Goal: Task Accomplishment & Management: Manage account settings

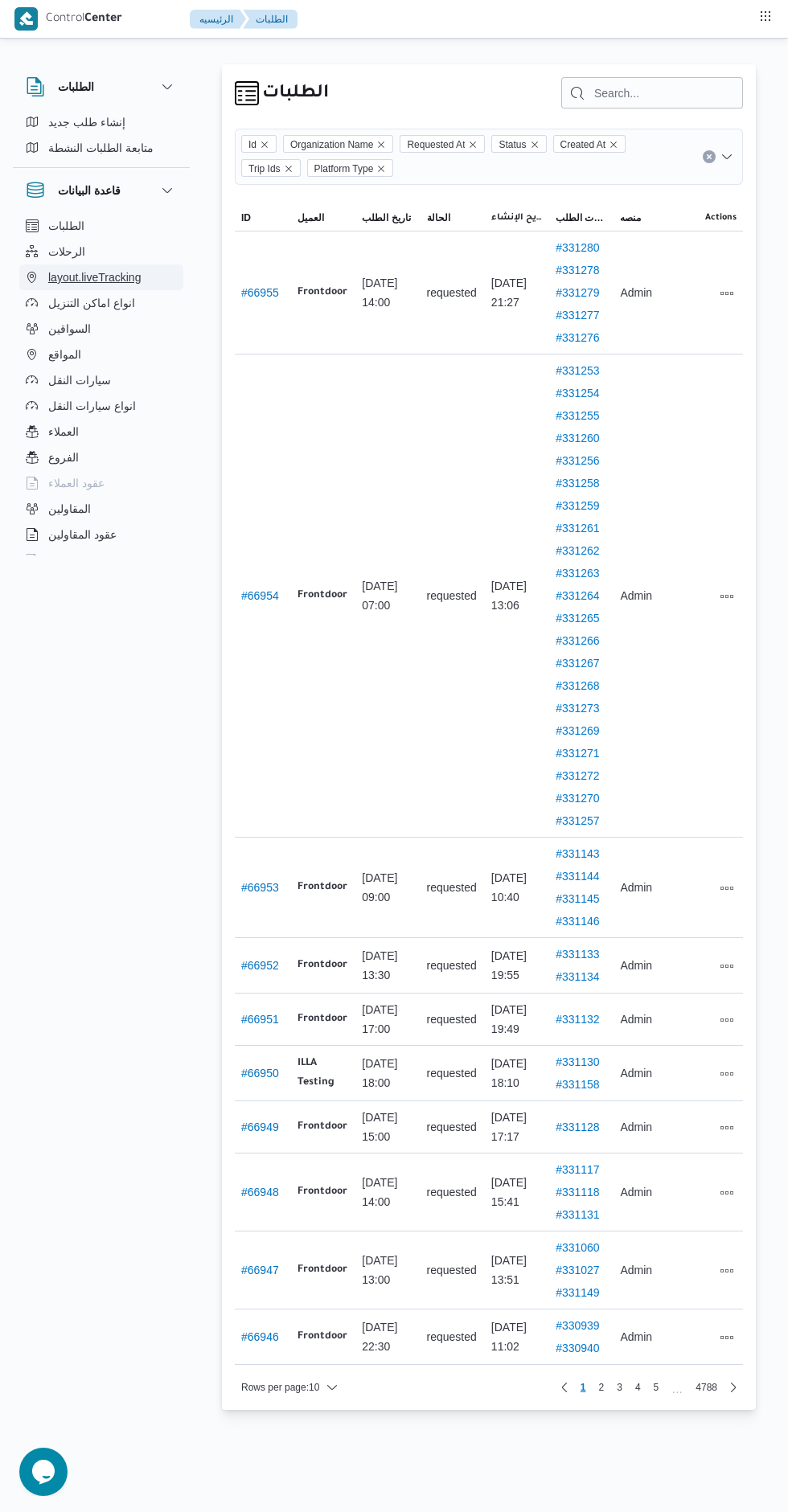
click at [50, 268] on span "layout.liveTracking" at bounding box center [94, 278] width 93 height 19
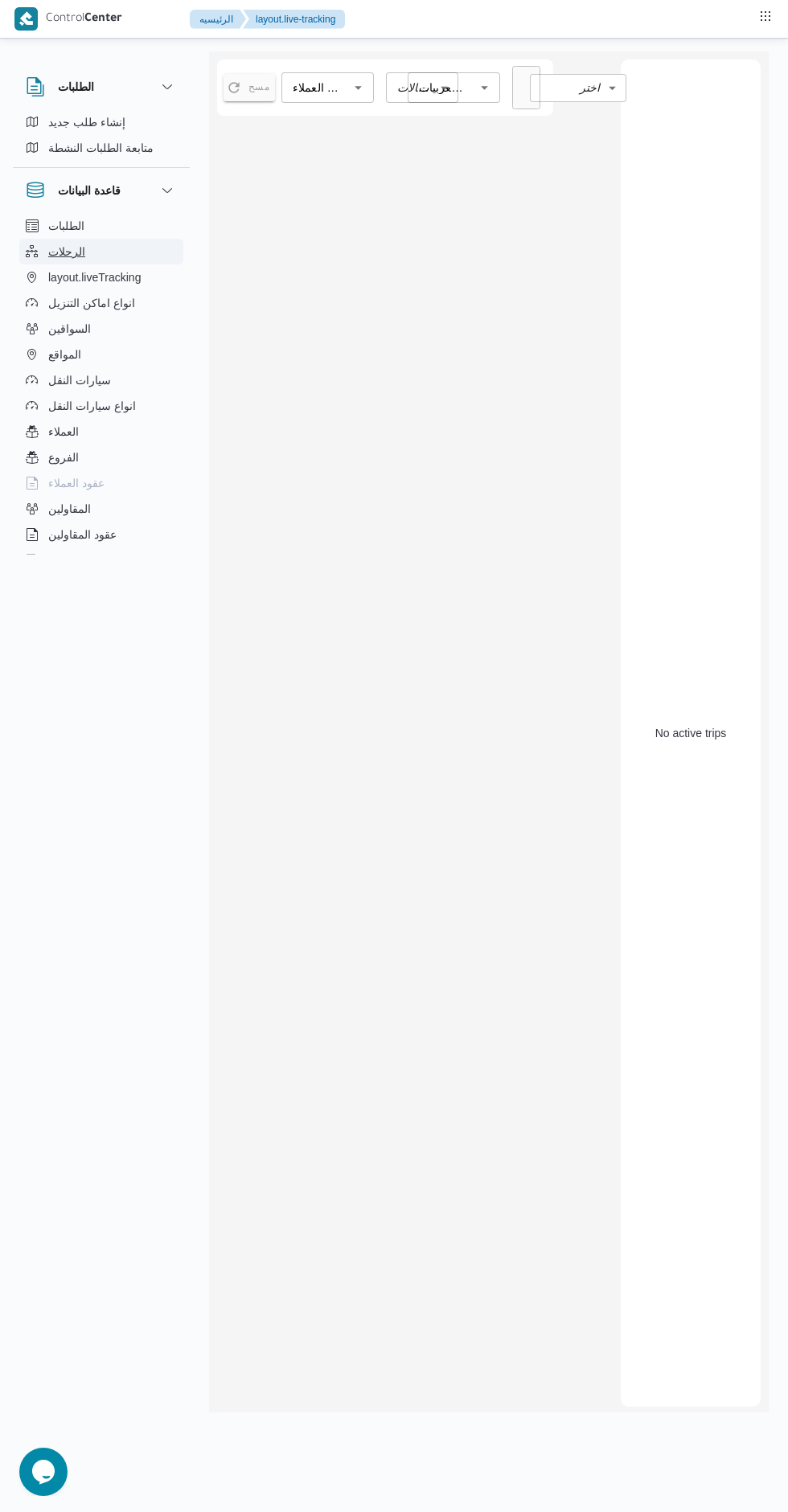
click at [58, 256] on span "الرحلات" at bounding box center [66, 252] width 37 height 19
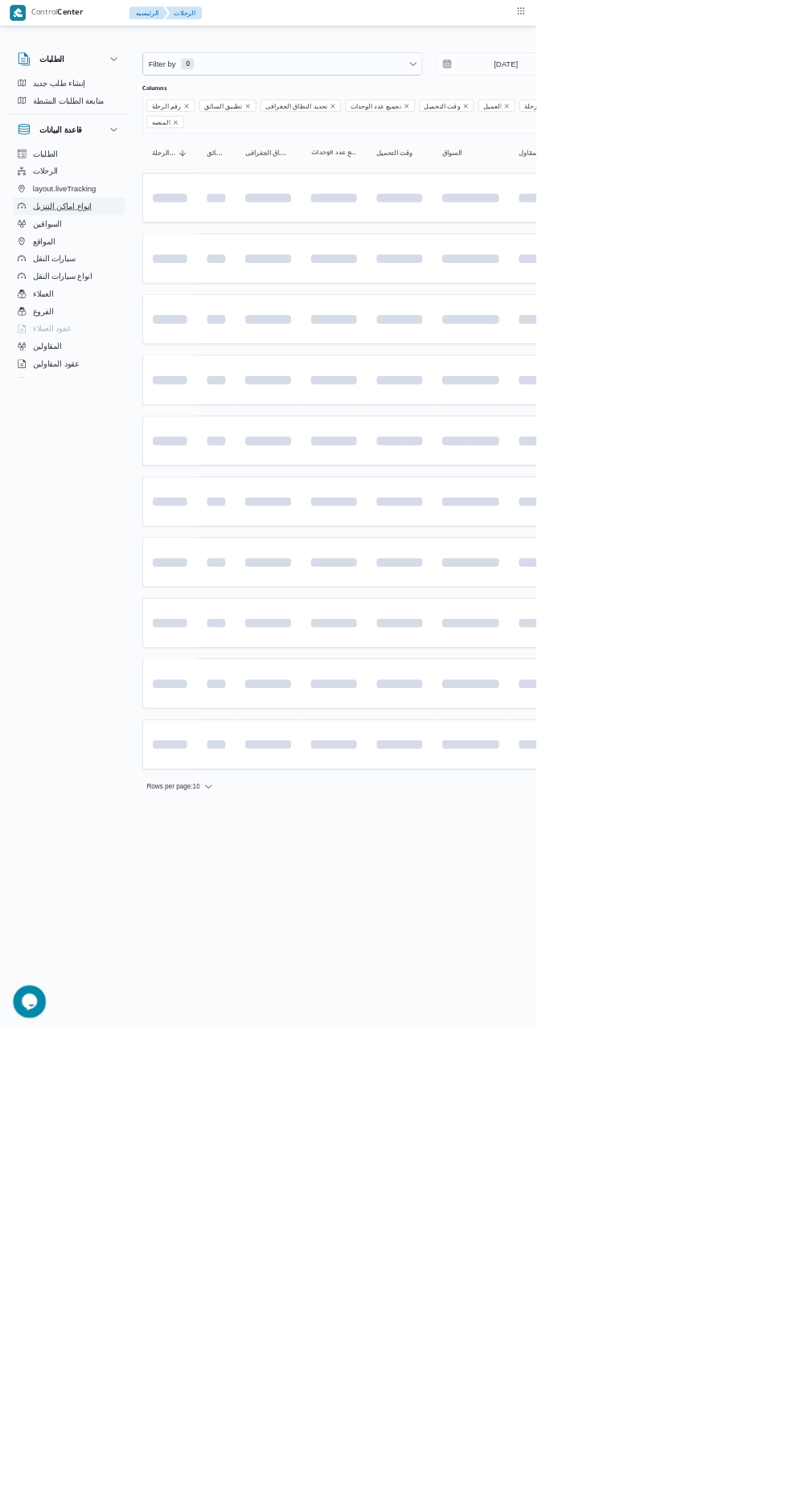
click at [175, 291] on button "انواع اماكن التنزيل" at bounding box center [101, 303] width 164 height 25
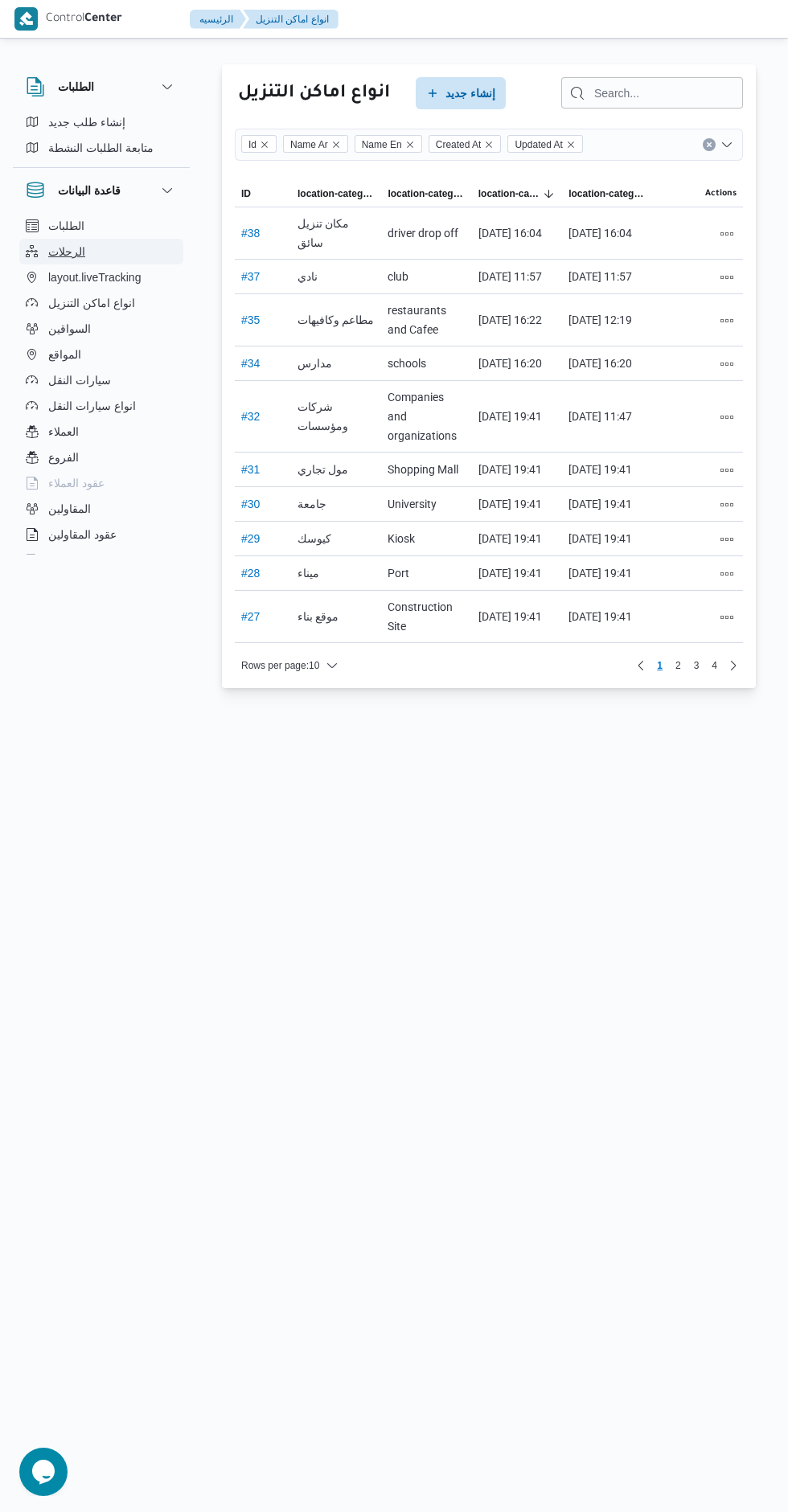
click at [53, 254] on span "الرحلات" at bounding box center [66, 252] width 37 height 19
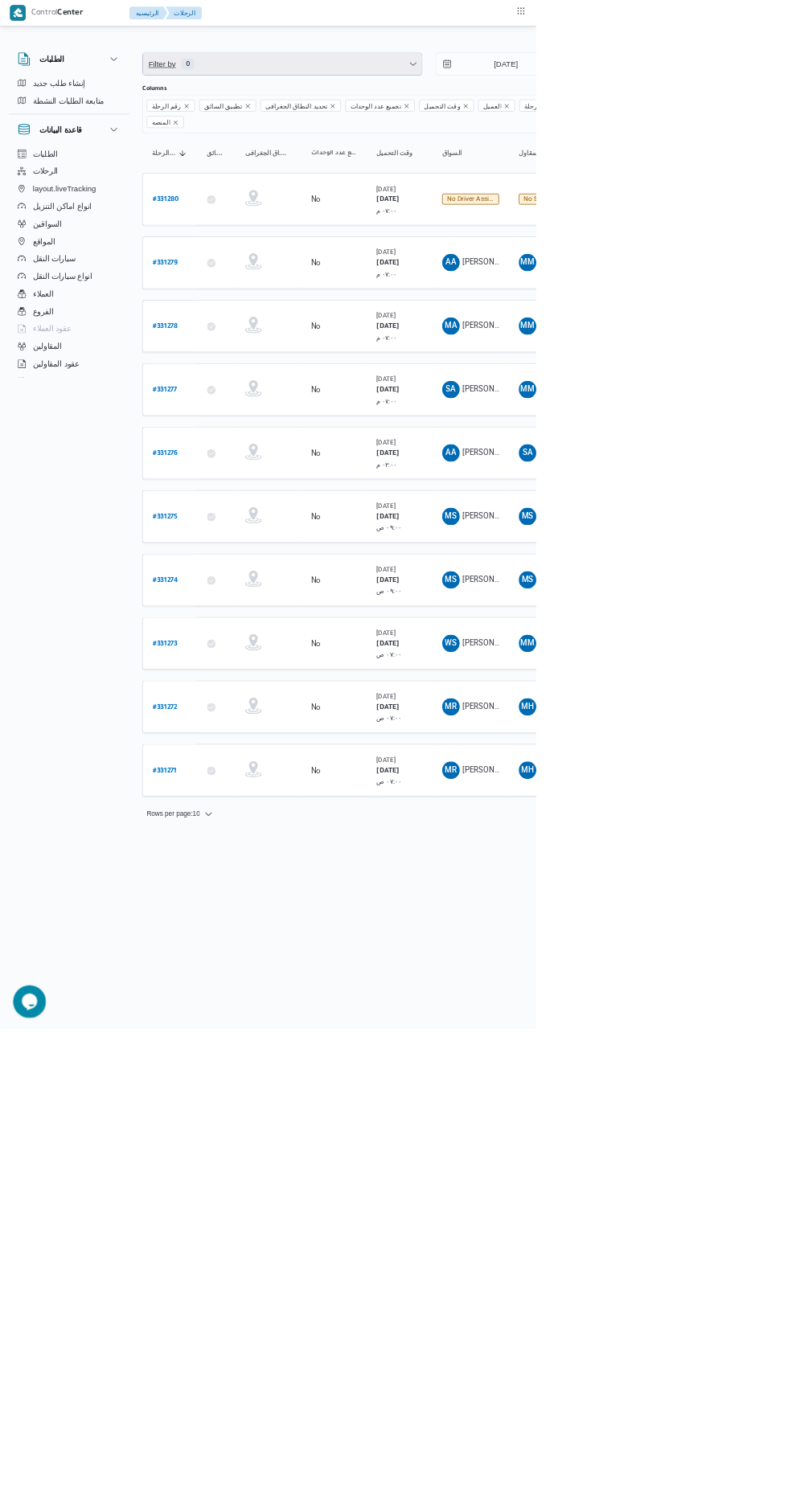
click at [377, 98] on span "Filter by 0" at bounding box center [414, 94] width 411 height 32
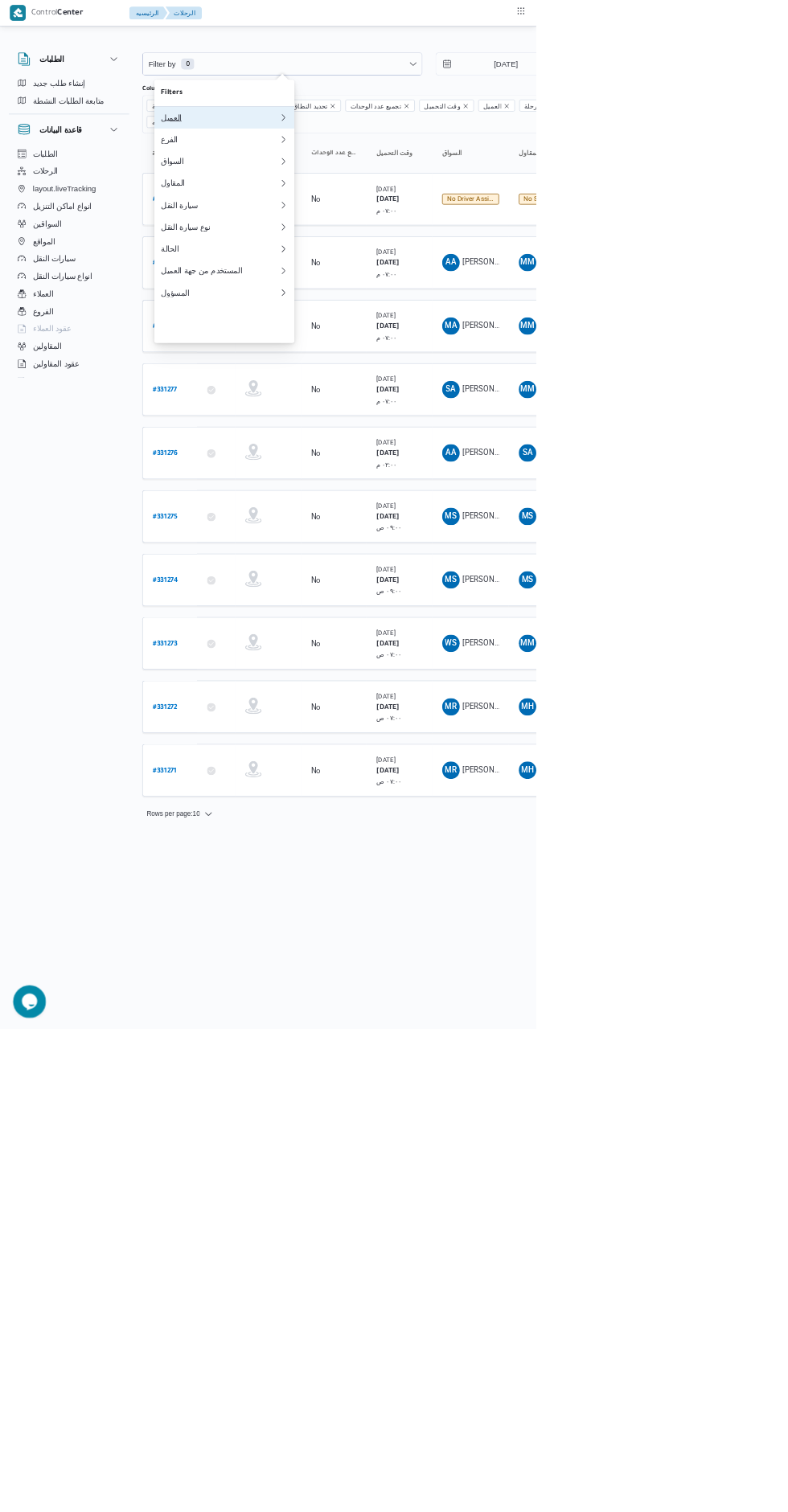
click at [324, 176] on div "العميل" at bounding box center [323, 173] width 174 height 13
click at [285, 136] on span "العميل" at bounding box center [329, 136] width 186 height 19
click at [302, 212] on div "الفرع" at bounding box center [323, 205] width 174 height 13
type input "فرونت"
click at [345, 380] on span "فرونت دور اكتوبر" at bounding box center [330, 368] width 193 height 25
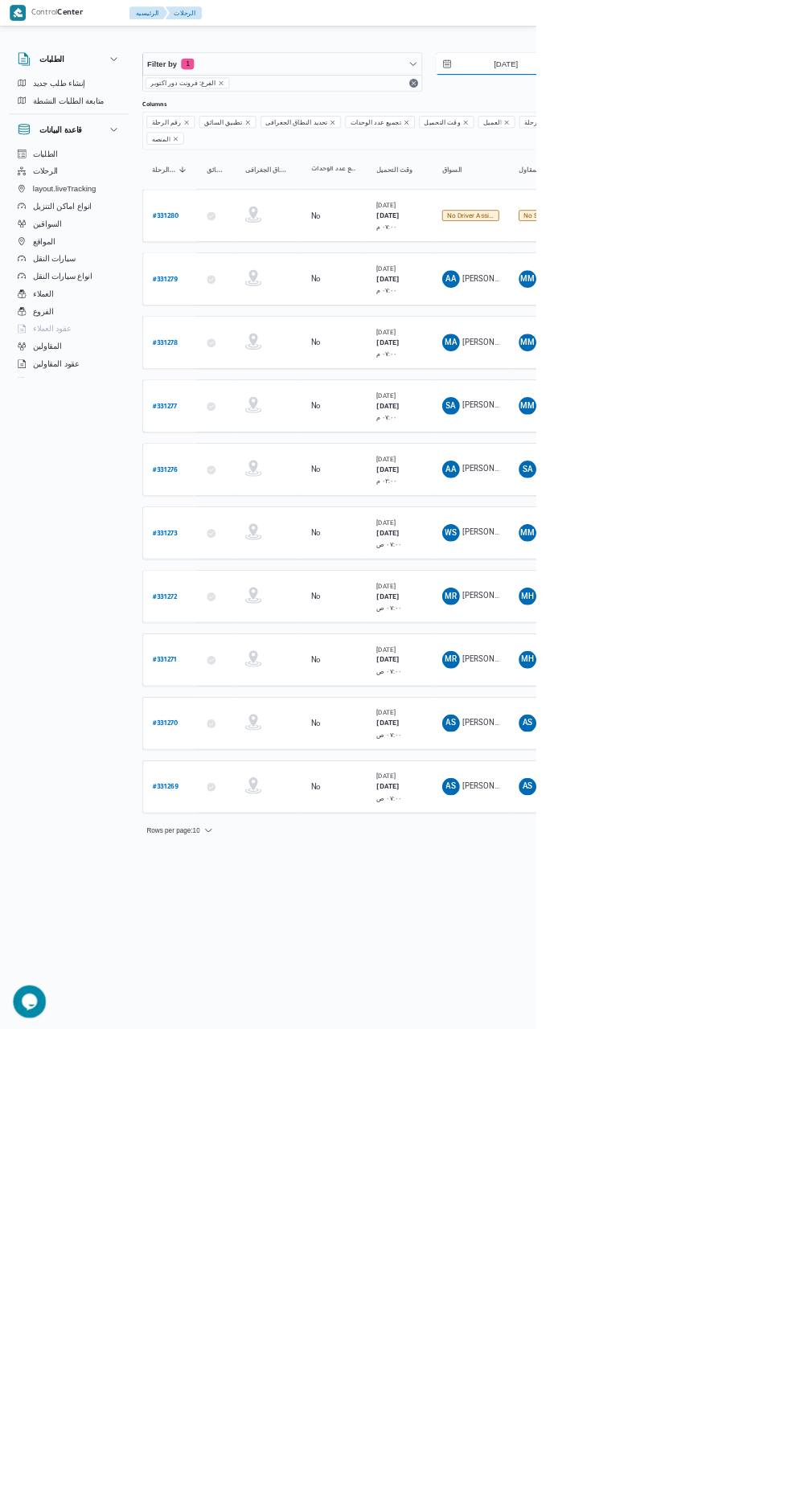
click at [741, 96] on input "8/8/2025" at bounding box center [731, 94] width 182 height 32
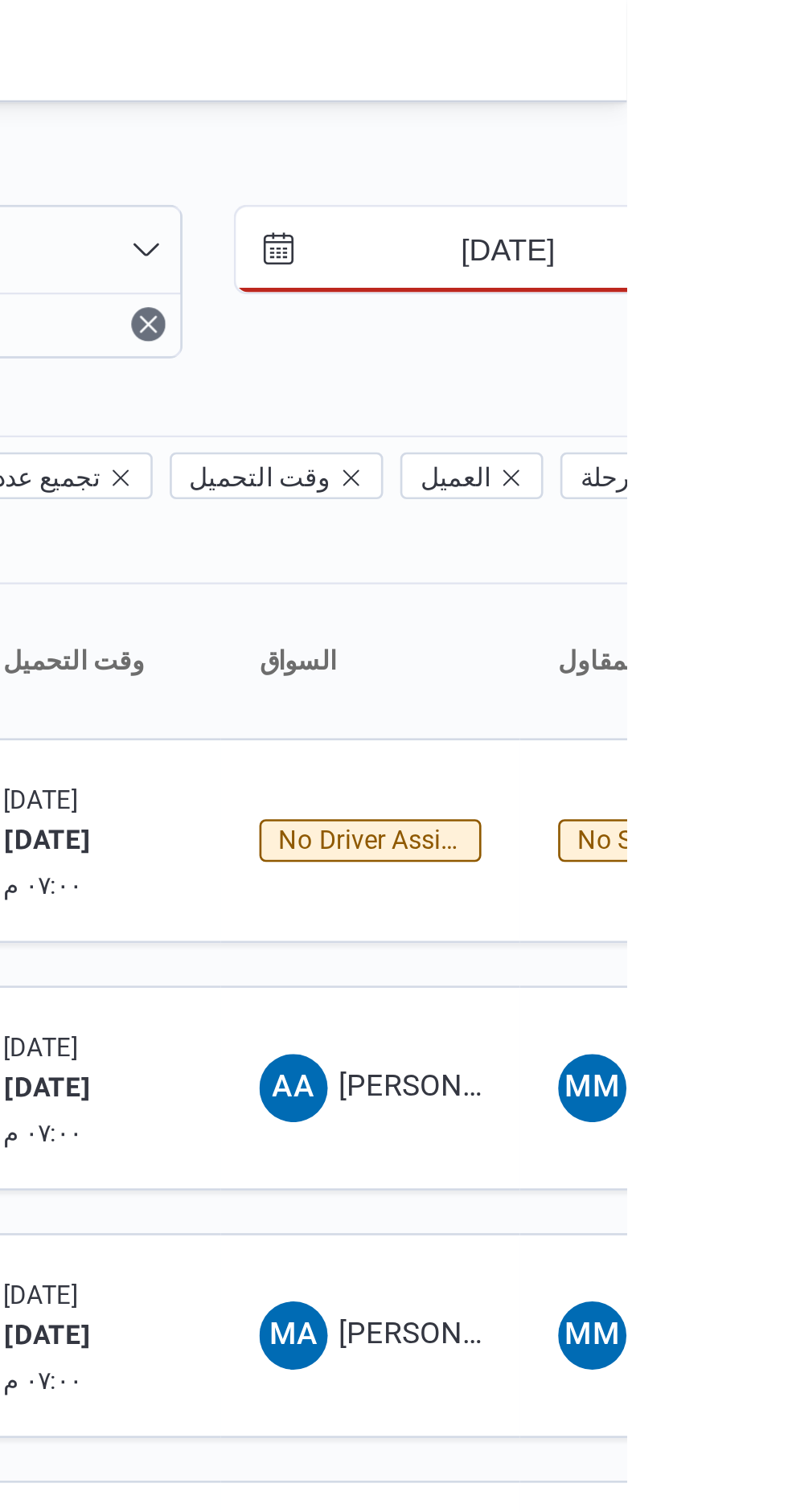
click at [745, 95] on input "22/8/2025" at bounding box center [731, 94] width 182 height 32
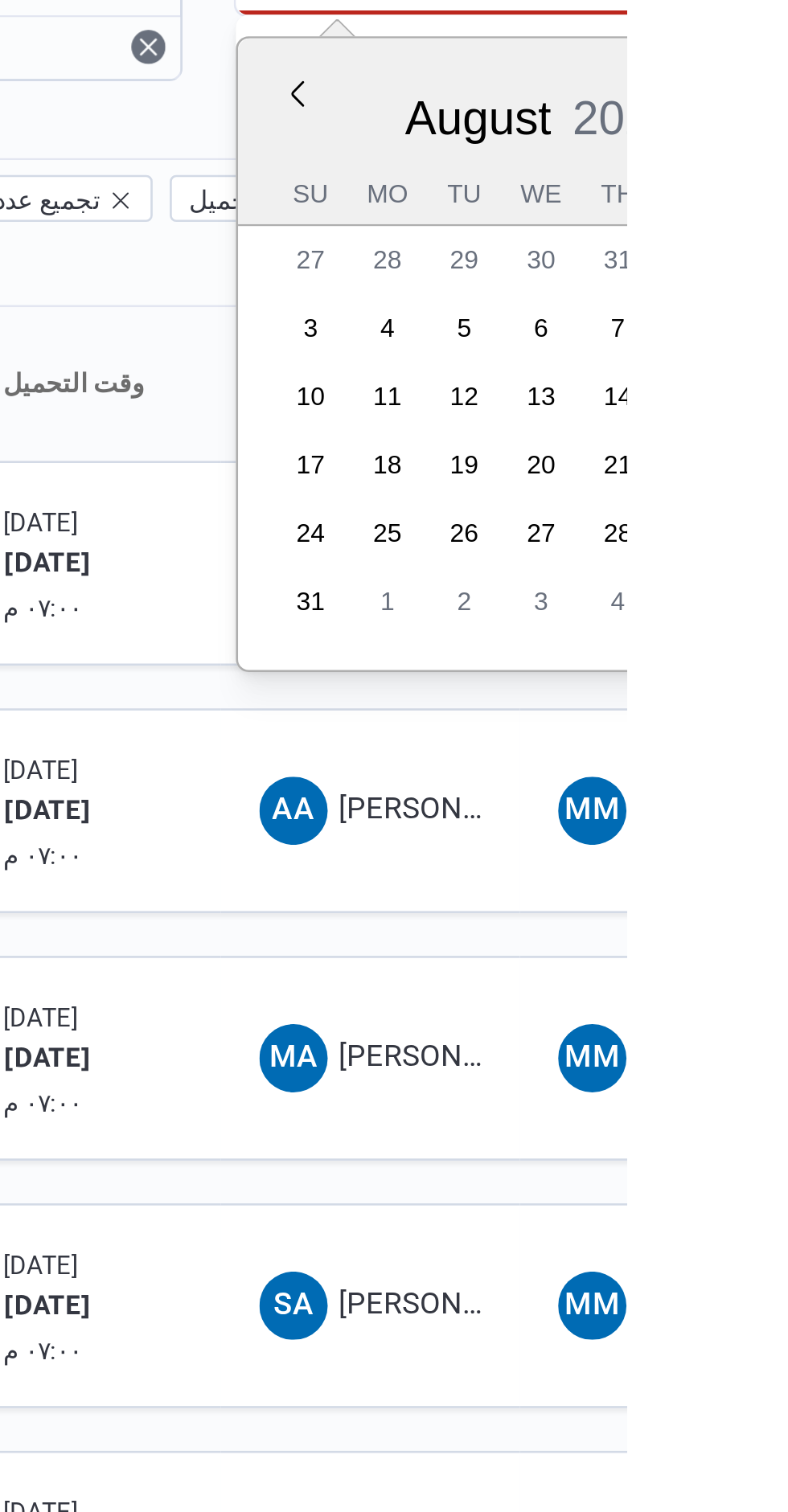
type input "[DATE]"
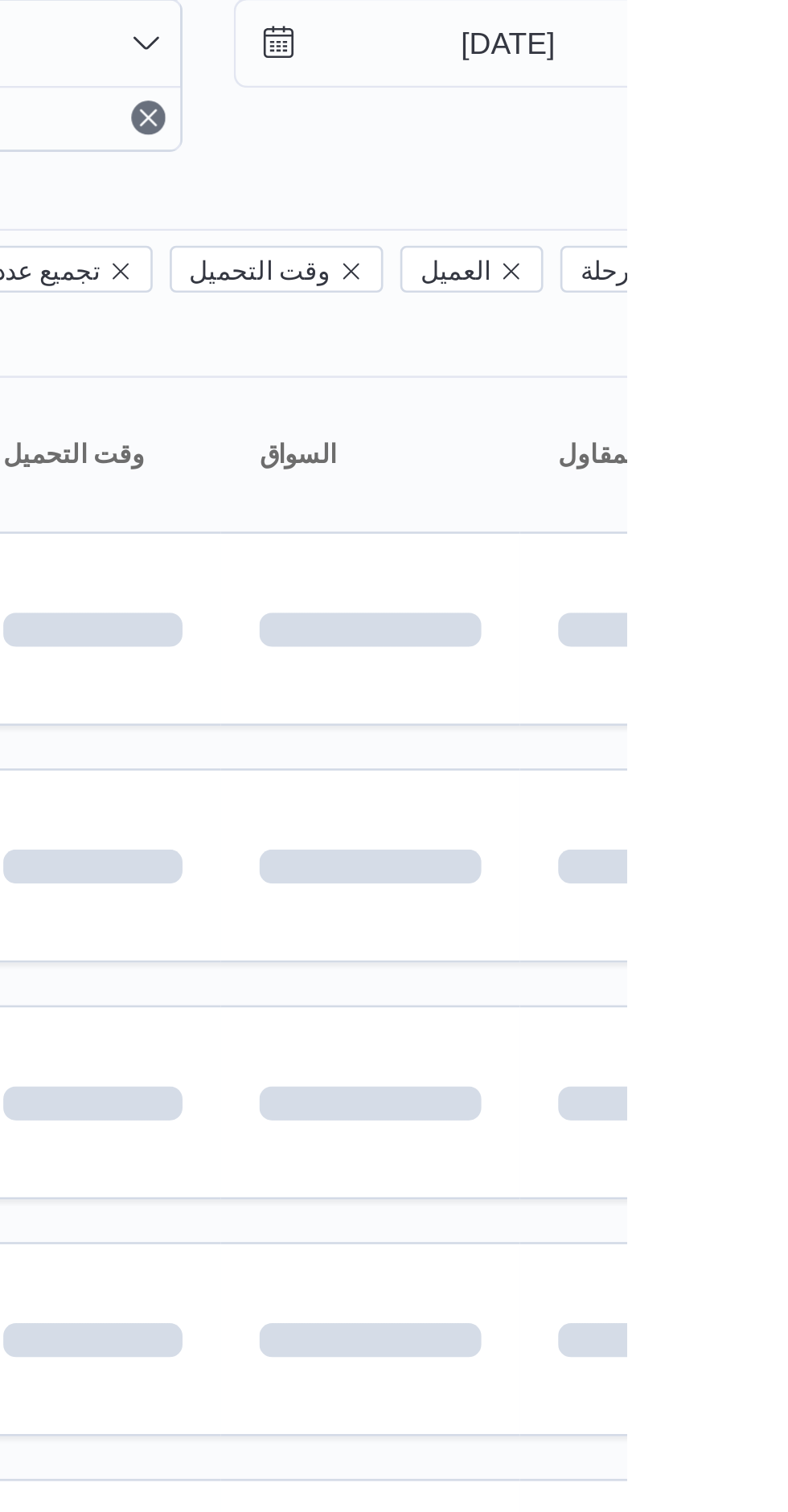
click at [787, 136] on div "Filter by 1 الفرع: فرونت دور اكتوبر 15/8/2025 → 15/8/2025" at bounding box center [631, 105] width 862 height 77
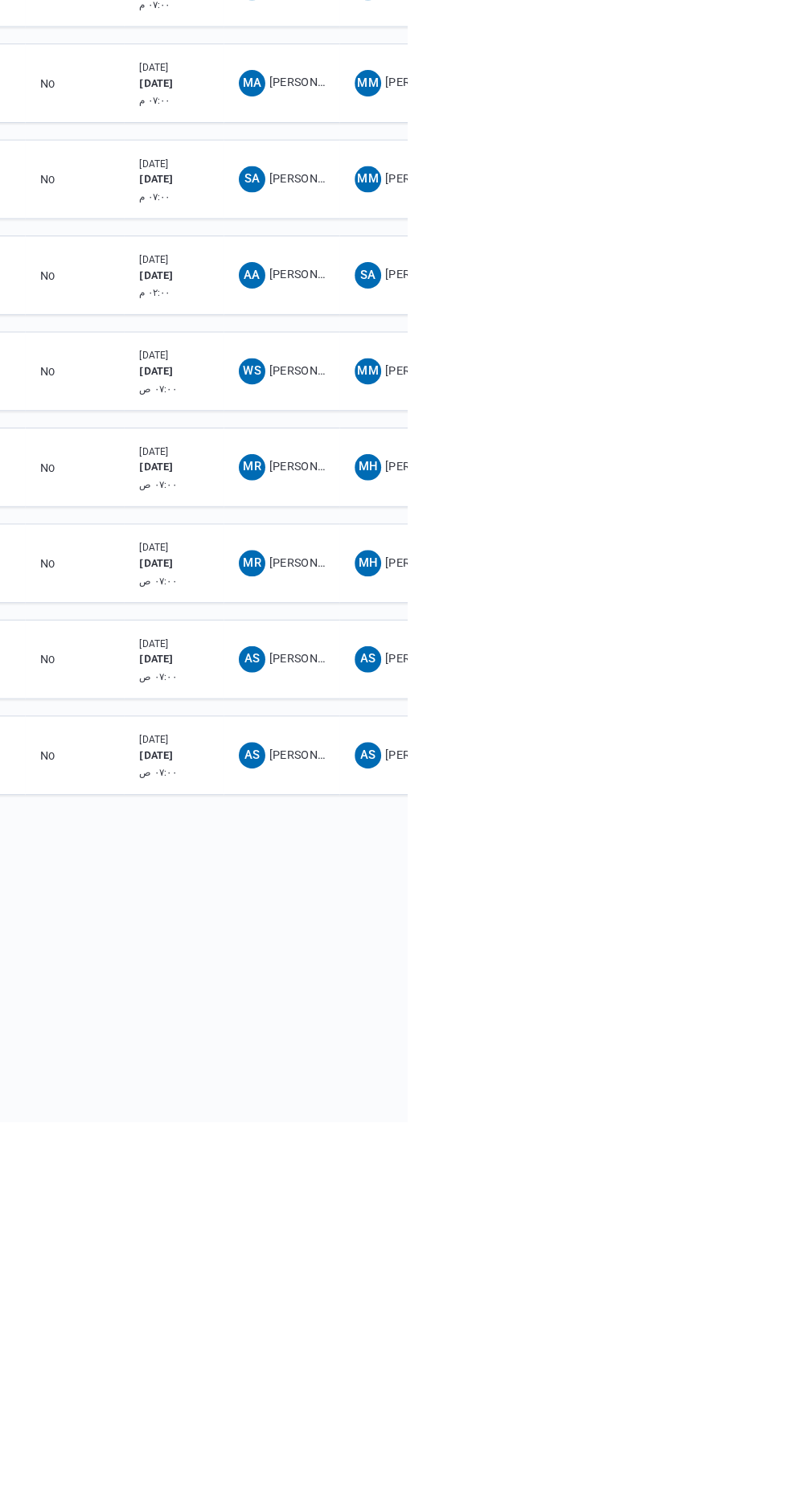
scroll to position [0, 25]
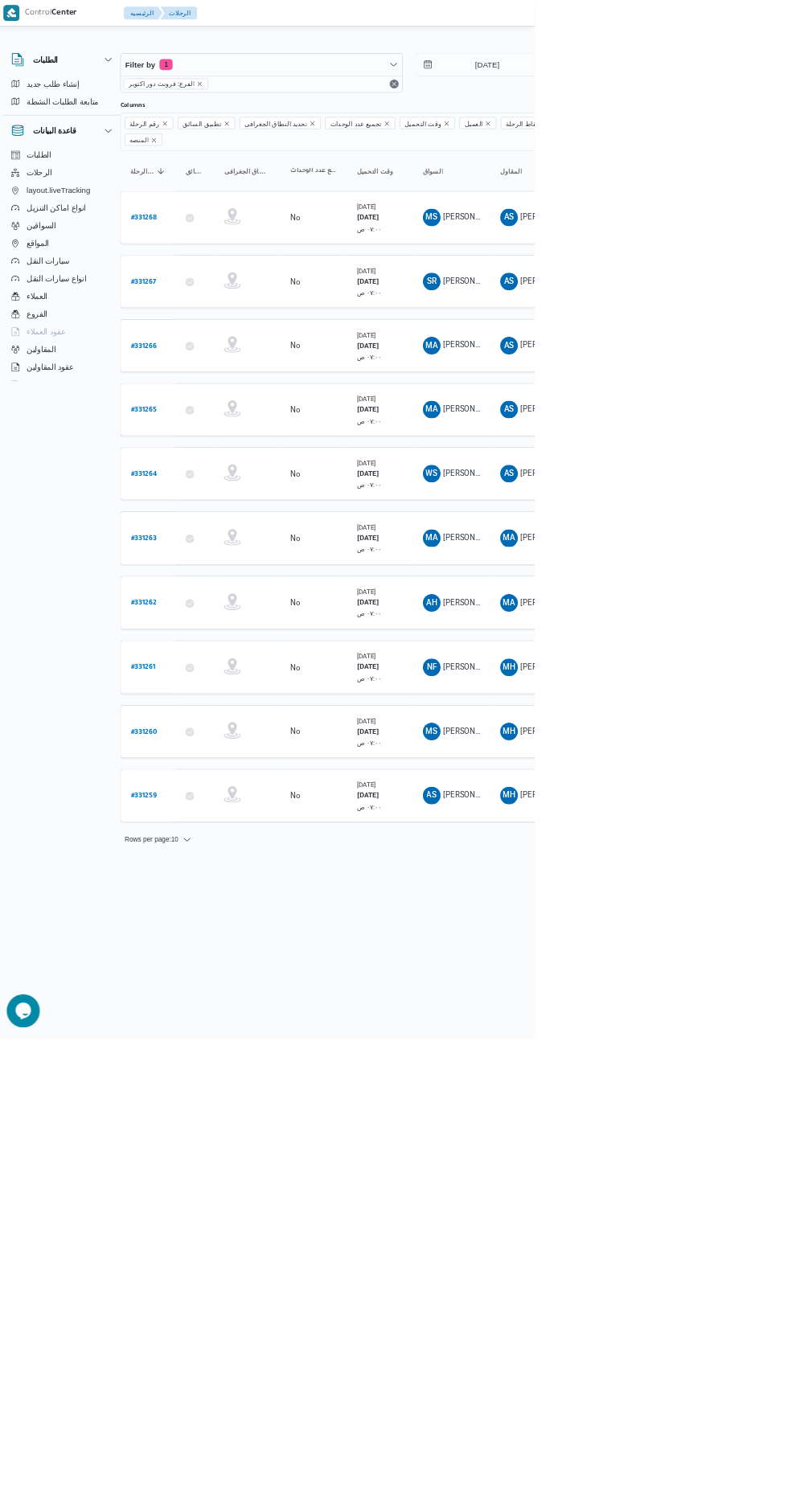
scroll to position [0, 24]
click at [225, 593] on b "# 331265" at bounding box center [218, 599] width 38 height 12
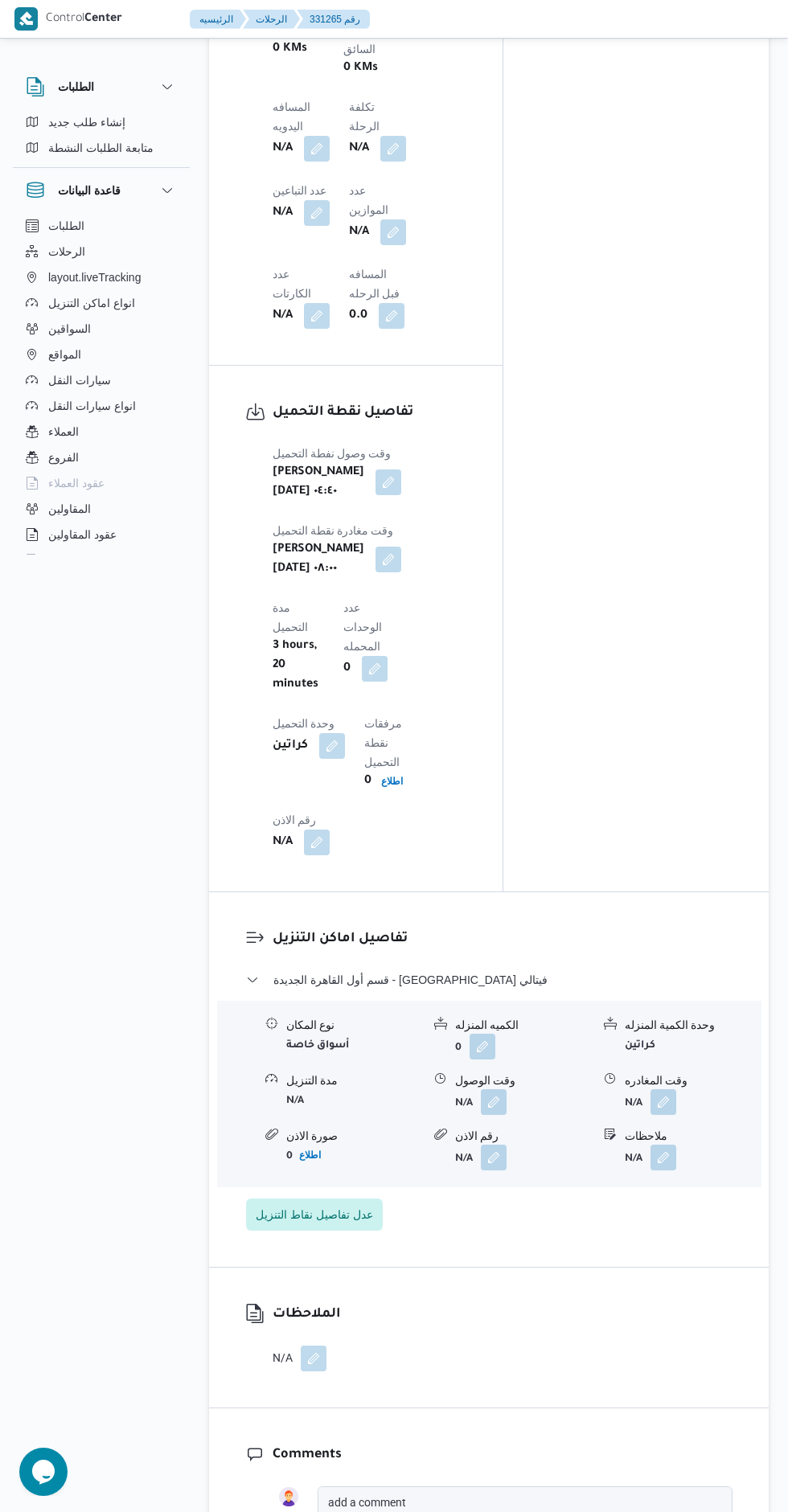
scroll to position [1373, 0]
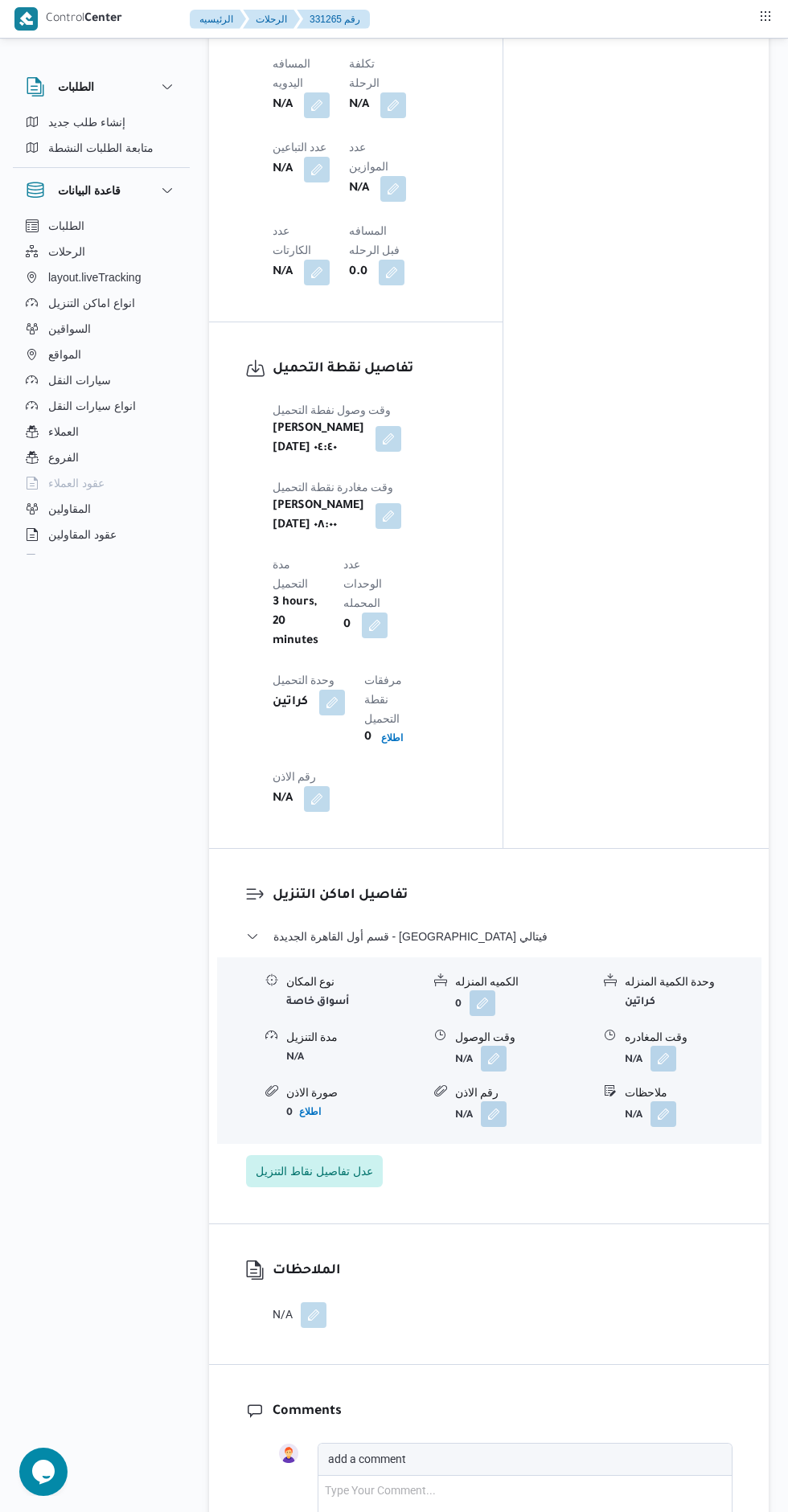
click at [499, 1046] on button "button" at bounding box center [493, 1059] width 25 height 25
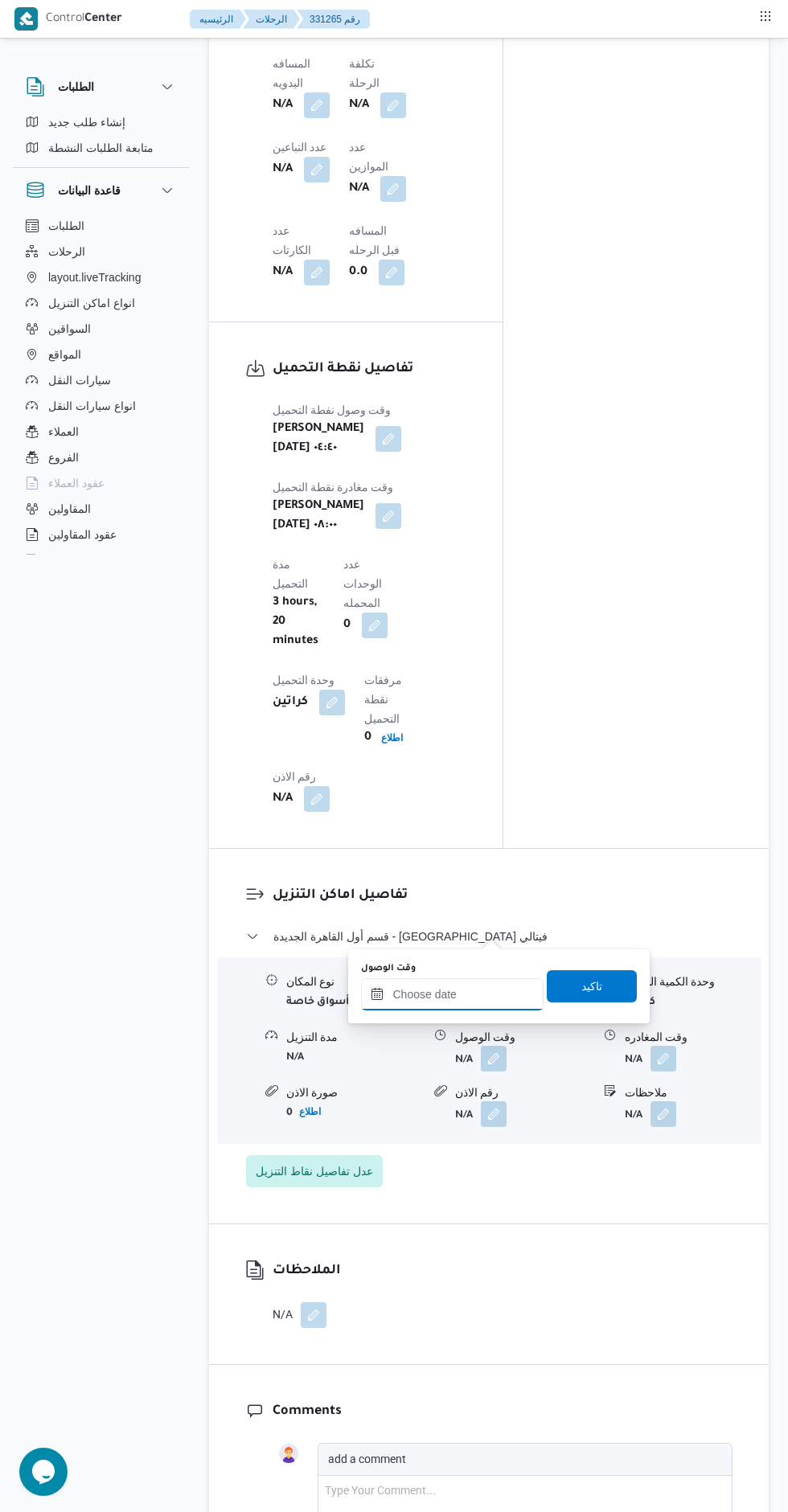
click at [481, 995] on input "وقت الوصول" at bounding box center [452, 994] width 182 height 32
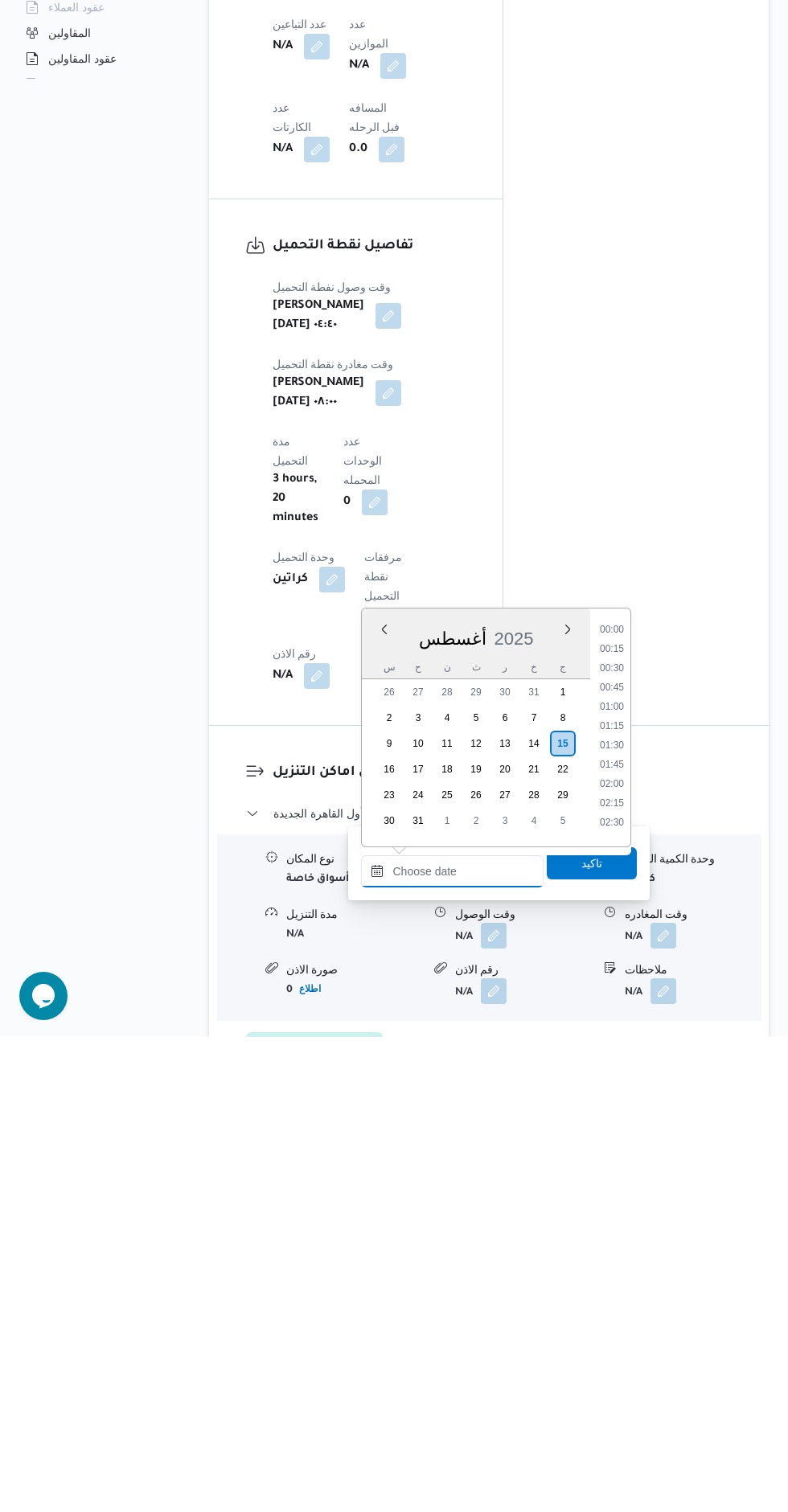
scroll to position [1626, 0]
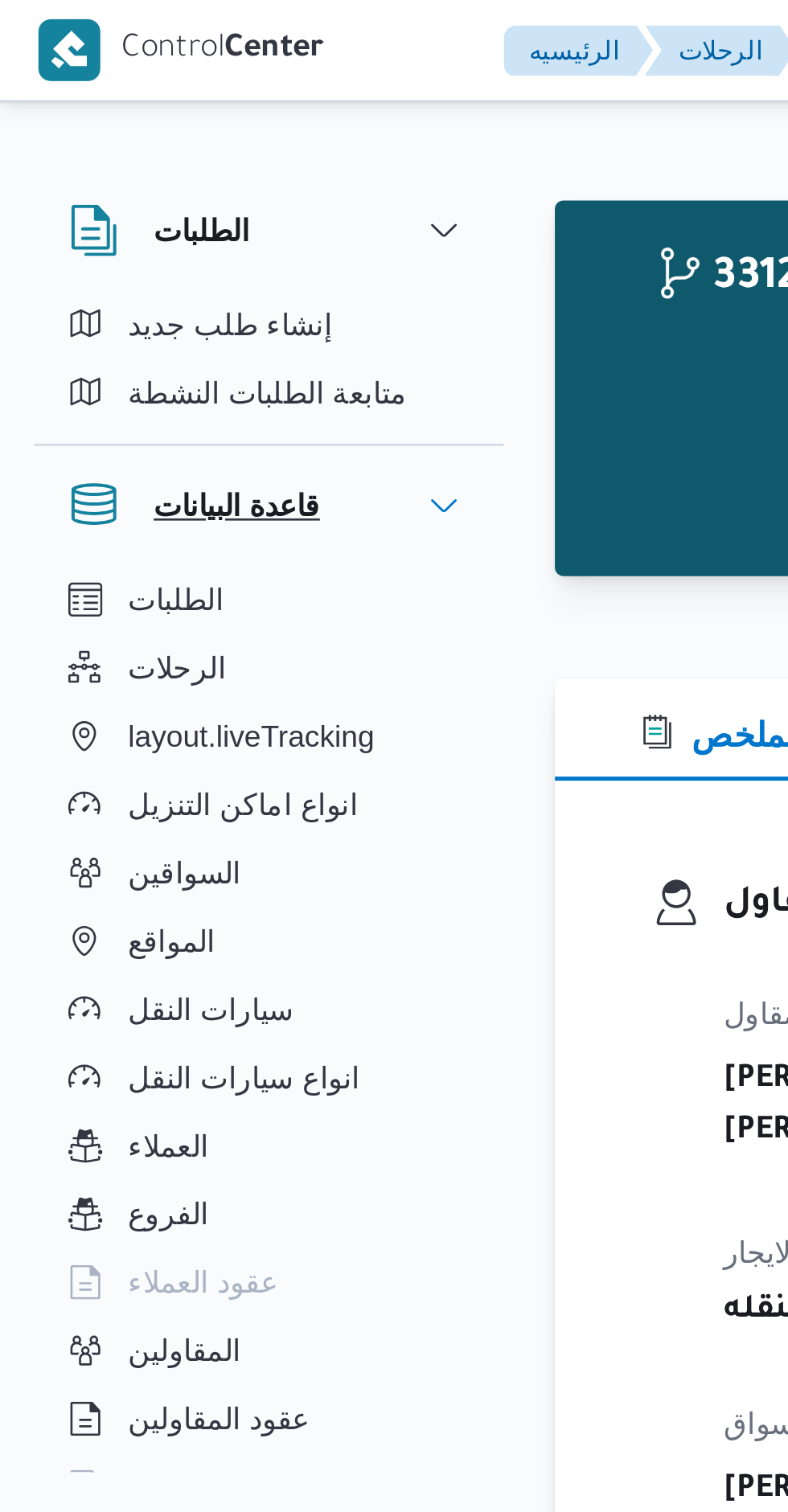
click at [114, 197] on h3 "قاعدة البيانات" at bounding box center [89, 191] width 62 height 19
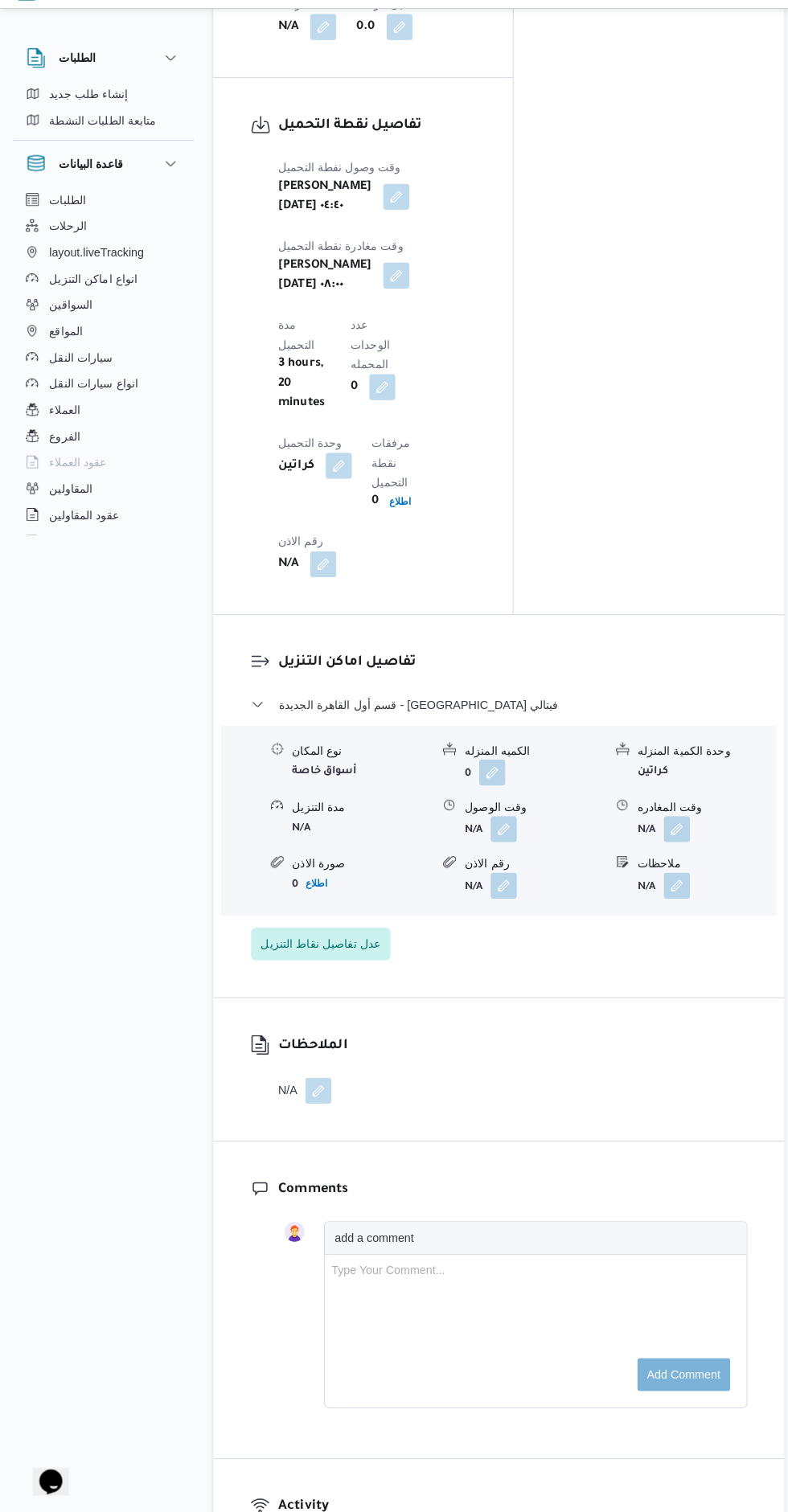
scroll to position [1590, 0]
click at [498, 828] on button "button" at bounding box center [493, 840] width 25 height 25
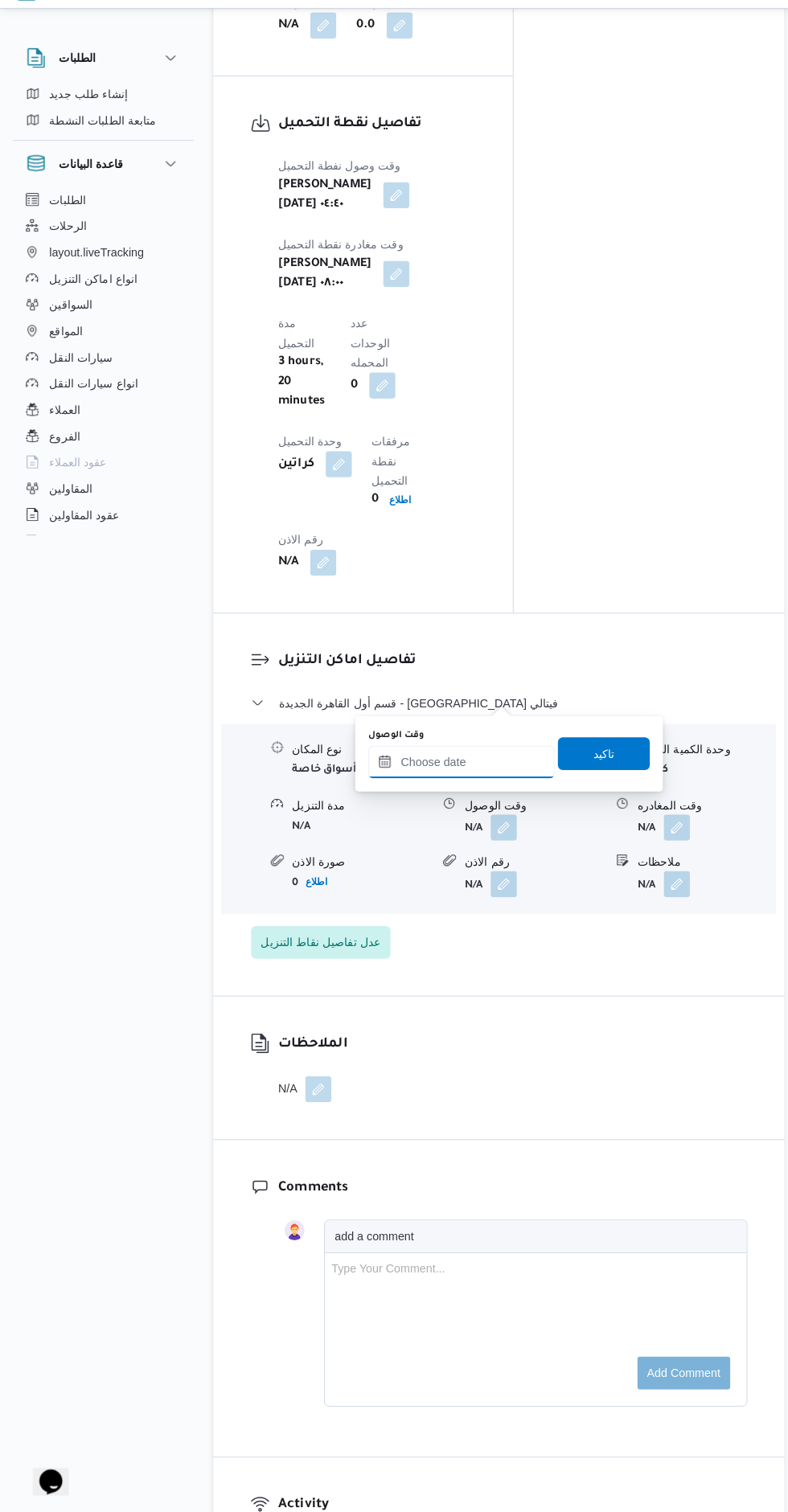
click at [468, 776] on input "وقت الوصول" at bounding box center [452, 776] width 182 height 32
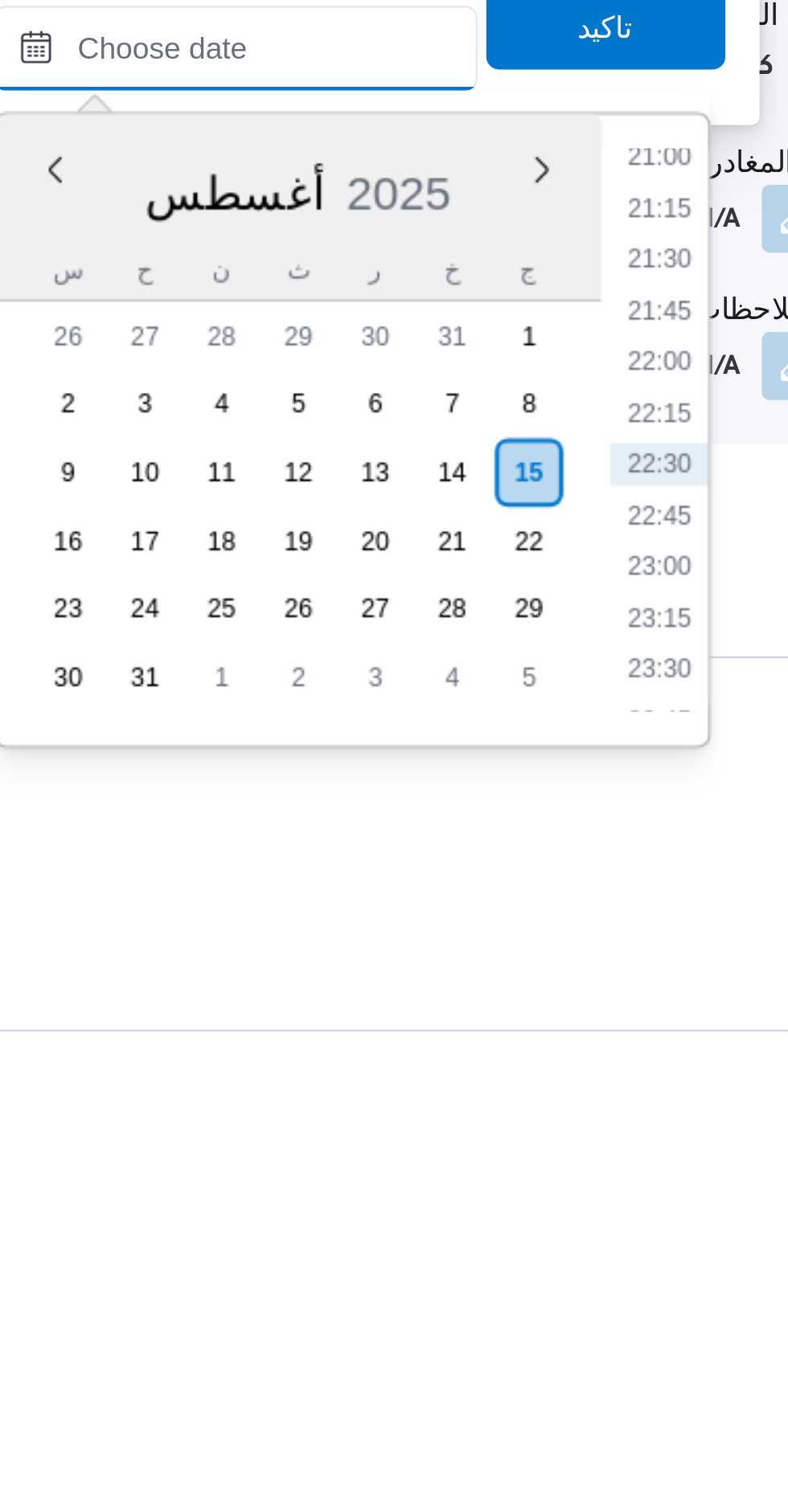
scroll to position [1266, 0]
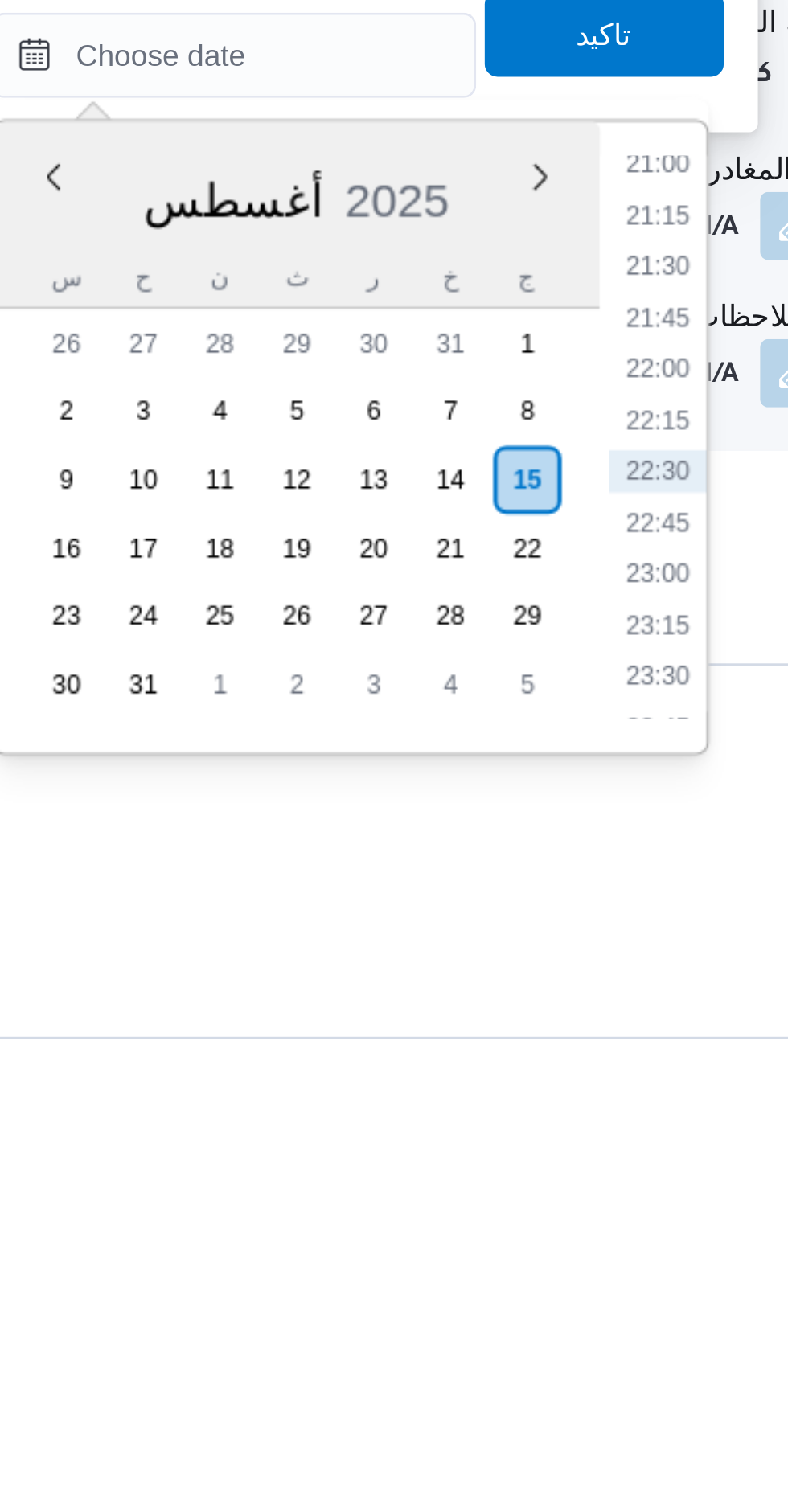
click at [615, 1148] on li "21:00" at bounding box center [612, 1142] width 37 height 16
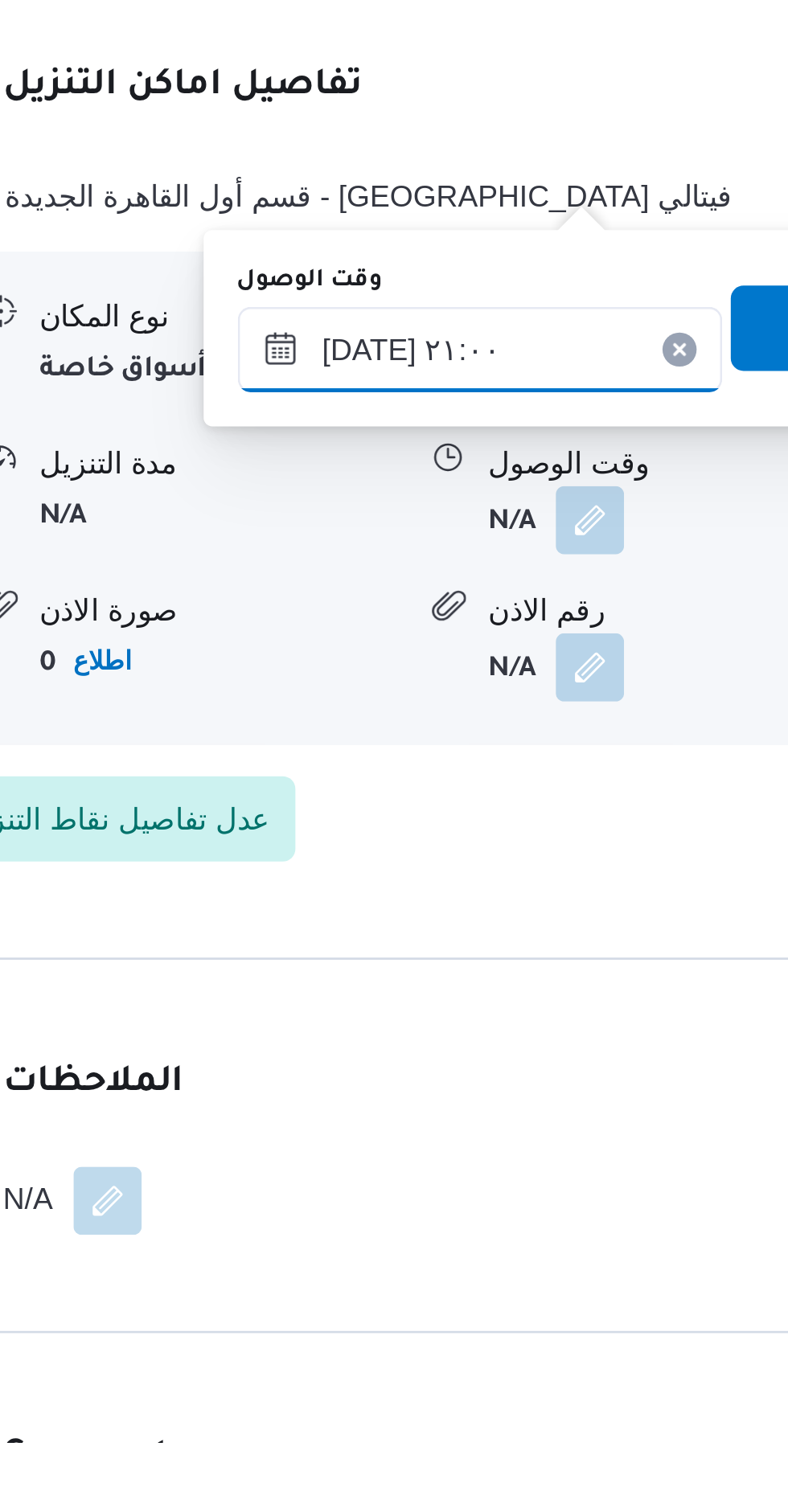
click at [477, 1103] on input "[DATE] ٢١:٠٠" at bounding box center [452, 1101] width 182 height 32
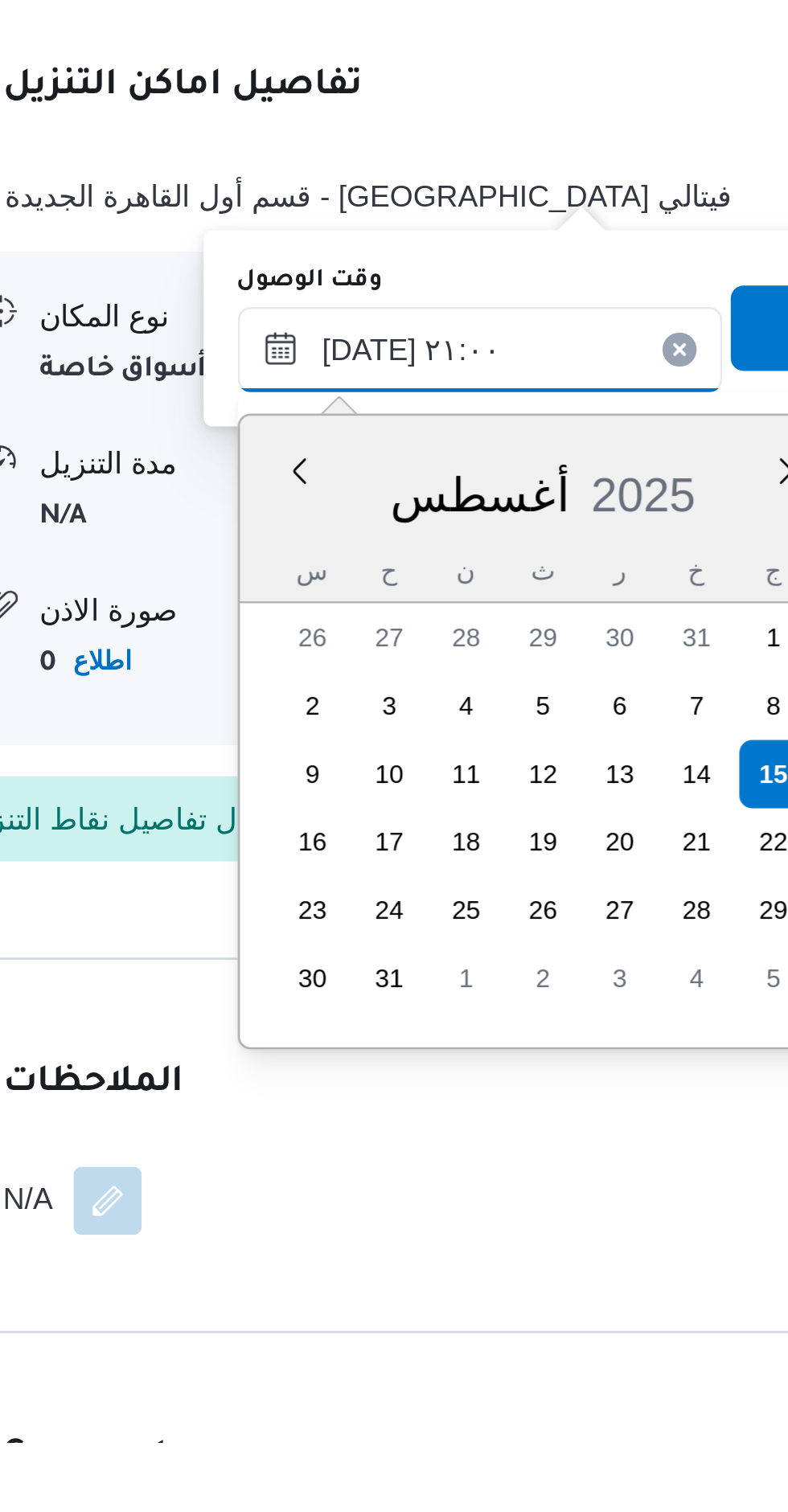
scroll to position [1510, 0]
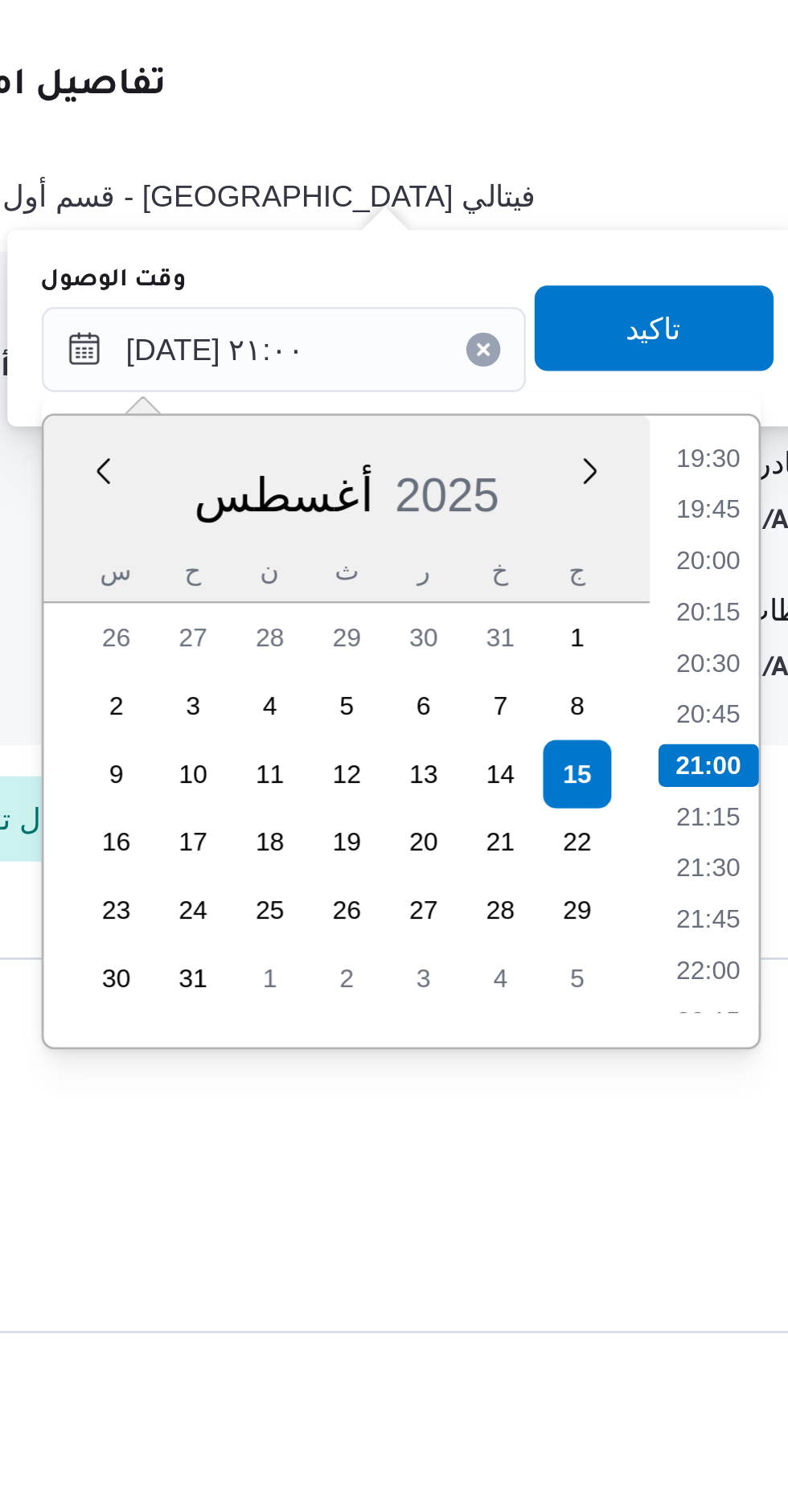
click at [609, 1142] on li "19:30" at bounding box center [612, 1142] width 37 height 16
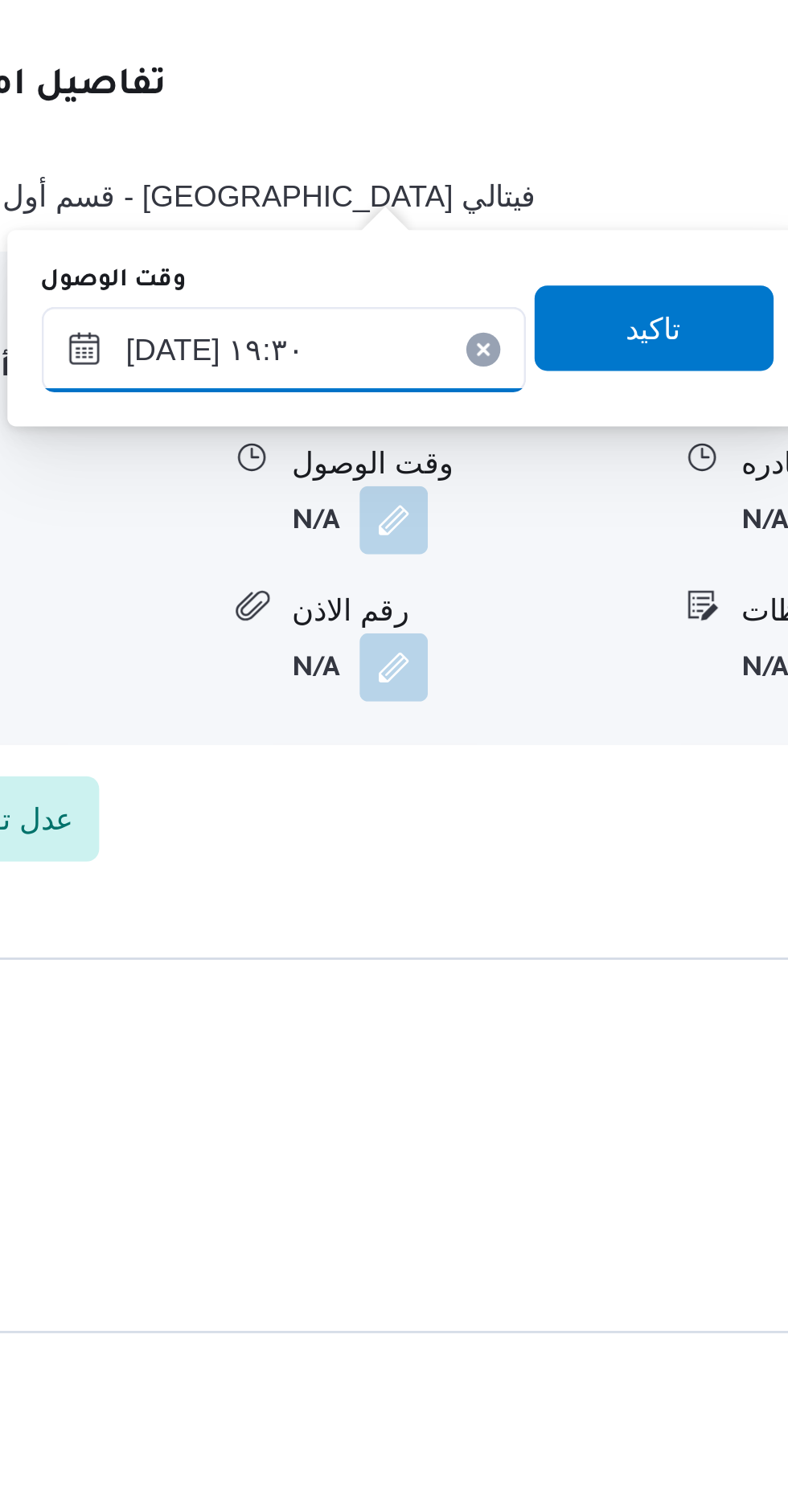
click at [473, 1105] on input "[DATE] ١٩:٣٠" at bounding box center [452, 1101] width 182 height 32
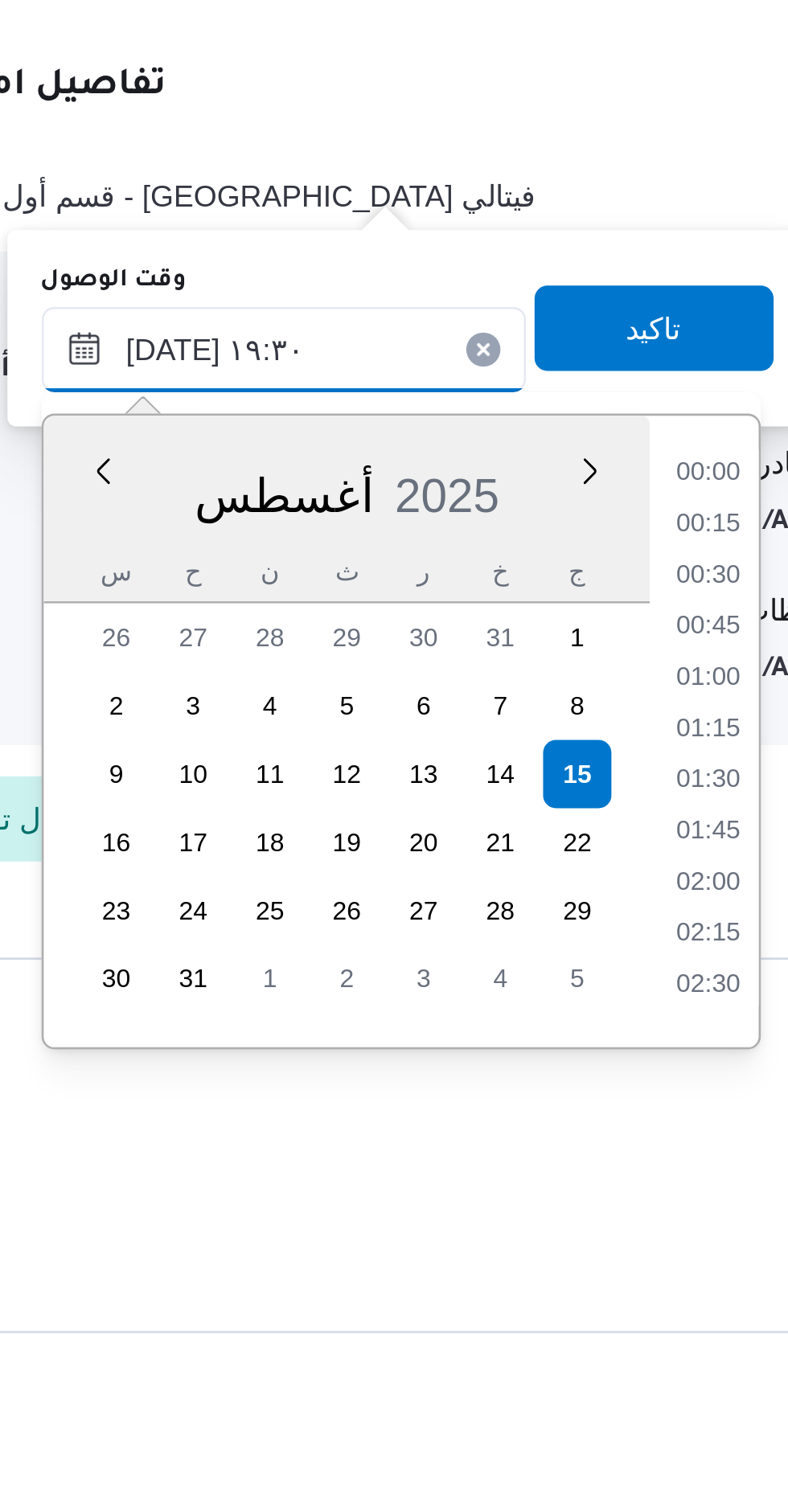
scroll to position [1394, 0]
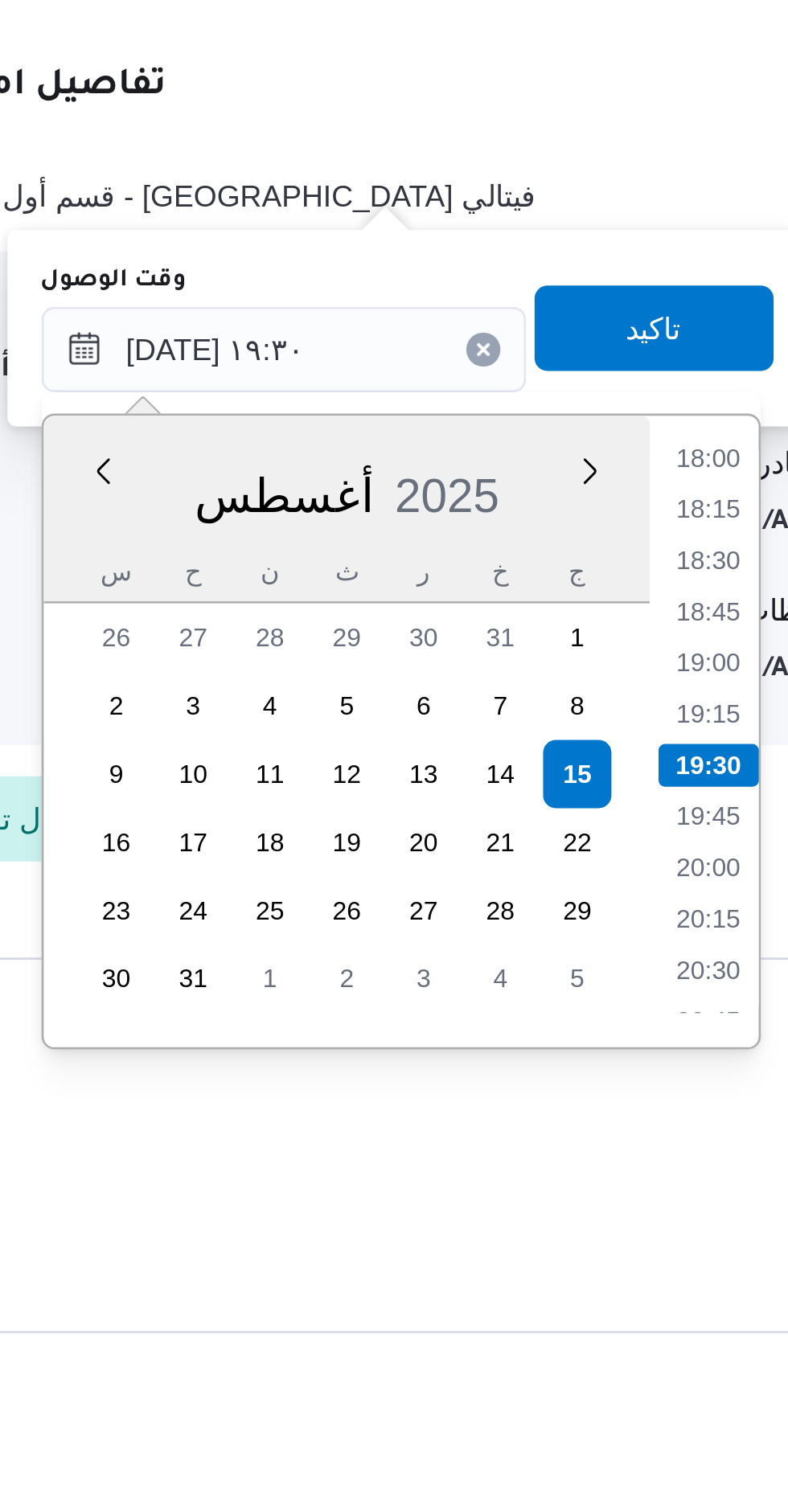
click at [617, 1148] on li "18:00" at bounding box center [612, 1142] width 37 height 16
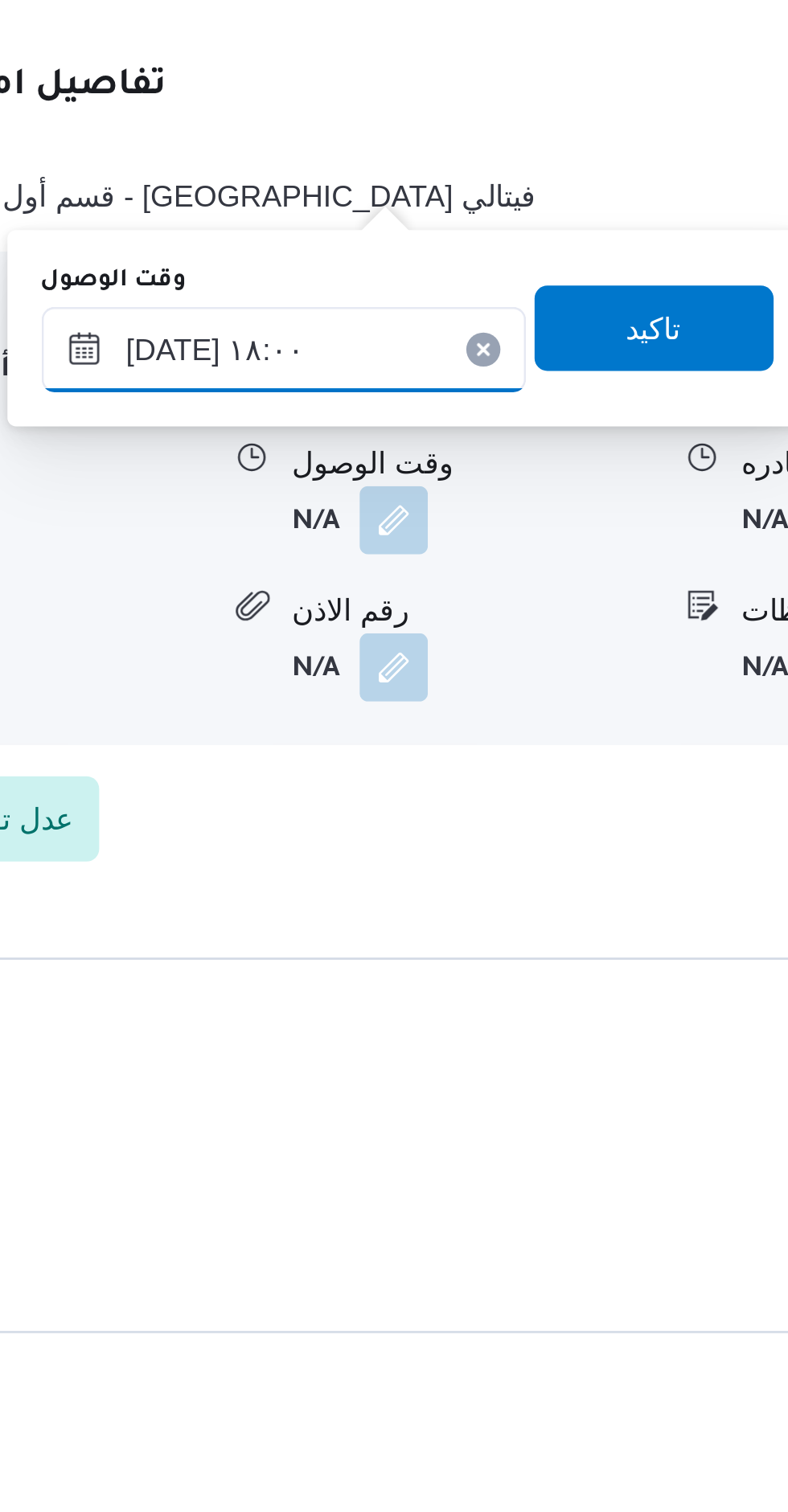
click at [457, 1098] on input "١٥/٠٨/٢٠٢٥ ١٨:٠٠" at bounding box center [452, 1101] width 182 height 32
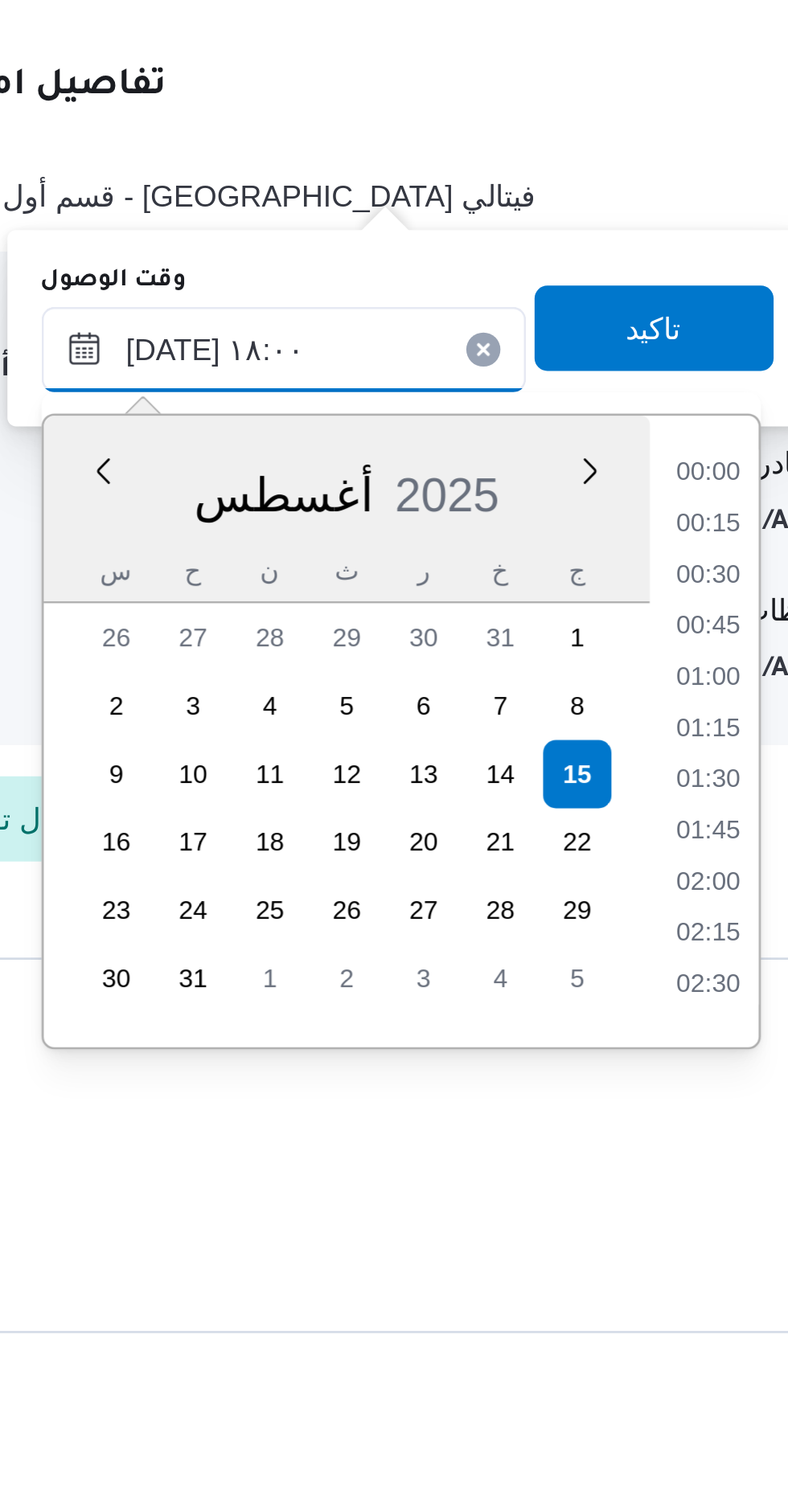
scroll to position [1278, 0]
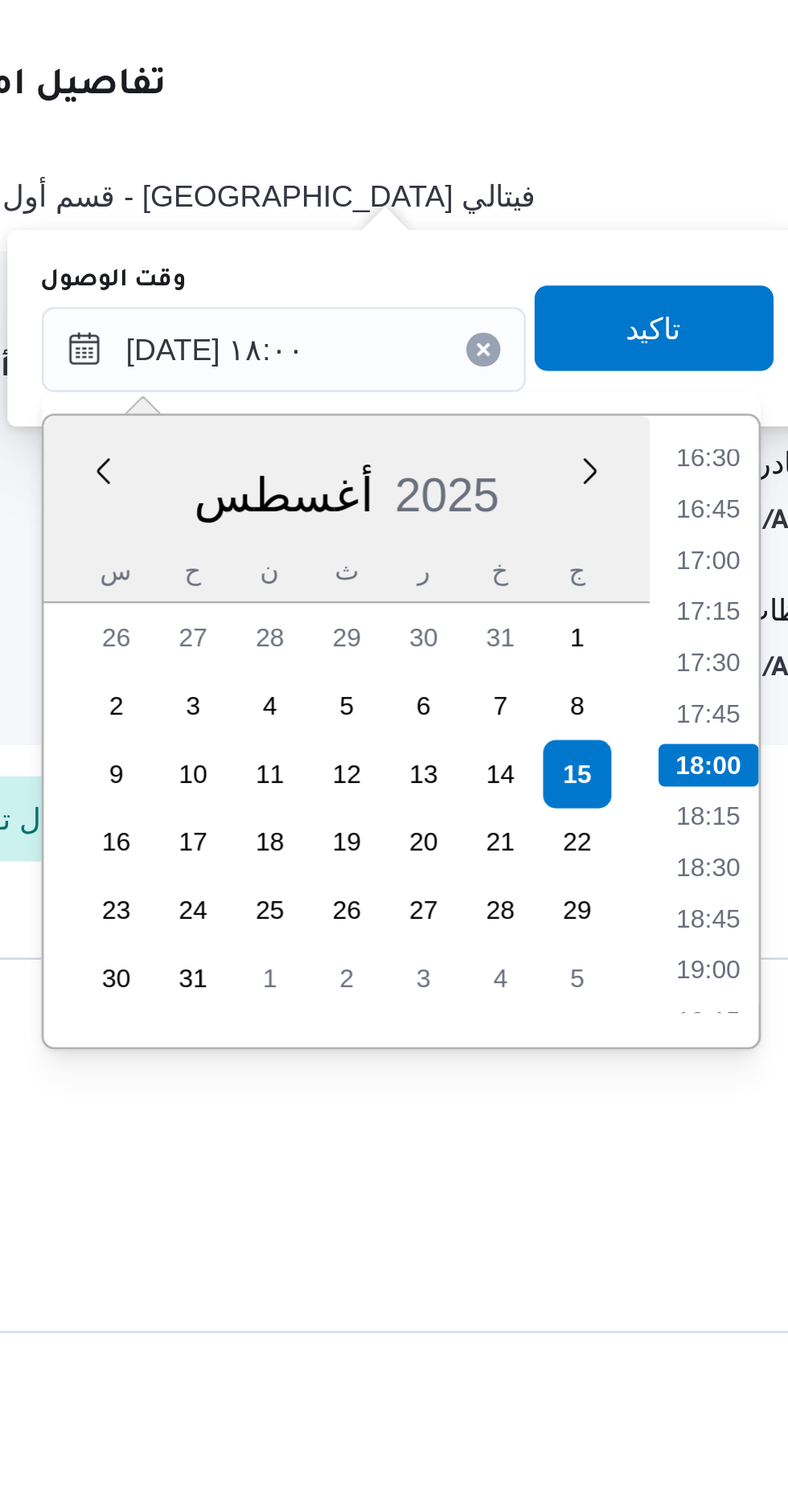
click at [613, 1144] on li "16:30" at bounding box center [612, 1142] width 37 height 16
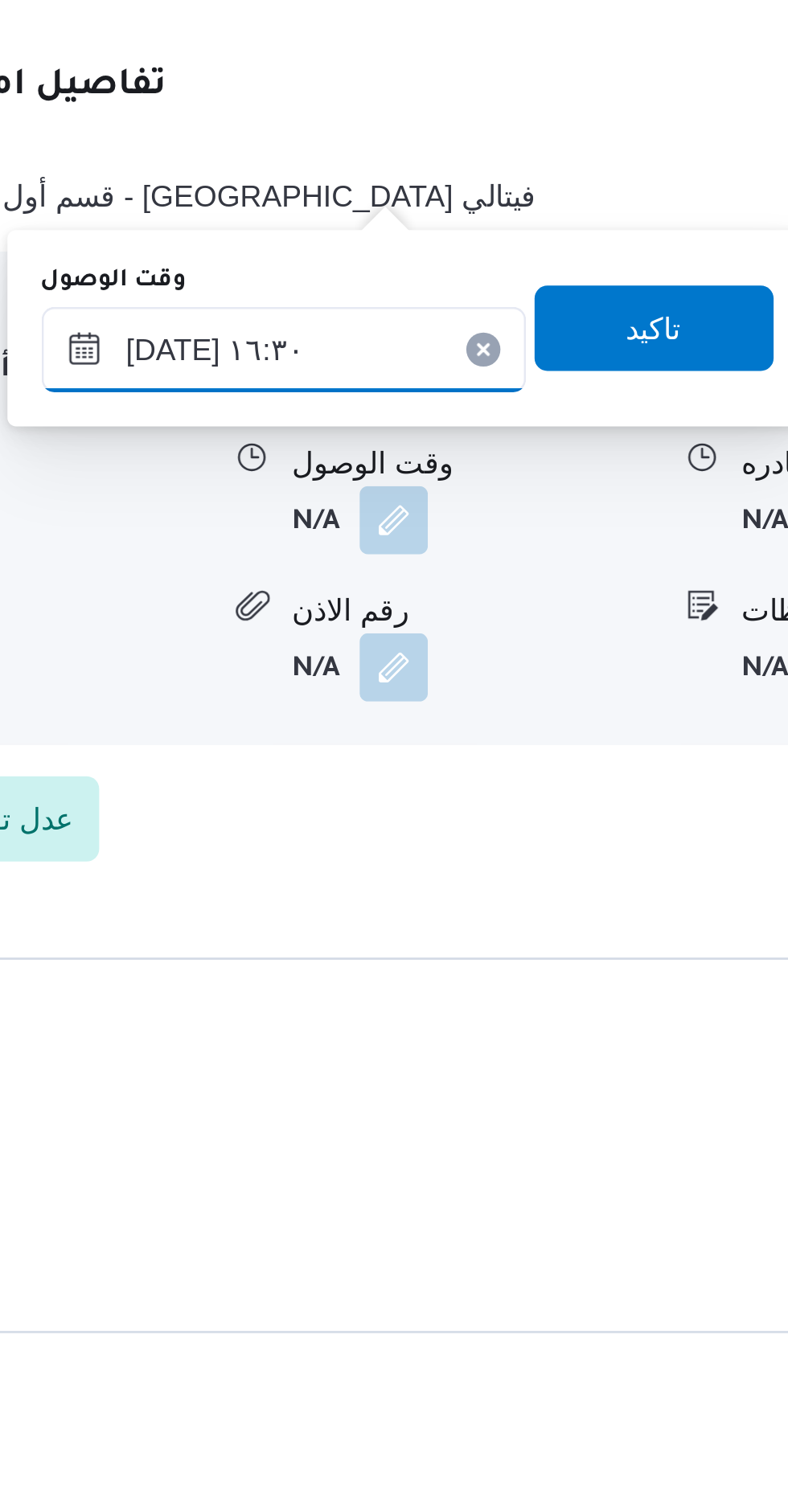
click at [453, 1091] on input "١٥/٠٨/٢٠٢٥ ١٦:٣٠" at bounding box center [452, 1101] width 182 height 32
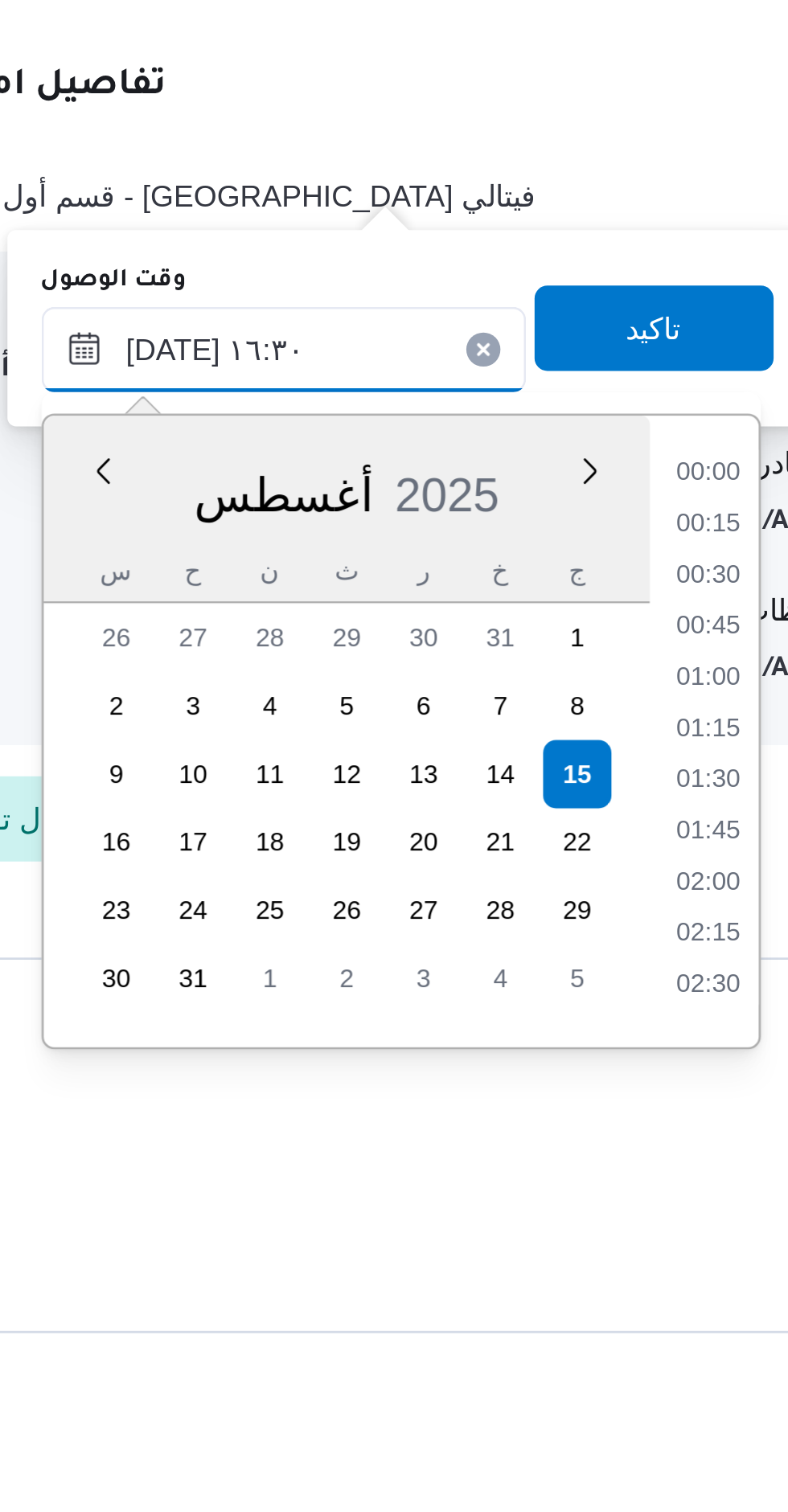
scroll to position [1163, 0]
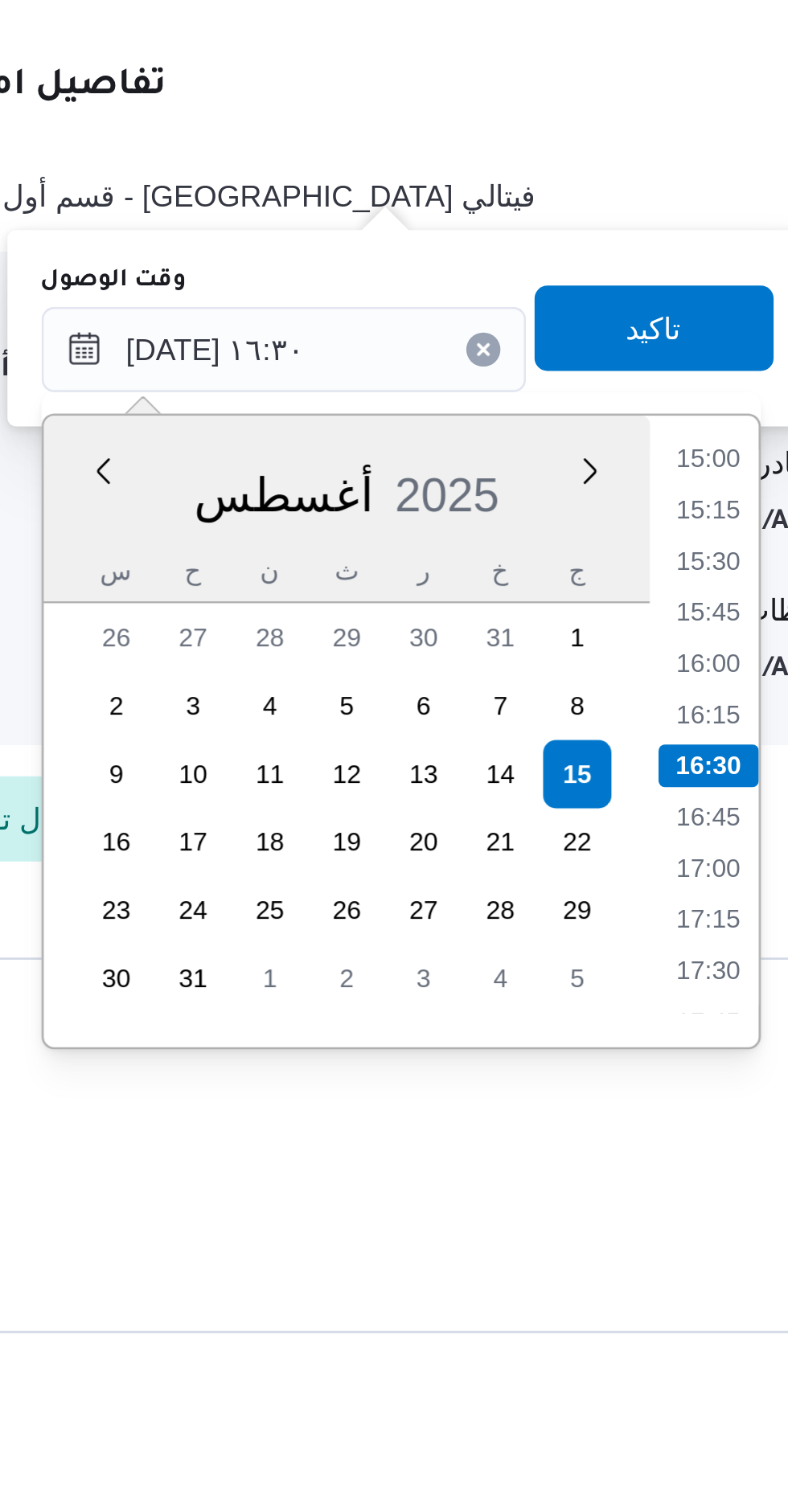
click at [611, 1160] on li "15:15" at bounding box center [612, 1161] width 37 height 16
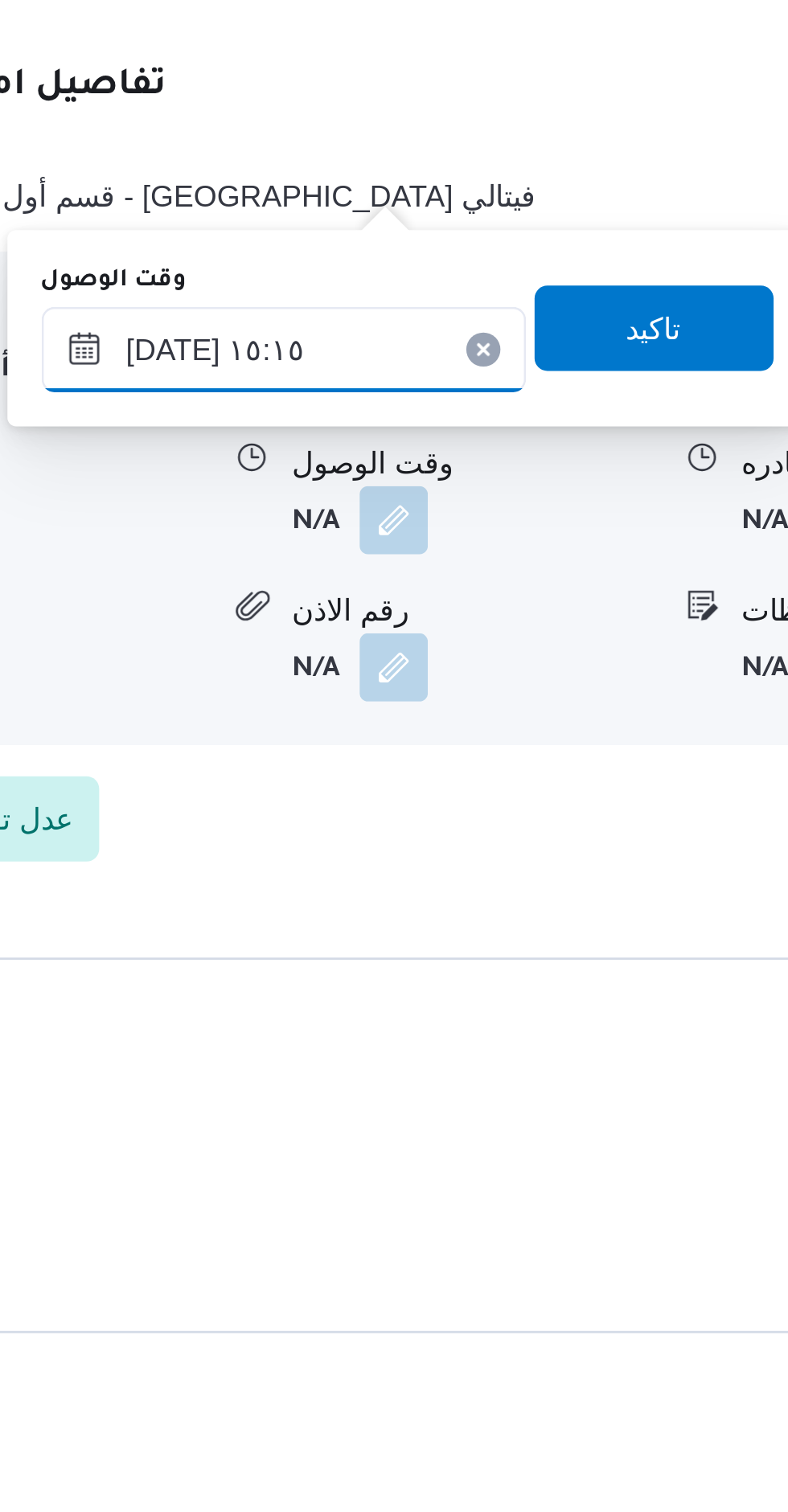
click at [470, 1105] on input "١٥/٠٨/٢٠٢٥ ١٥:١٥" at bounding box center [452, 1101] width 182 height 32
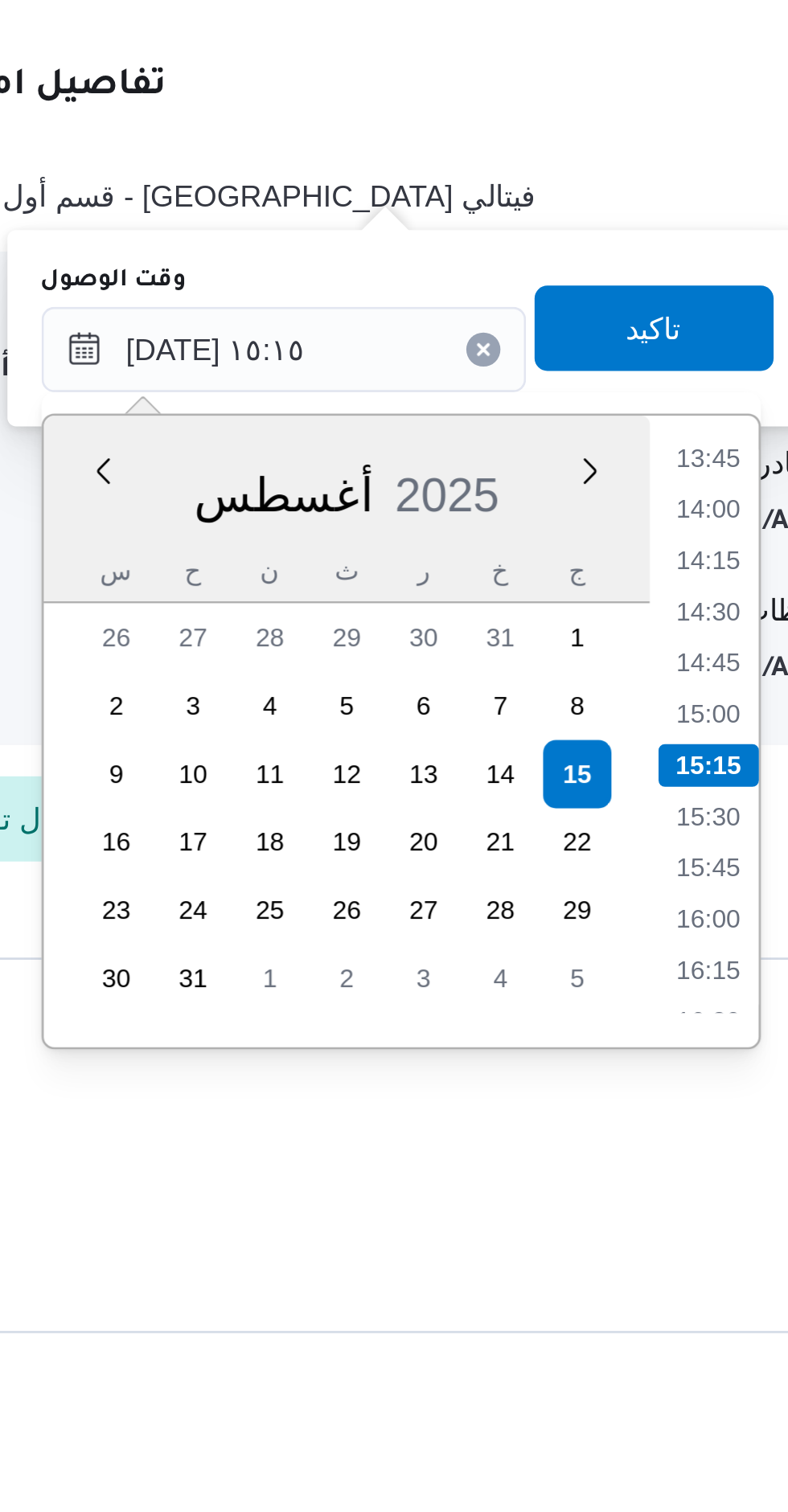
scroll to position [1265, 0]
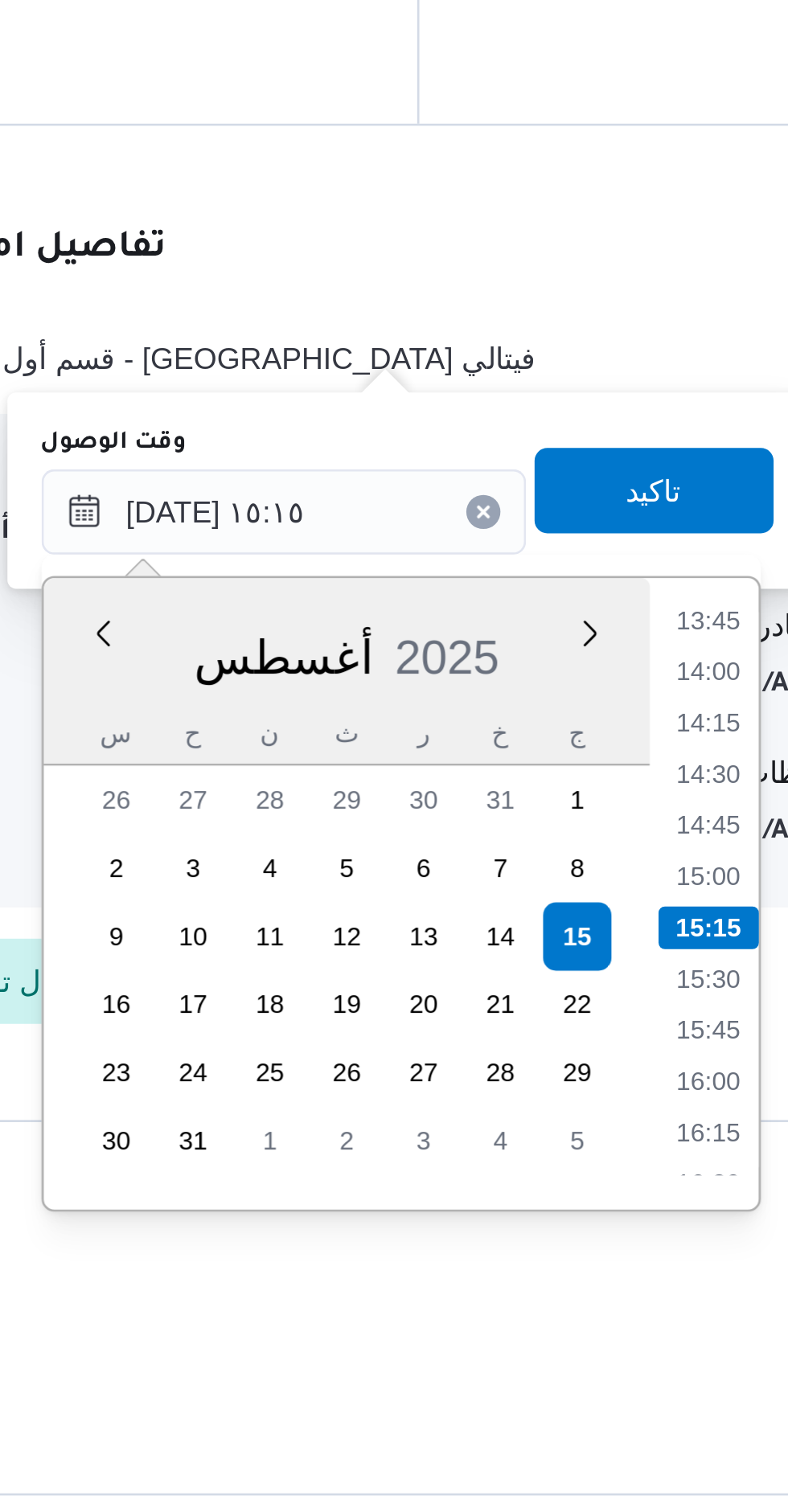
click at [612, 1144] on li "13:45" at bounding box center [612, 1143] width 37 height 16
type input "١٥/٠٨/٢٠٢٥ ١٣:٤٥"
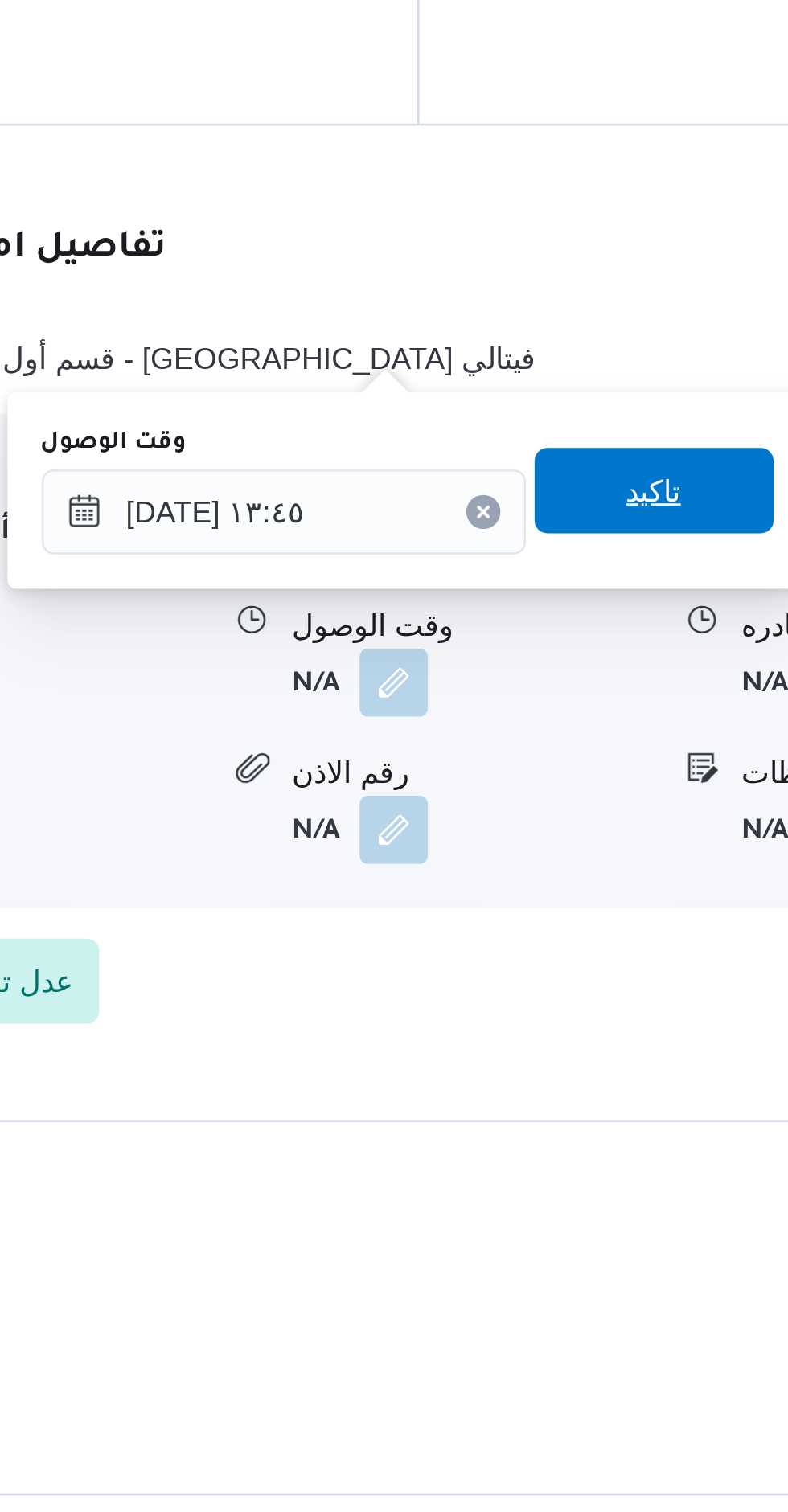
click at [600, 1091] on span "تاكيد" at bounding box center [592, 1093] width 90 height 32
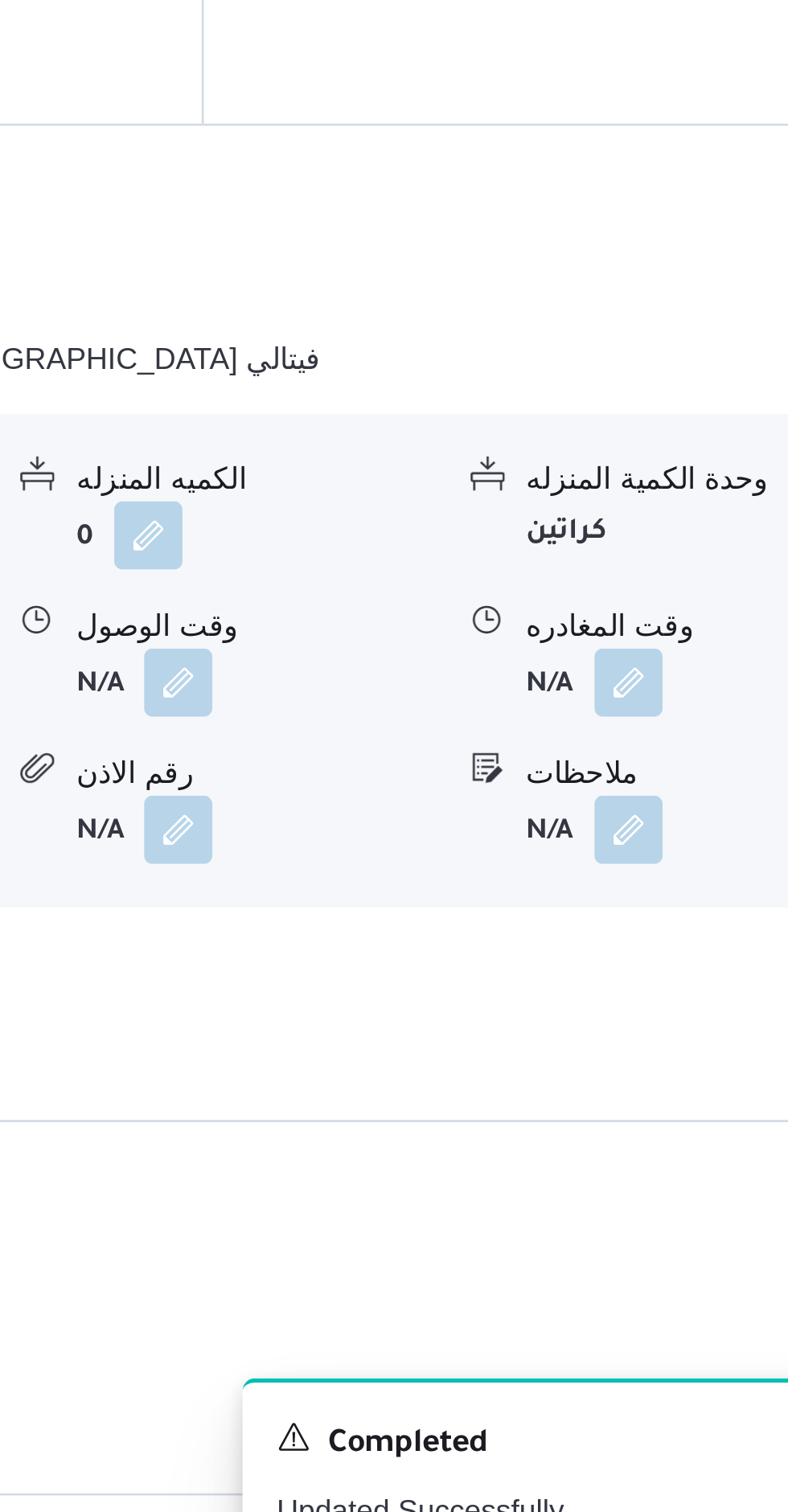
click at [670, 1153] on button "button" at bounding box center [663, 1166] width 25 height 25
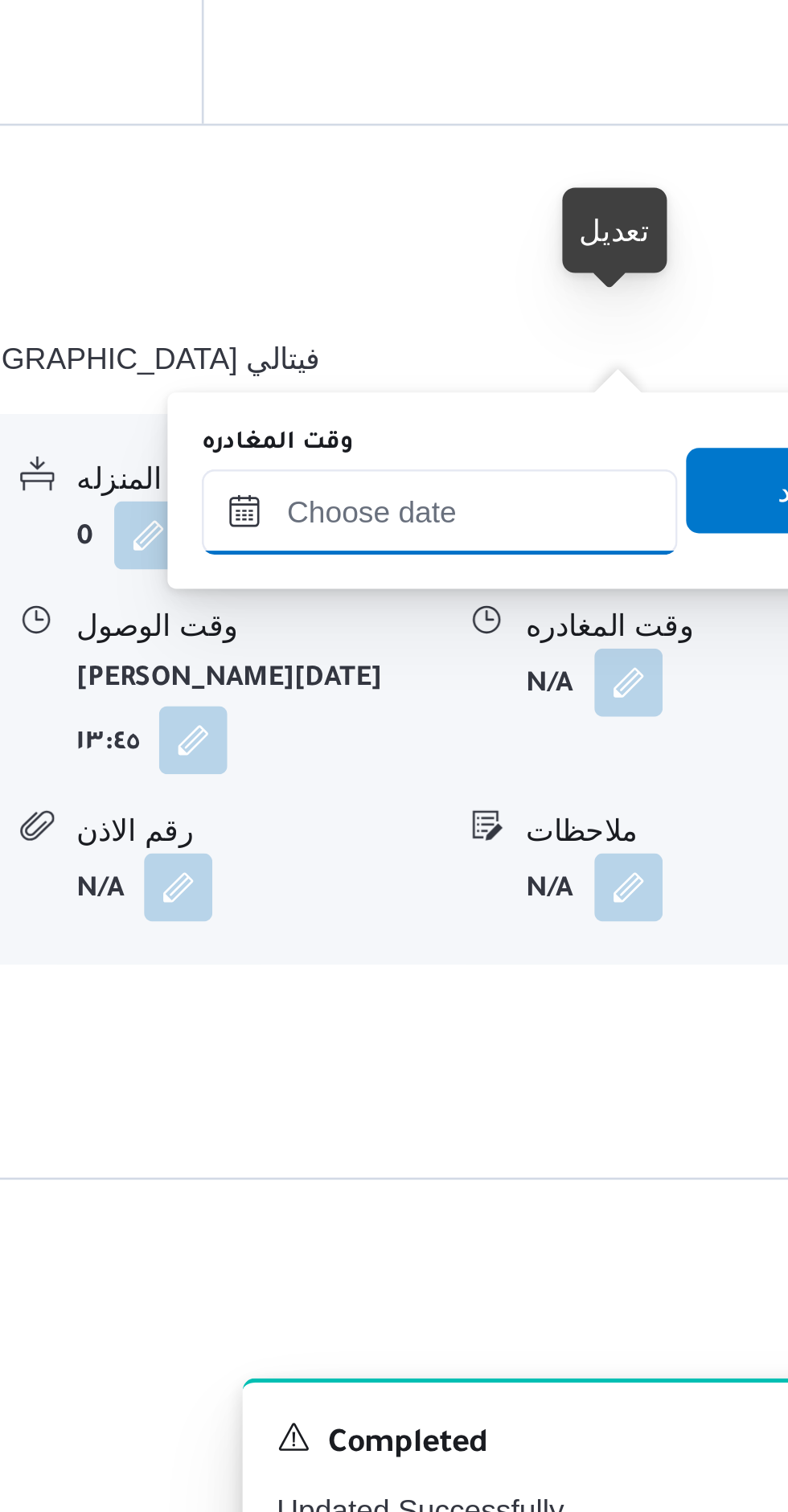
click at [626, 1094] on input "وقت المغادره" at bounding box center [592, 1101] width 179 height 32
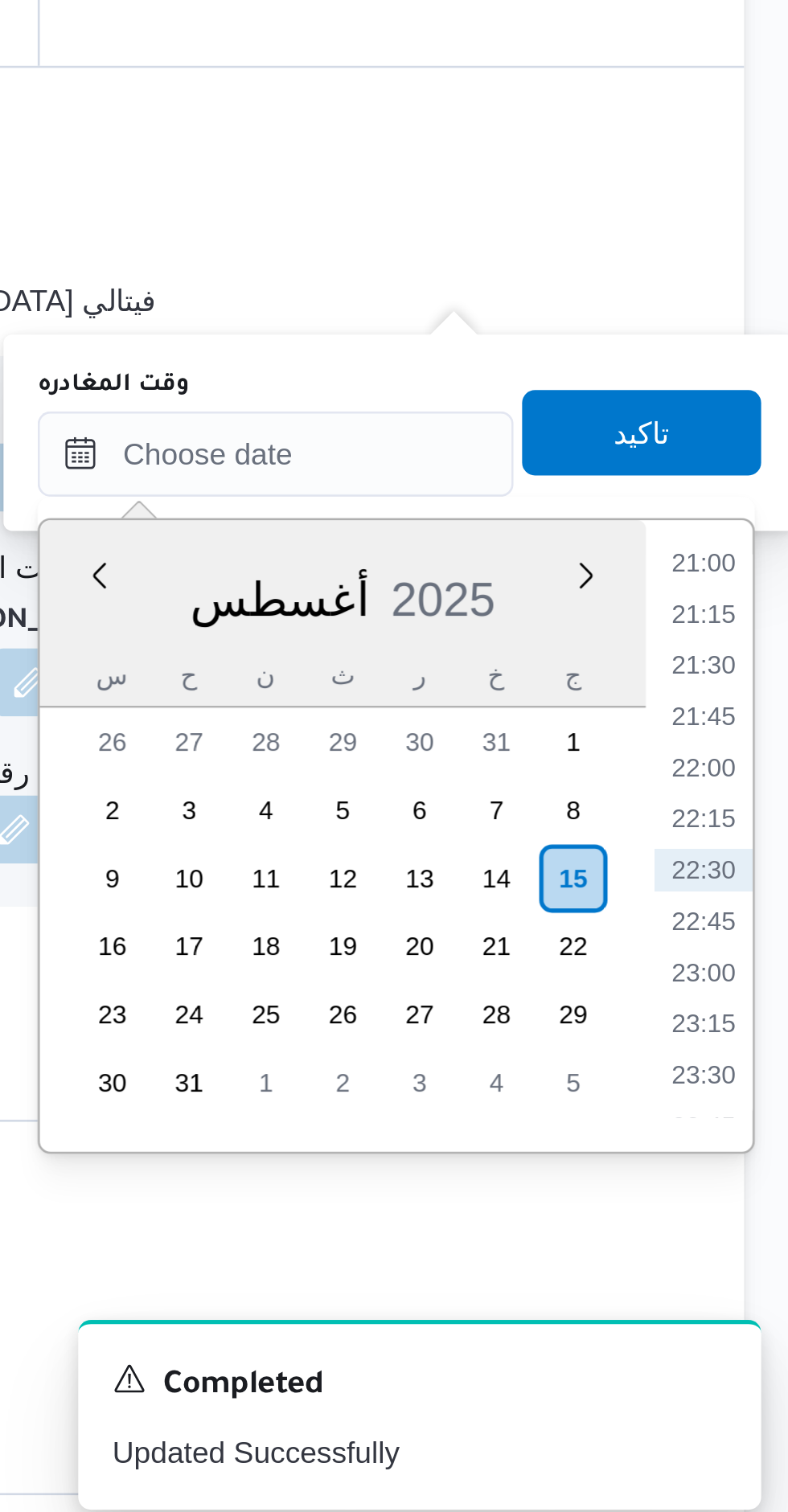
click at [753, 1144] on li "21:00" at bounding box center [754, 1143] width 37 height 16
type input "[DATE] ٢١:٠٠"
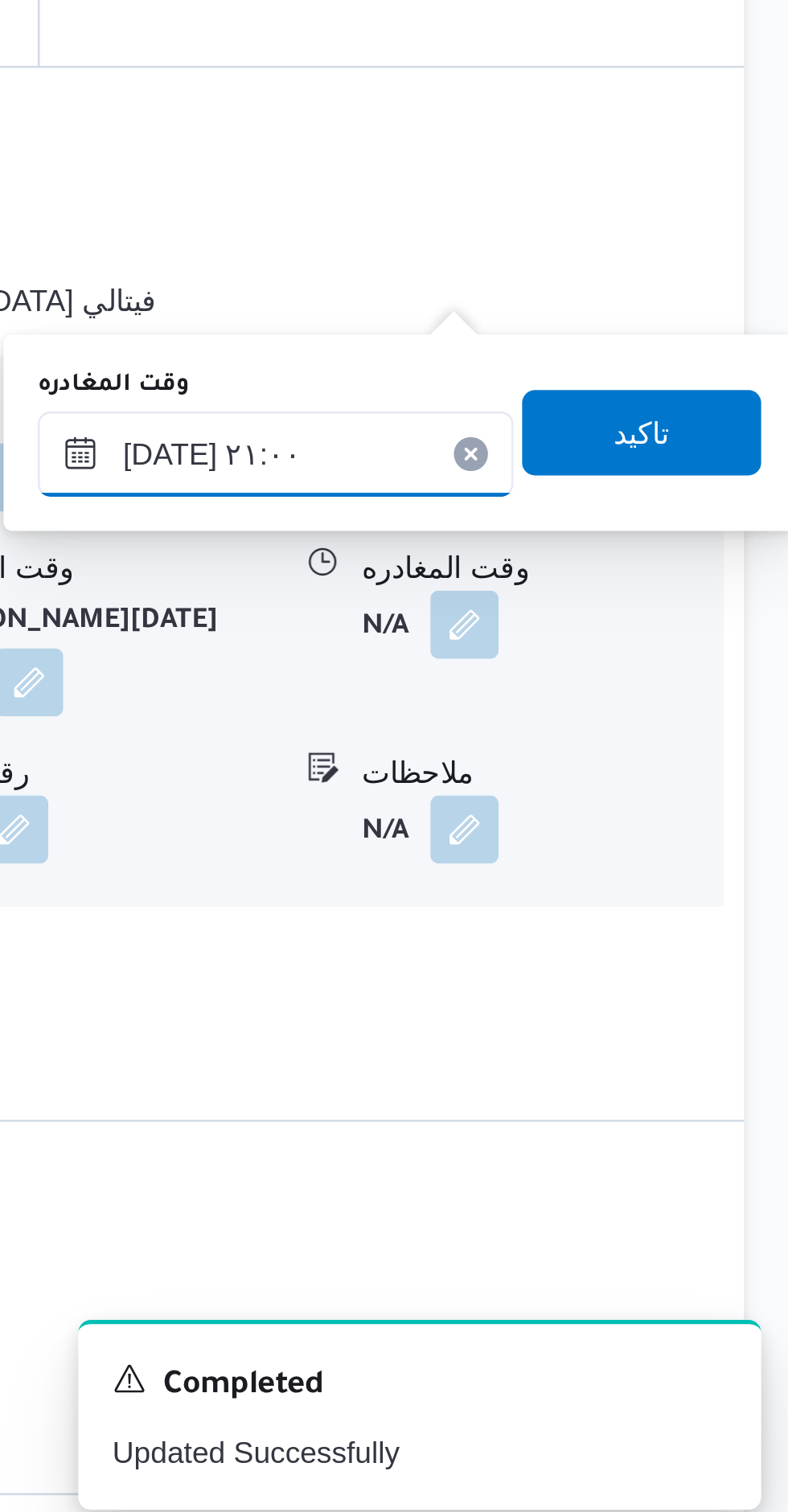
click at [604, 1103] on input "[DATE] ٢١:٠٠" at bounding box center [592, 1101] width 179 height 32
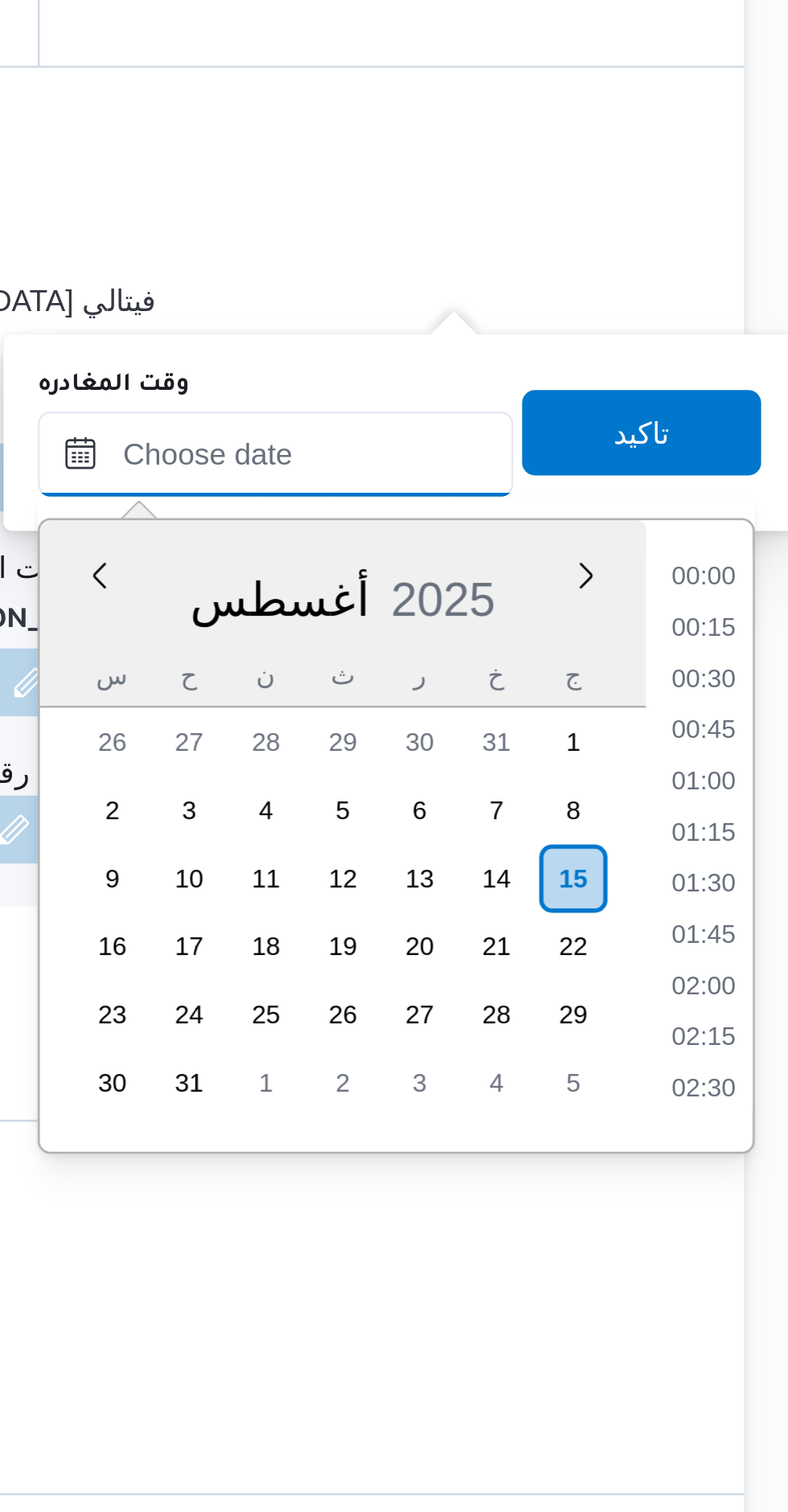
scroll to position [1626, 0]
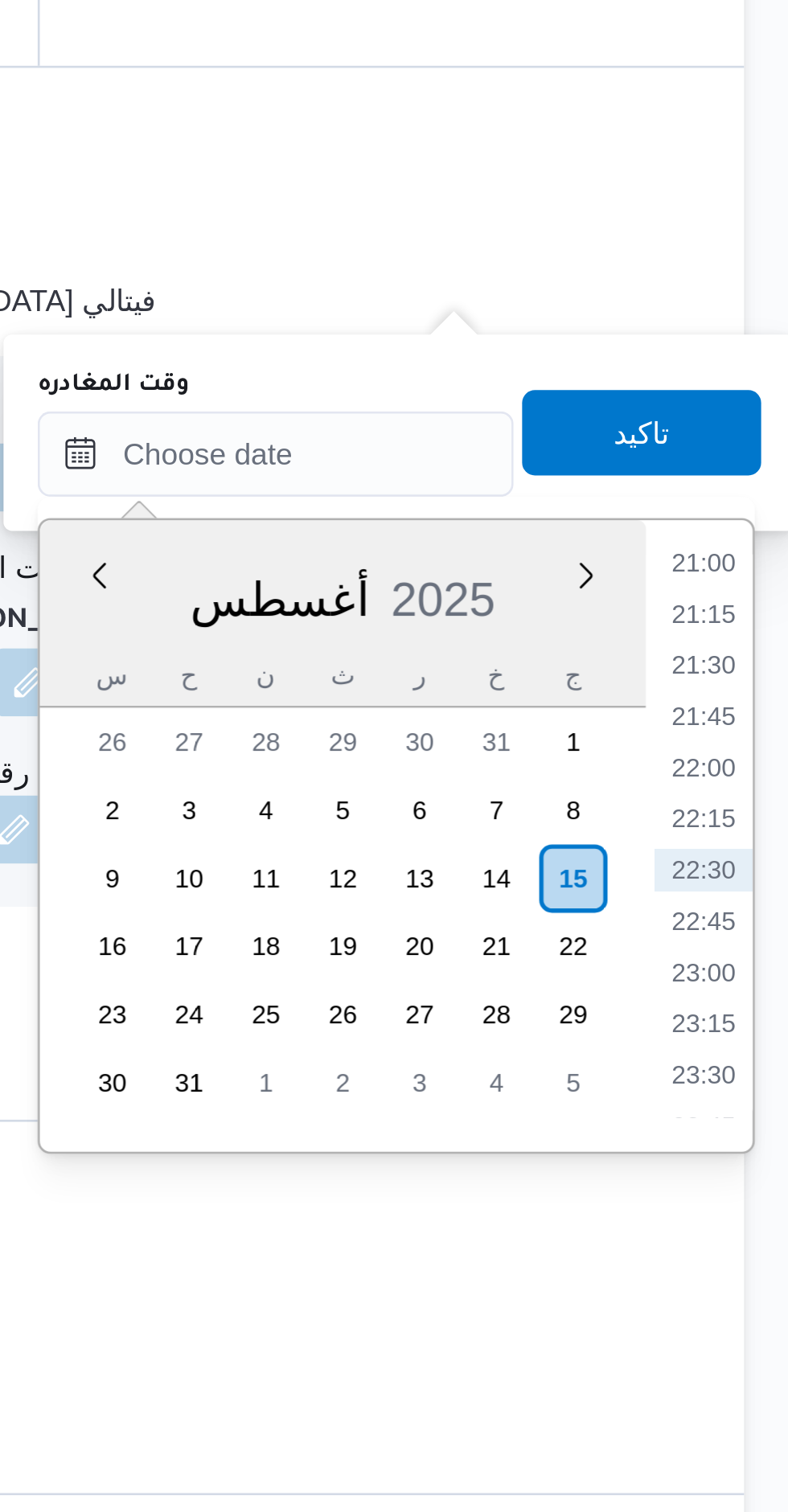
click at [752, 1144] on li "21:00" at bounding box center [754, 1143] width 37 height 16
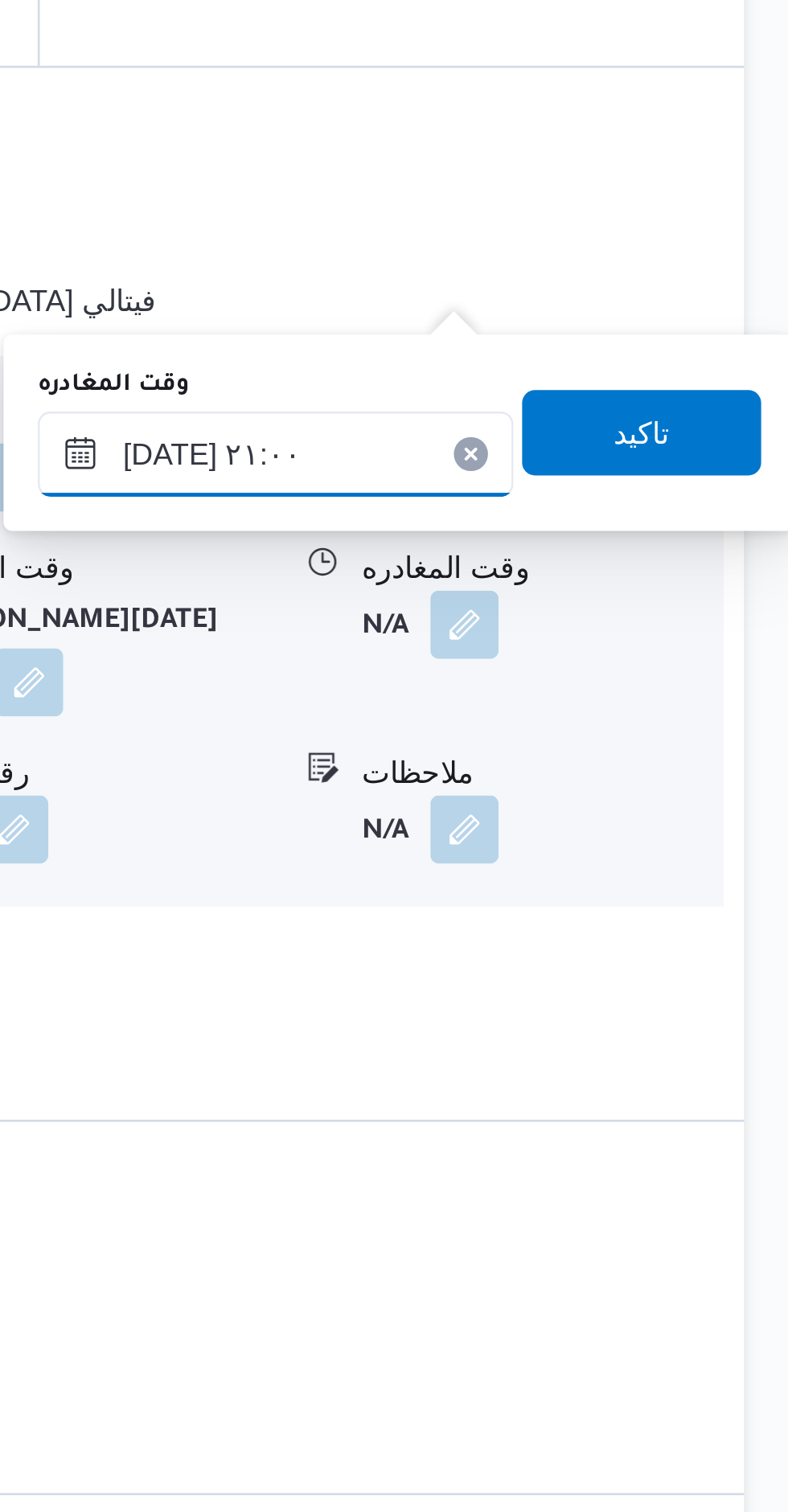
click at [594, 1099] on input "[DATE] ٢١:٠٠" at bounding box center [592, 1101] width 179 height 32
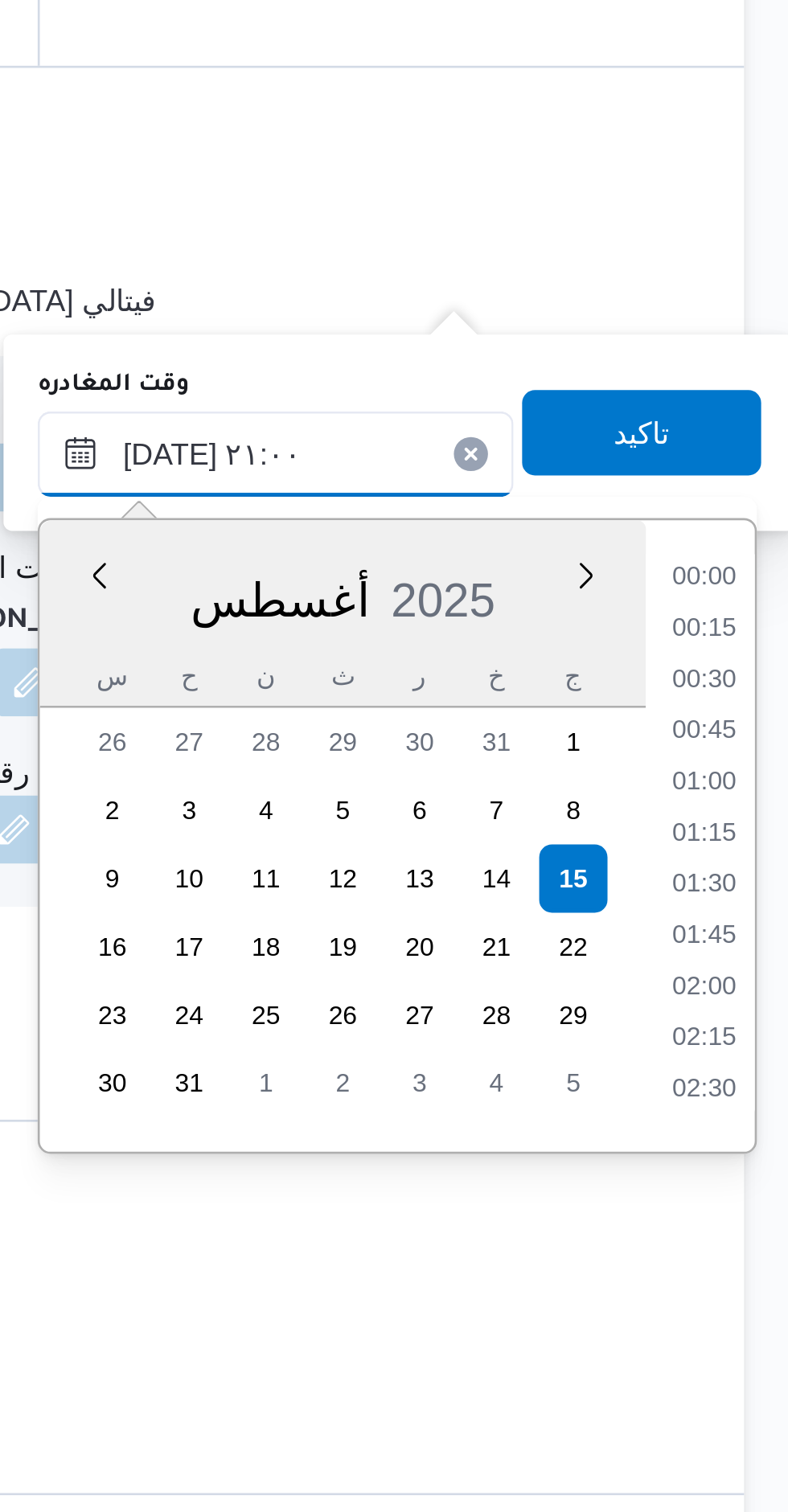
scroll to position [1510, 0]
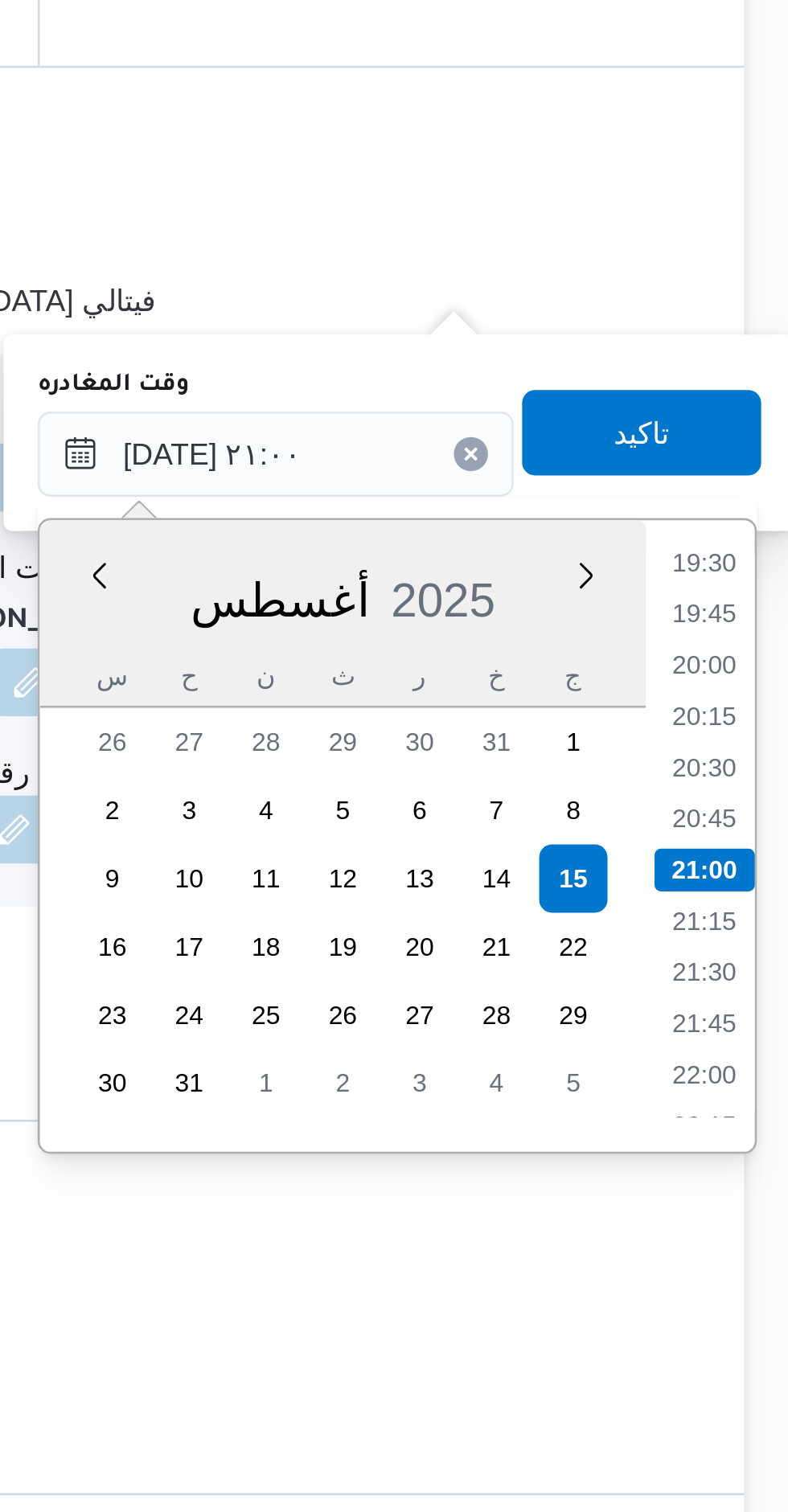
click at [755, 1142] on li "19:30" at bounding box center [754, 1143] width 37 height 16
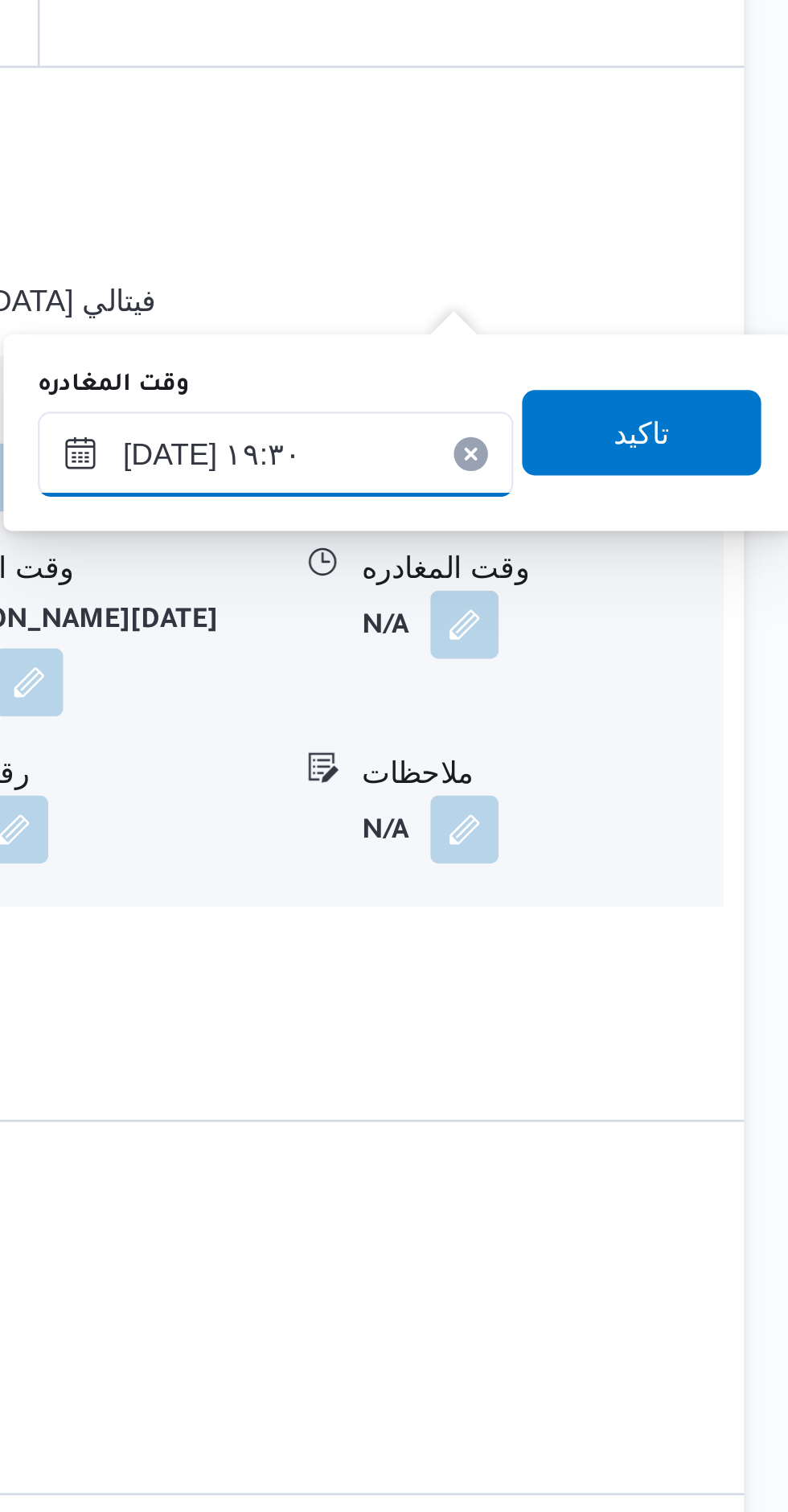
click at [593, 1103] on input "[DATE] ١٩:٣٠" at bounding box center [592, 1101] width 179 height 32
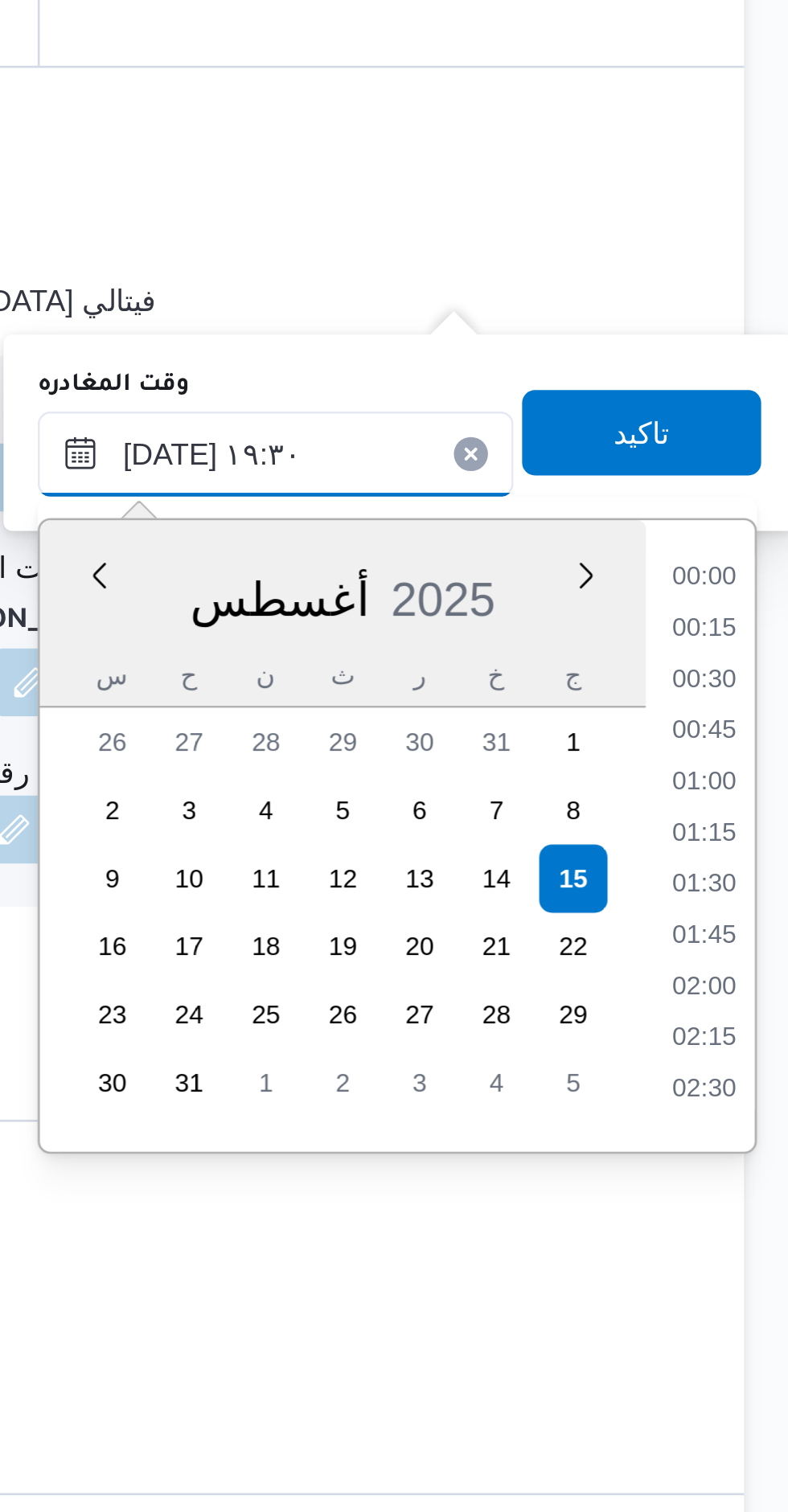
scroll to position [1394, 0]
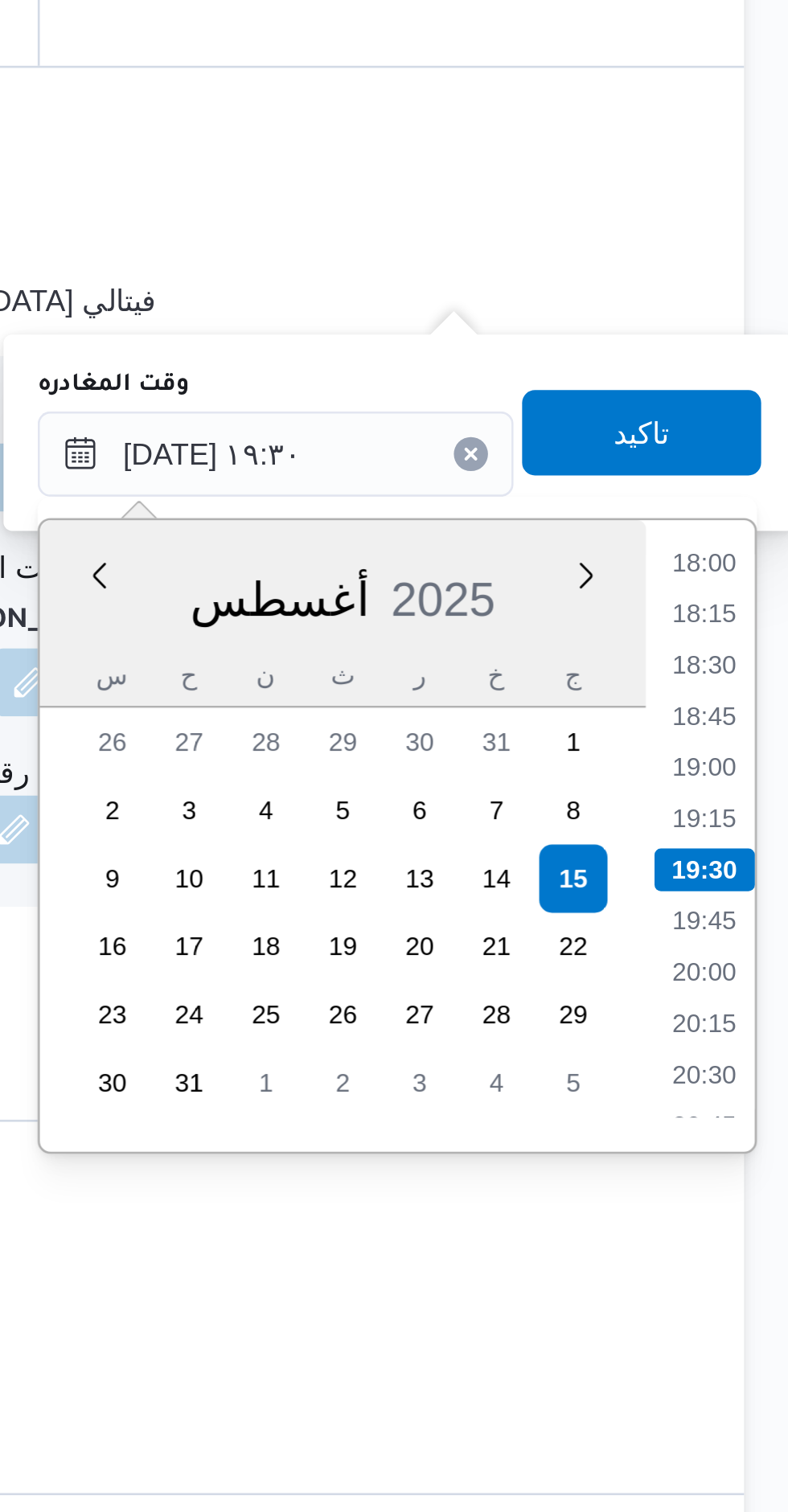
click at [755, 1145] on li "18:00" at bounding box center [754, 1143] width 37 height 16
type input "١٥/٠٨/٢٠٢٥ ١٨:٠٠"
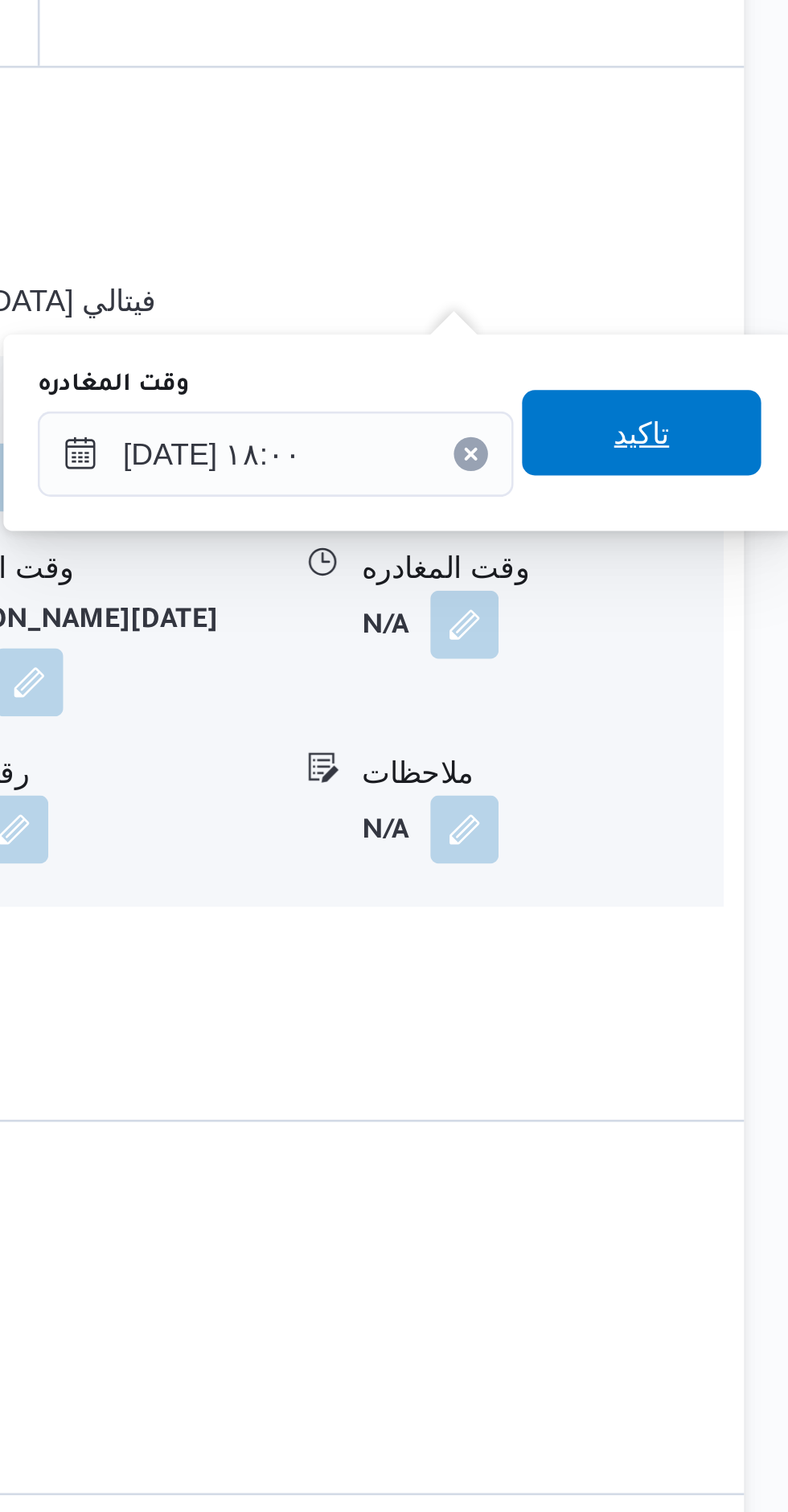
click at [750, 1099] on span "تاكيد" at bounding box center [730, 1093] width 90 height 32
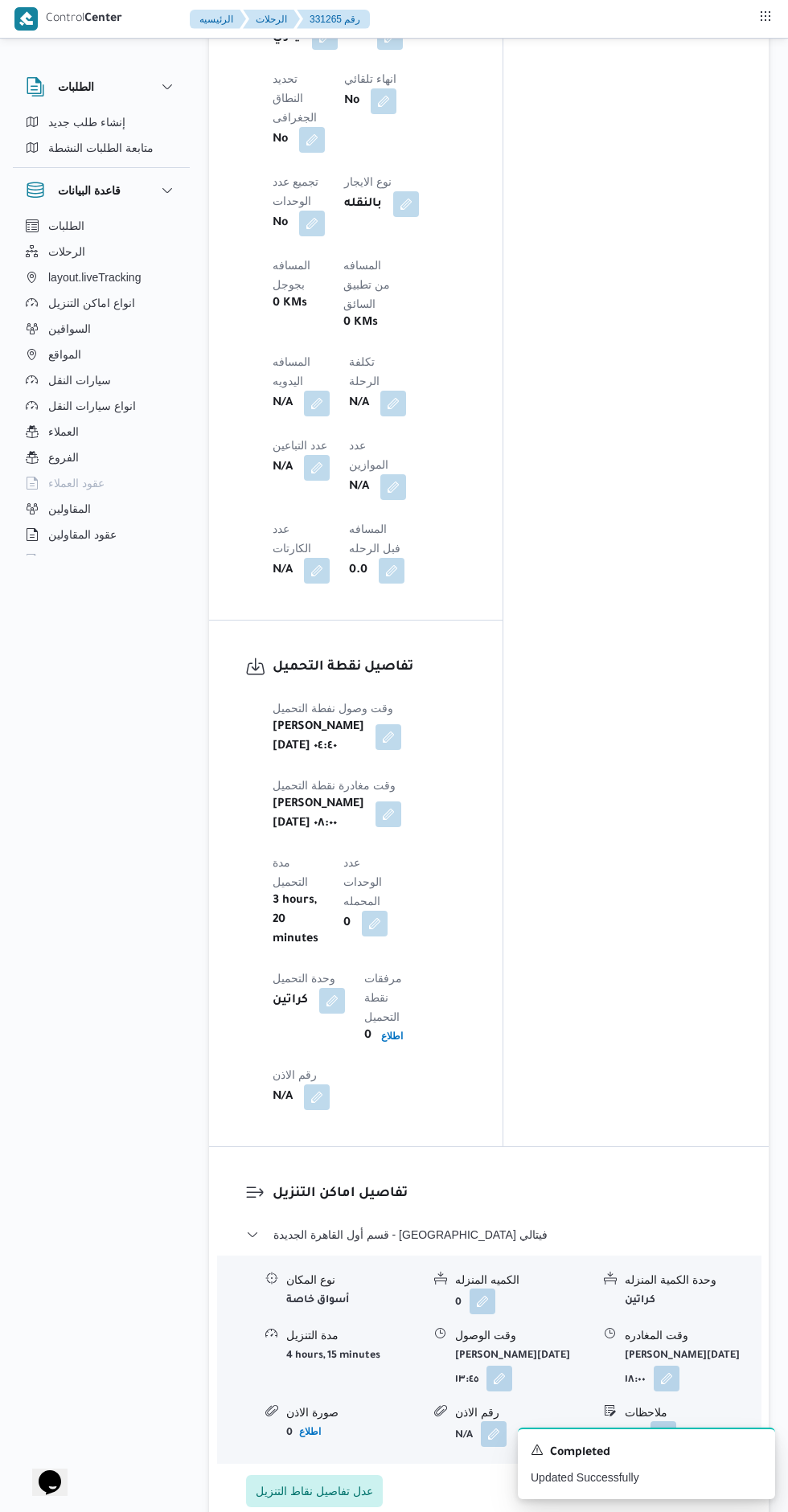
scroll to position [1073, 0]
click at [330, 392] on button "button" at bounding box center [317, 405] width 25 height 25
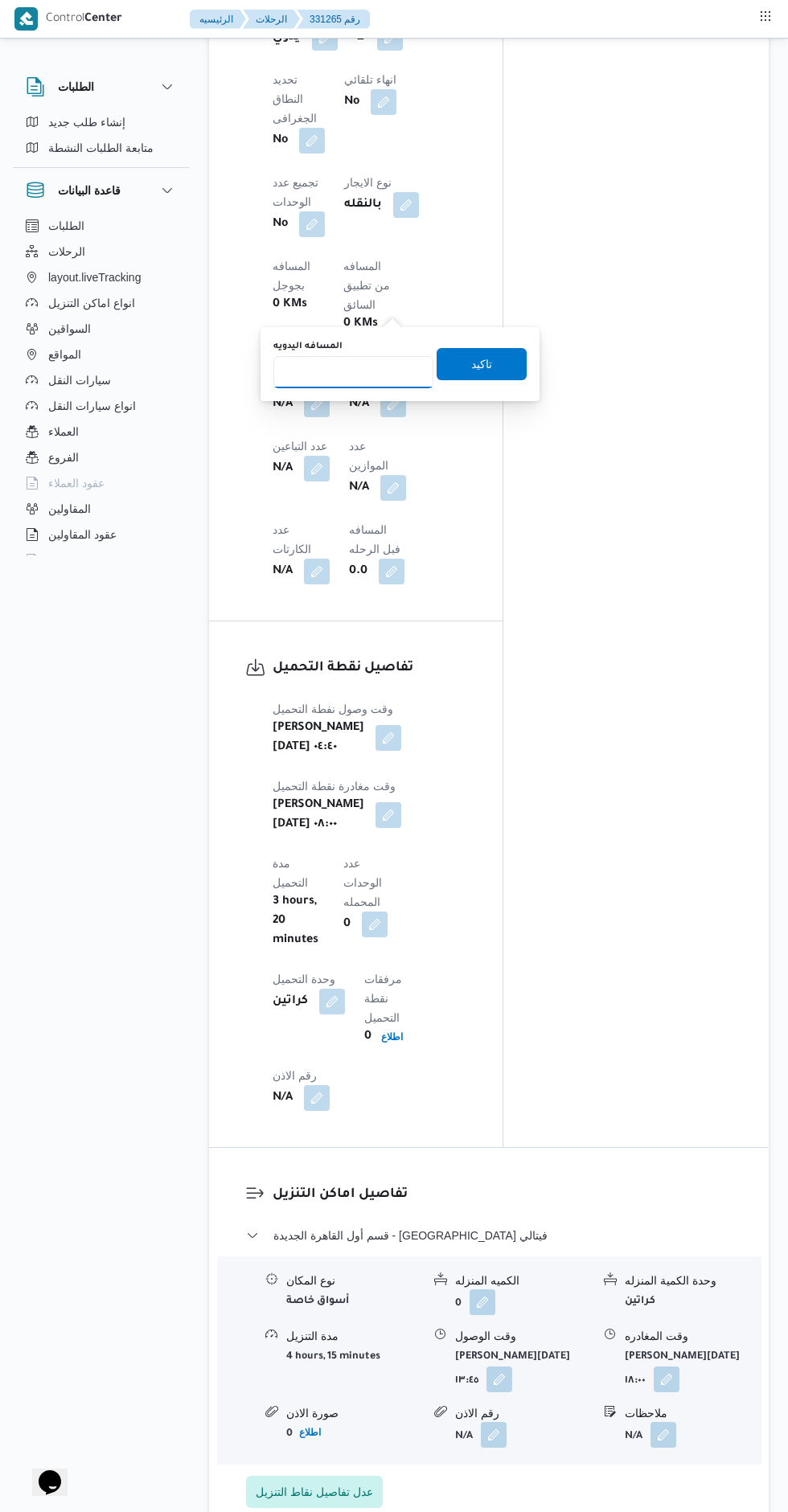
click at [333, 374] on input "المسافه اليدويه" at bounding box center [353, 371] width 160 height 32
type input "98"
click at [507, 356] on span "تاكيد" at bounding box center [482, 364] width 90 height 32
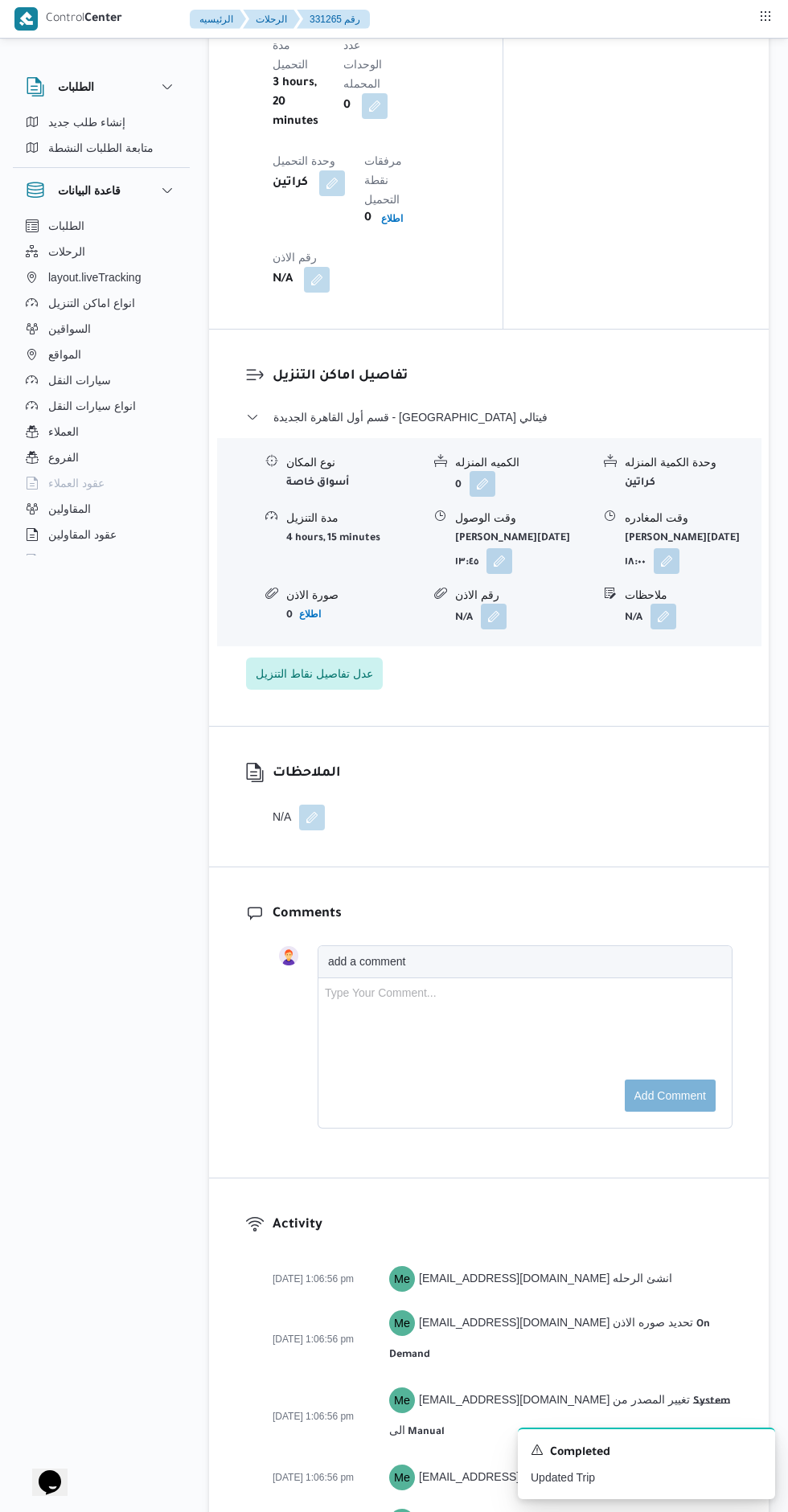
scroll to position [1894, 0]
click at [319, 802] on button "button" at bounding box center [312, 815] width 25 height 25
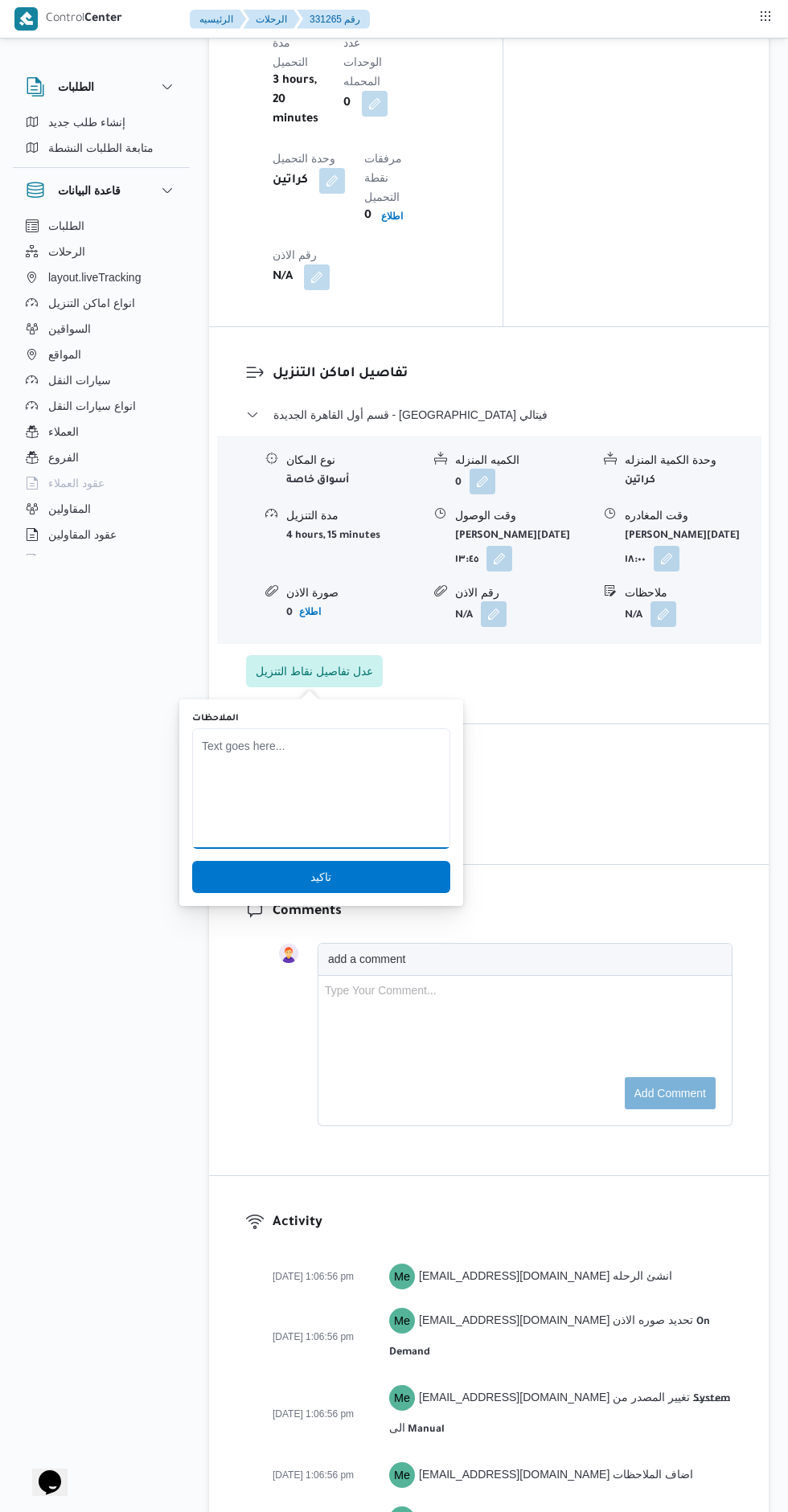
click at [338, 777] on textarea "الملاحظات" at bounding box center [321, 789] width 258 height 121
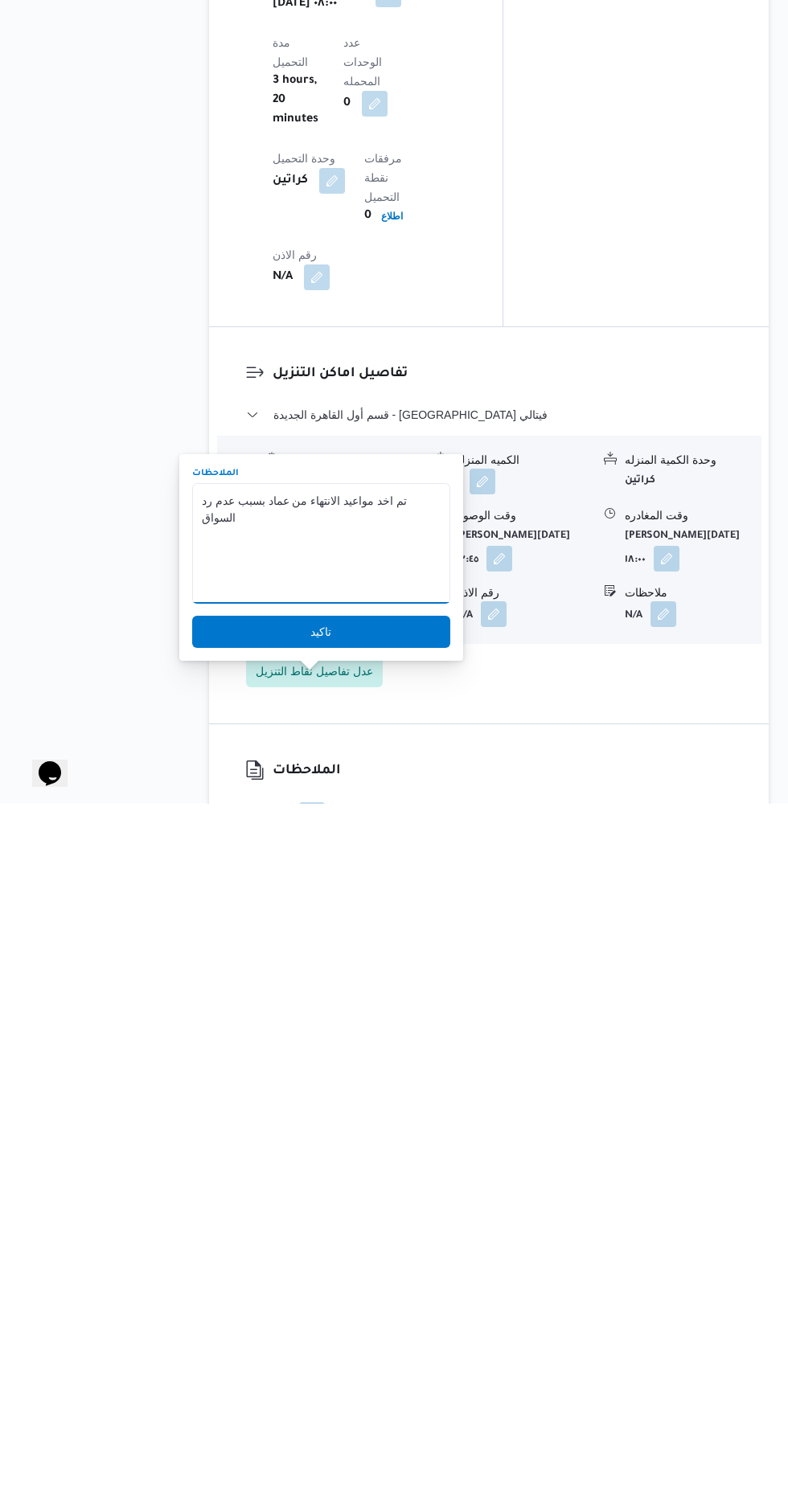
type textarea "تم اخد مواعيد الانتهاء من عماد بسبب عدم رد السواق"
click at [297, 1342] on span "تاكيد" at bounding box center [321, 1340] width 258 height 32
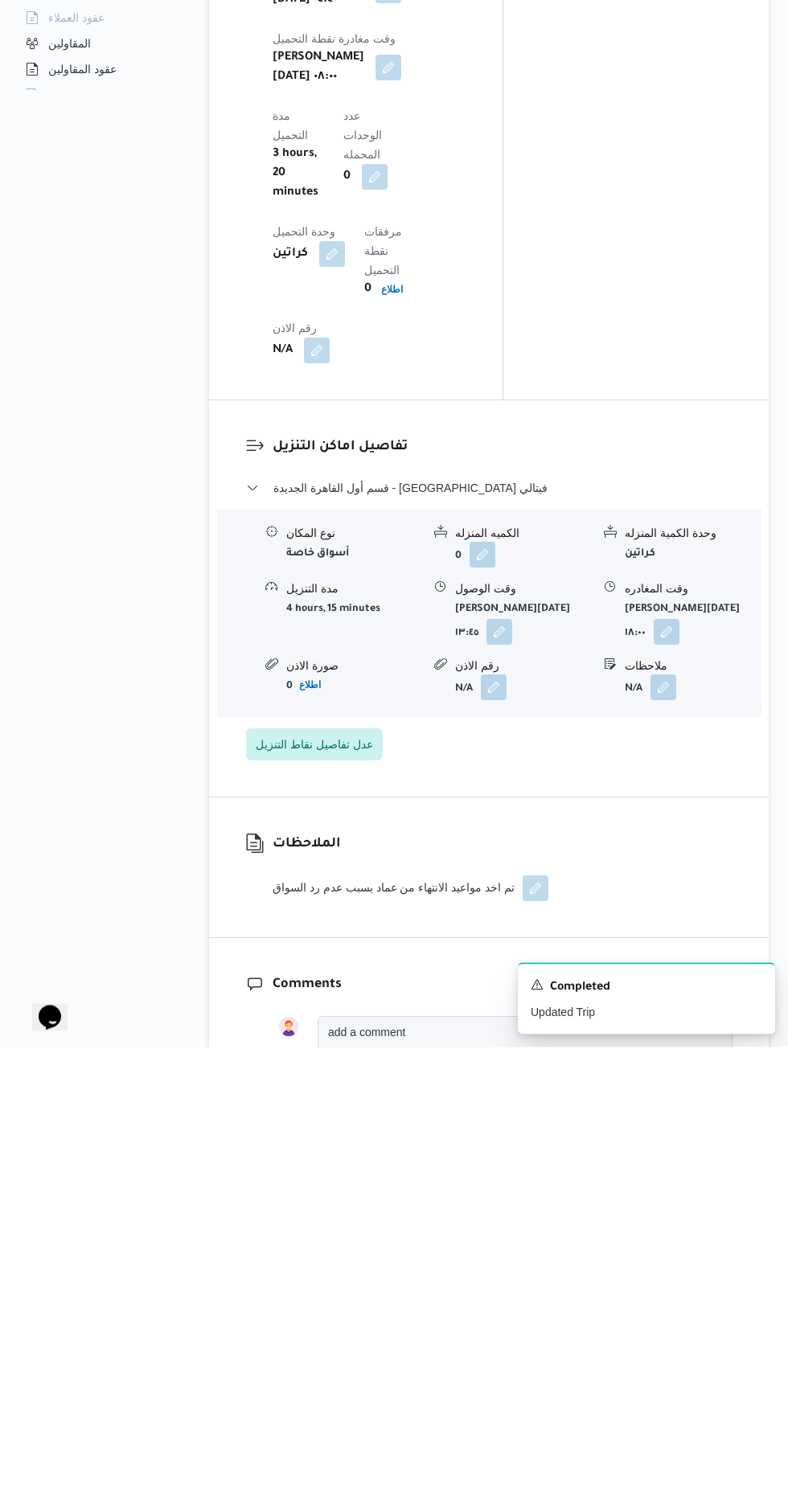
scroll to position [1352, 0]
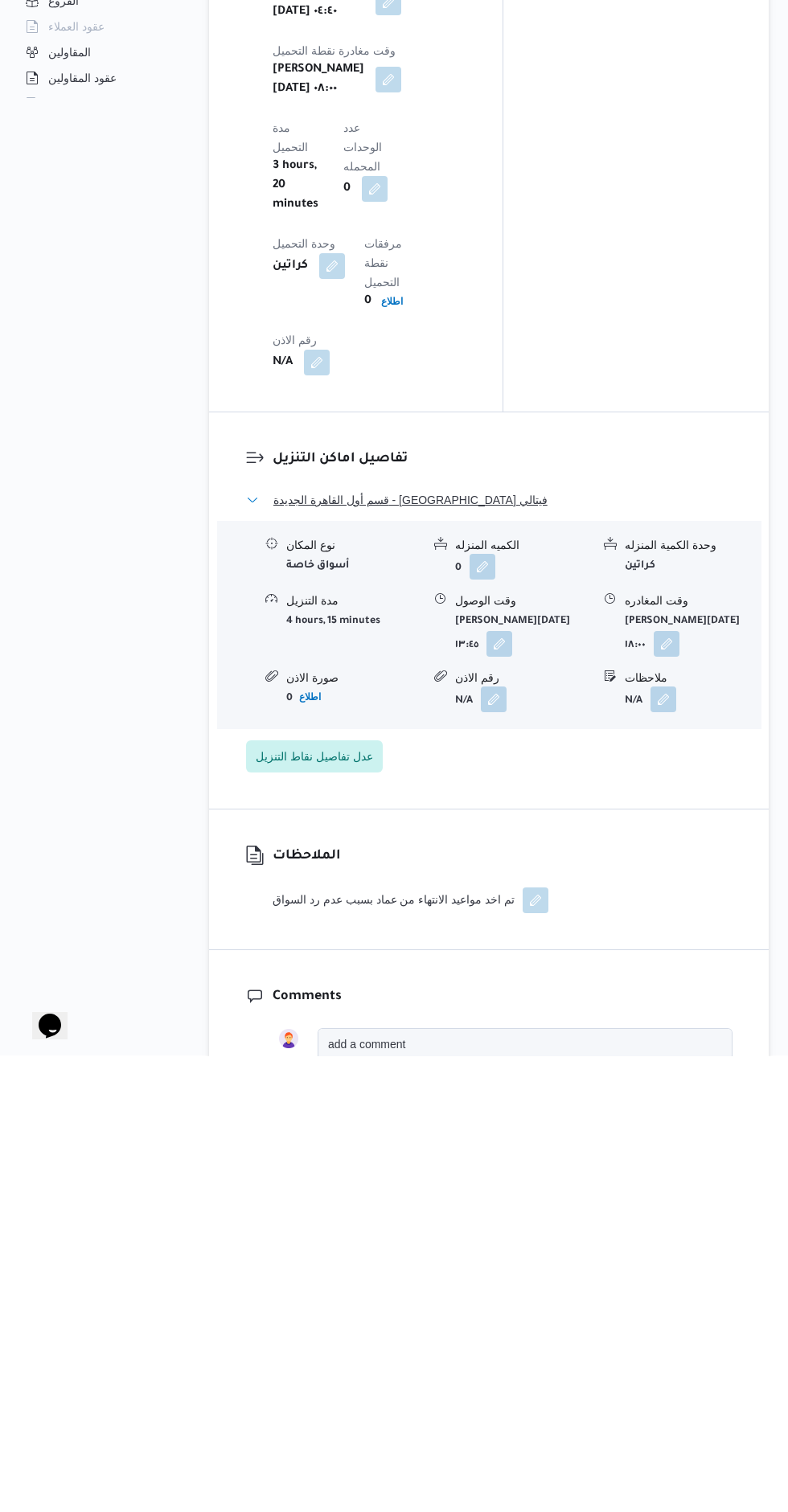
click at [636, 947] on button "قسم أول القاهرة الجديدة - كارفور فيتالي" at bounding box center [489, 956] width 487 height 19
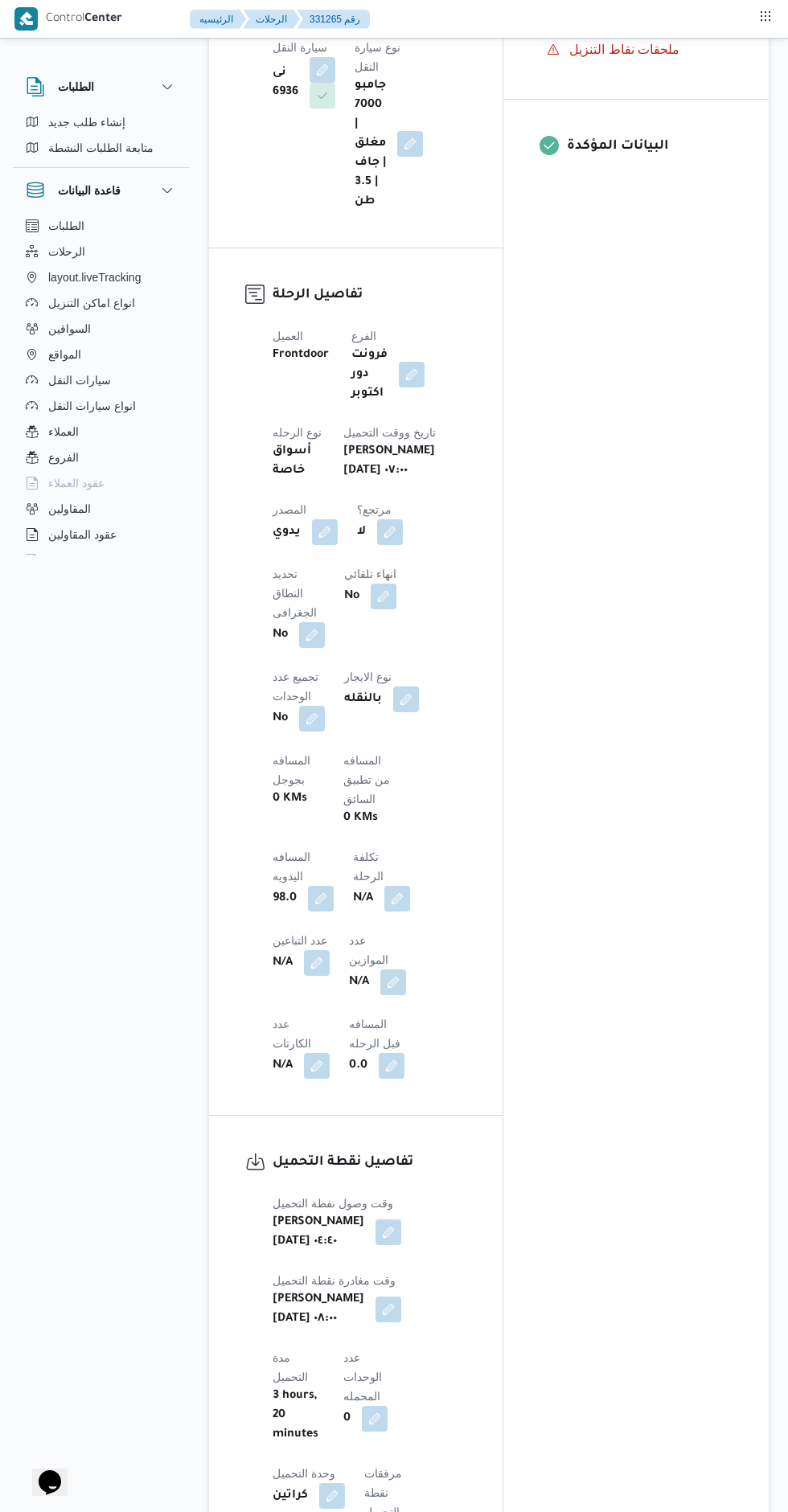
scroll to position [0, 0]
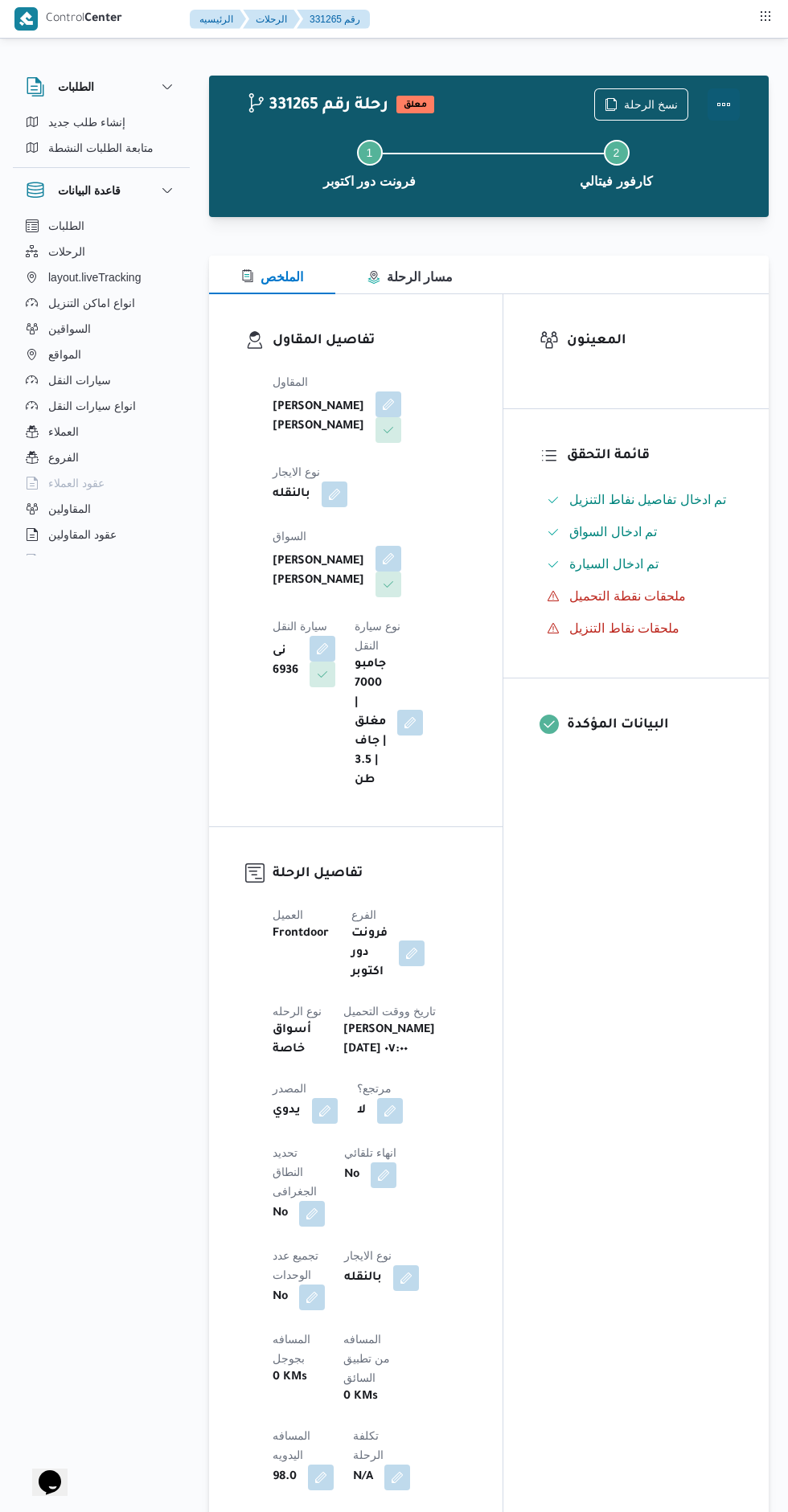
click at [733, 119] on button "Actions" at bounding box center [724, 104] width 32 height 32
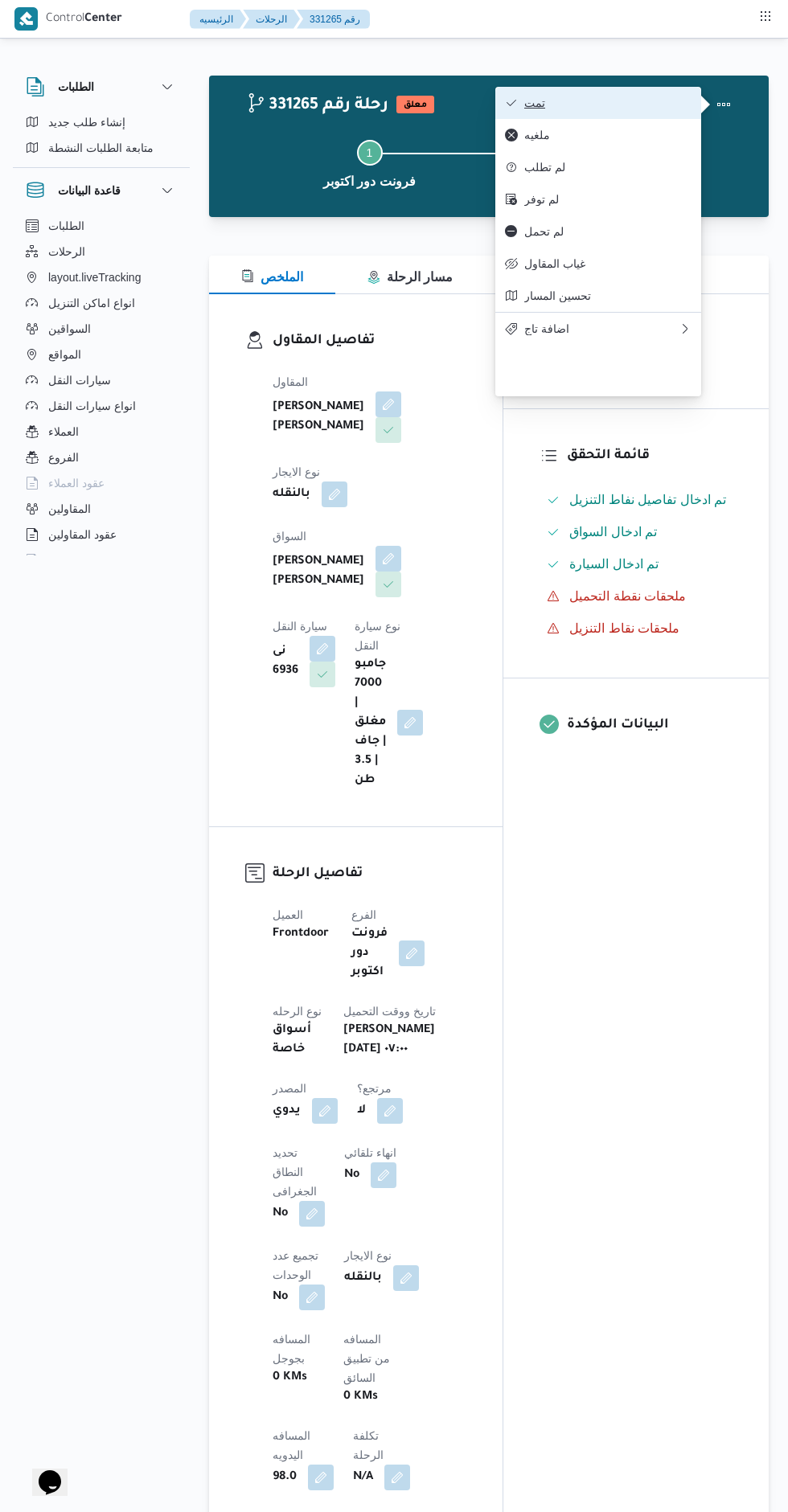
click at [653, 104] on span "تمت" at bounding box center [609, 102] width 168 height 13
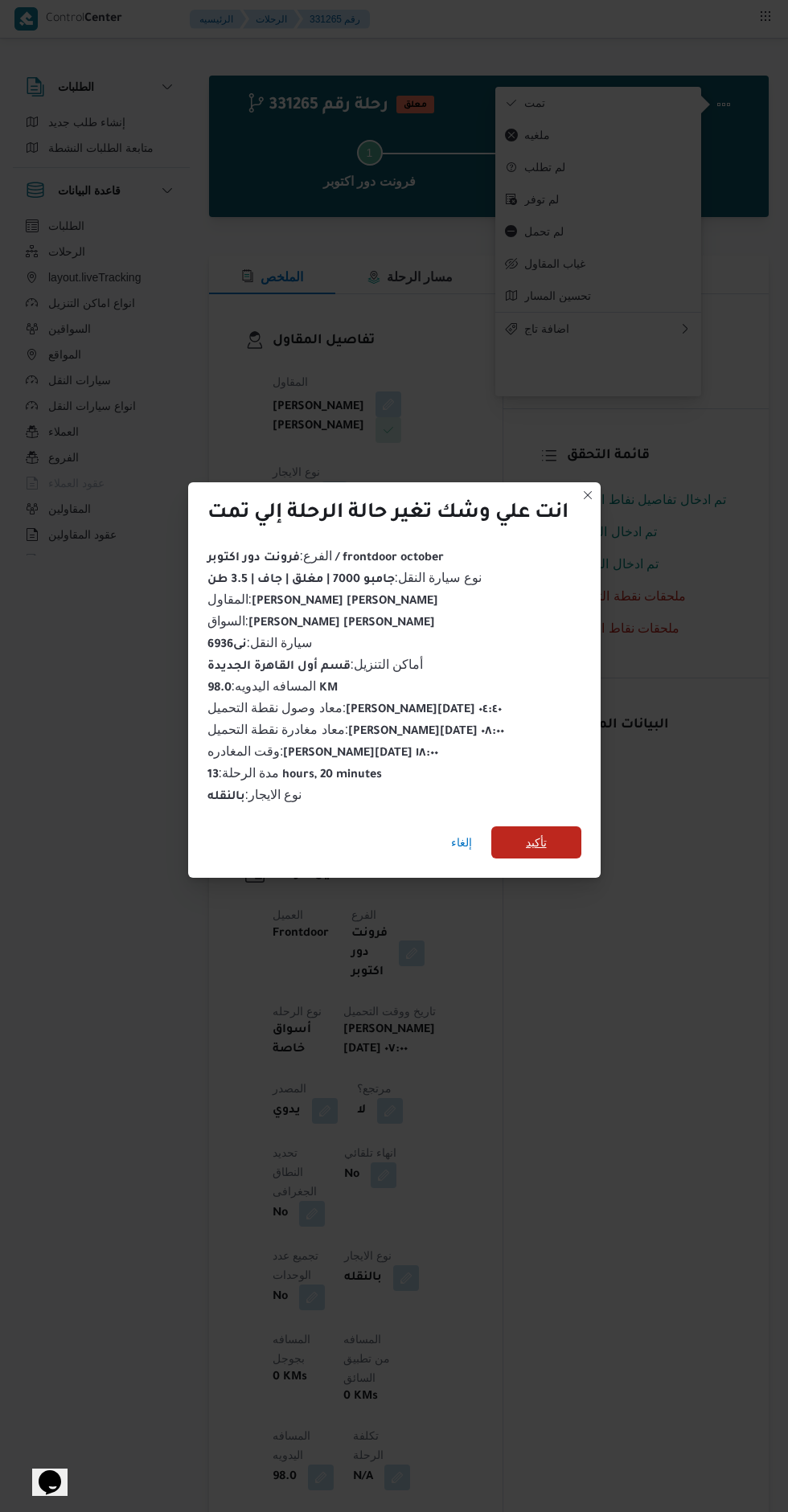
click at [573, 837] on span "تأكيد" at bounding box center [536, 842] width 90 height 32
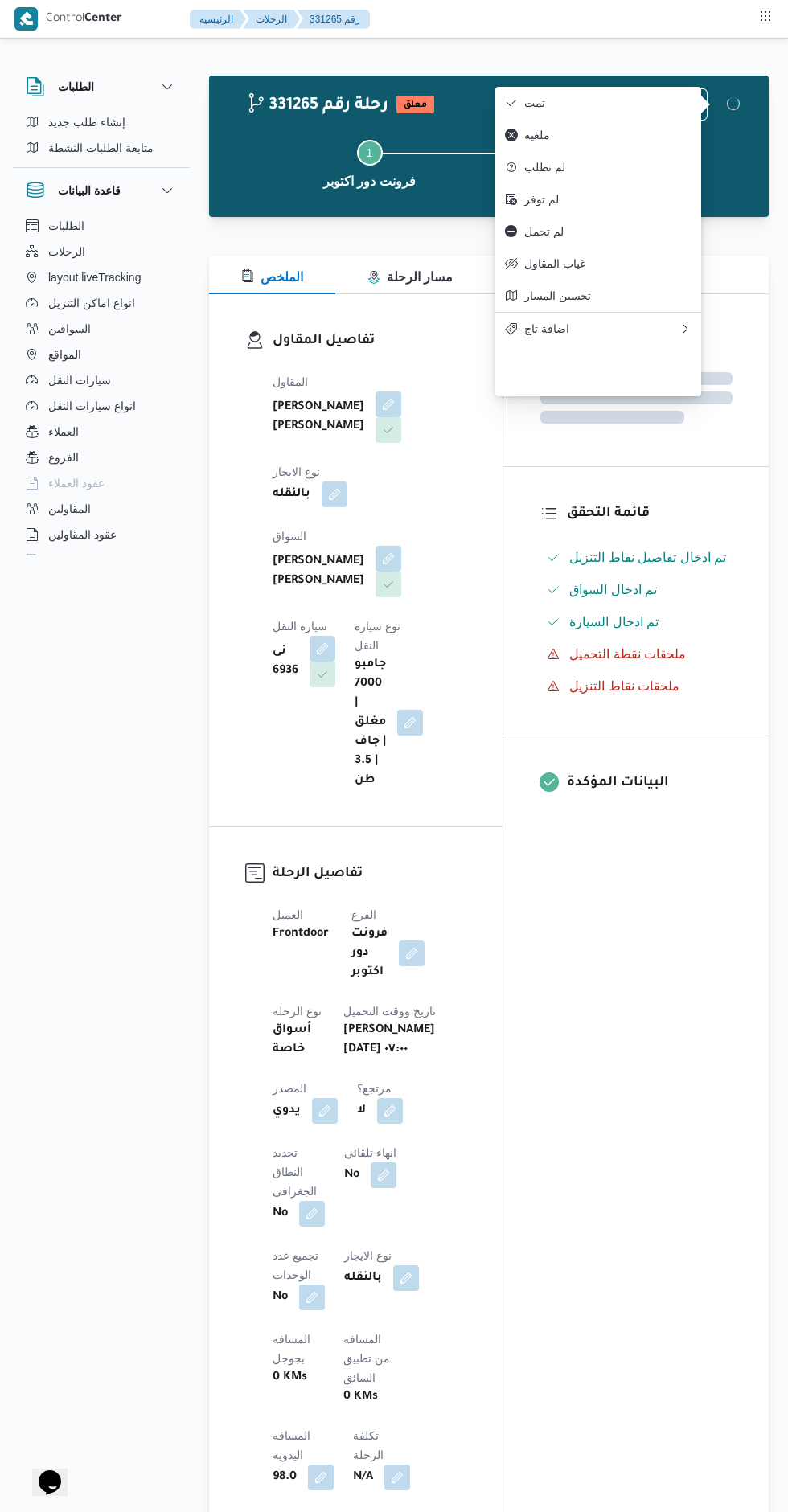
click at [608, 1007] on div "المعينون قائمة التحقق تم ادخال تفاصيل نفاط التنزيل تم ادخال السواق تم ادخال الس…" at bounding box center [636, 1258] width 265 height 1926
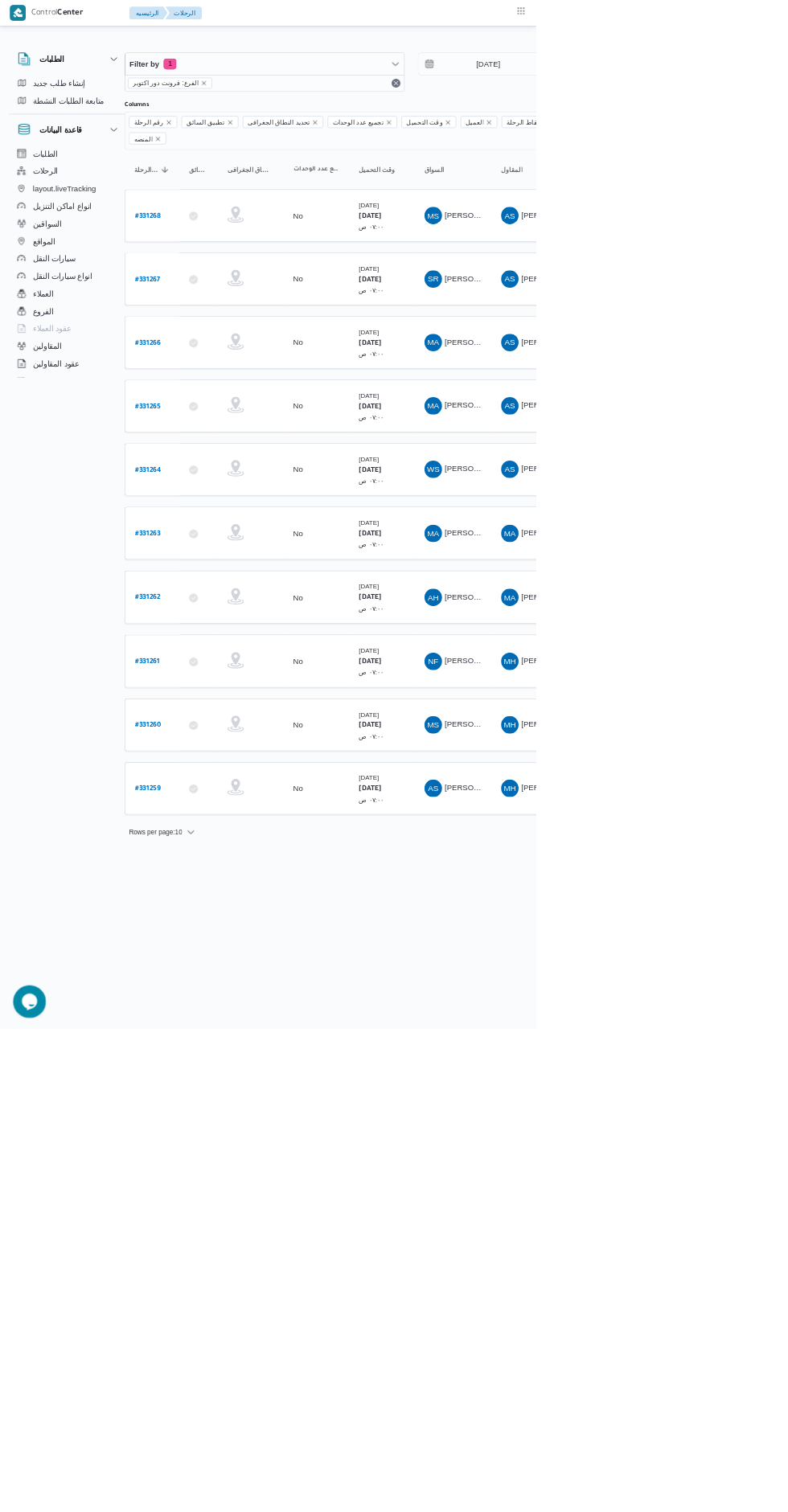
click at [206, 965] on b "# 331271" at bounding box center [217, 971] width 35 height 12
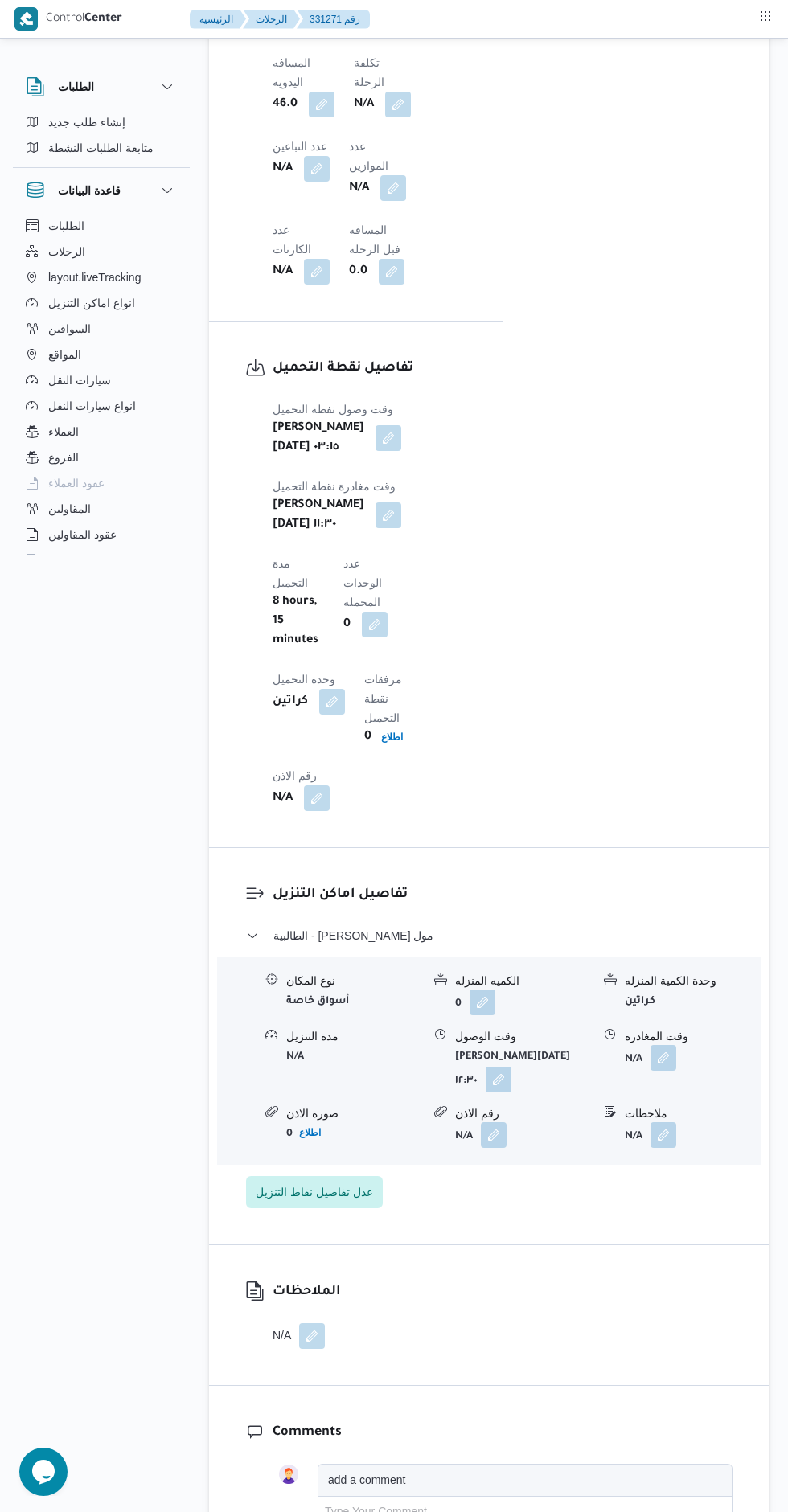
scroll to position [1482, 0]
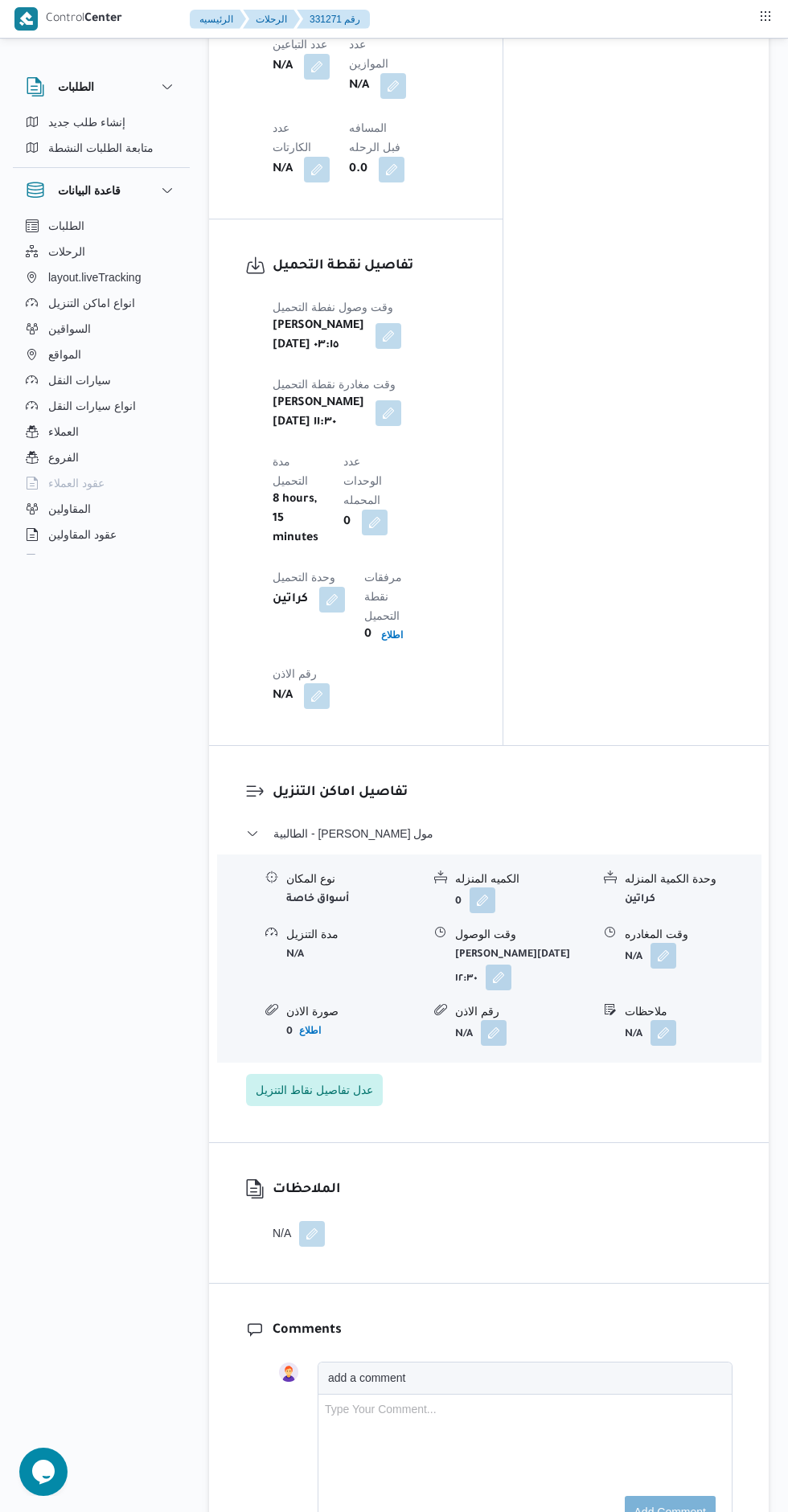
click at [667, 943] on button "button" at bounding box center [663, 955] width 25 height 25
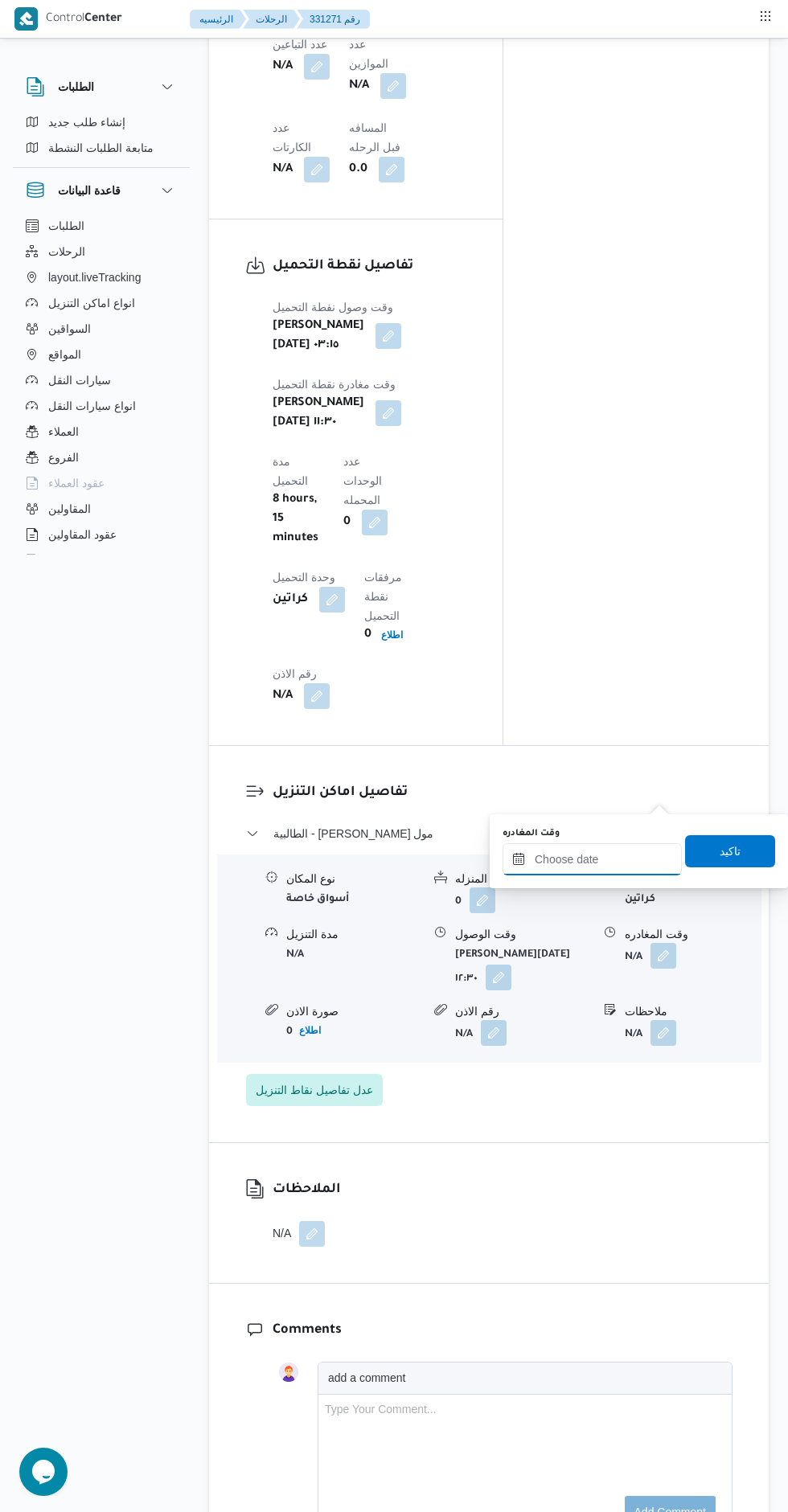
click at [602, 859] on input "وقت المغادره" at bounding box center [592, 859] width 179 height 32
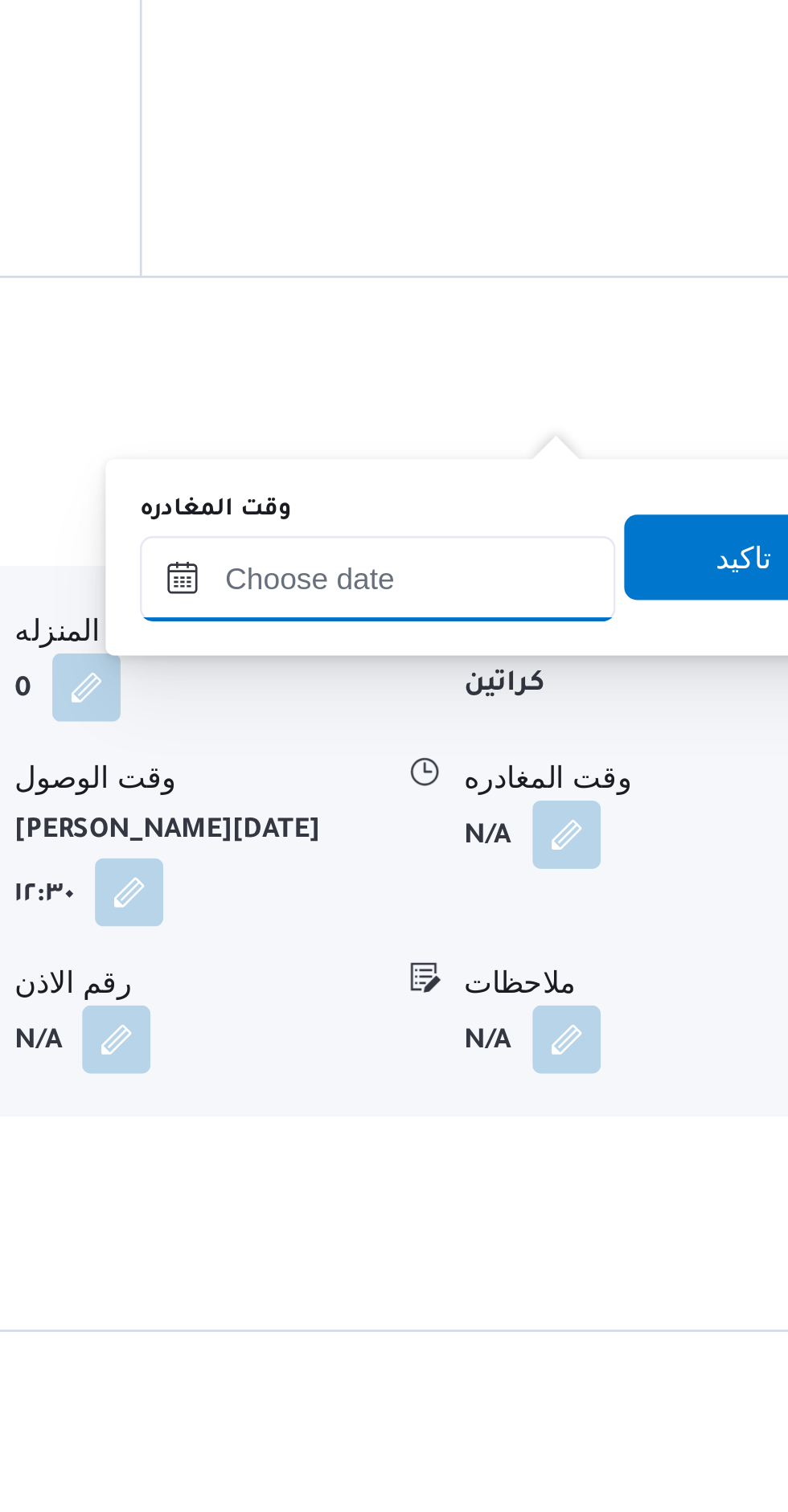
click at [576, 865] on input "وقت المغادره" at bounding box center [592, 859] width 179 height 32
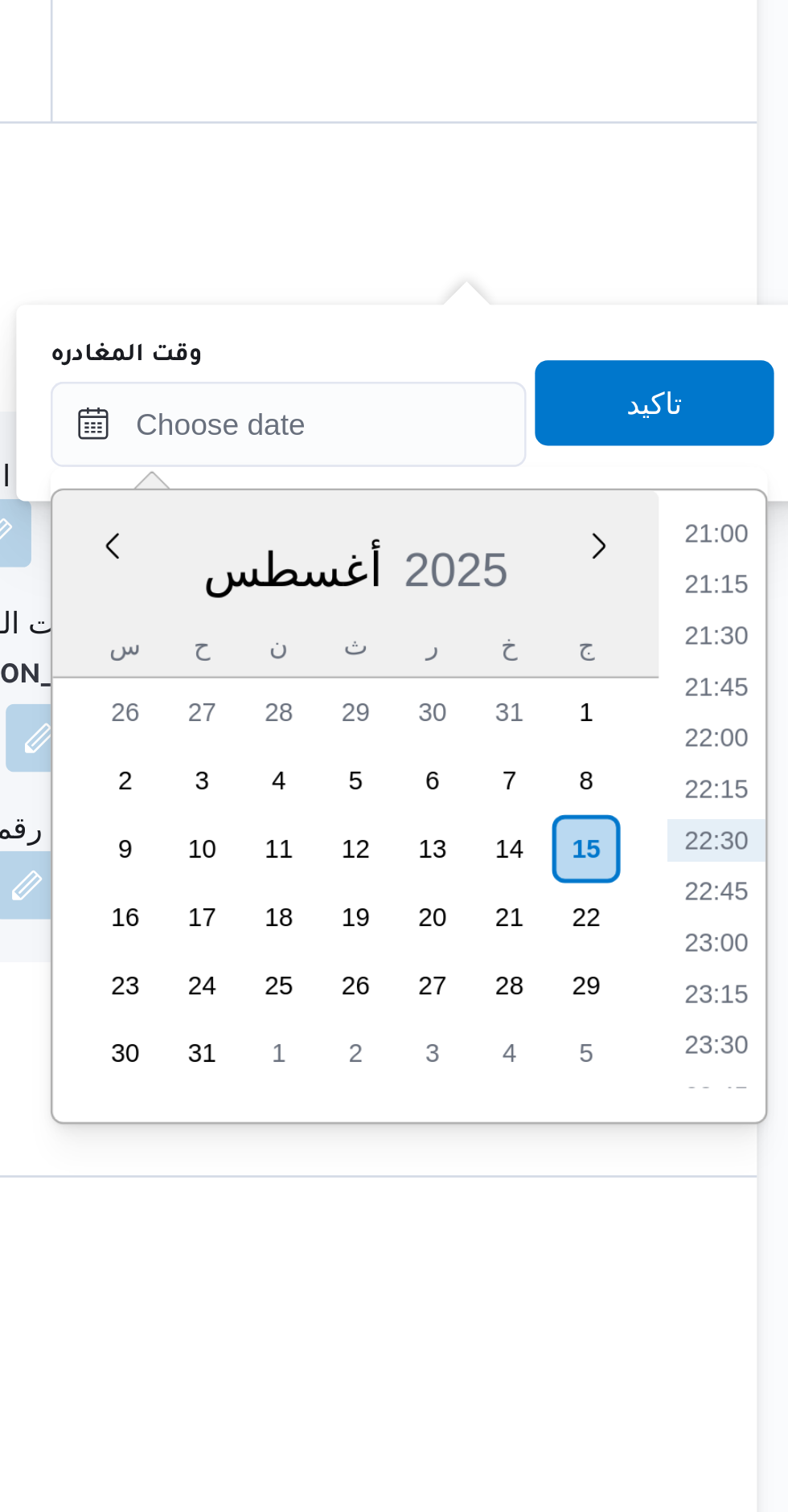
click at [746, 917] on li "21:15" at bounding box center [754, 919] width 37 height 16
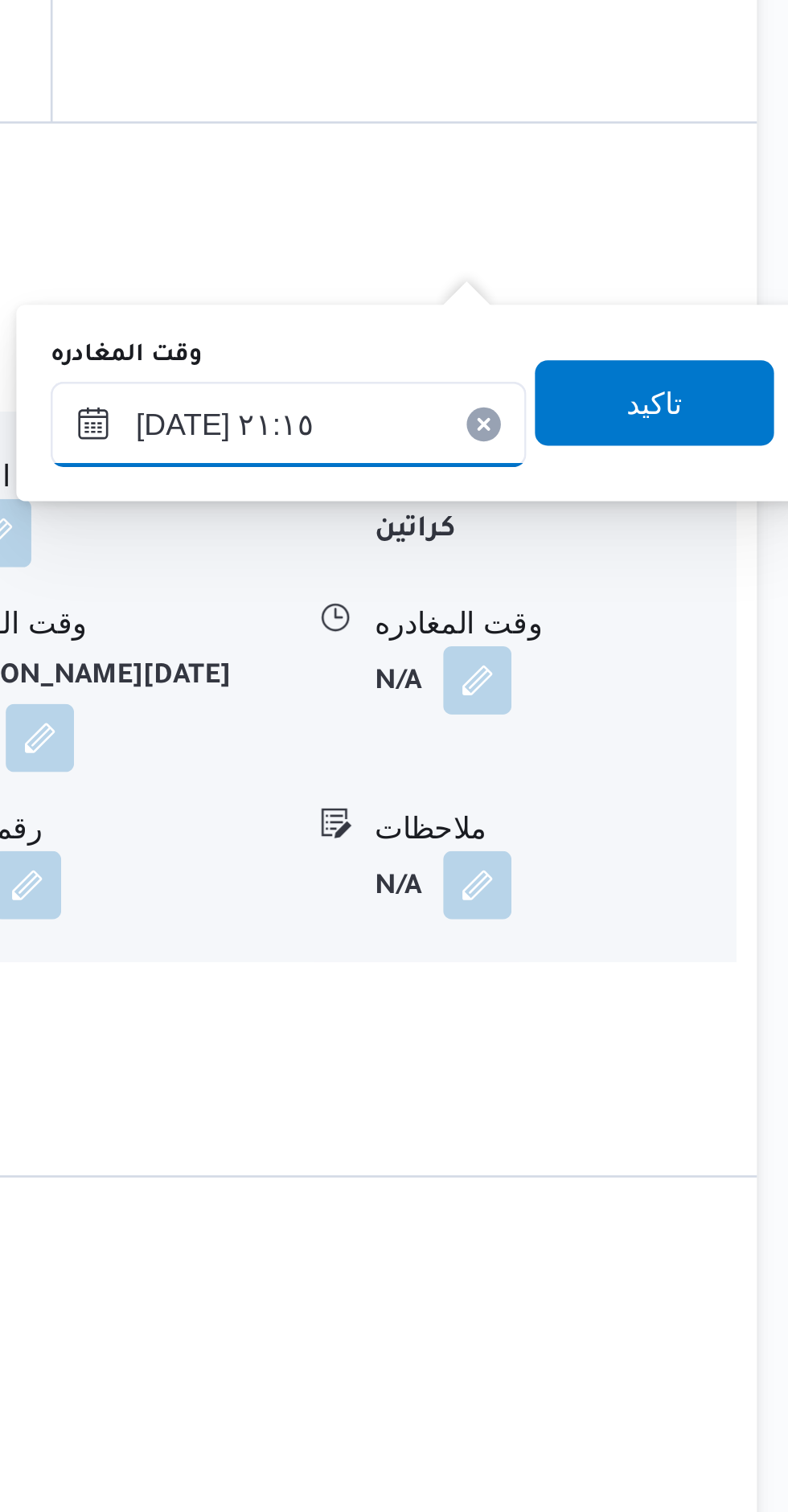
click at [587, 858] on input "١٥/٠٨/٢٠٢٥ ٢١:١٥" at bounding box center [592, 859] width 179 height 32
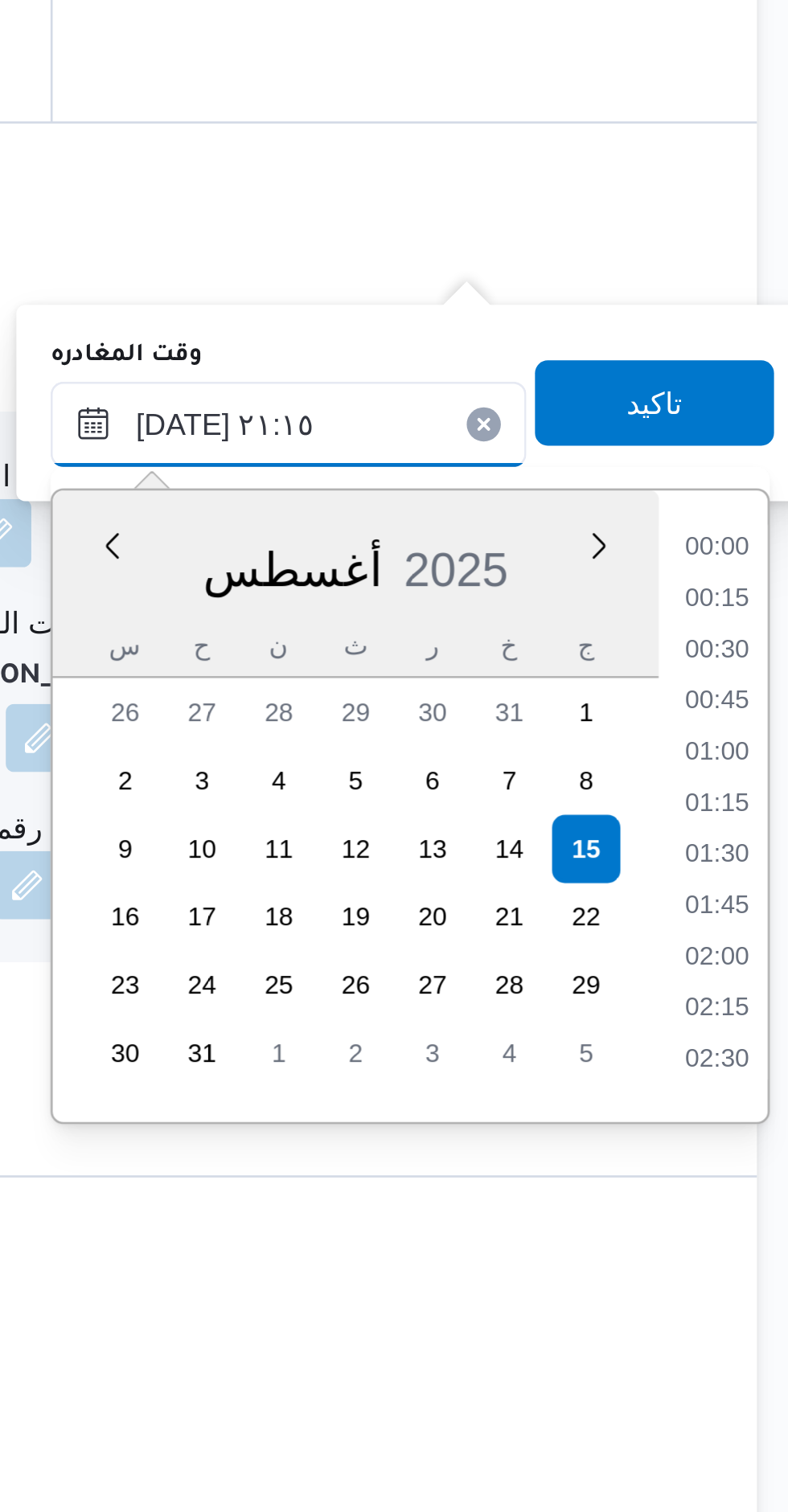
scroll to position [1530, 0]
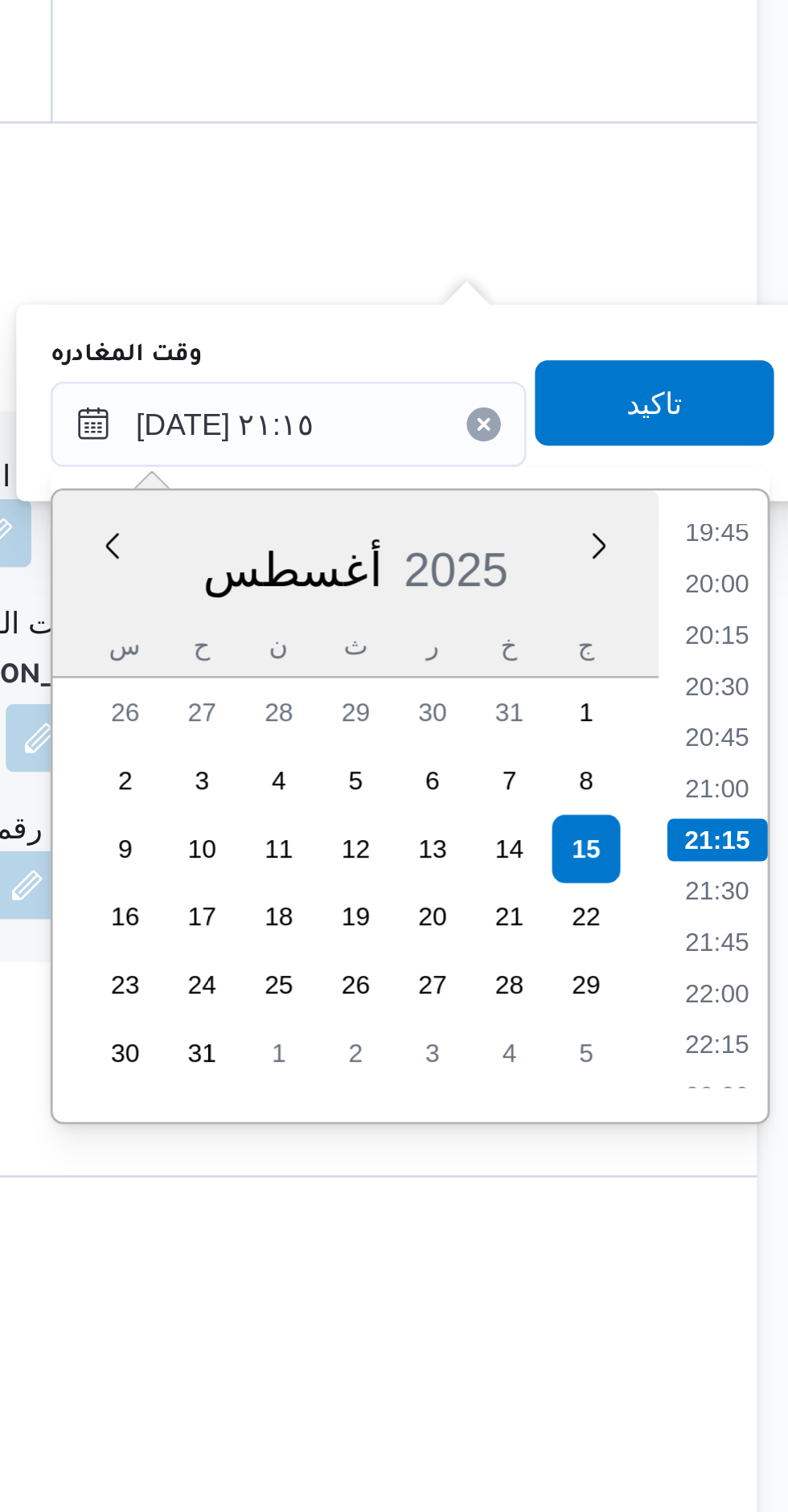
click at [756, 903] on li "19:45" at bounding box center [754, 900] width 37 height 16
type input "[DATE] ١٩:٤٥"
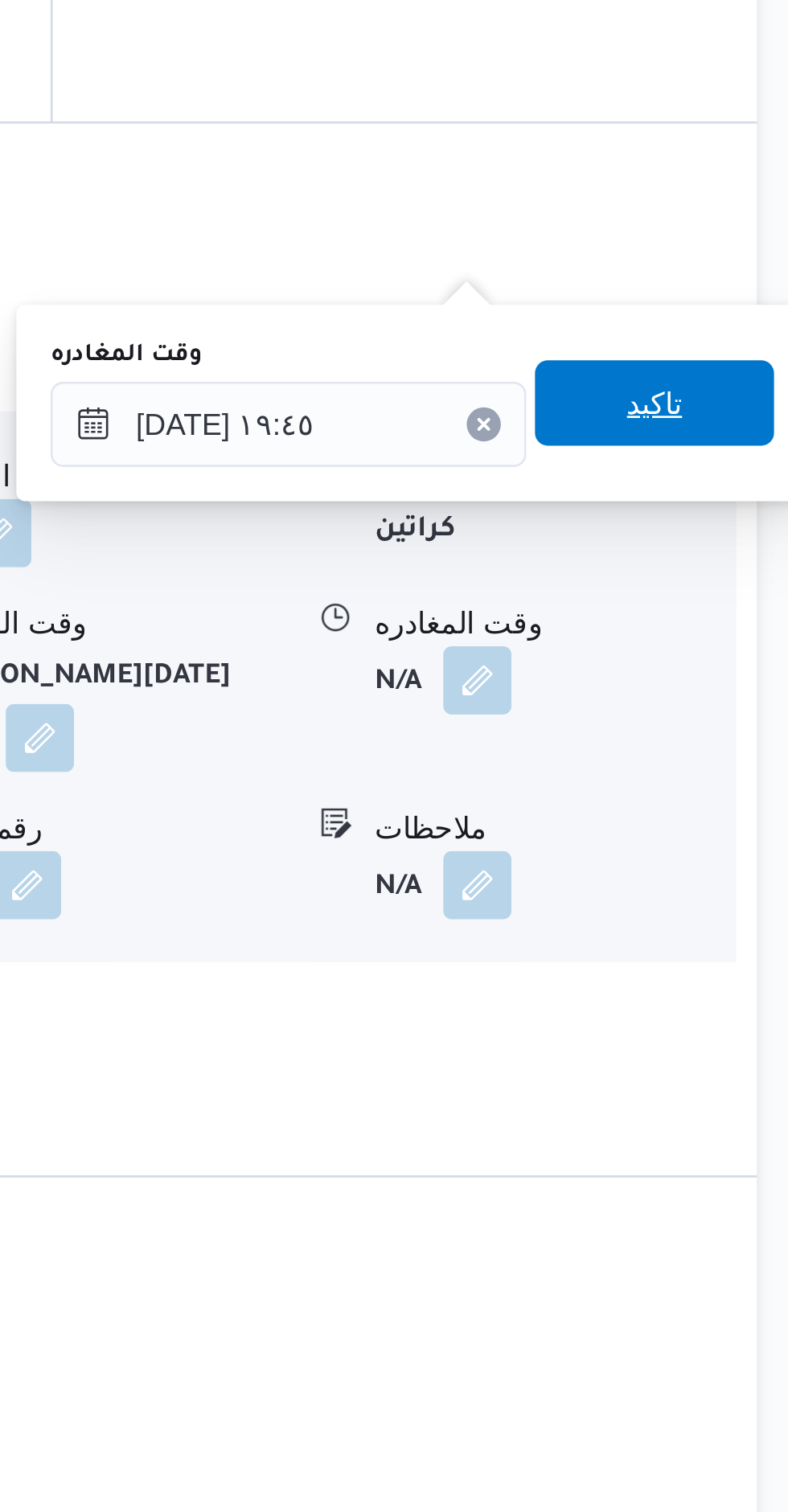
click at [752, 851] on span "تاكيد" at bounding box center [730, 851] width 90 height 32
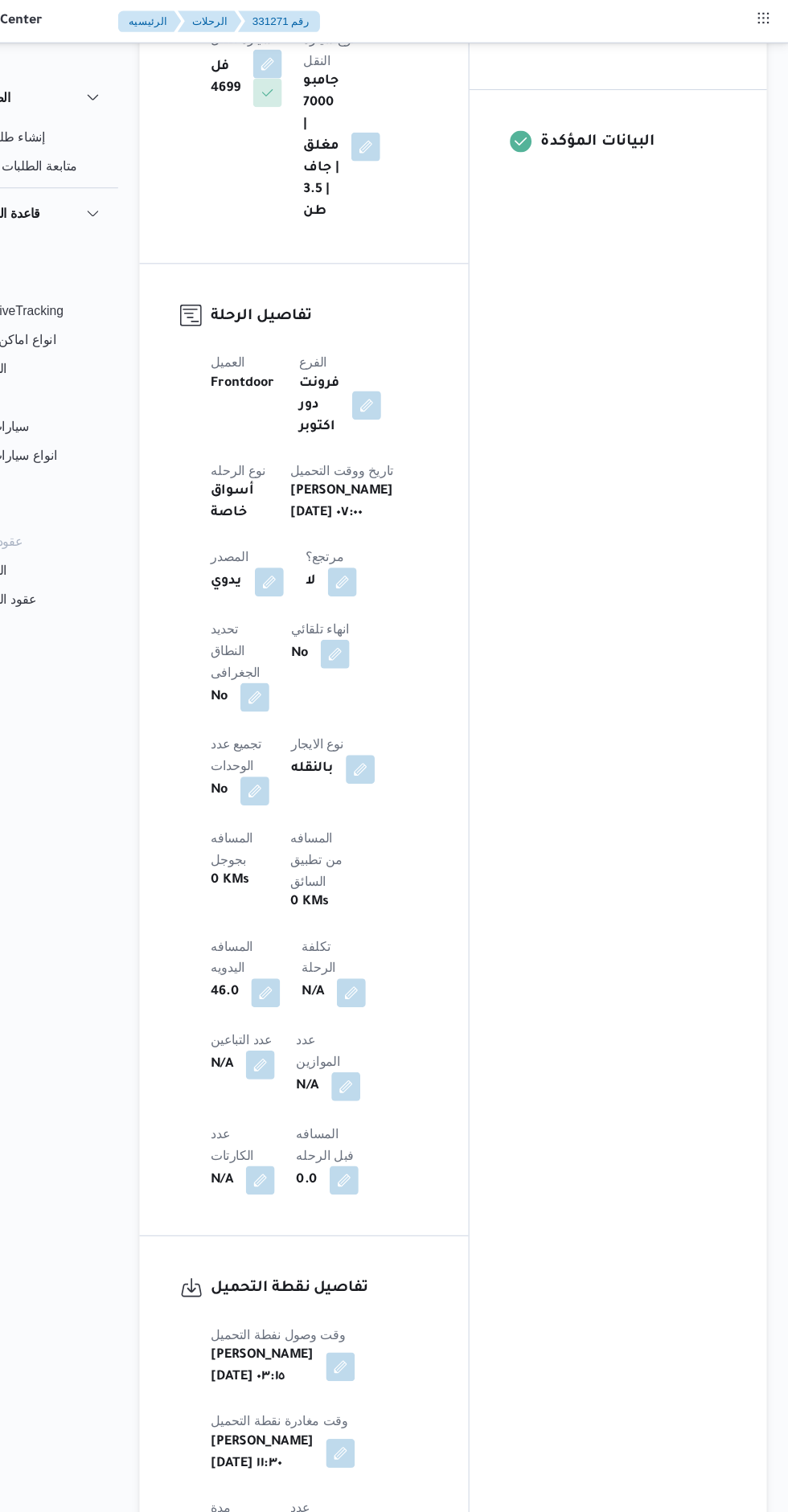
scroll to position [562, 0]
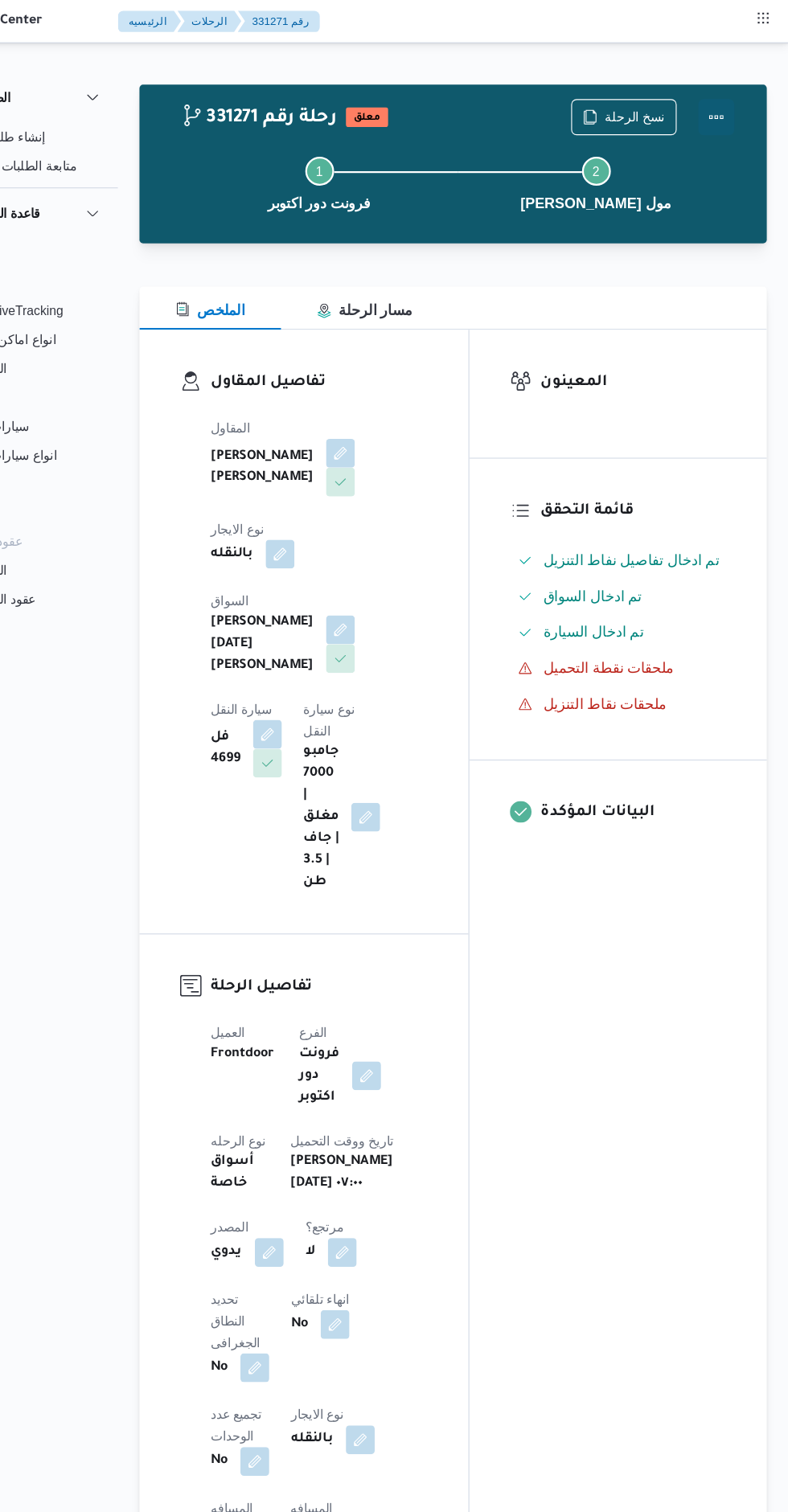
click at [728, 108] on button "Actions" at bounding box center [724, 104] width 32 height 32
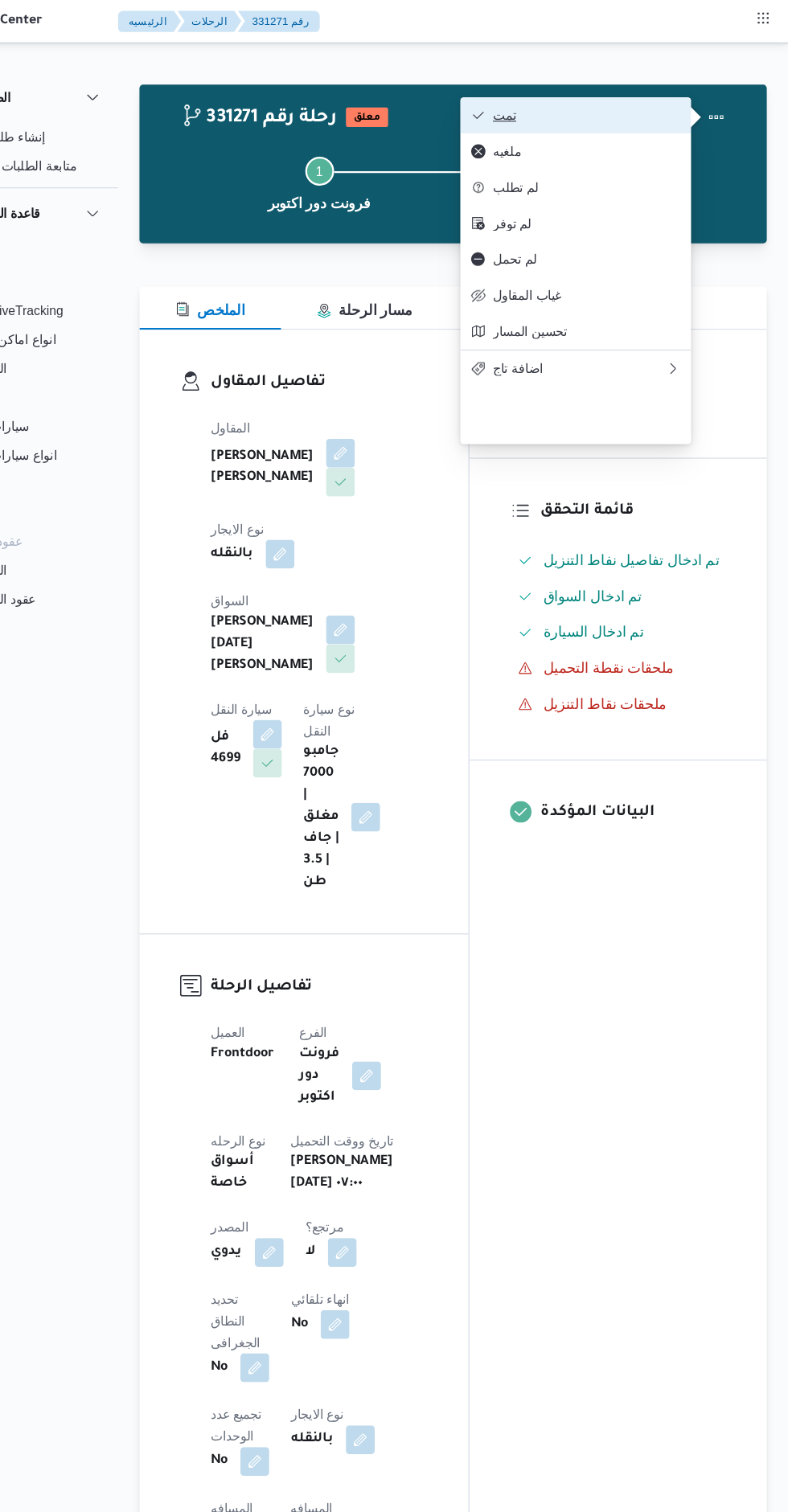
click at [516, 102] on icon "button" at bounding box center [511, 102] width 13 height 13
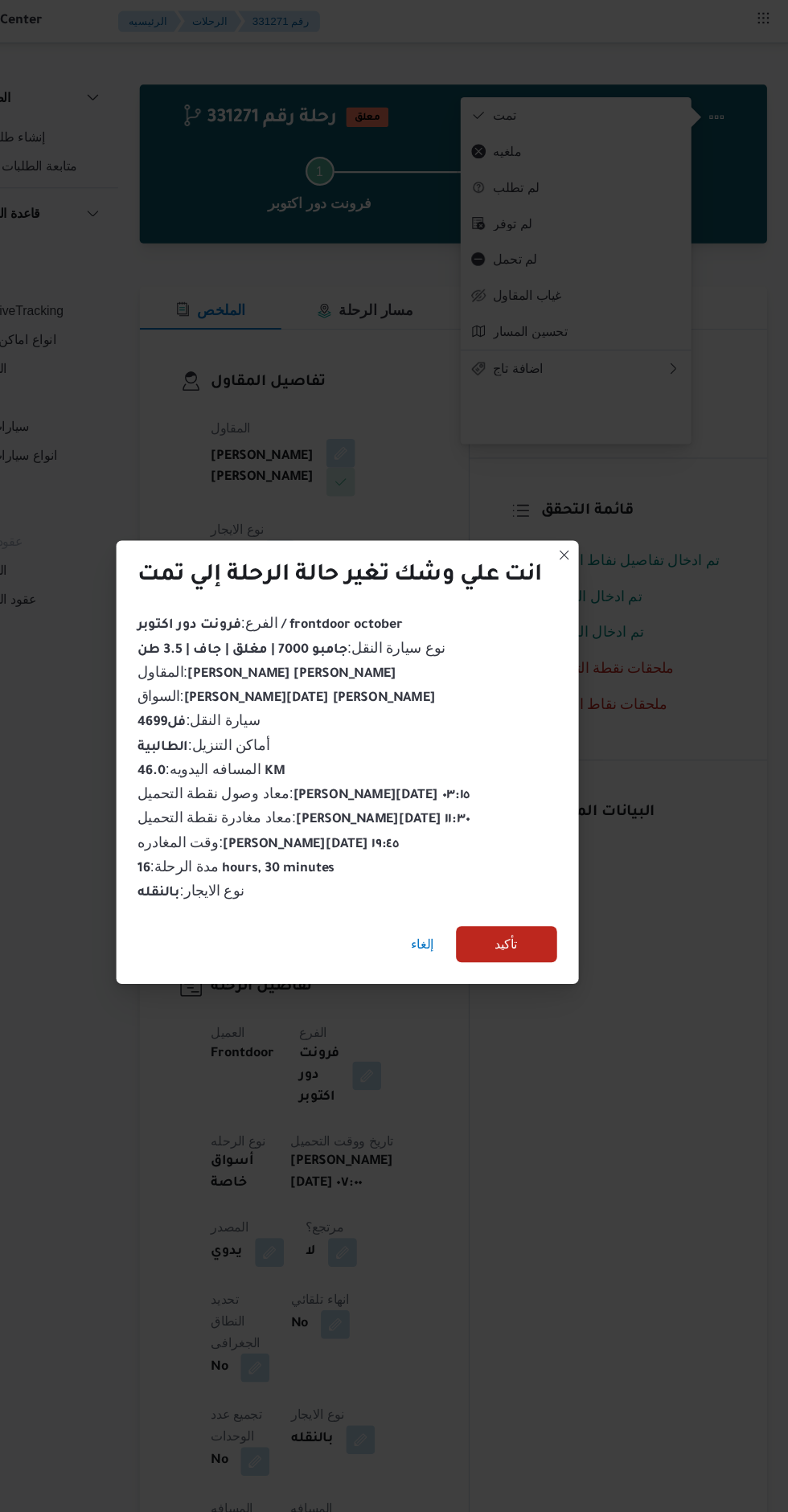
scroll to position [0, 0]
click at [565, 839] on span "تأكيد" at bounding box center [536, 842] width 90 height 32
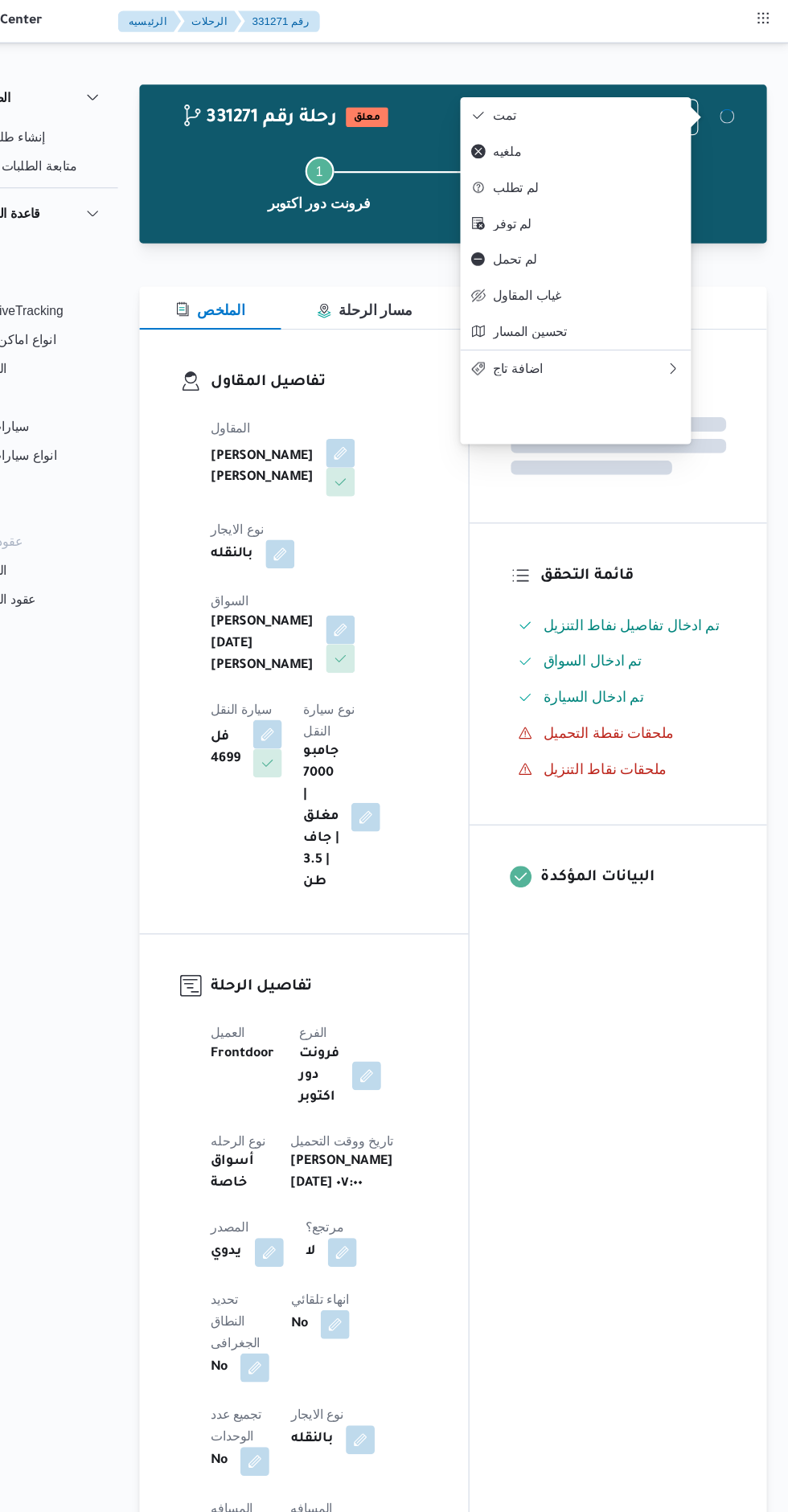
click at [590, 984] on div "المعينون قائمة التحقق تم ادخال تفاصيل نفاط التنزيل تم ادخال السواق تم ادخال الس…" at bounding box center [636, 1260] width 265 height 1933
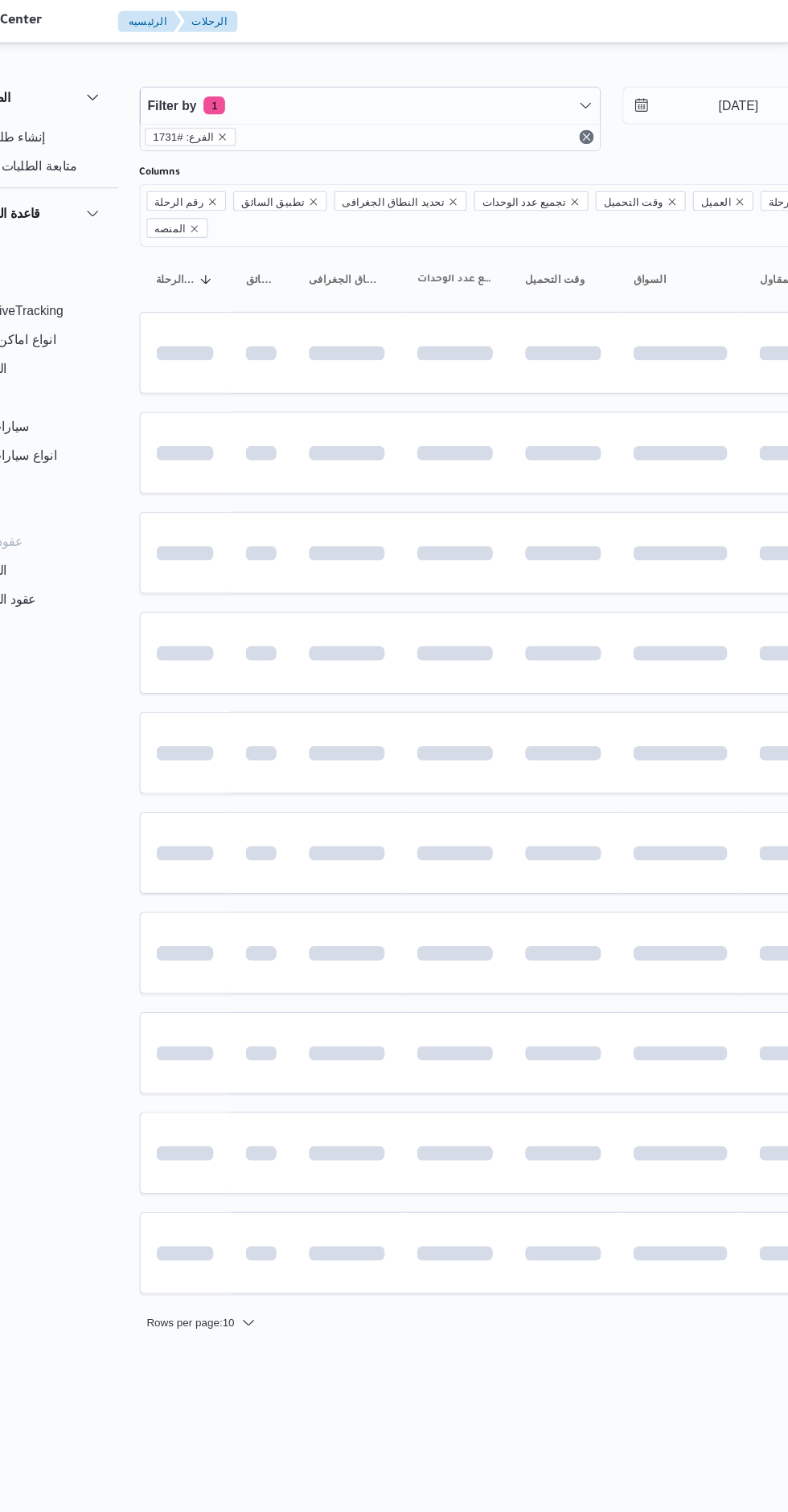
scroll to position [0, 25]
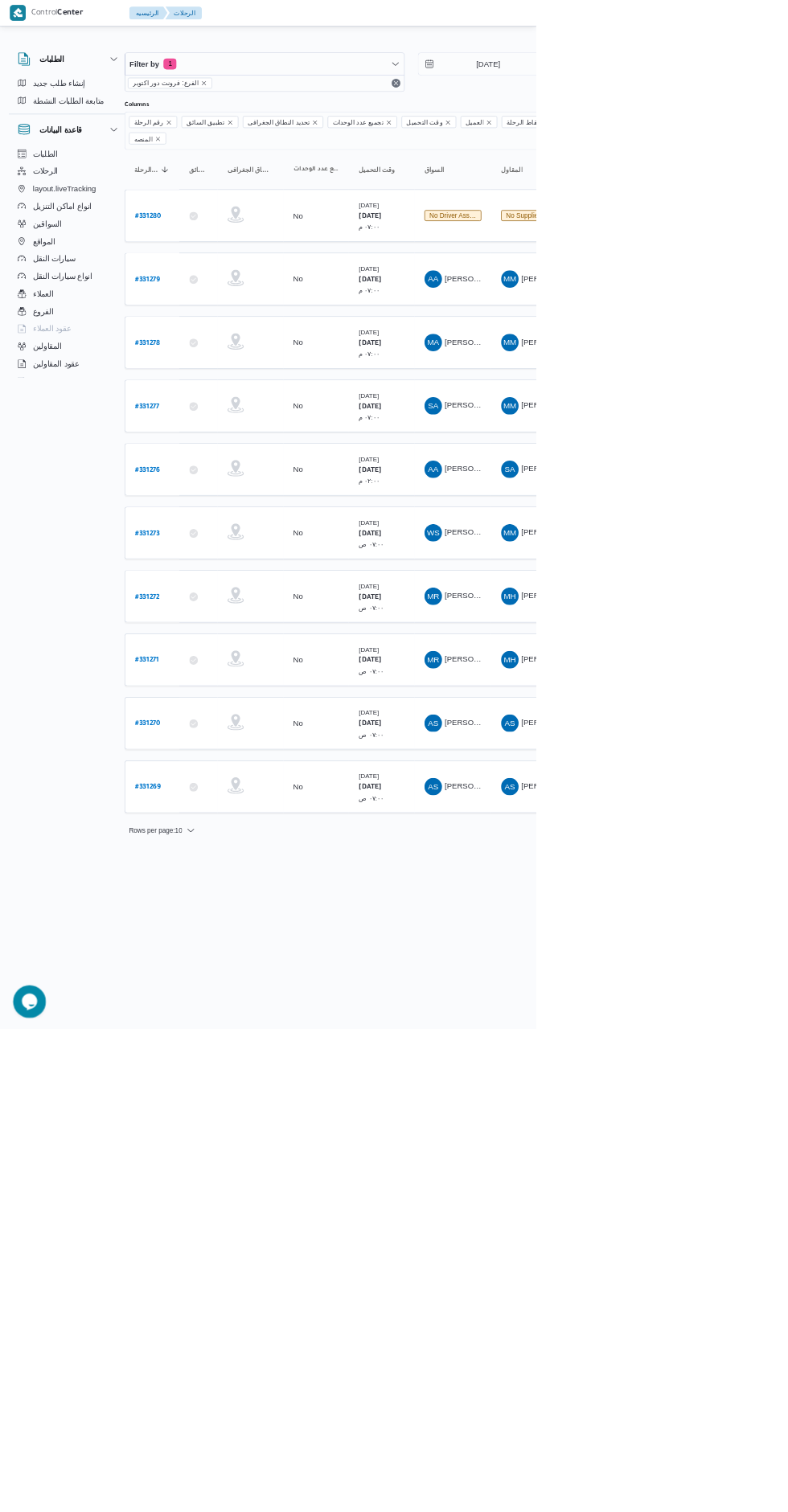
click at [227, 872] on b "# 331272" at bounding box center [217, 878] width 37 height 12
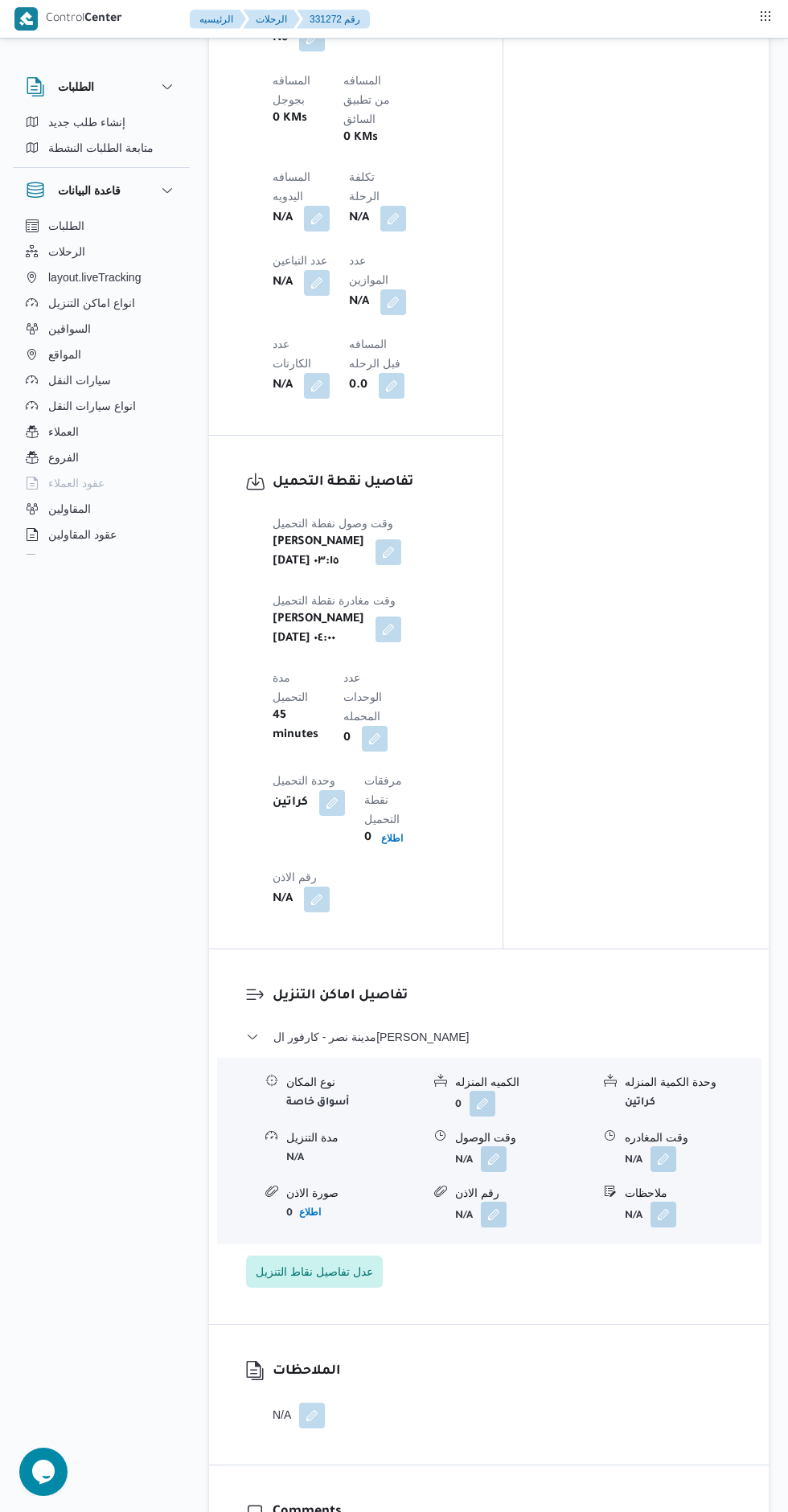
scroll to position [1263, 0]
click at [499, 1148] on button "button" at bounding box center [493, 1161] width 25 height 25
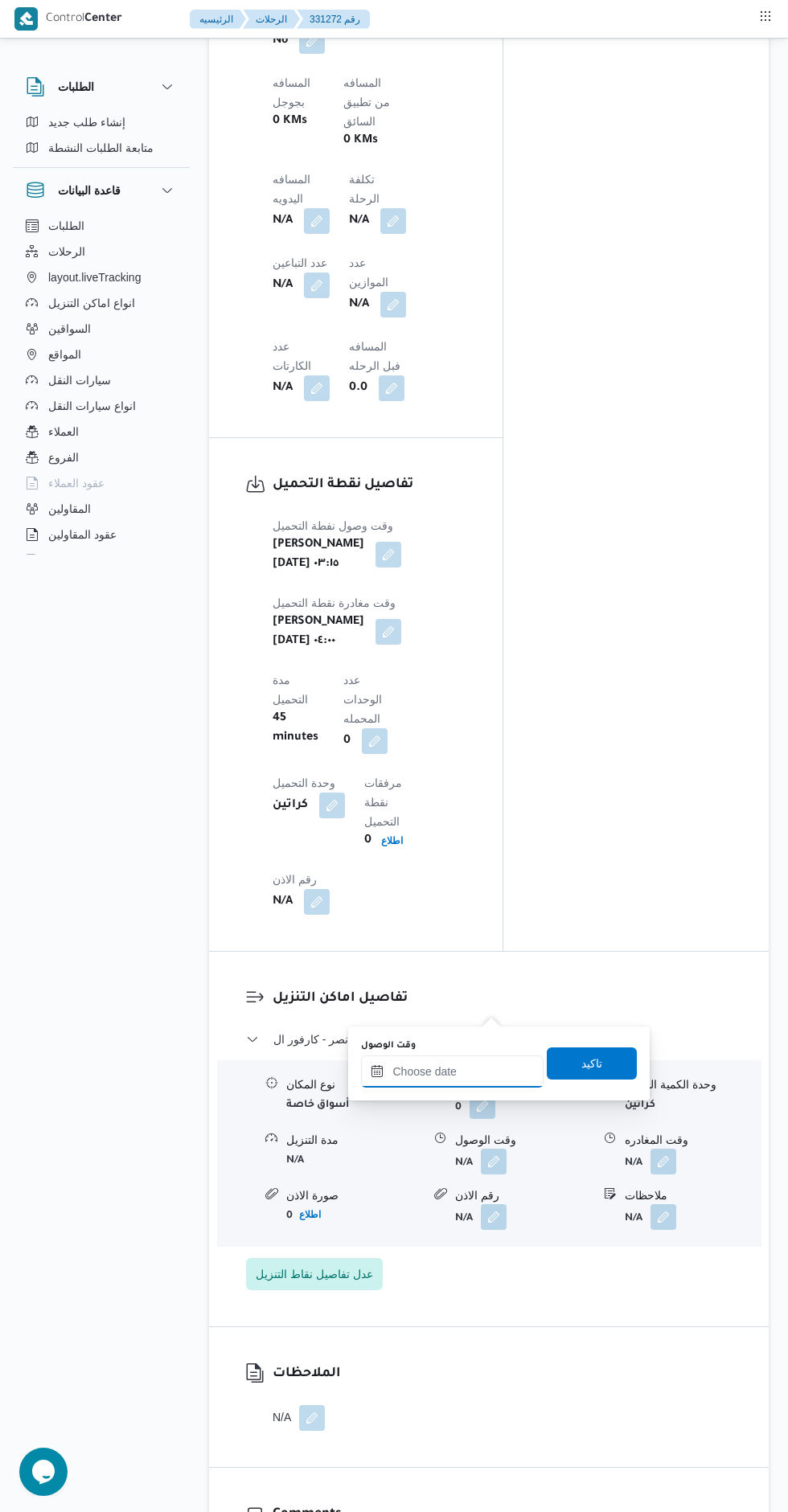
click at [457, 1066] on input "وقت الوصول" at bounding box center [452, 1071] width 182 height 32
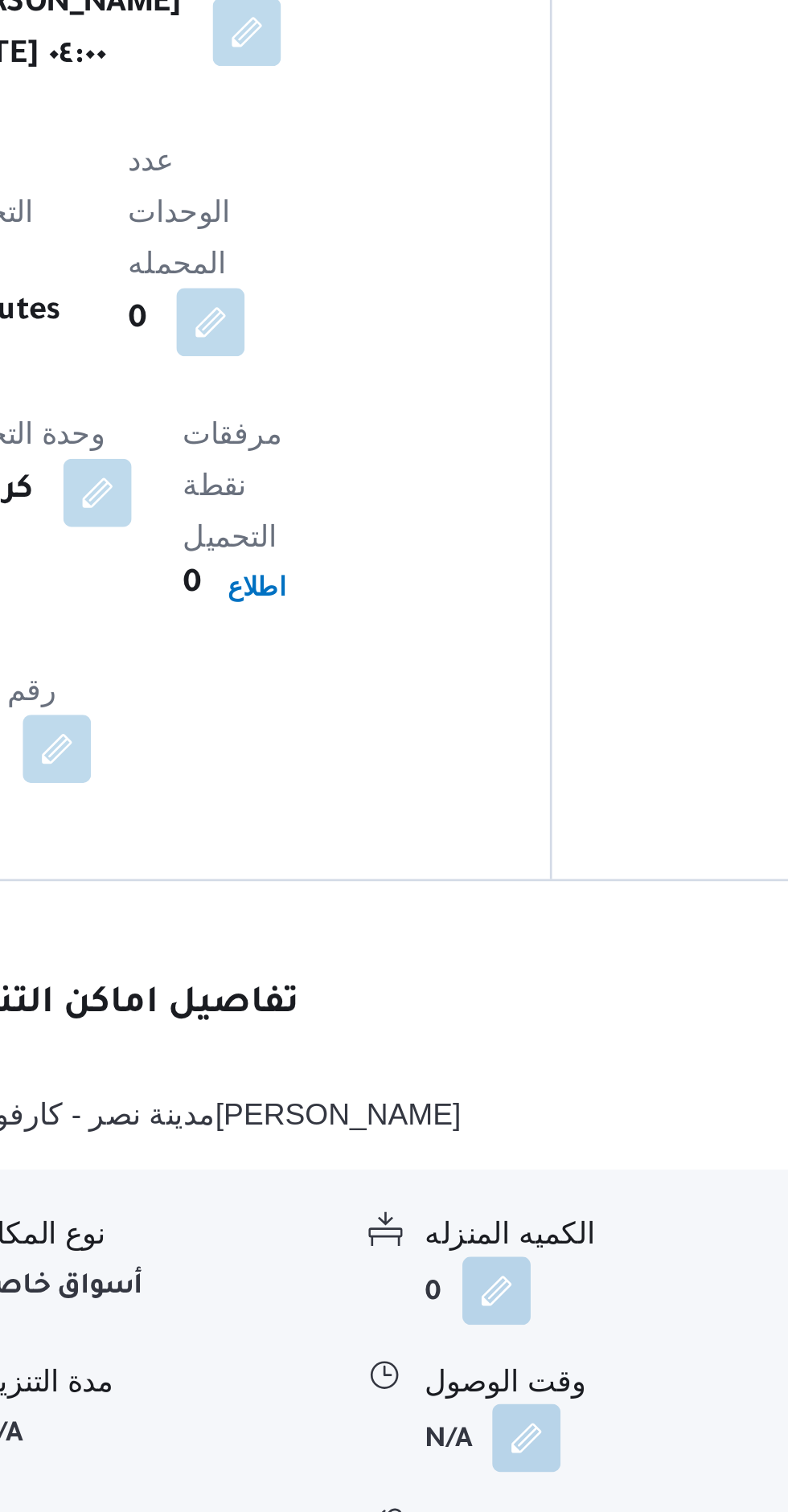
scroll to position [0, 0]
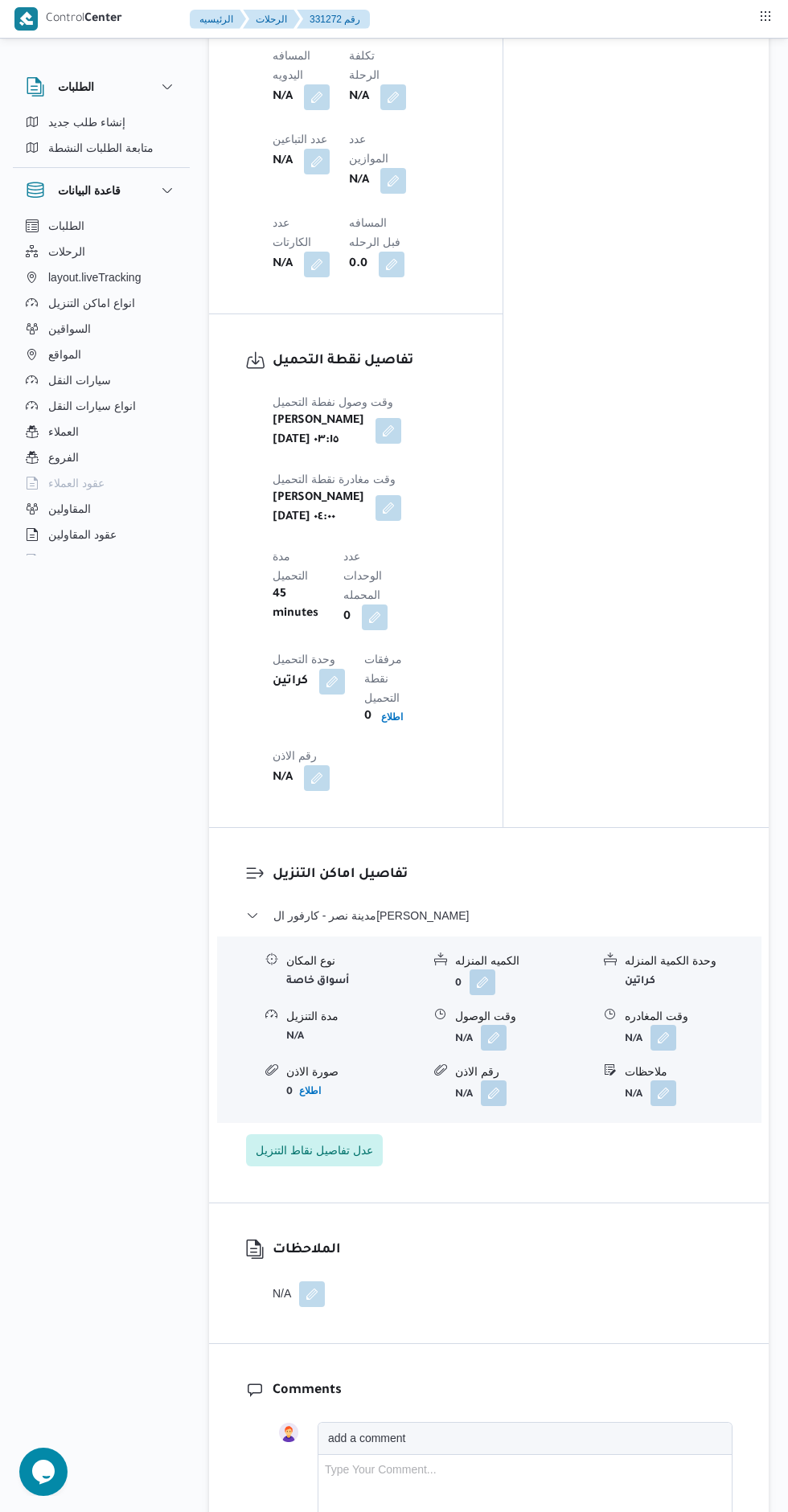
scroll to position [1385, 0]
click at [507, 1027] on button "button" at bounding box center [493, 1039] width 25 height 25
click at [448, 947] on input "وقت الوصول" at bounding box center [452, 949] width 182 height 32
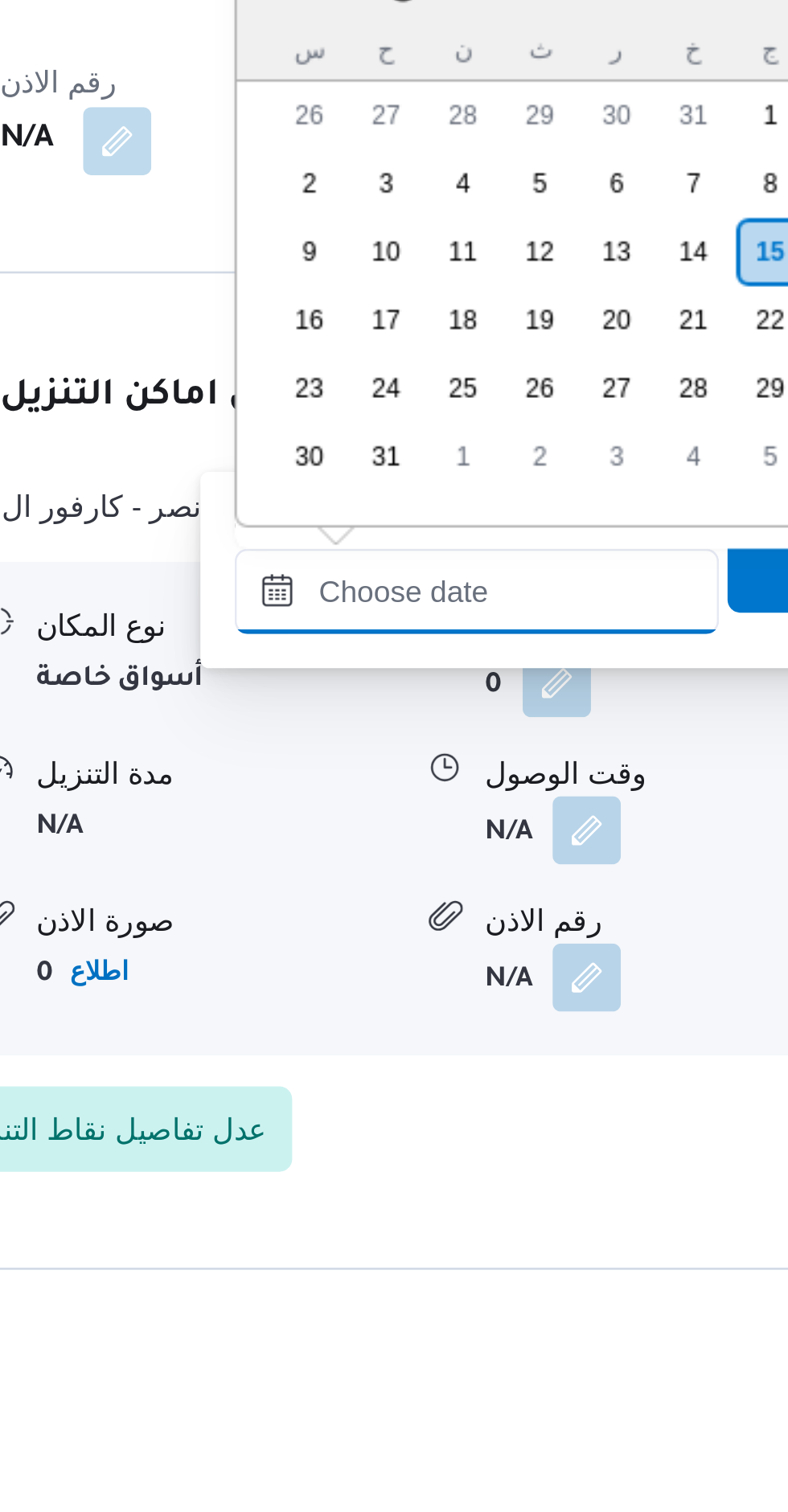
scroll to position [1082, 0]
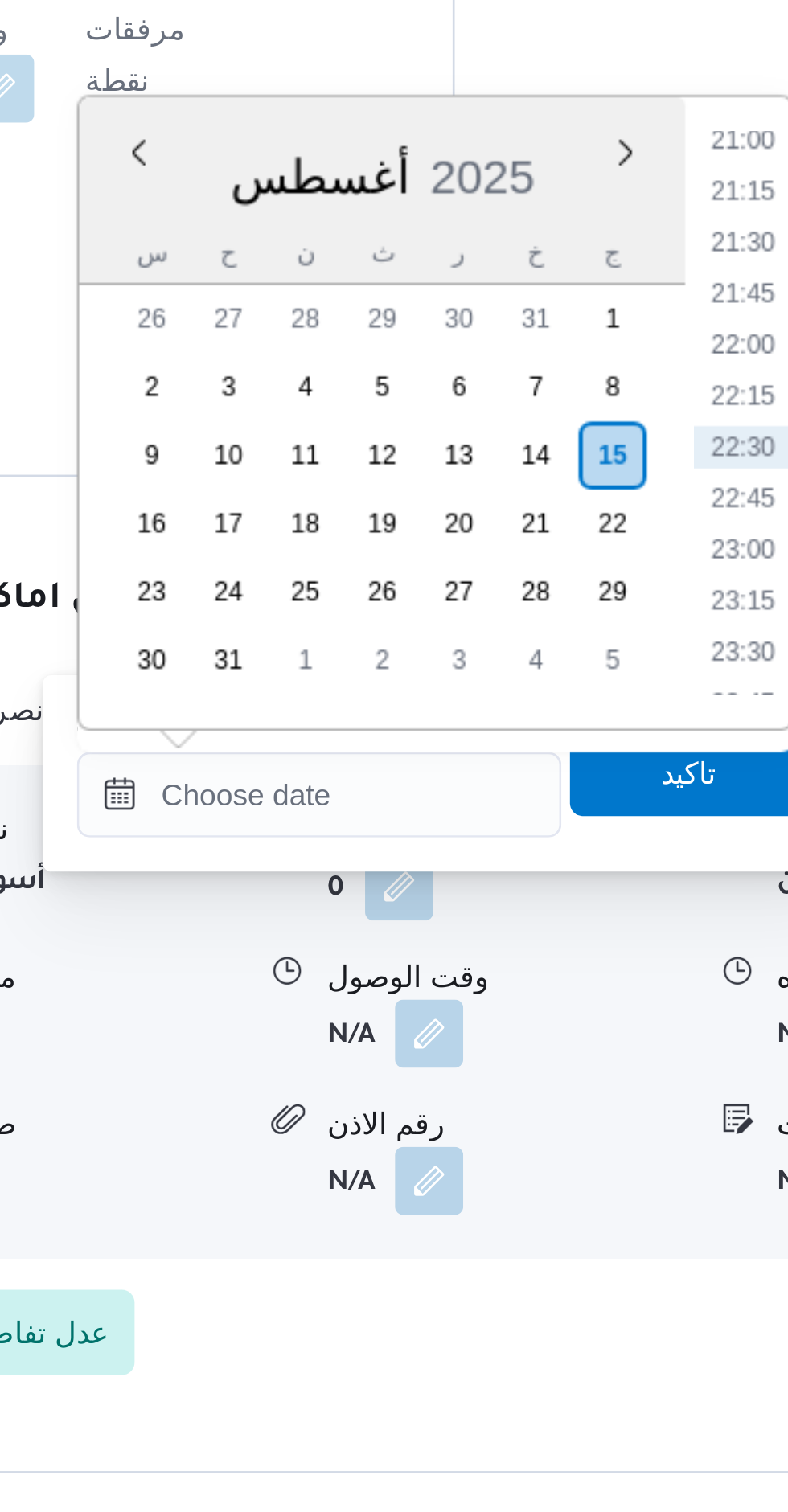
click at [608, 1048] on li "21:30" at bounding box center [612, 1044] width 37 height 16
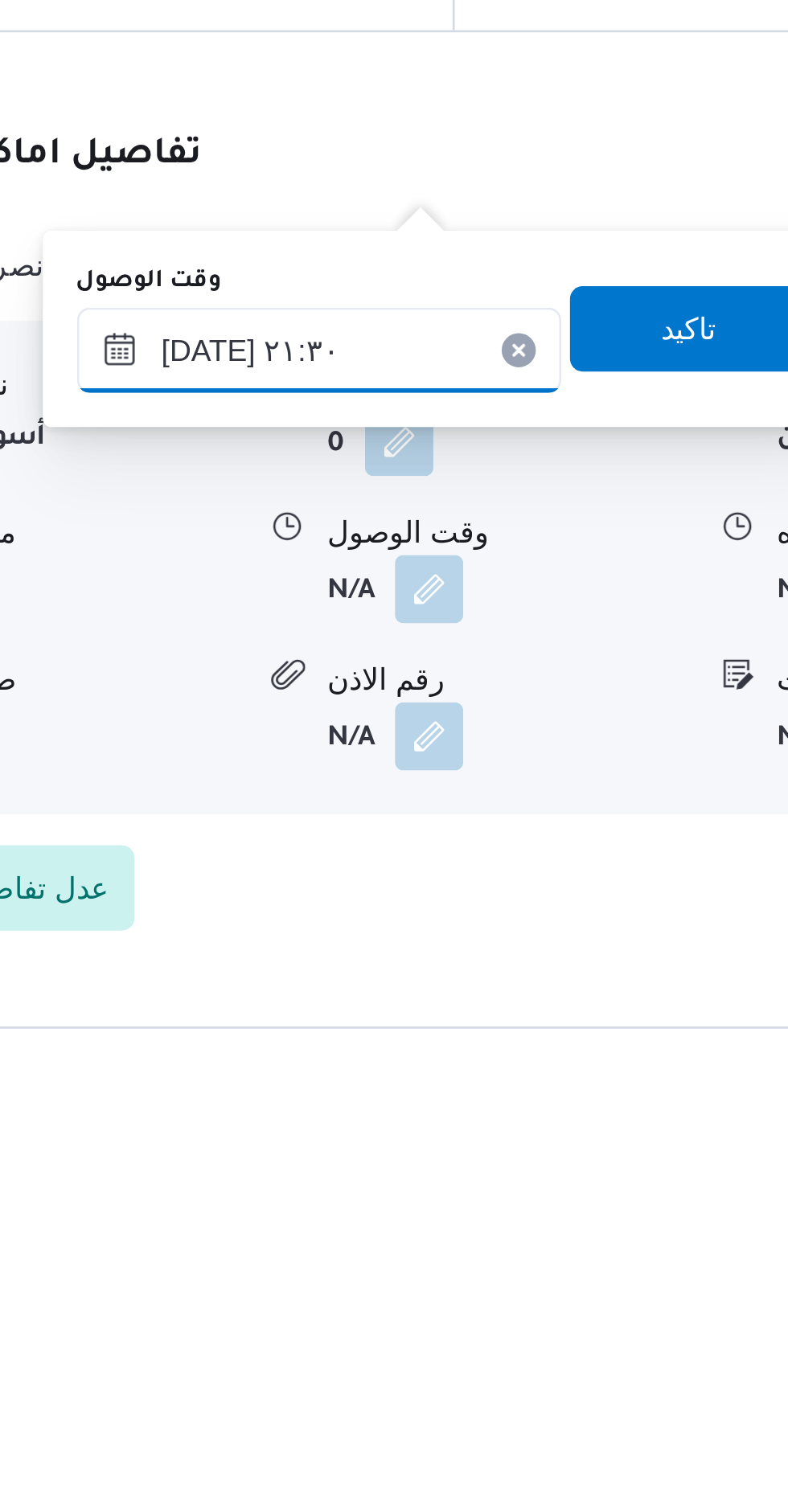
click at [404, 1252] on input "١٥/٠٨/٢٠٢٥ ٢١:٣٠" at bounding box center [452, 1252] width 182 height 32
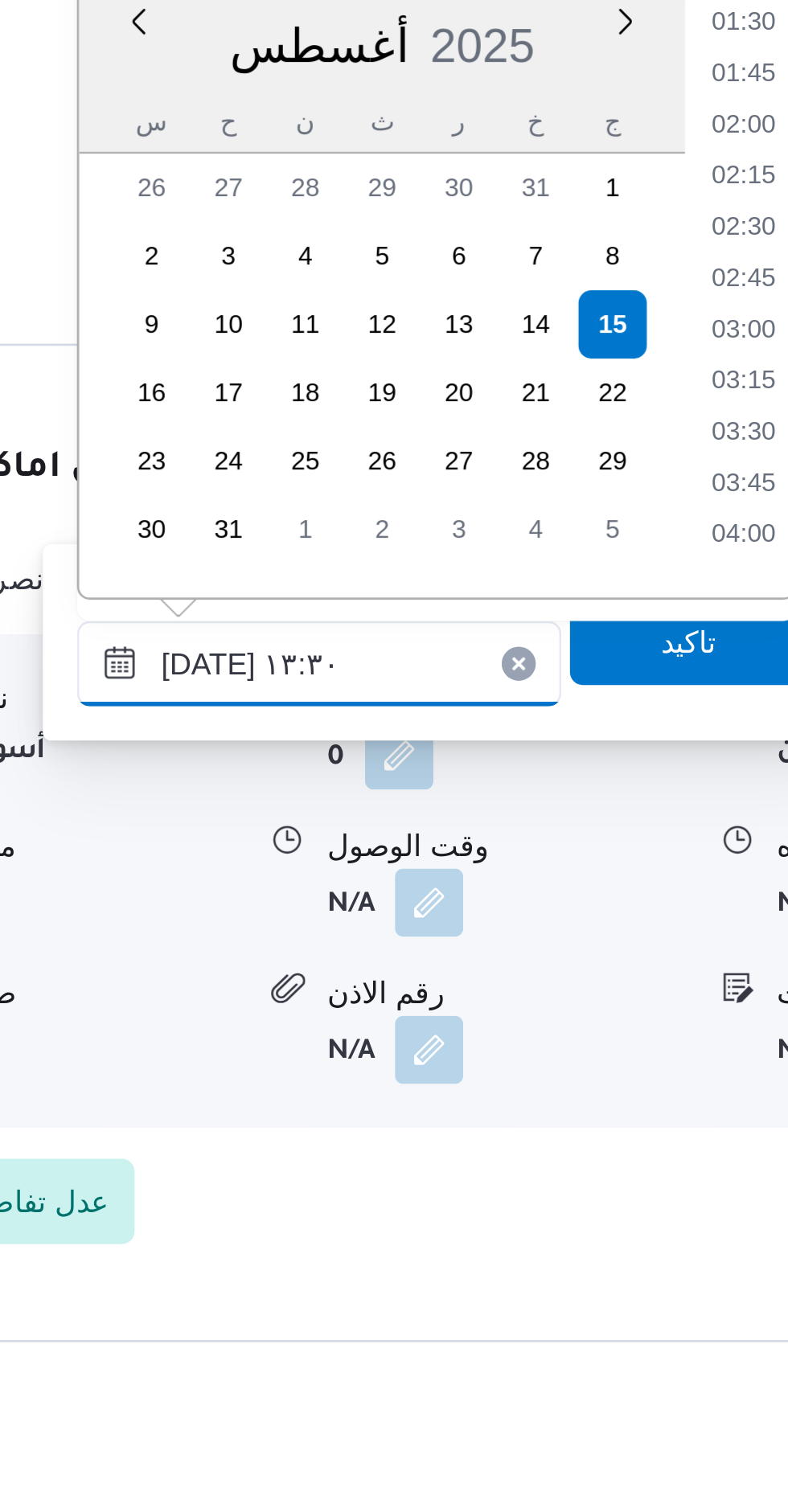
scroll to position [846, 0]
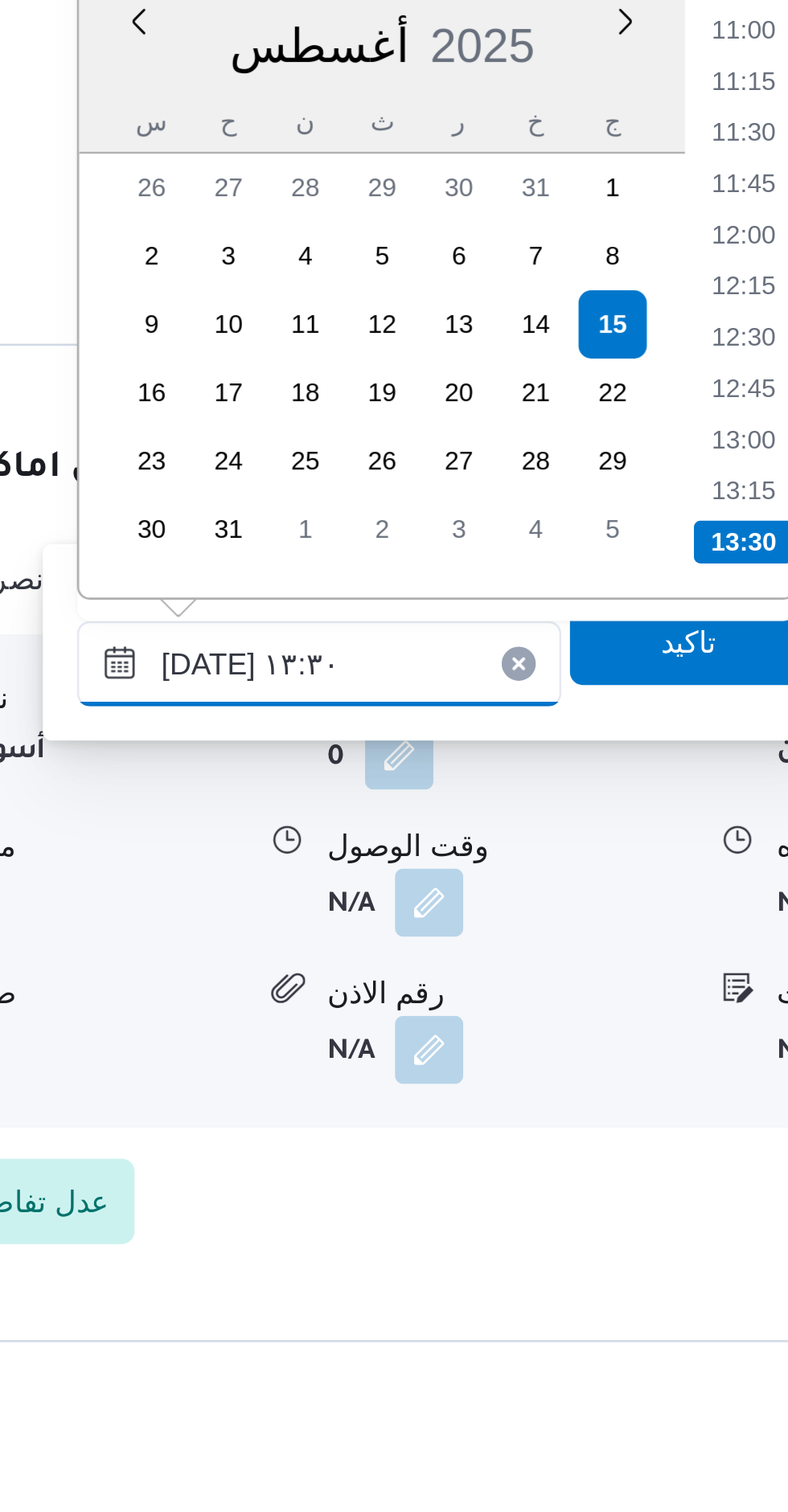
type input "١٥/٠٨/٢٠٢٥ ١٣:٣٠"
click at [608, 1208] on li "13:30" at bounding box center [612, 1207] width 38 height 16
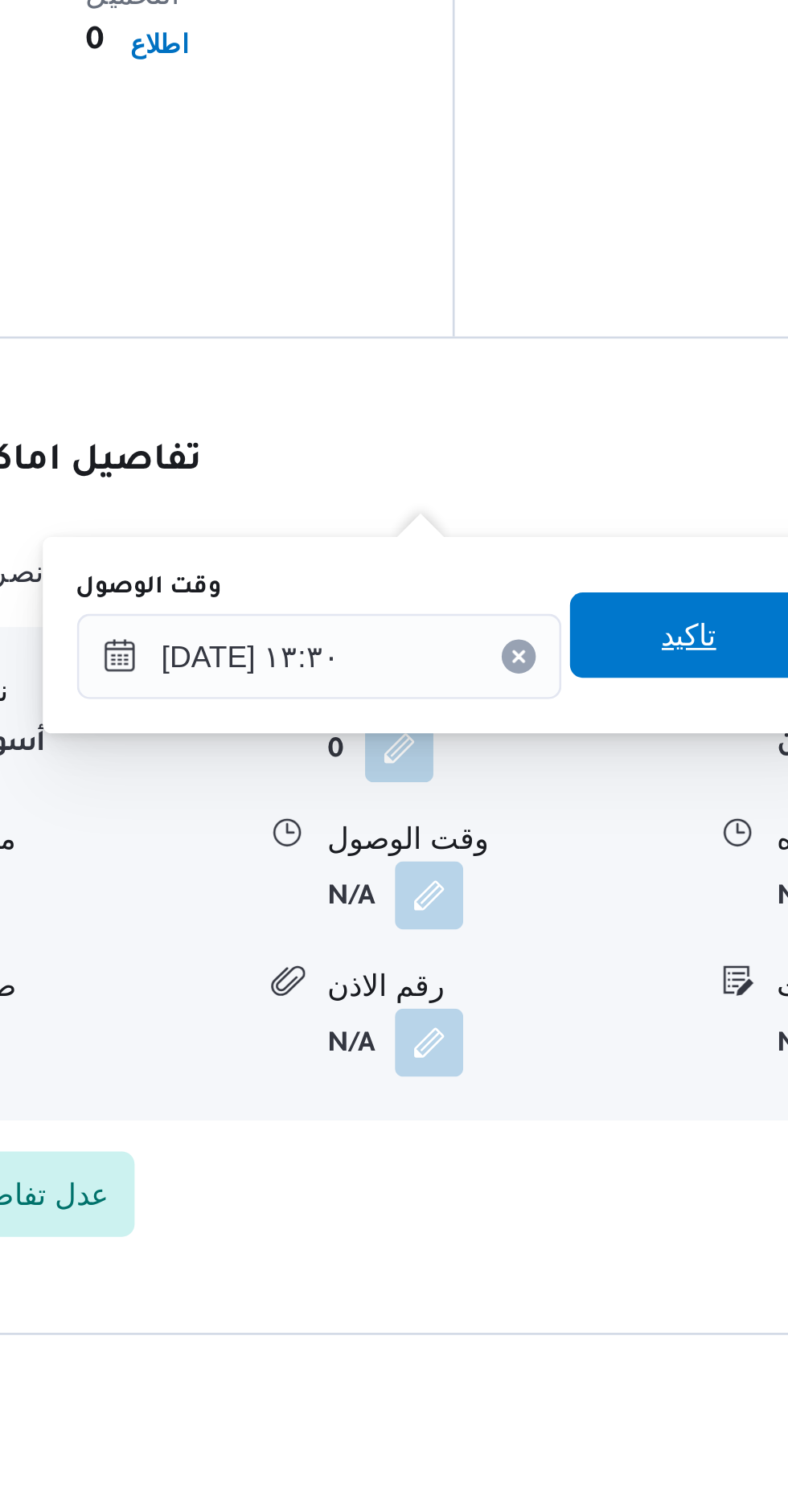
click at [596, 1243] on span "تاكيد" at bounding box center [592, 1244] width 90 height 32
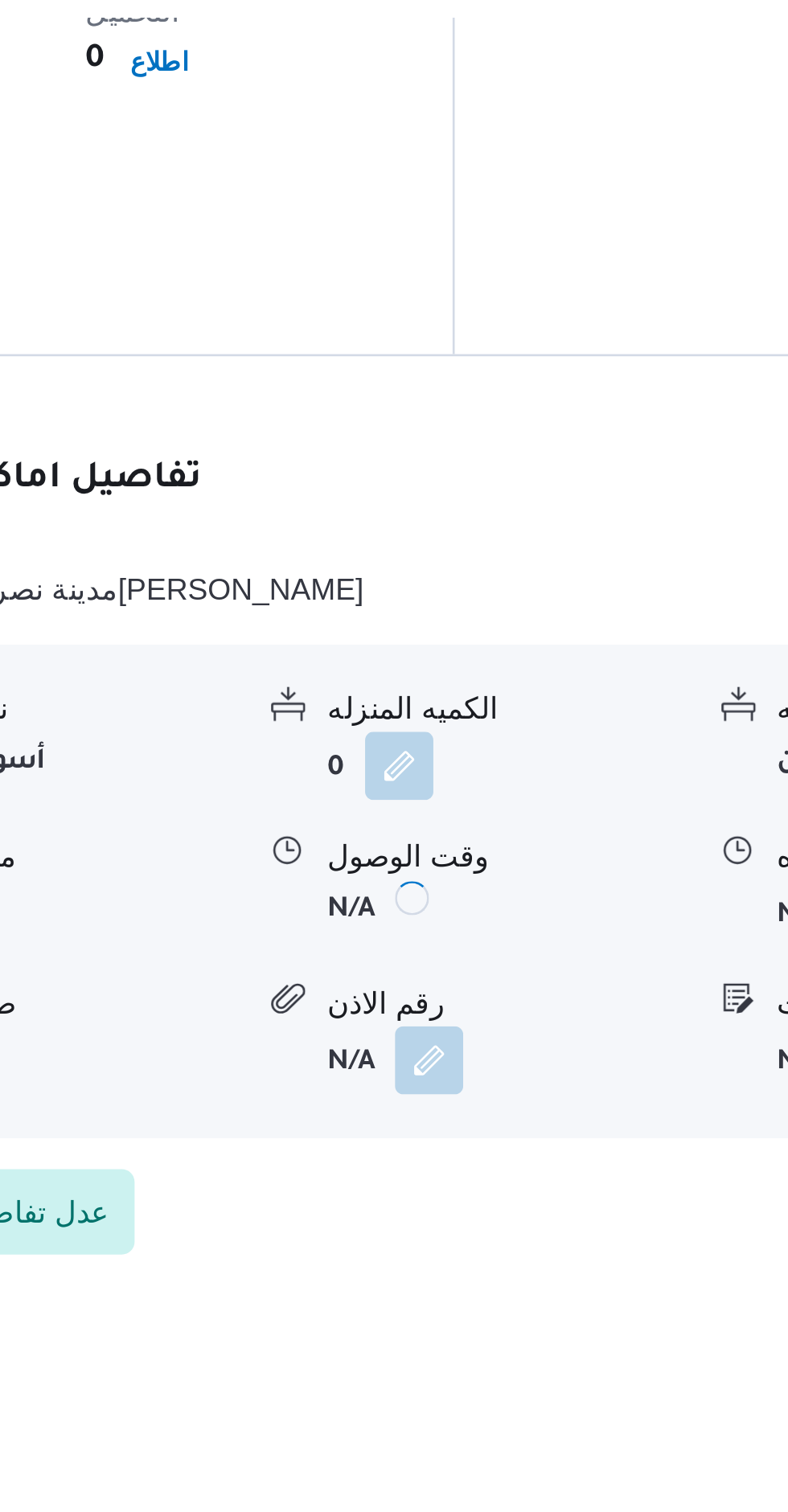
scroll to position [1082, 0]
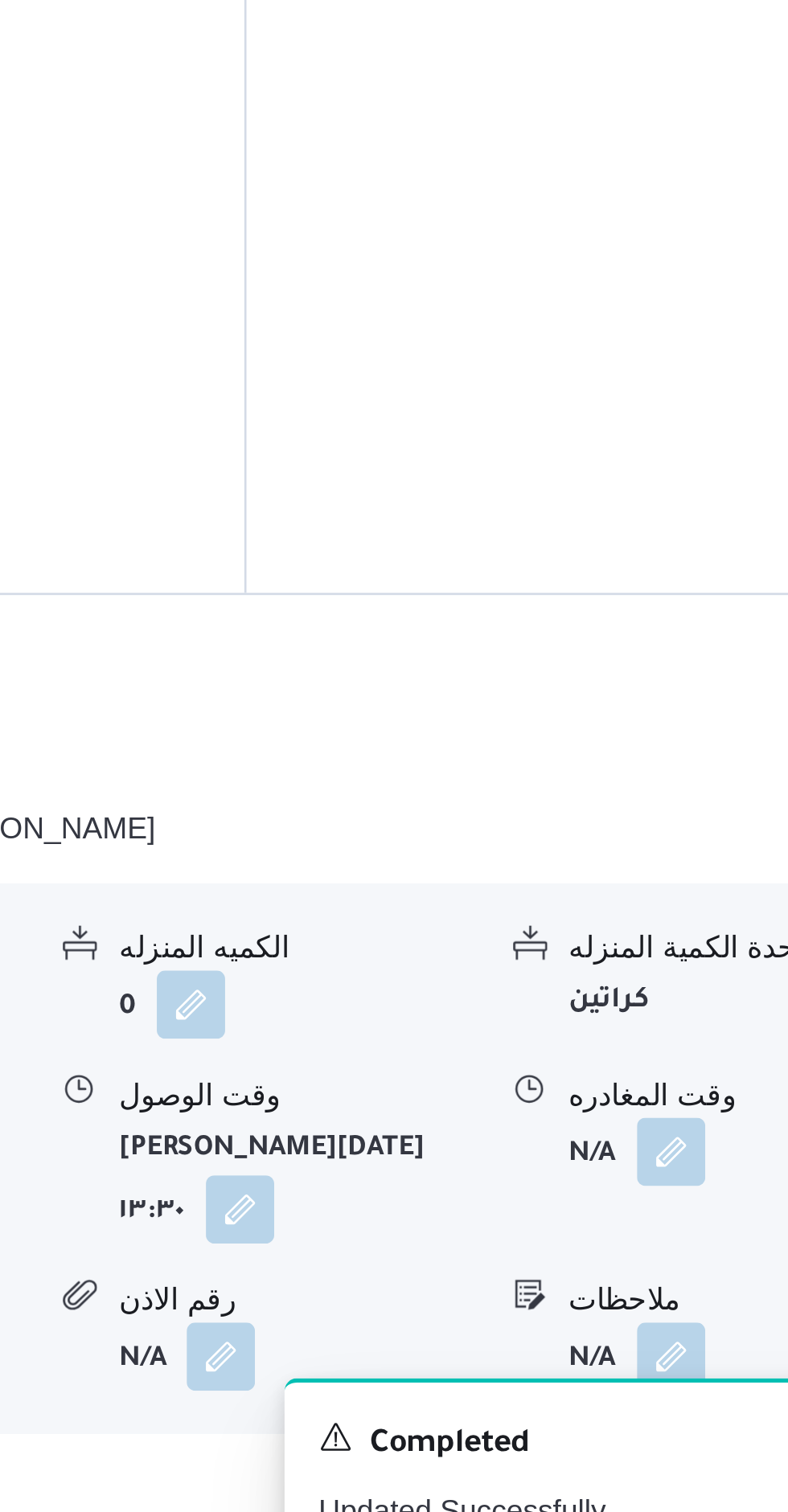
click at [670, 1330] on button "button" at bounding box center [663, 1342] width 25 height 25
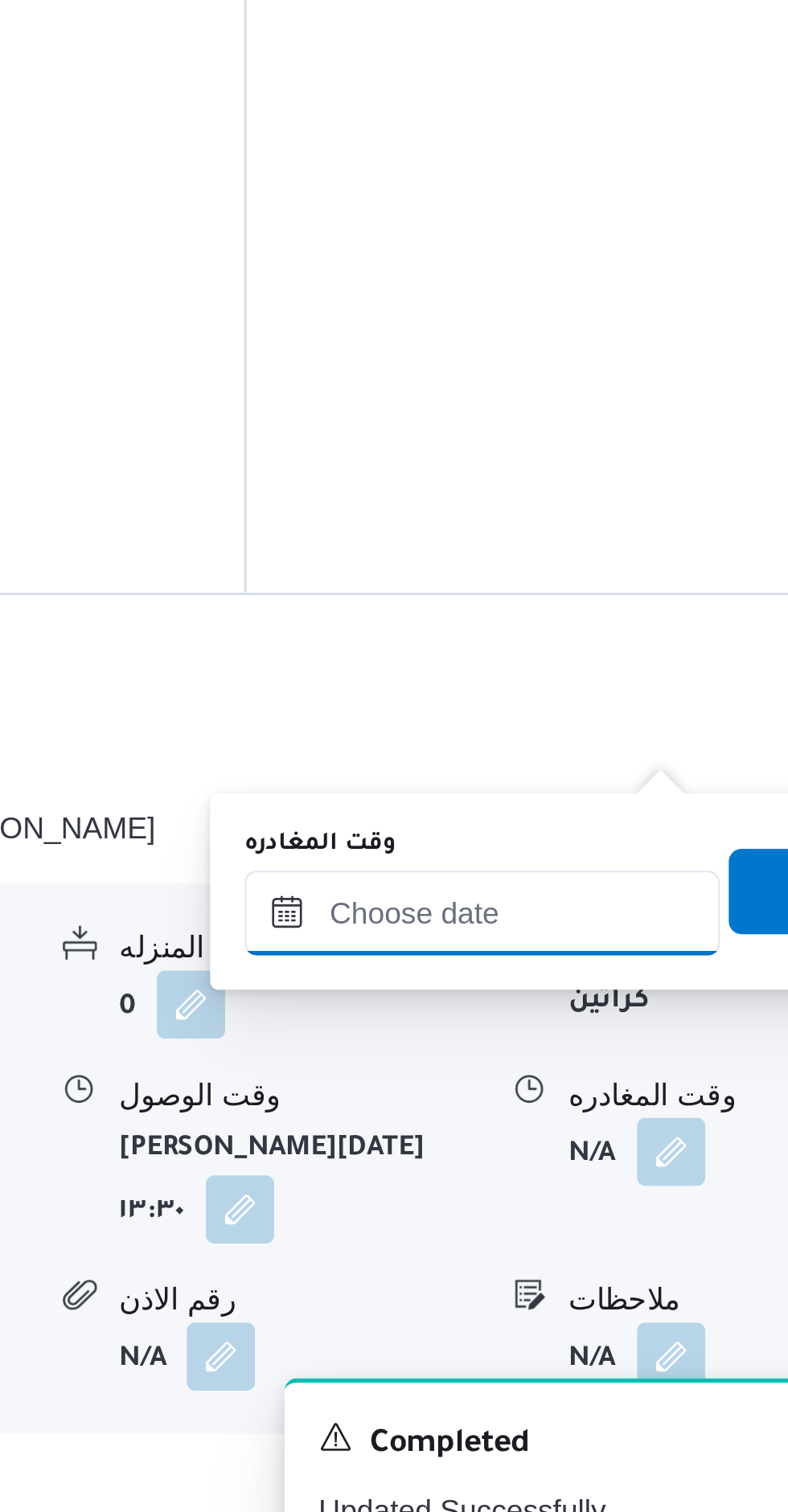
click at [609, 1240] on input "وقت المغادره" at bounding box center [592, 1252] width 179 height 32
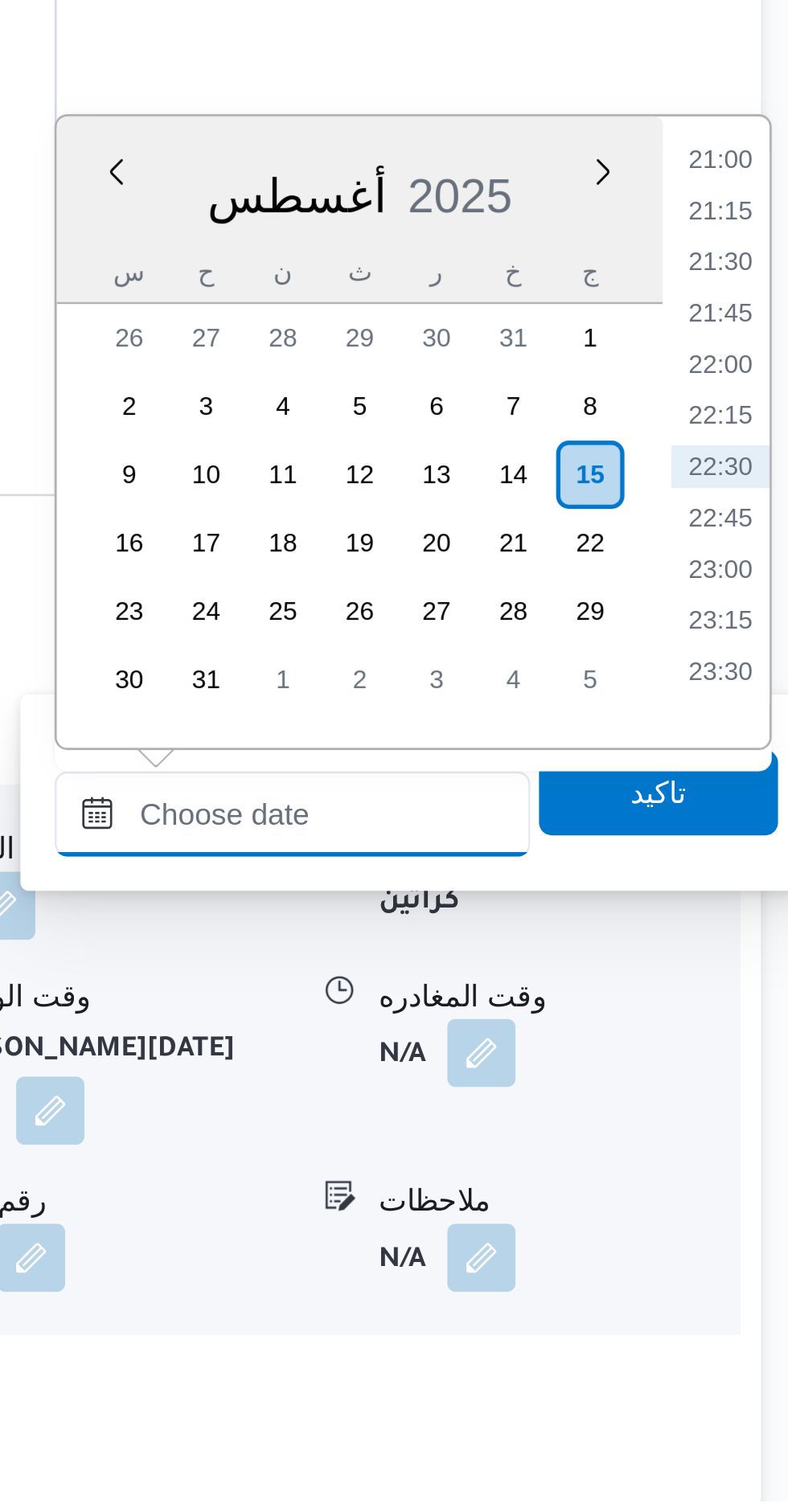
scroll to position [1080, 0]
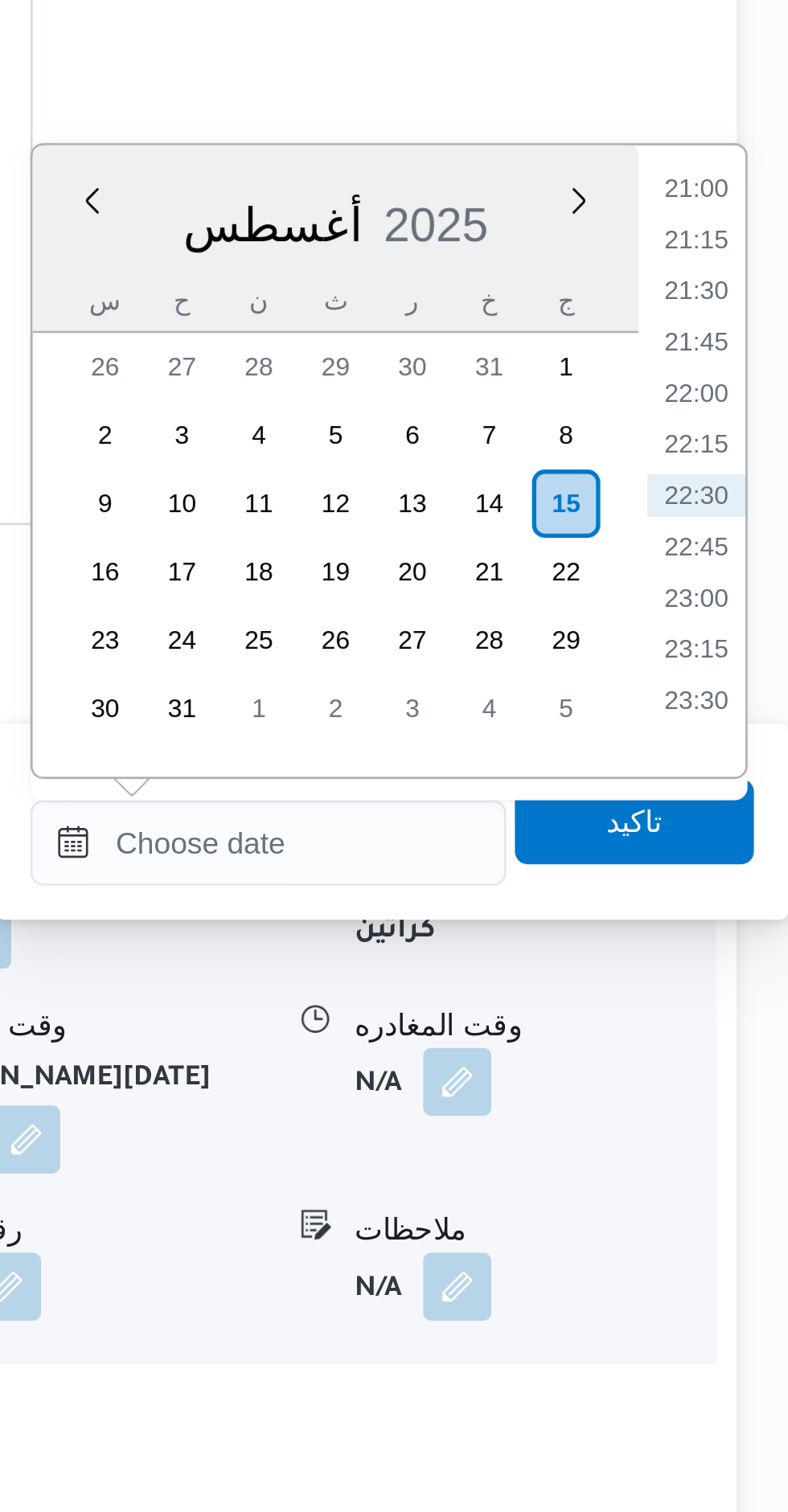
click at [742, 1023] on li "21:15" at bounding box center [754, 1027] width 37 height 16
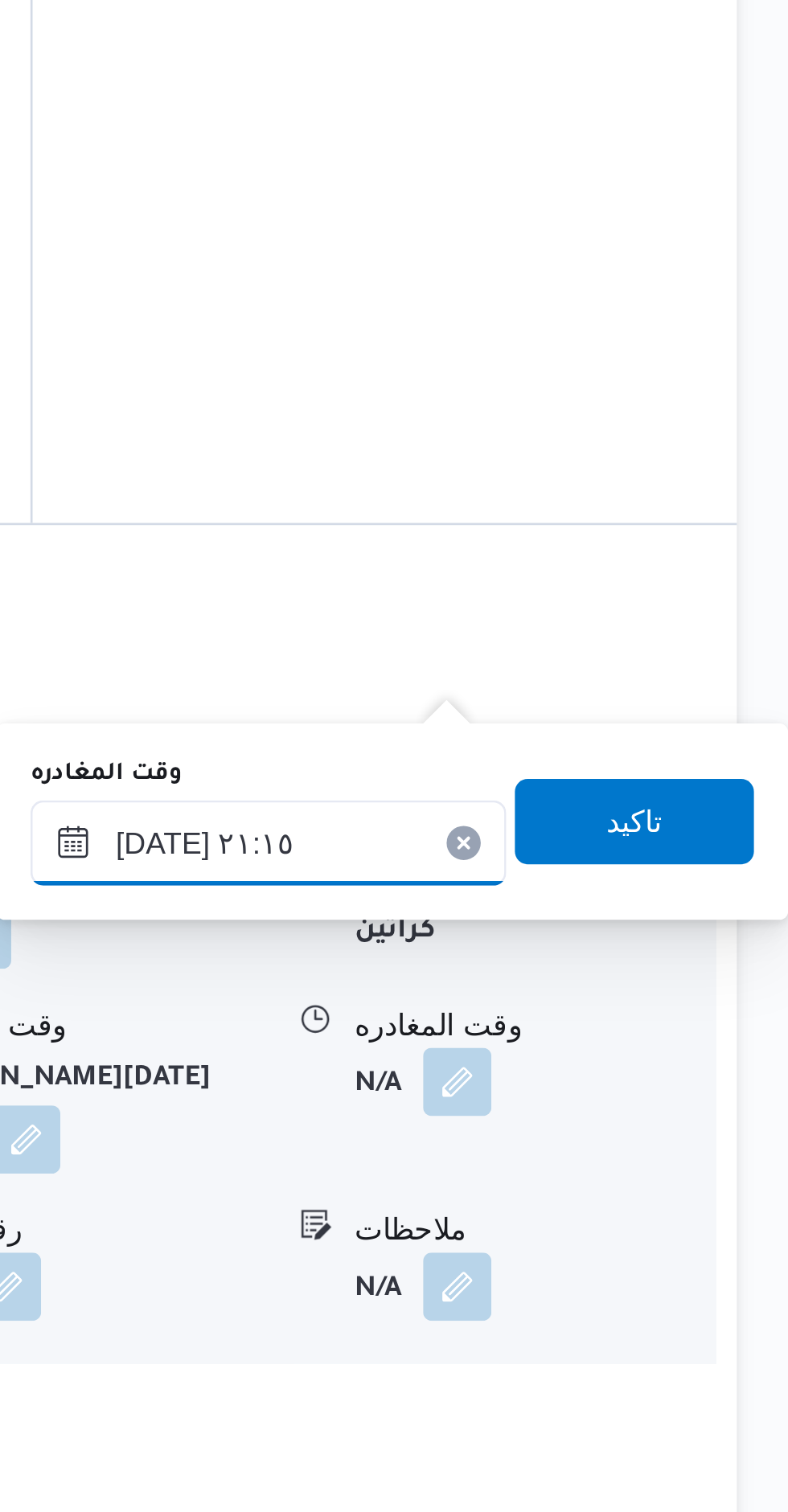
scroll to position [1079, 0]
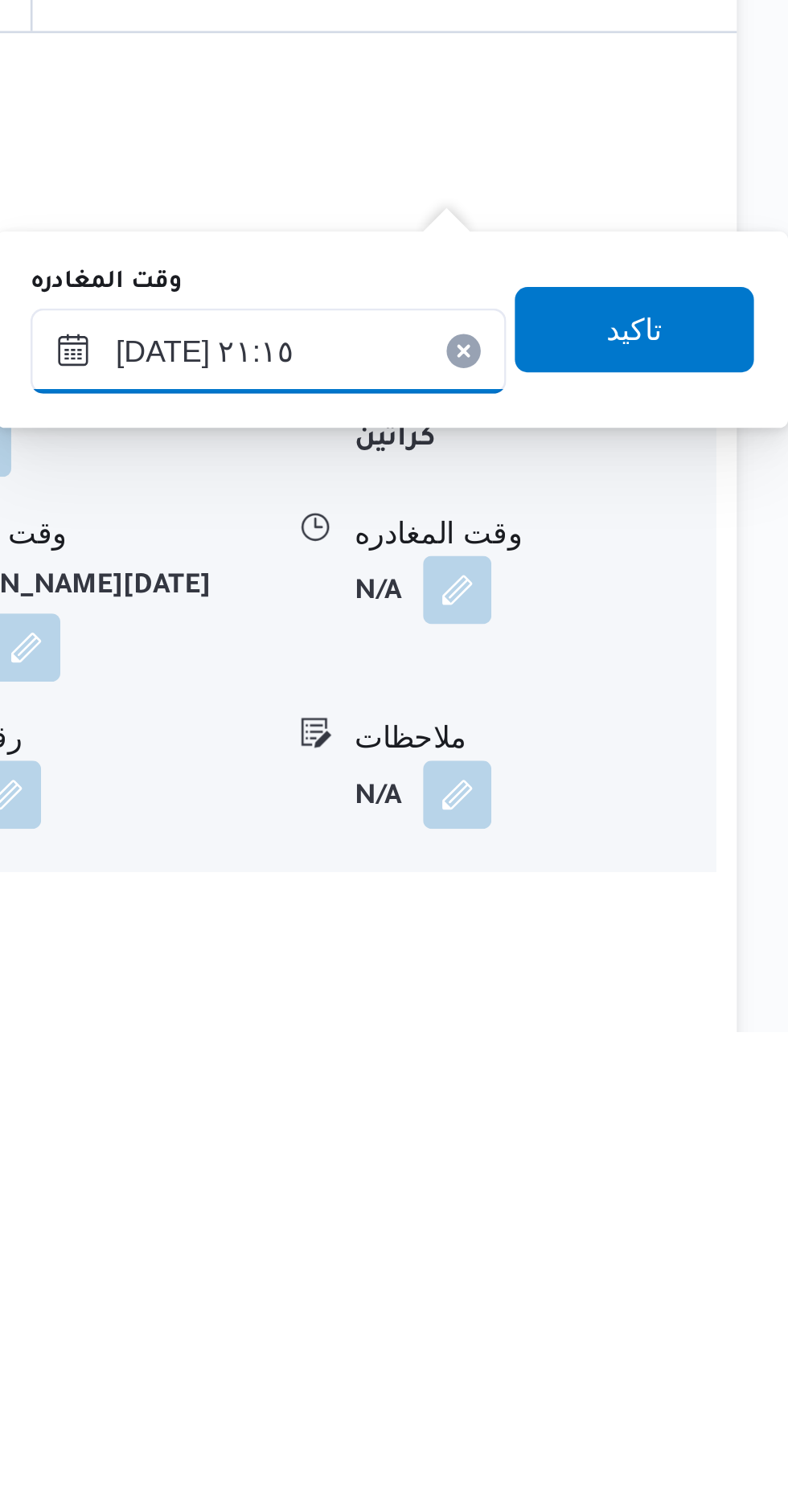
click at [546, 1254] on input "١٥/٠٨/٢٠٢٥ ٢١:١٥" at bounding box center [592, 1256] width 179 height 32
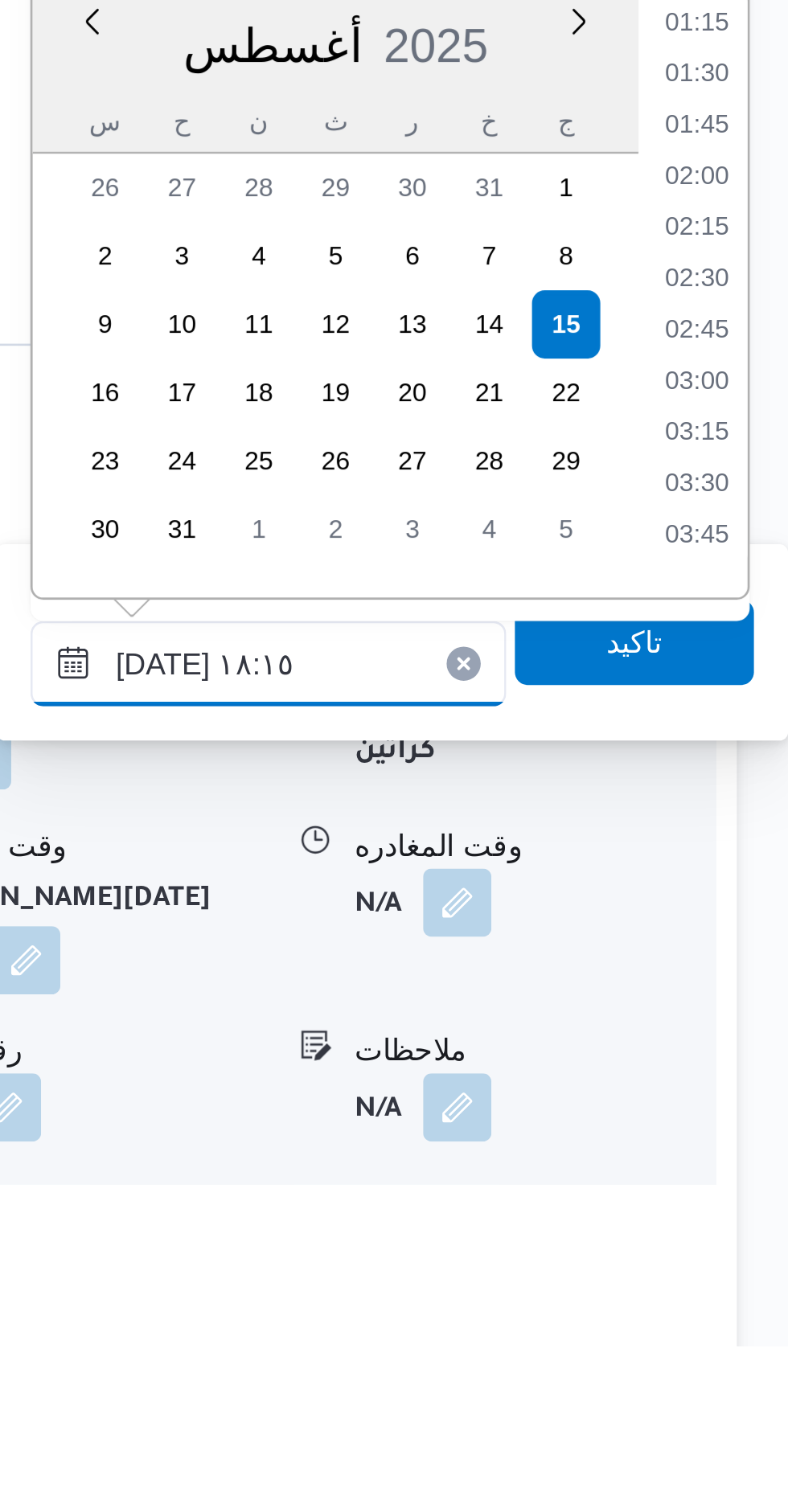
scroll to position [1213, 0]
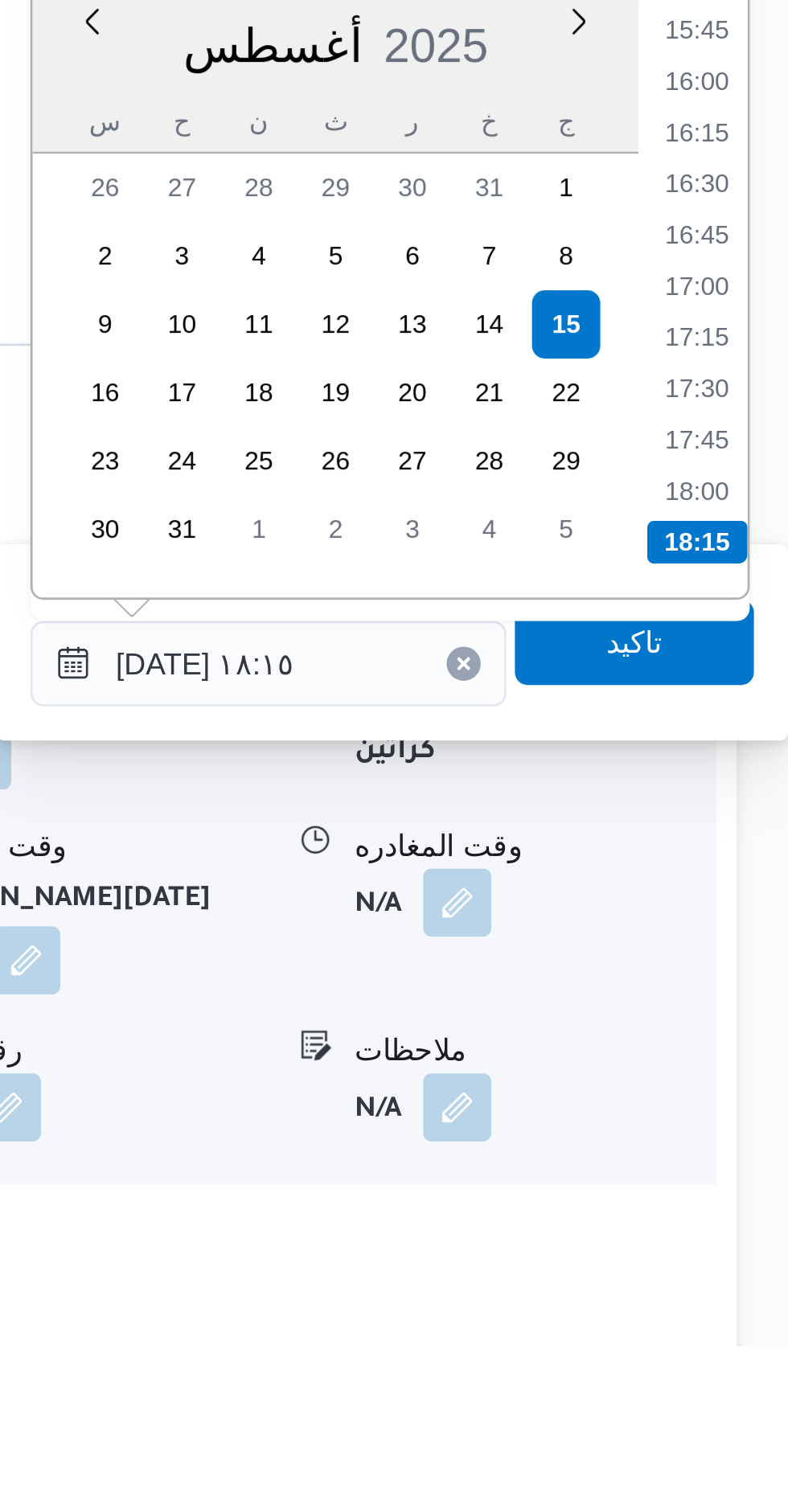
click at [747, 1158] on li "17:30" at bounding box center [754, 1151] width 37 height 16
type input "١٥/٠٨/٢٠٢٥ ١٧:٣٠"
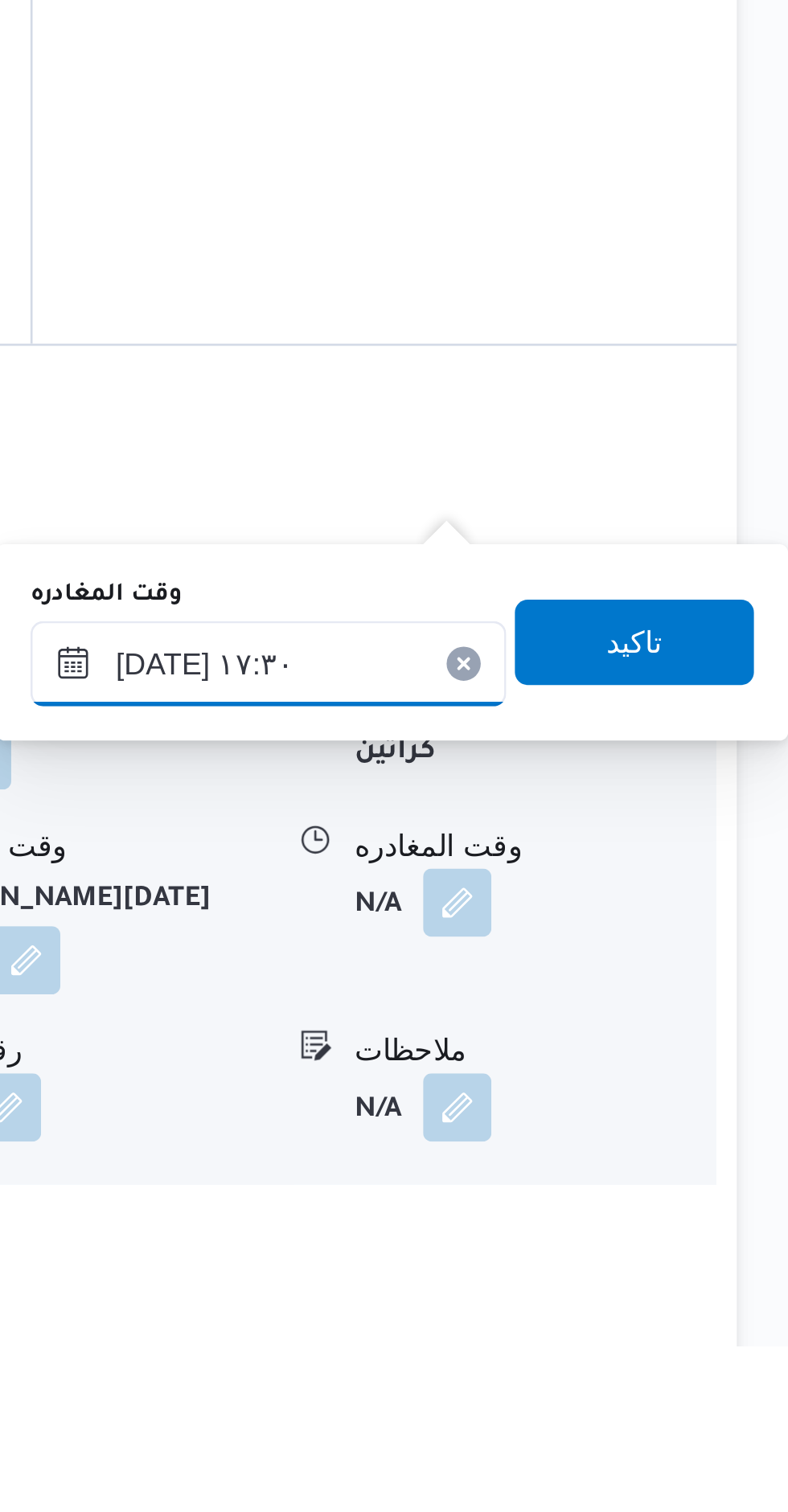
scroll to position [1079, 0]
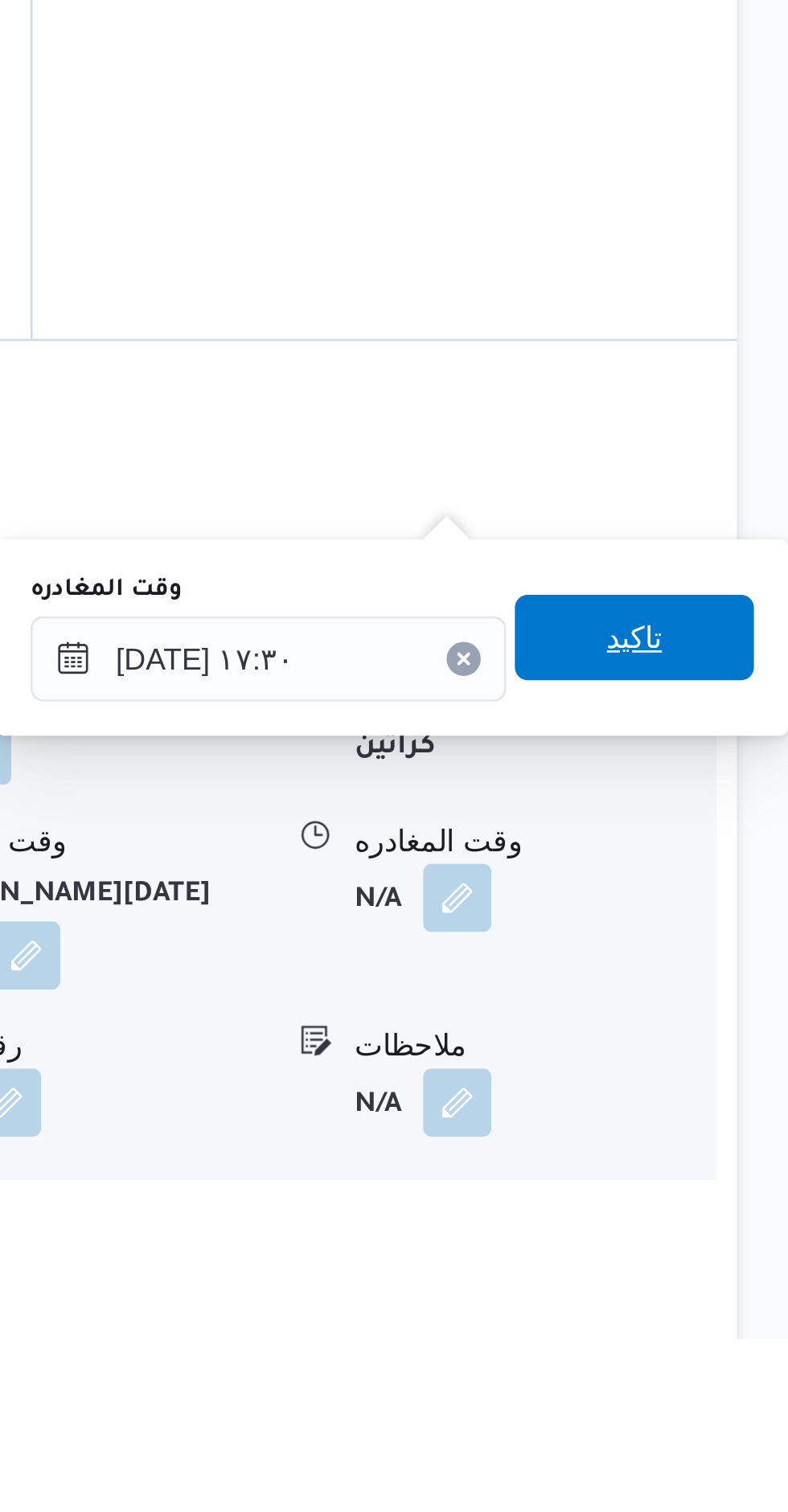
click at [710, 1237] on span "تاكيد" at bounding box center [730, 1247] width 90 height 32
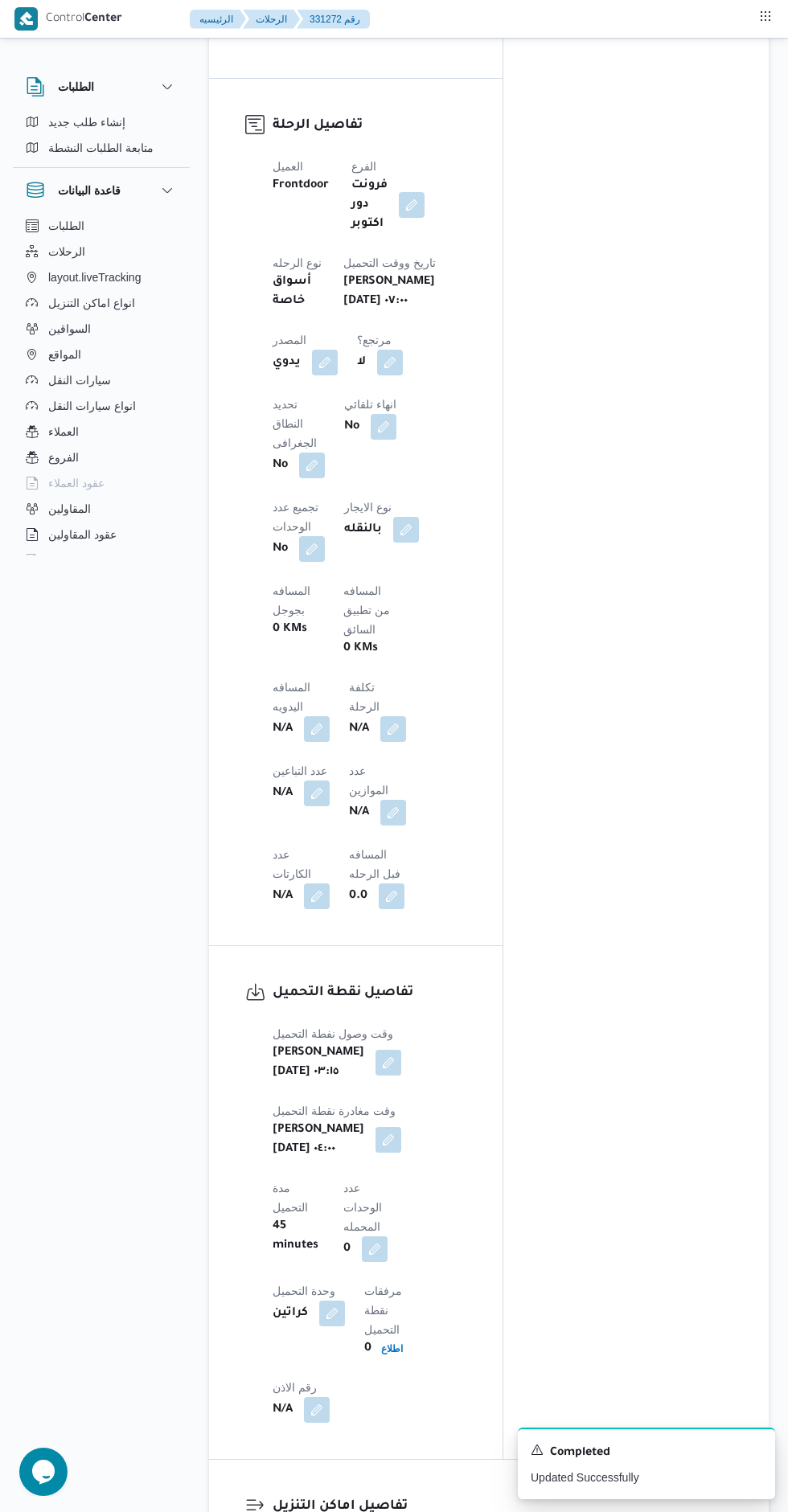
scroll to position [750, 0]
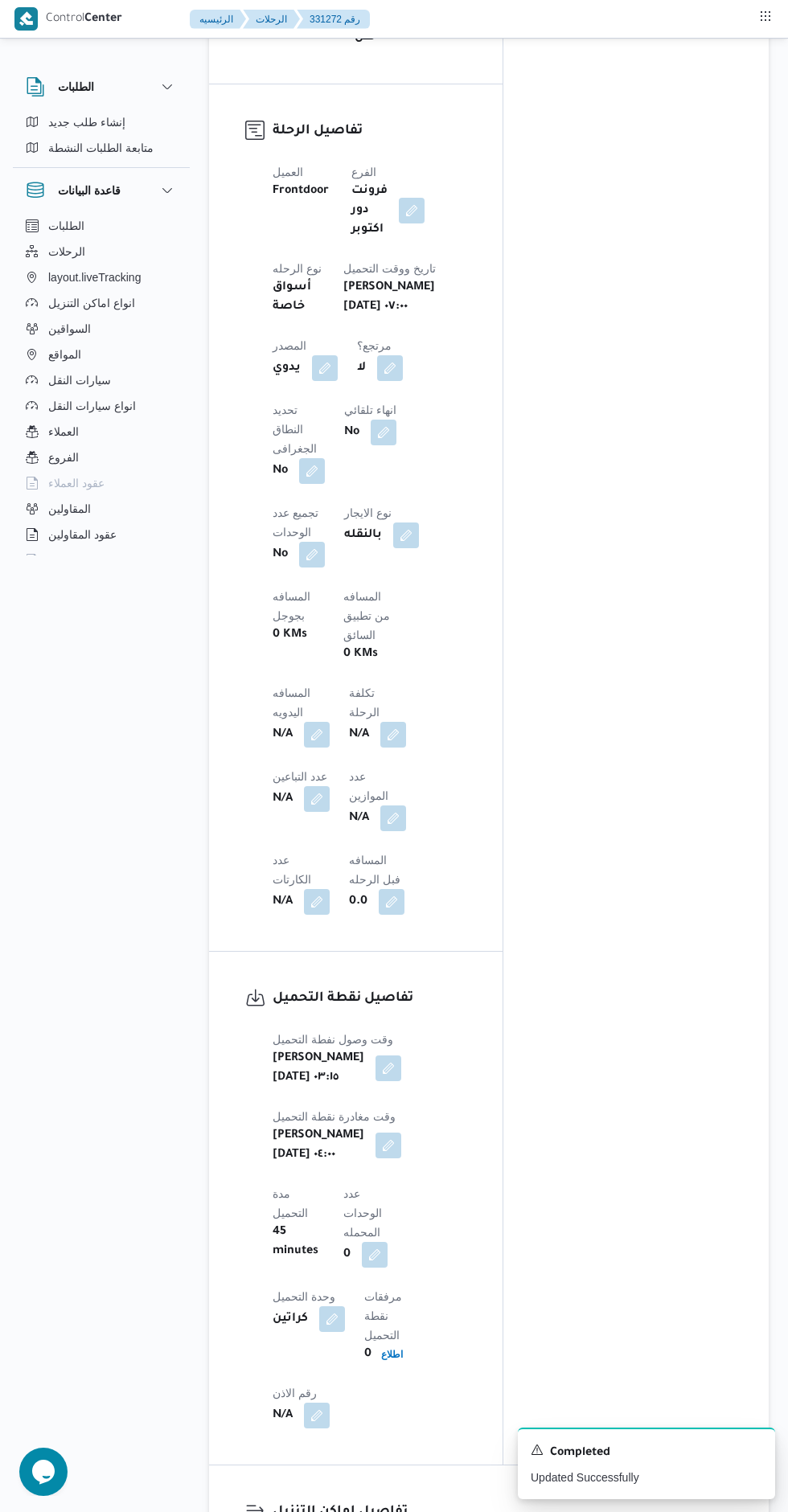
click at [330, 722] on button "button" at bounding box center [317, 735] width 25 height 25
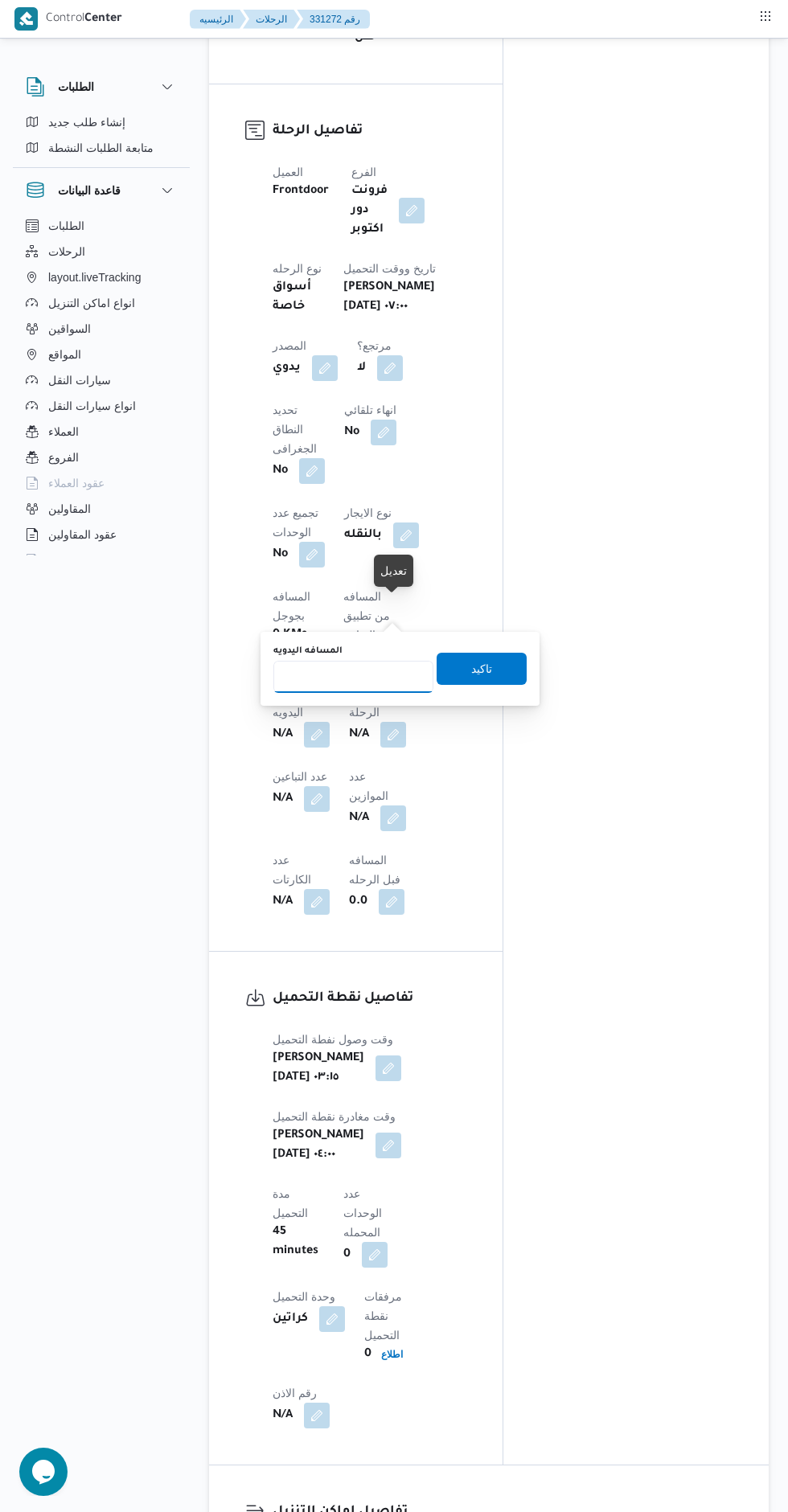
click at [314, 676] on input "المسافه اليدويه" at bounding box center [353, 677] width 160 height 32
type input "74"
click at [488, 674] on span "تاكيد" at bounding box center [482, 669] width 90 height 32
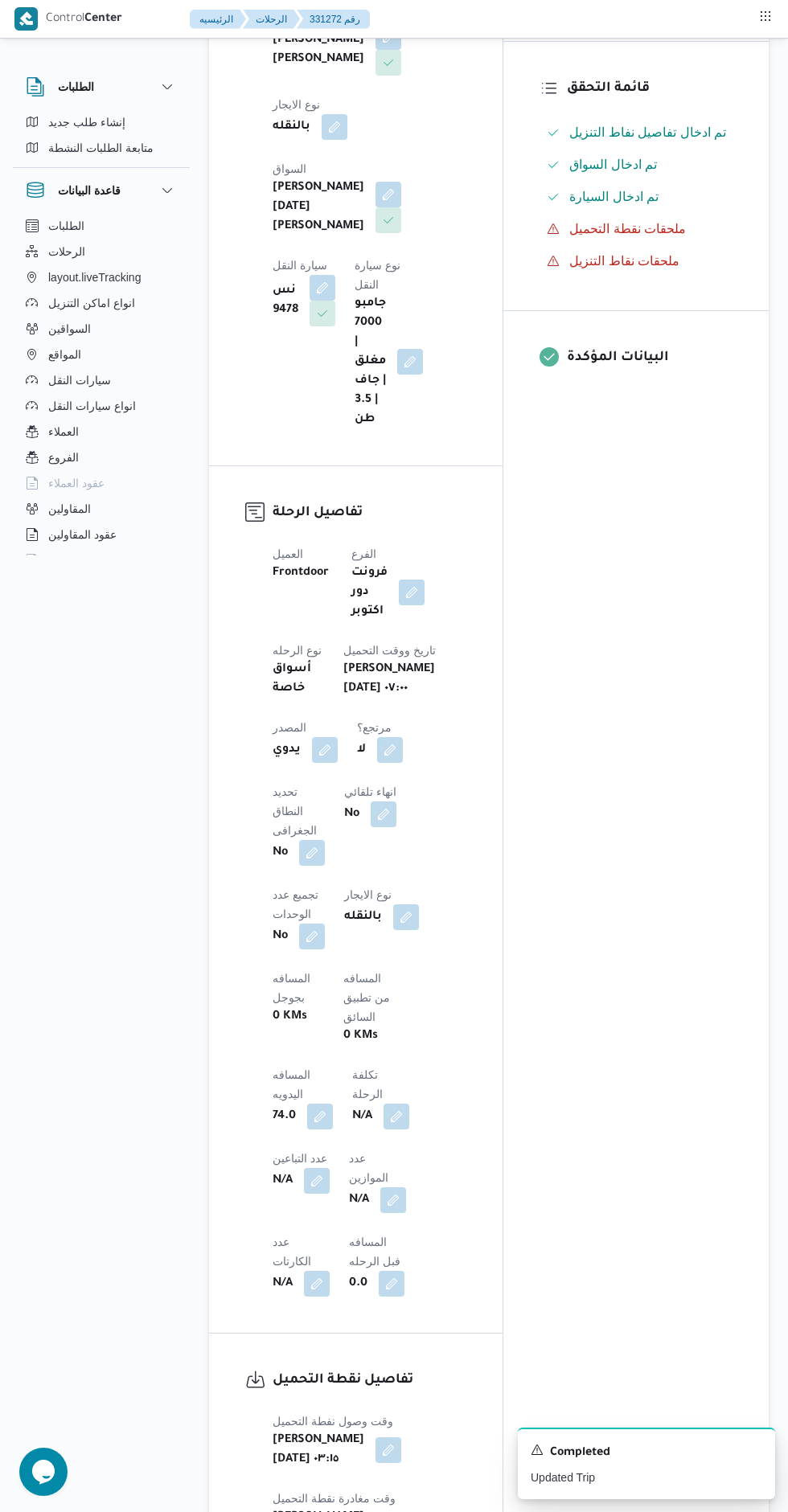
scroll to position [0, 0]
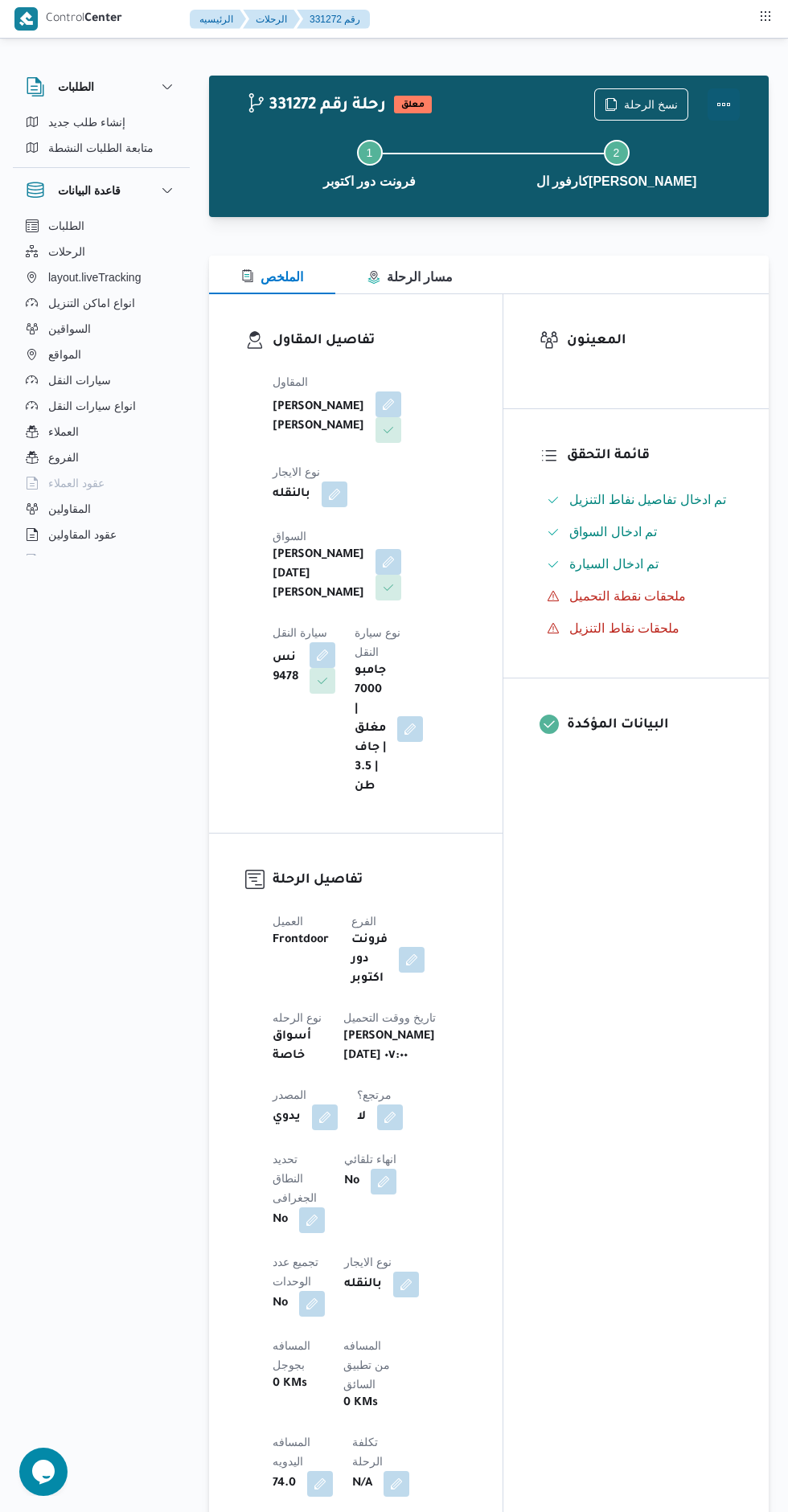
click at [723, 104] on button "Actions" at bounding box center [724, 104] width 32 height 32
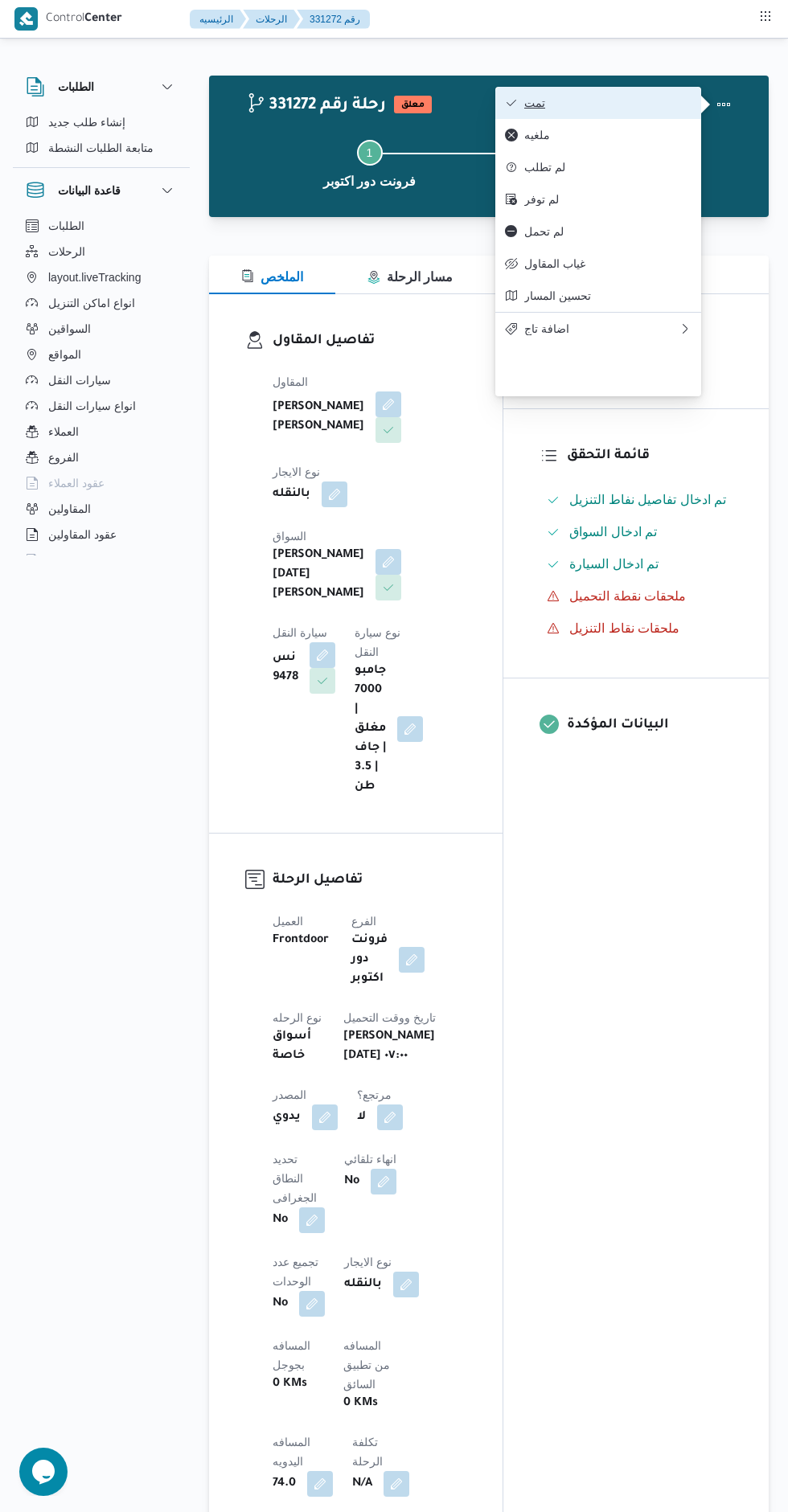
click at [666, 109] on span "تمت" at bounding box center [609, 102] width 168 height 13
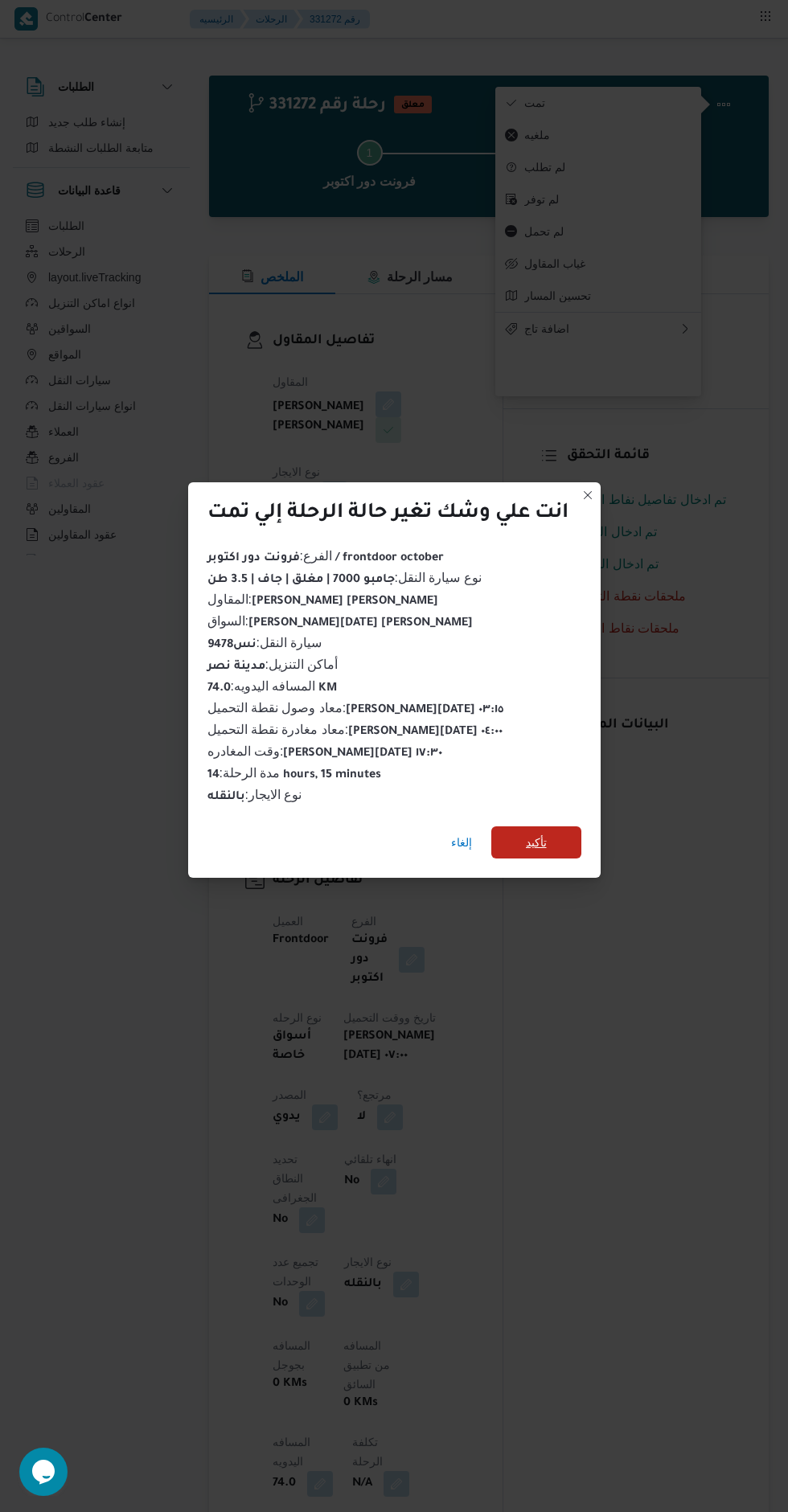
click at [578, 851] on span "تأكيد" at bounding box center [536, 842] width 90 height 32
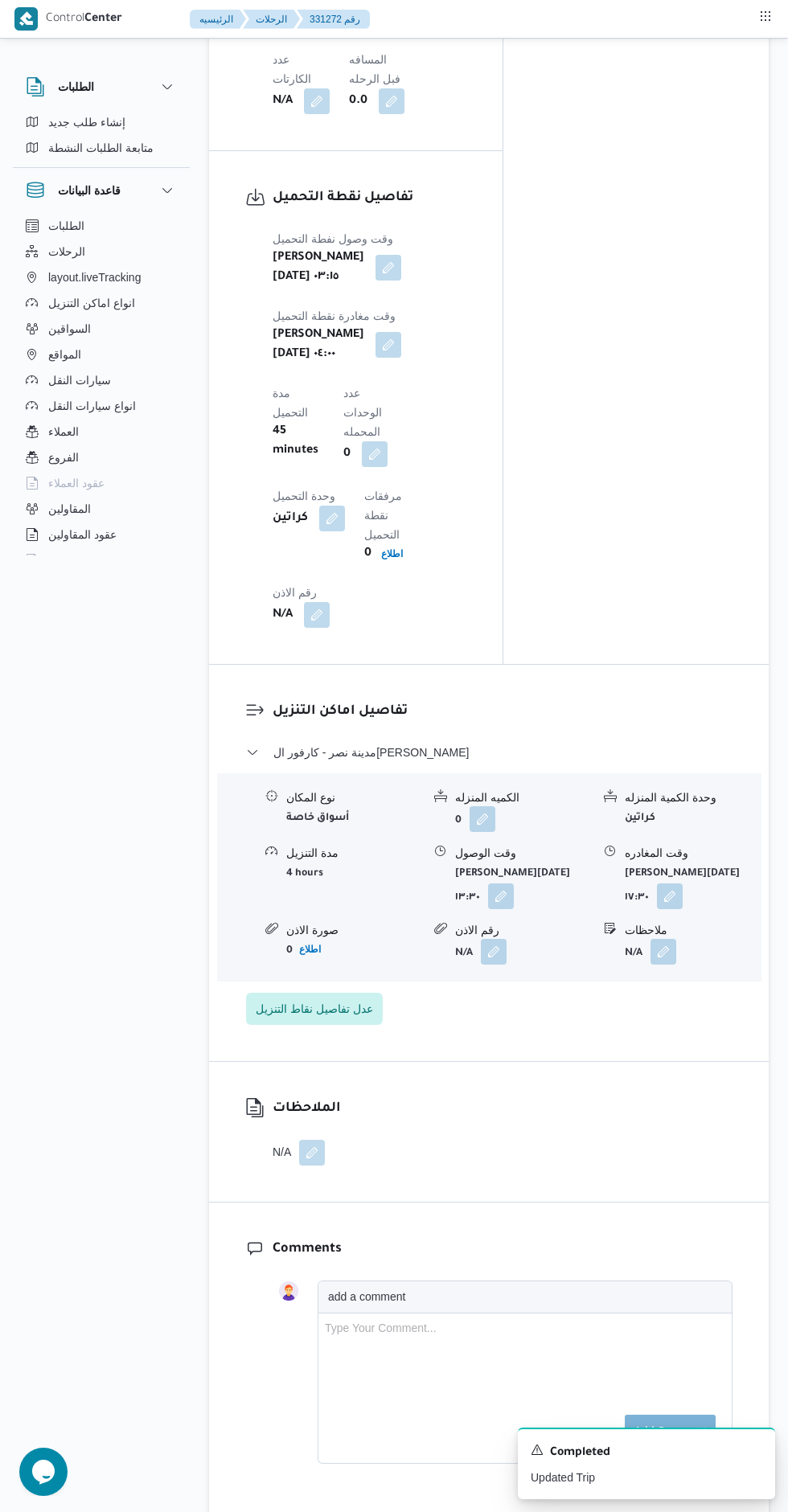
scroll to position [1553, 0]
click at [325, 1137] on button "button" at bounding box center [312, 1149] width 25 height 25
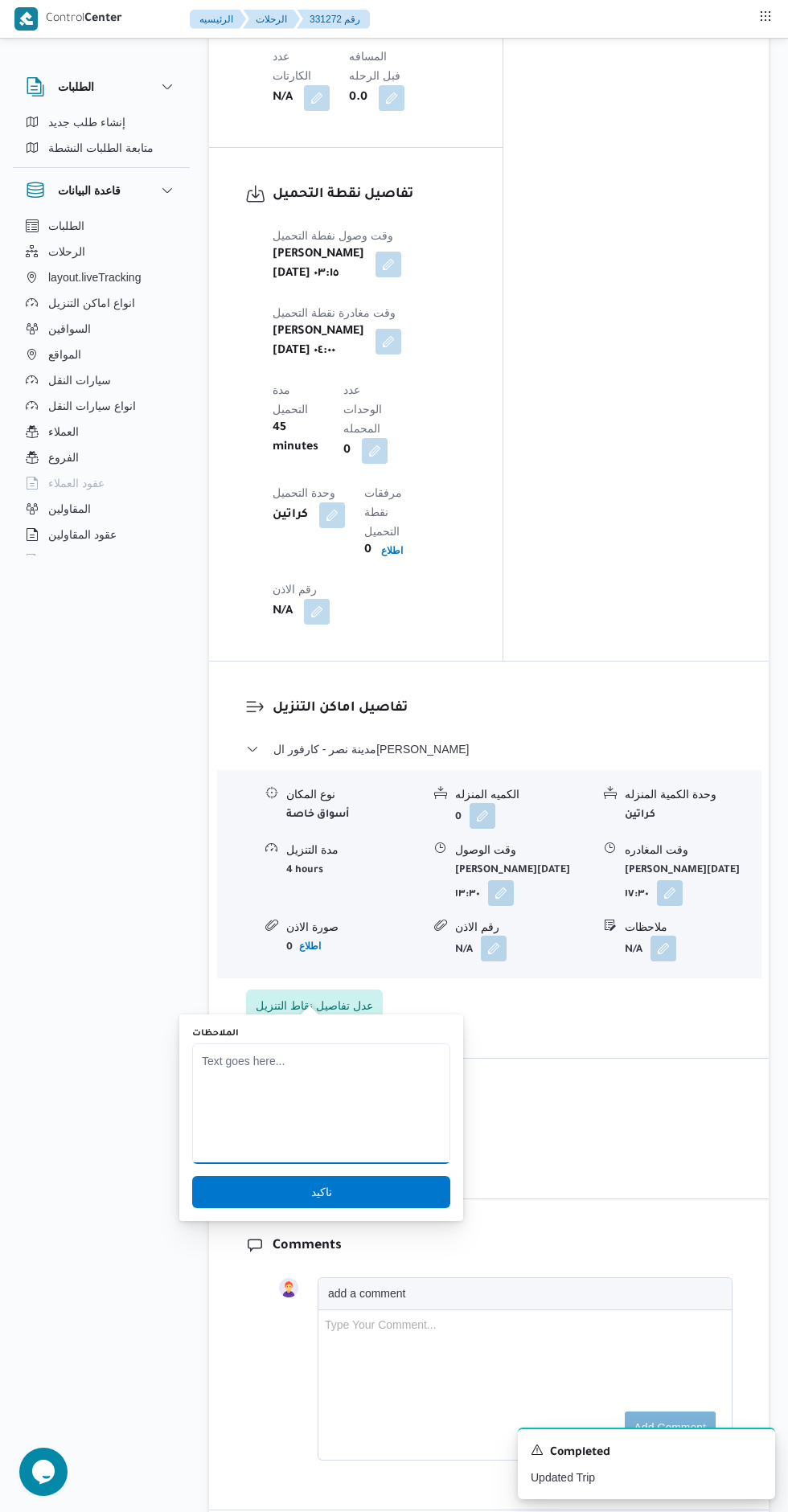
click at [341, 1092] on textarea "الملاحظات" at bounding box center [321, 1104] width 258 height 121
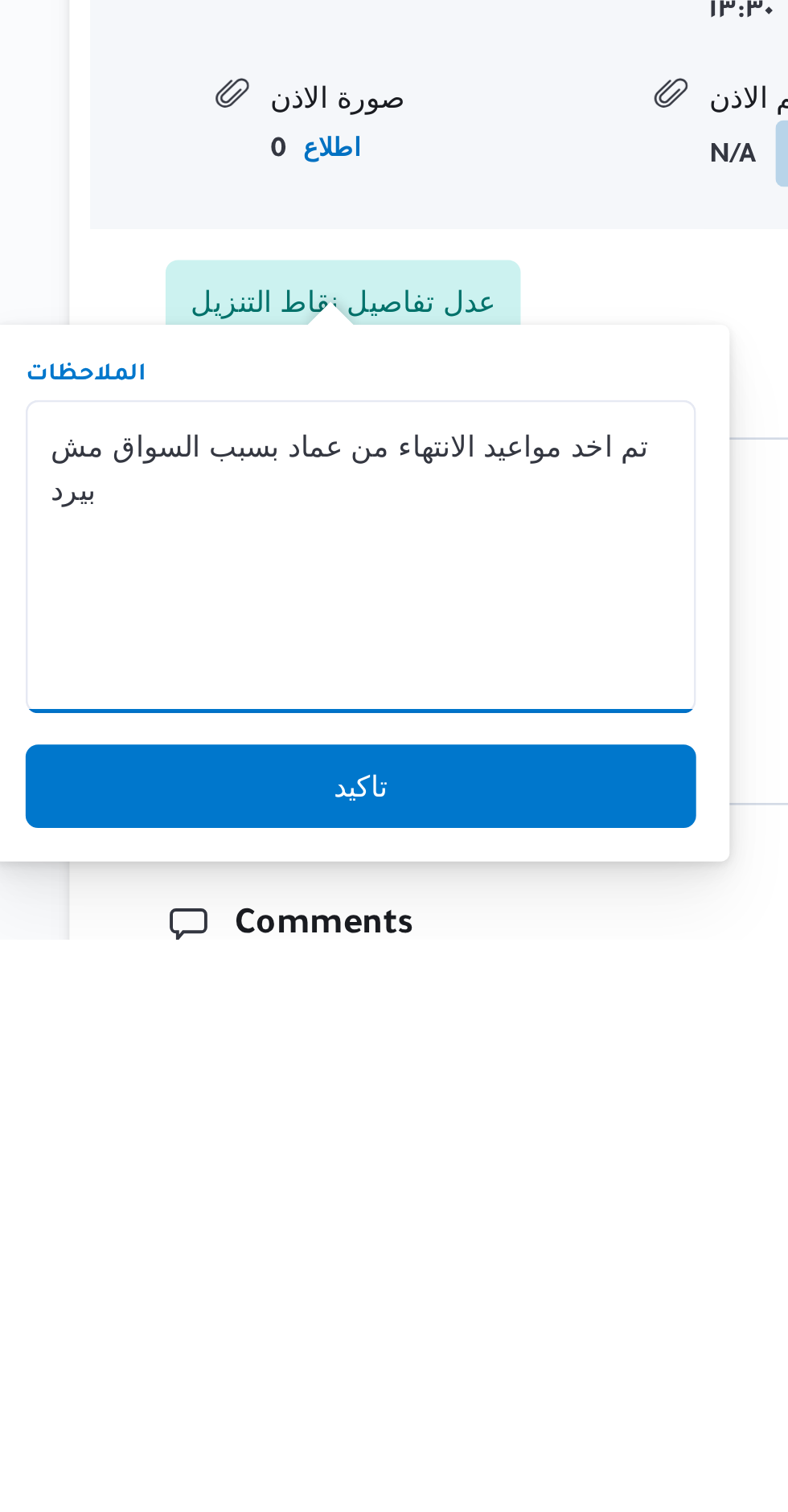
scroll to position [1292, 0]
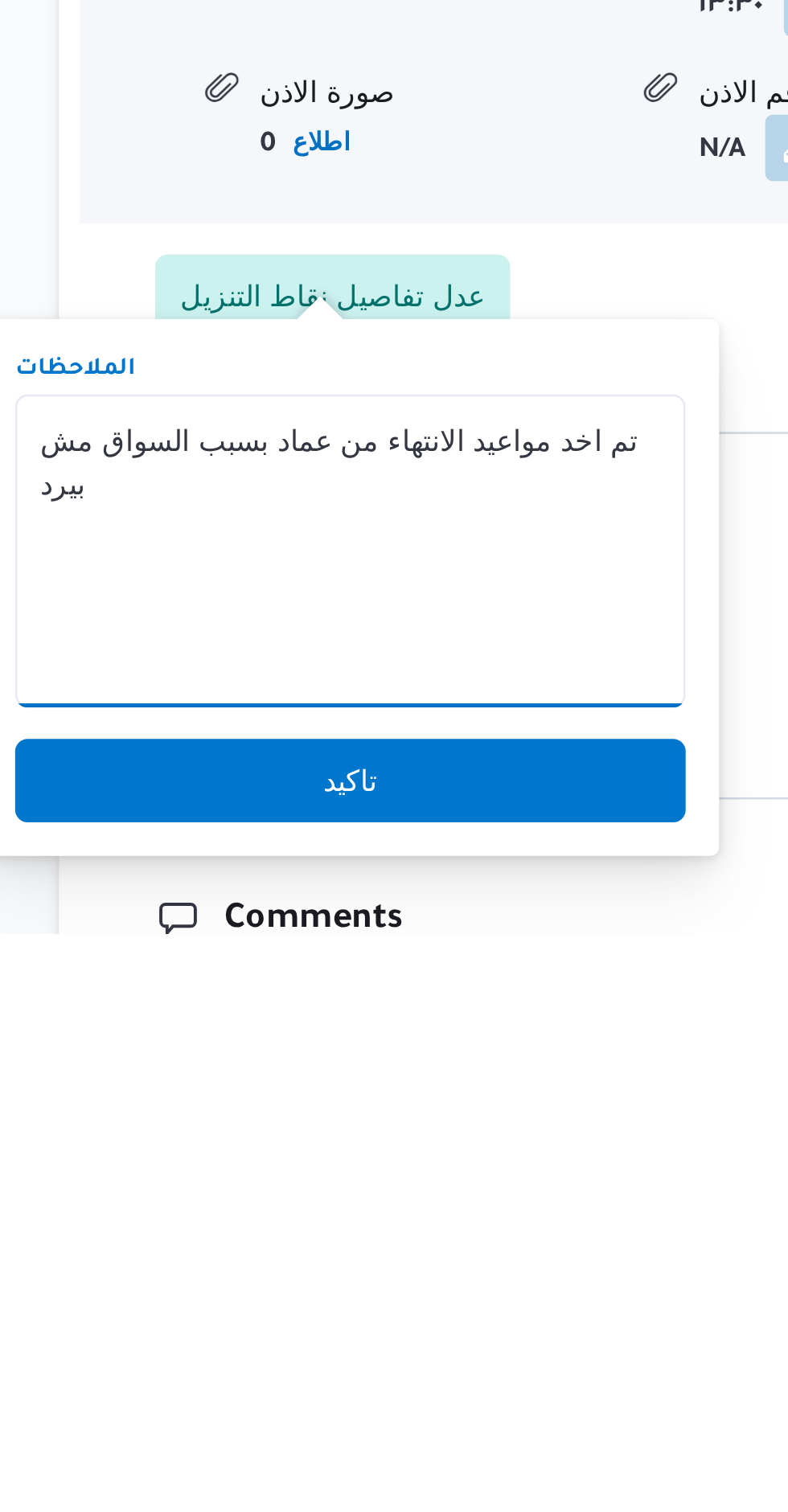
type textarea "تم اخد مواعيد الانتهاء من عماد بسبب السواق مش بيرد"
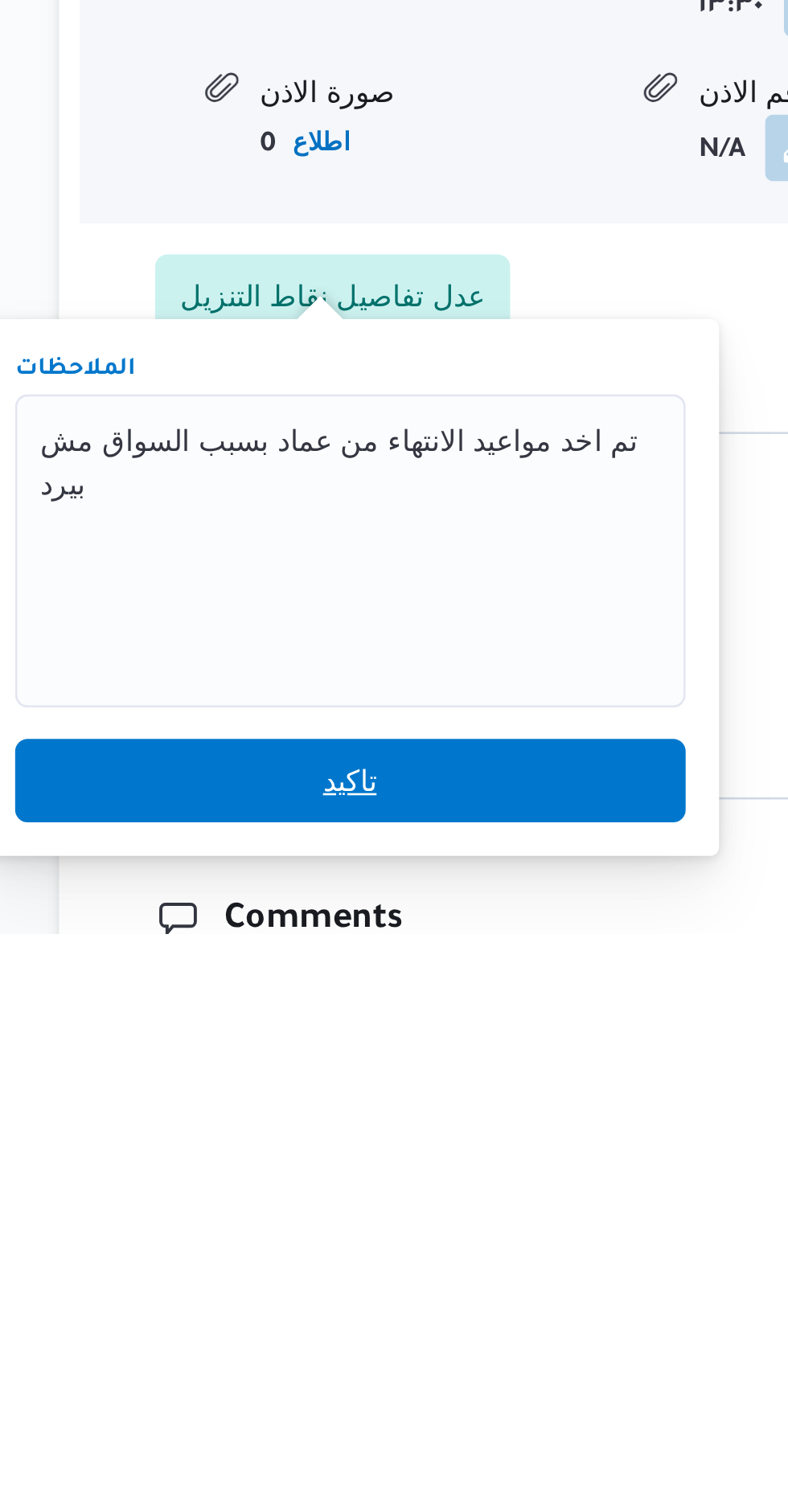
click at [310, 1454] on span "تاكيد" at bounding box center [320, 1454] width 20 height 19
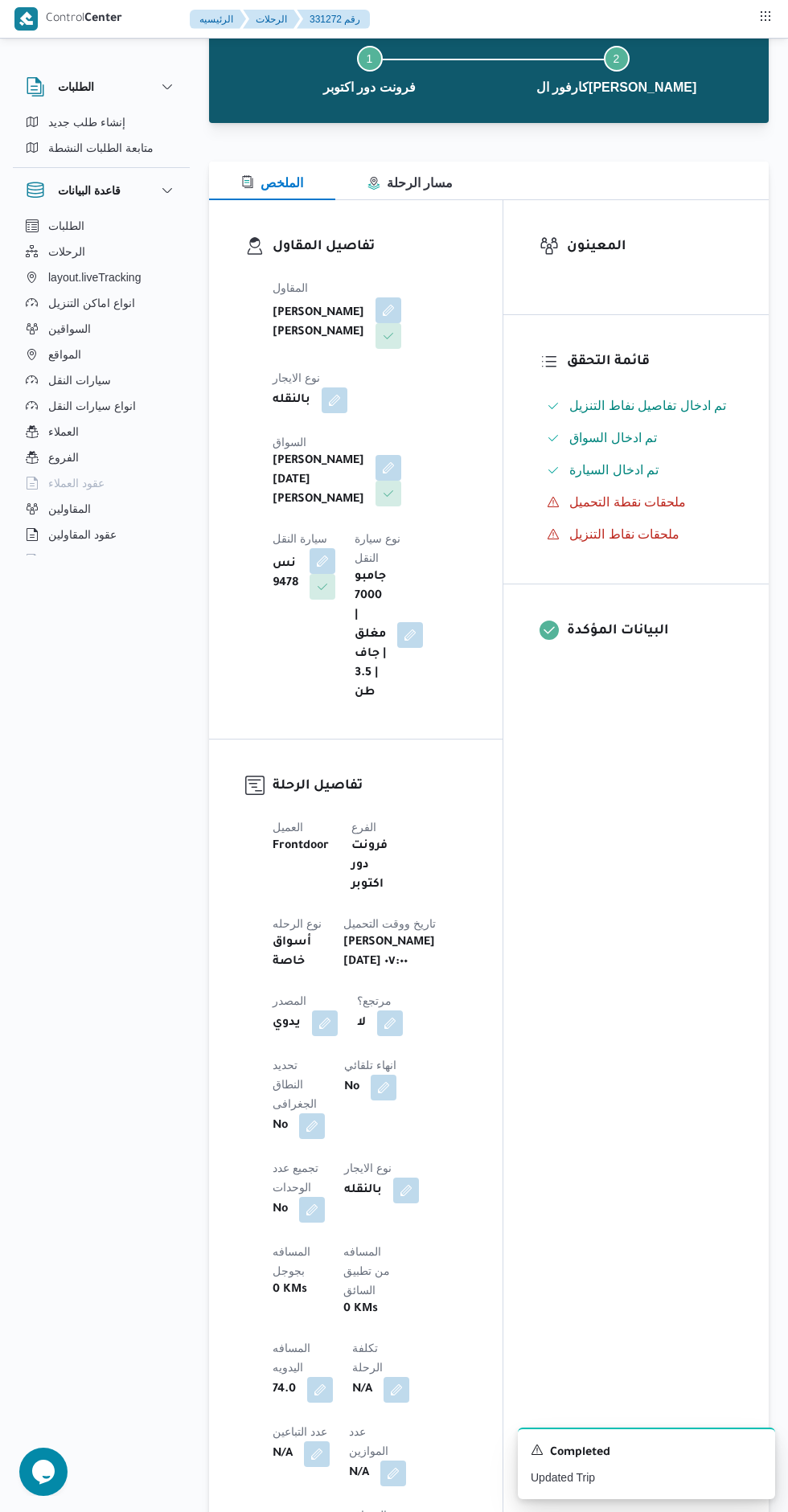
scroll to position [0, 0]
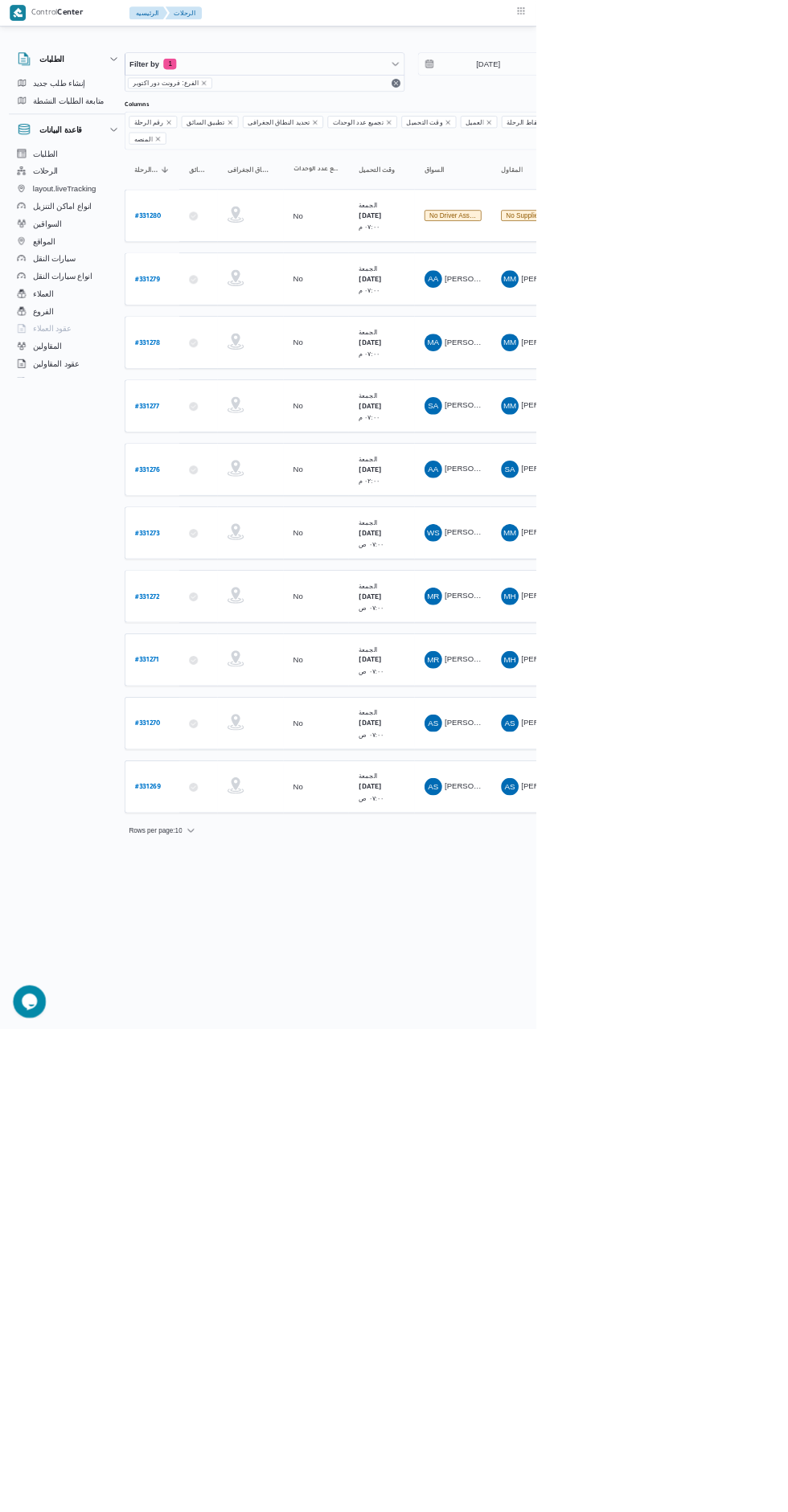
click at [688, 869] on span "[PERSON_NAME][DATE] [PERSON_NAME]" at bounding box center [765, 874] width 223 height 13
click at [751, 1465] on html "Control Center الرئيسيه الرحلات الطلبات إنشاء طلب جديد متابعة الطلبات النشطة قا…" at bounding box center [369, 756] width 788 height 1512
click at [689, 776] on span "[PERSON_NAME]" at bounding box center [699, 782] width 93 height 13
click at [687, 1511] on html "Control Center الرئيسيه الرحلات الطلبات إنشاء طلب جديد متابعة الطلبات النشطة قا…" at bounding box center [369, 756] width 788 height 1512
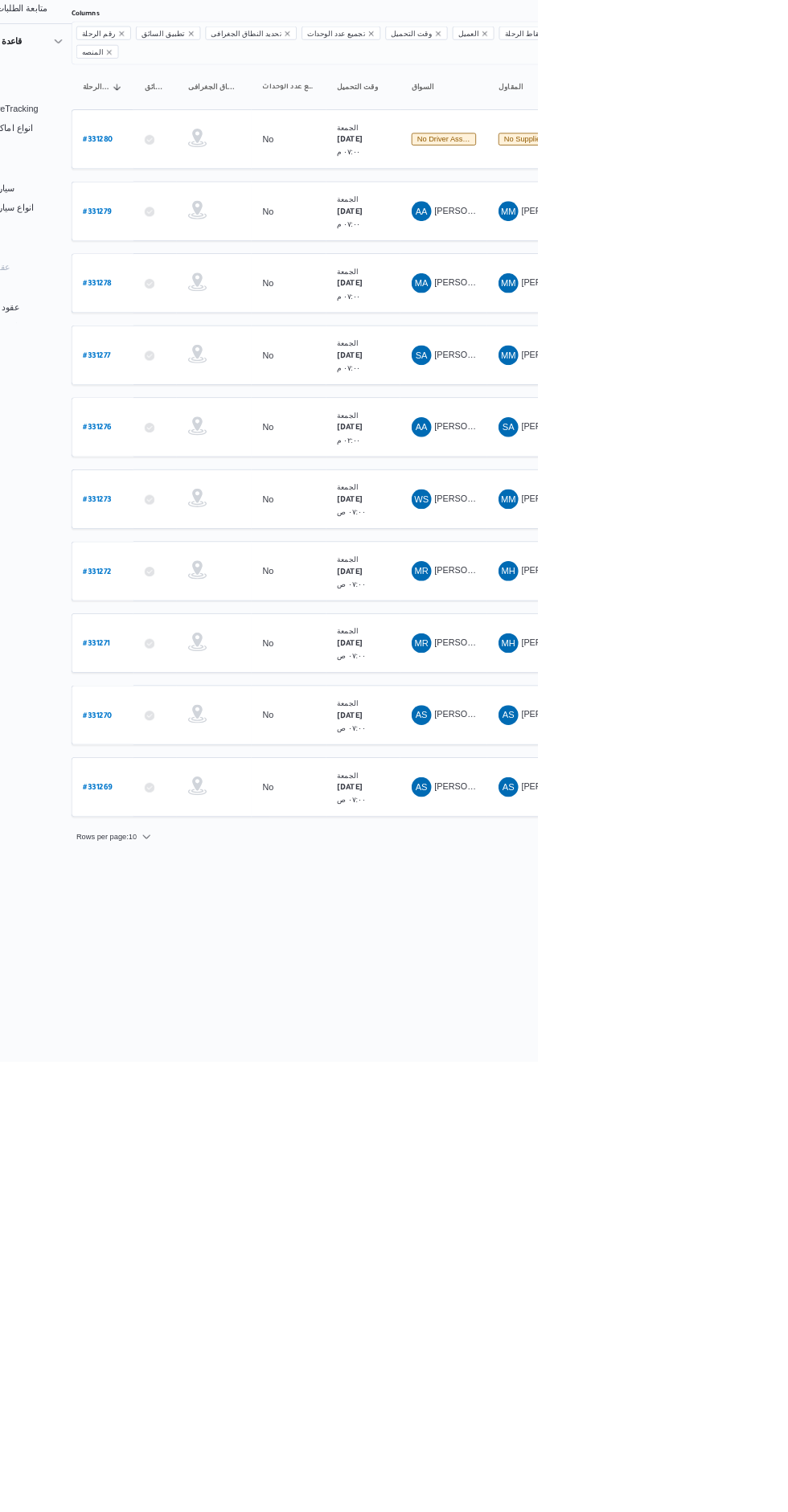
scroll to position [0, 25]
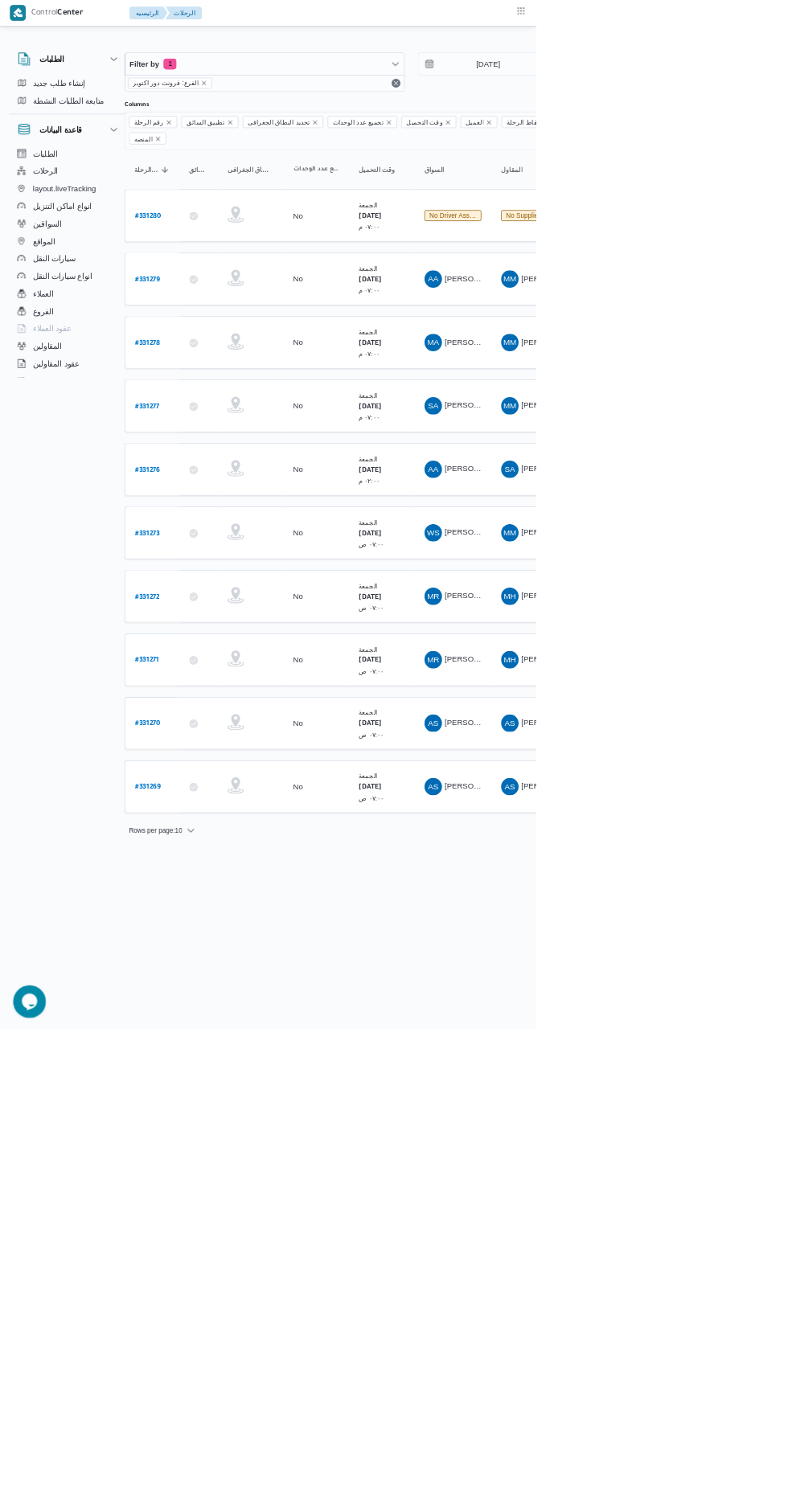
click at [228, 779] on b "# 331273" at bounding box center [217, 785] width 37 height 12
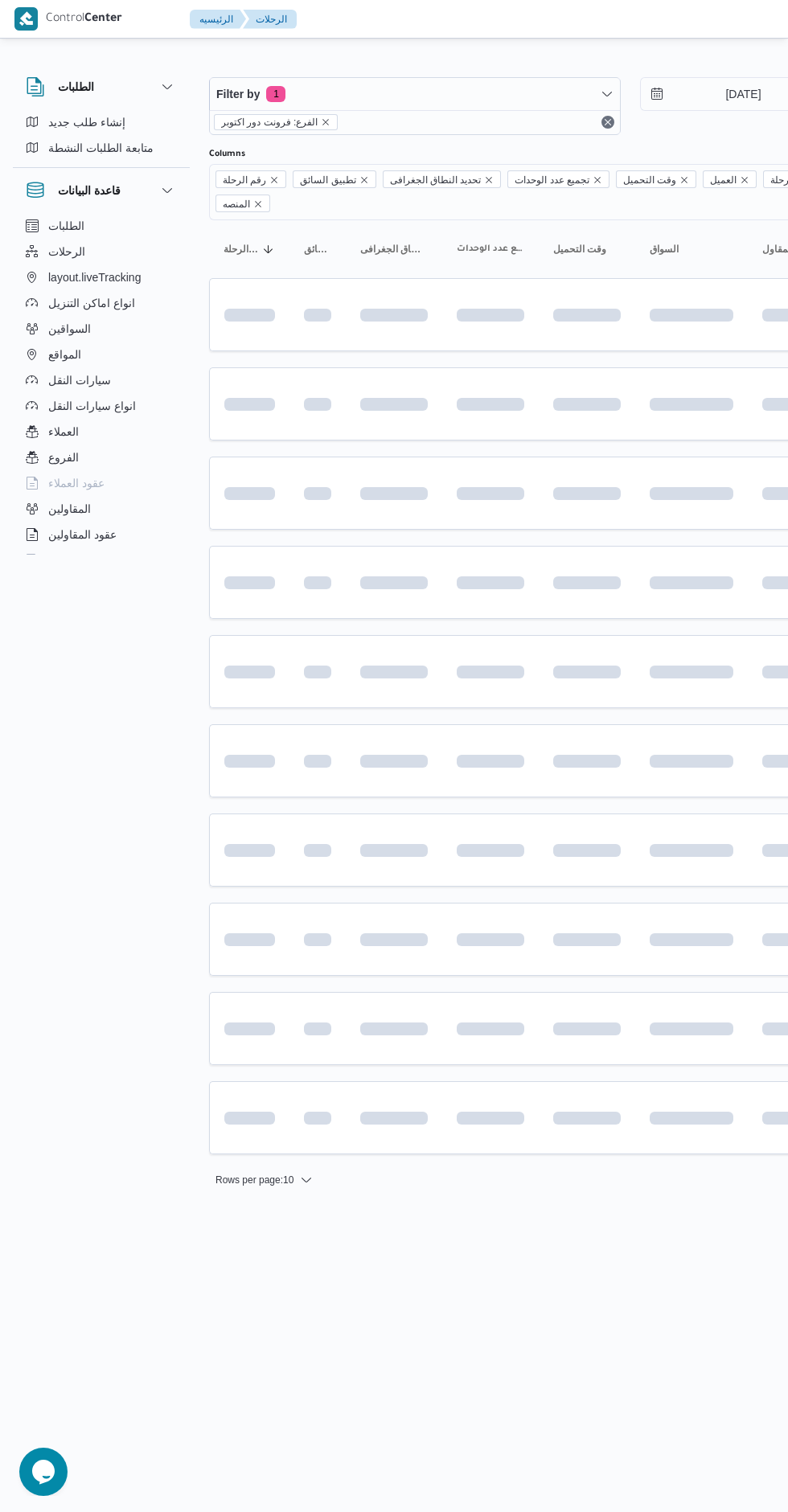
scroll to position [0, 25]
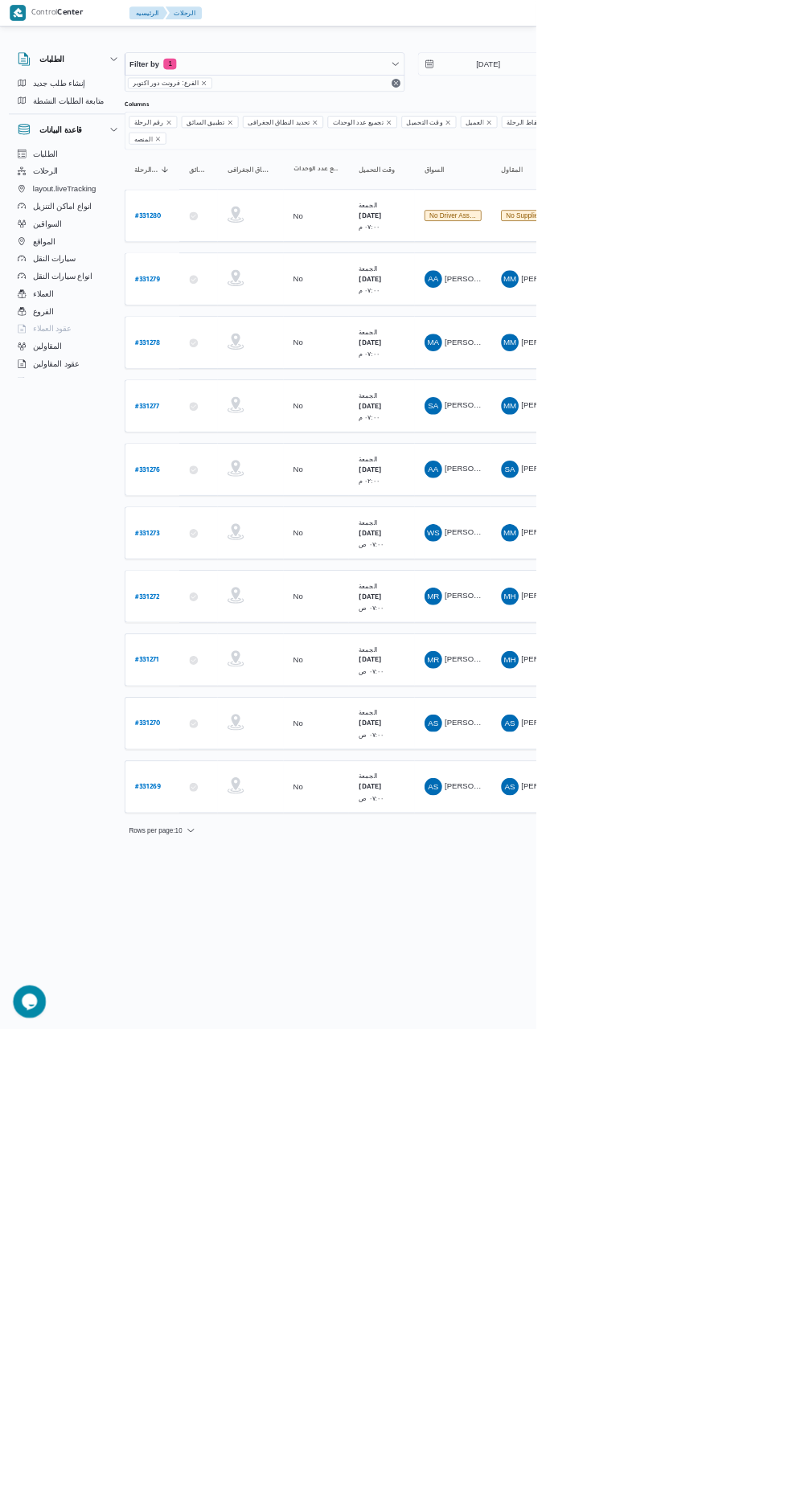
click at [227, 313] on b "# 331280" at bounding box center [218, 319] width 39 height 12
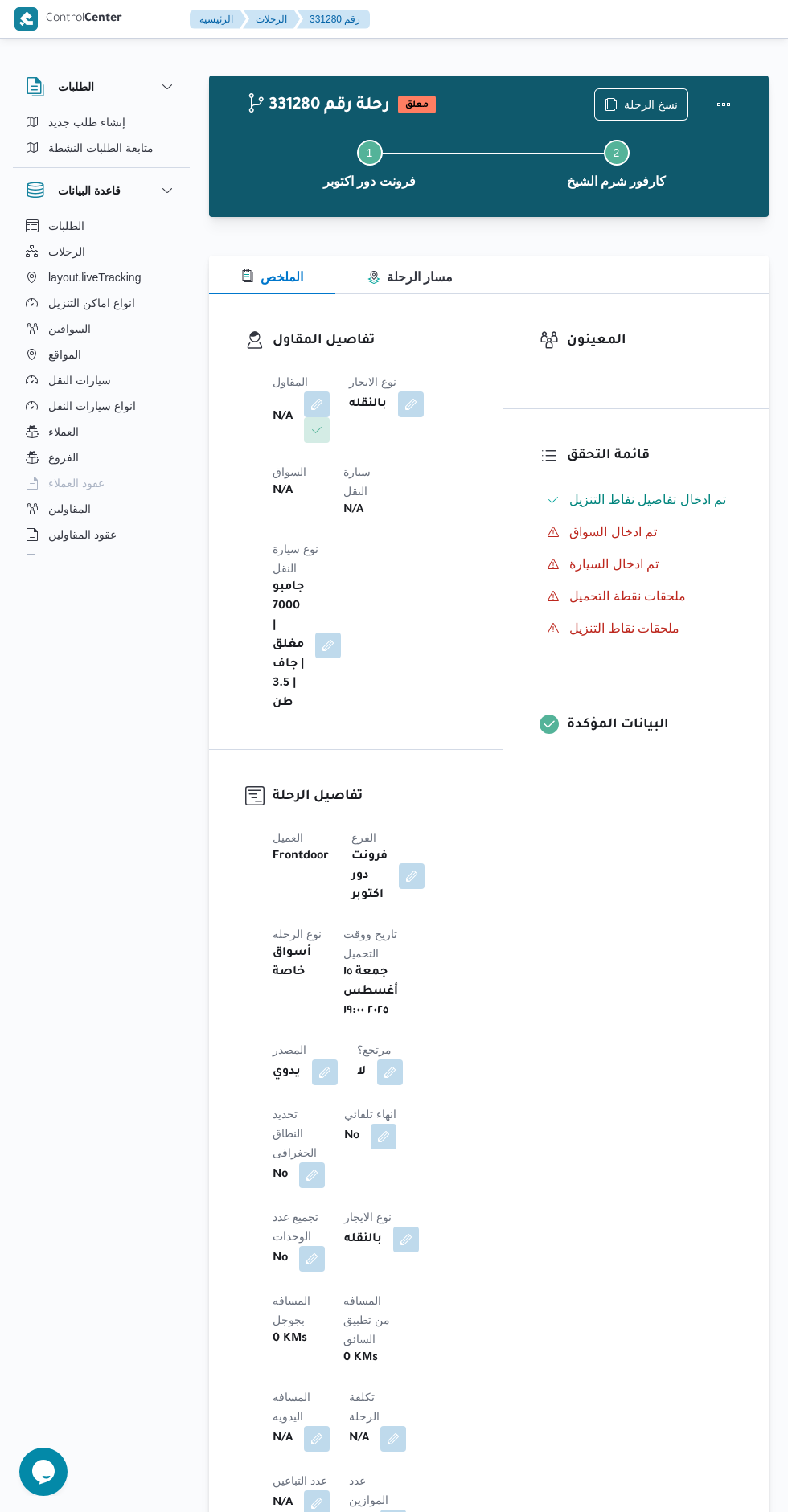
click at [306, 399] on button "button" at bounding box center [317, 405] width 25 height 25
click at [278, 500] on div "Search" at bounding box center [268, 494] width 121 height 32
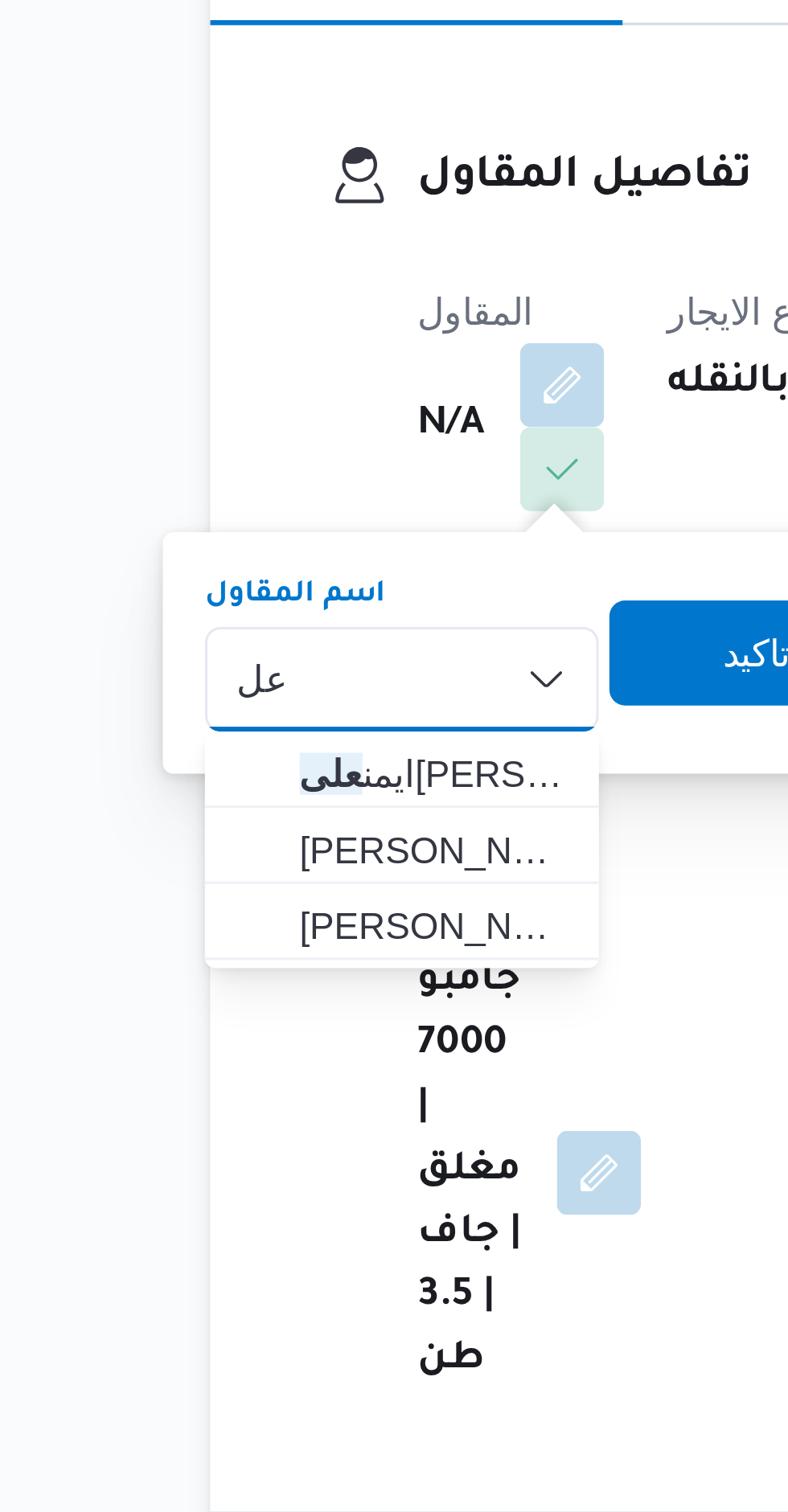
type input "ع"
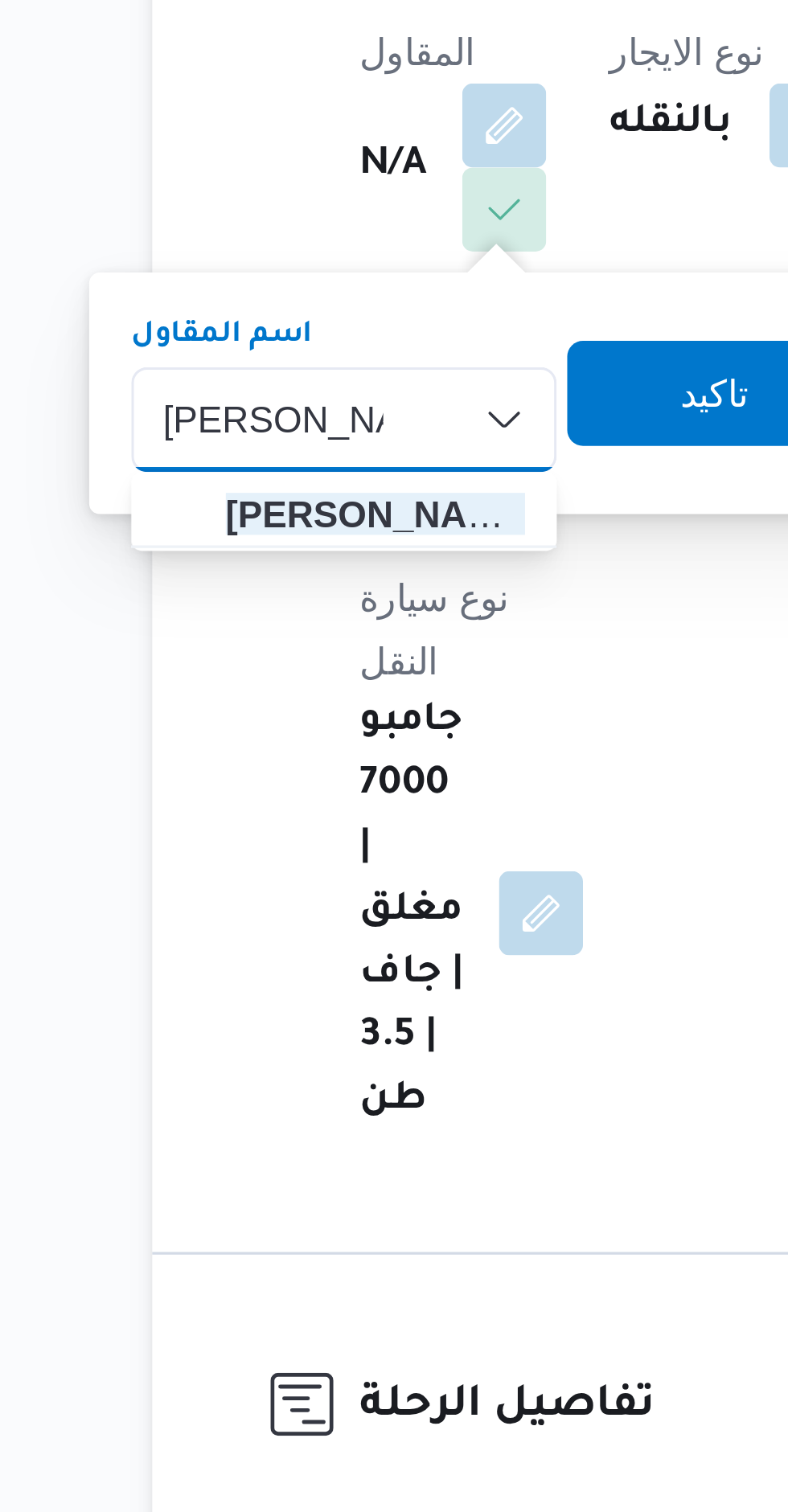
type input "[PERSON_NAME]"
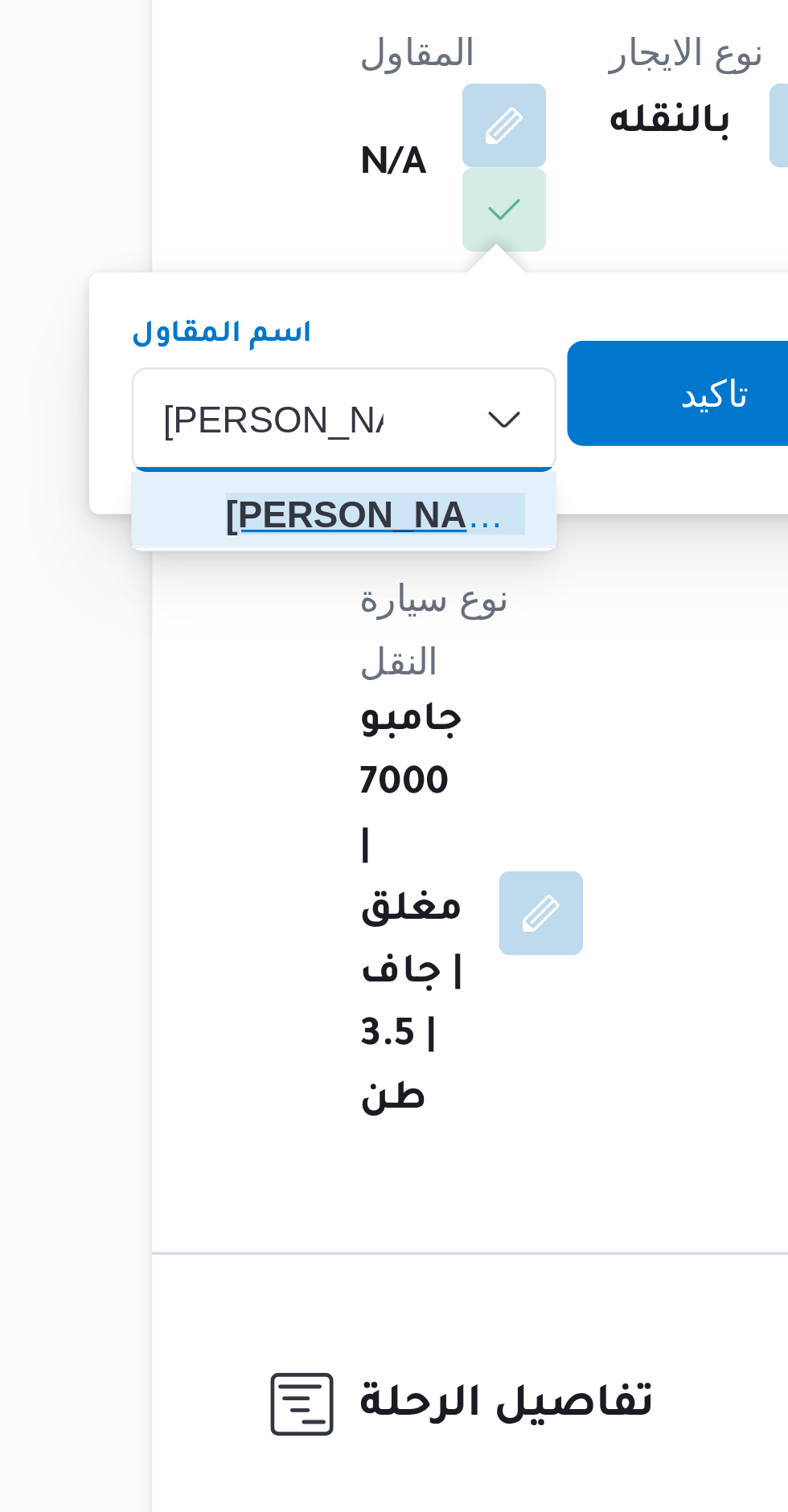
click at [253, 526] on span "[PERSON_NAME] [PERSON_NAME]" at bounding box center [278, 523] width 92 height 19
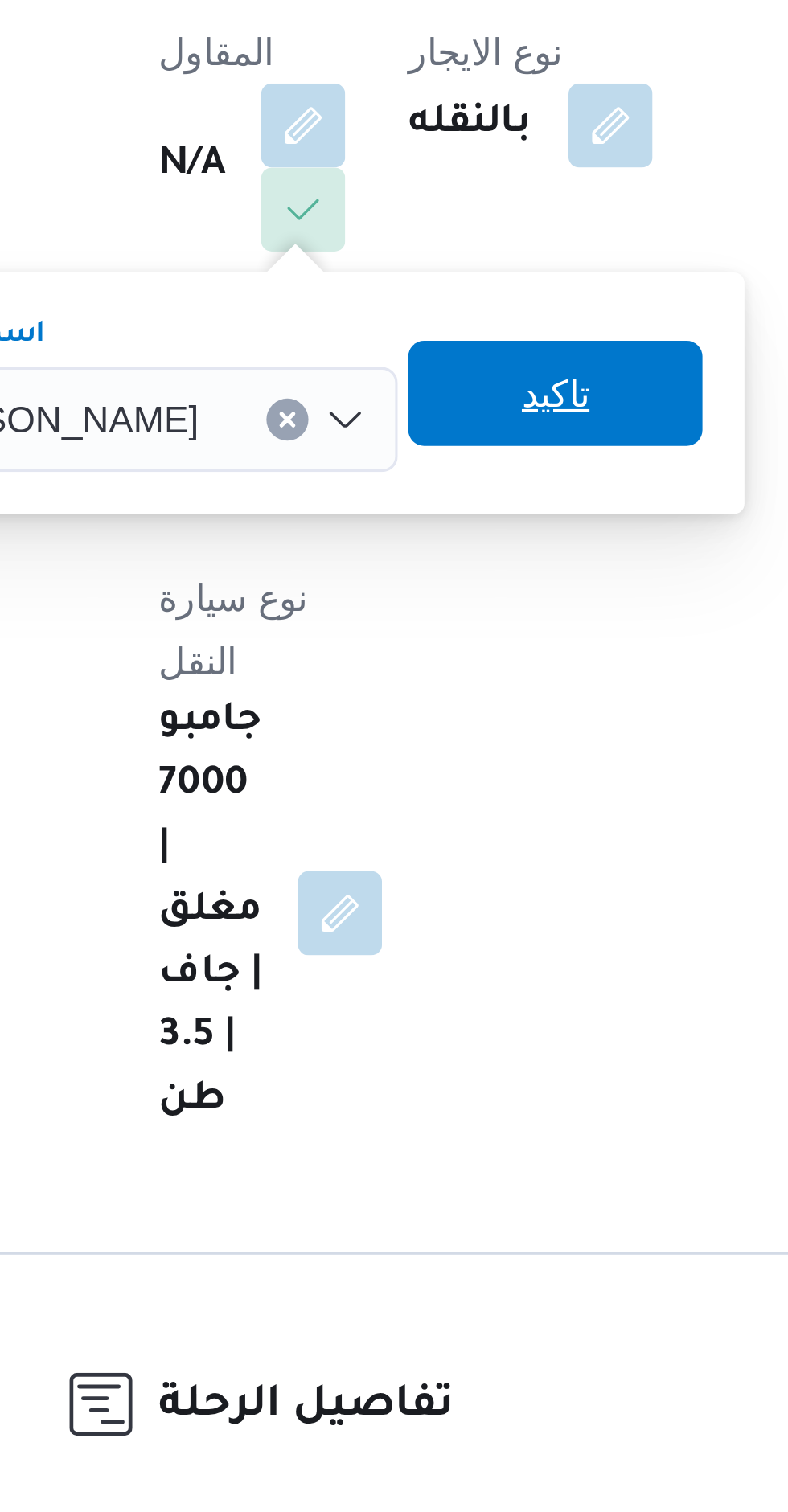
click at [388, 479] on span "تاكيد" at bounding box center [394, 485] width 90 height 32
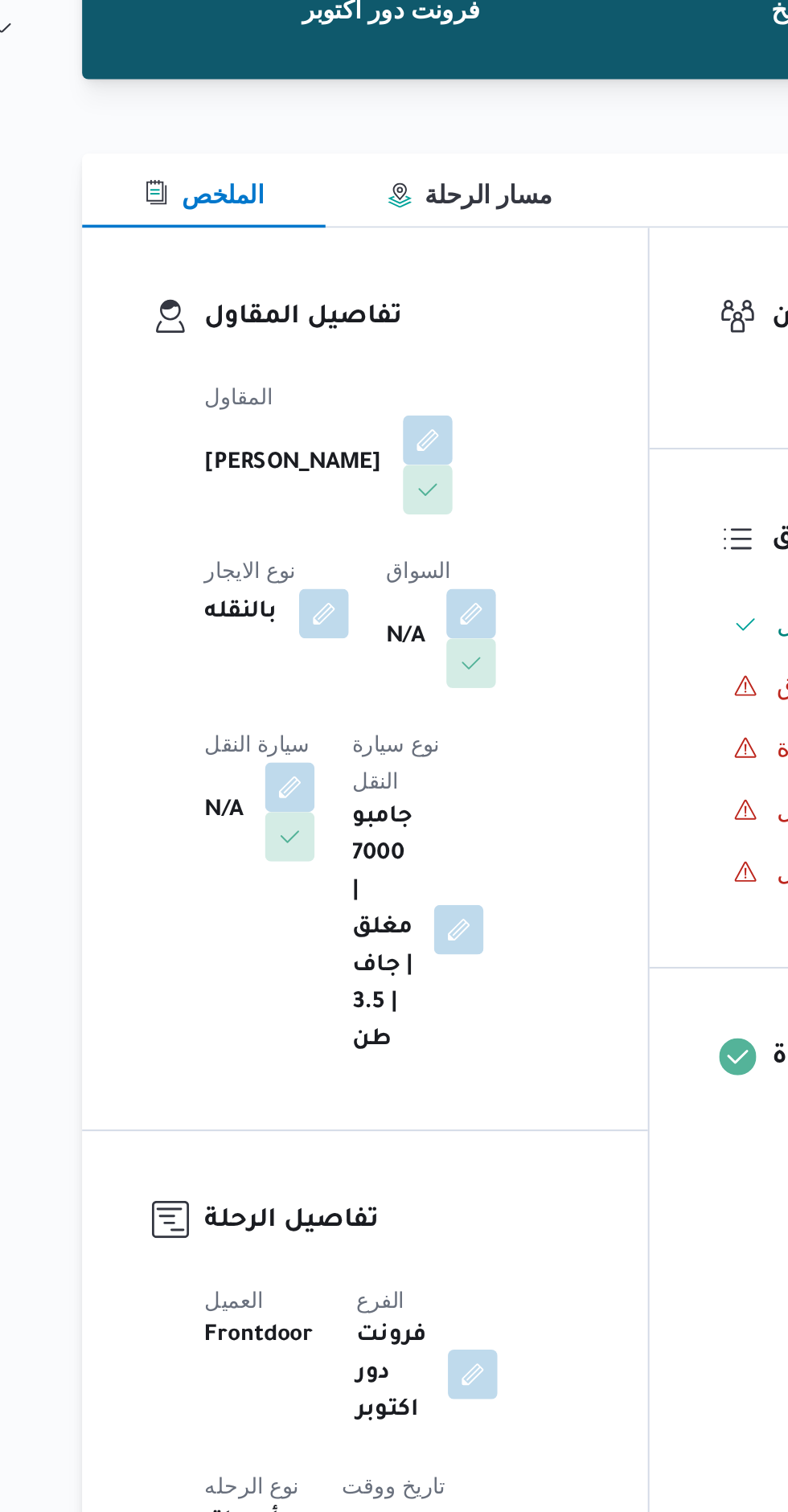
click at [398, 507] on button "button" at bounding box center [411, 494] width 25 height 25
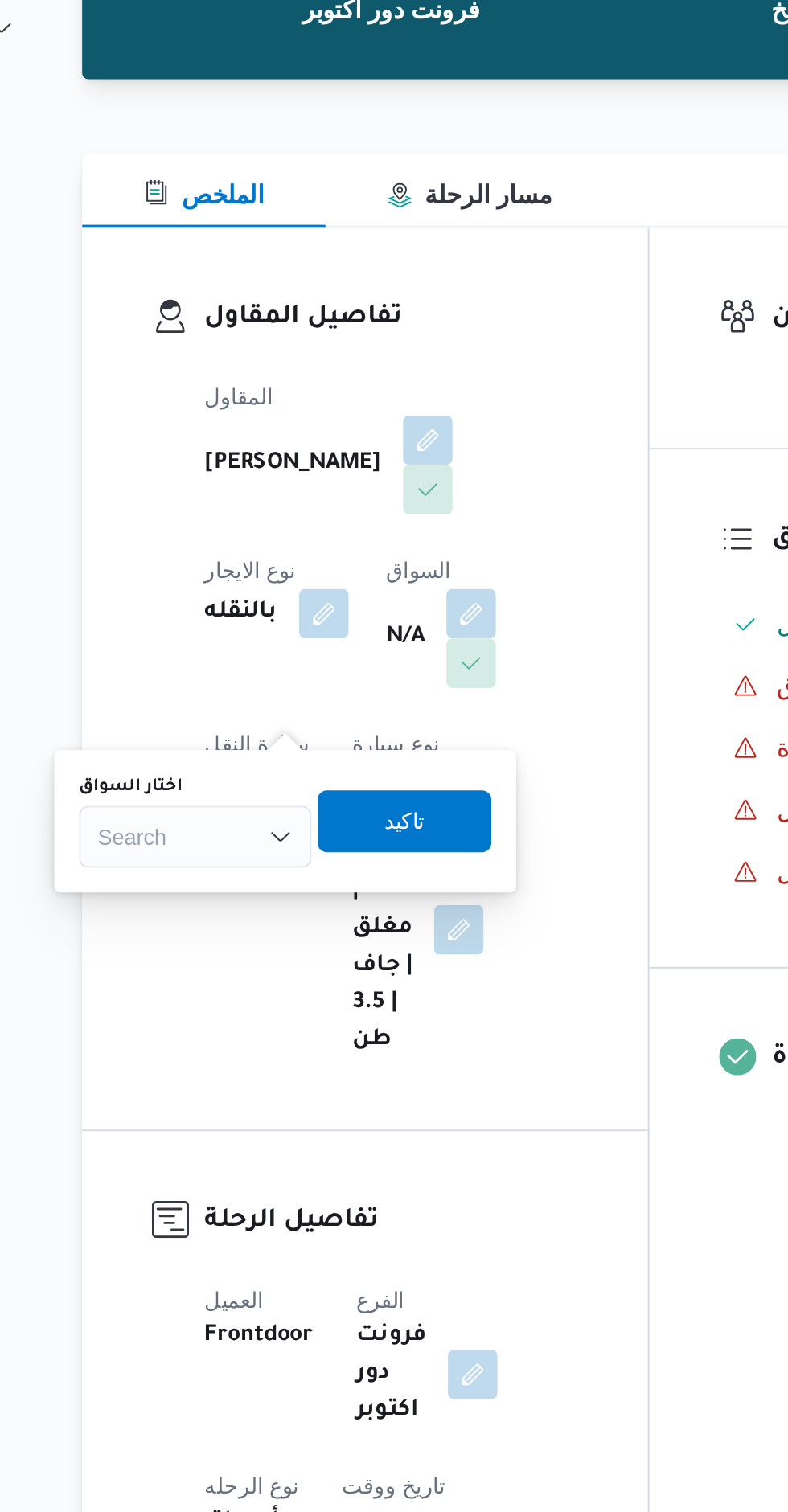
click at [267, 608] on div "Search" at bounding box center [268, 609] width 121 height 32
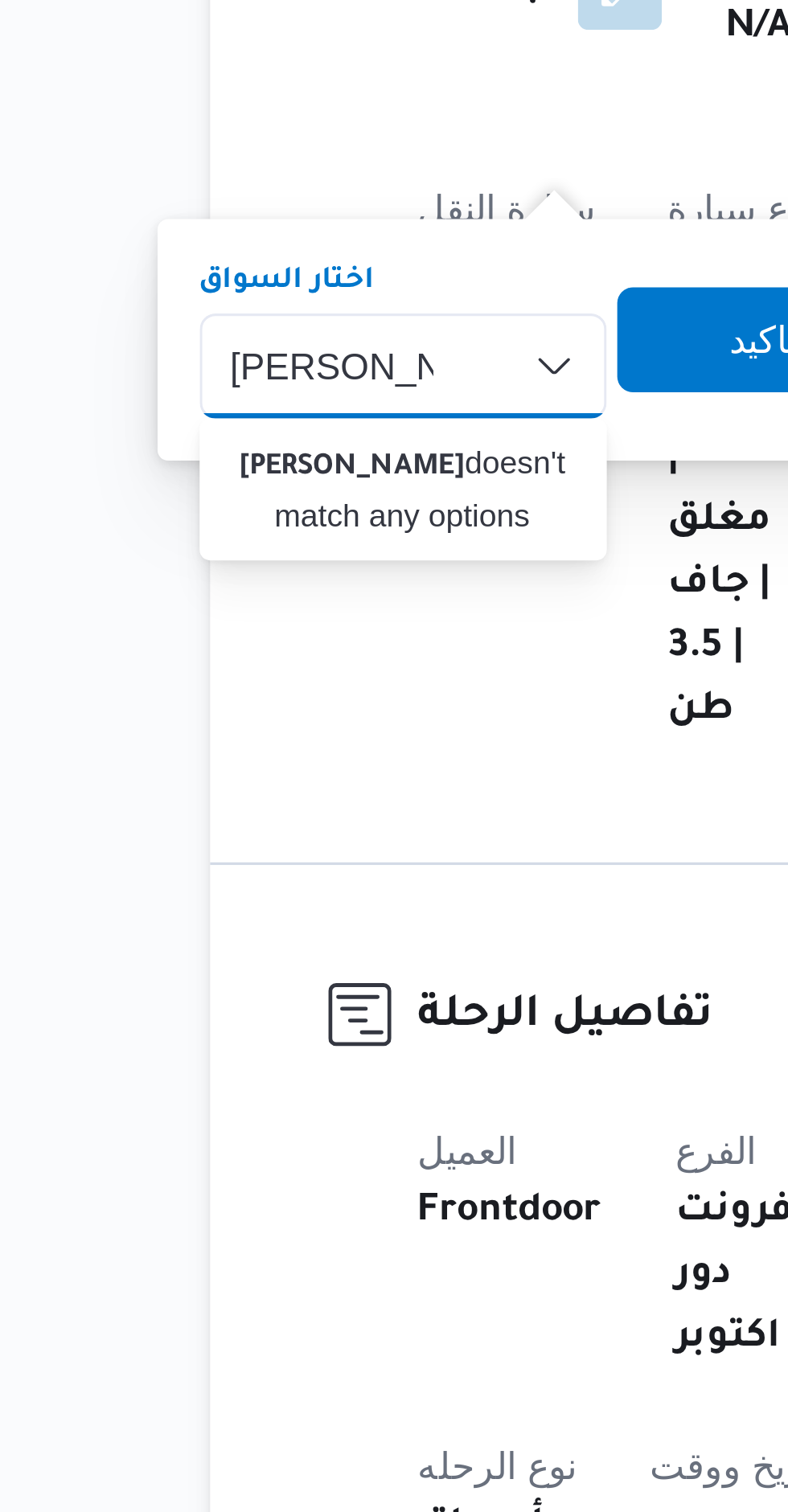
type input "[PERSON_NAME]"
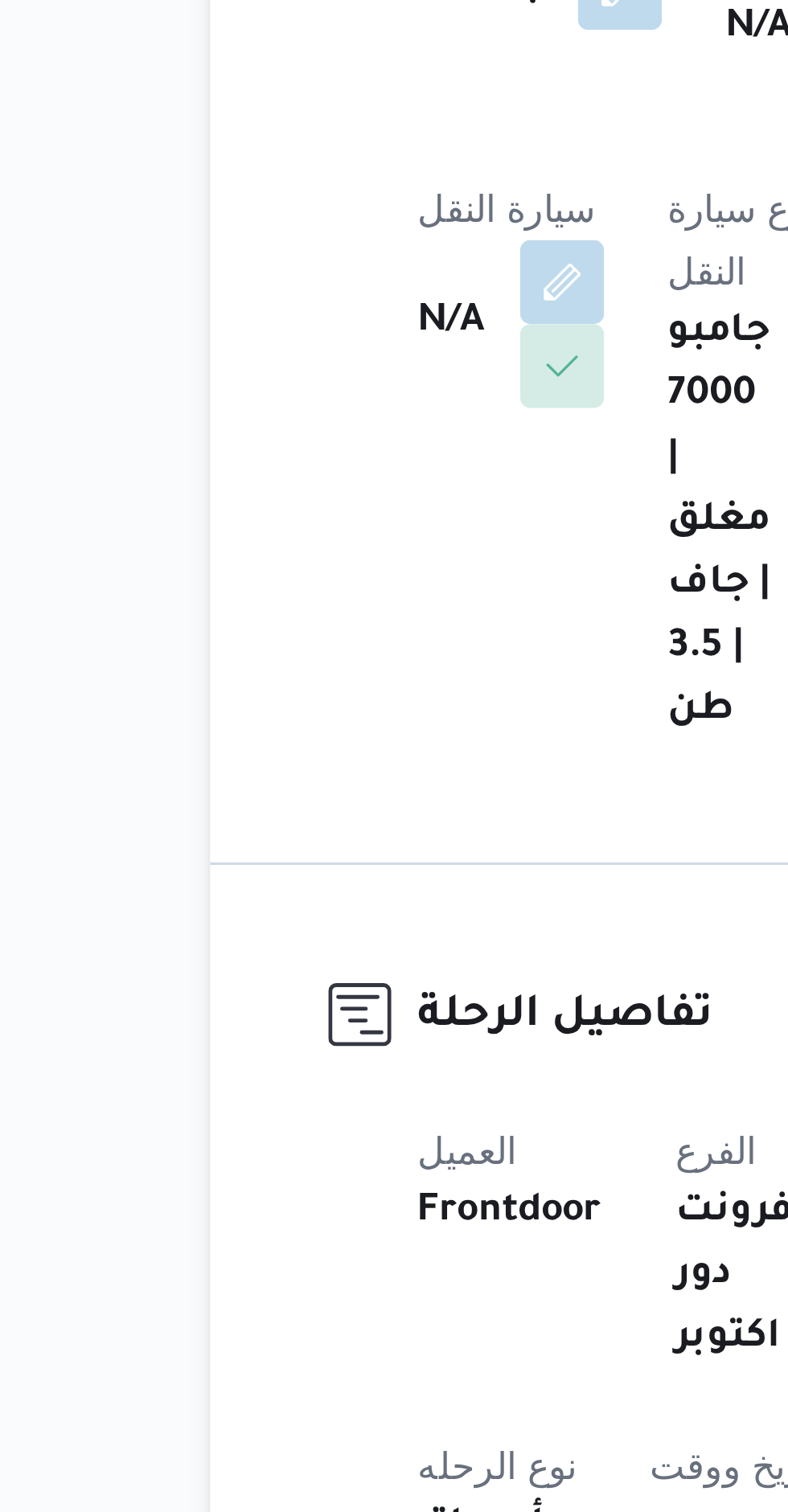
click at [369, 678] on div "المقاول [PERSON_NAME] سليم نوع الايجار بالنقله السواق N/A سيارة النقل N/A نوع س…" at bounding box center [370, 549] width 214 height 373
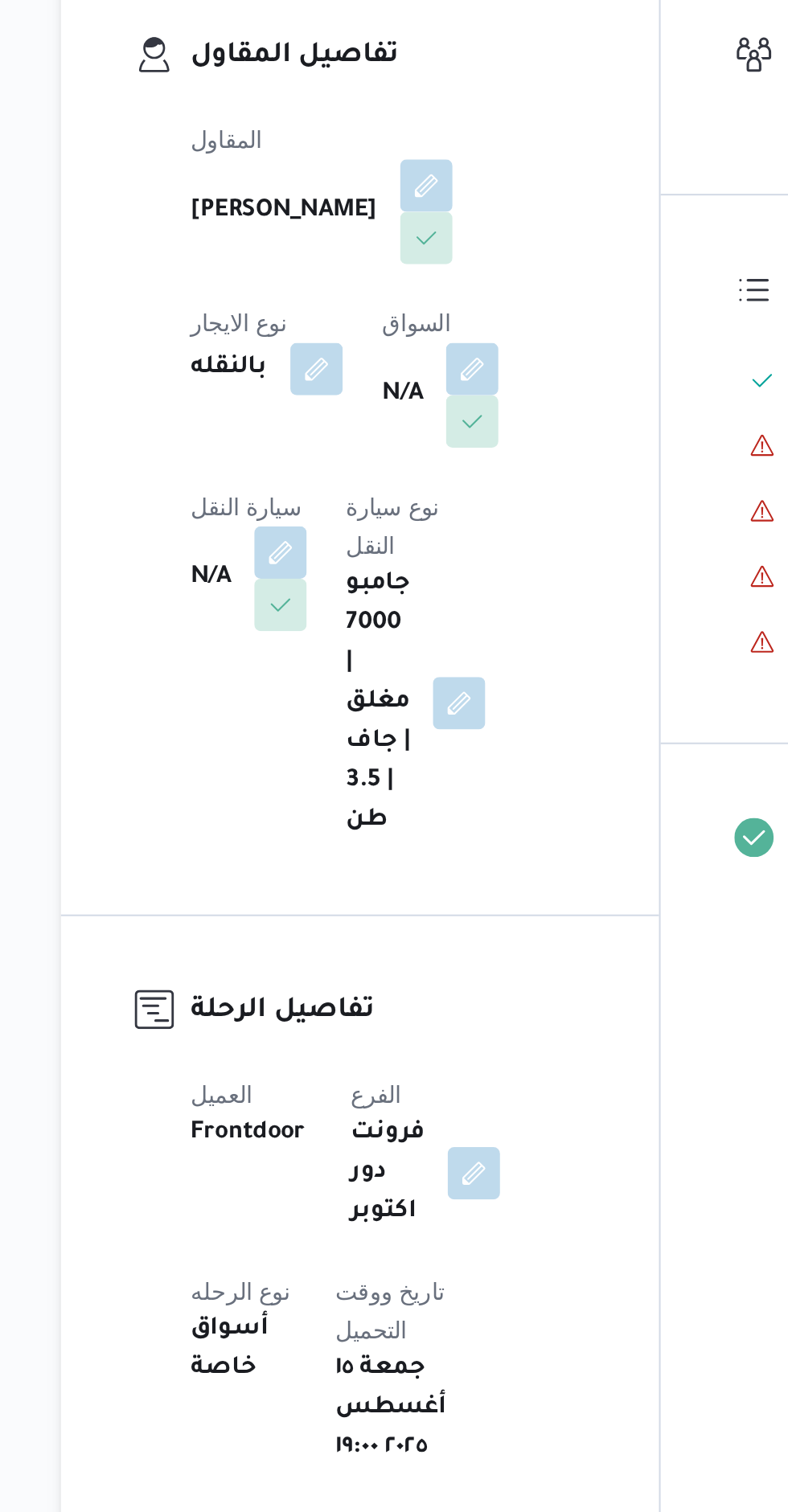
click at [330, 571] on button "button" at bounding box center [317, 584] width 25 height 25
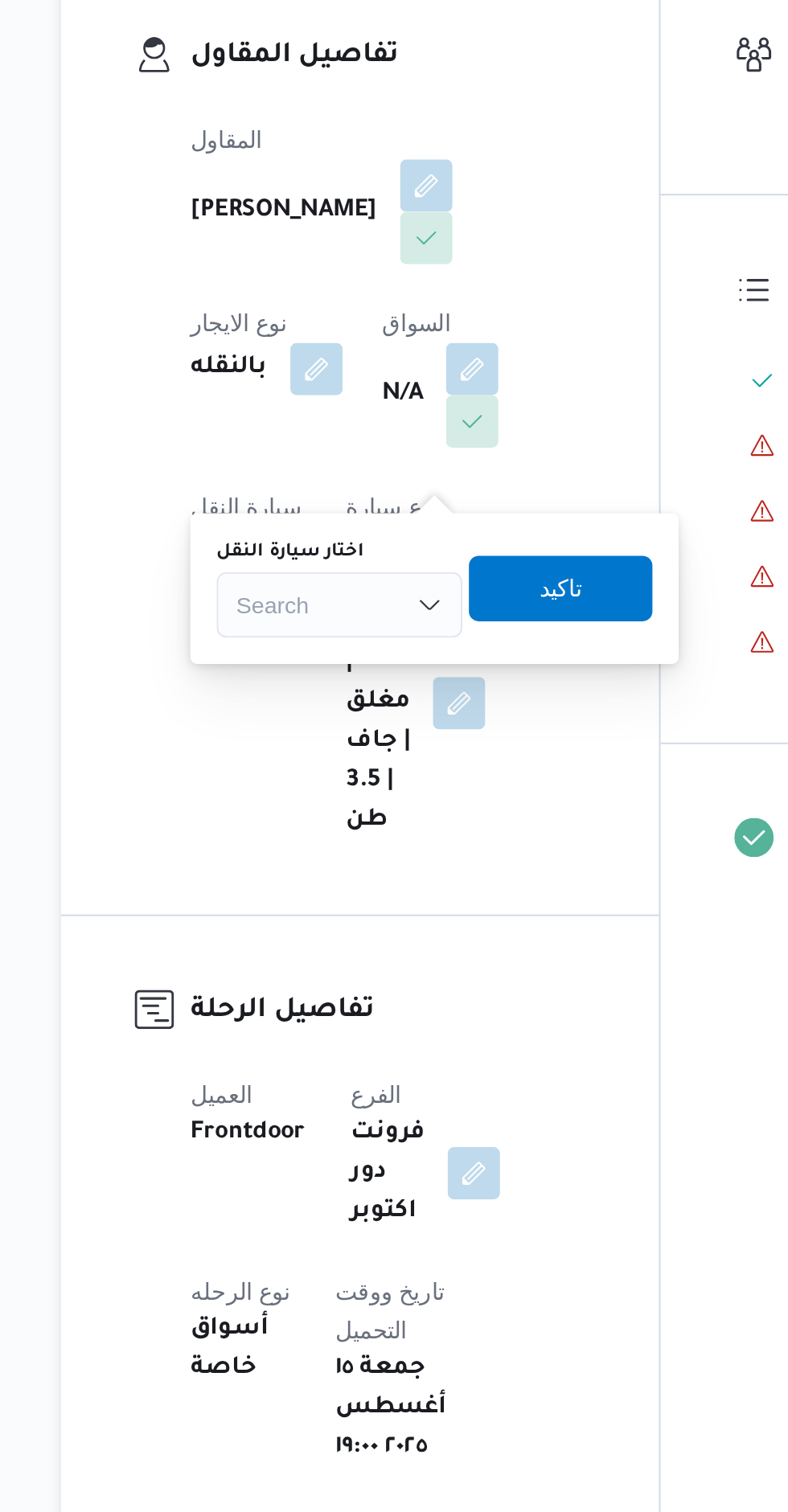
click at [346, 605] on div "Search" at bounding box center [346, 609] width 121 height 32
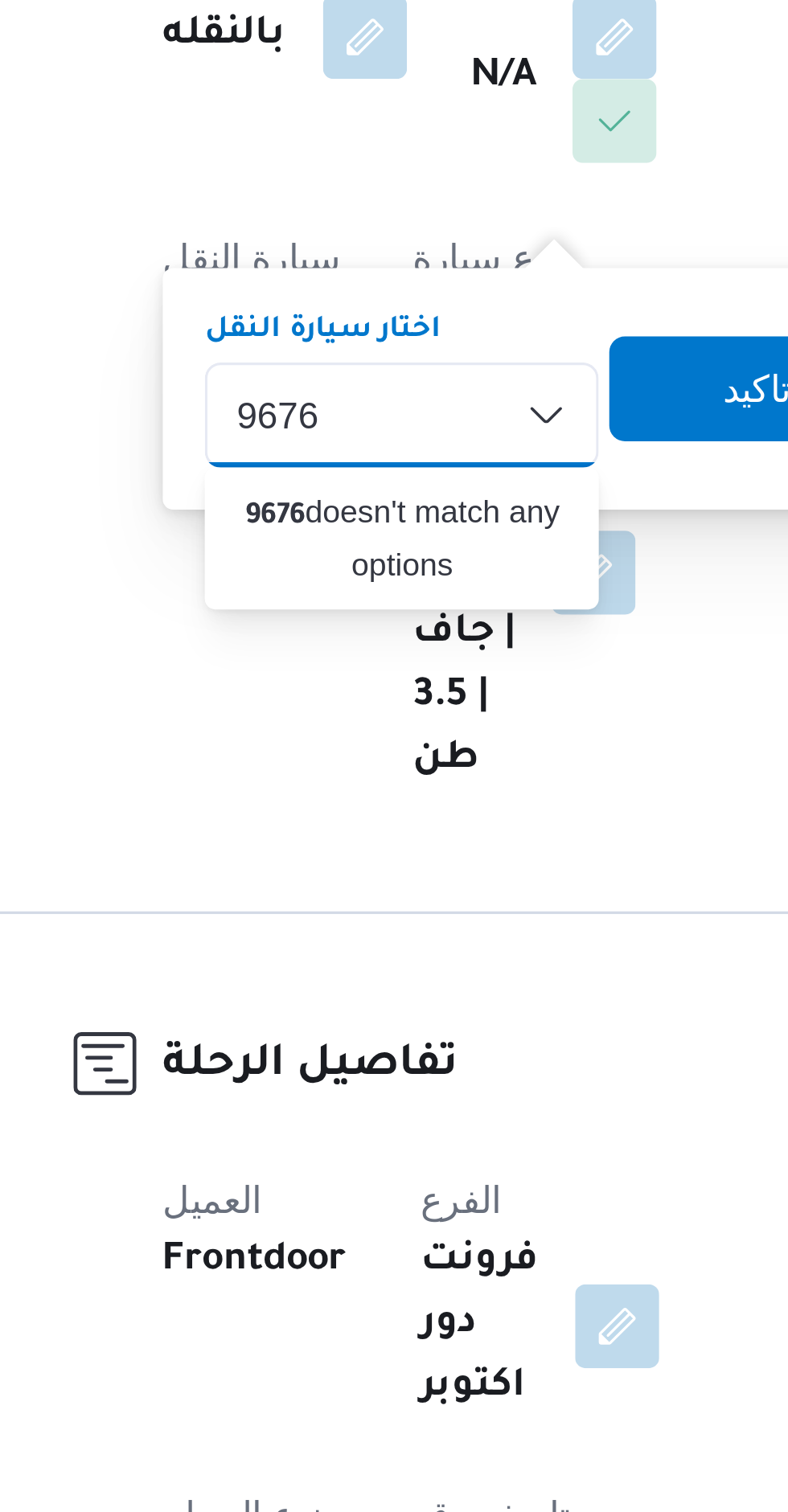
type input "9676"
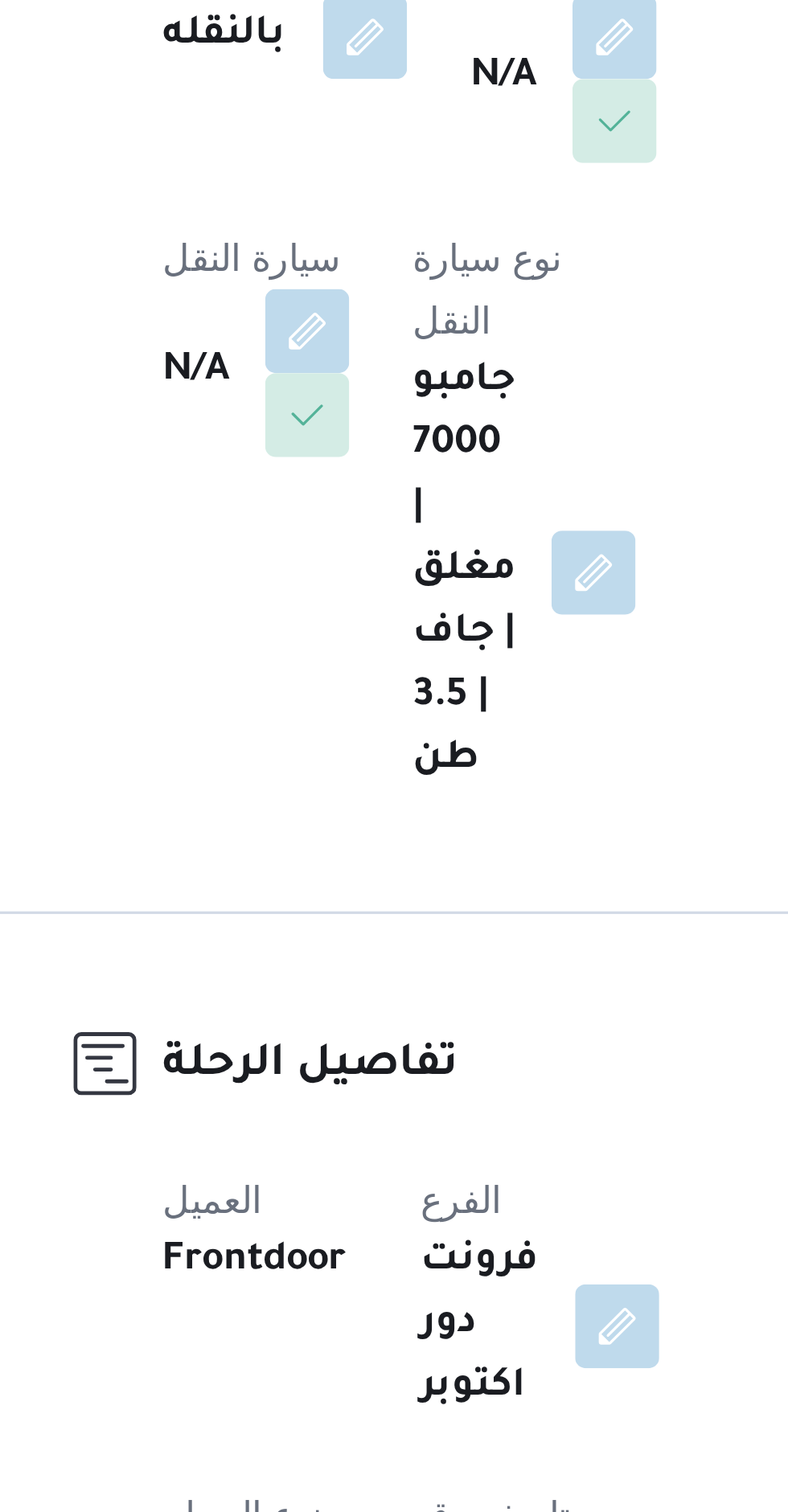
click at [425, 665] on div "المقاول [PERSON_NAME] سليم نوع الايجار بالنقله السواق N/A سيارة النقل N/A نوع س…" at bounding box center [370, 549] width 214 height 373
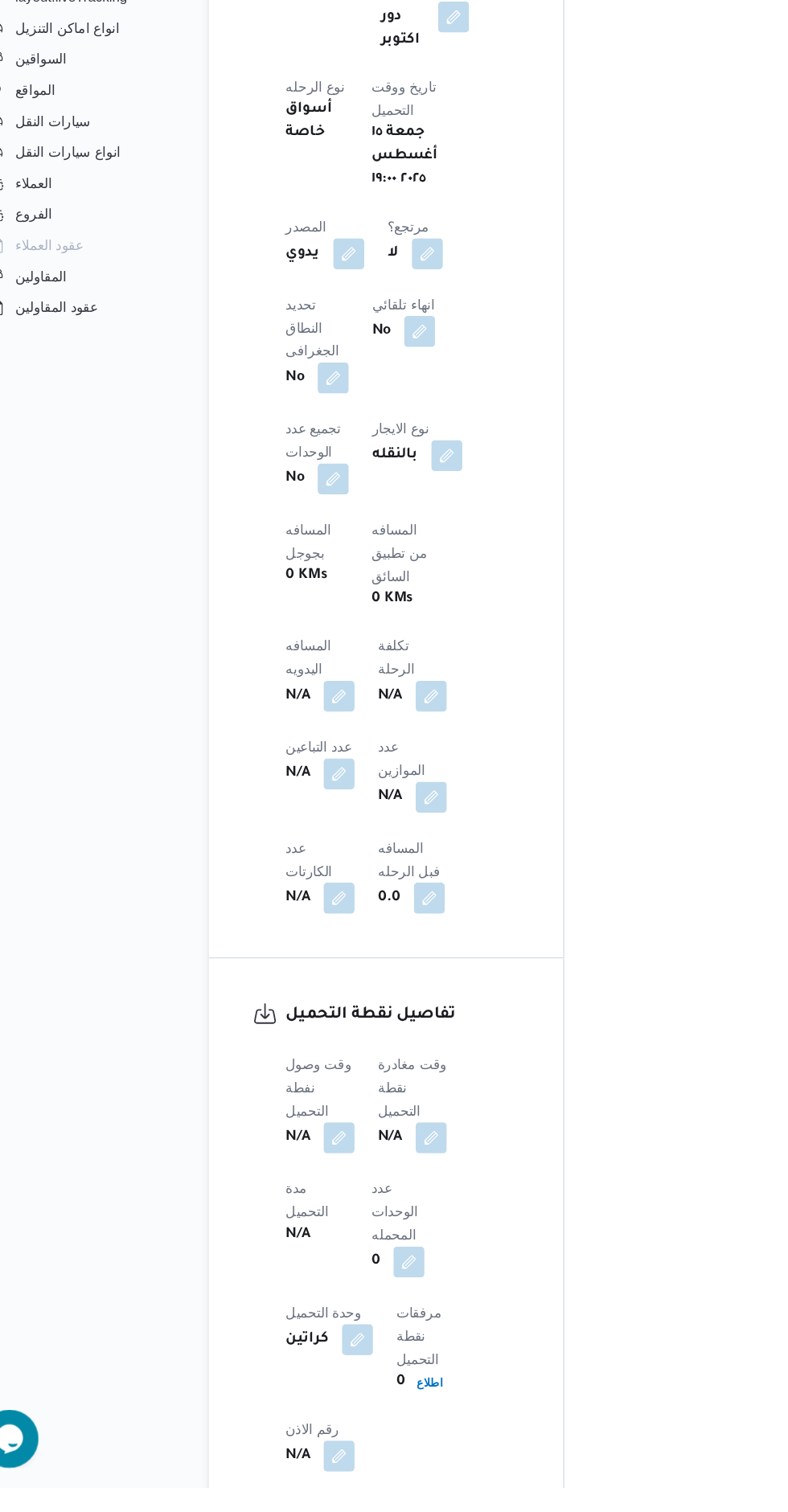
scroll to position [595, 0]
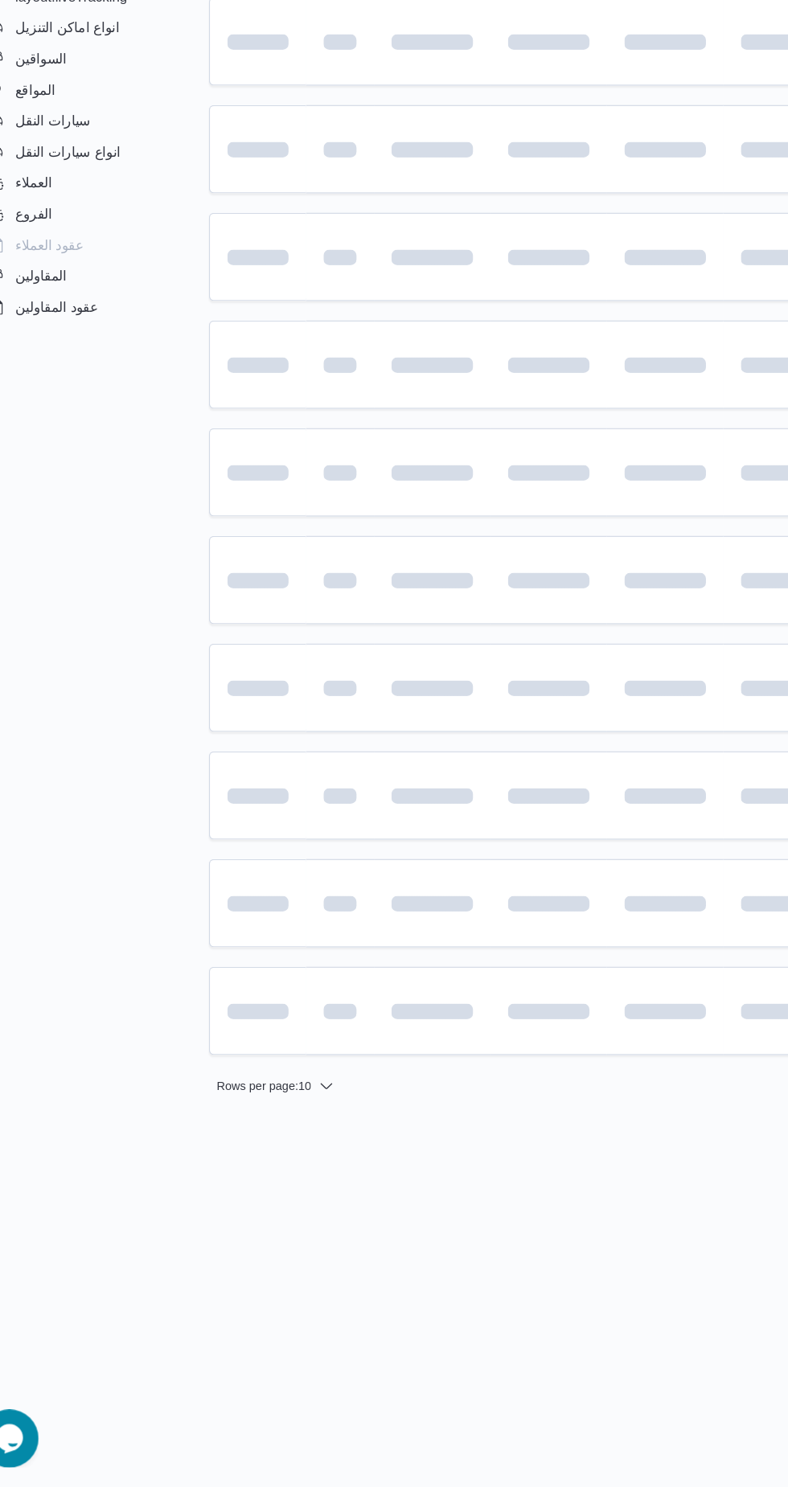
scroll to position [0, 25]
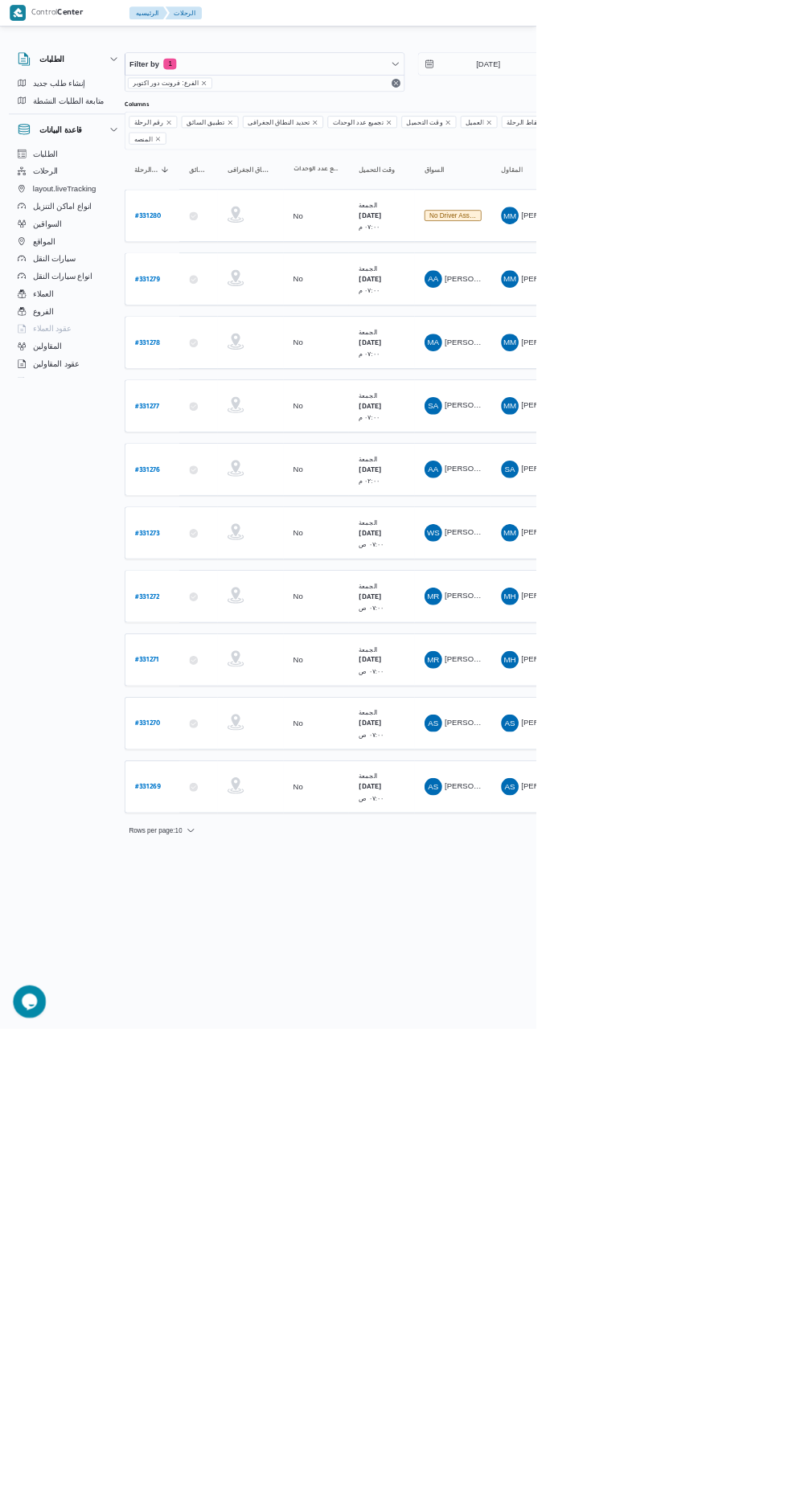
click at [217, 685] on b "# 331276" at bounding box center [217, 691] width 37 height 12
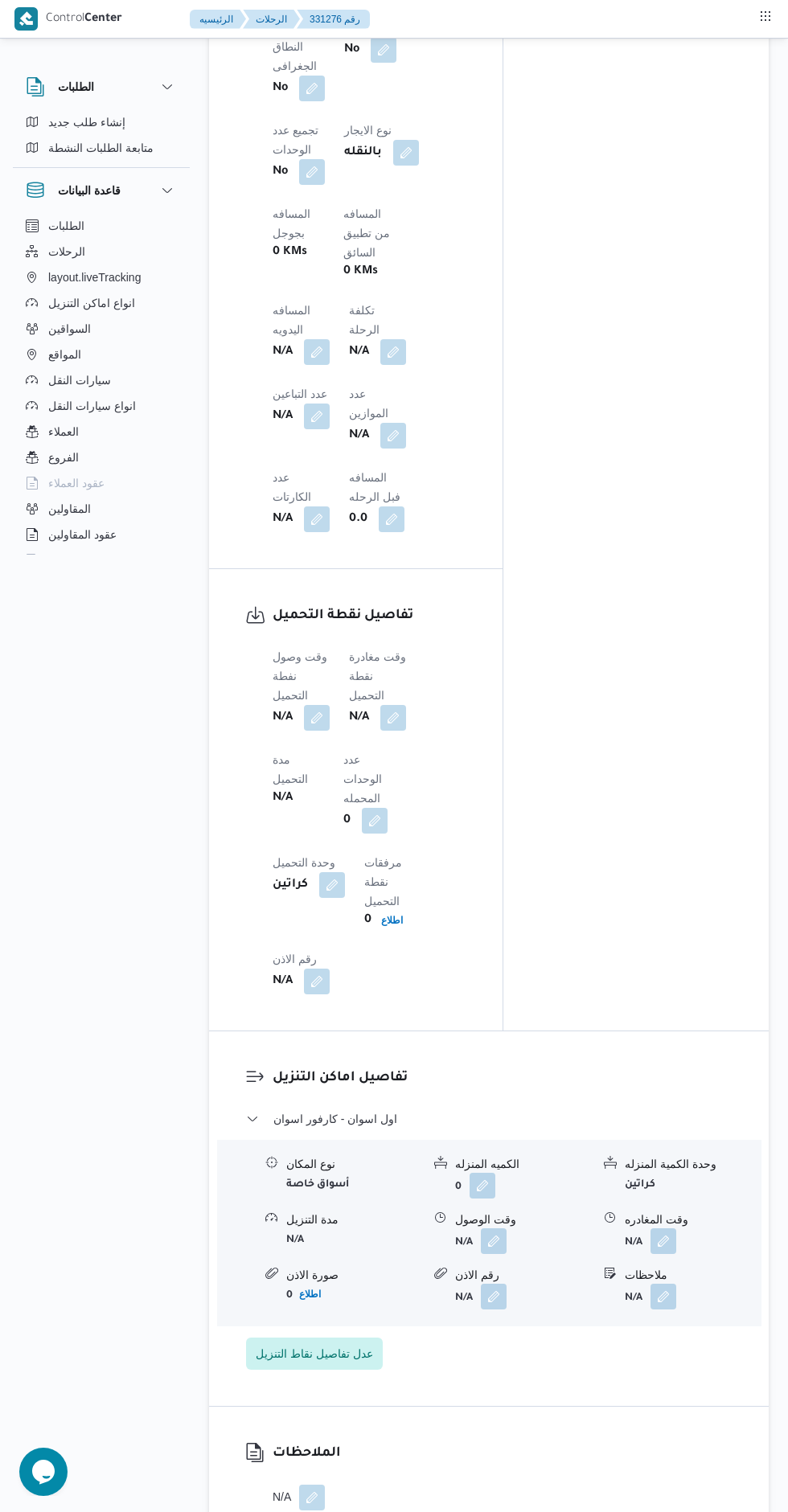
scroll to position [1248, 0]
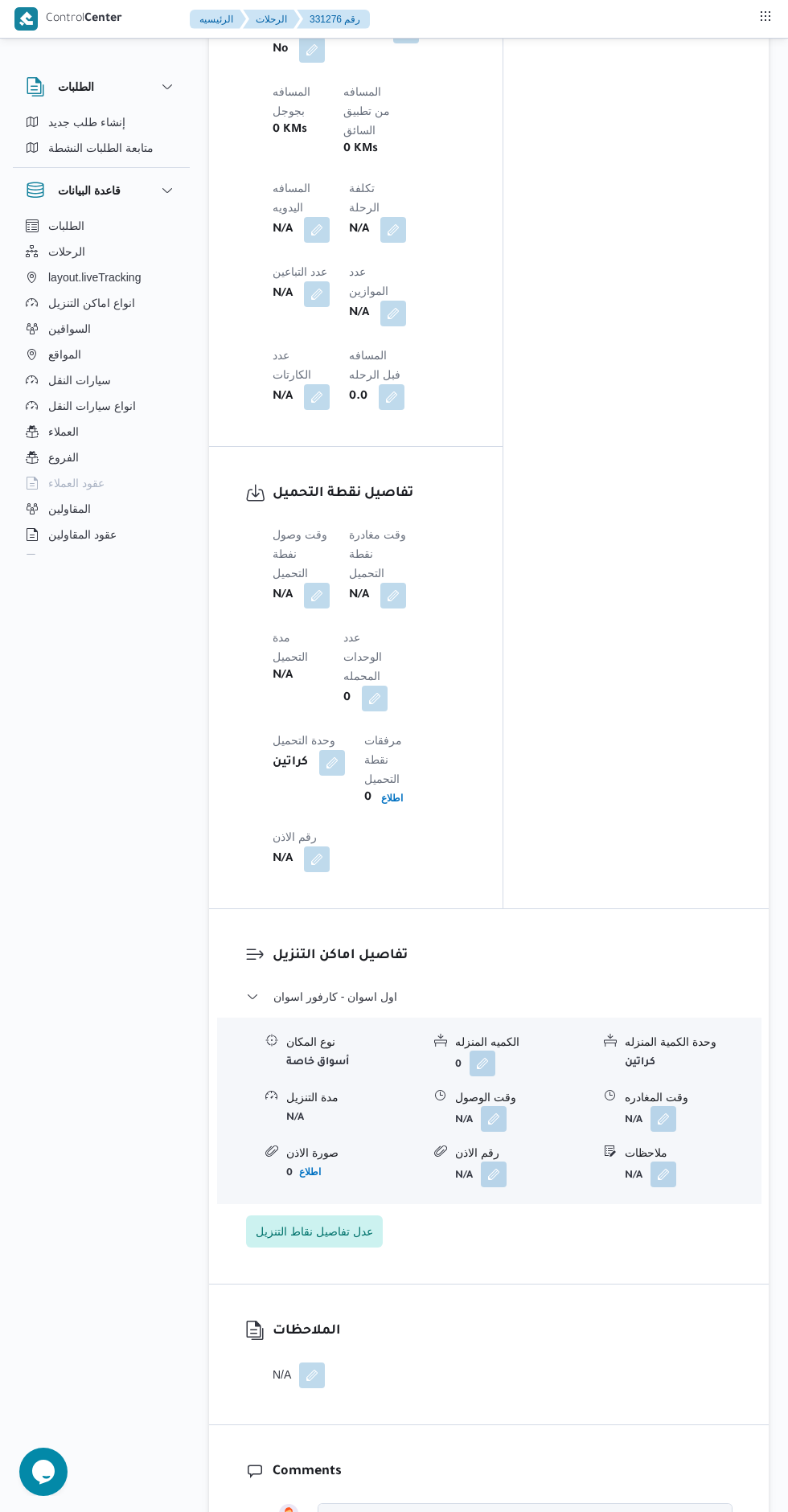
click at [310, 583] on button "button" at bounding box center [317, 596] width 25 height 25
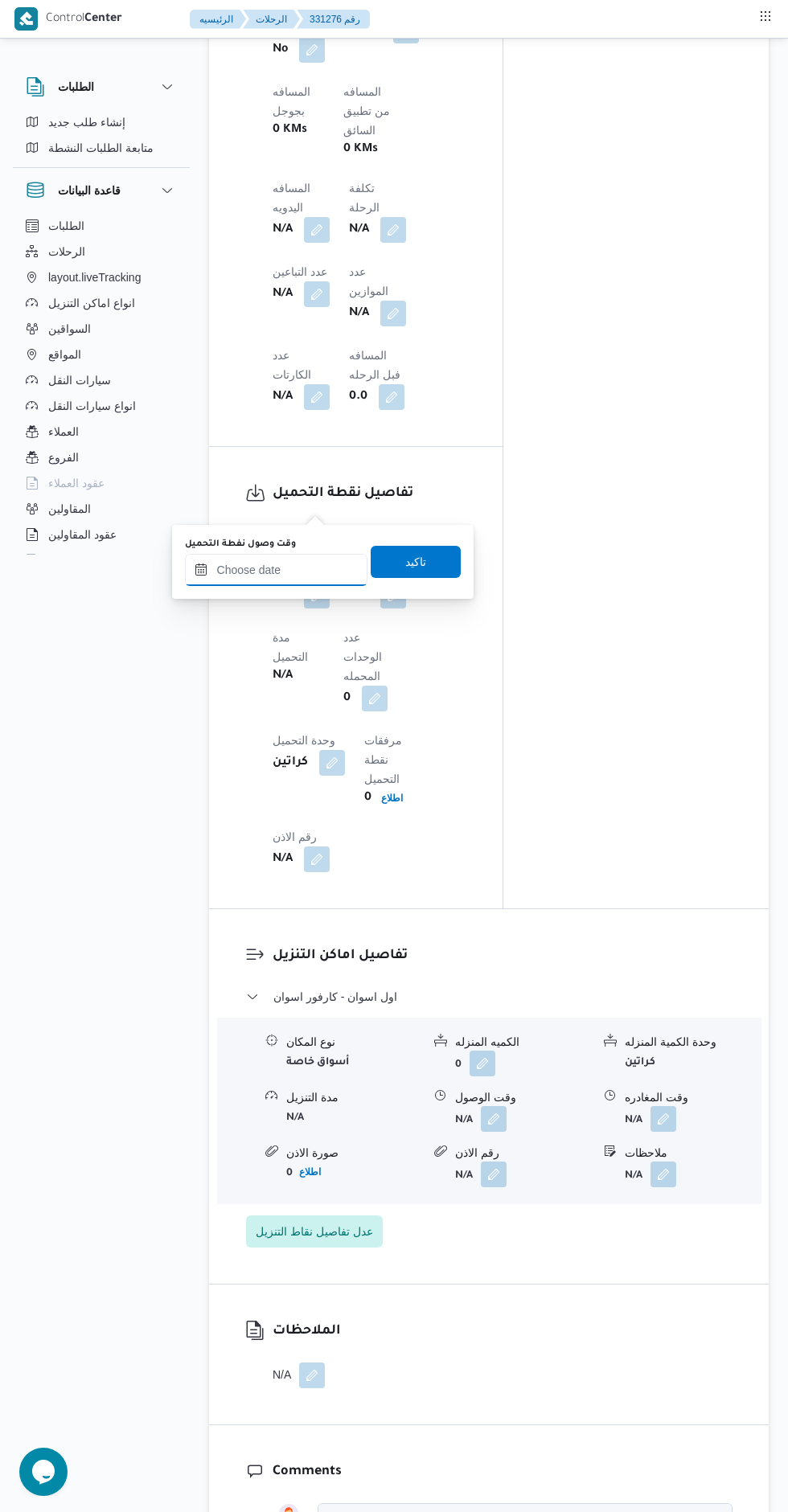
click at [295, 573] on input "وقت وصول نفطة التحميل" at bounding box center [276, 569] width 182 height 32
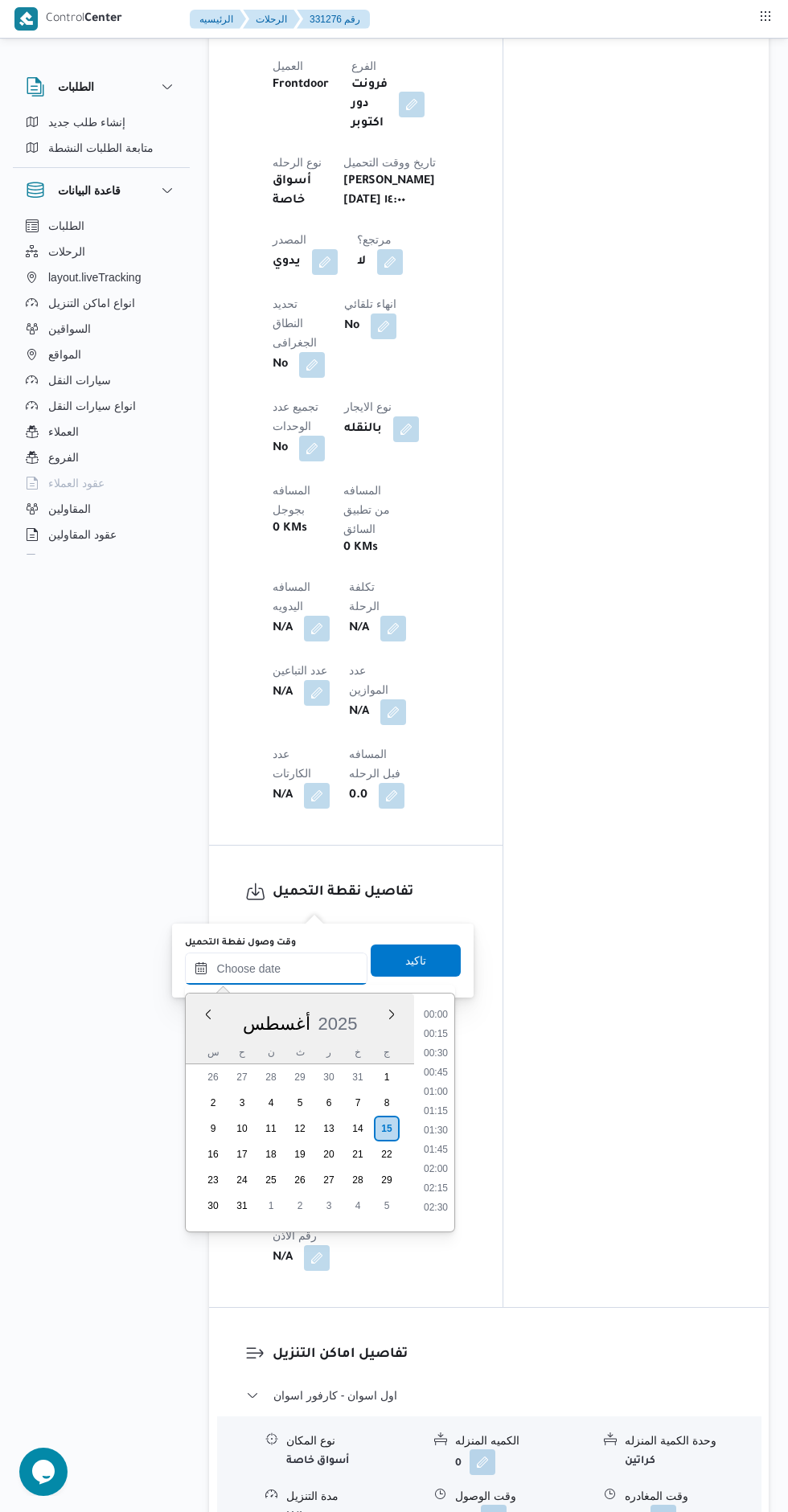
scroll to position [1640, 0]
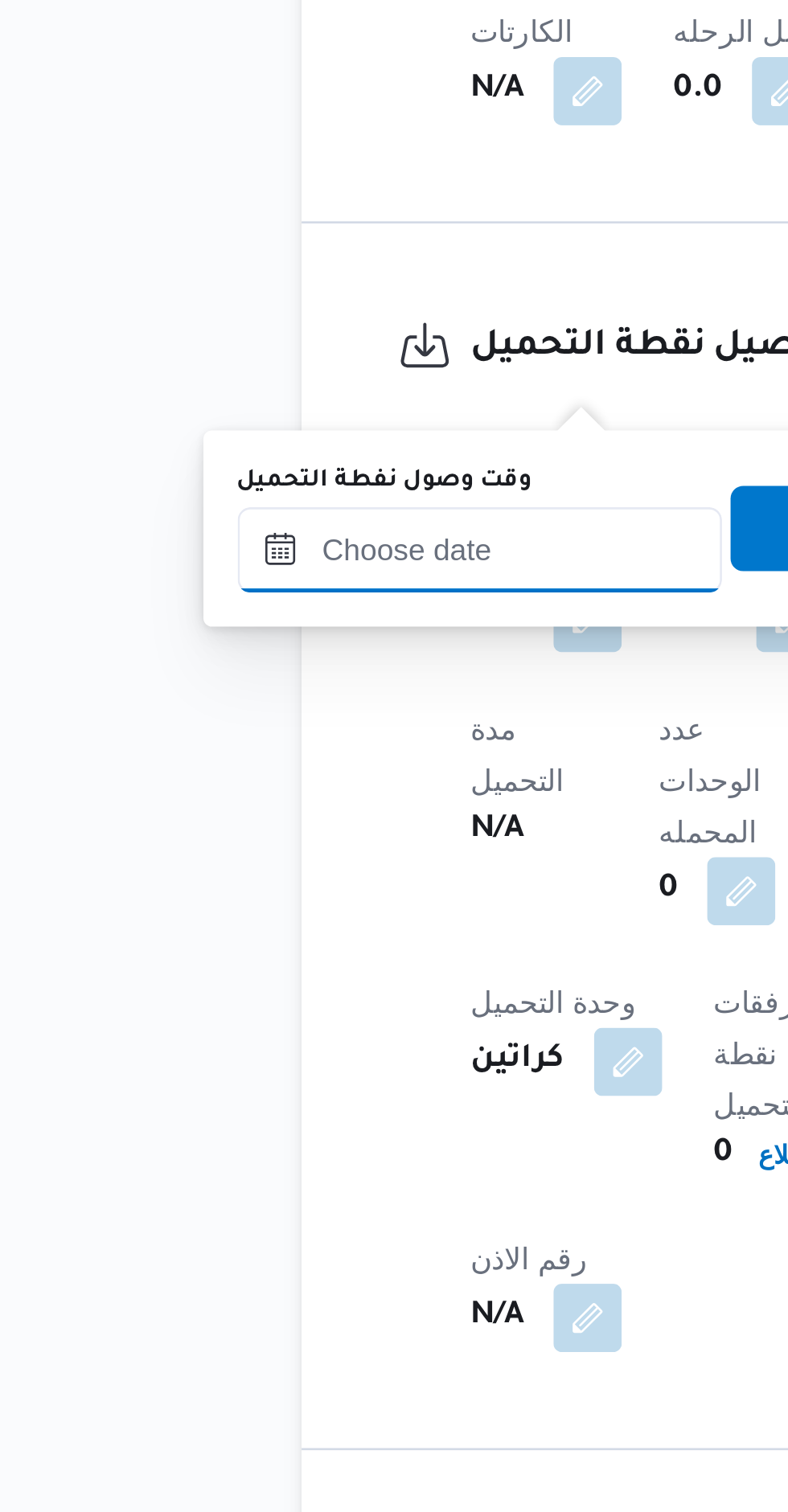
click at [294, 968] on input "وقت وصول نفطة التحميل" at bounding box center [276, 968] width 182 height 32
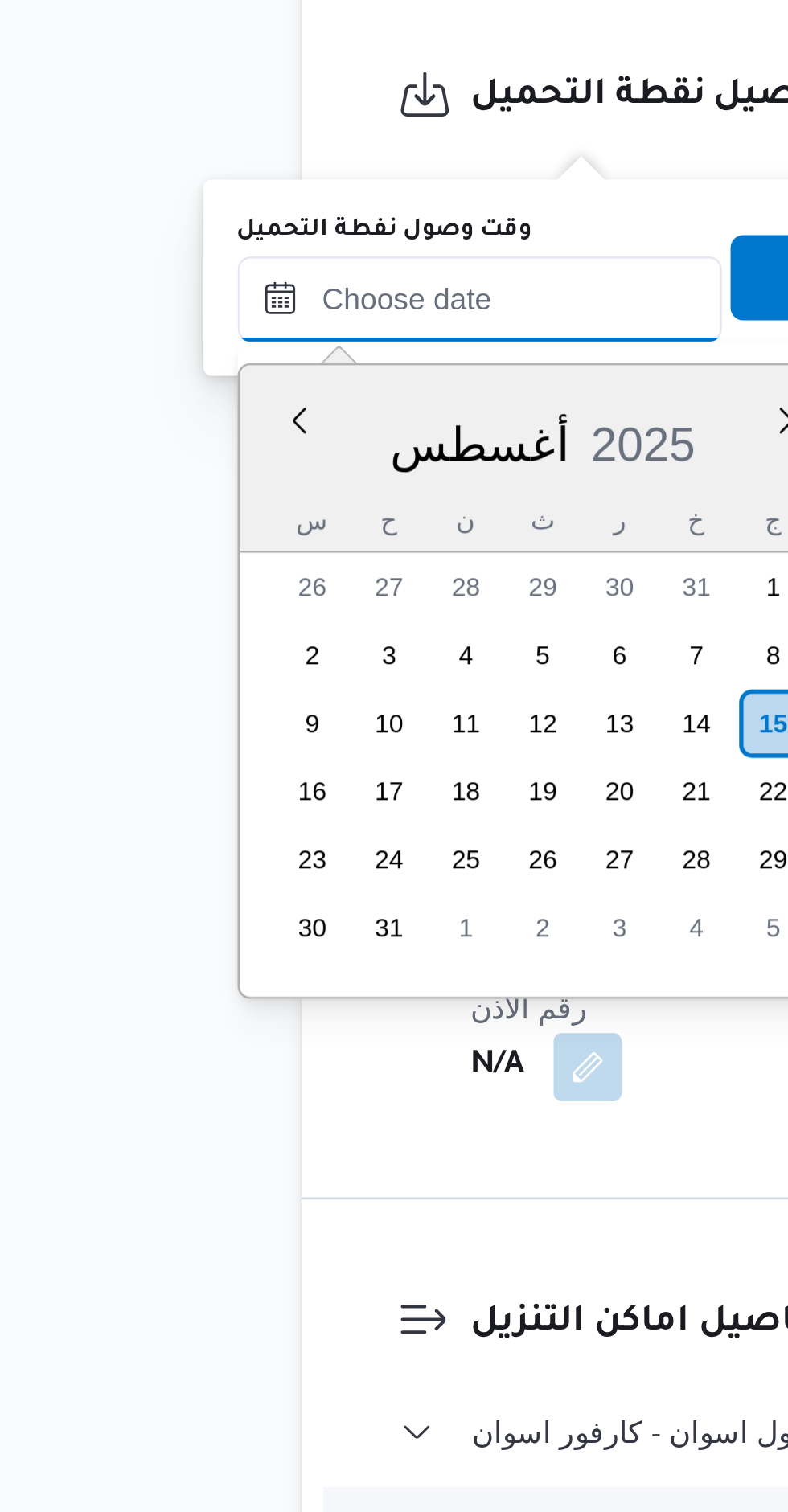
scroll to position [849, 0]
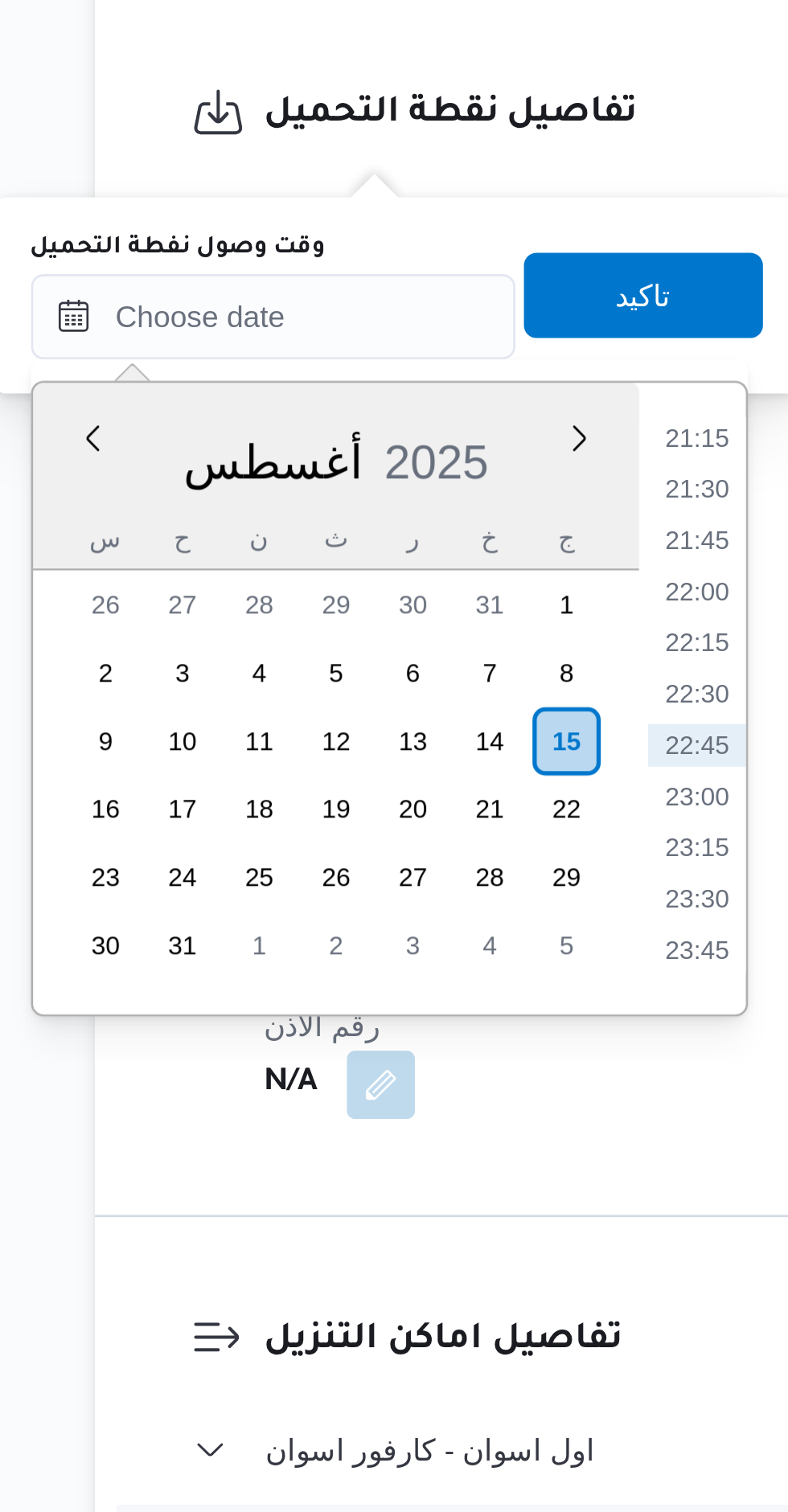
click at [434, 1069] on li "22:00" at bounding box center [436, 1072] width 37 height 16
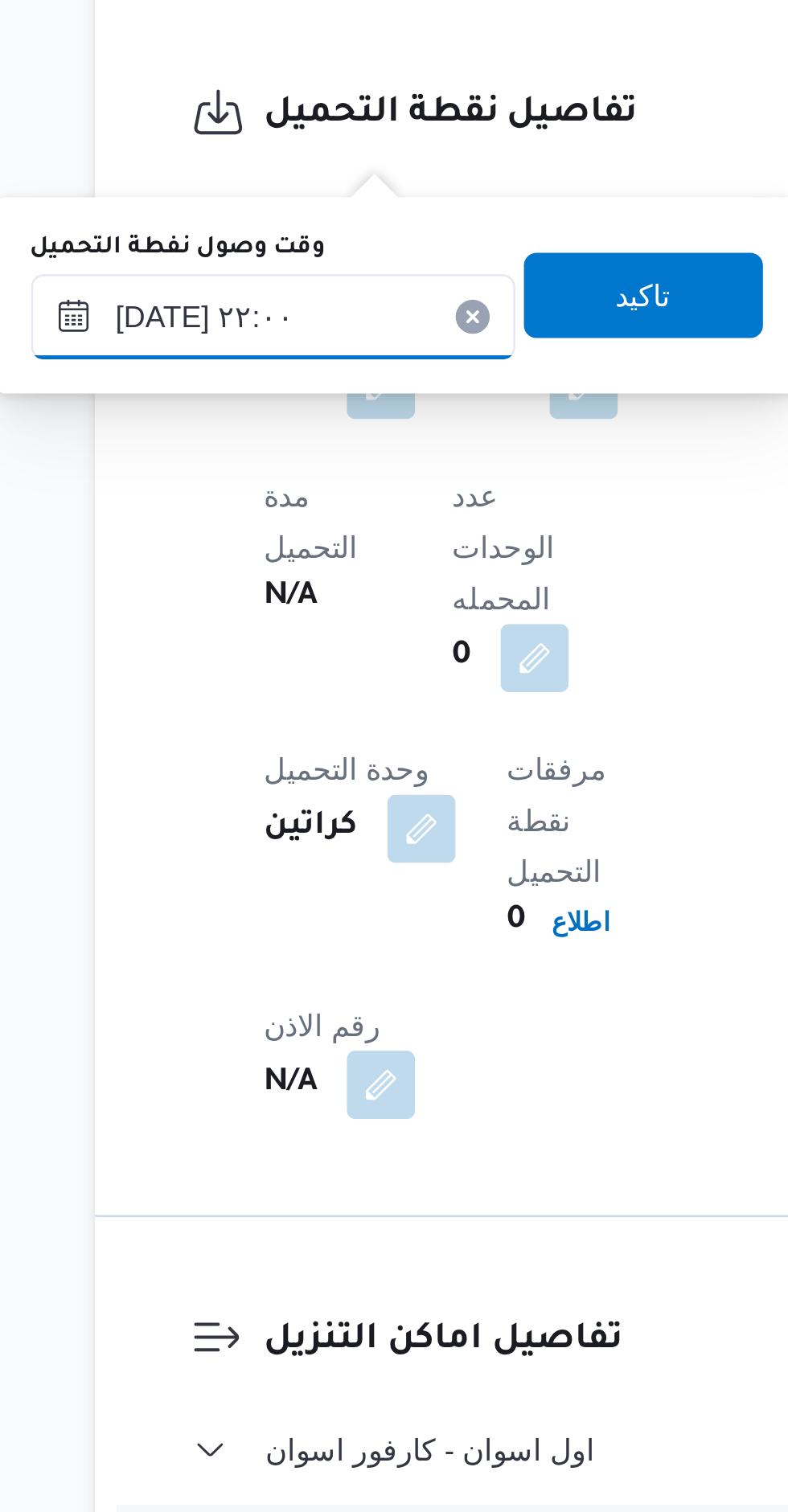
click at [224, 968] on input "[DATE] ٢٢:٠٠" at bounding box center [276, 968] width 182 height 32
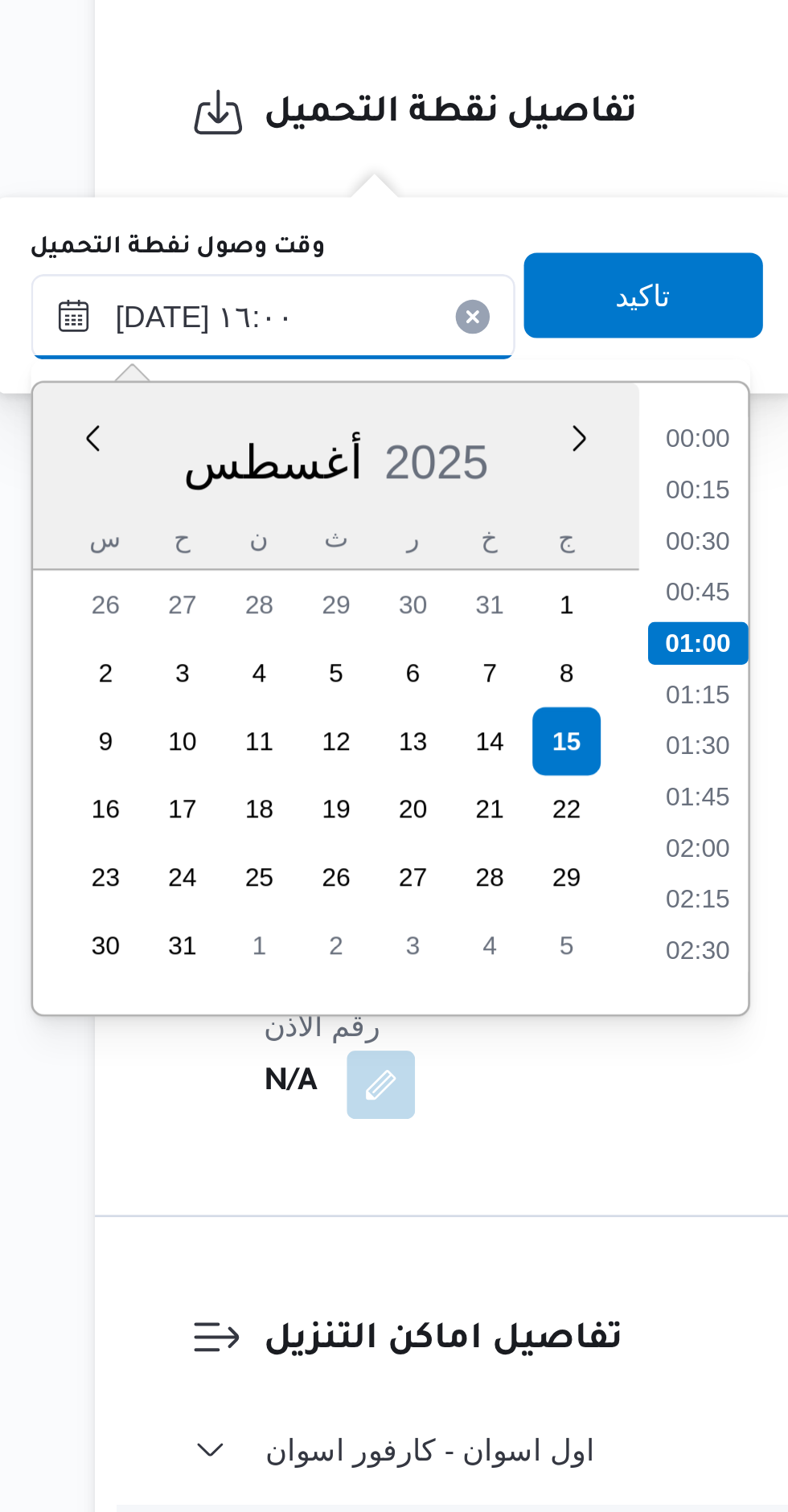
scroll to position [1039, 0]
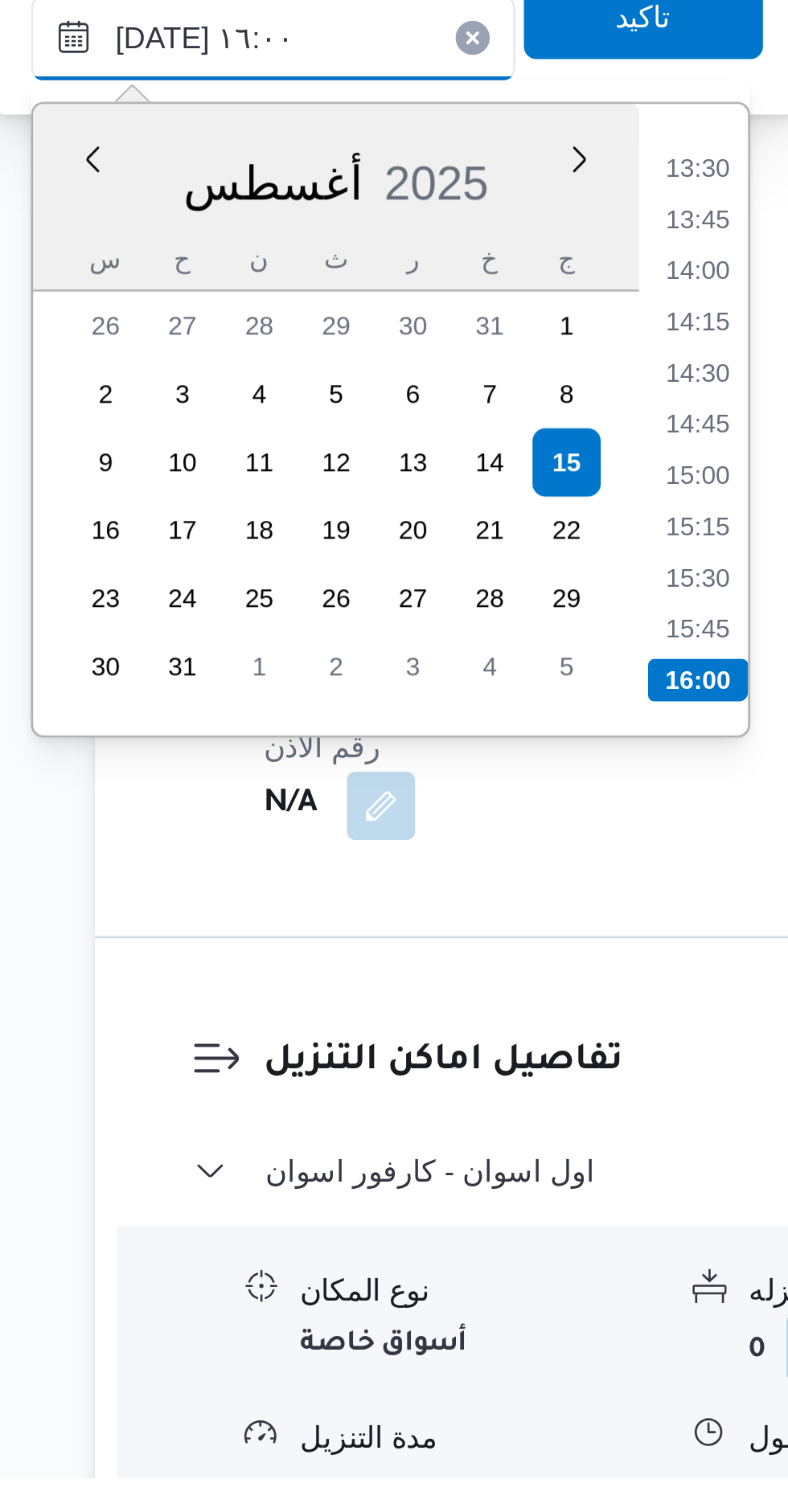
type input "[DATE] ١٦:٠٠"
click at [435, 1207] on li "16:00" at bounding box center [436, 1212] width 38 height 16
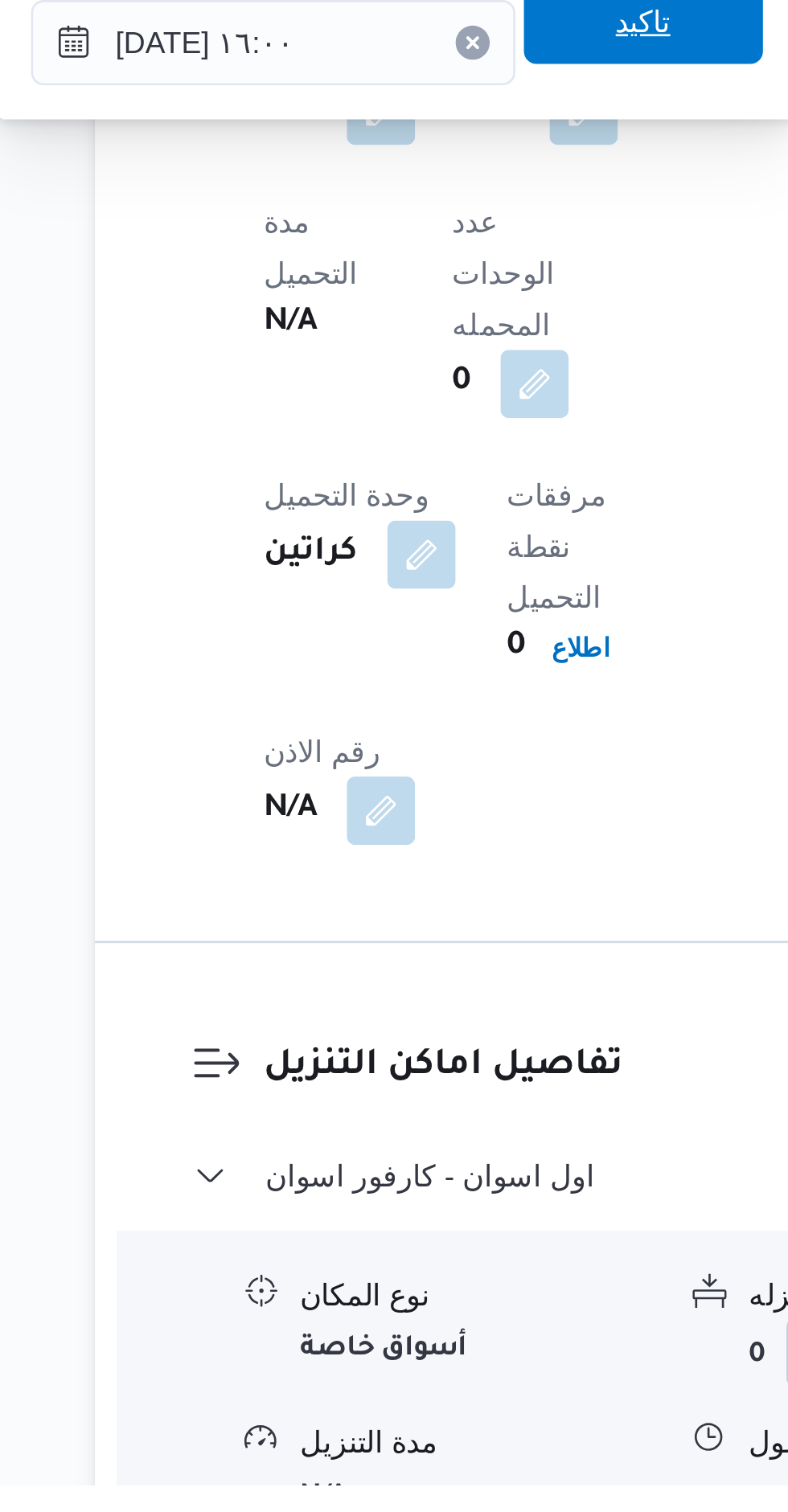
click at [422, 976] on div "تاكيد" at bounding box center [415, 960] width 90 height 32
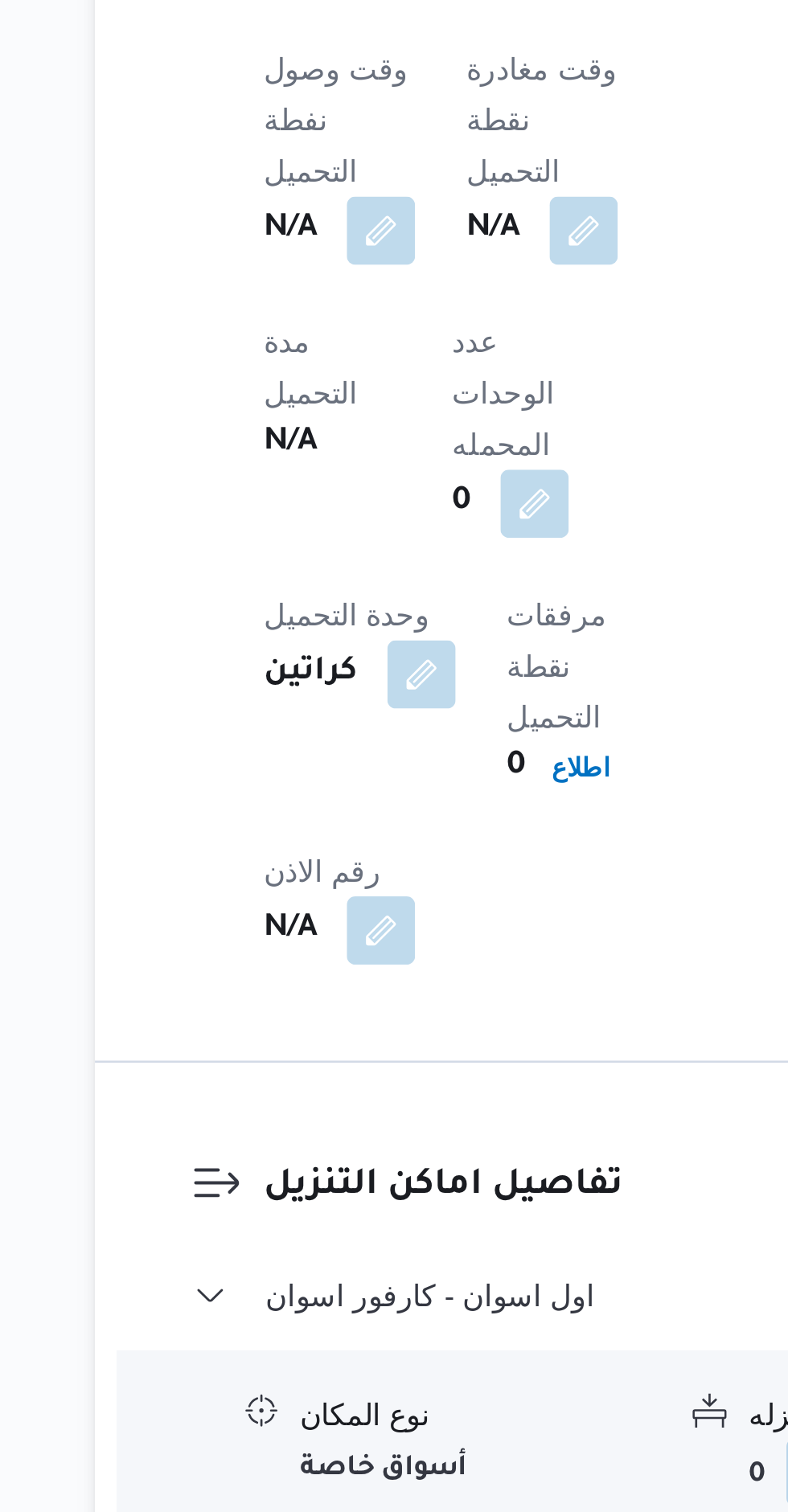
scroll to position [849, 0]
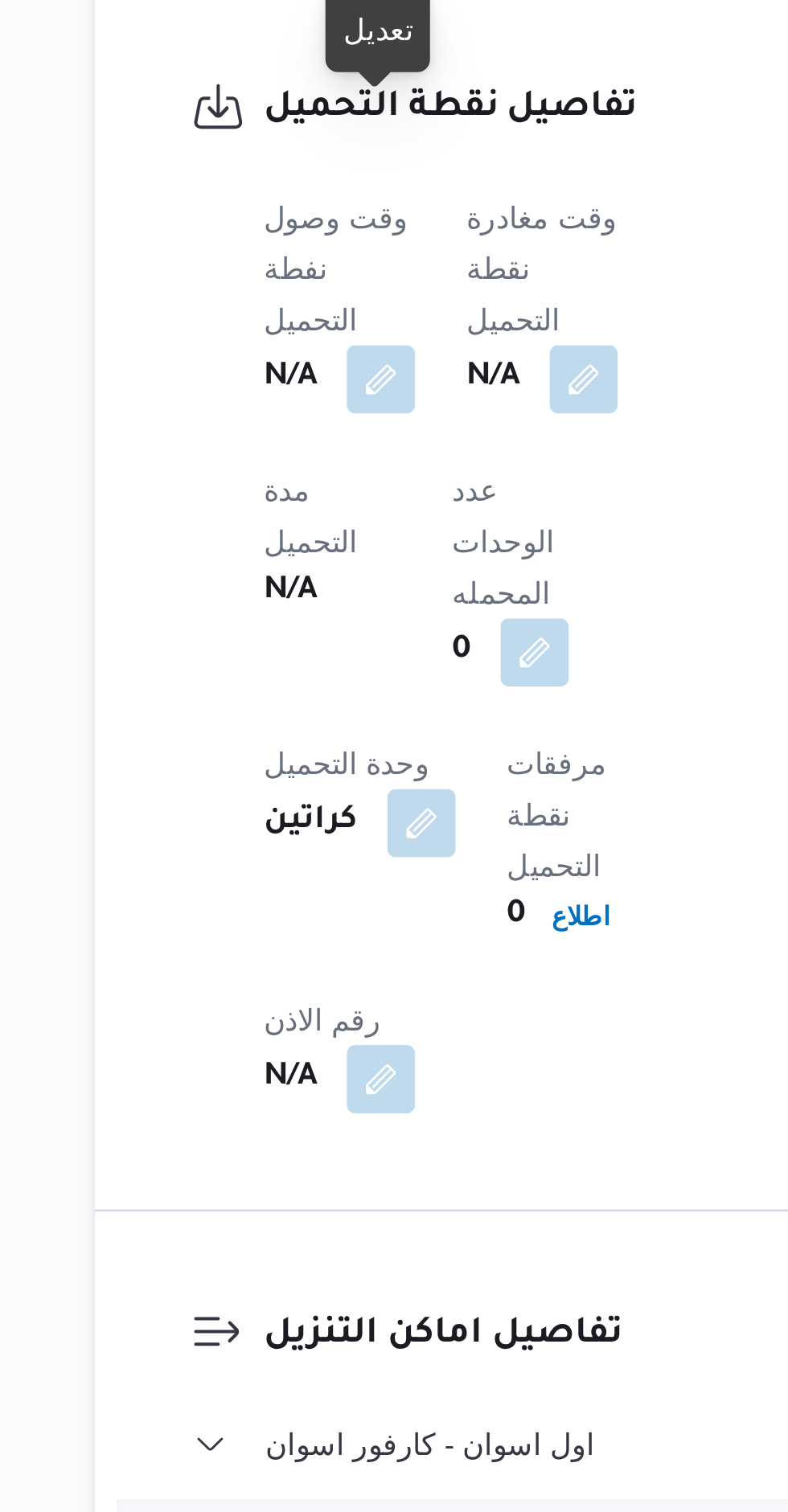
click at [325, 982] on button "button" at bounding box center [317, 994] width 25 height 25
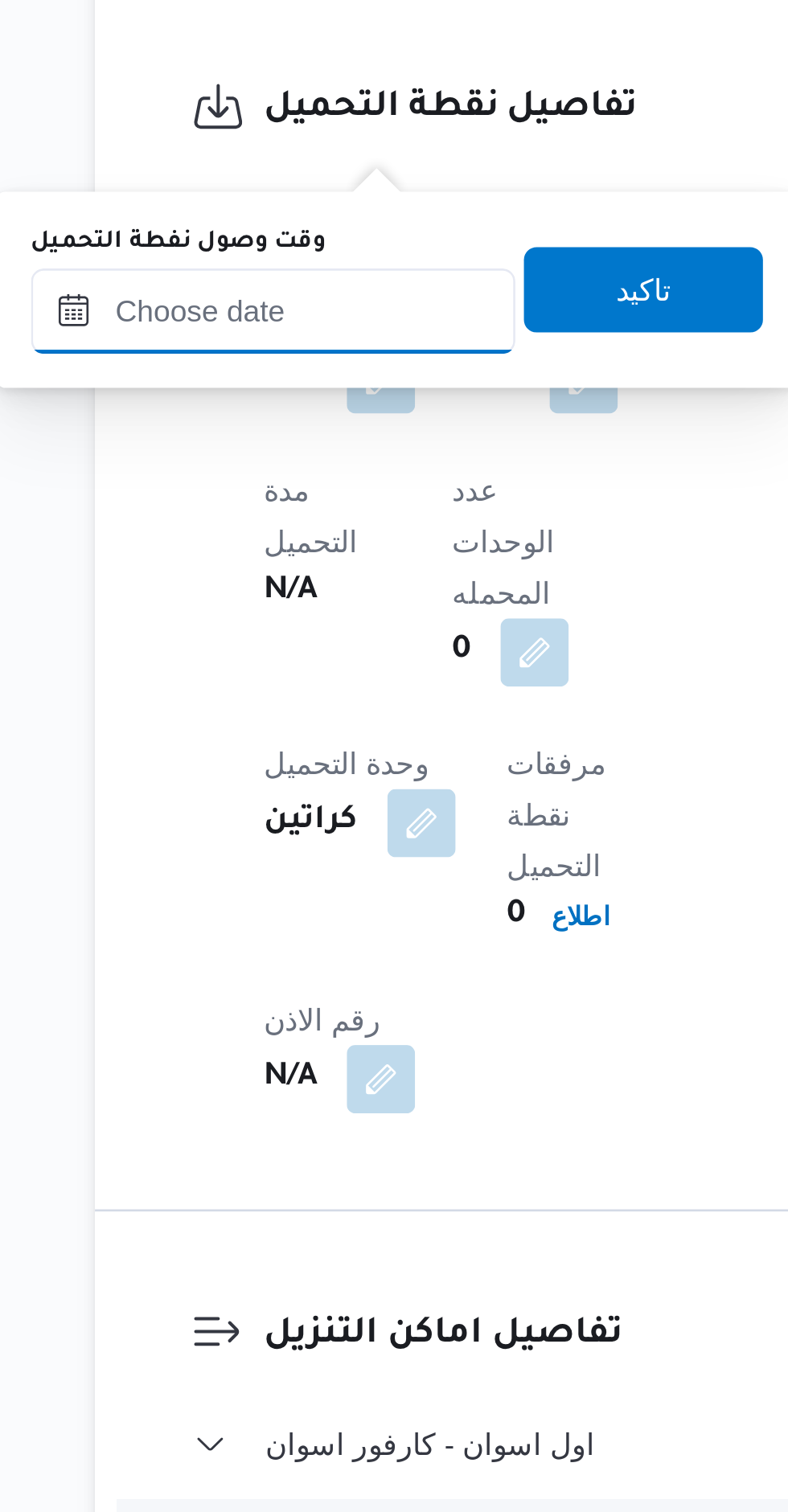
click at [297, 968] on input "وقت وصول نفطة التحميل" at bounding box center [276, 968] width 182 height 32
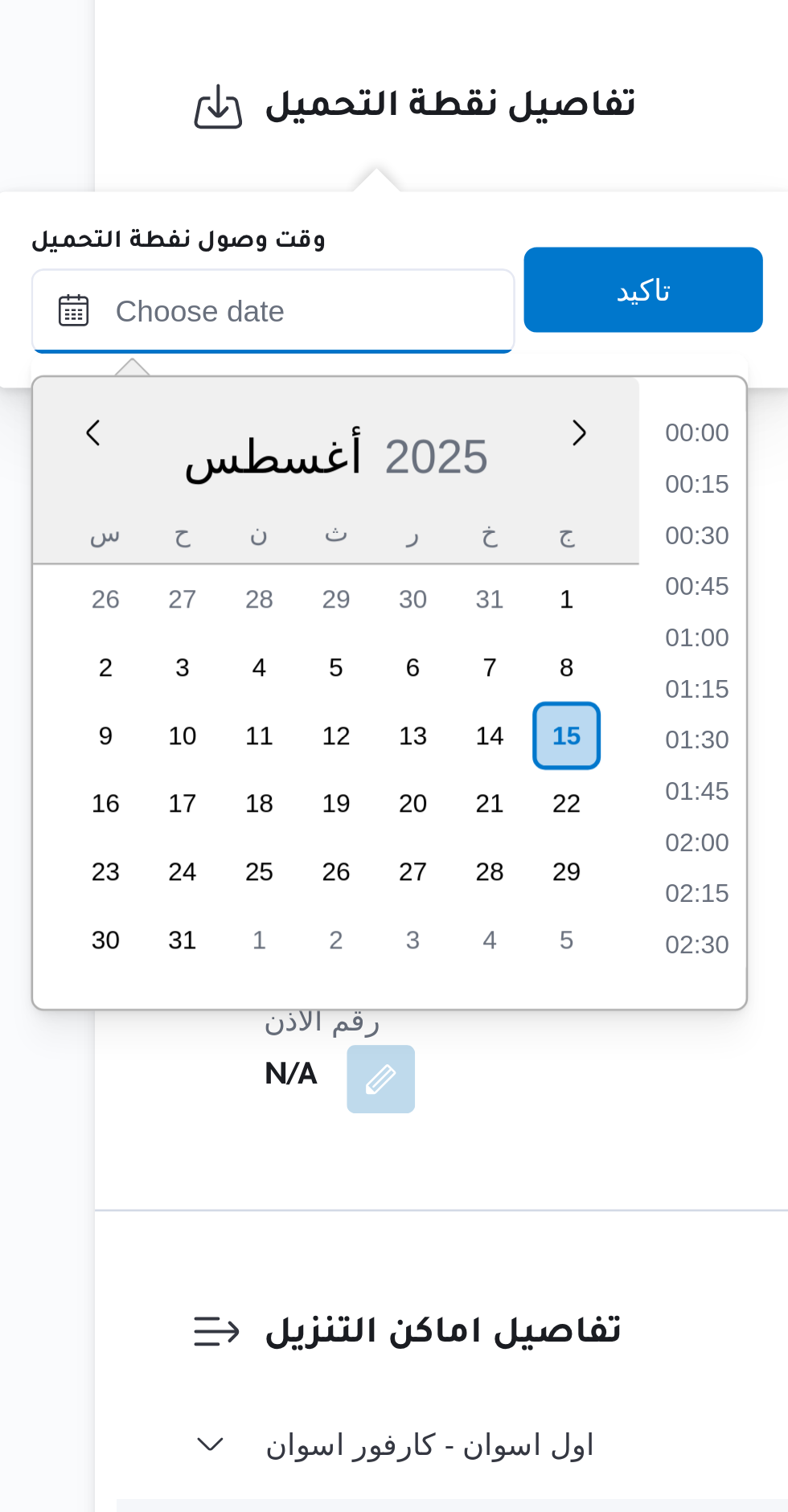
scroll to position [1640, 0]
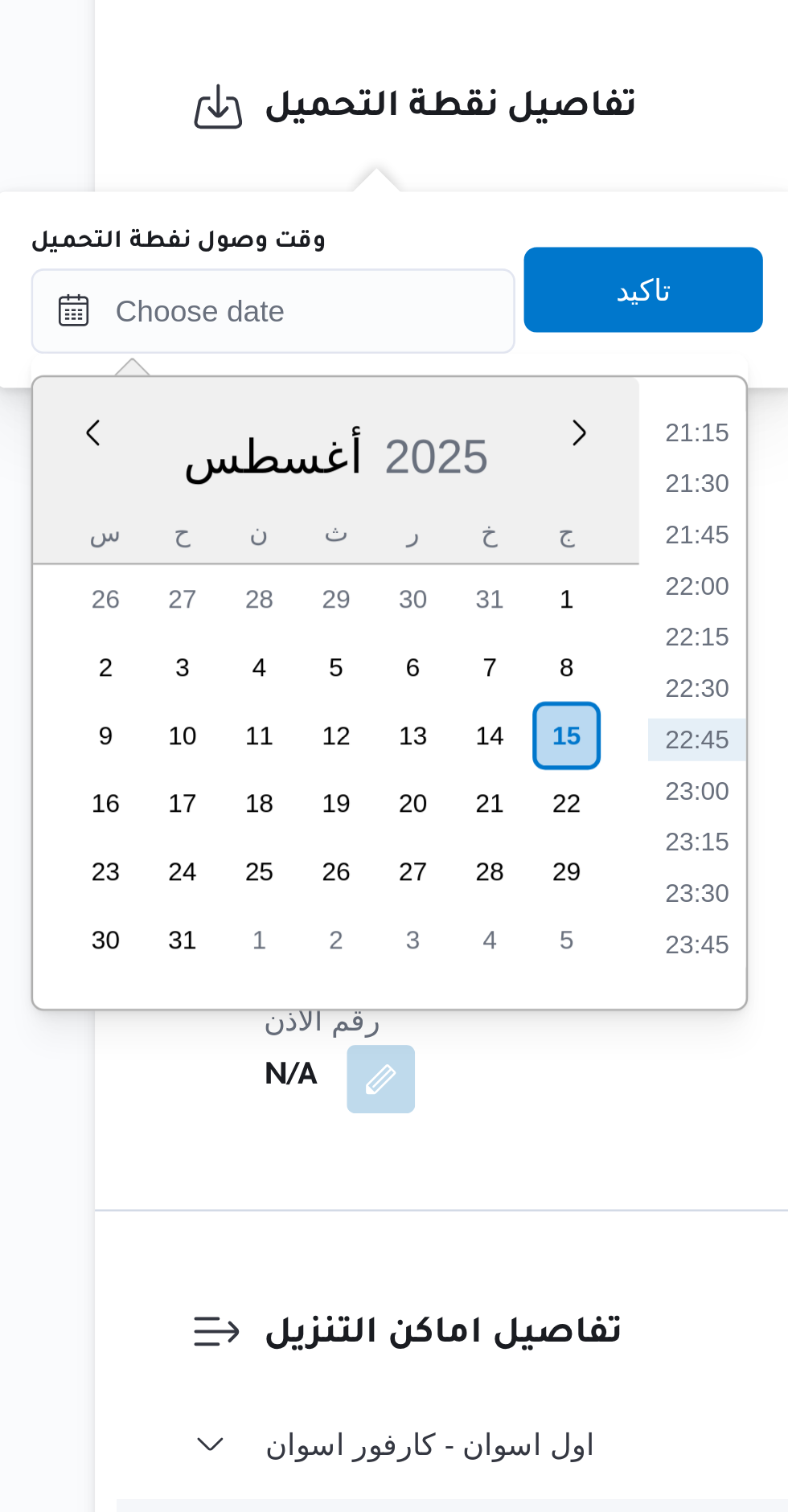
click at [438, 1016] on li "21:15" at bounding box center [436, 1015] width 37 height 16
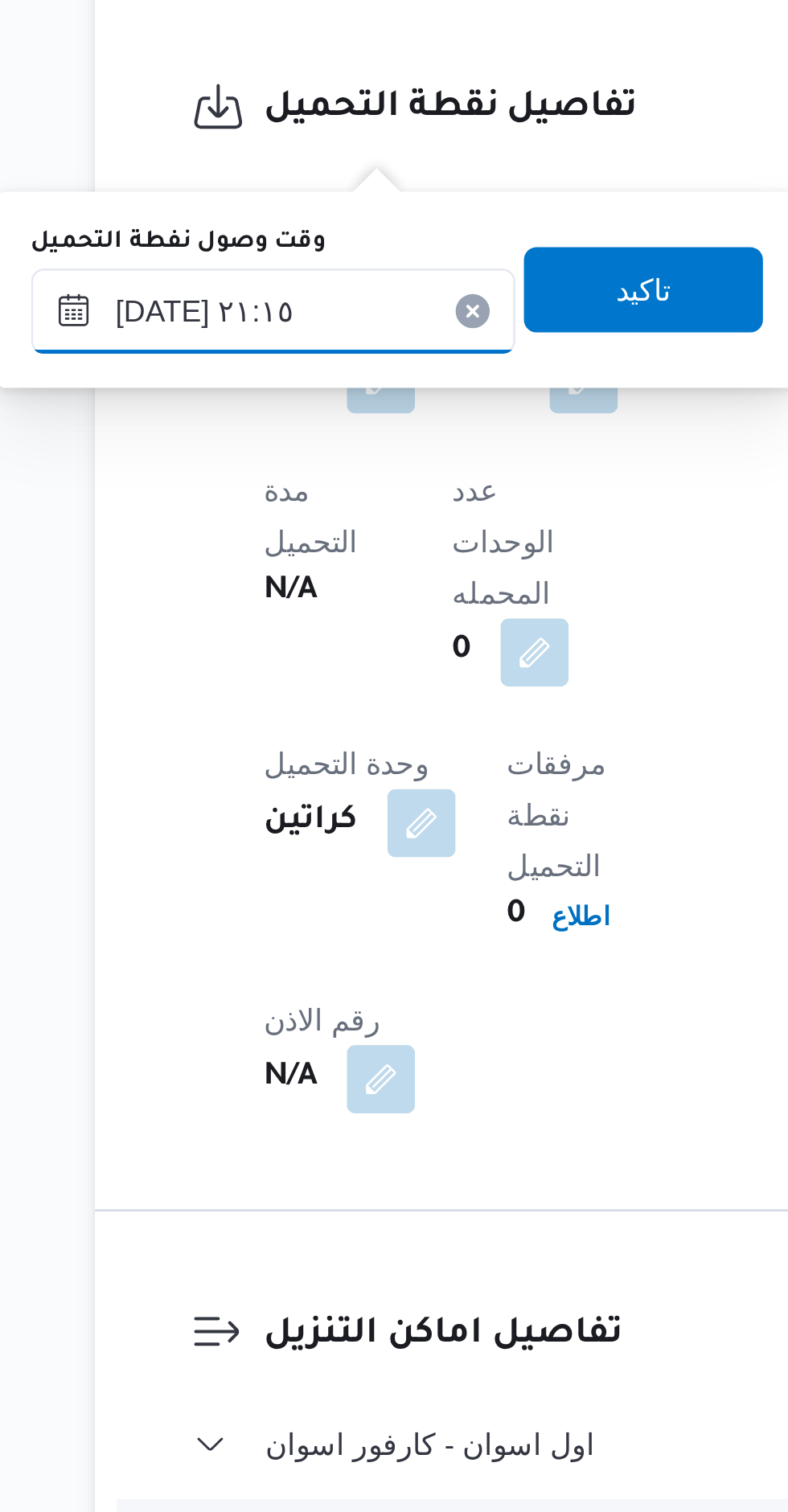
click at [298, 969] on input "[DATE] ٢١:١٥" at bounding box center [276, 968] width 182 height 32
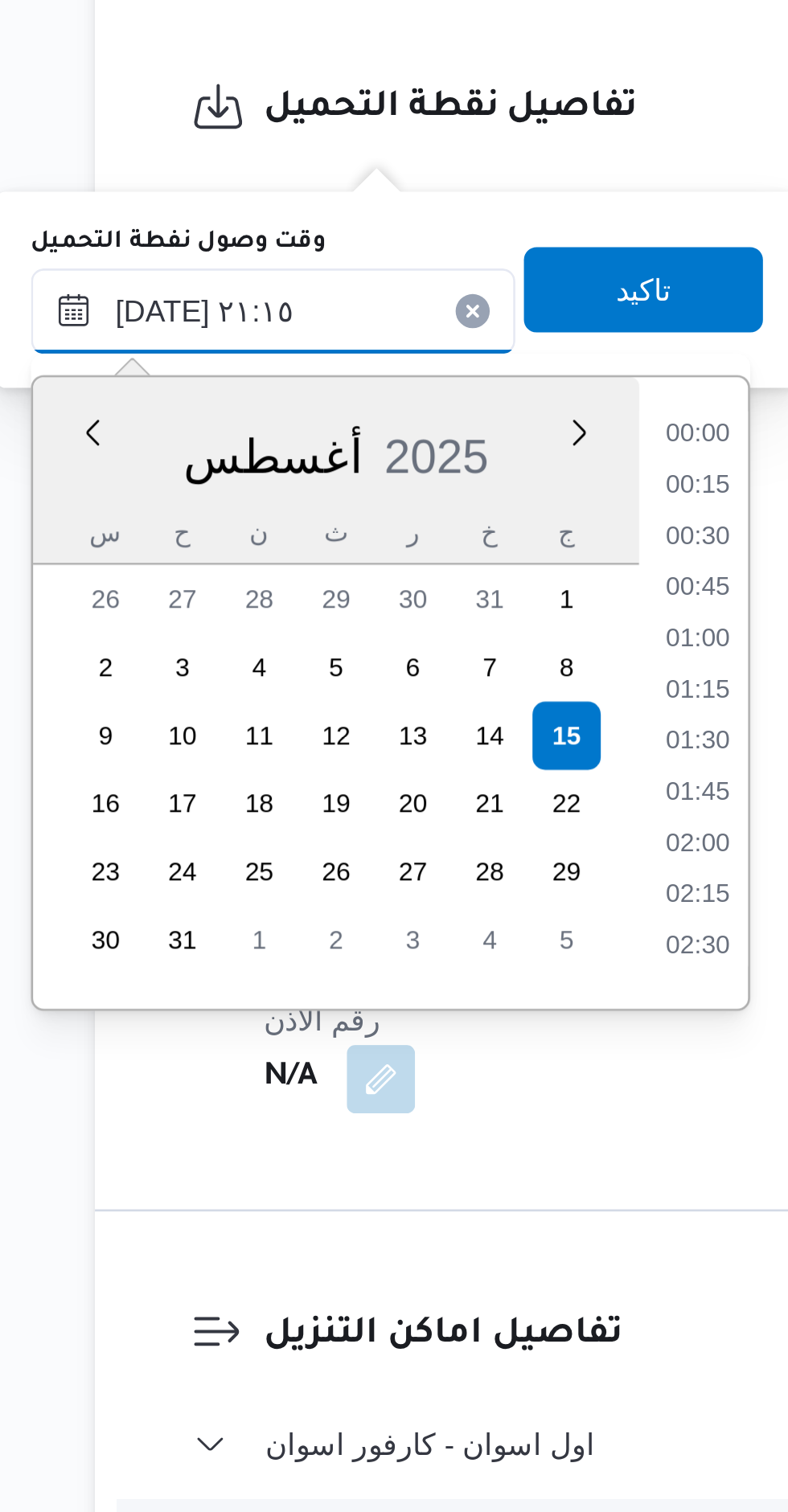
scroll to position [1530, 0]
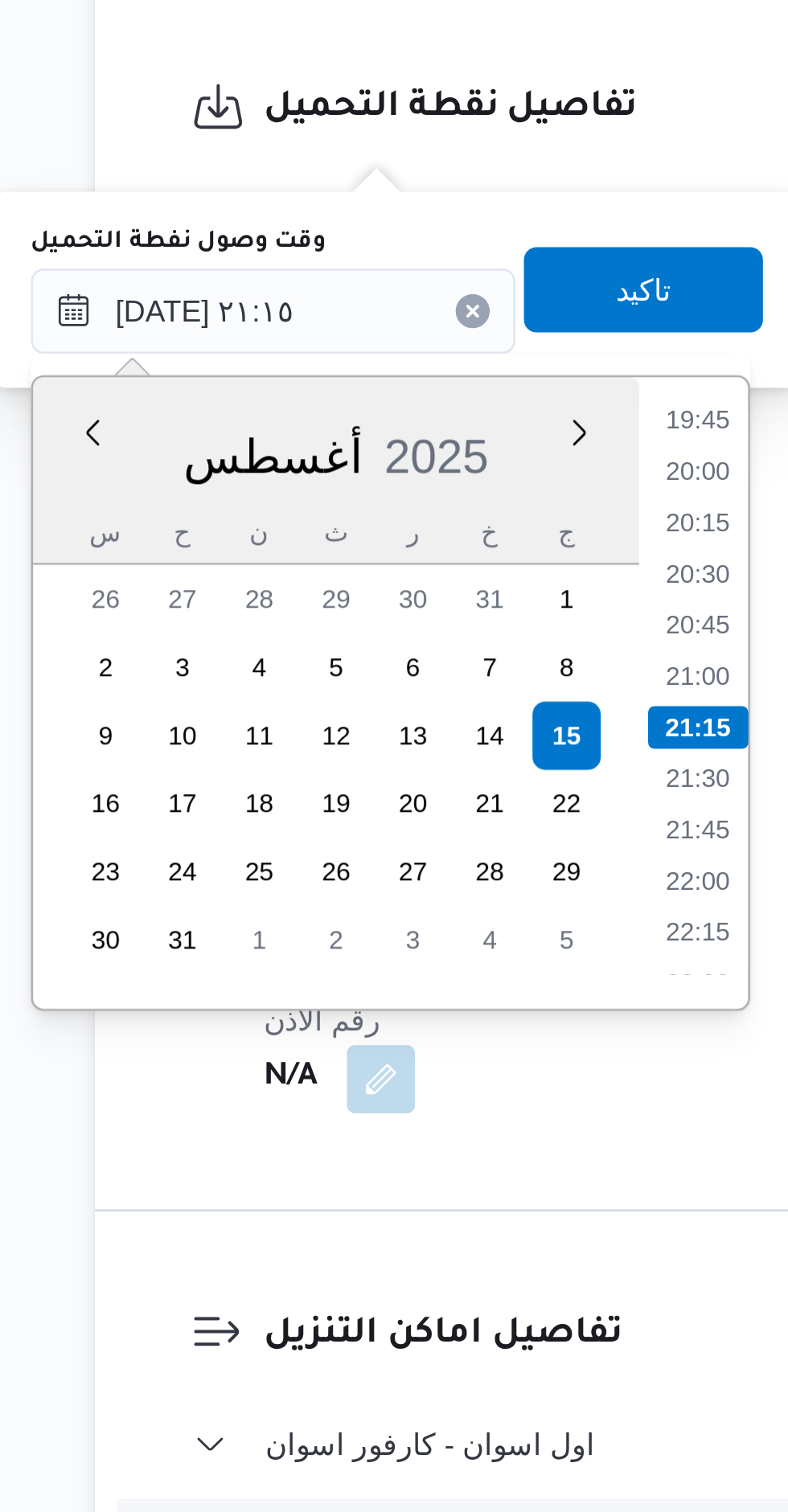
click at [438, 1027] on li "20:00" at bounding box center [436, 1028] width 37 height 16
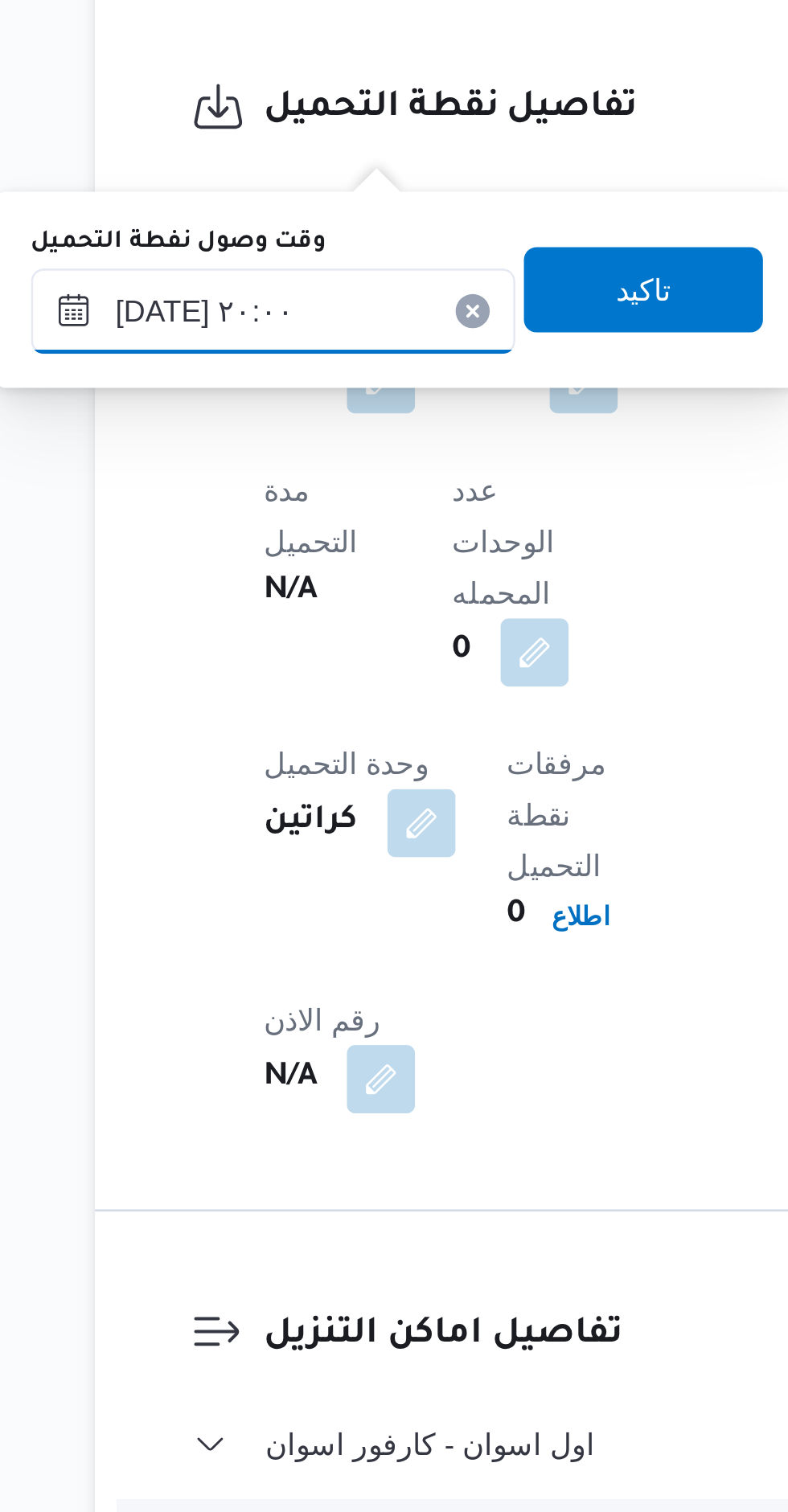
click at [305, 969] on input "[DATE] ٢٠:٠٠" at bounding box center [276, 968] width 182 height 32
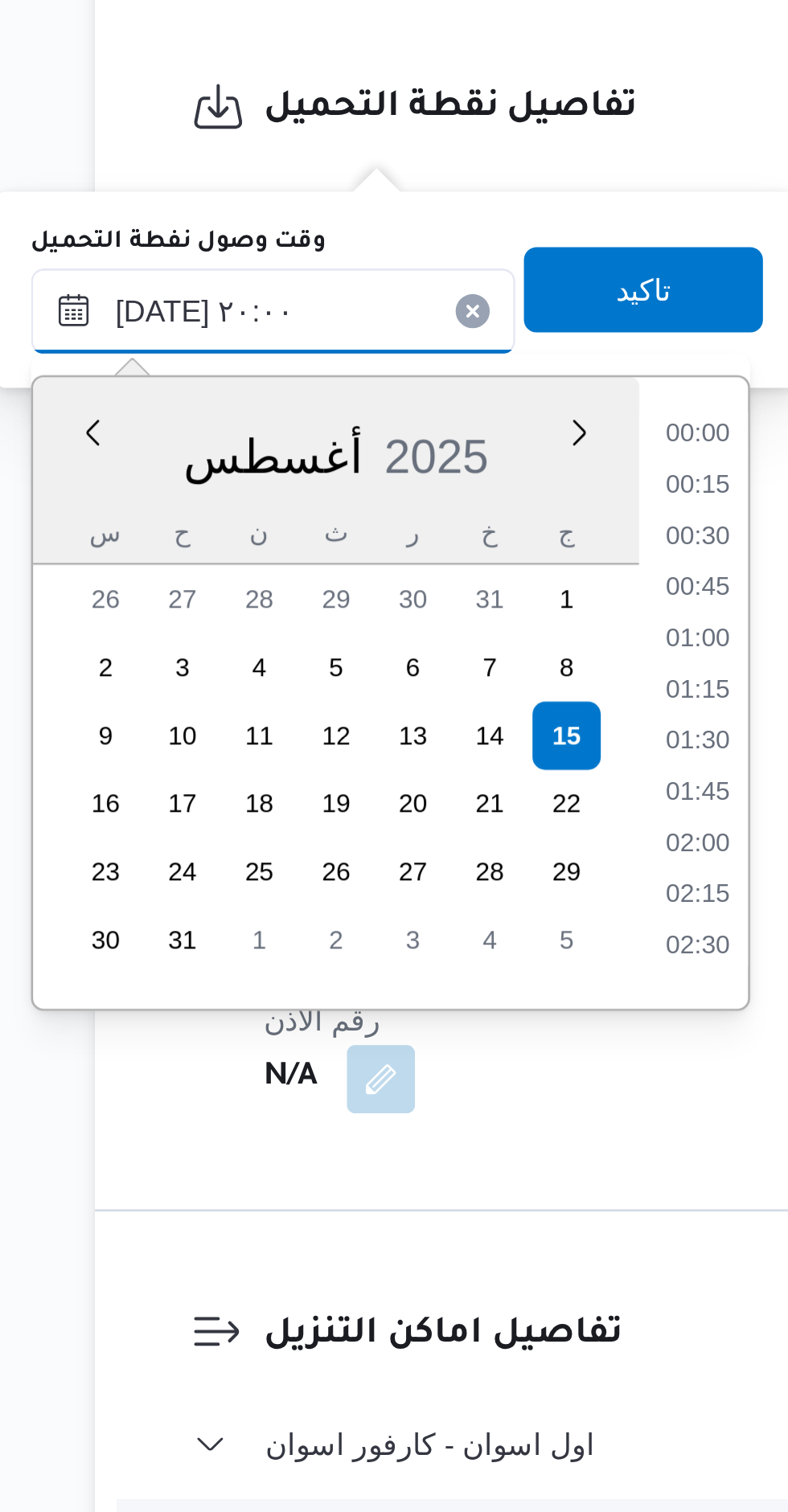
scroll to position [1433, 0]
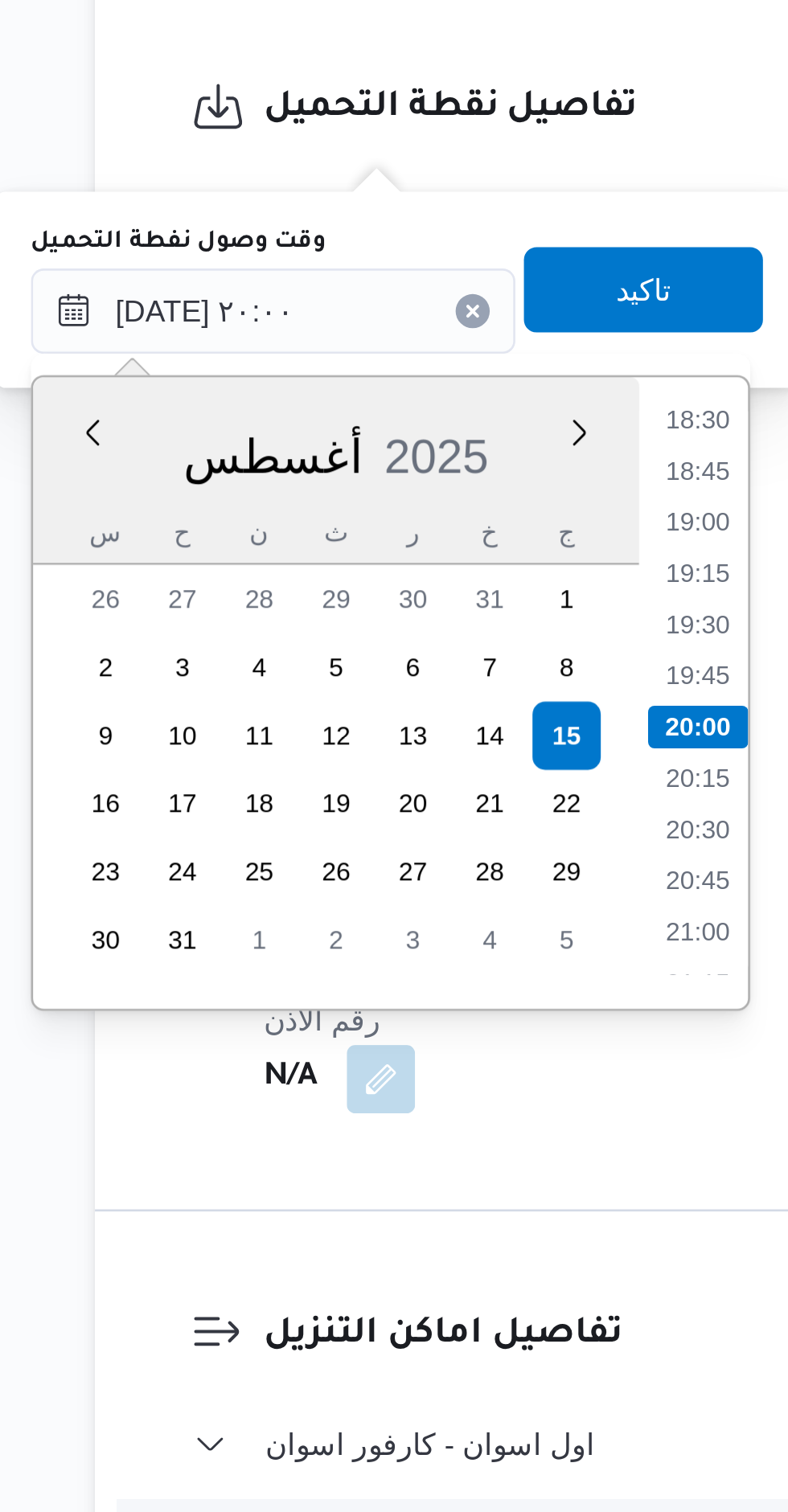
click at [437, 1011] on li "18:30" at bounding box center [436, 1010] width 37 height 16
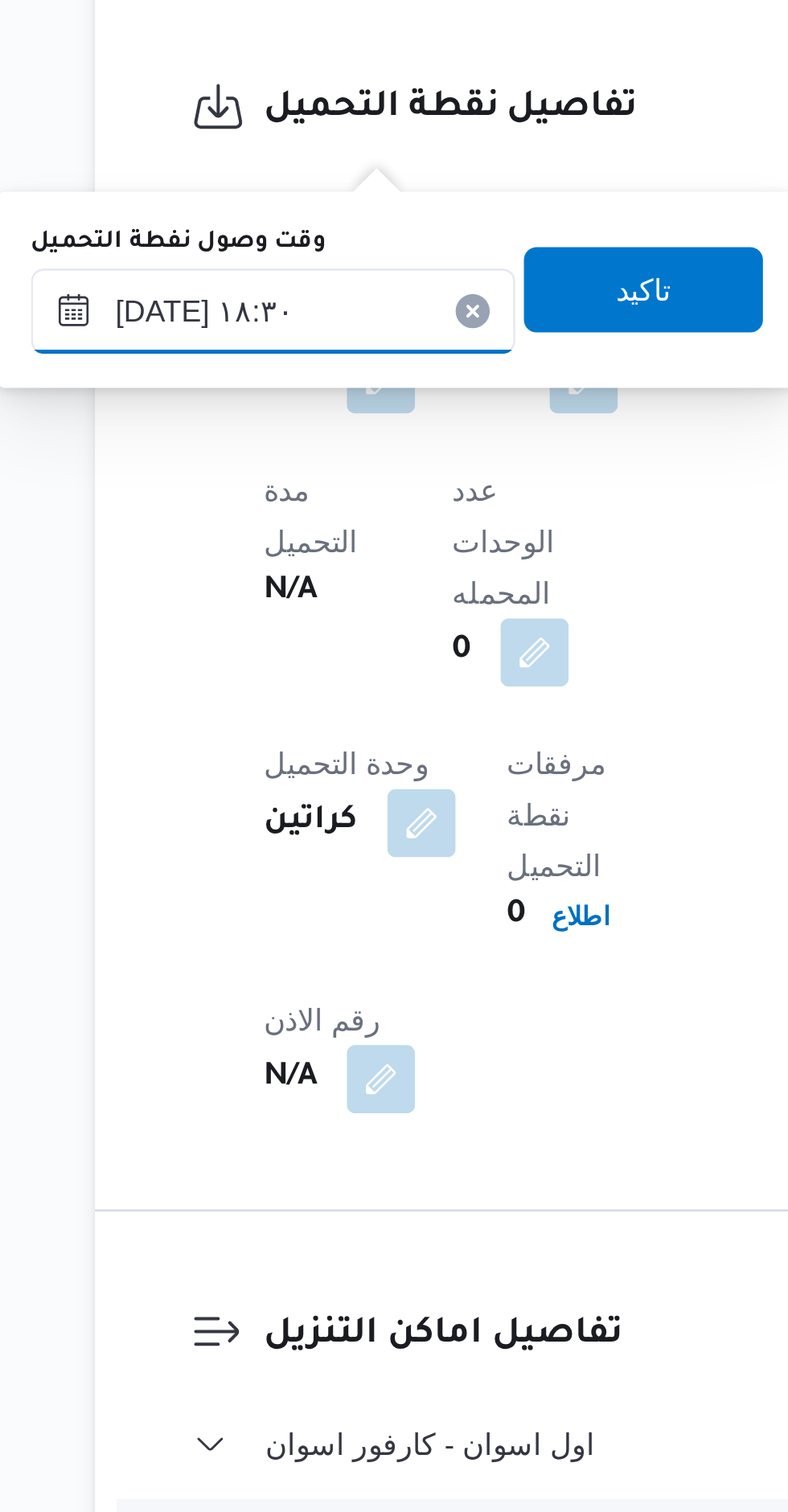
click at [297, 965] on input "[DATE] ١٨:٣٠" at bounding box center [276, 968] width 182 height 32
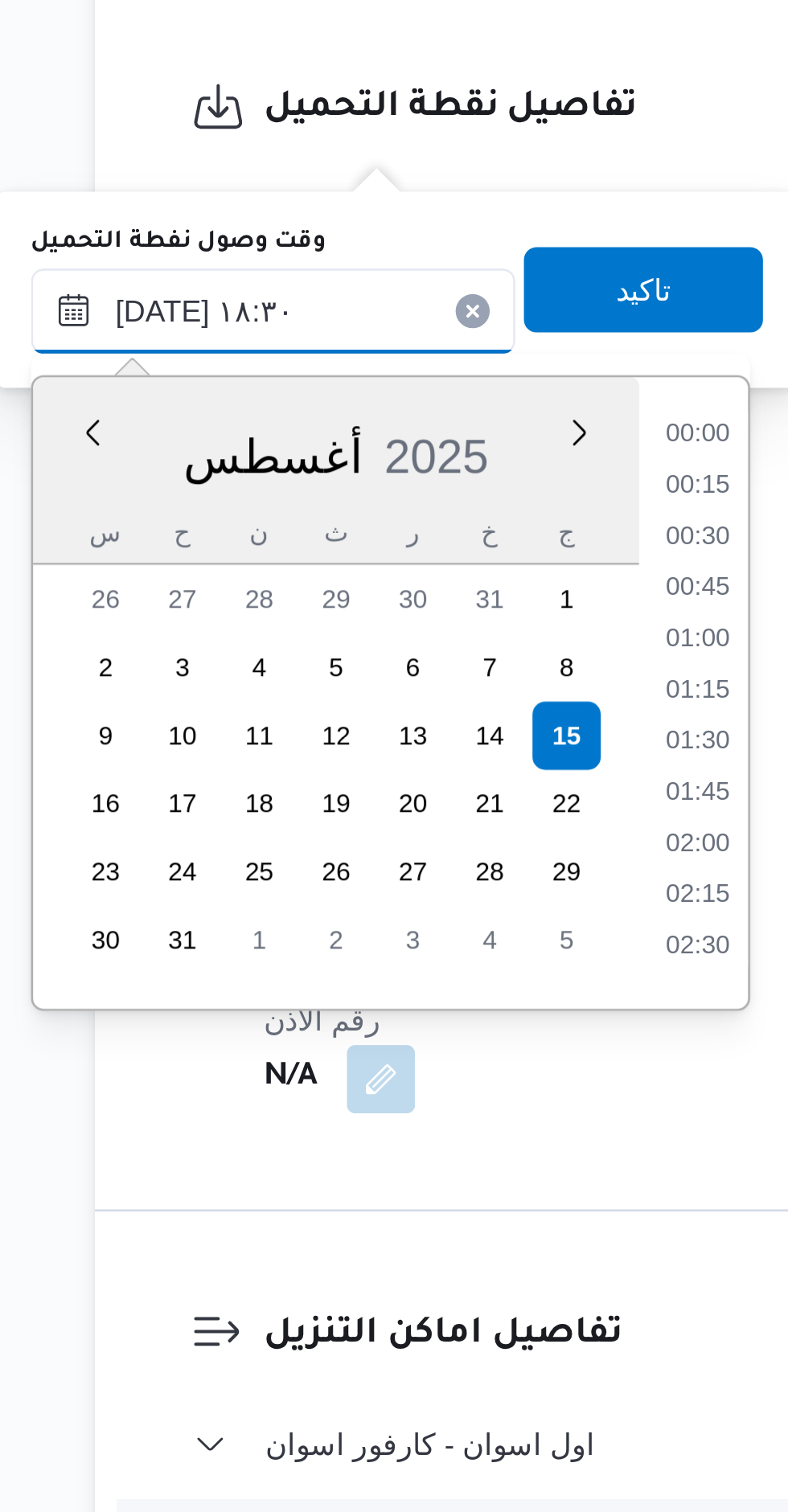
scroll to position [1317, 0]
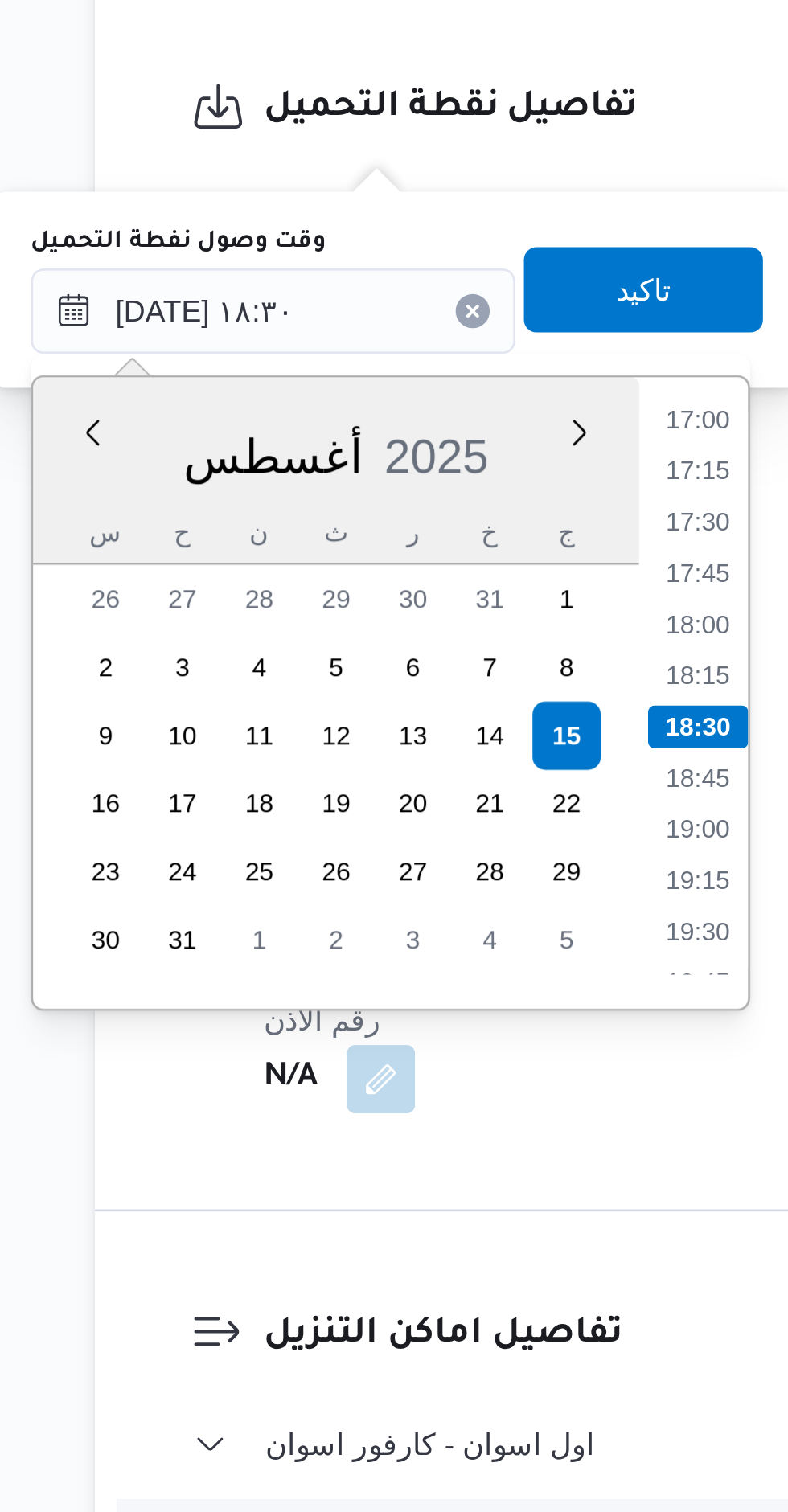
click at [440, 1012] on li "17:00" at bounding box center [436, 1010] width 37 height 16
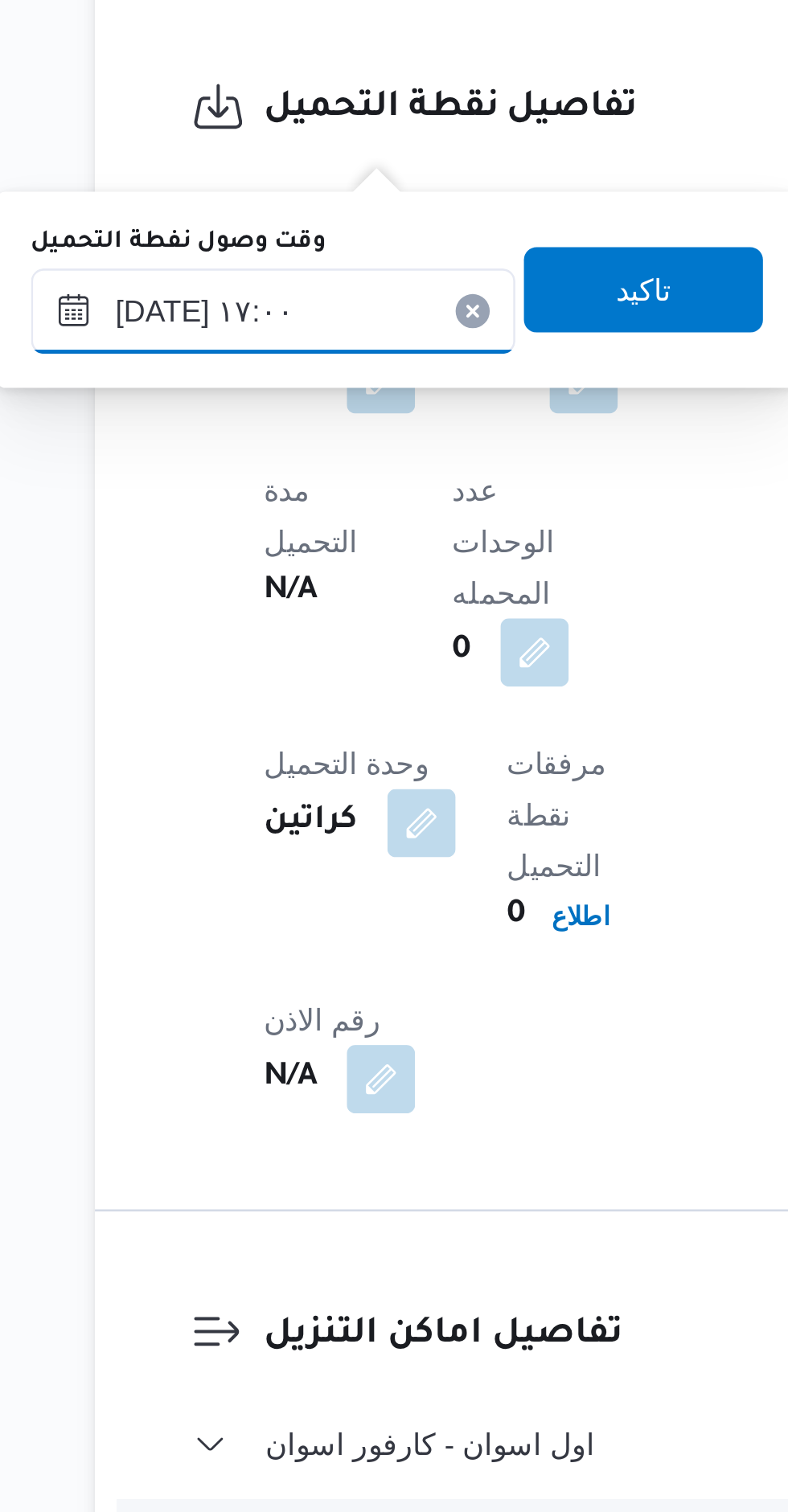
click at [297, 966] on input "[DATE] ١٧:٠٠" at bounding box center [276, 968] width 182 height 32
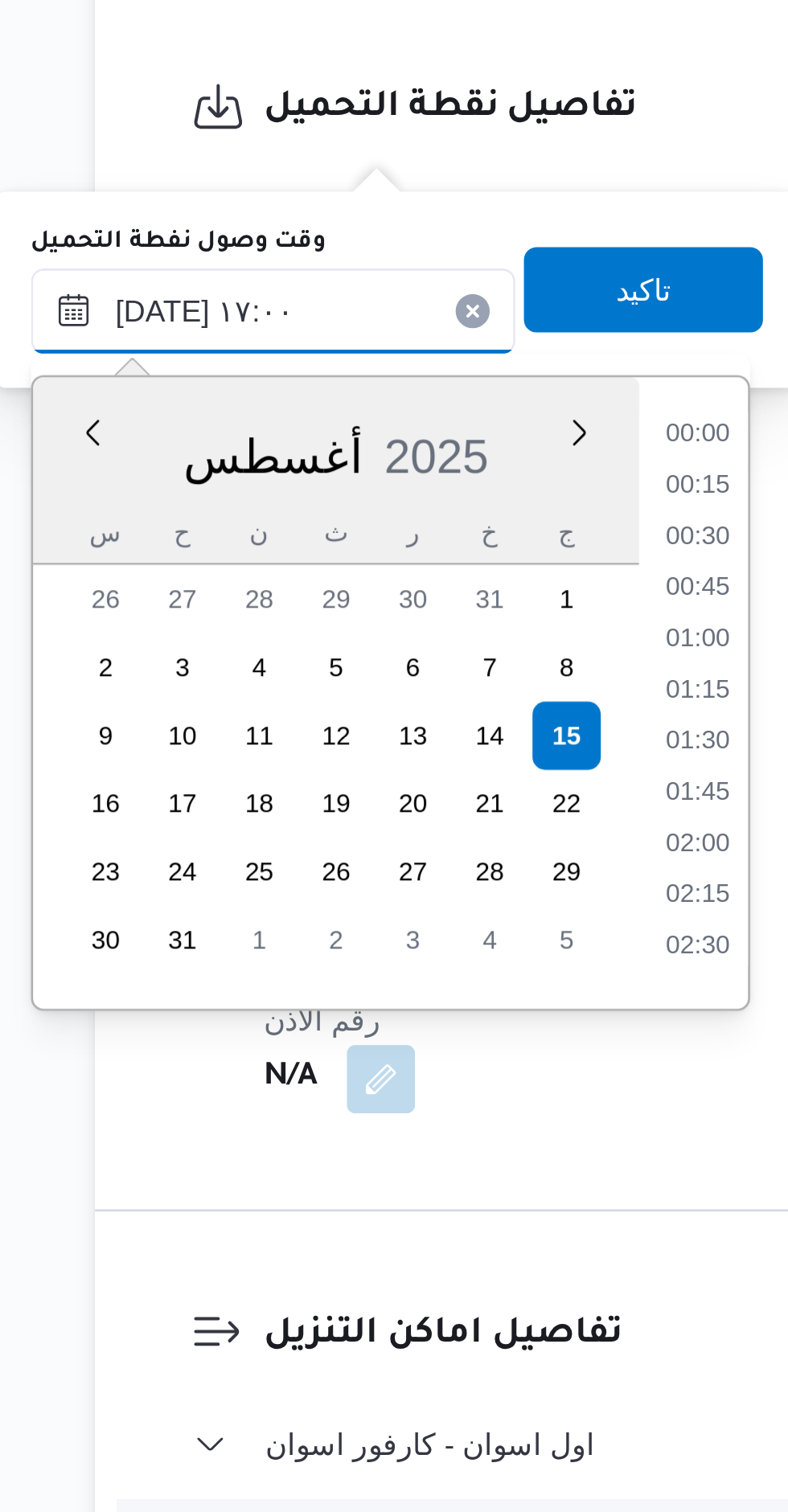
scroll to position [1201, 0]
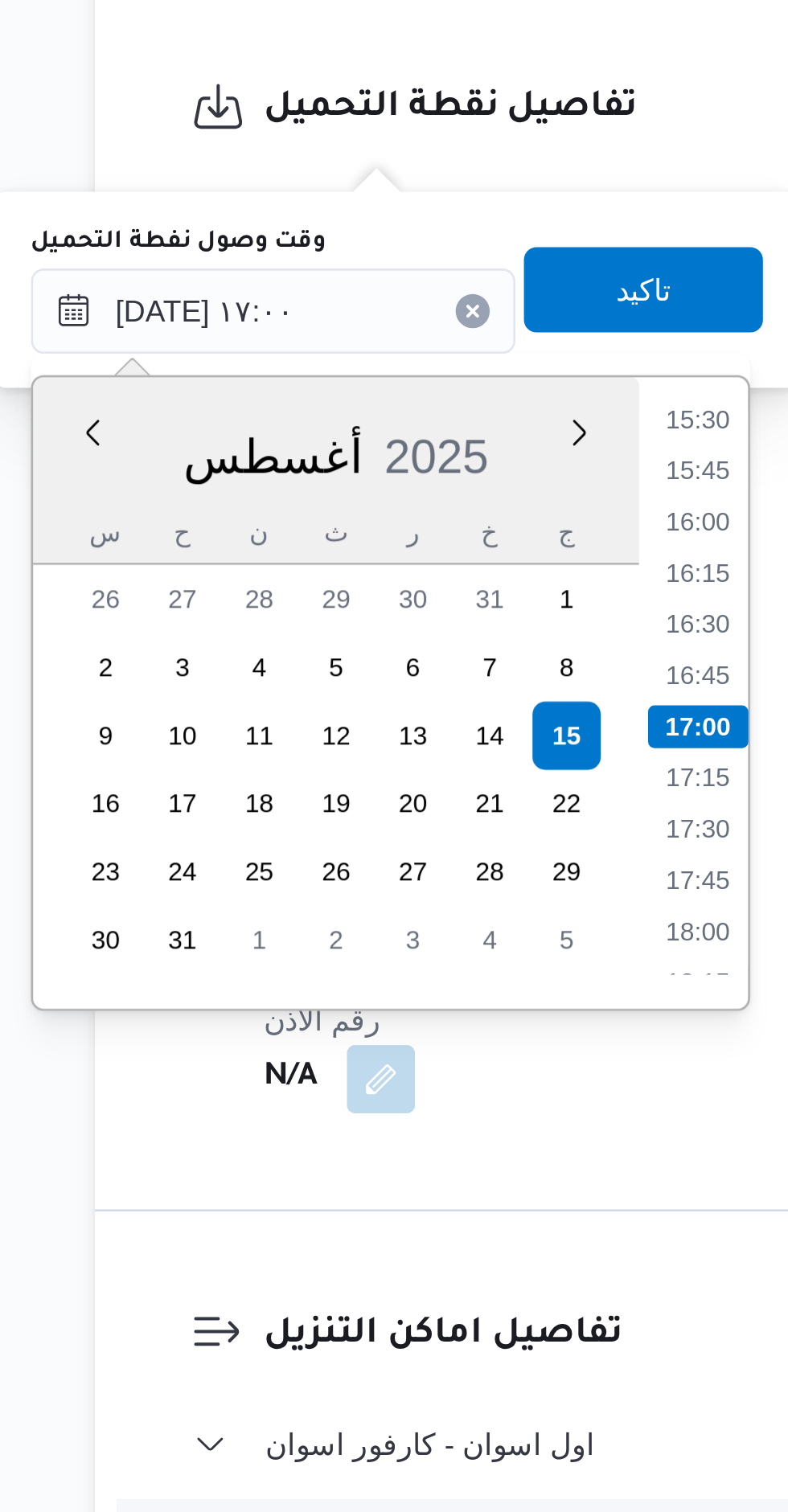
click at [434, 1052] on li "16:00" at bounding box center [436, 1048] width 37 height 16
type input "[DATE] ١٦:٠٠"
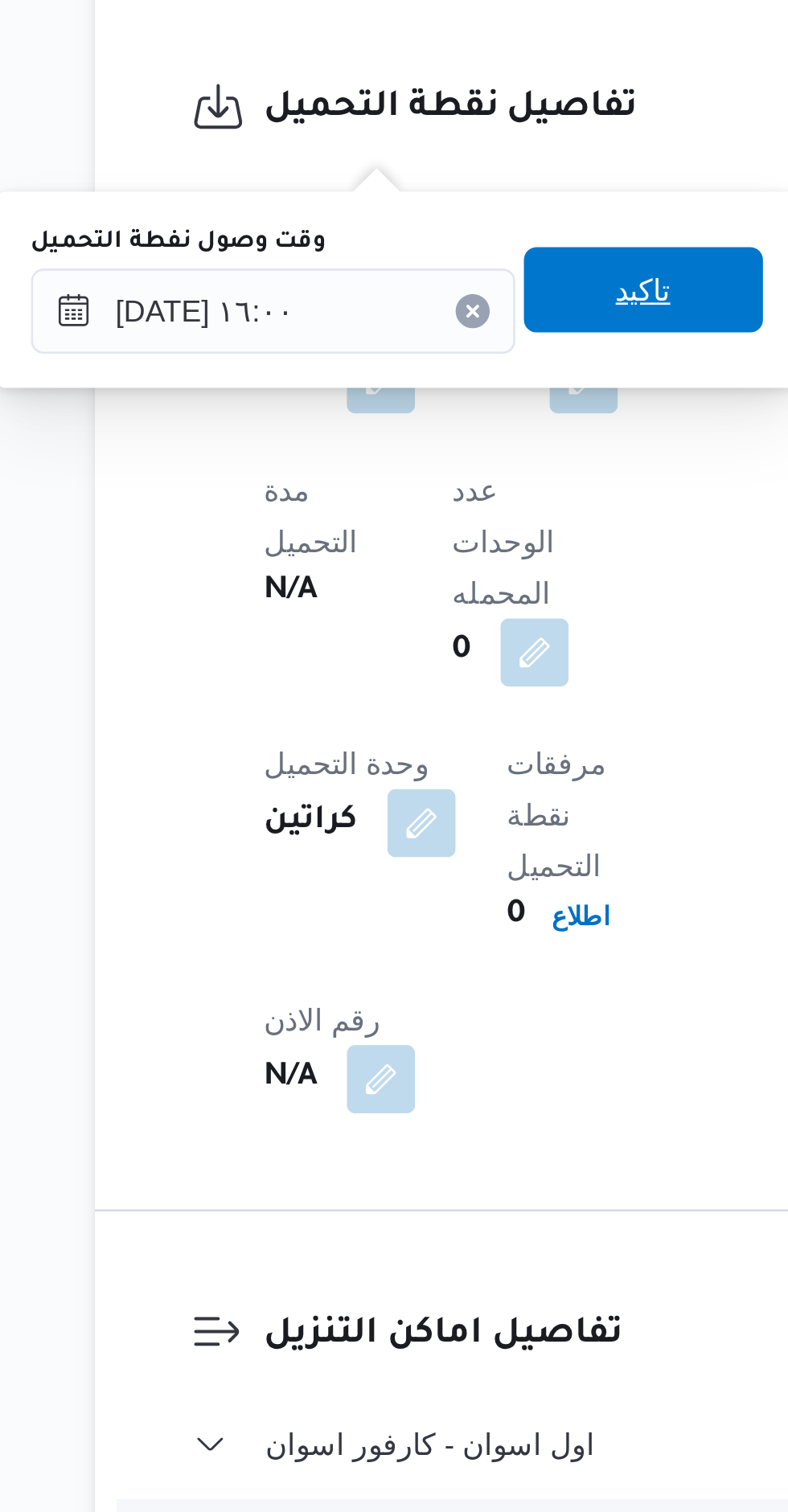
click at [425, 964] on span "تاكيد" at bounding box center [415, 960] width 90 height 32
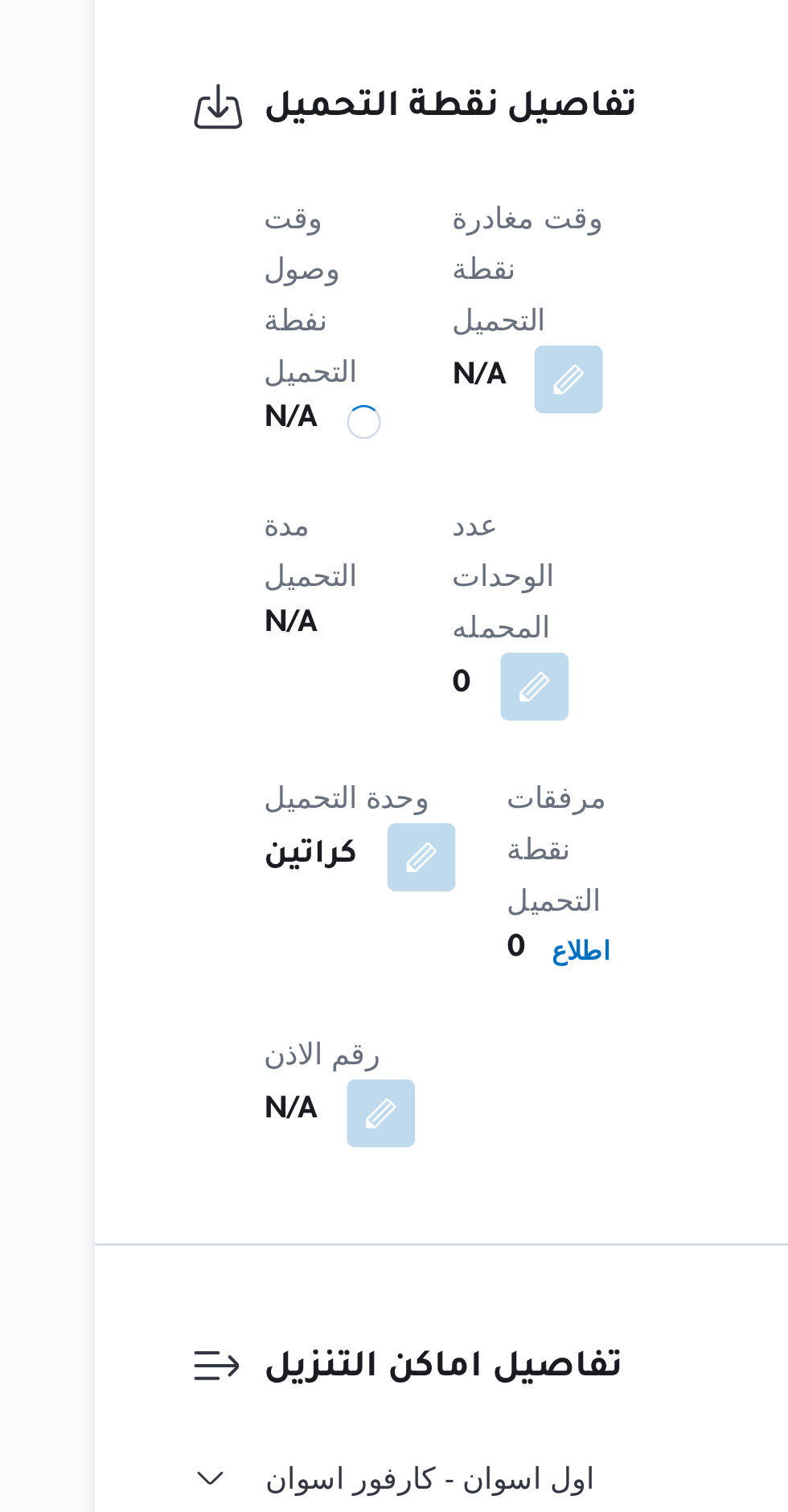
click at [401, 982] on button "button" at bounding box center [387, 994] width 25 height 25
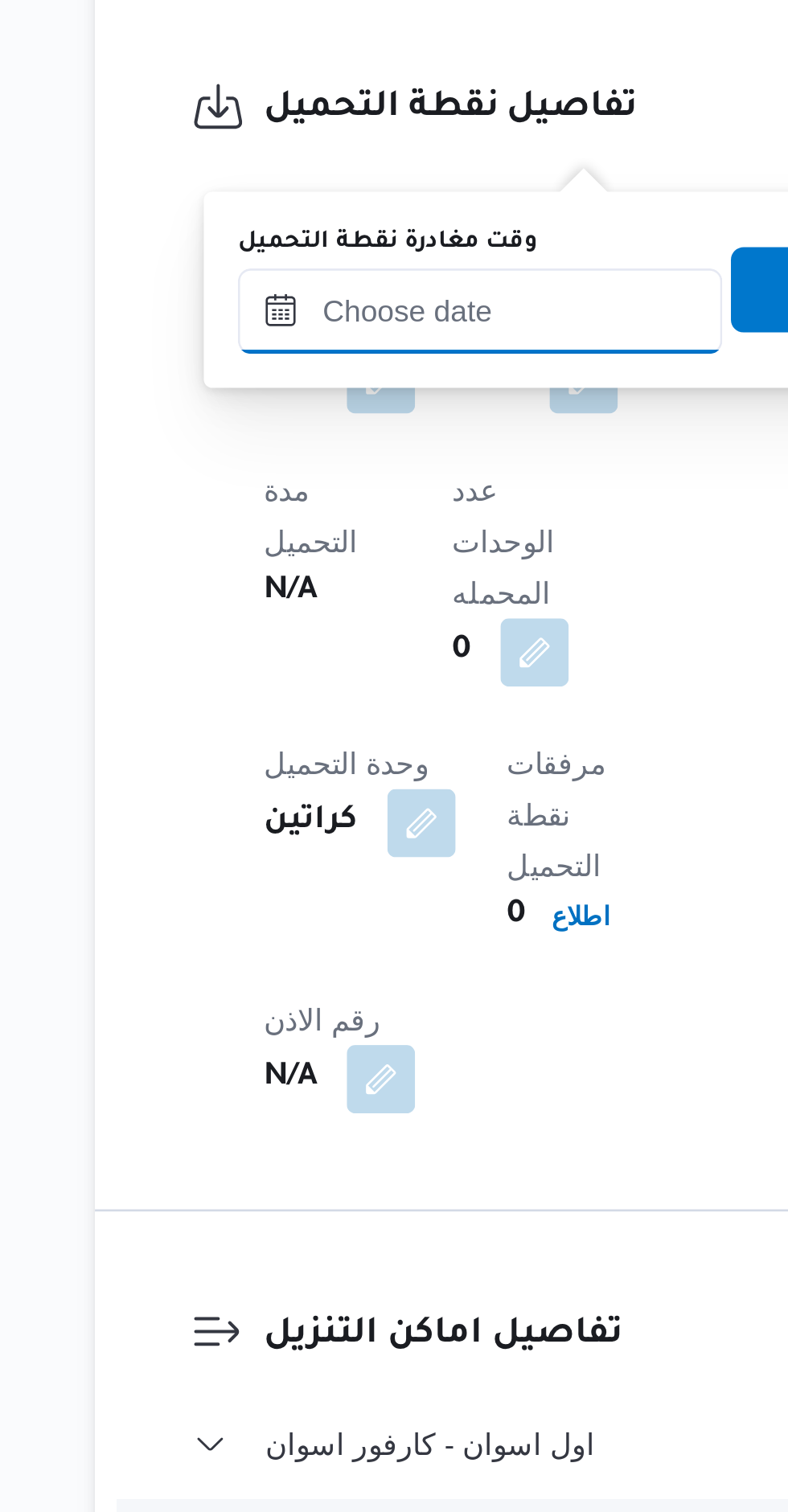
click at [380, 972] on input "وقت مغادرة نقطة التحميل" at bounding box center [354, 968] width 182 height 32
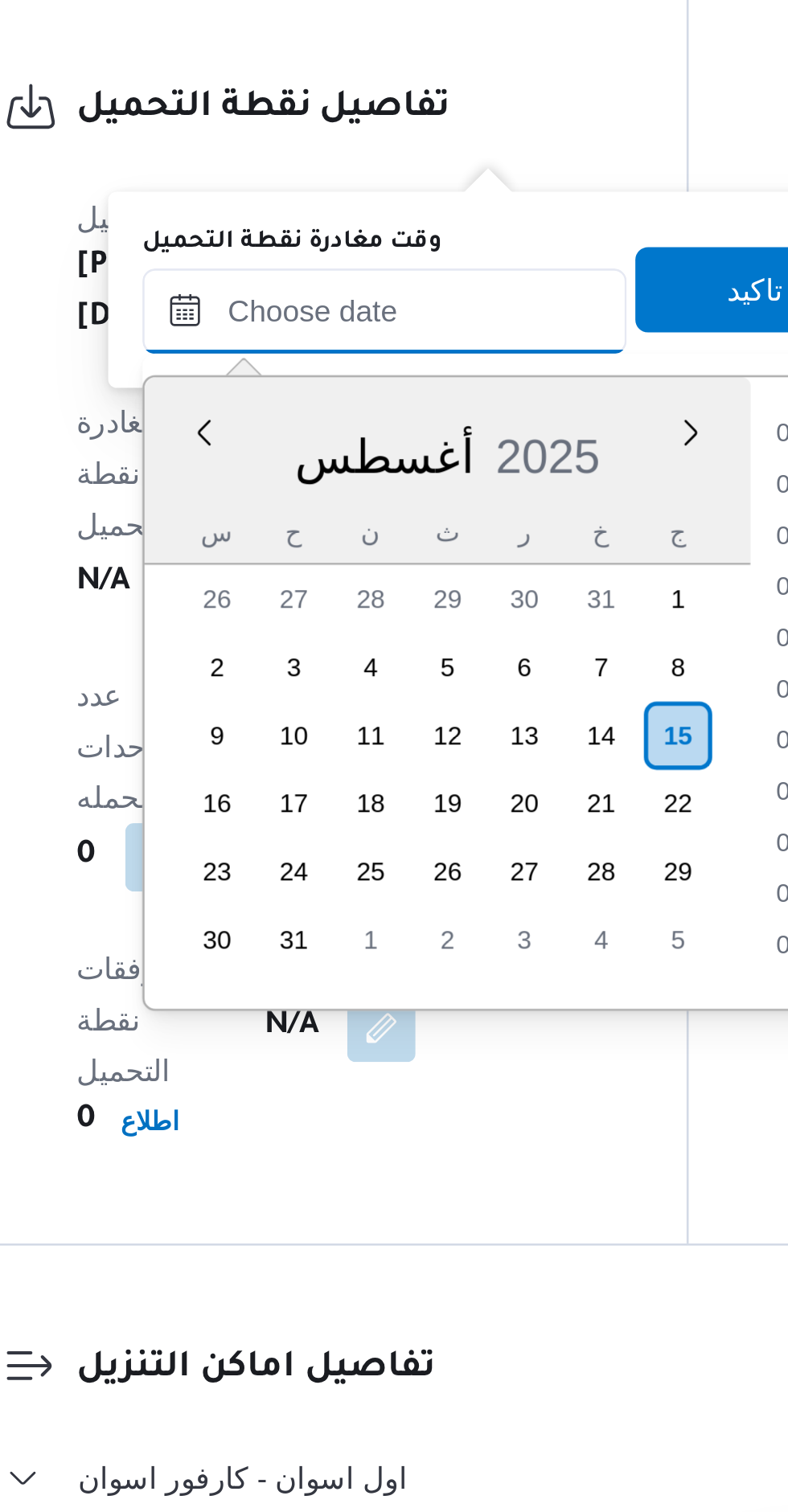
scroll to position [1640, 0]
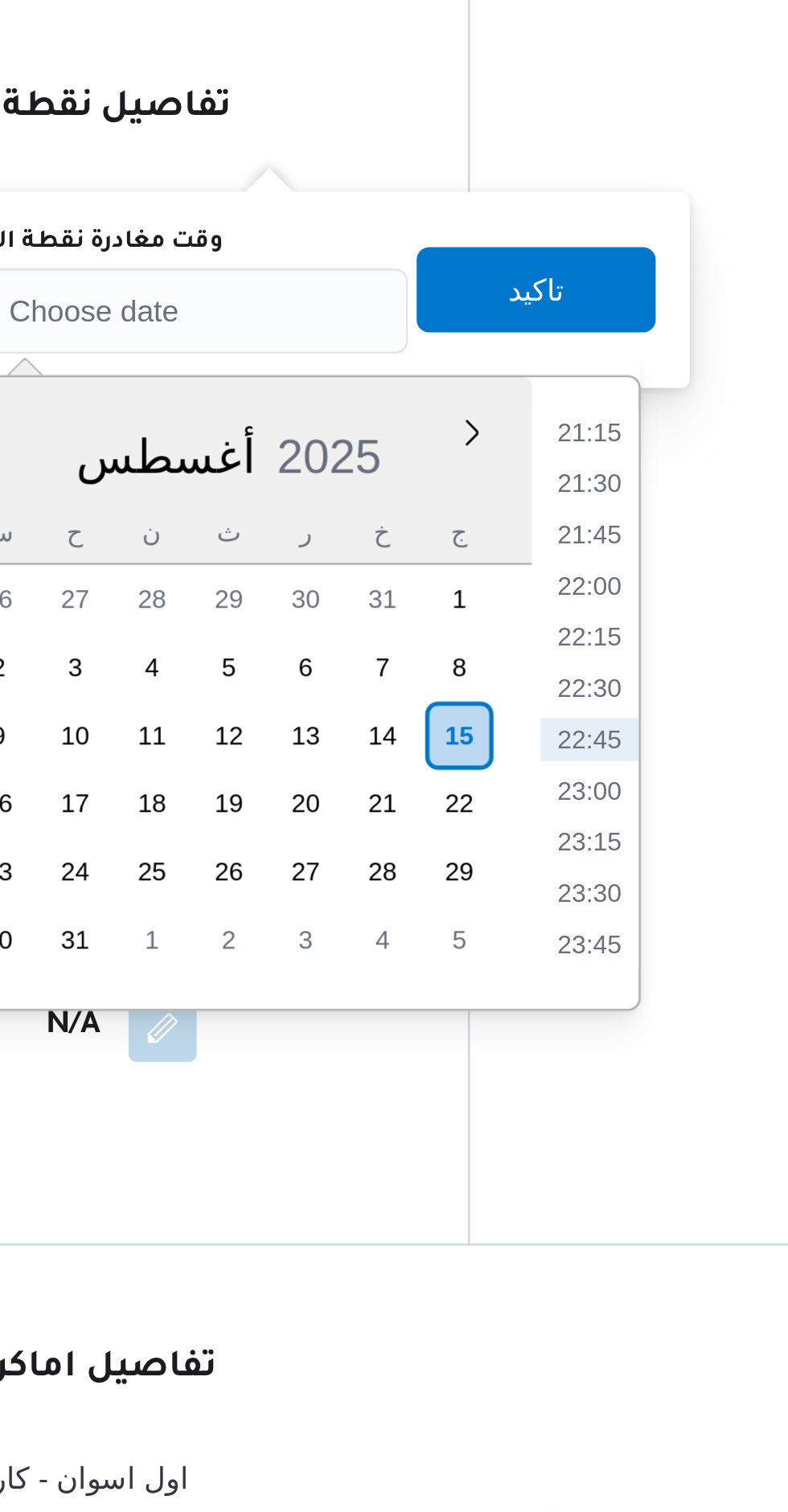
click at [553, 1027] on li "21:30" at bounding box center [548, 1033] width 37 height 16
type input "[DATE] ٢١:٣٠"
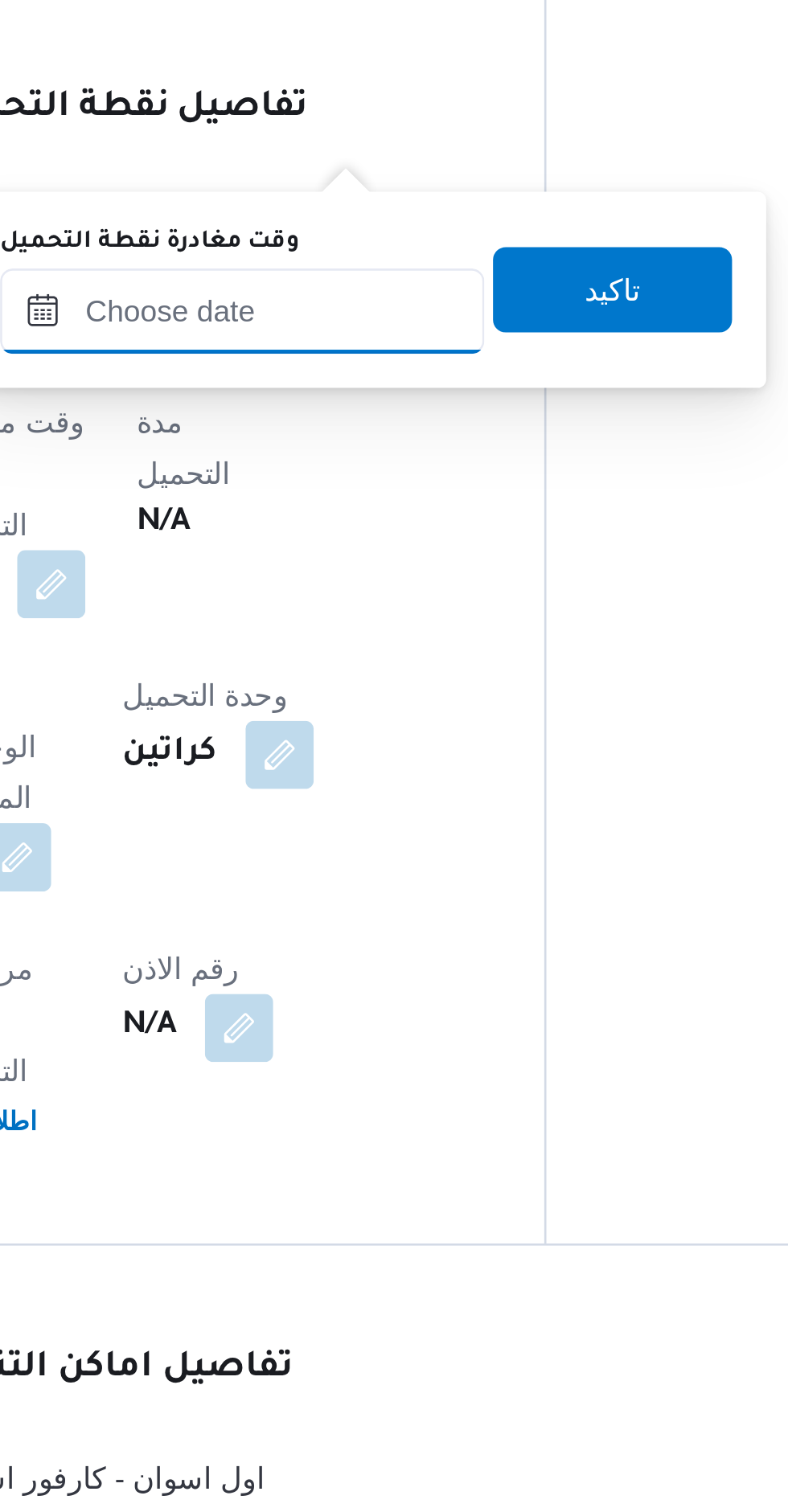
click at [421, 970] on input "وقت مغادرة نقطة التحميل" at bounding box center [388, 968] width 182 height 32
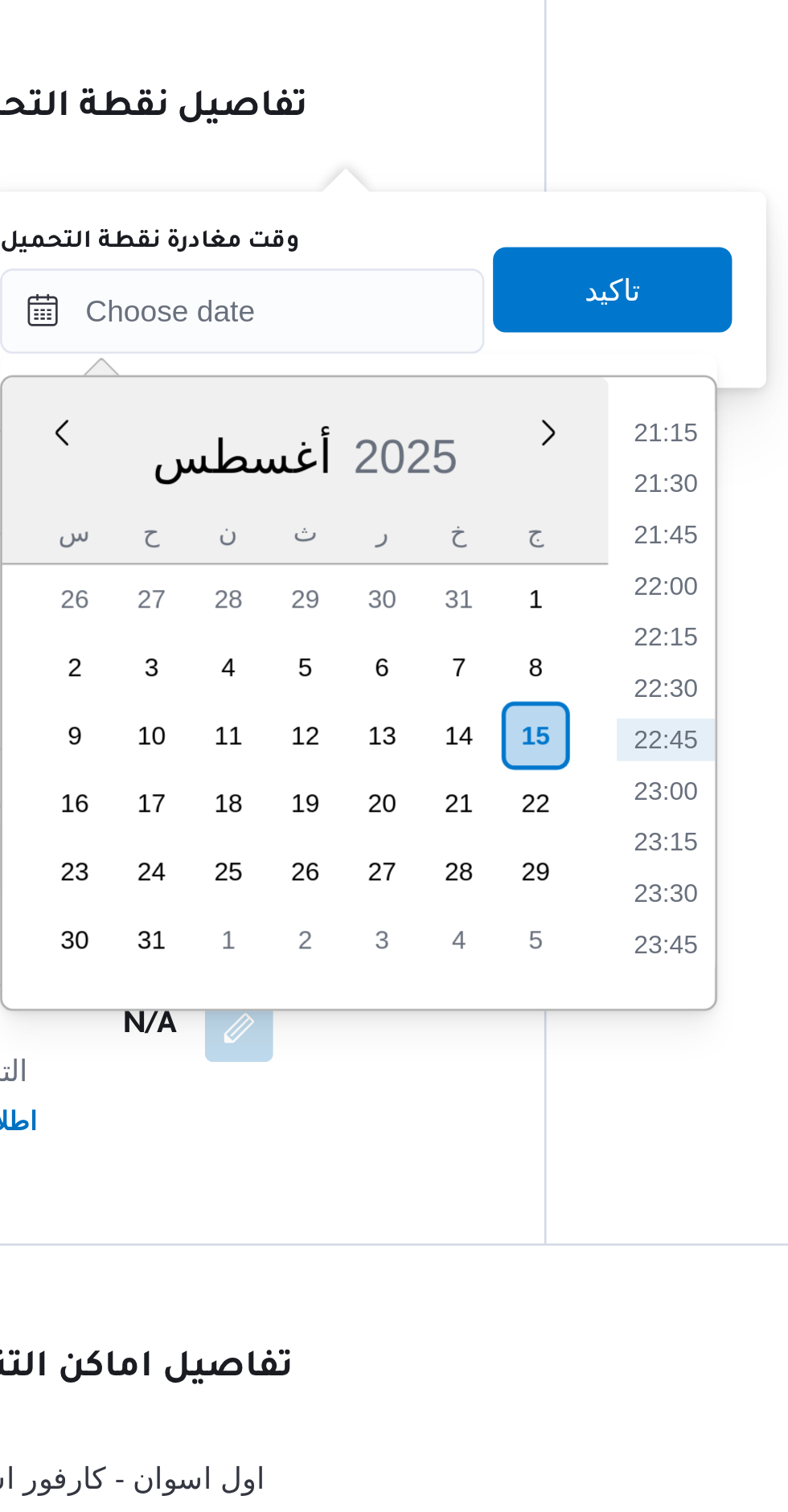
click at [548, 1017] on li "21:15" at bounding box center [548, 1015] width 37 height 16
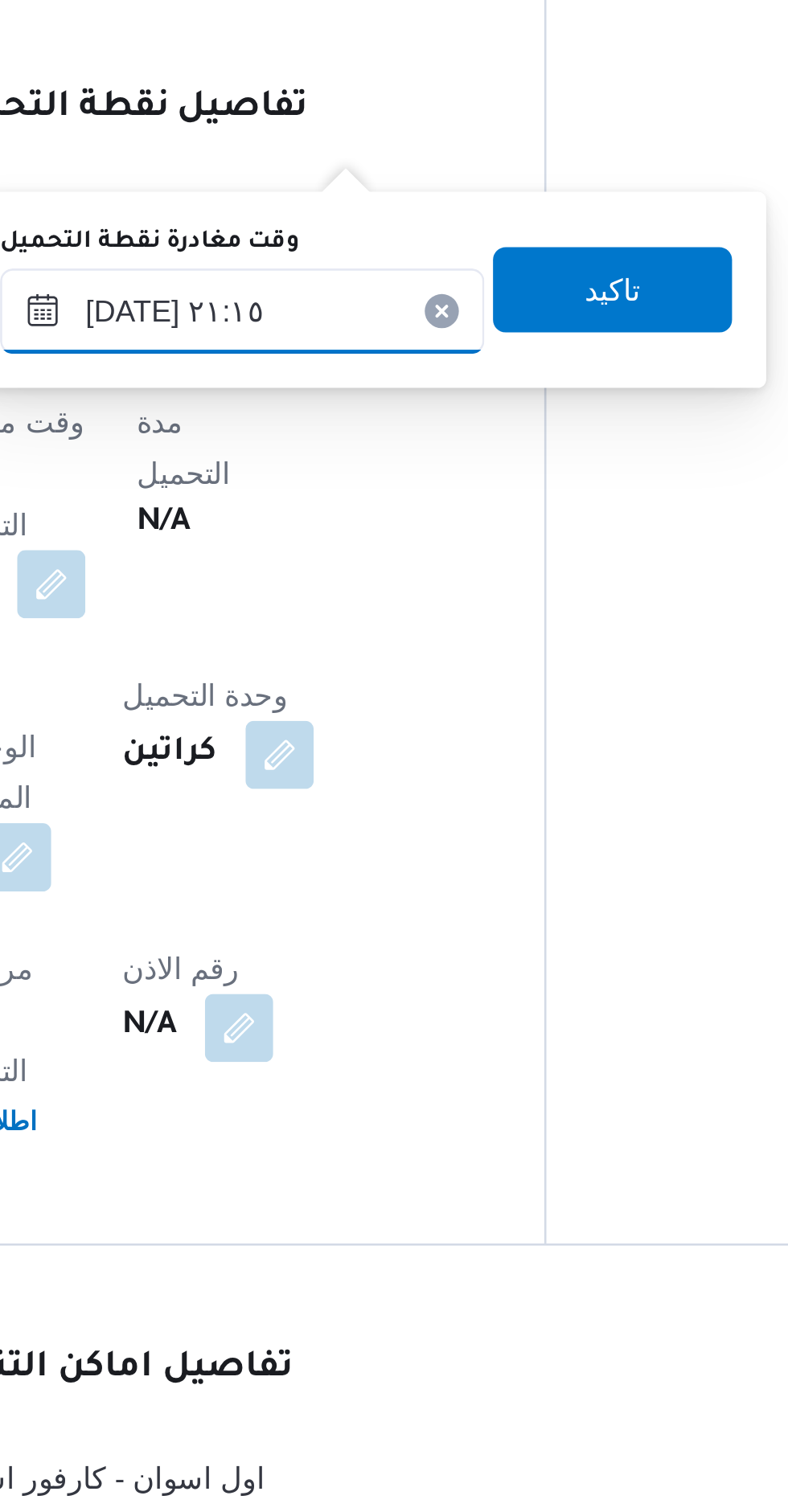
click at [415, 968] on input "[DATE] ٢١:١٥" at bounding box center [388, 968] width 182 height 32
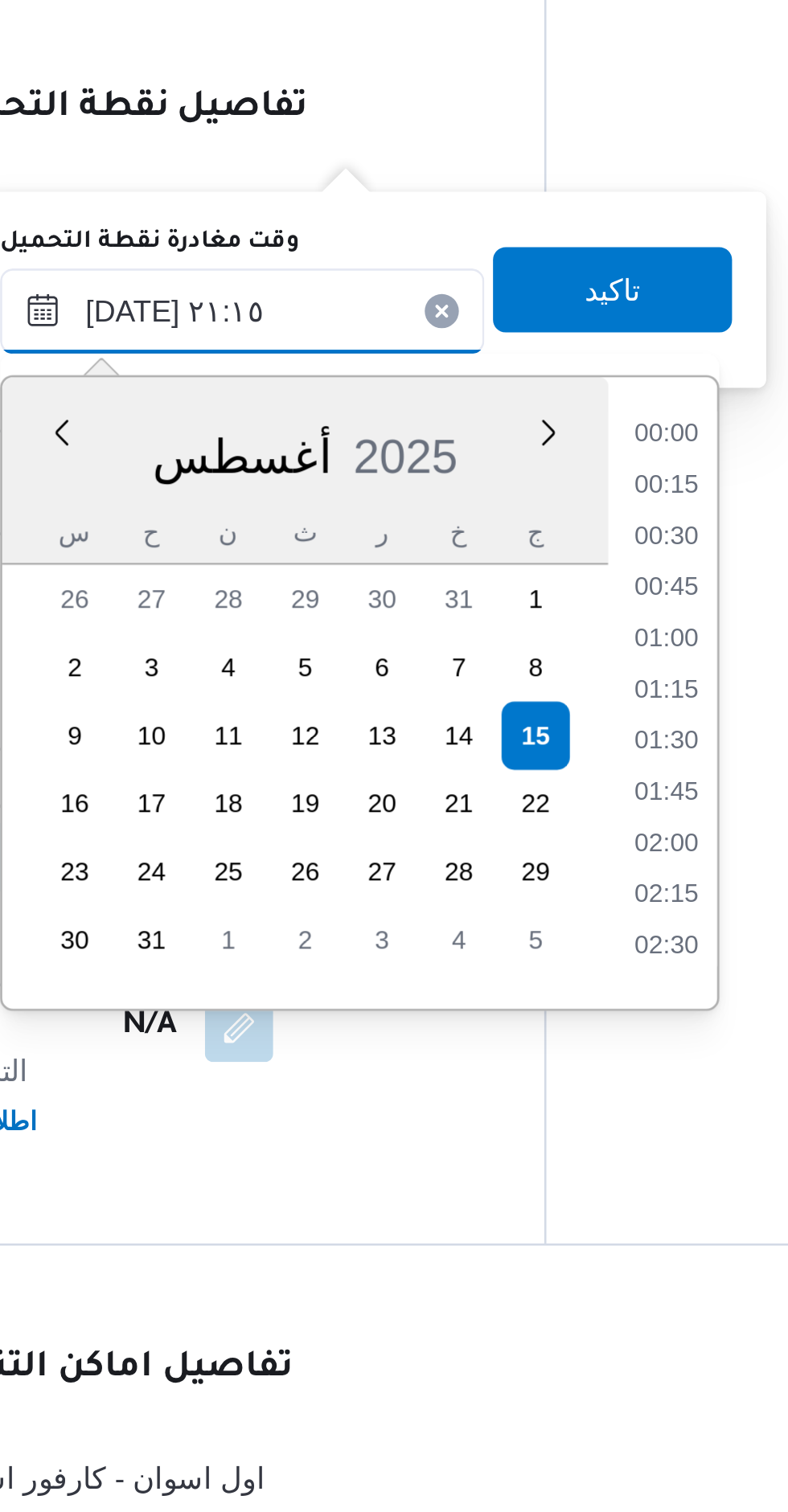
scroll to position [1530, 0]
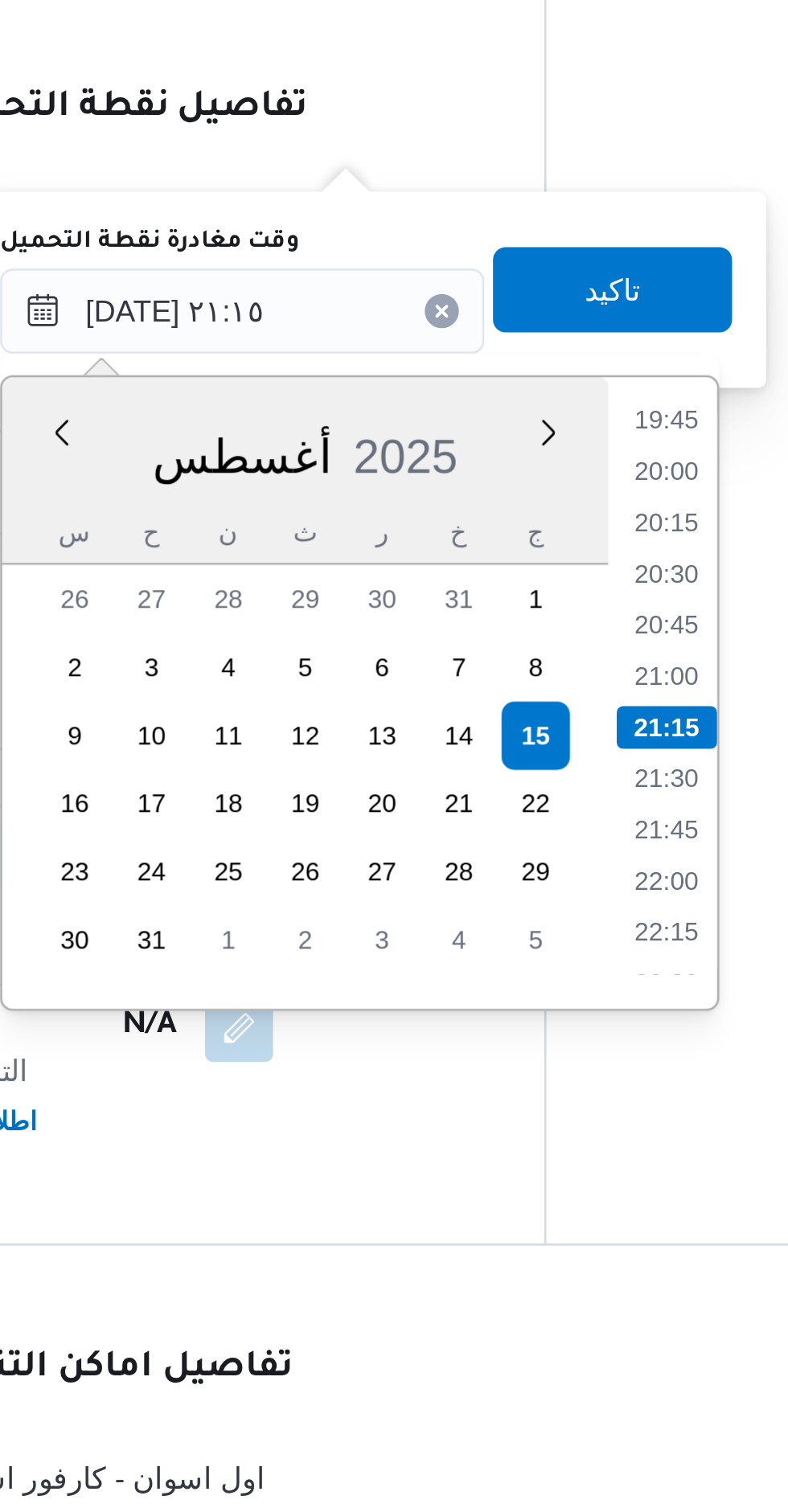
click at [548, 1011] on li "19:45" at bounding box center [548, 1010] width 37 height 16
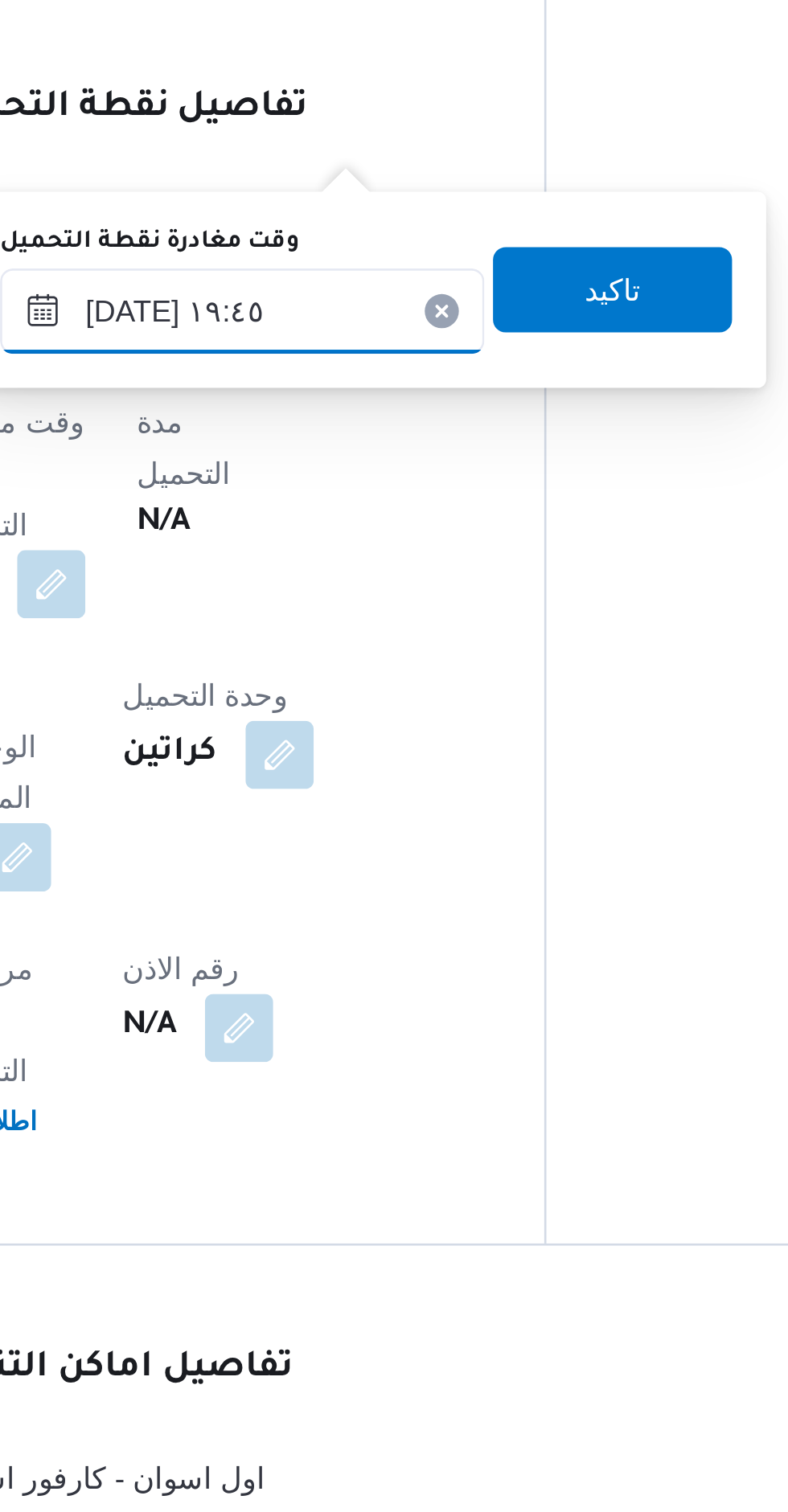
click at [421, 969] on input "[DATE] ١٩:٤٥" at bounding box center [388, 968] width 182 height 32
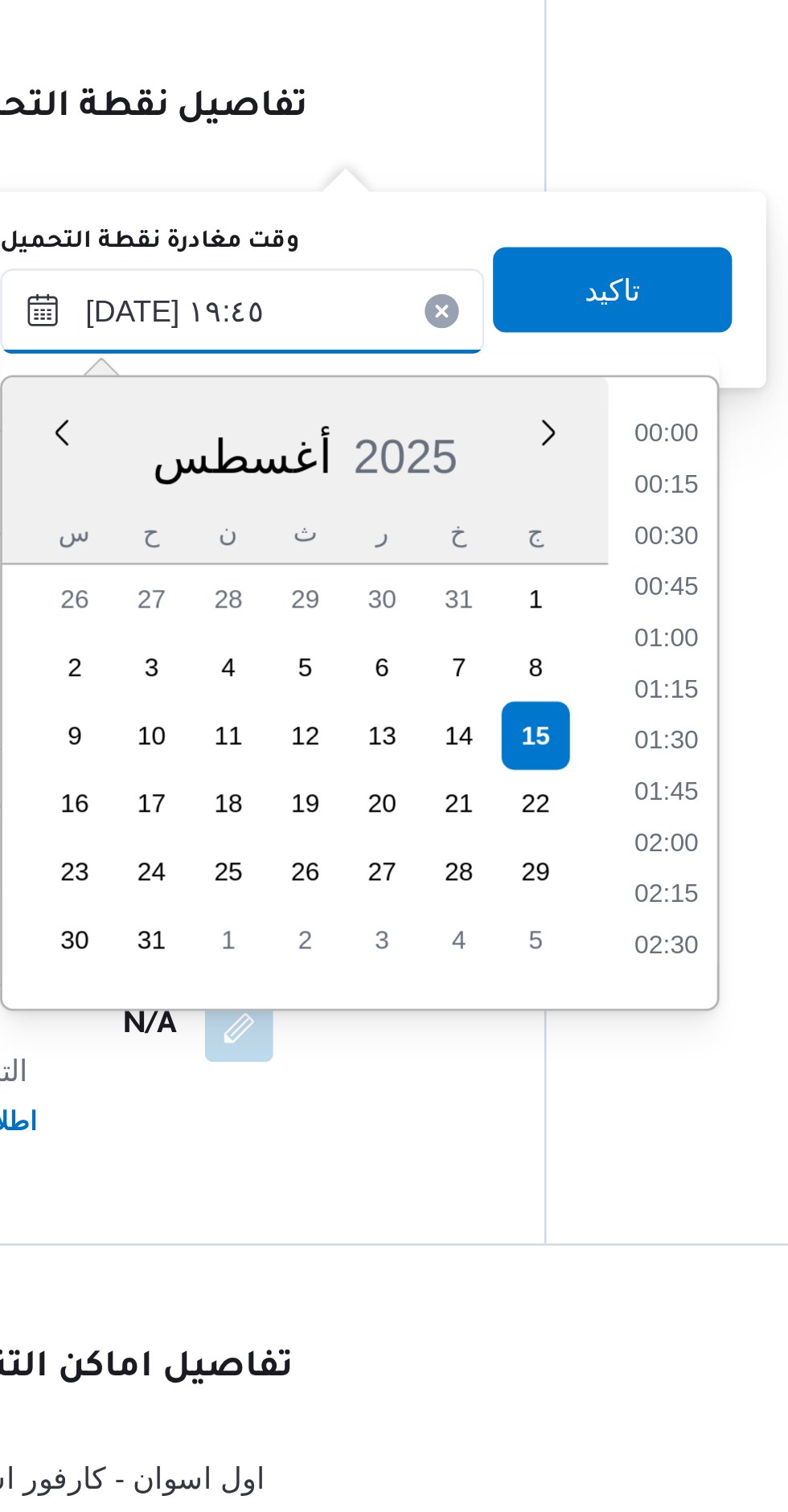
scroll to position [1414, 0]
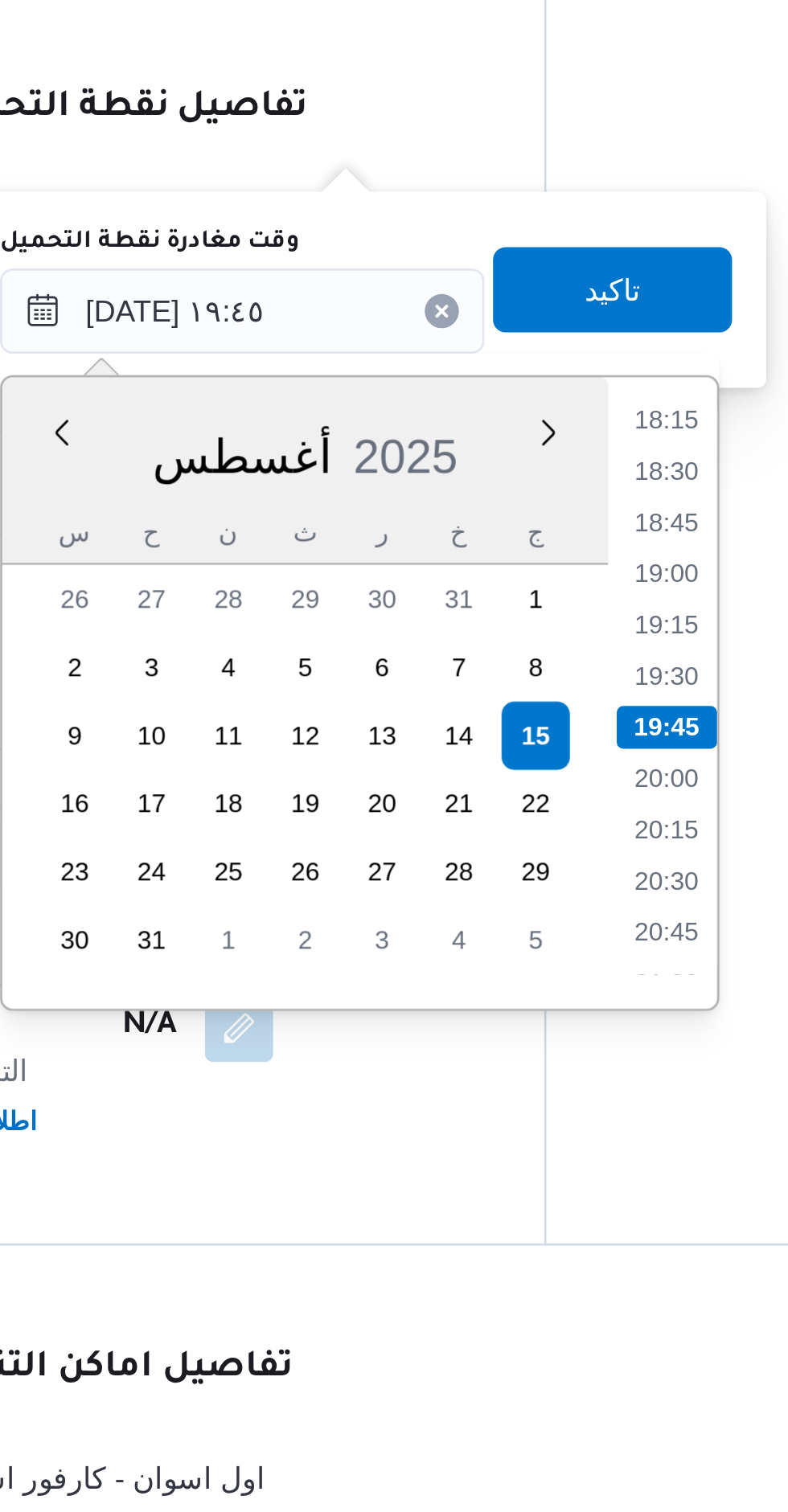
click at [548, 1102] on li "19:30" at bounding box center [548, 1106] width 37 height 16
type input "[DATE] ١٩:٣٠"
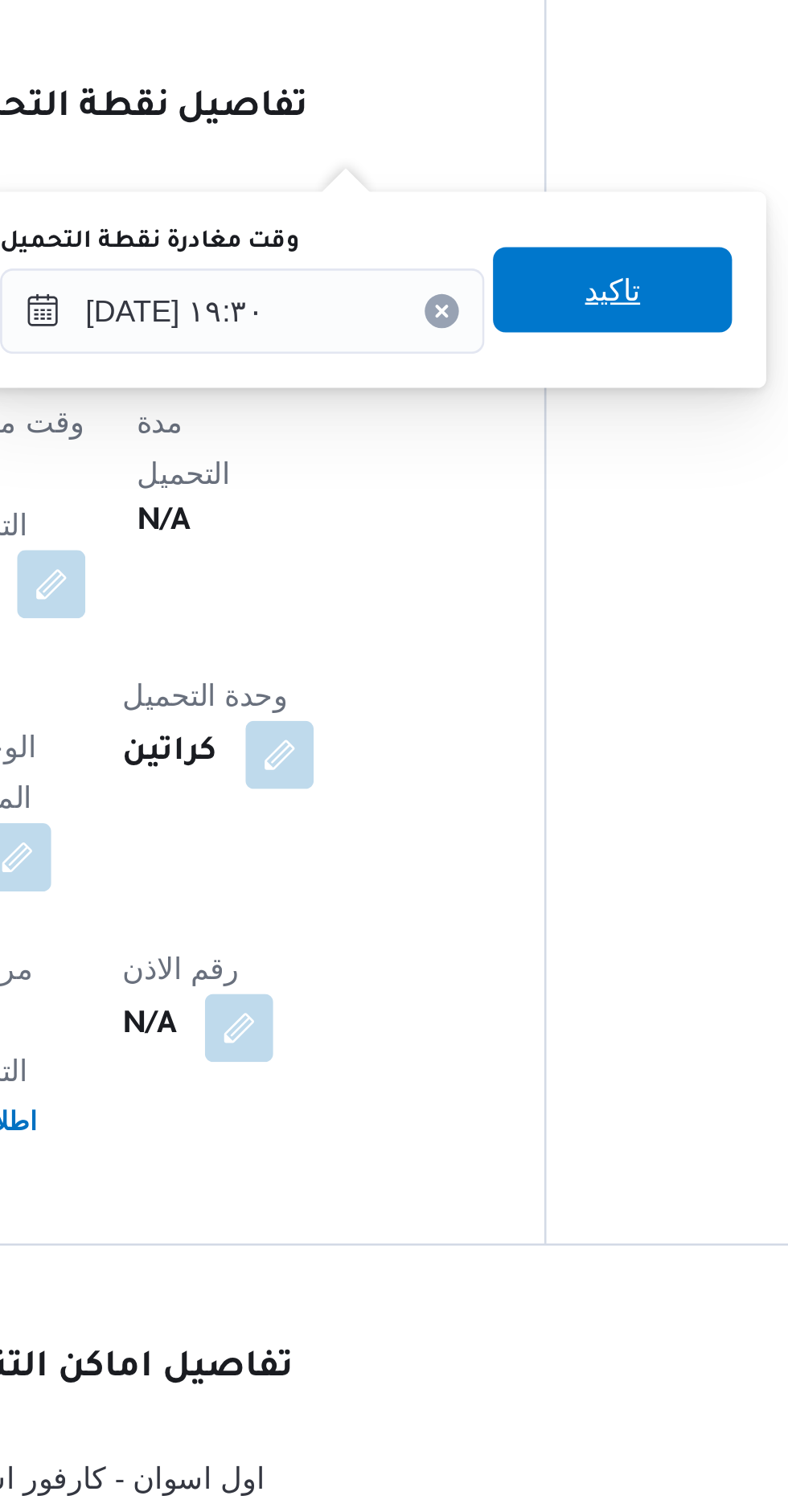
click at [534, 965] on span "تاكيد" at bounding box center [529, 960] width 90 height 32
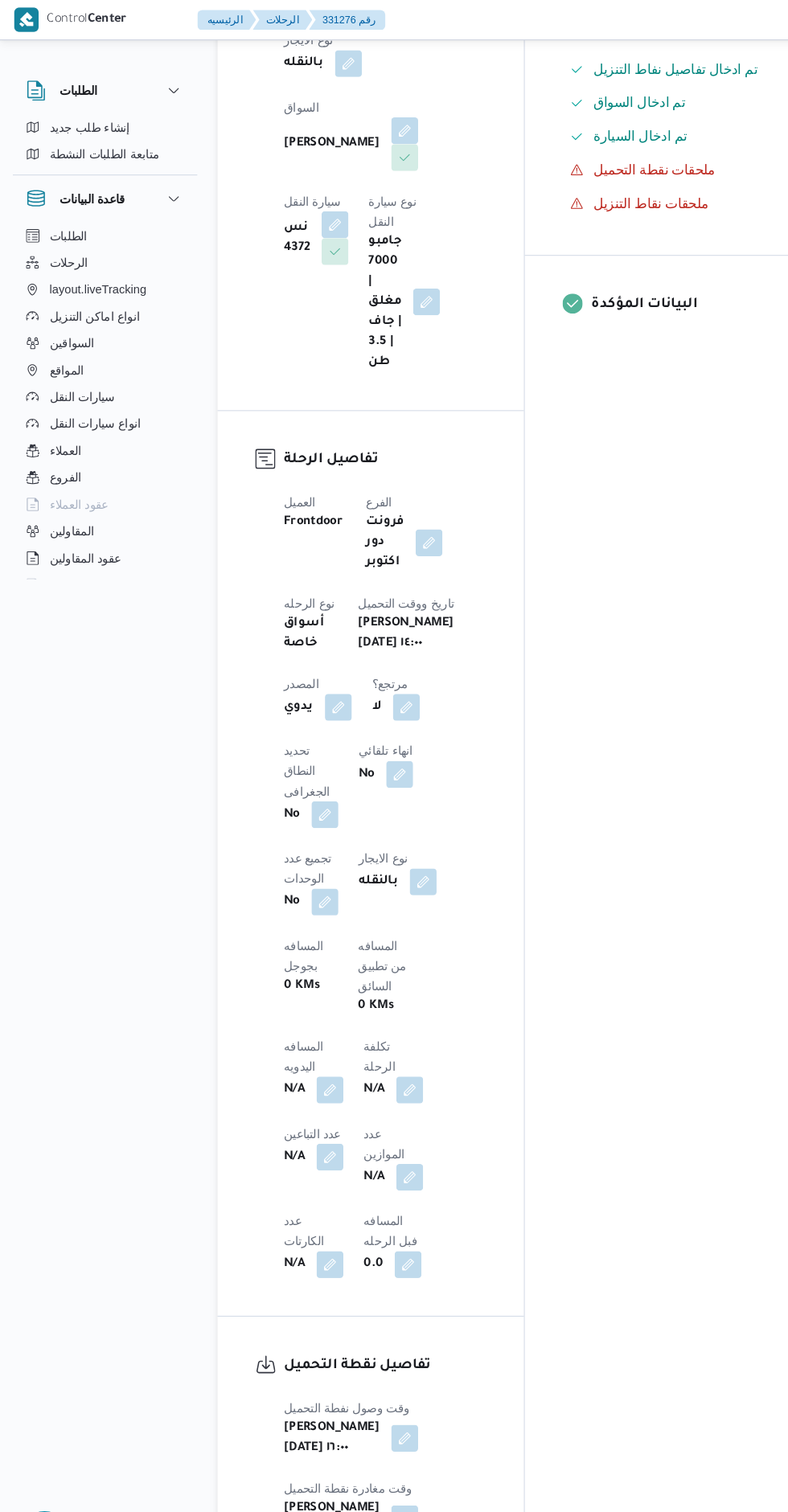
scroll to position [415, 0]
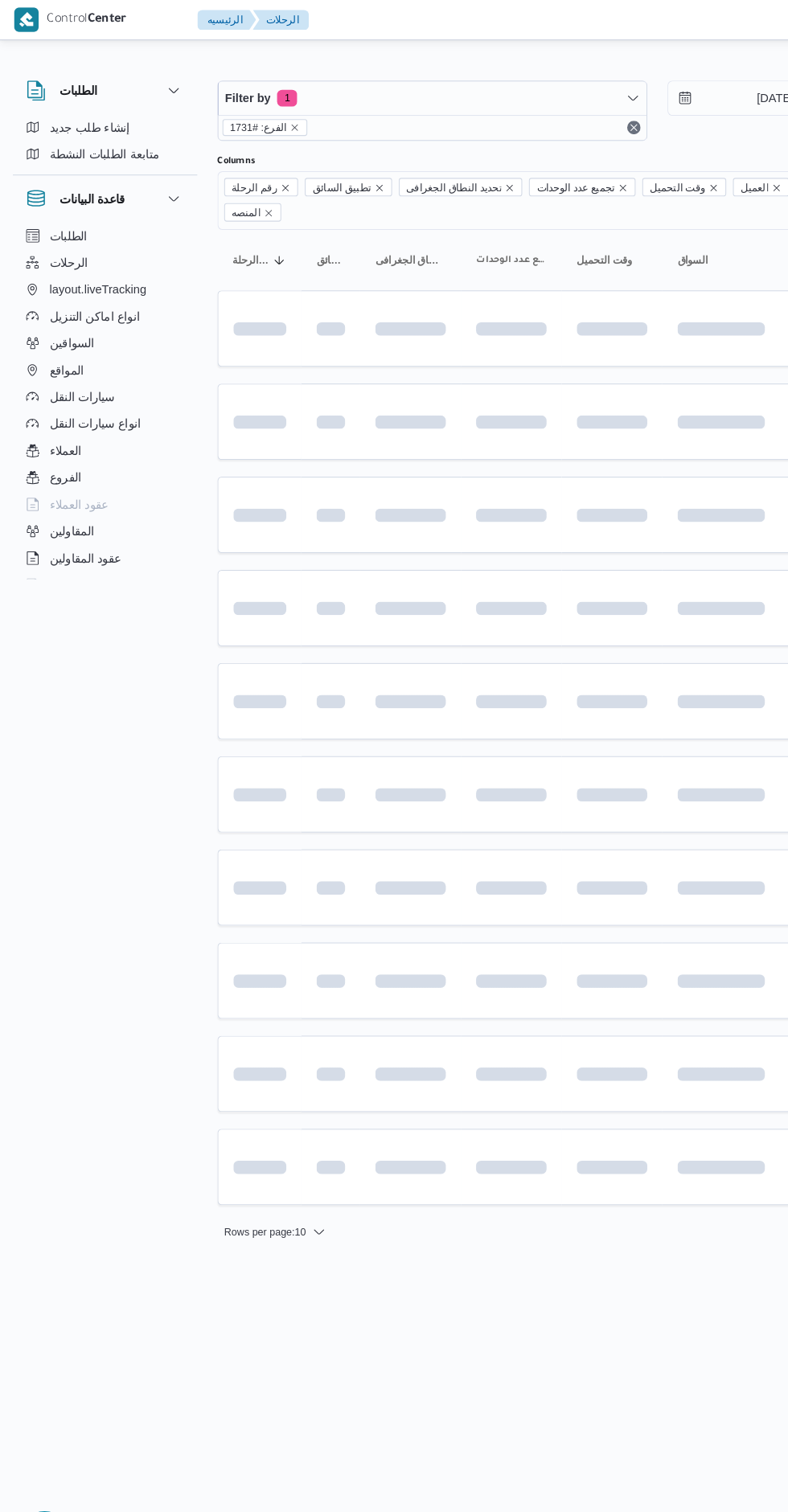
scroll to position [0, 25]
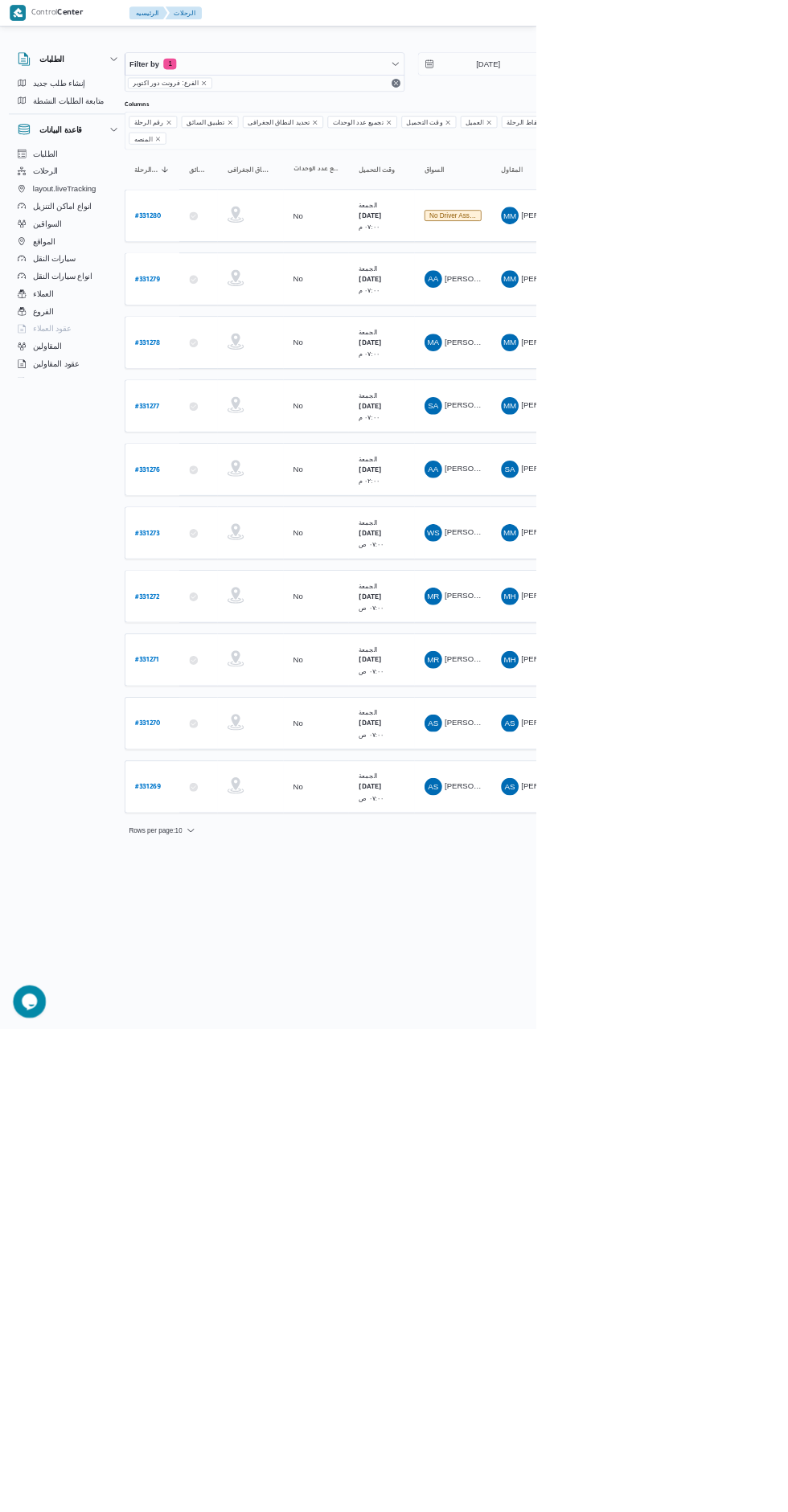
click at [691, 682] on span "[PERSON_NAME]" at bounding box center [699, 688] width 93 height 13
click at [711, 1456] on html "Control Center الرئيسيه الرحلات English عربي Dark mode Logout الطلبات إنشاء طلب…" at bounding box center [369, 756] width 788 height 1512
click at [220, 685] on b "# 331276" at bounding box center [217, 691] width 37 height 12
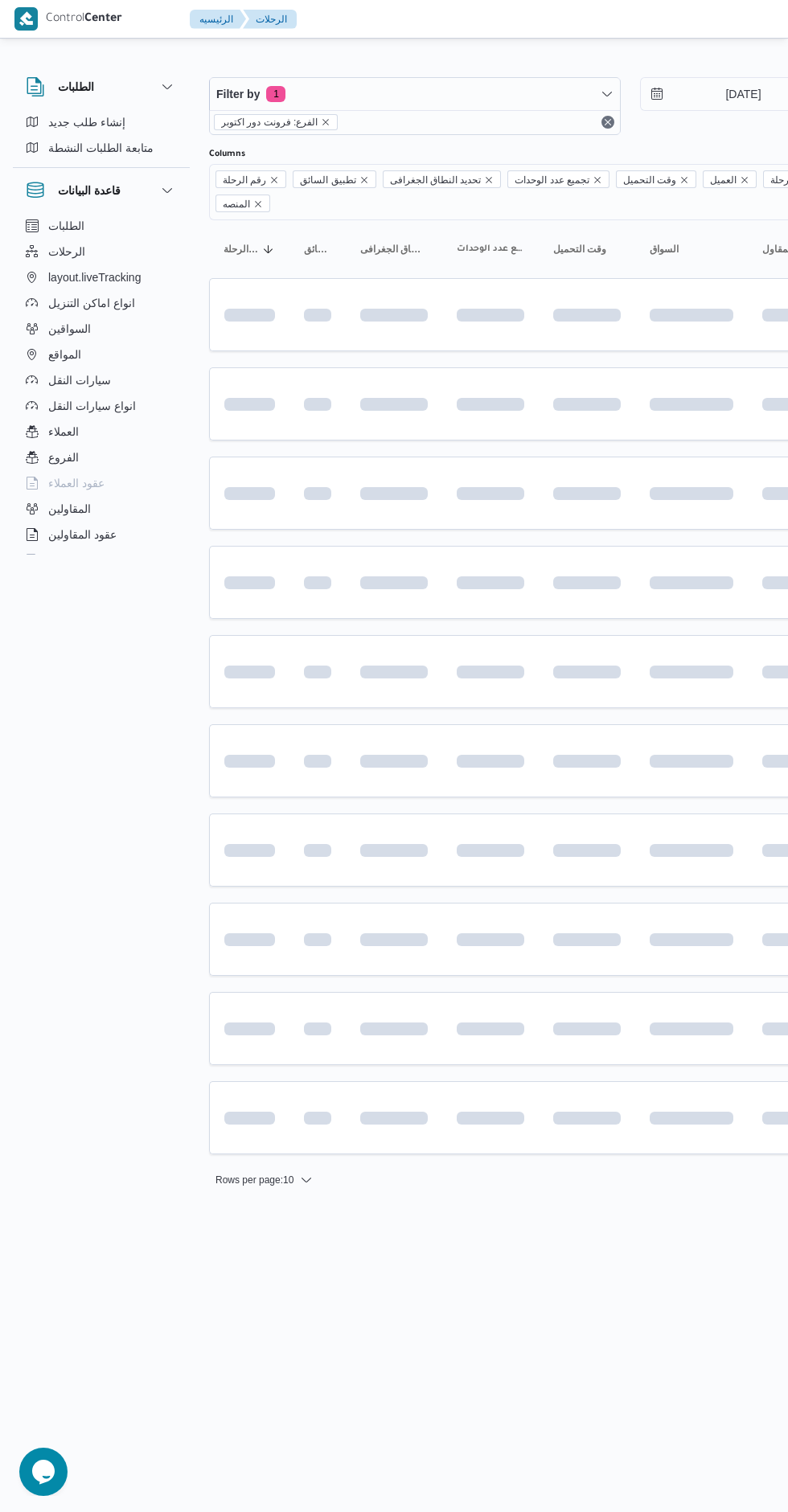
scroll to position [0, 25]
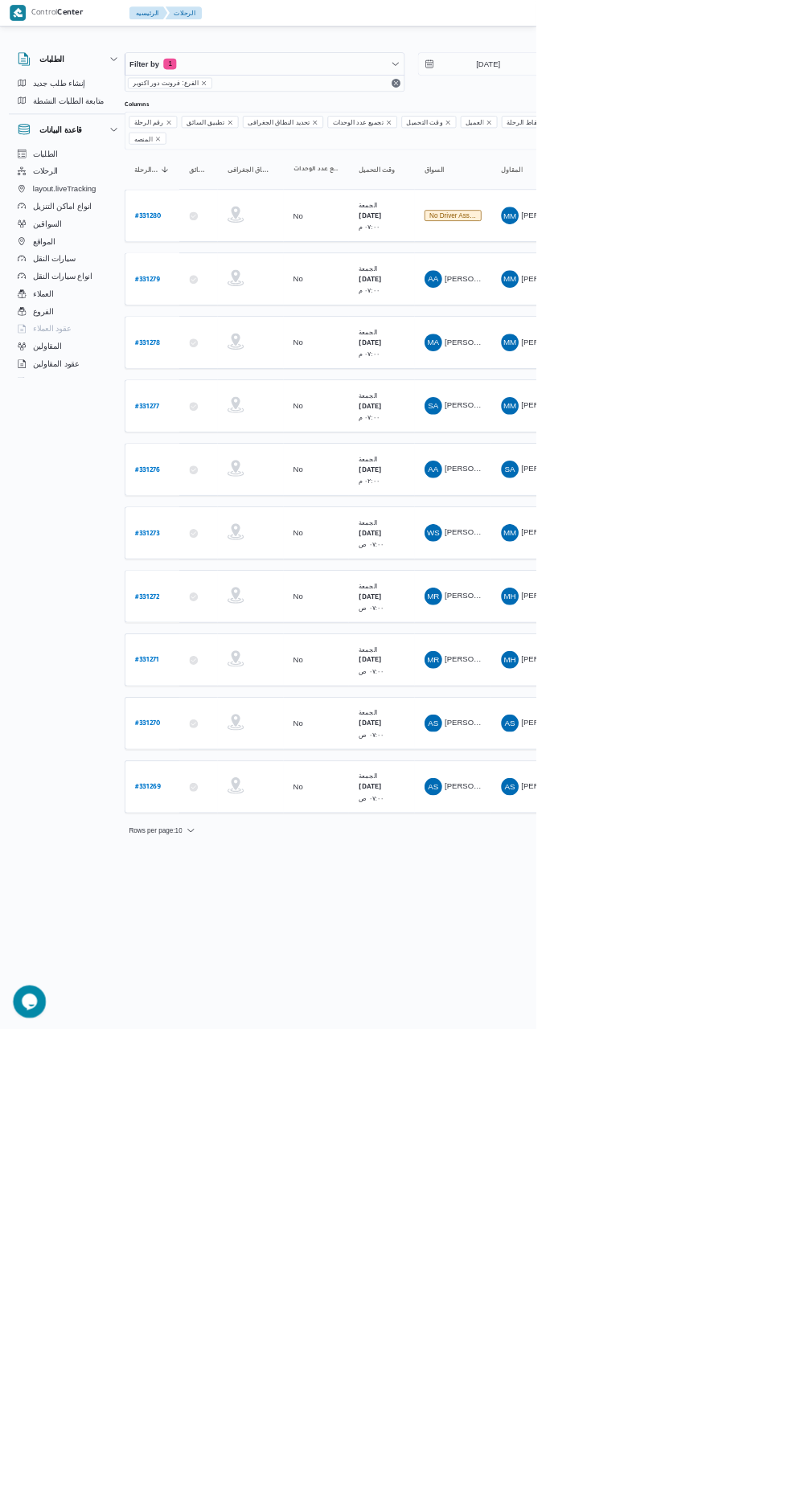
click at [695, 590] on span "[PERSON_NAME]" at bounding box center [699, 596] width 93 height 13
click at [676, 1498] on html "Control Center الرئيسيه الرحلات English عربي Dark mode Logout الطلبات إنشاء طلب…" at bounding box center [369, 756] width 788 height 1512
click at [694, 496] on span "[PERSON_NAME]" at bounding box center [699, 502] width 93 height 13
click at [220, 499] on b "# 331278" at bounding box center [217, 505] width 37 height 12
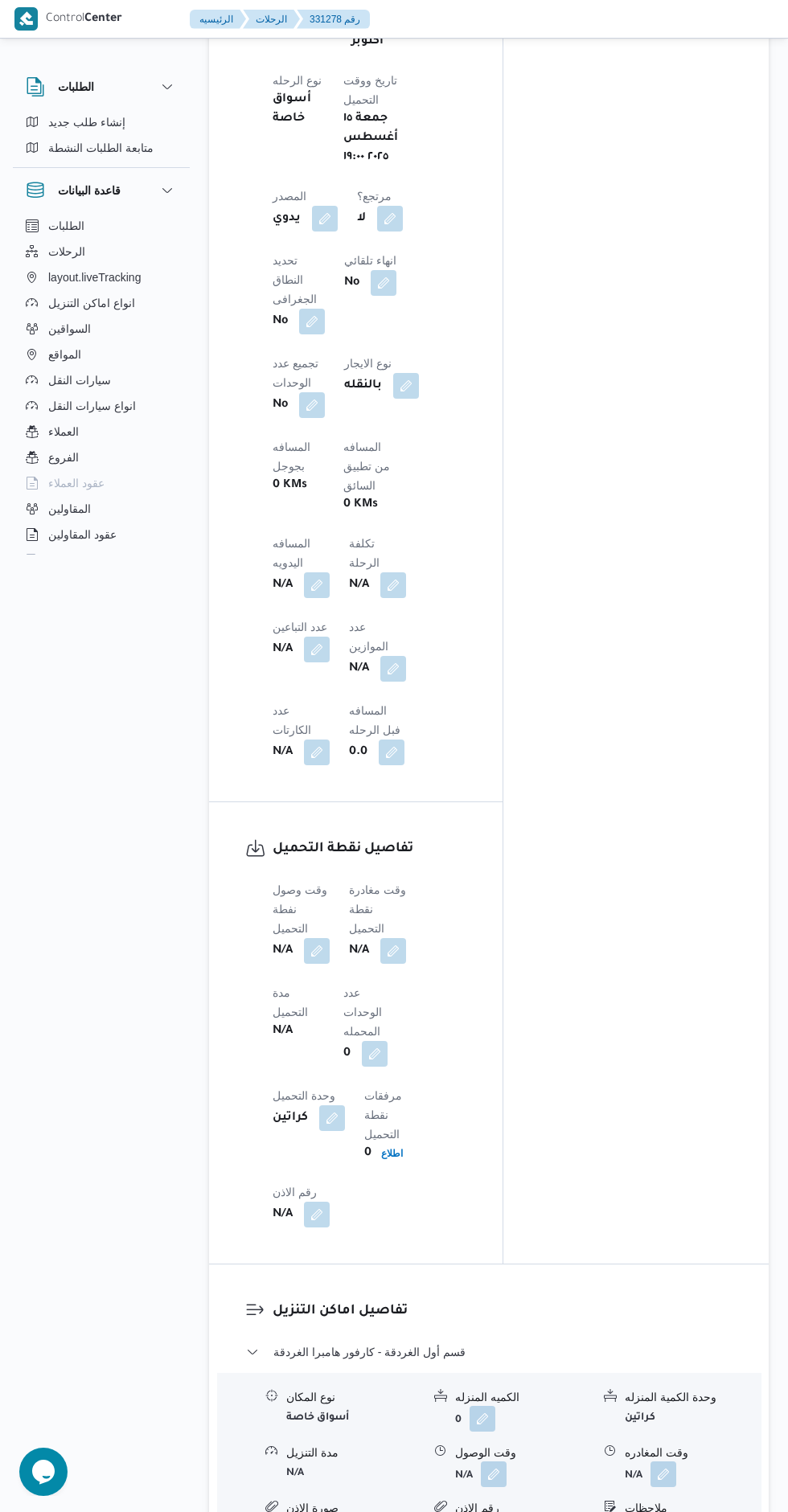
scroll to position [1013, 0]
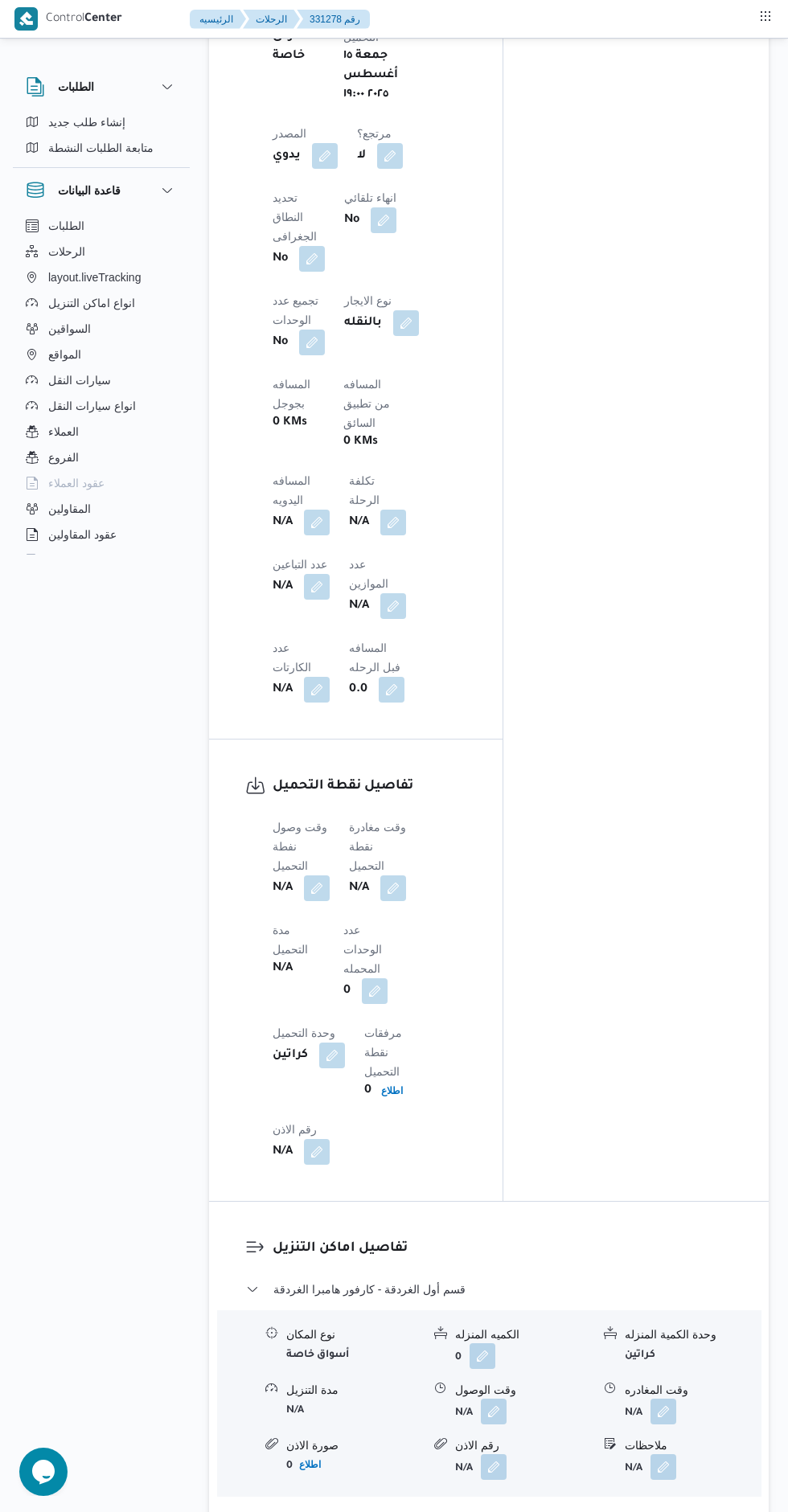
click at [315, 875] on button "button" at bounding box center [317, 888] width 25 height 25
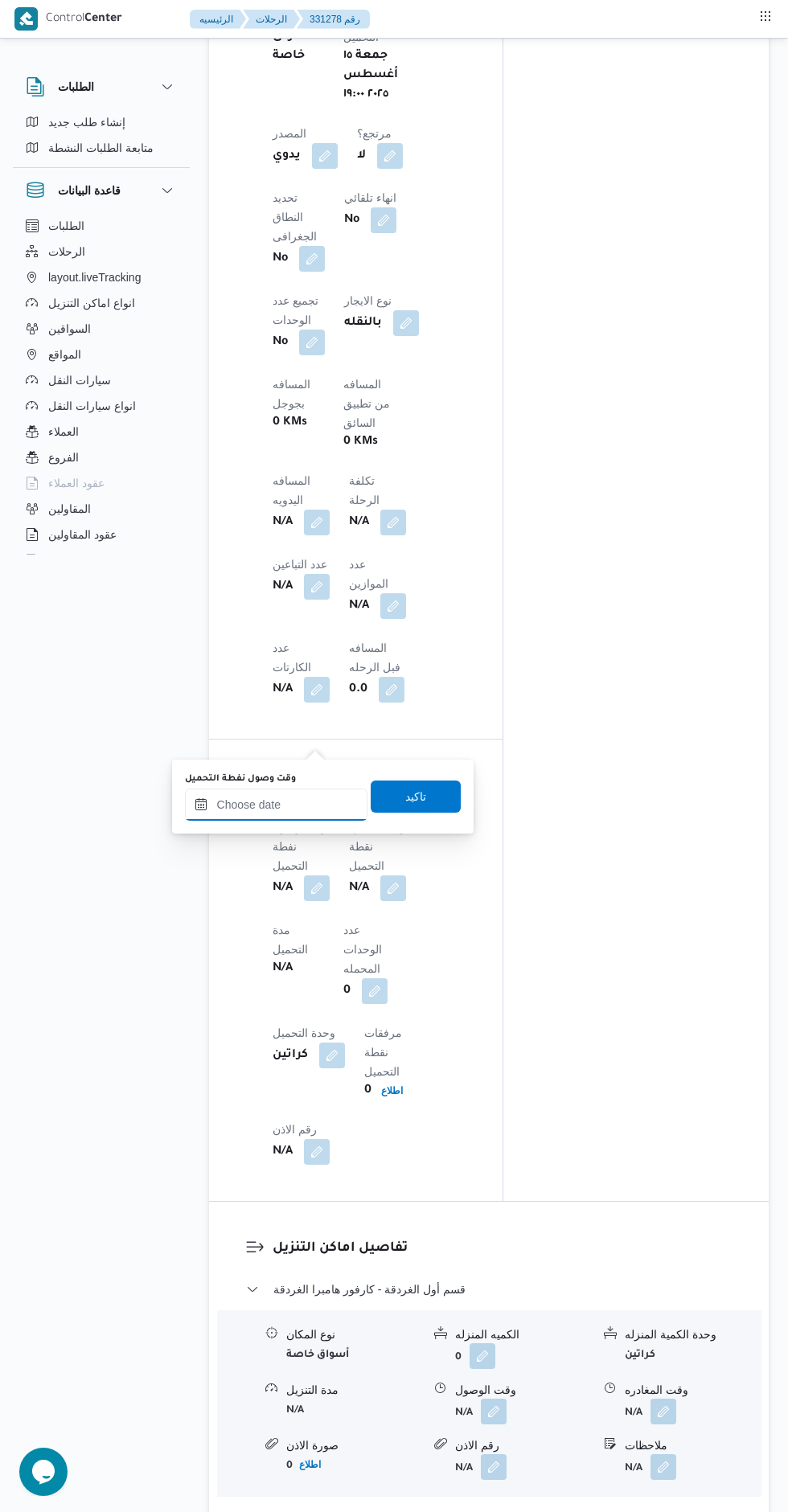
click at [275, 804] on input "وقت وصول نفطة التحميل" at bounding box center [276, 804] width 182 height 32
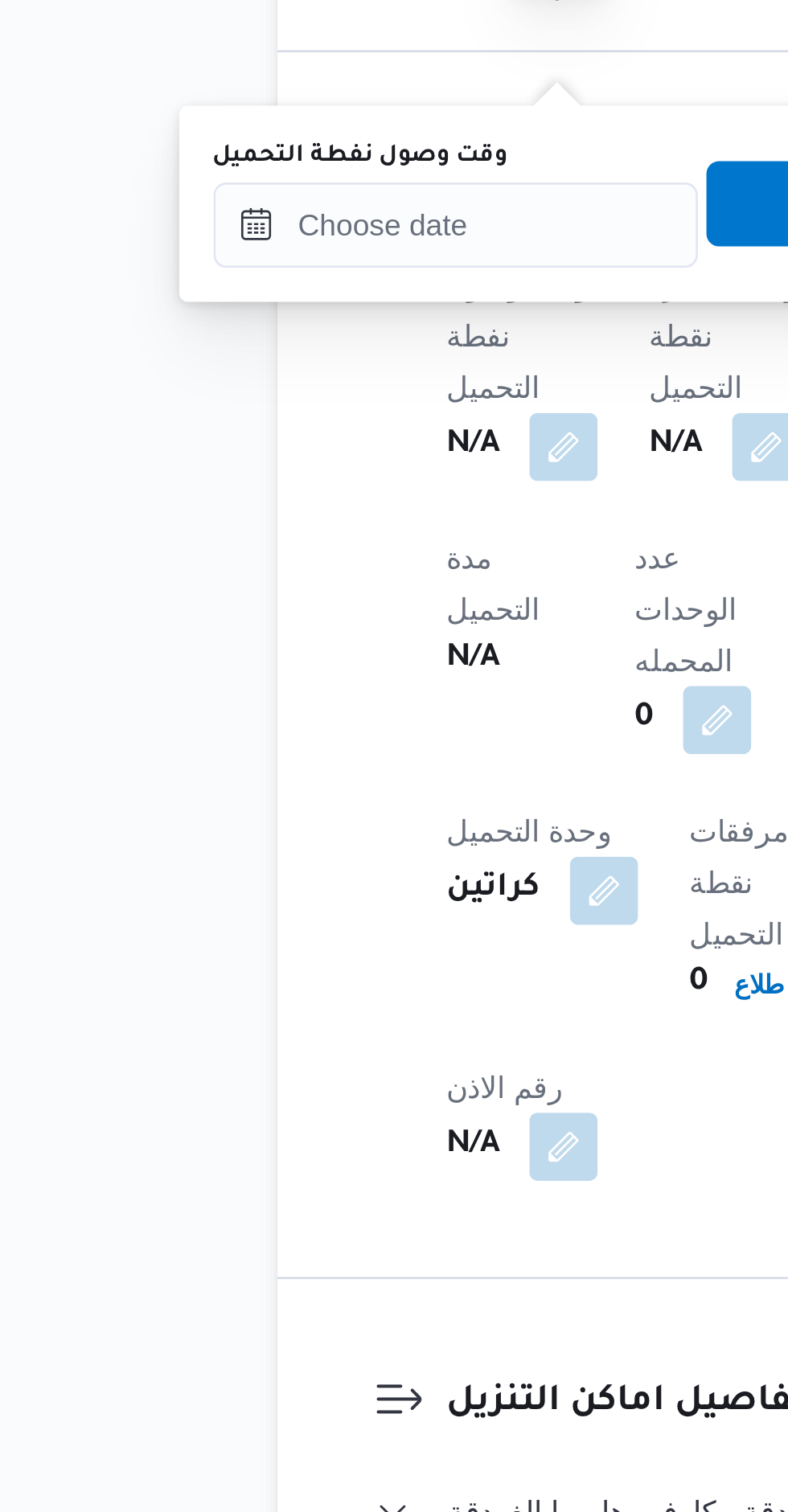
scroll to position [968, 0]
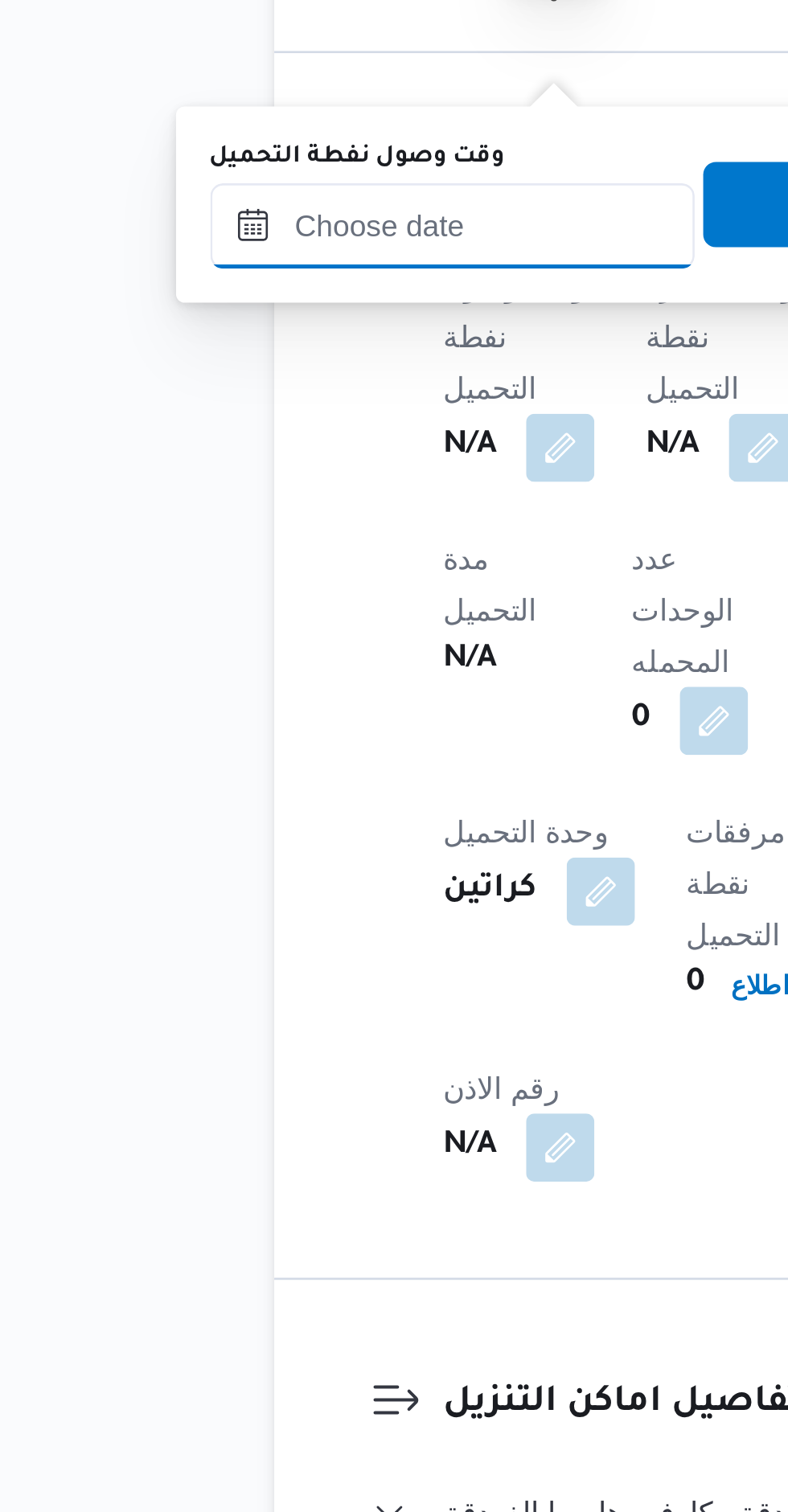
click at [245, 855] on input "وقت وصول نفطة التحميل" at bounding box center [276, 849] width 182 height 32
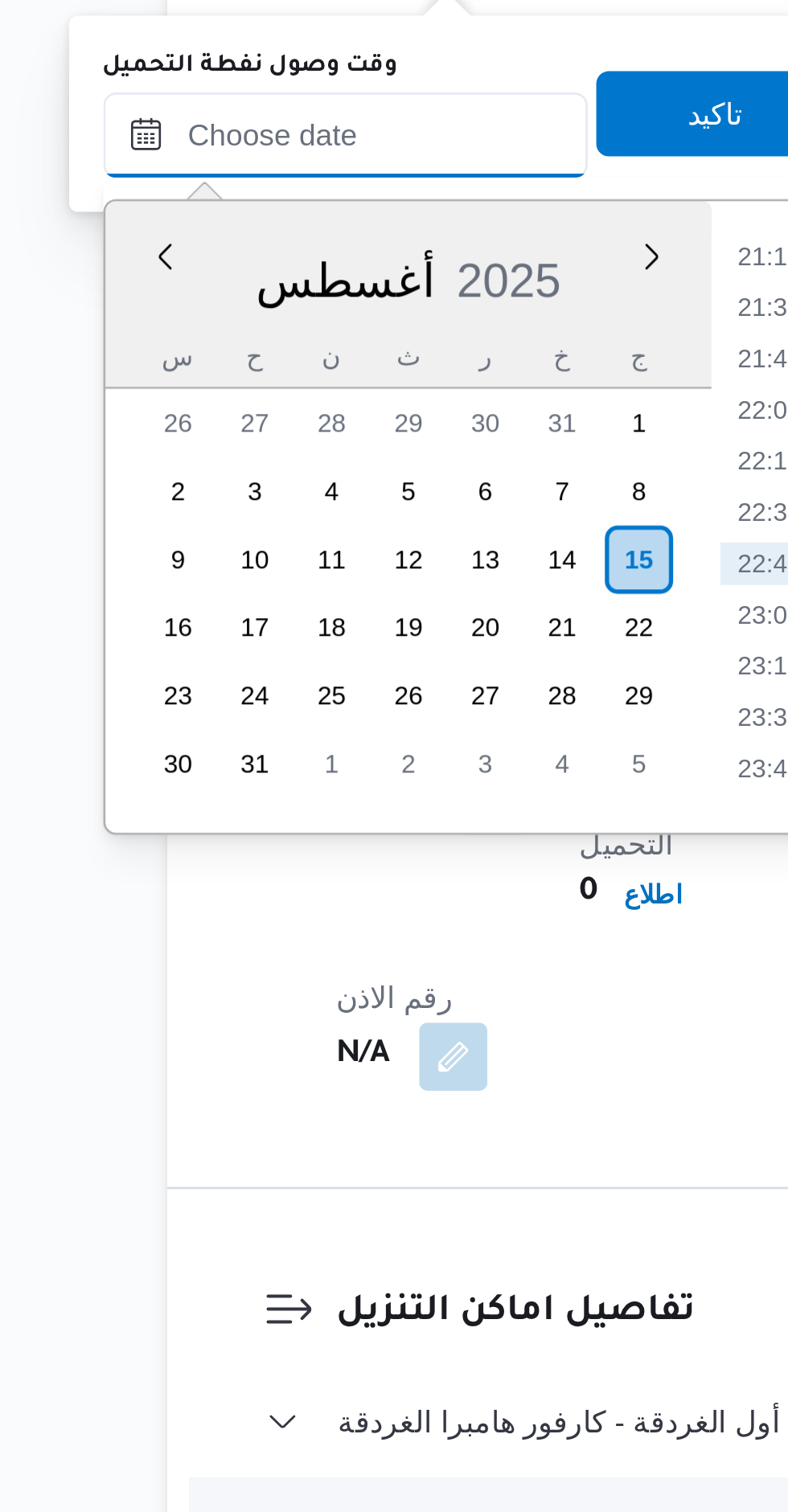
scroll to position [967, 0]
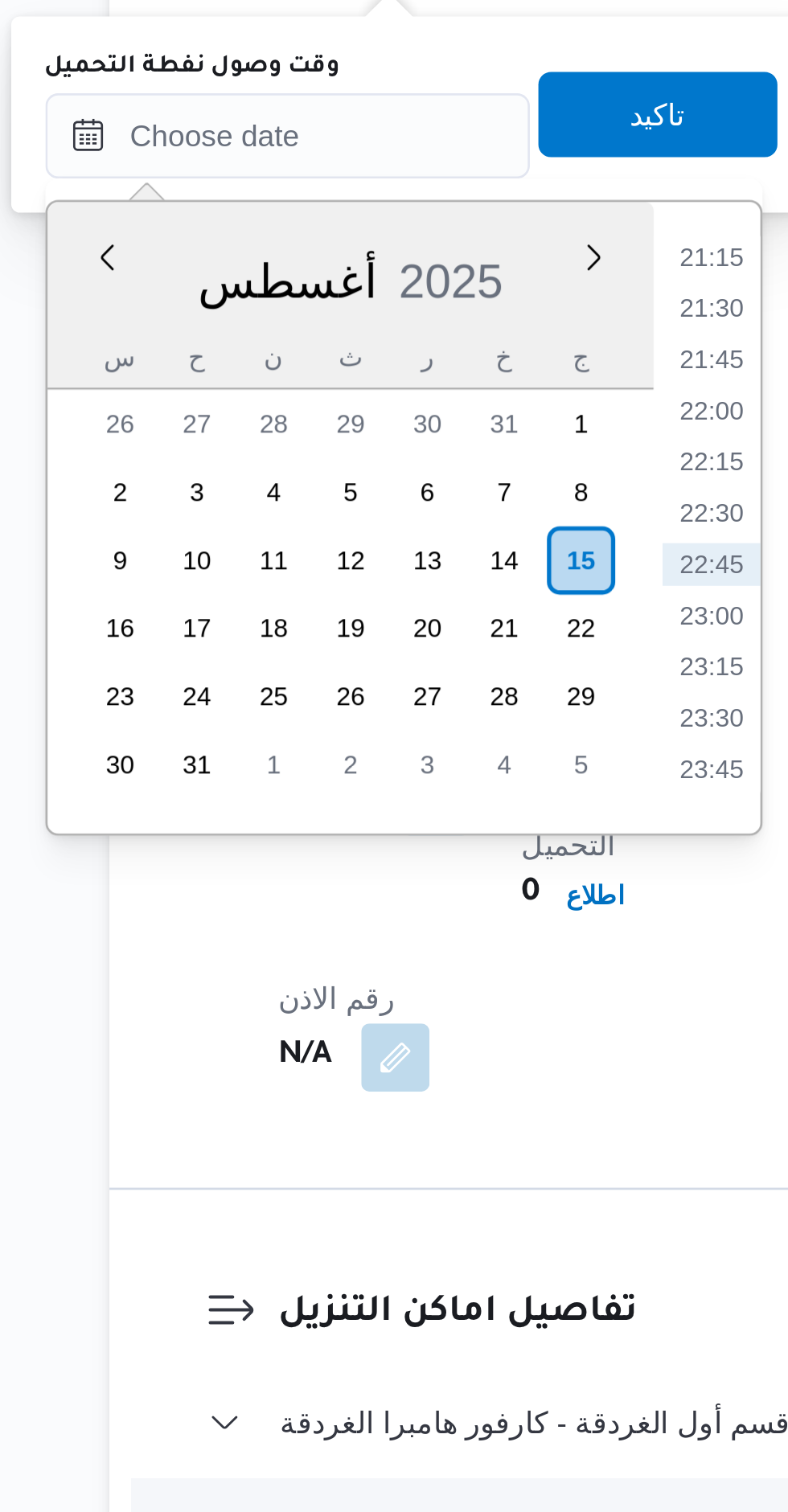
click at [440, 902] on li "21:15" at bounding box center [436, 895] width 37 height 16
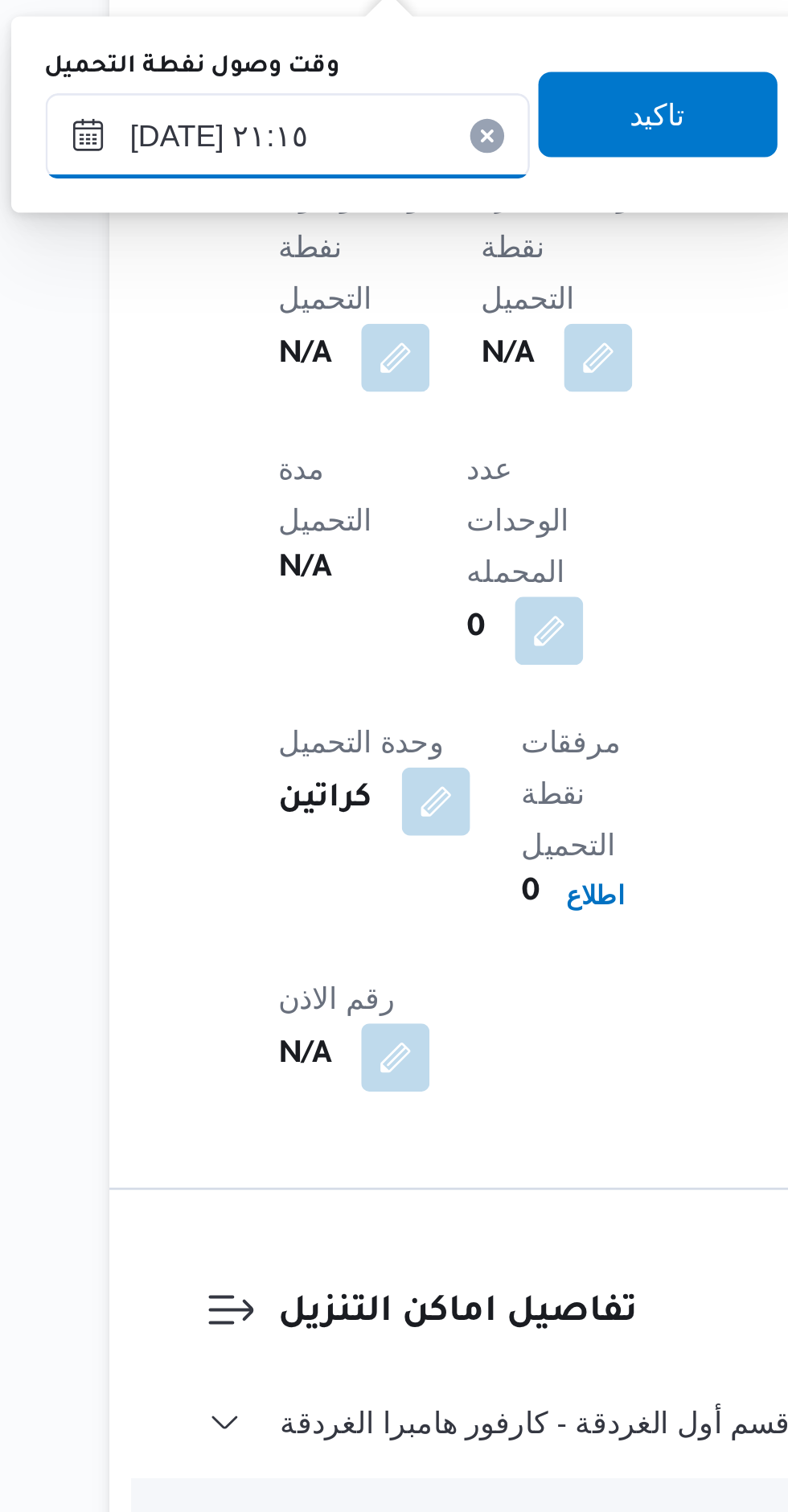
click at [293, 853] on input "[DATE] ٢١:١٥" at bounding box center [276, 849] width 182 height 32
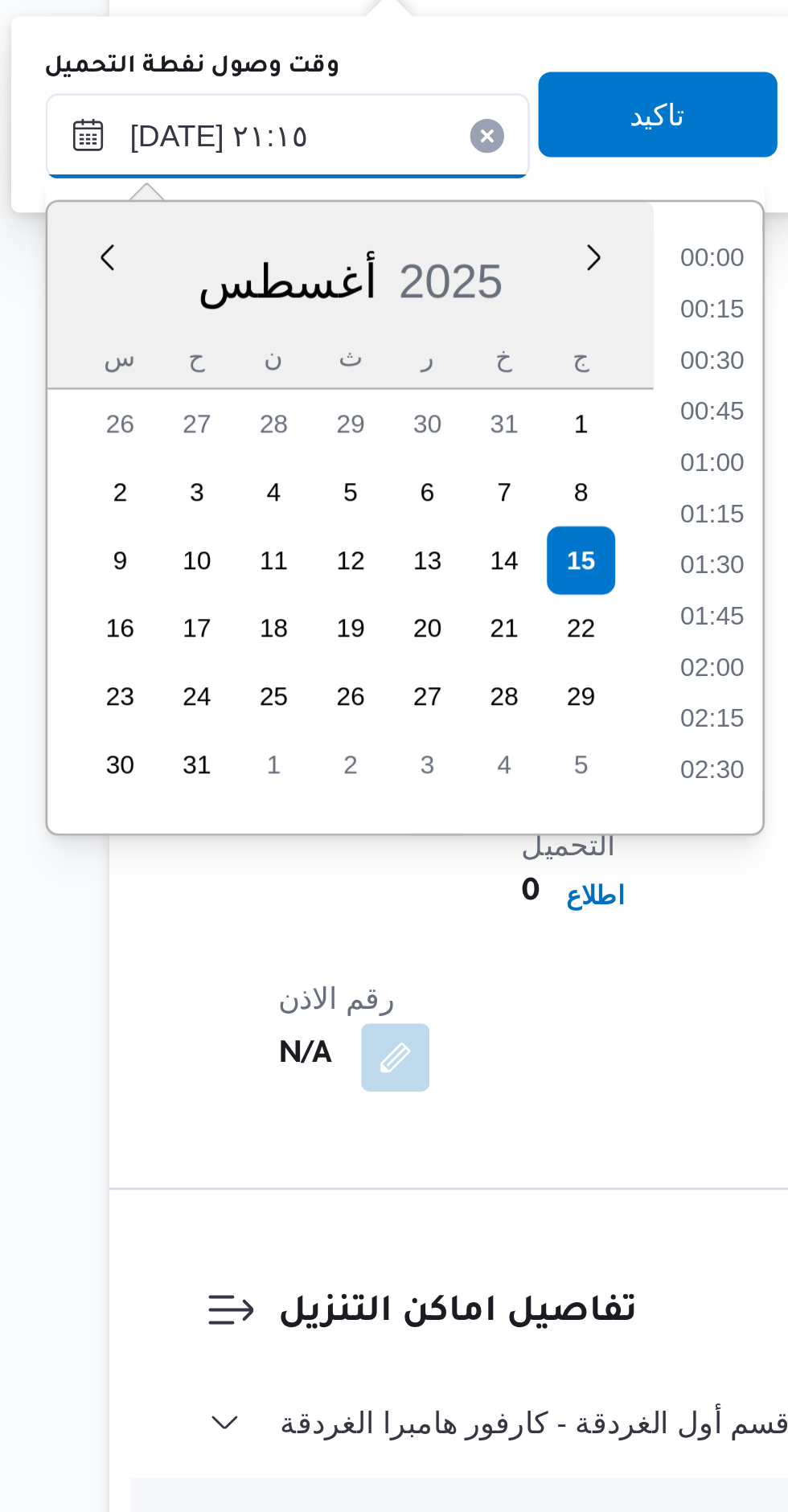
scroll to position [1530, 0]
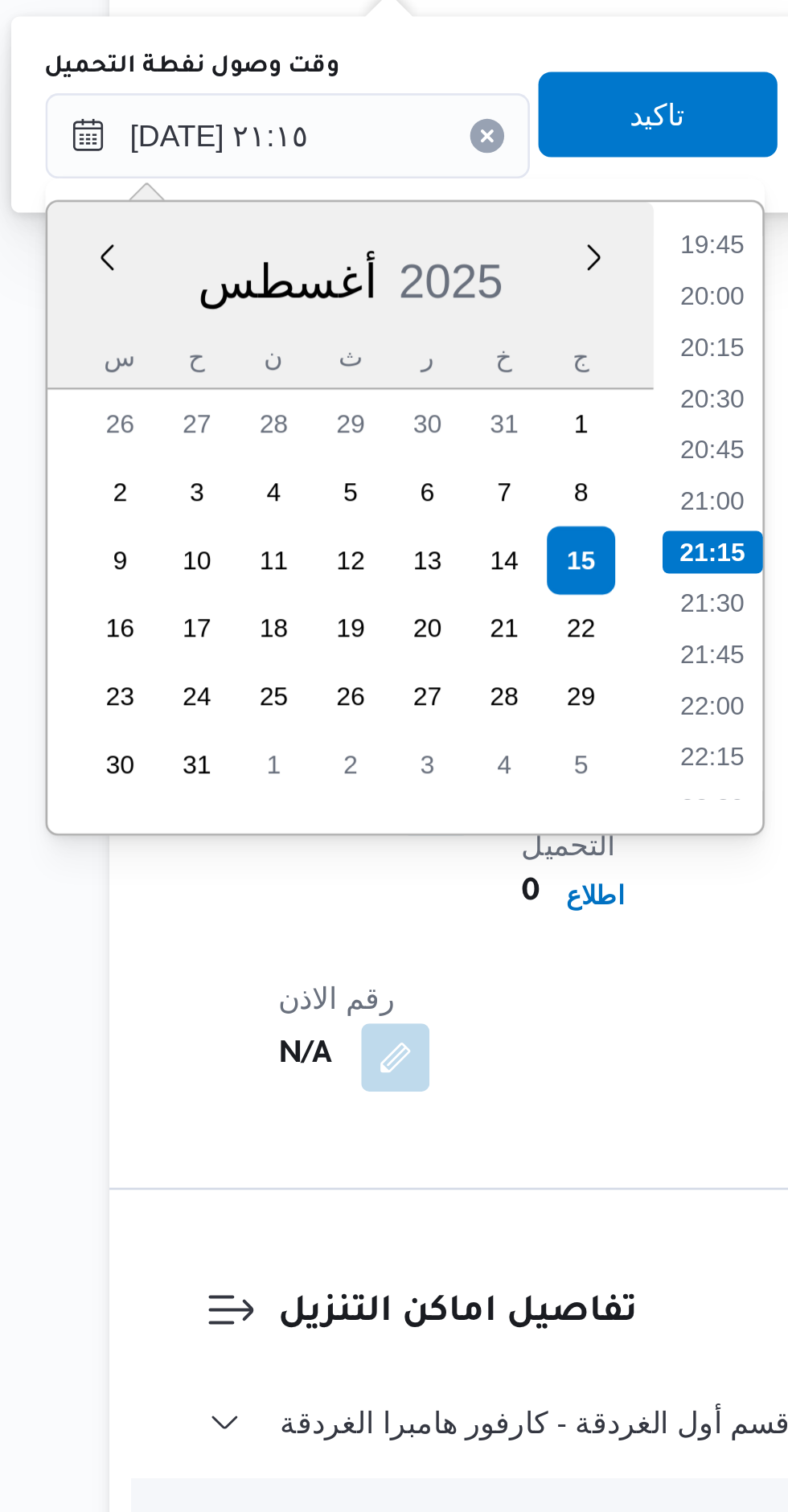
click at [439, 985] on li "21:00" at bounding box center [436, 987] width 37 height 16
type input "[DATE] ٢١:٠٠"
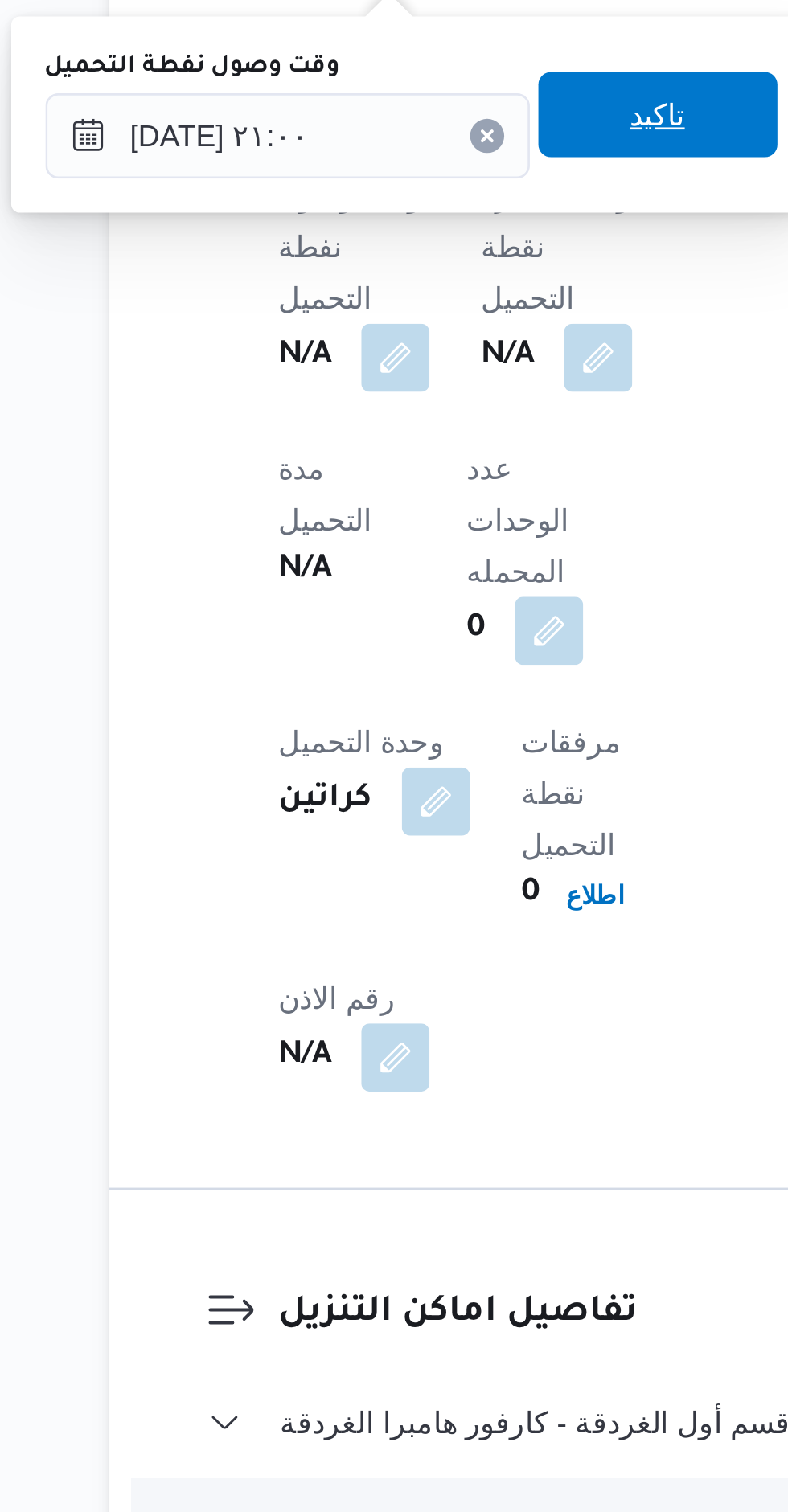
click at [377, 847] on span "تاكيد" at bounding box center [415, 841] width 90 height 32
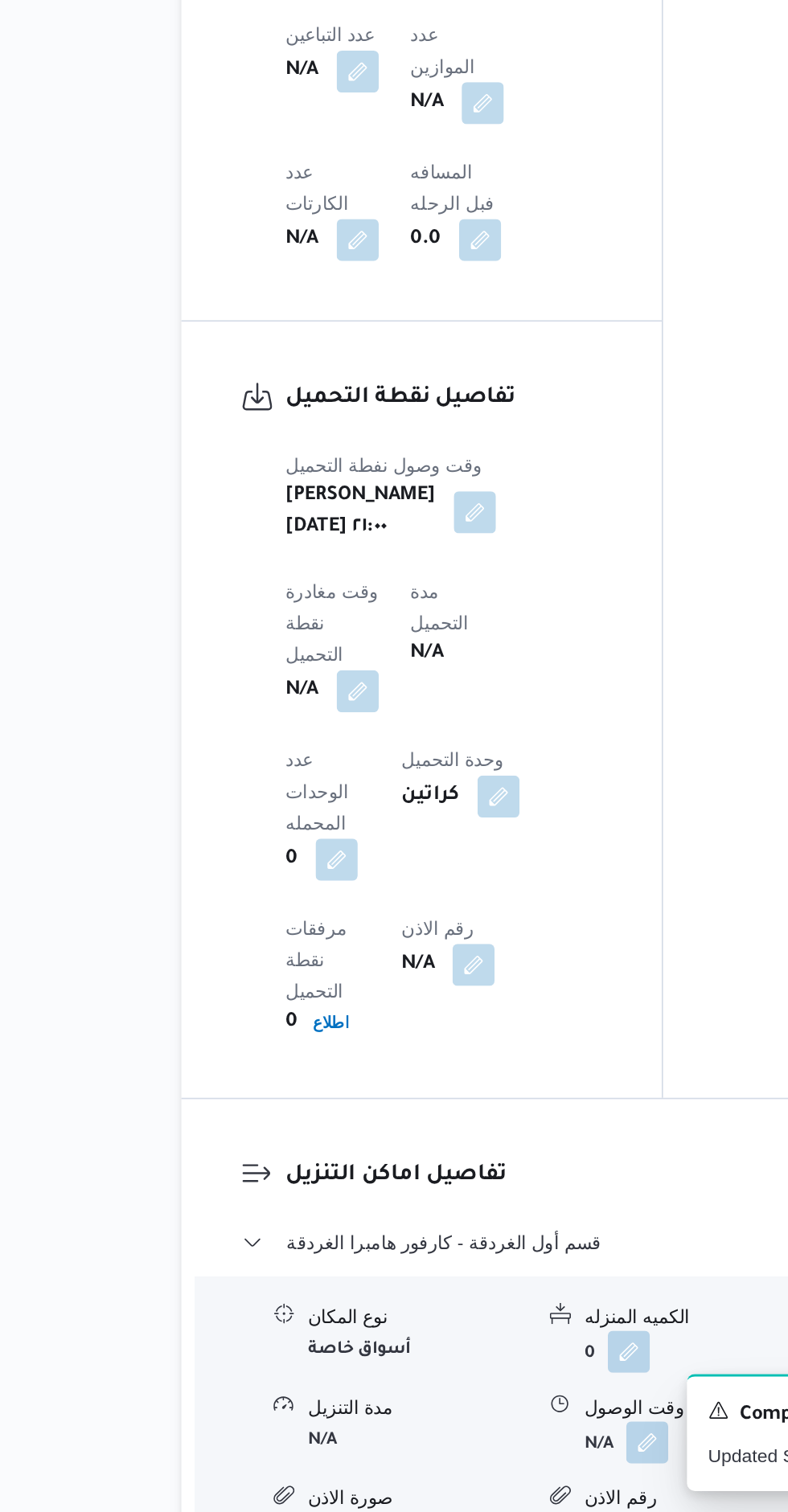
click at [293, 1001] on b "N/A" at bounding box center [283, 1011] width 20 height 19
click at [330, 997] on button "button" at bounding box center [317, 1010] width 25 height 25
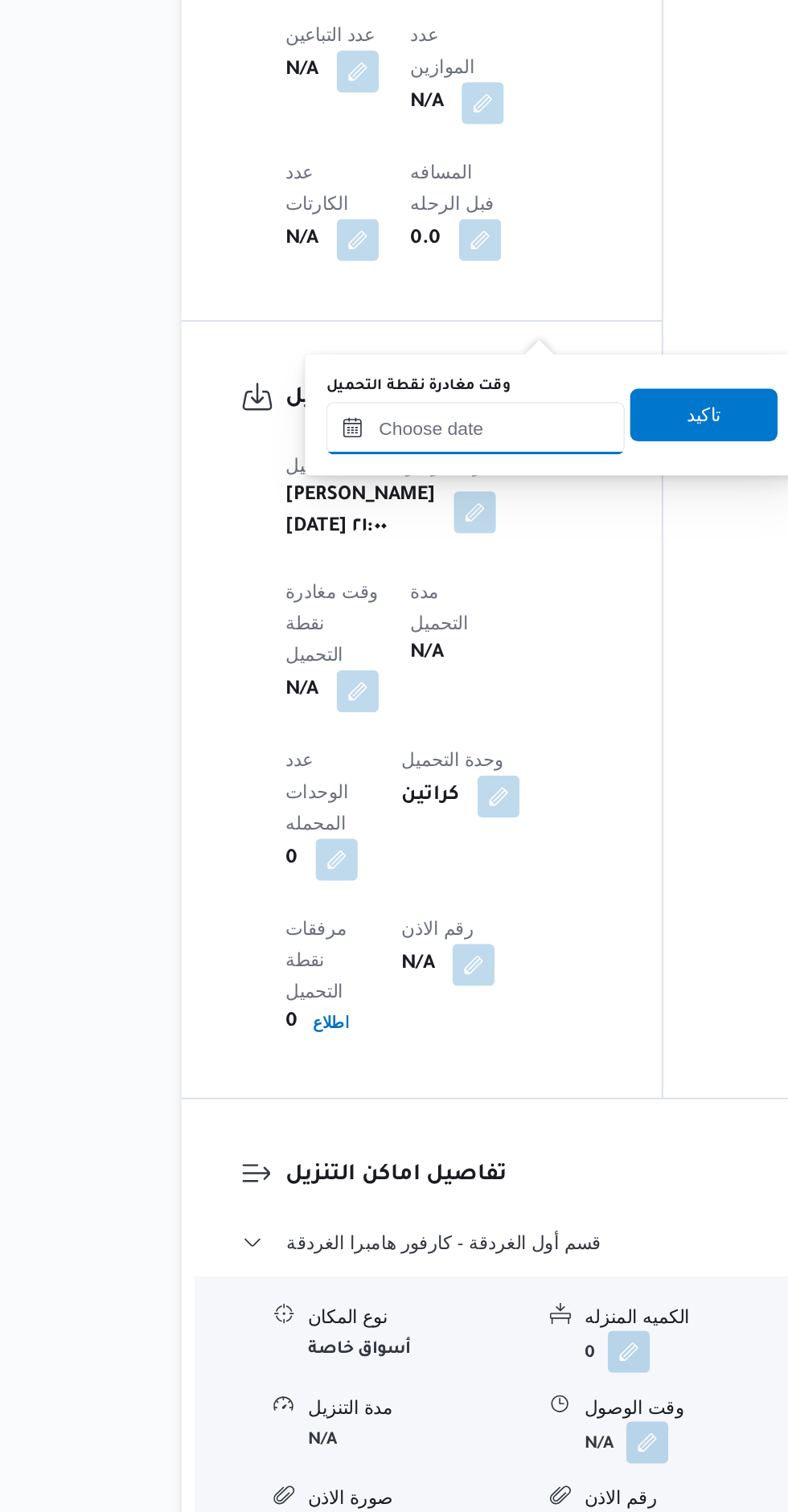
click at [345, 851] on input "وقت مغادرة نقطة التحميل" at bounding box center [388, 849] width 182 height 32
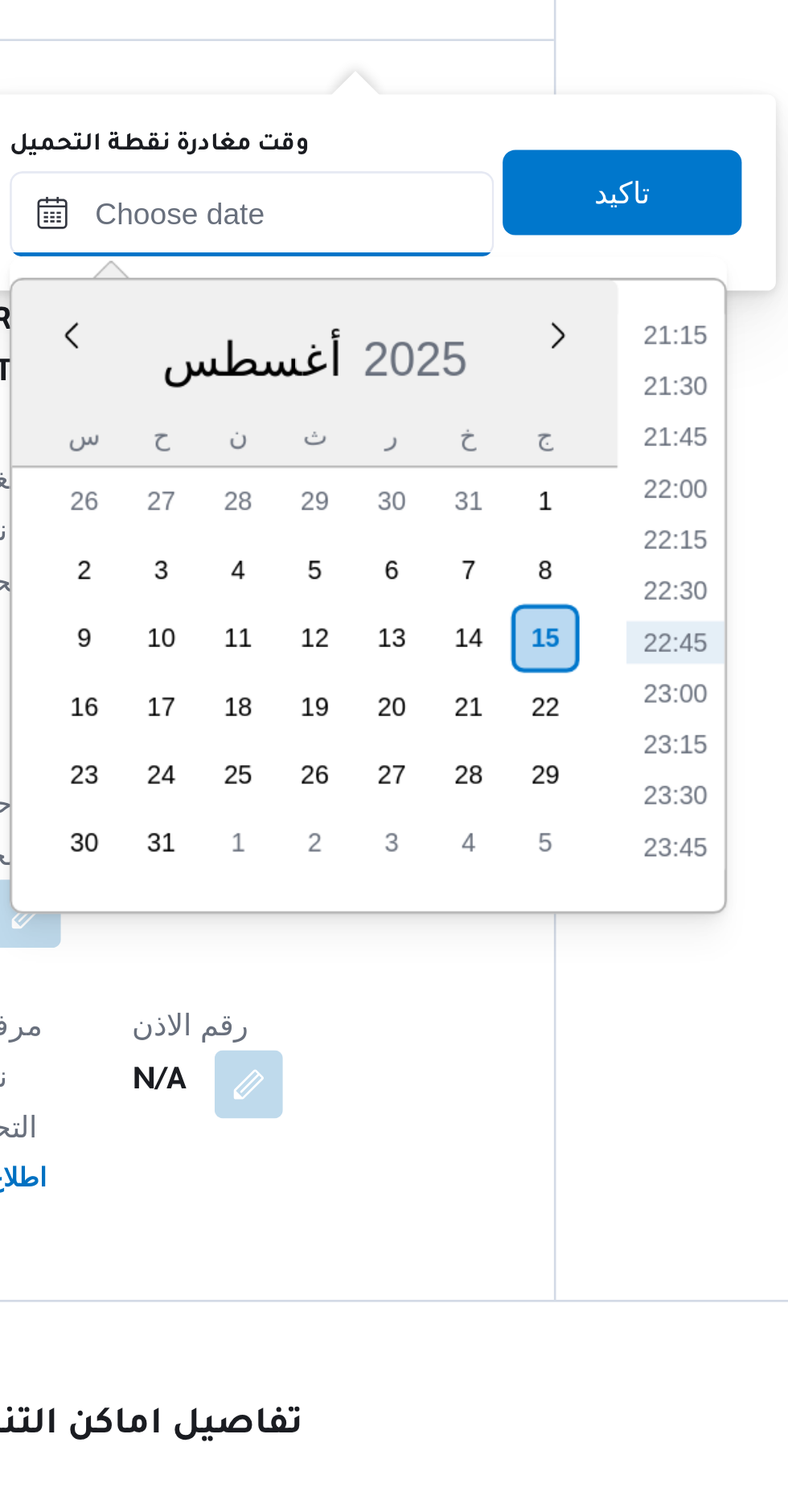
scroll to position [968, 0]
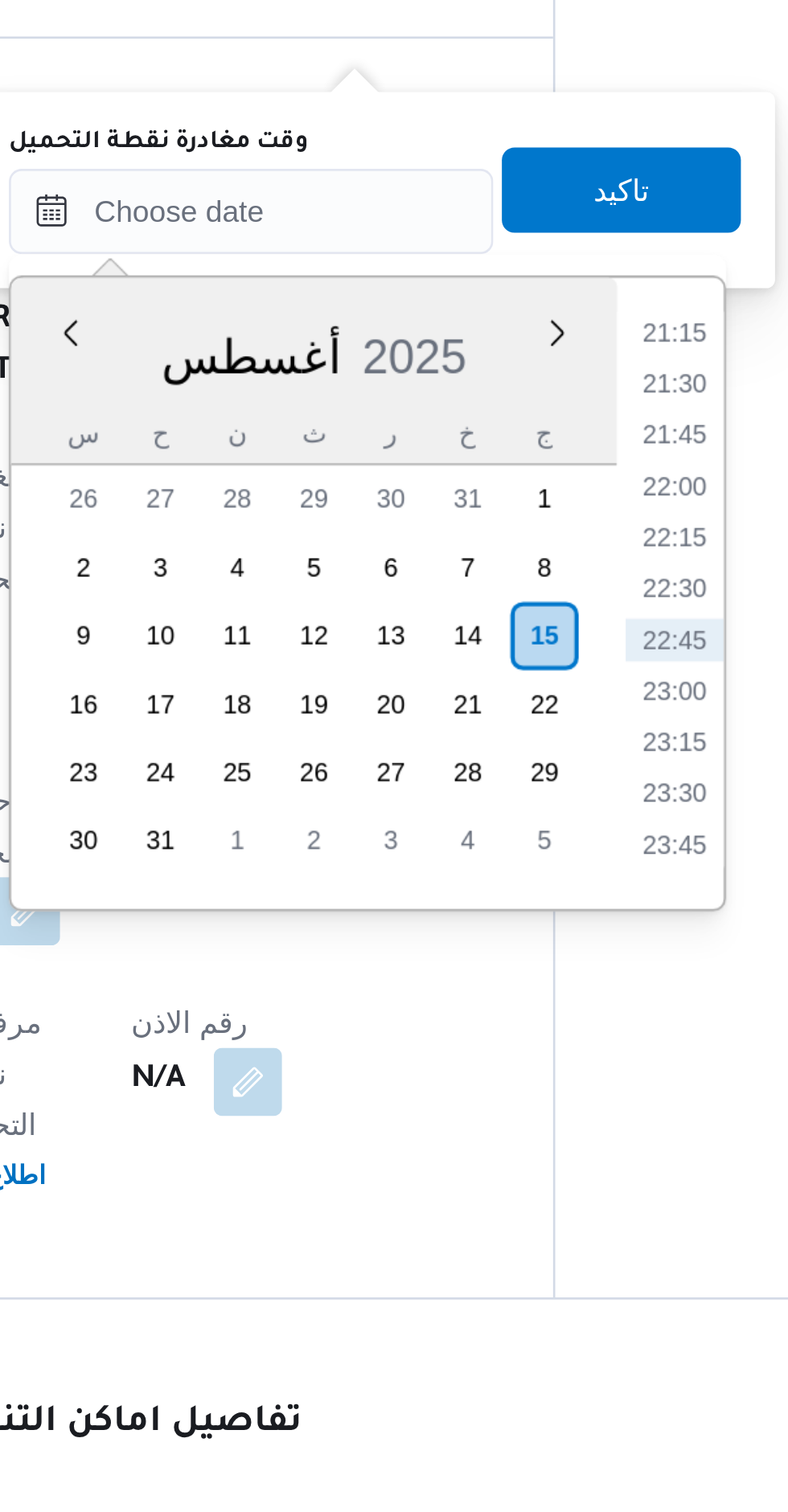
click at [551, 978] on li "22:15" at bounding box center [548, 973] width 37 height 16
type input "[DATE] ٢٢:١٥"
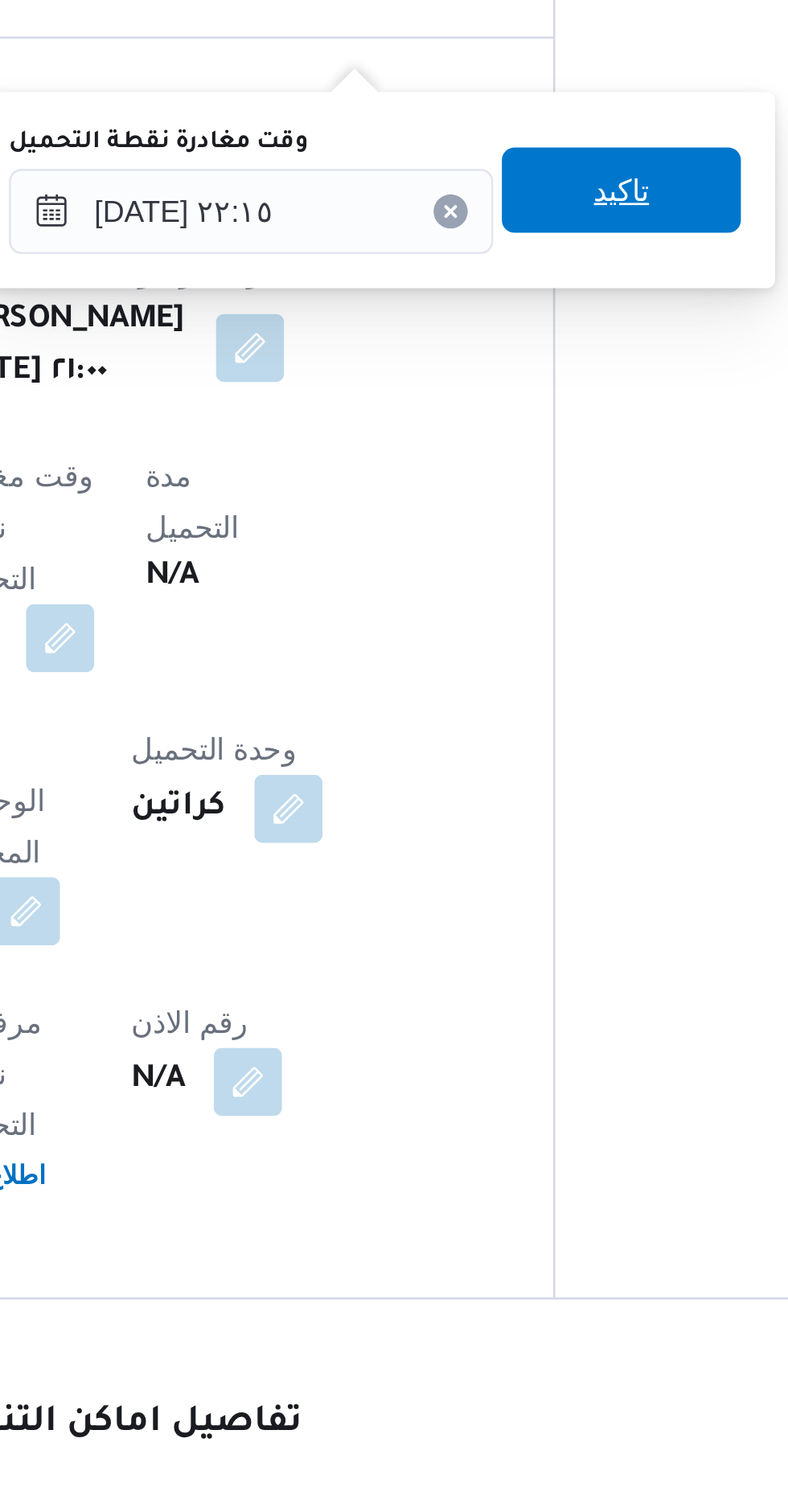
click at [491, 844] on span "تاكيد" at bounding box center [529, 841] width 90 height 32
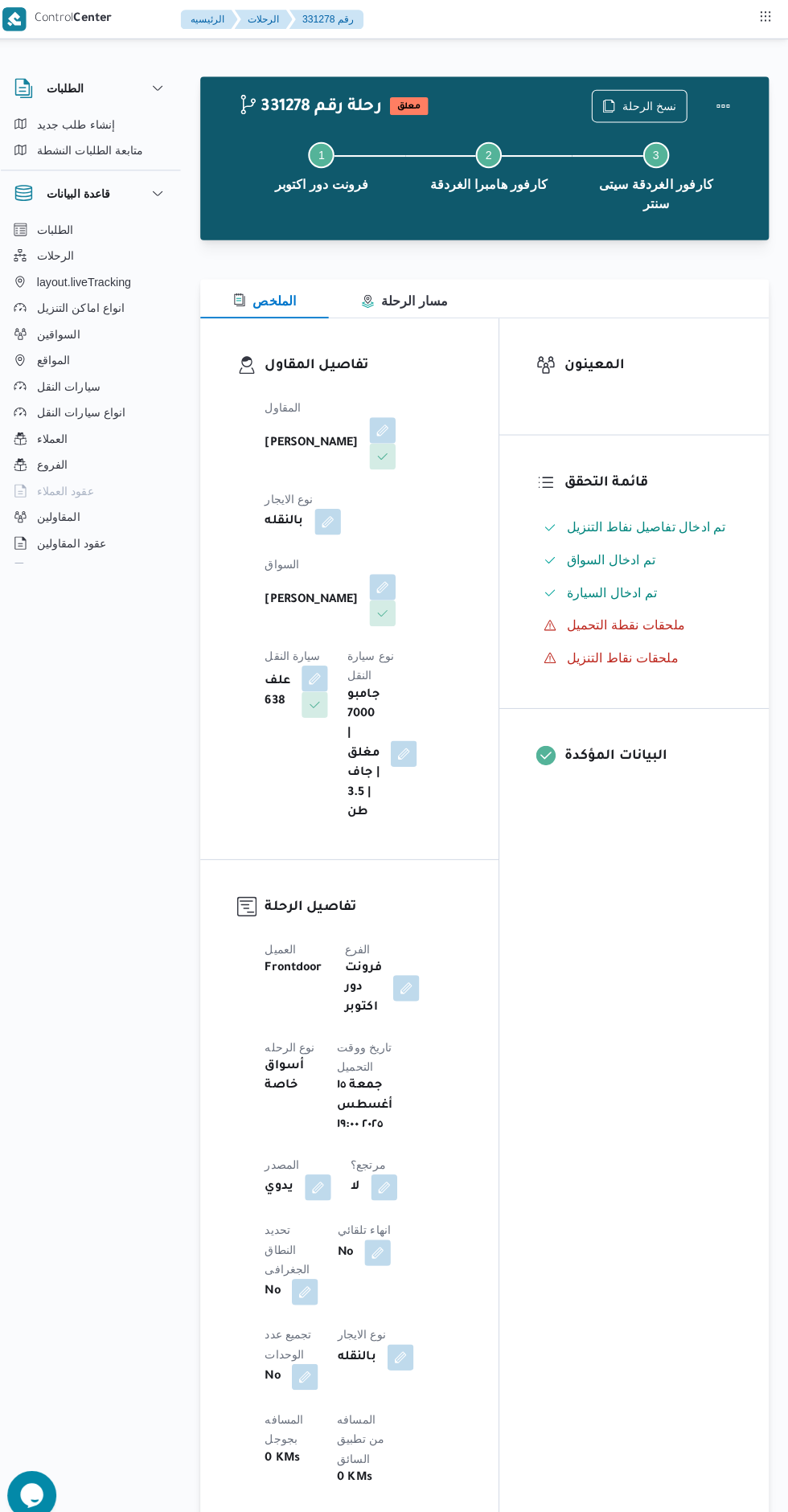
scroll to position [0, 0]
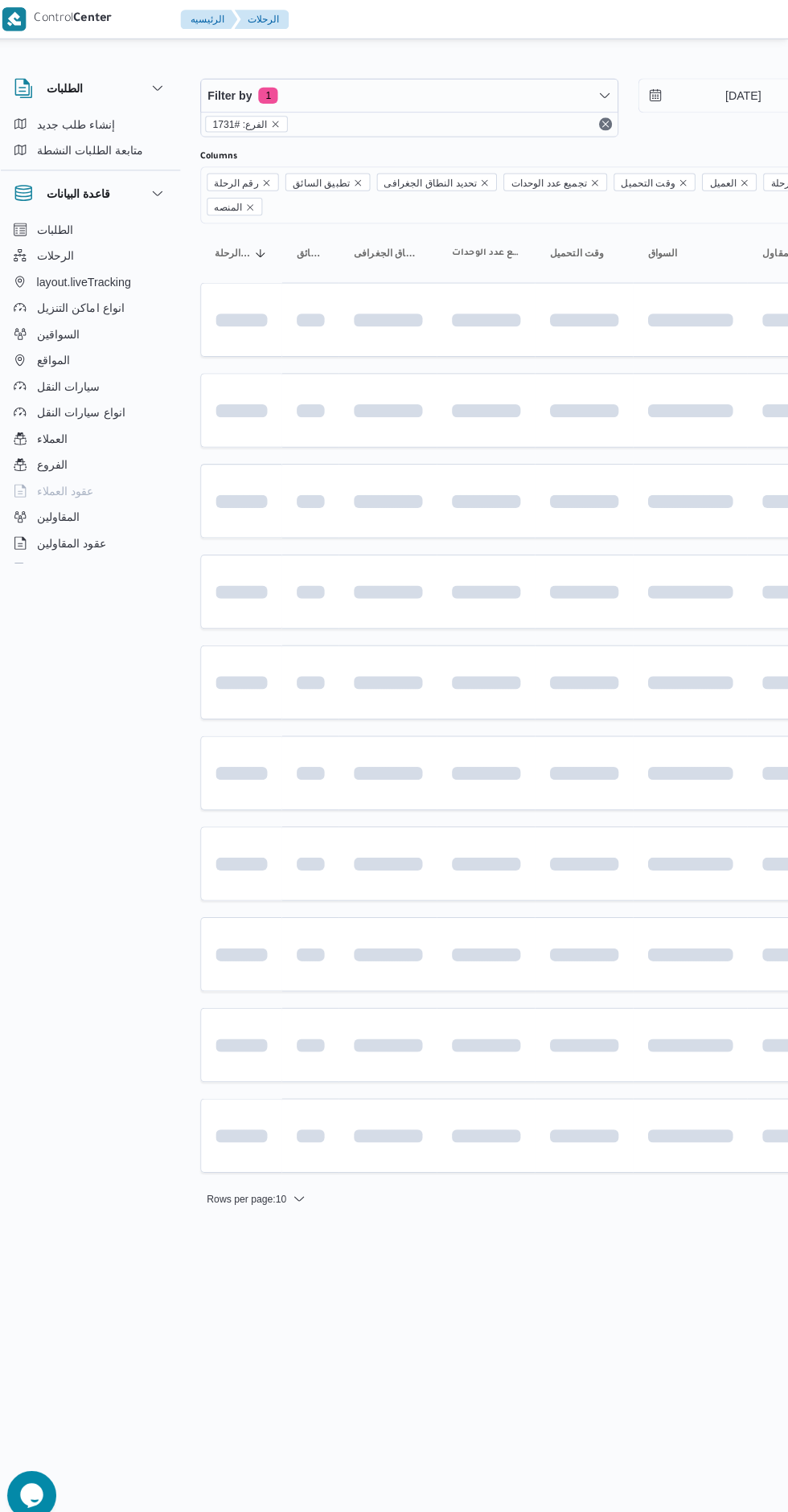
scroll to position [0, 25]
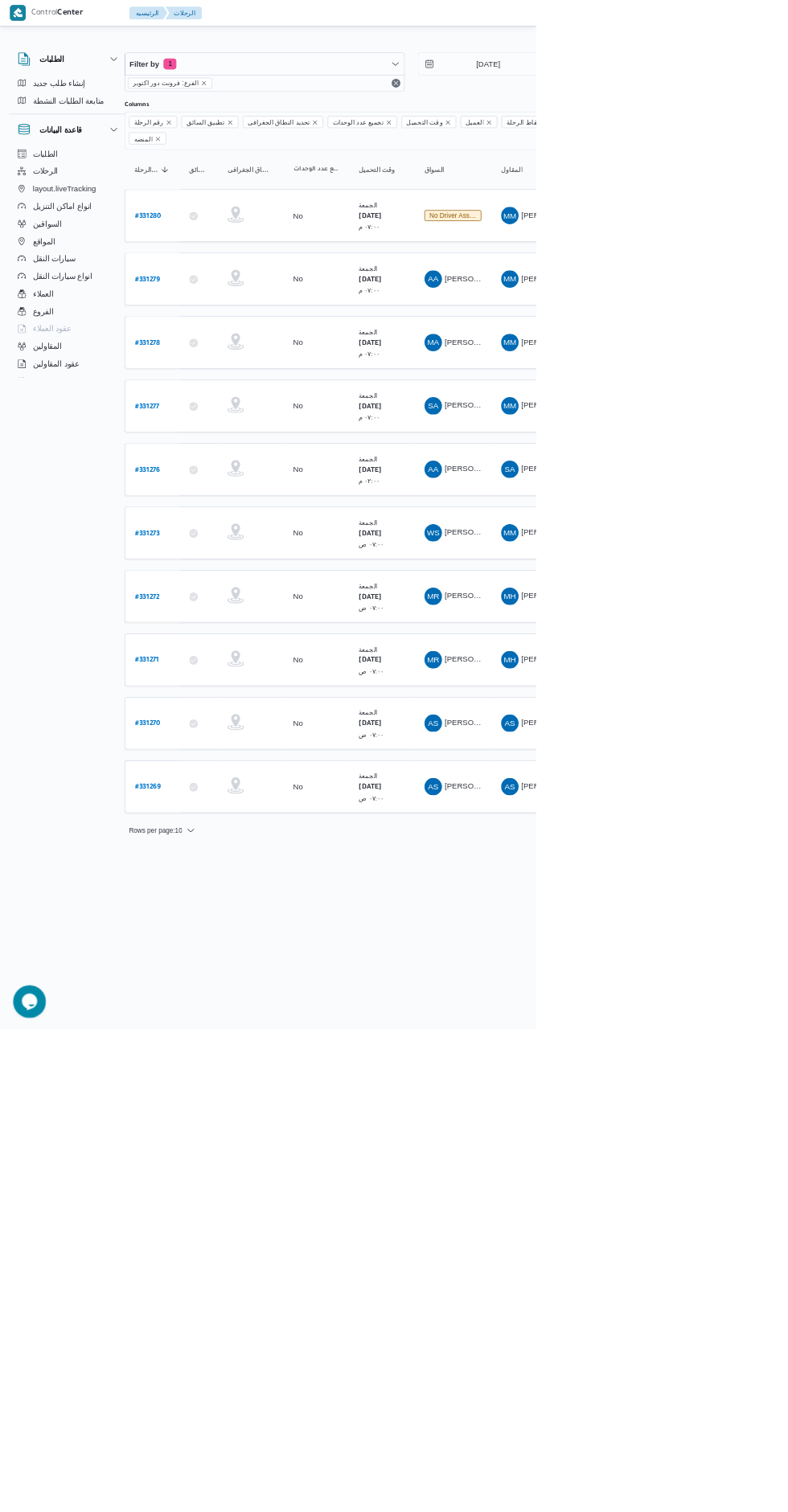
click at [676, 403] on span "[PERSON_NAME]" at bounding box center [699, 408] width 93 height 13
click at [763, 1511] on html "Control Center الرئيسيه الرحلات English عربي Dark mode Logout الطلبات إنشاء طلب…" at bounding box center [369, 756] width 788 height 1512
click at [687, 496] on span "[PERSON_NAME]" at bounding box center [699, 502] width 93 height 13
click at [757, 1511] on html "Control Center الرئيسيه الرحلات English عربي Dark mode Logout الطلبات إنشاء طلب…" at bounding box center [369, 756] width 788 height 1512
click at [217, 406] on b "# 331279" at bounding box center [217, 411] width 37 height 12
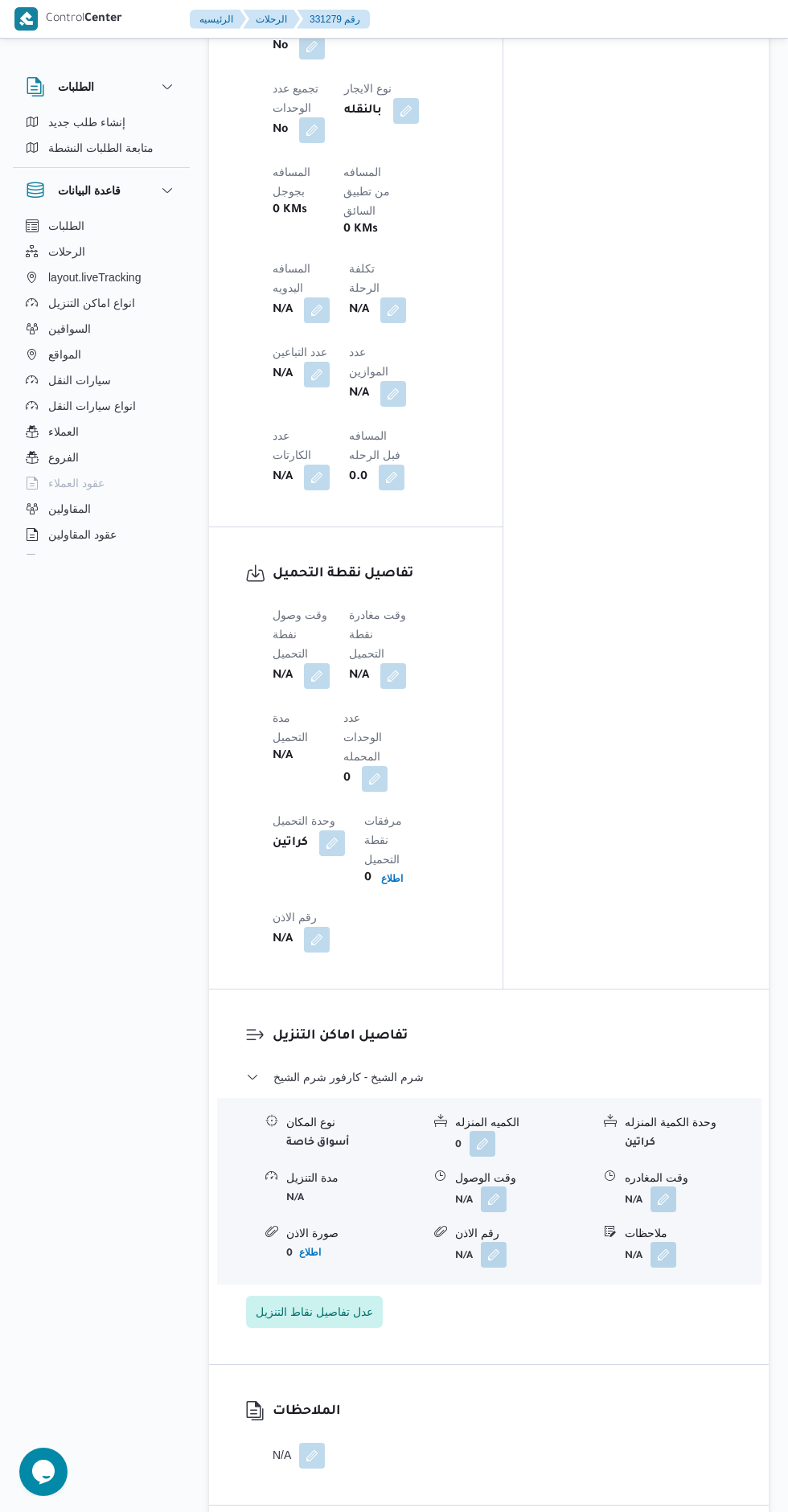
scroll to position [1213, 0]
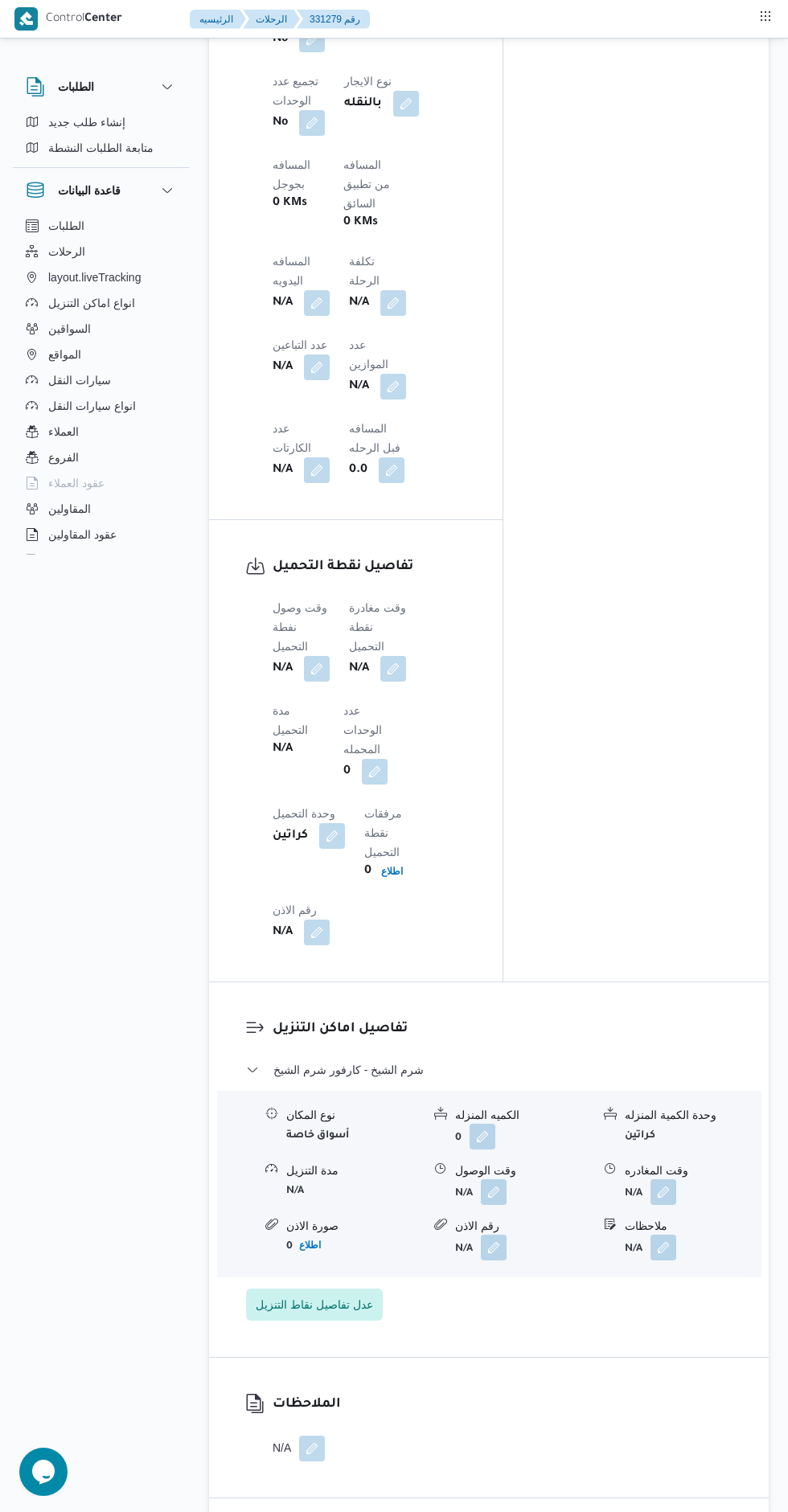
click at [316, 656] on button "button" at bounding box center [317, 669] width 25 height 25
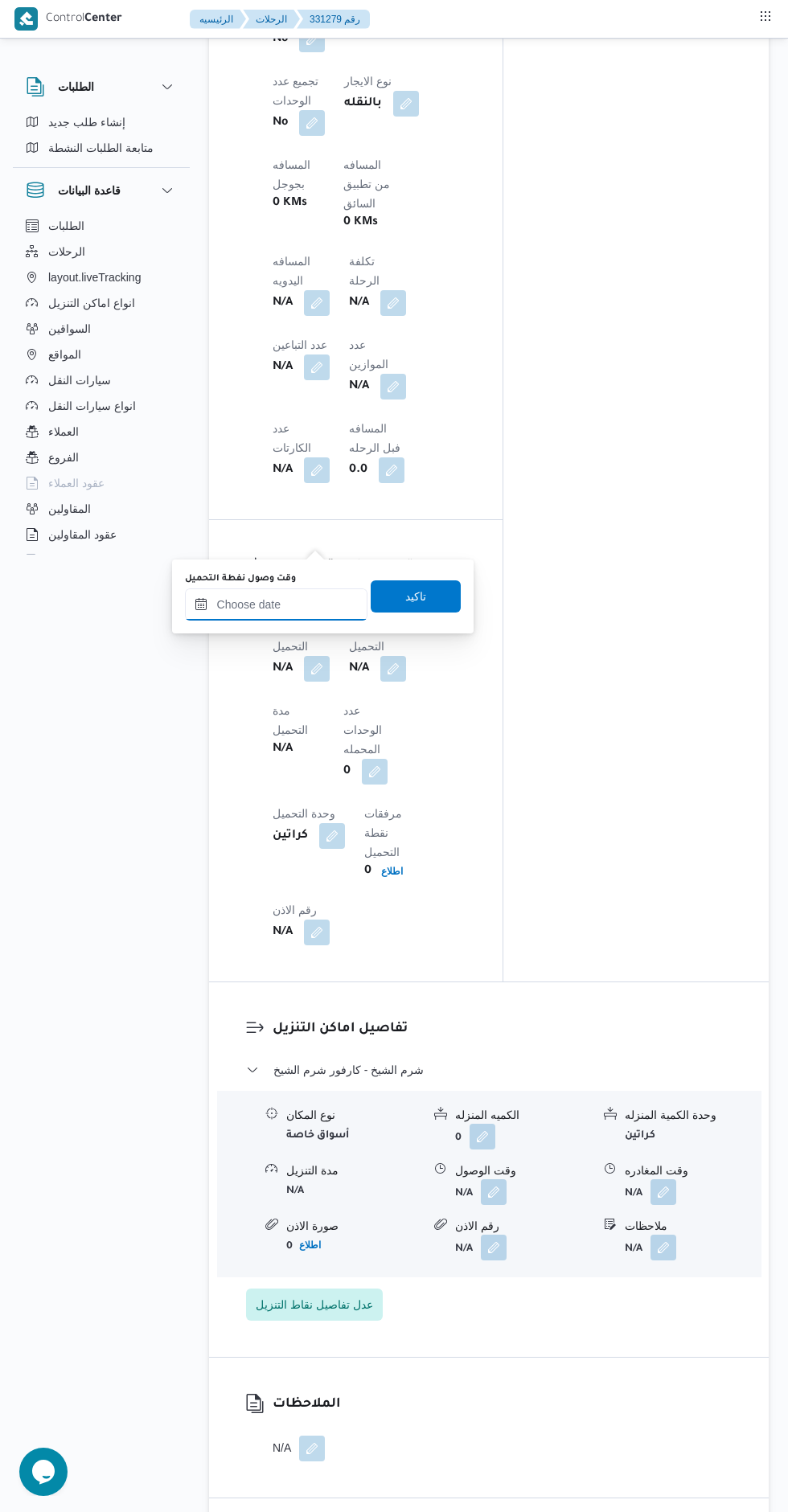
click at [276, 603] on input "وقت وصول نفطة التحميل" at bounding box center [276, 604] width 182 height 32
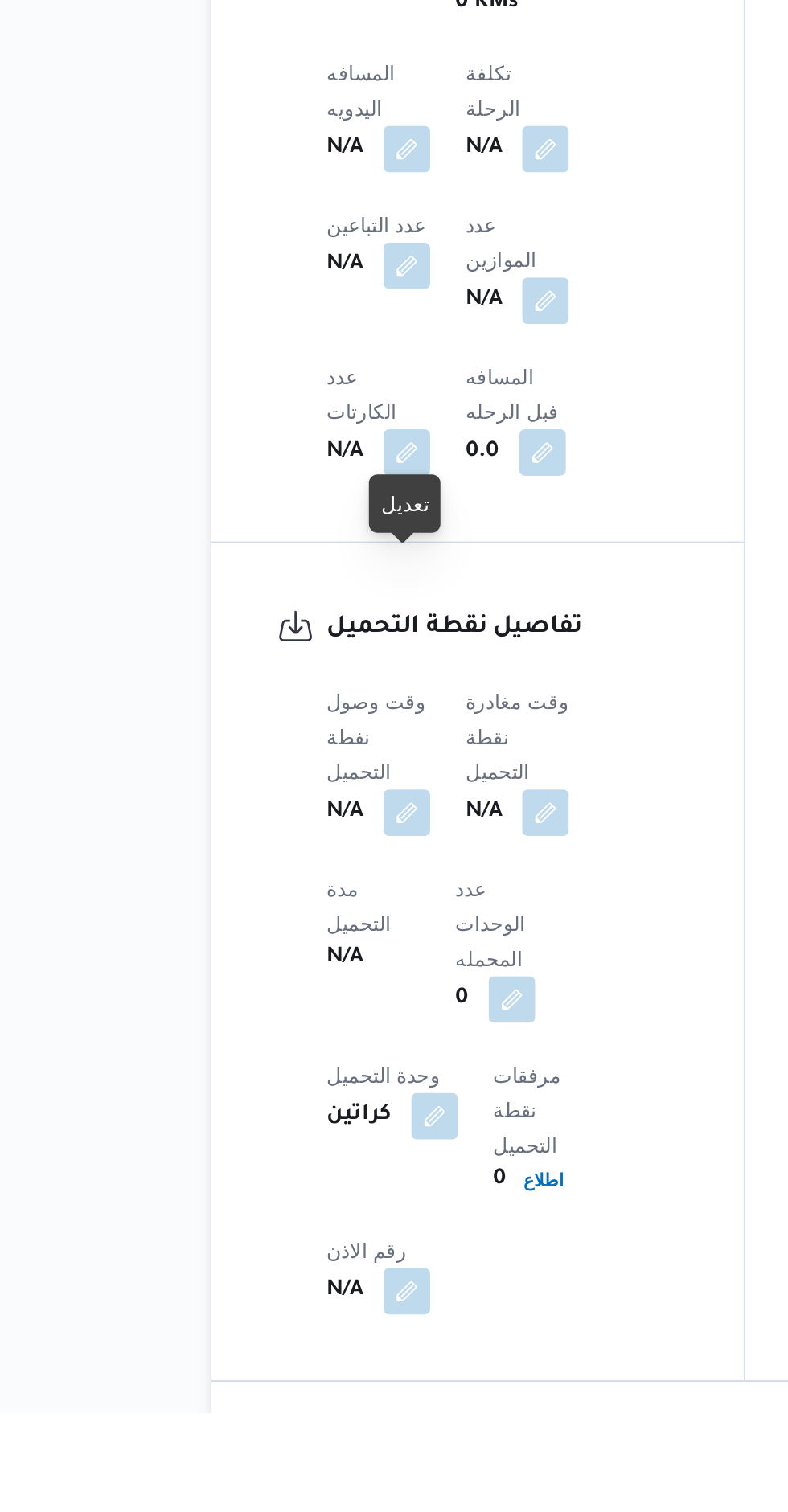
scroll to position [700, 0]
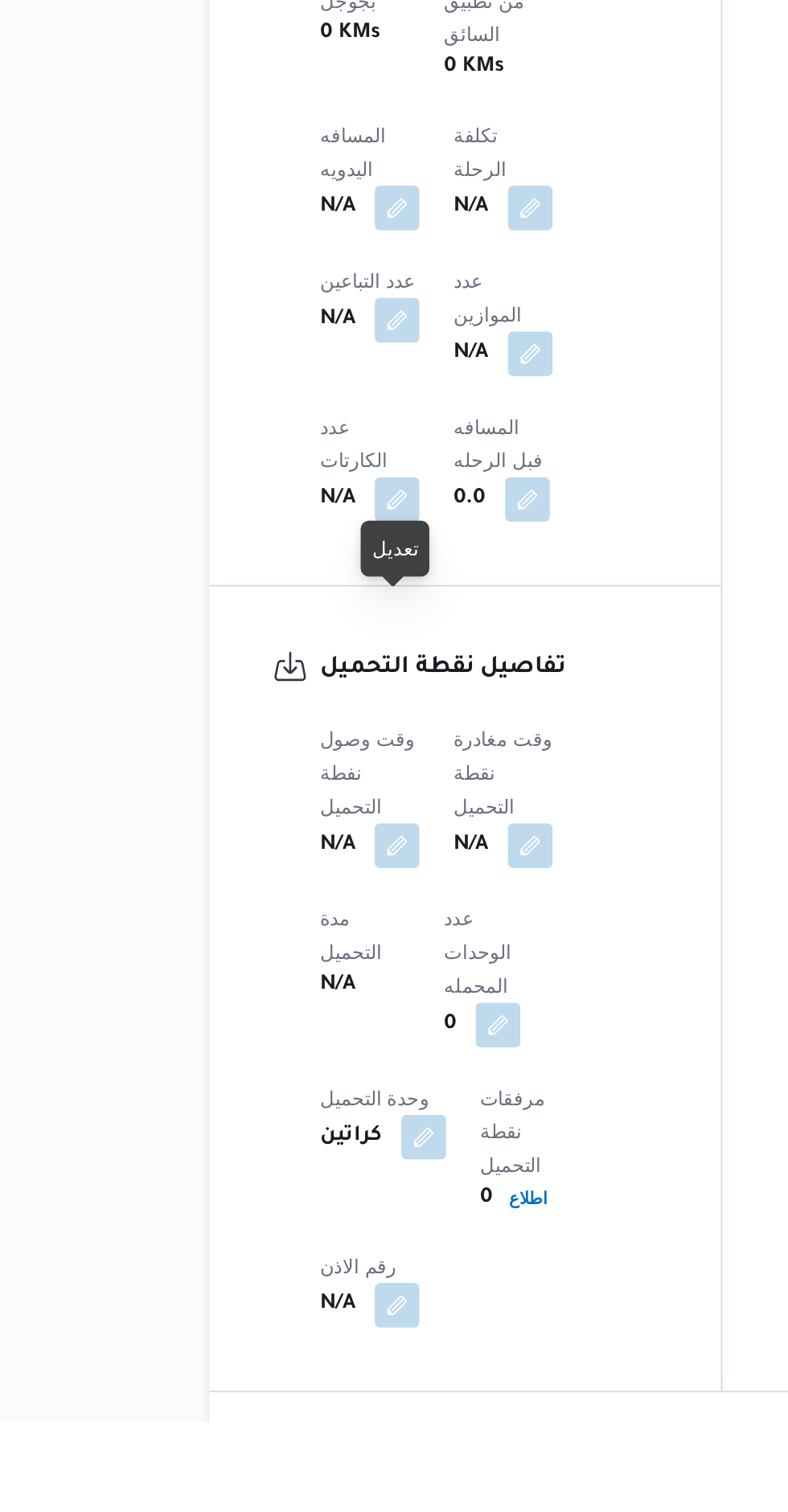
click at [314, 1169] on button "button" at bounding box center [317, 1182] width 25 height 25
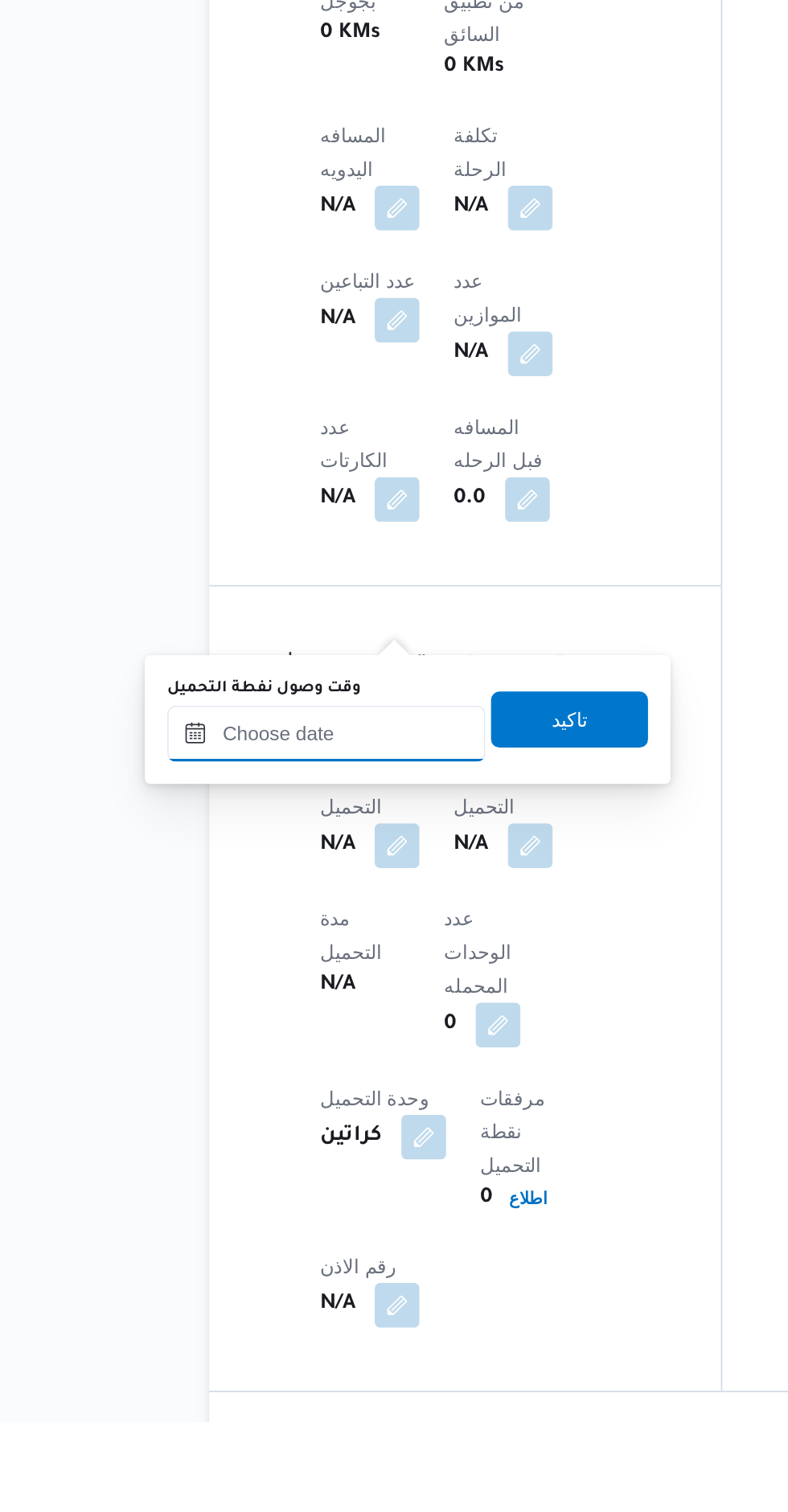
click at [282, 1120] on input "وقت وصول نفطة التحميل" at bounding box center [276, 1117] width 182 height 32
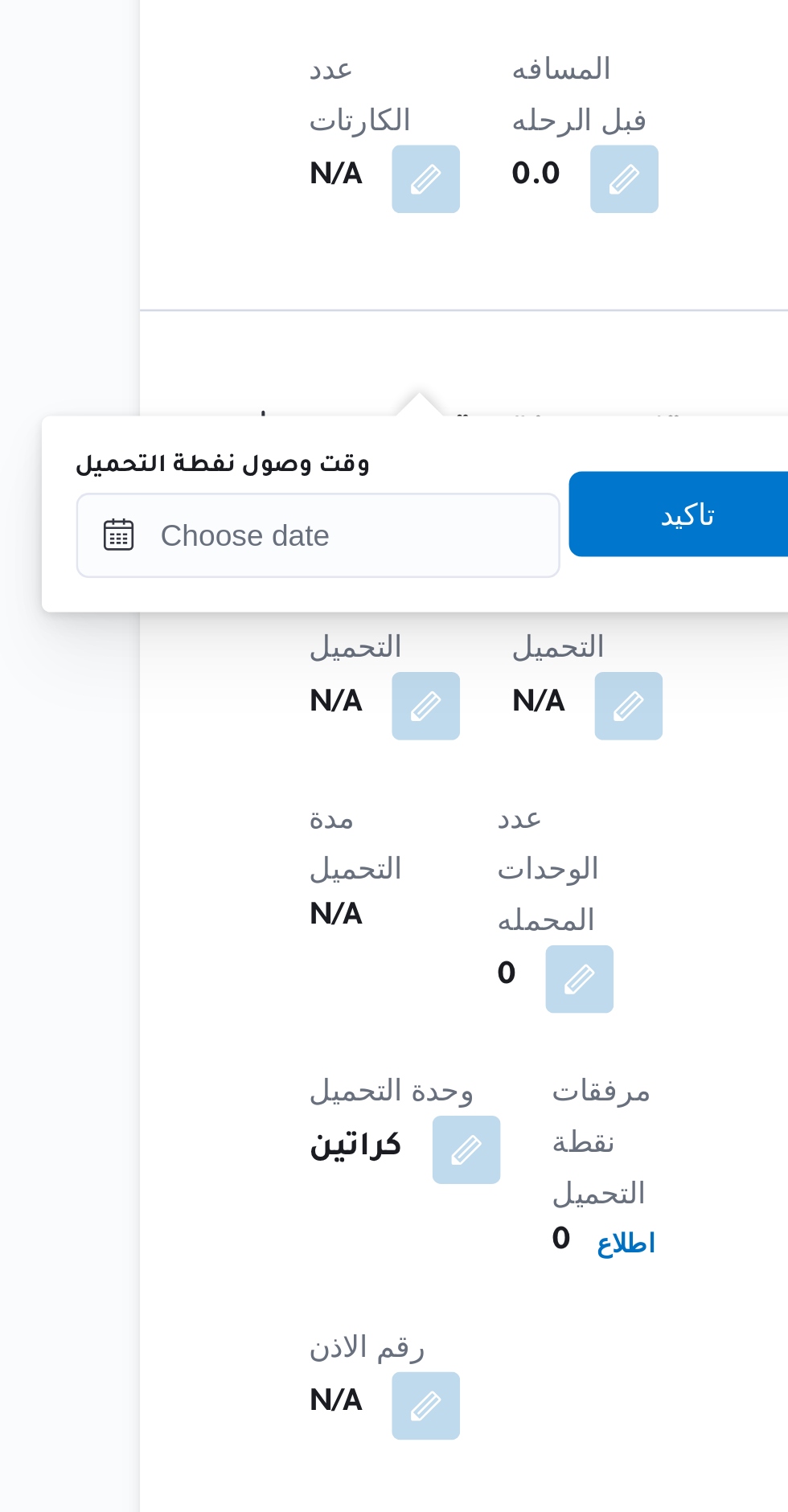
scroll to position [846, 0]
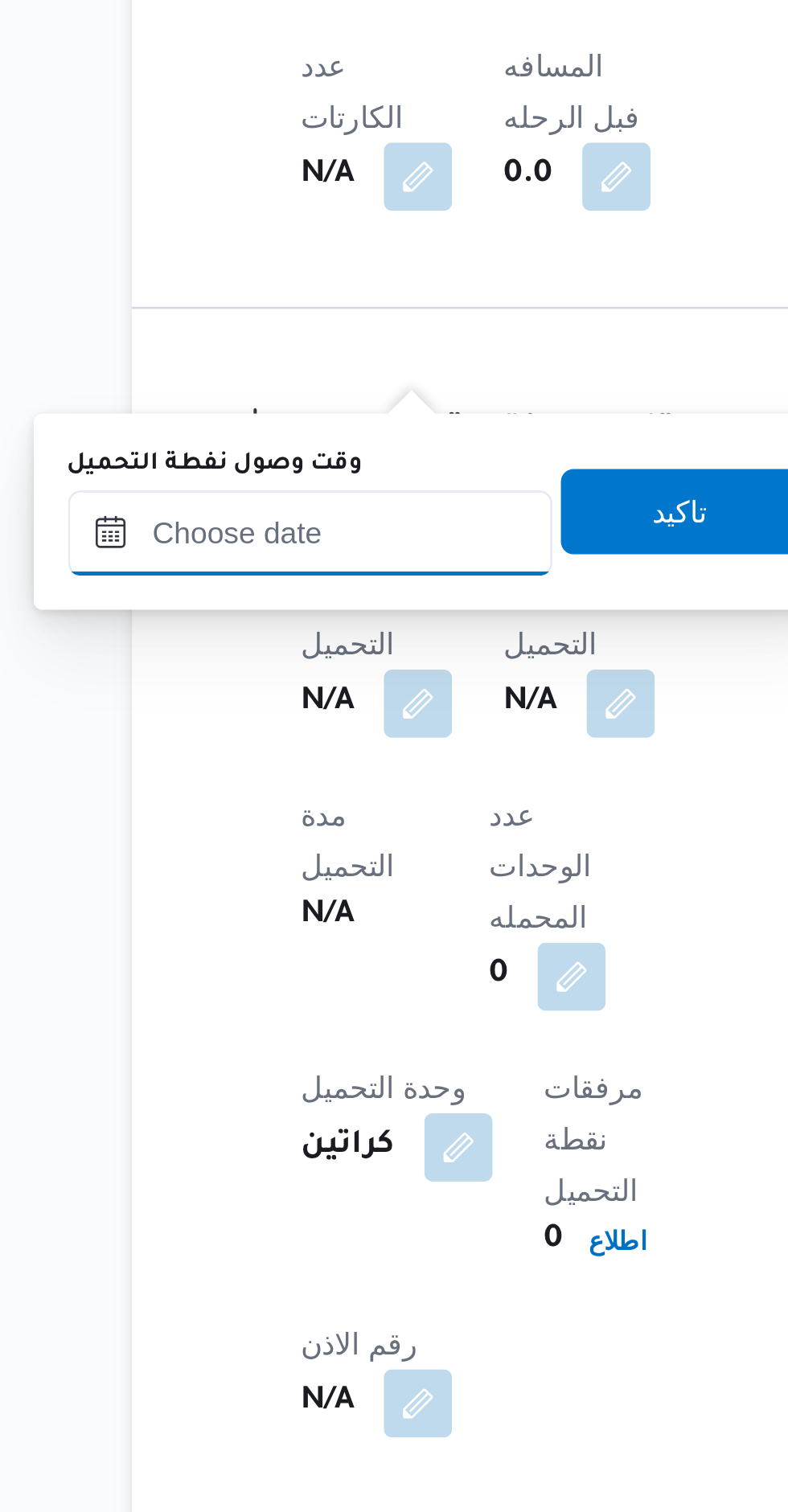
click at [286, 975] on input "وقت وصول نفطة التحميل" at bounding box center [276, 972] width 182 height 32
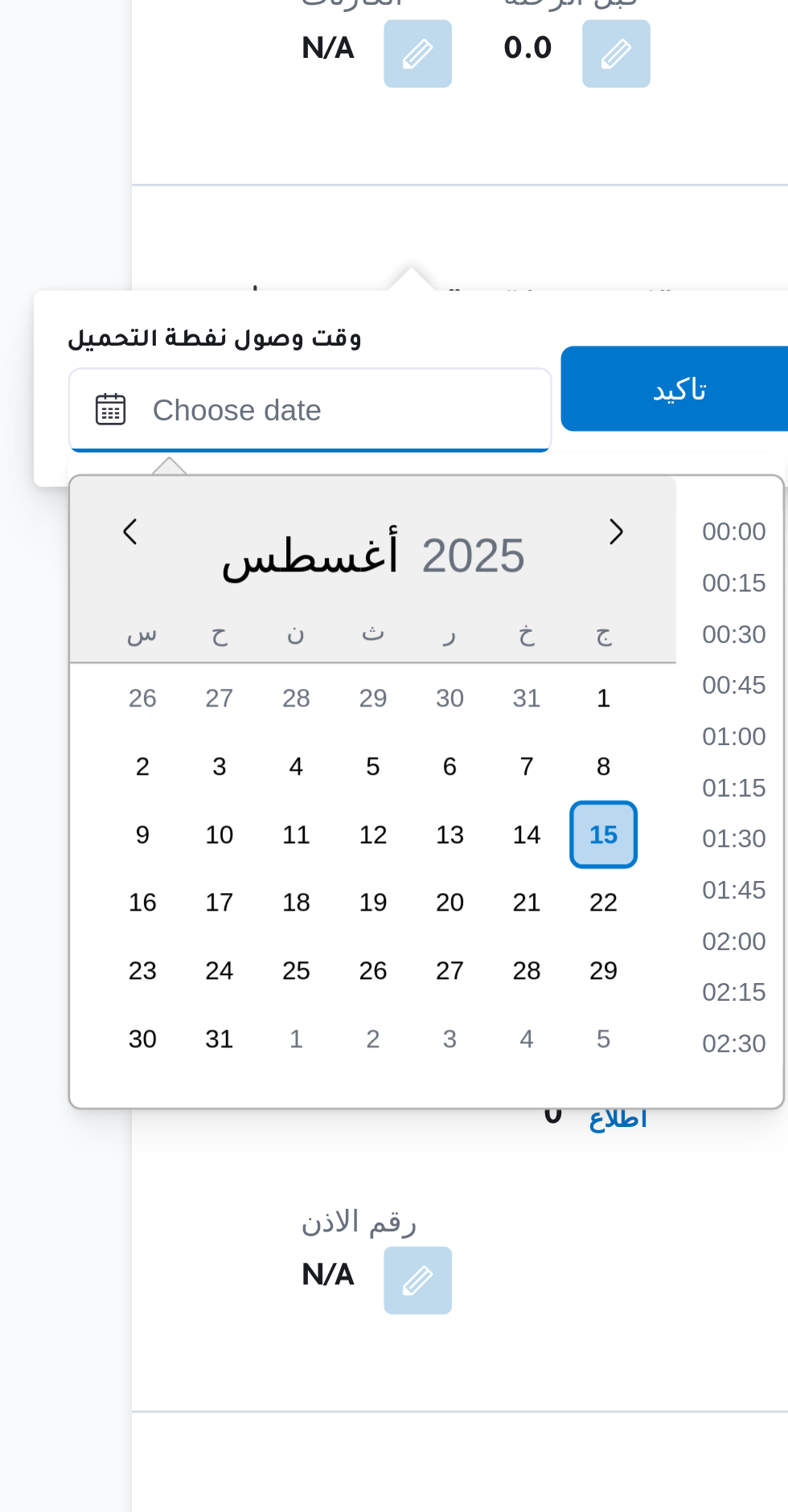
scroll to position [1640, 0]
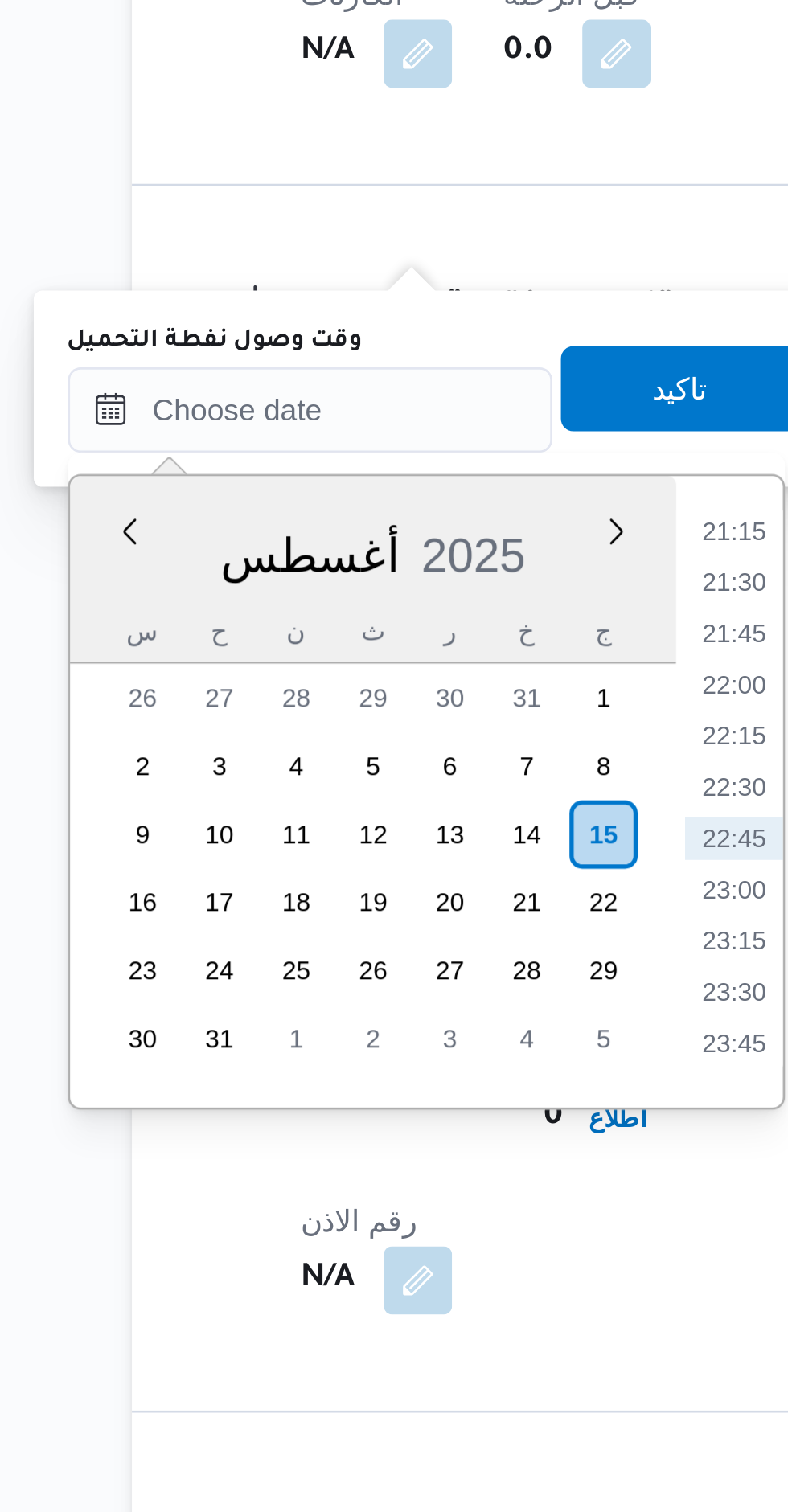
click at [430, 1022] on li "21:15" at bounding box center [436, 1018] width 37 height 16
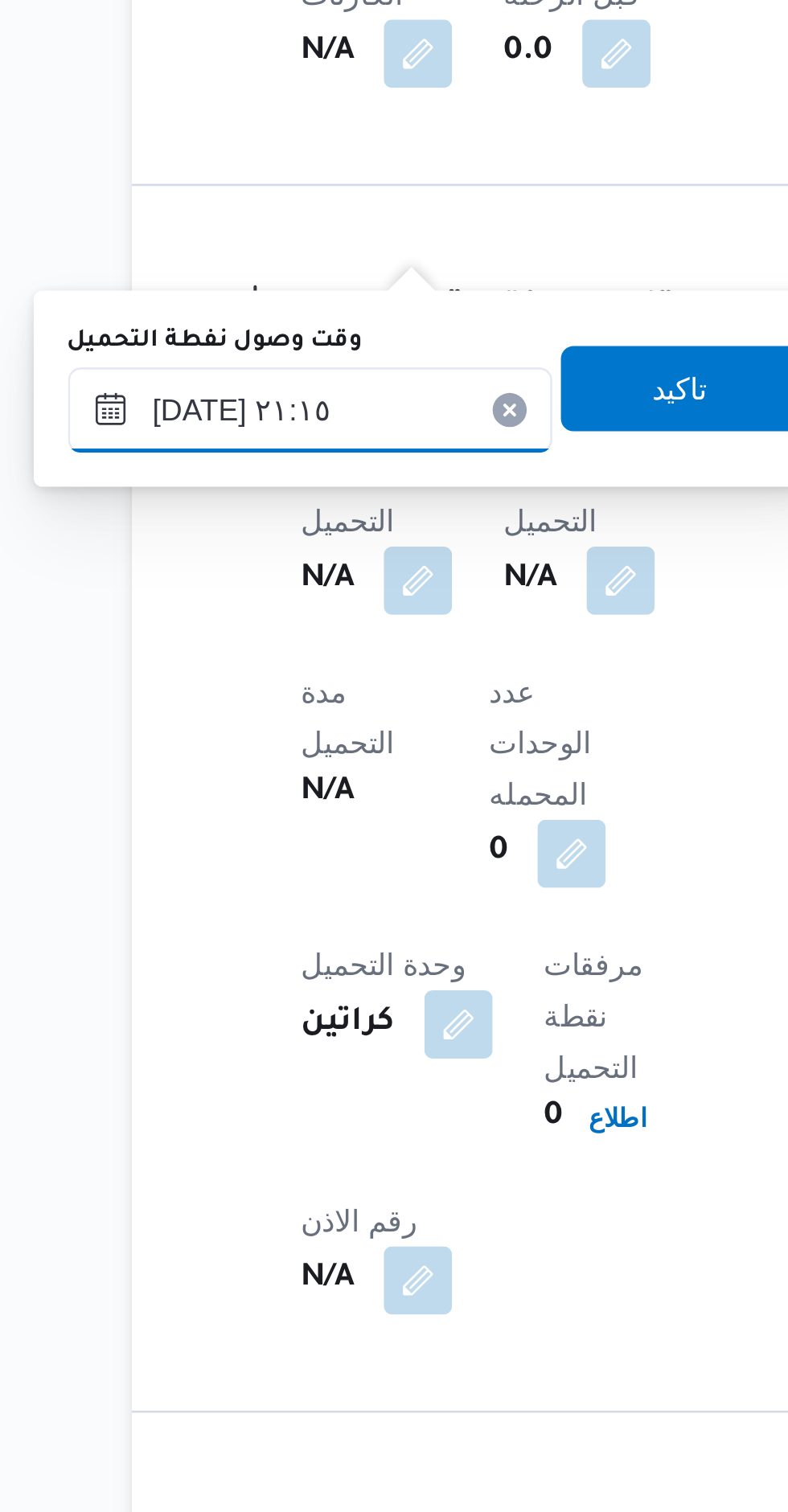
click at [294, 973] on input "[DATE] ٢١:١٥" at bounding box center [276, 972] width 182 height 32
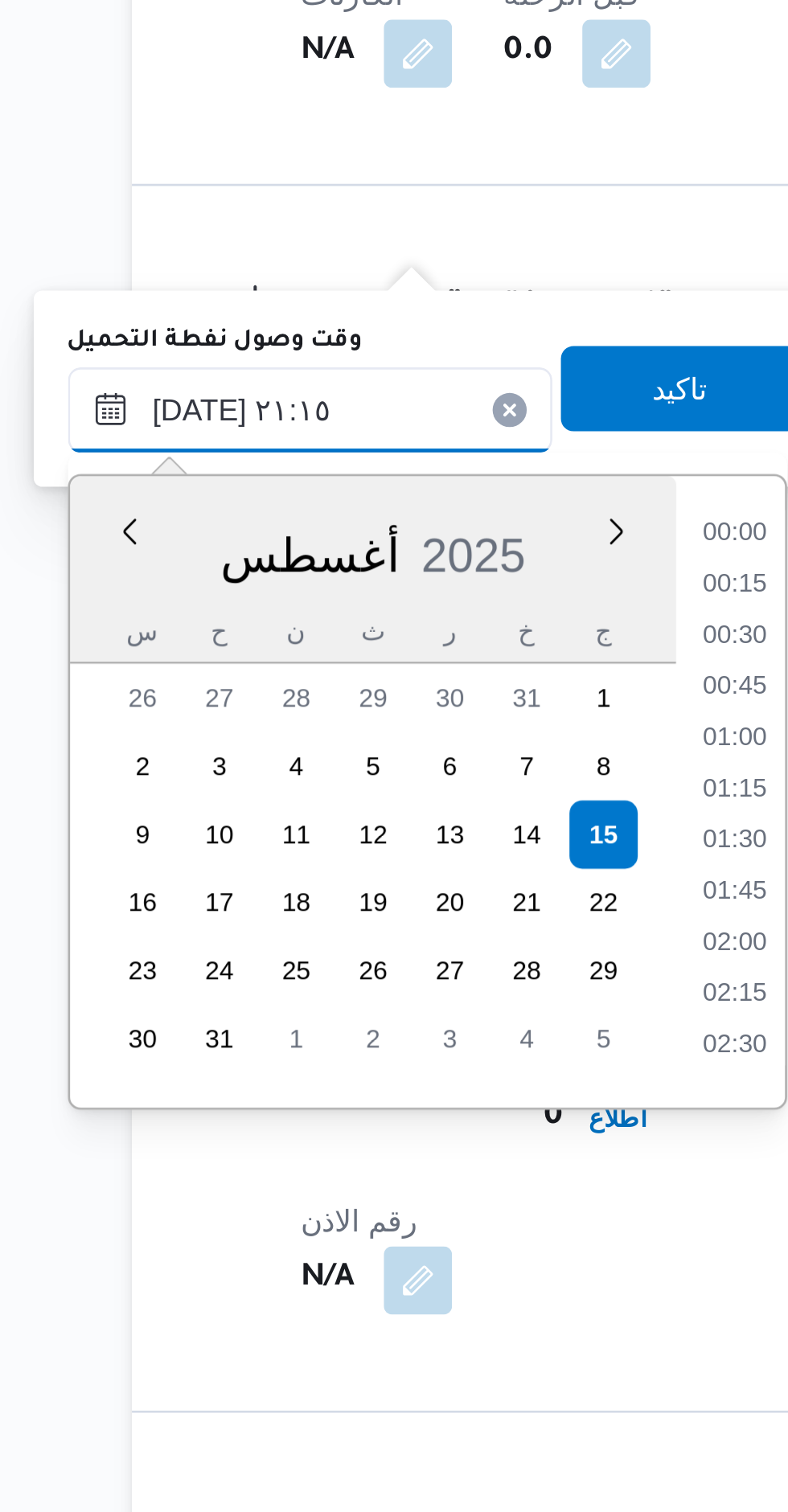
scroll to position [1530, 0]
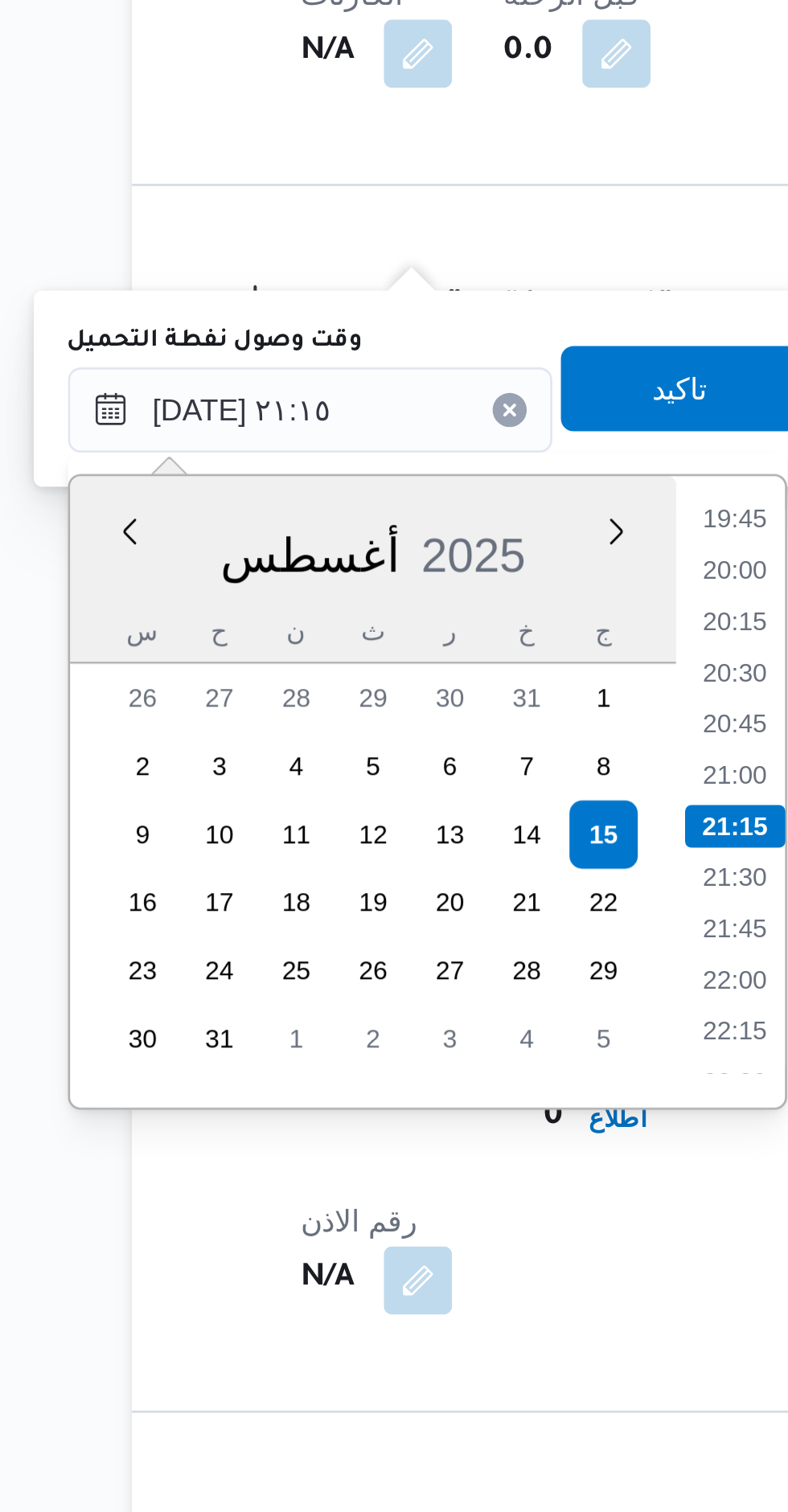
click at [434, 1017] on li "19:45" at bounding box center [436, 1013] width 37 height 16
type input "[DATE] ١٩:٤٥"
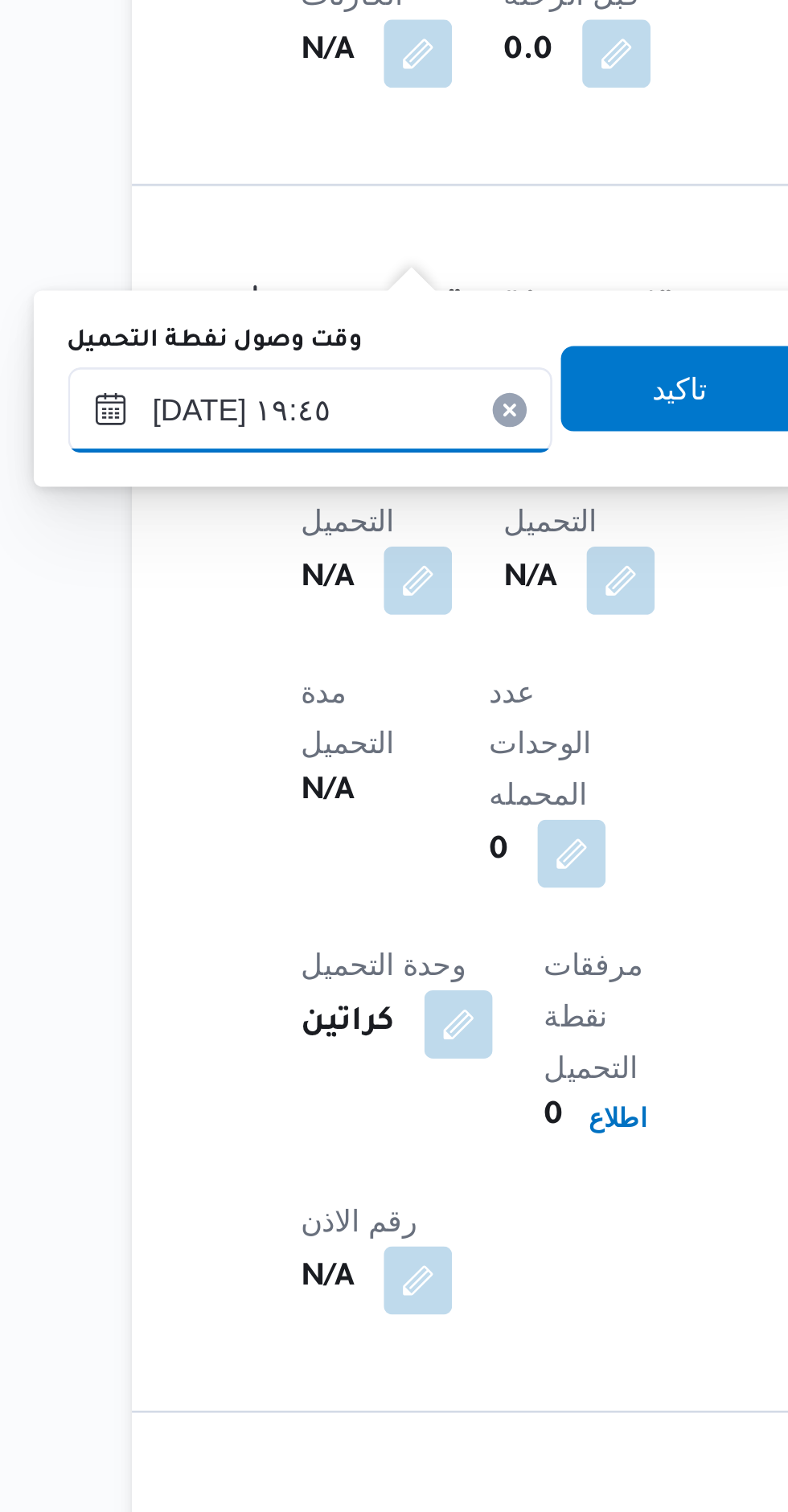
click at [294, 971] on input "[DATE] ١٩:٤٥" at bounding box center [276, 972] width 182 height 32
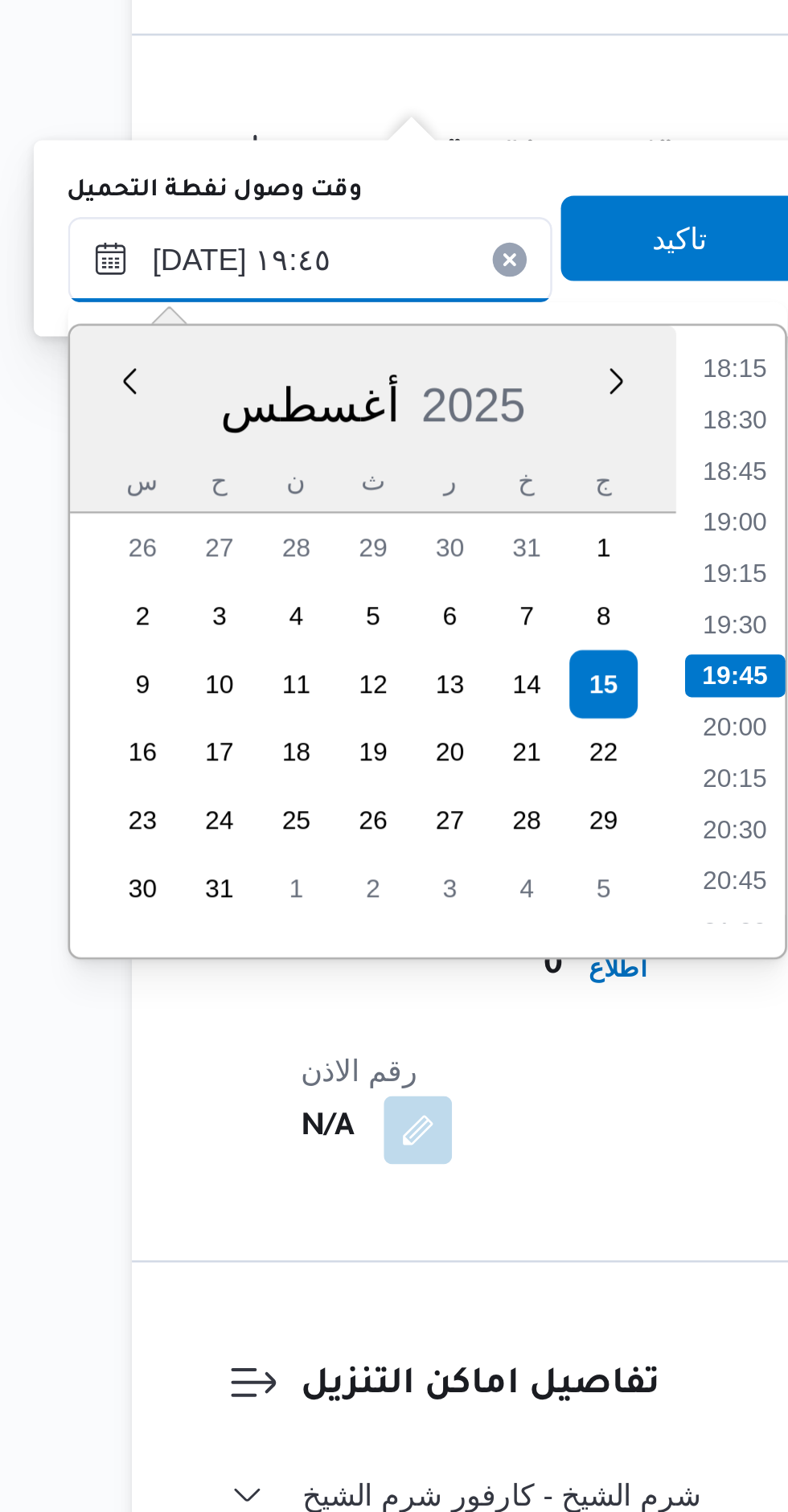
scroll to position [846, 0]
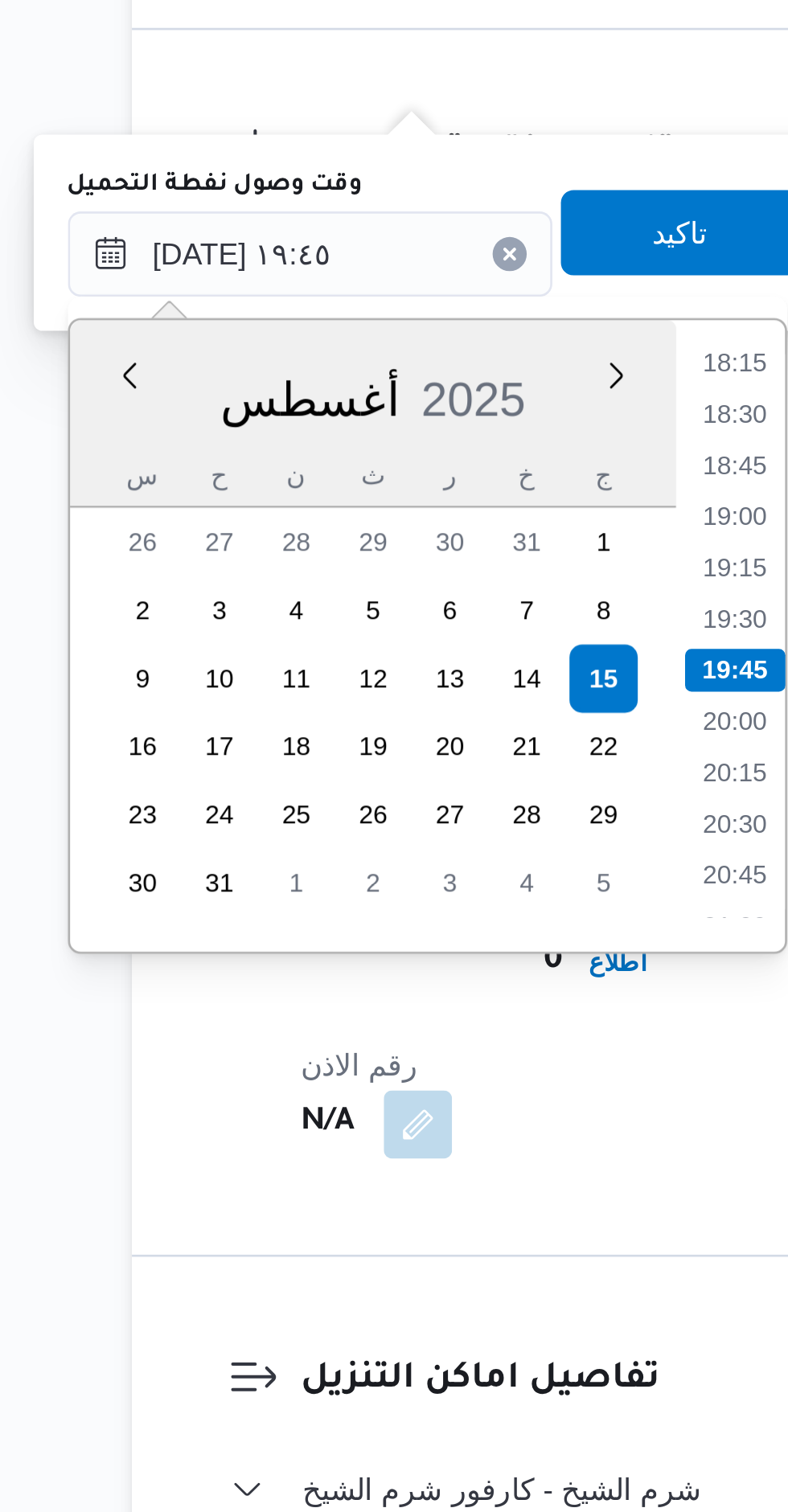
click at [433, 1127] on li "19:45" at bounding box center [436, 1129] width 38 height 16
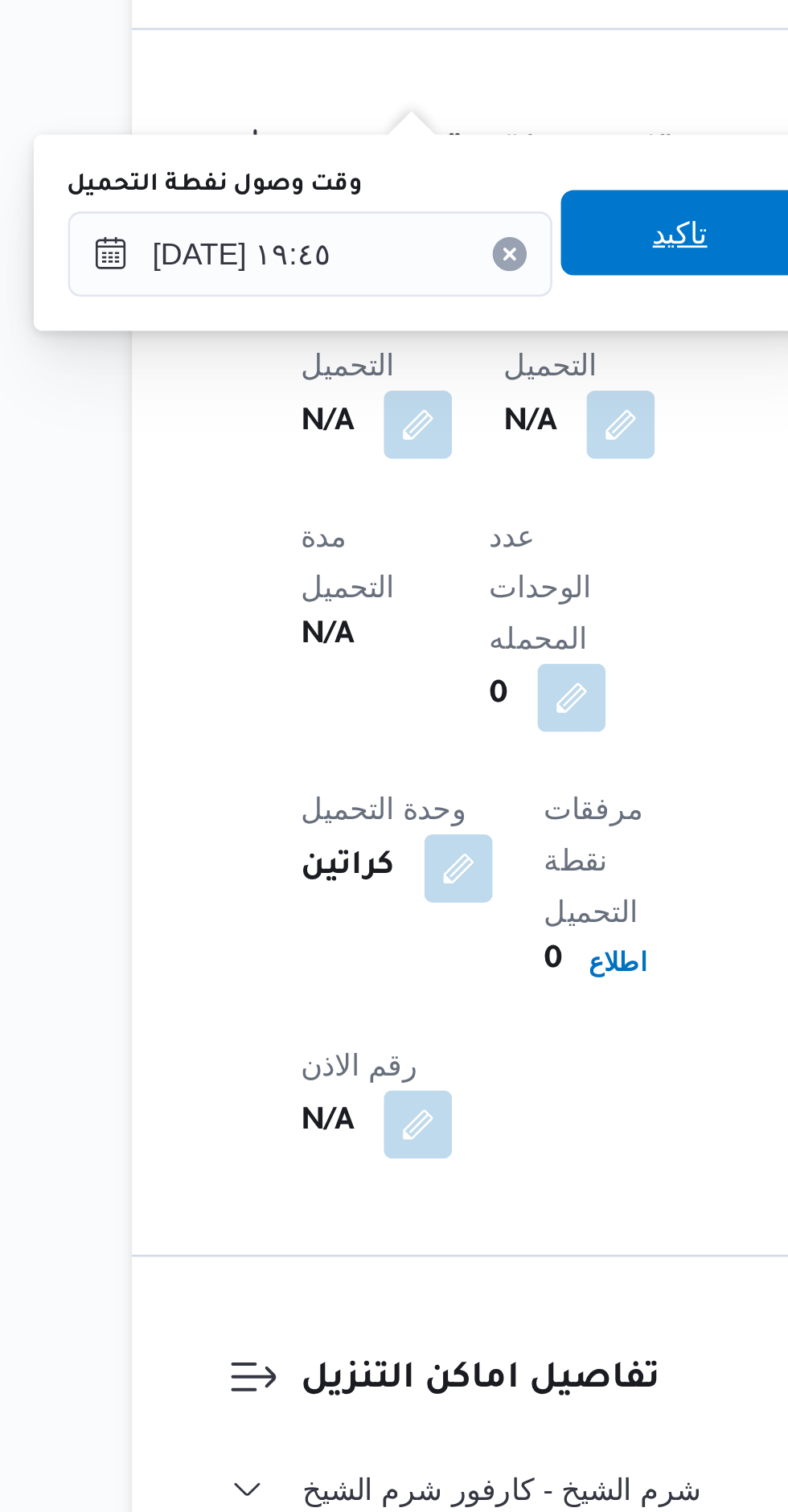
click at [425, 965] on span "تاكيد" at bounding box center [415, 963] width 90 height 32
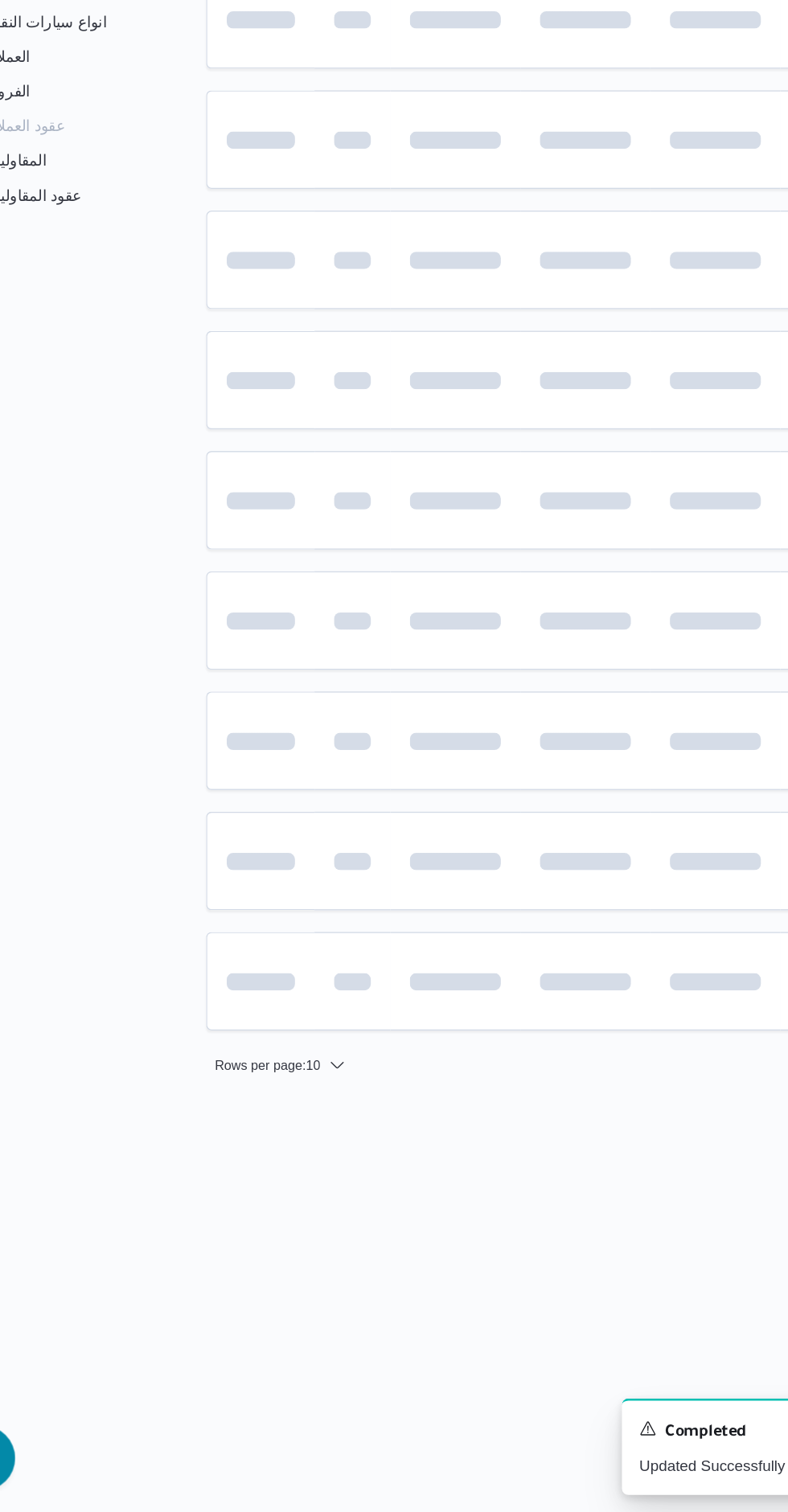
scroll to position [0, 25]
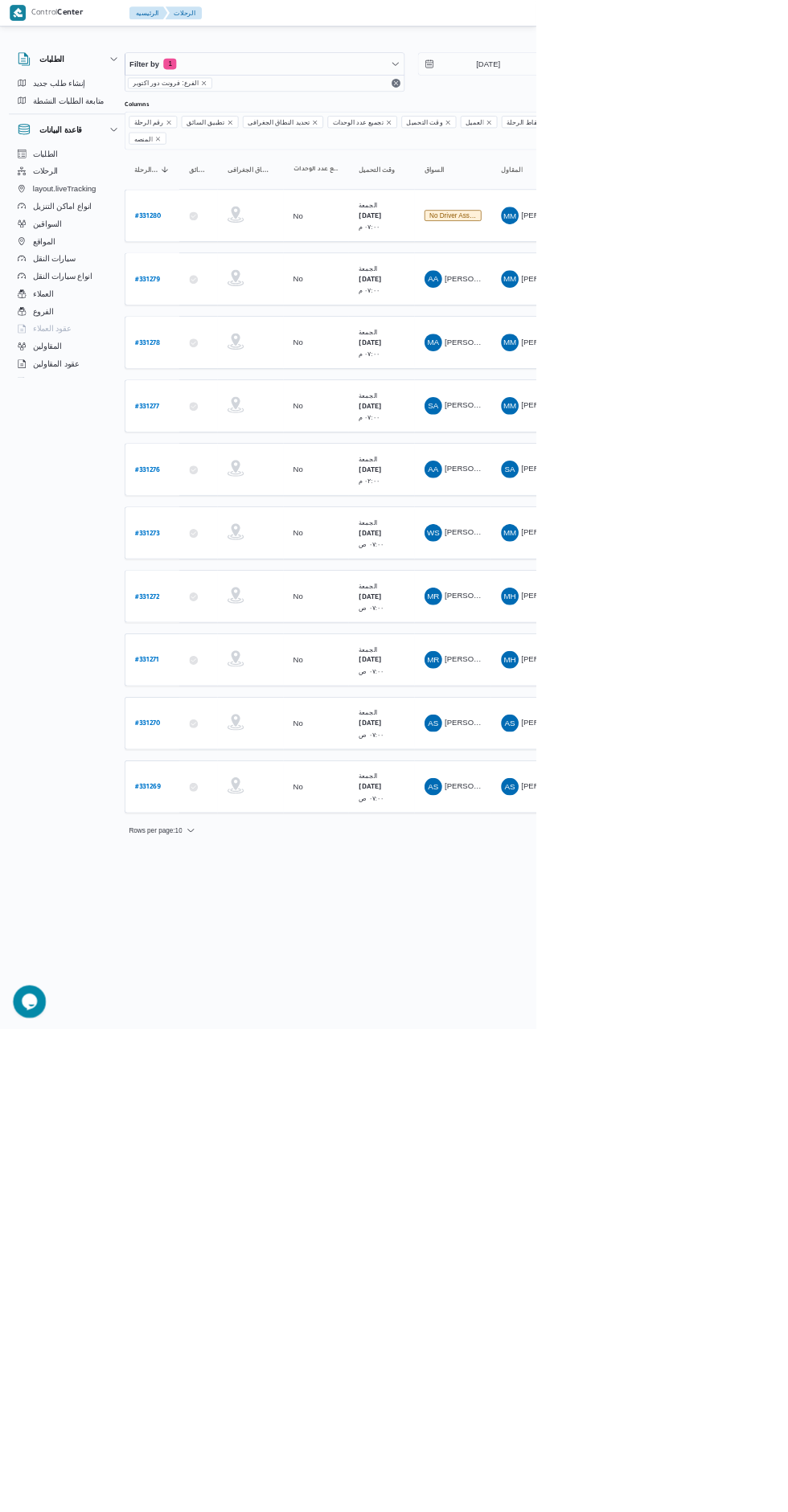
click at [220, 313] on b "# 331280" at bounding box center [218, 319] width 39 height 12
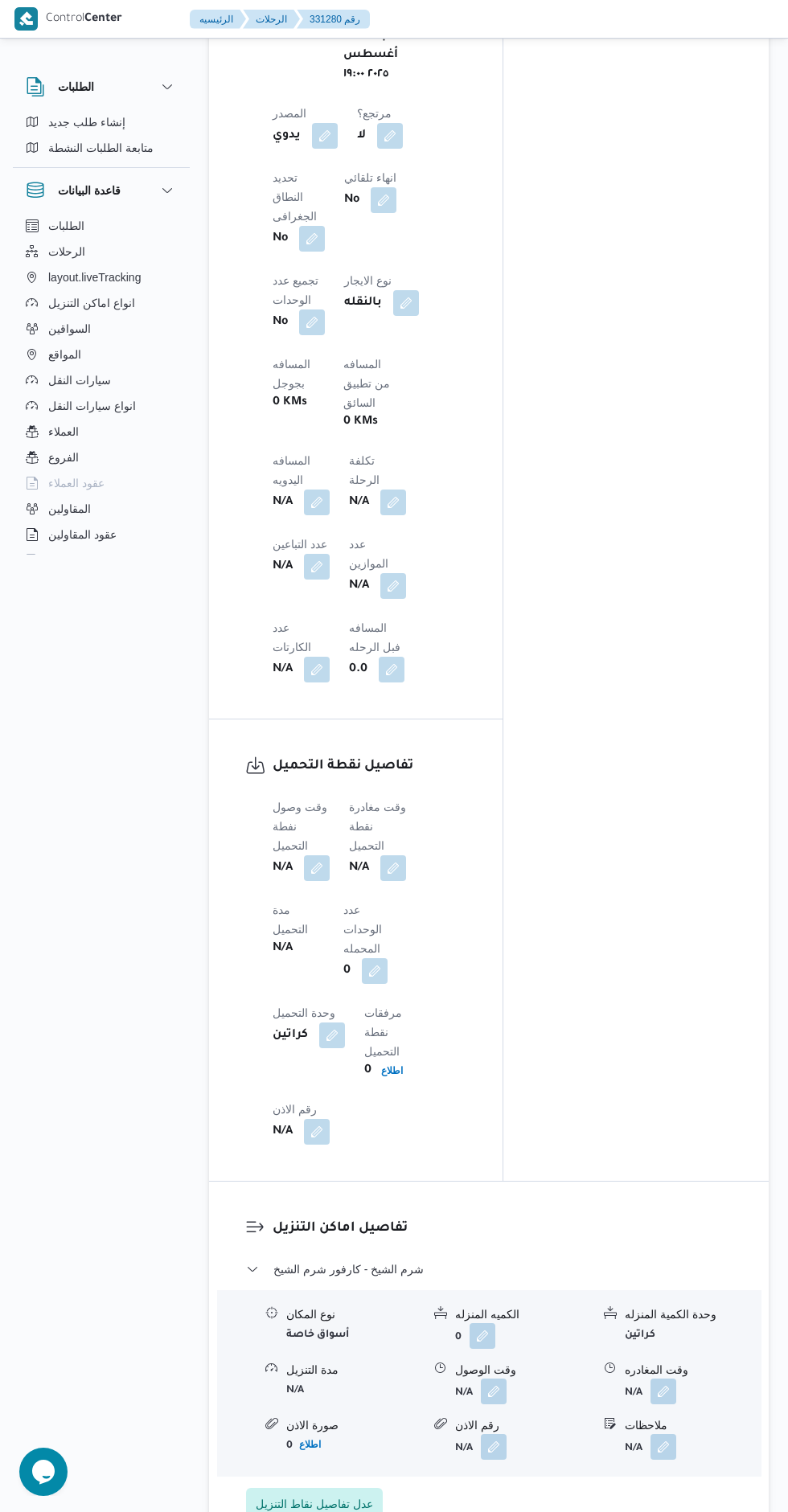
scroll to position [950, 0]
click at [312, 855] on button "button" at bounding box center [317, 868] width 25 height 25
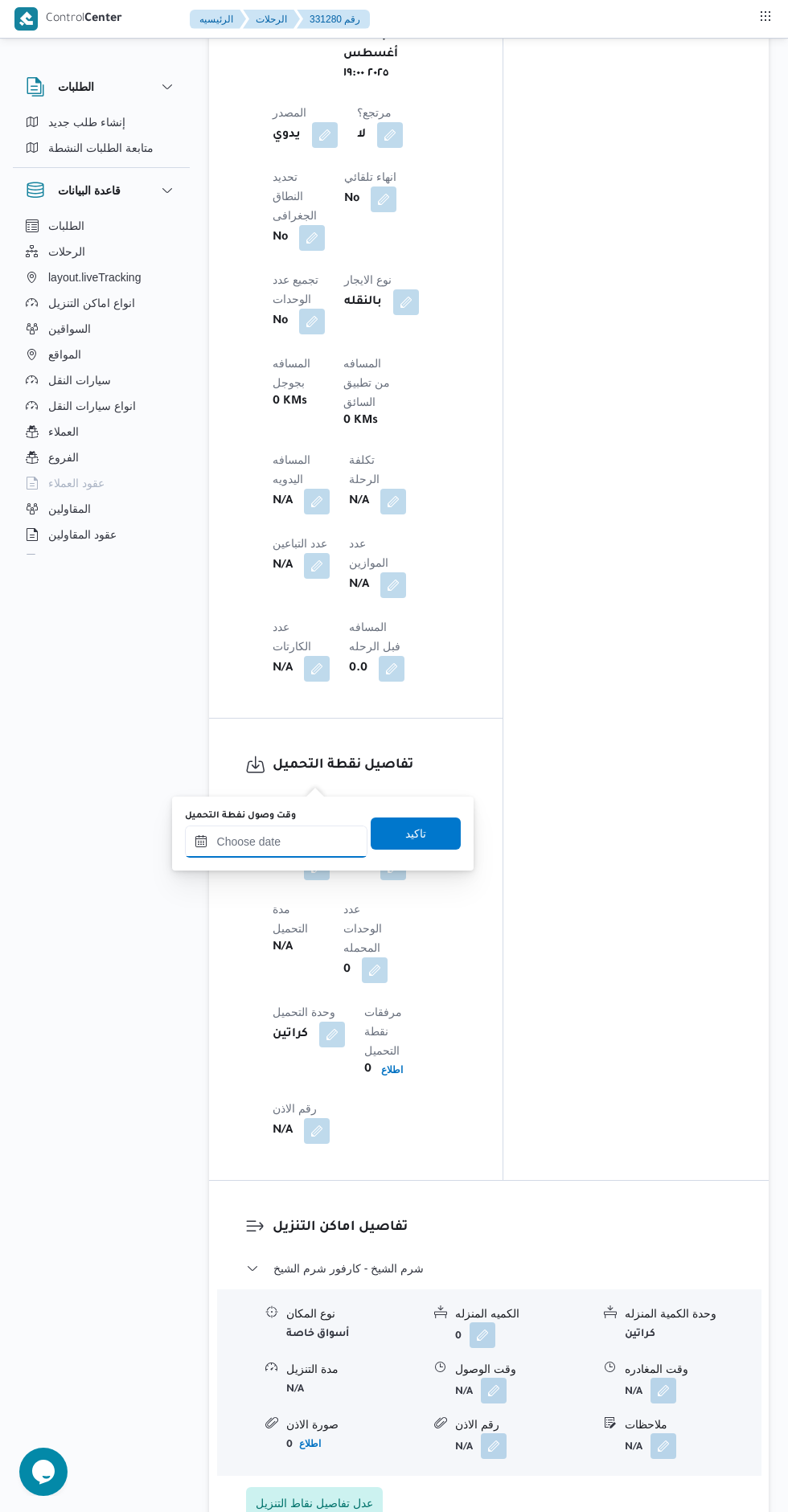
click at [303, 837] on input "وقت وصول نفطة التحميل" at bounding box center [276, 841] width 182 height 32
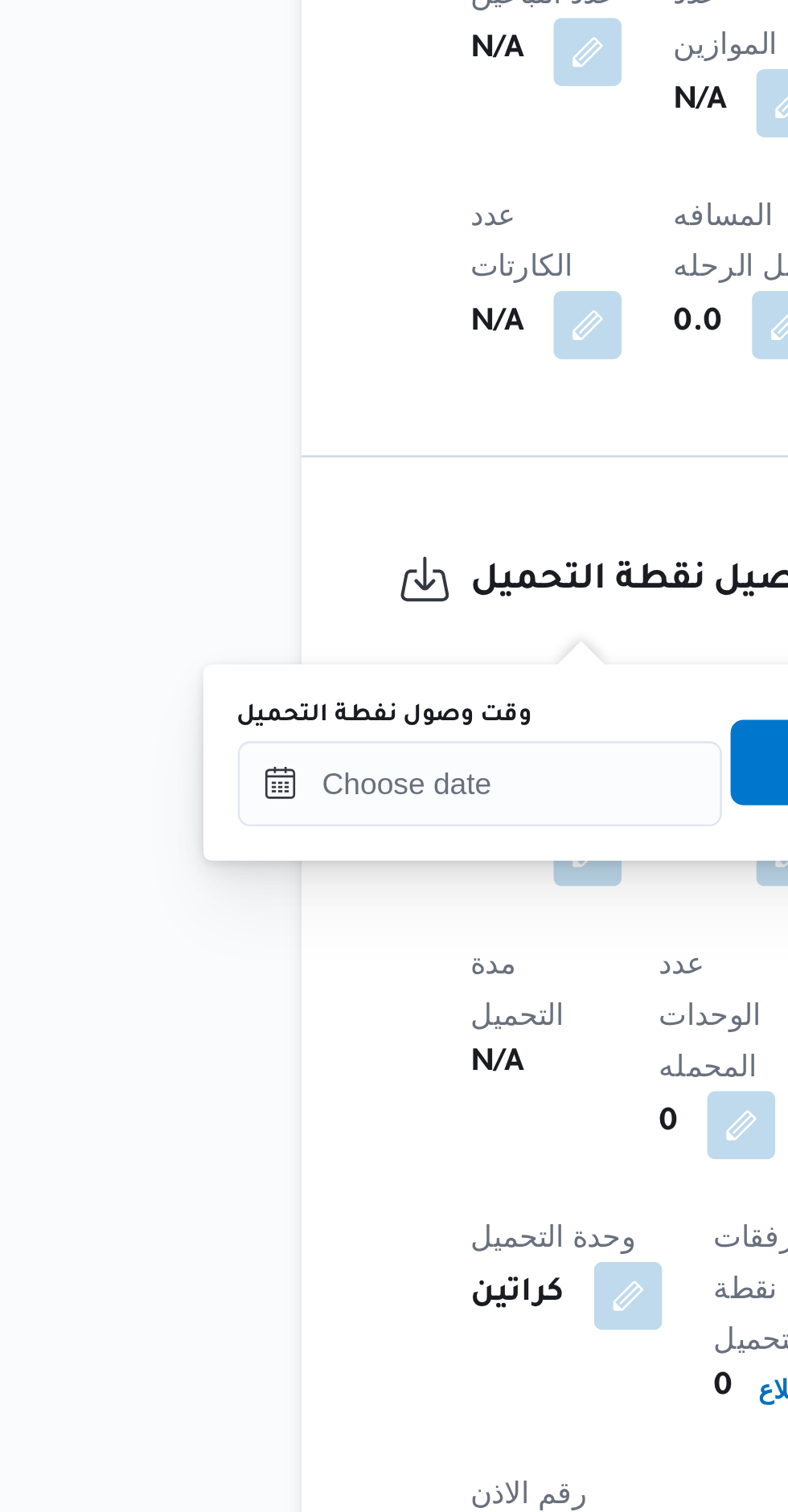
scroll to position [735, 0]
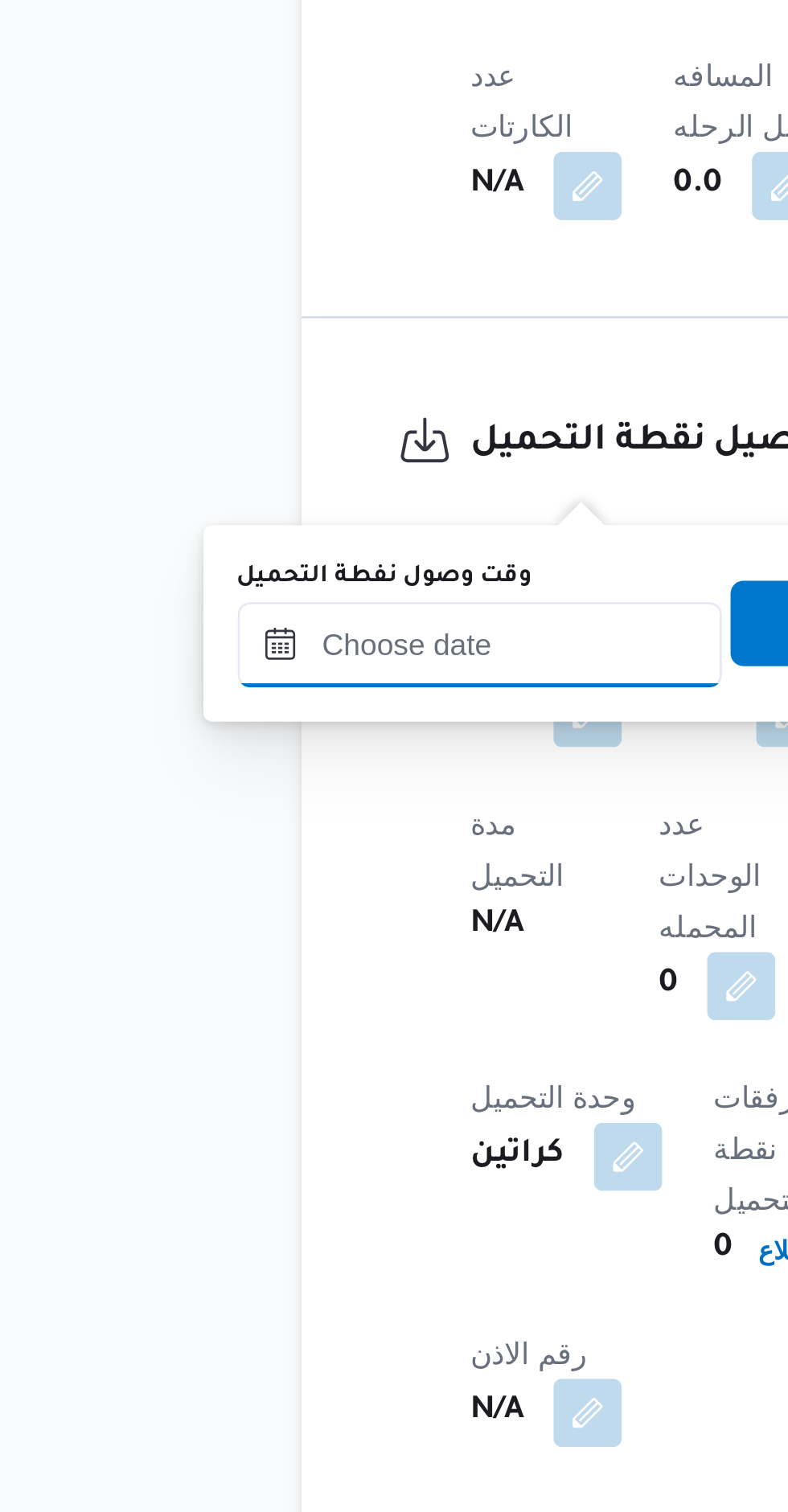
click at [293, 1053] on input "وقت وصول نفطة التحميل" at bounding box center [276, 1057] width 182 height 32
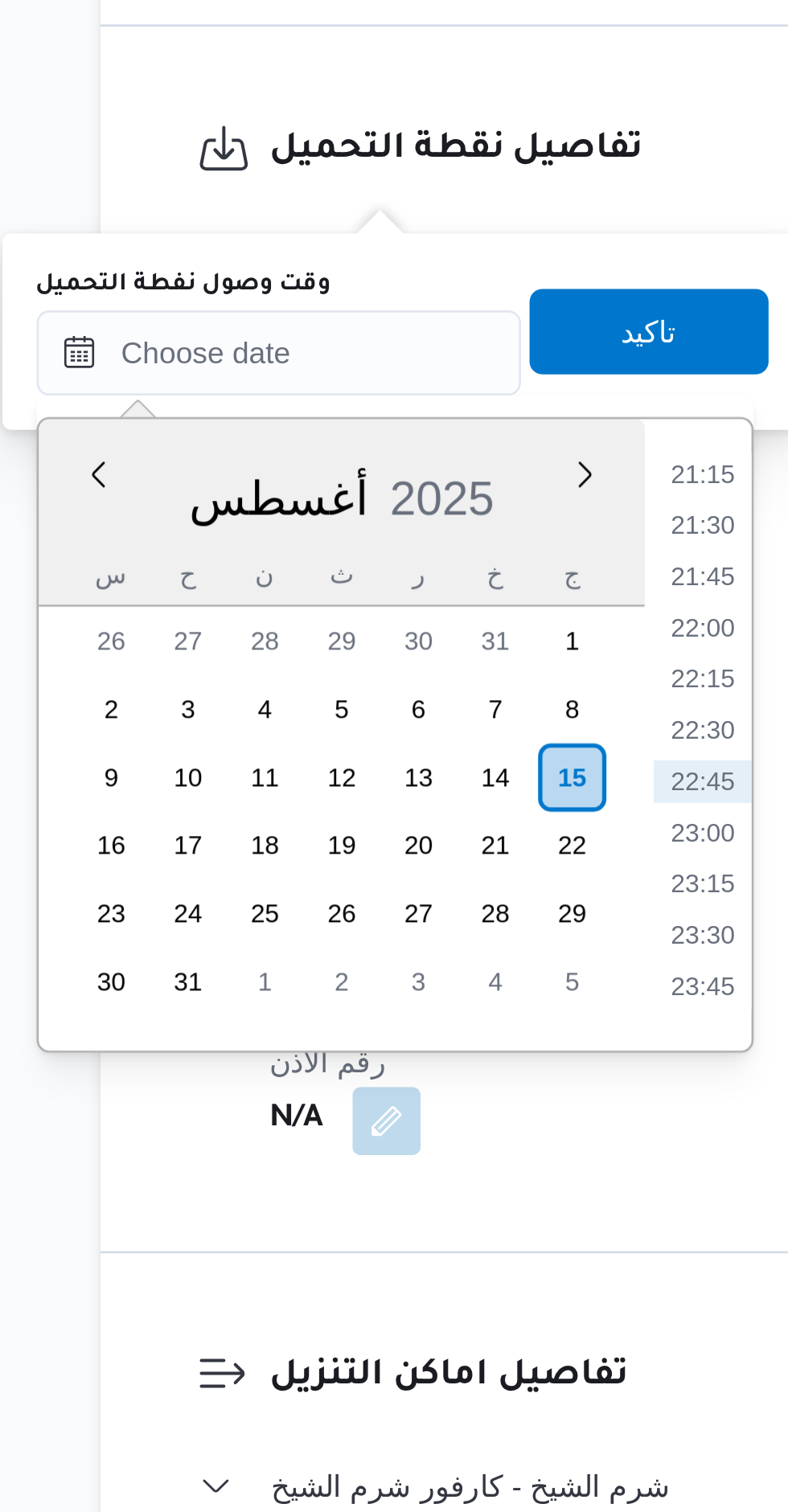
click at [436, 1158] on li "22:00" at bounding box center [436, 1161] width 37 height 16
type input "[DATE] ٢٢:٠٠"
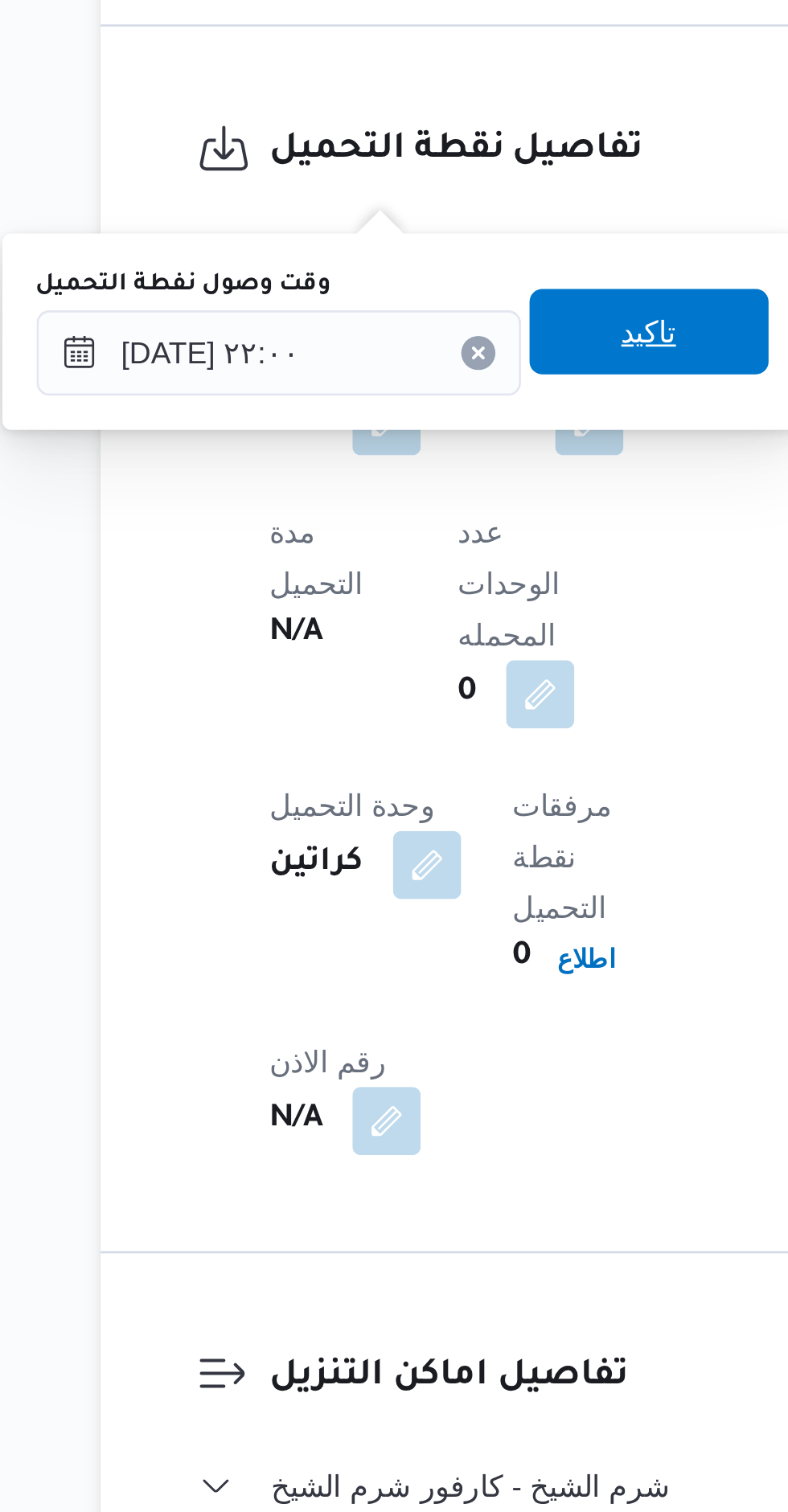
click at [430, 1054] on span "تاكيد" at bounding box center [415, 1049] width 90 height 32
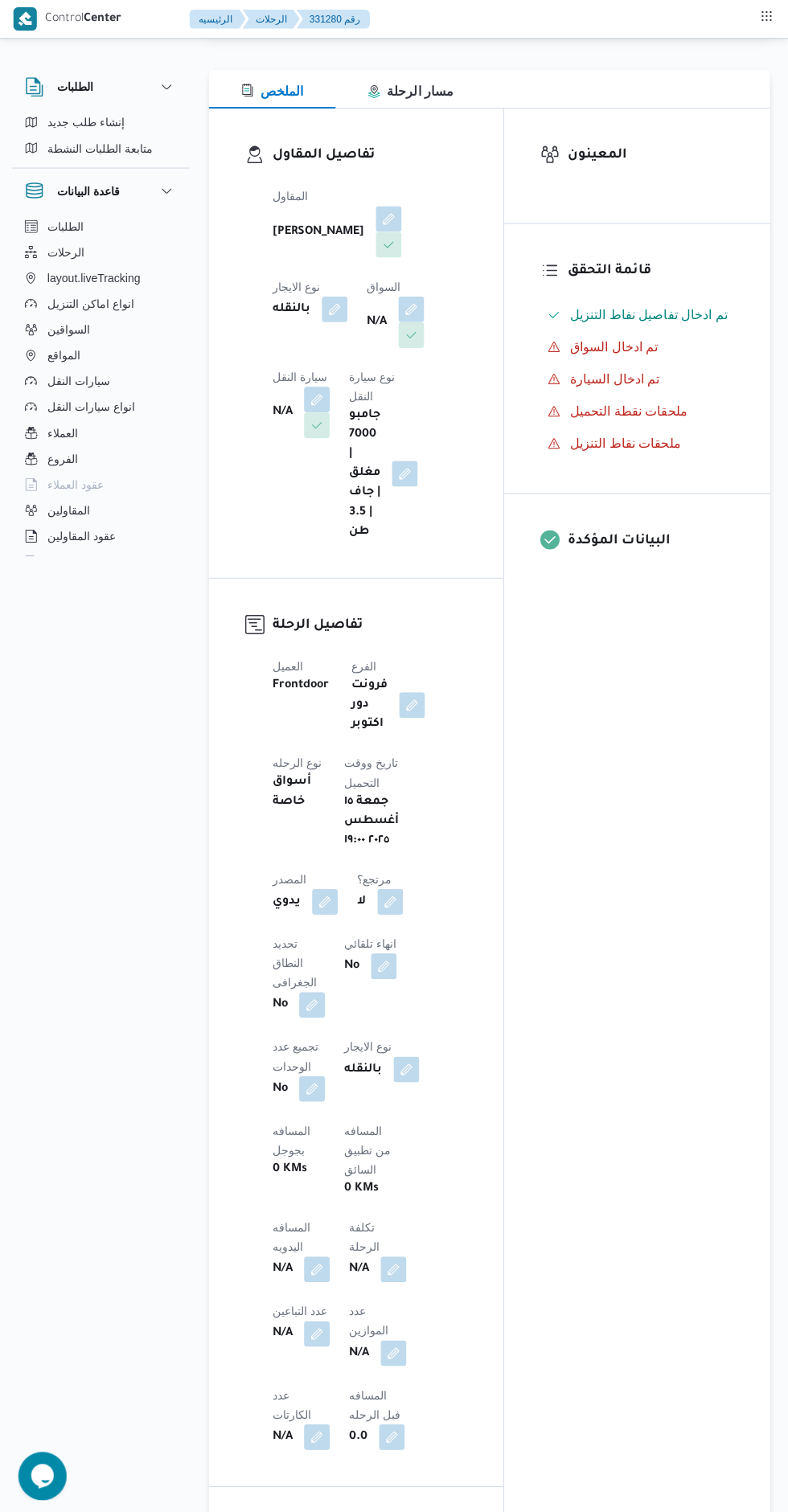
scroll to position [0, 0]
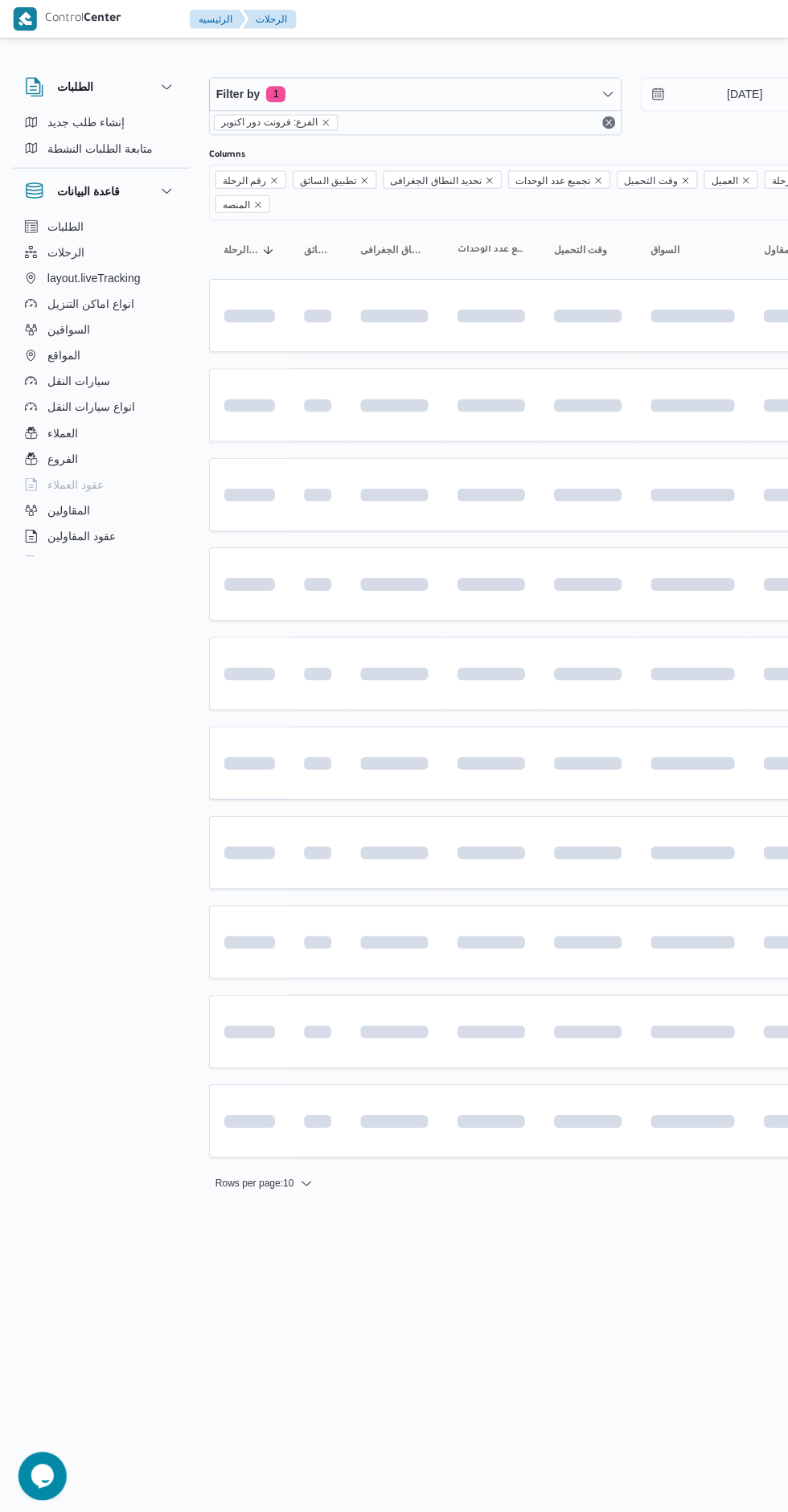
scroll to position [0, 25]
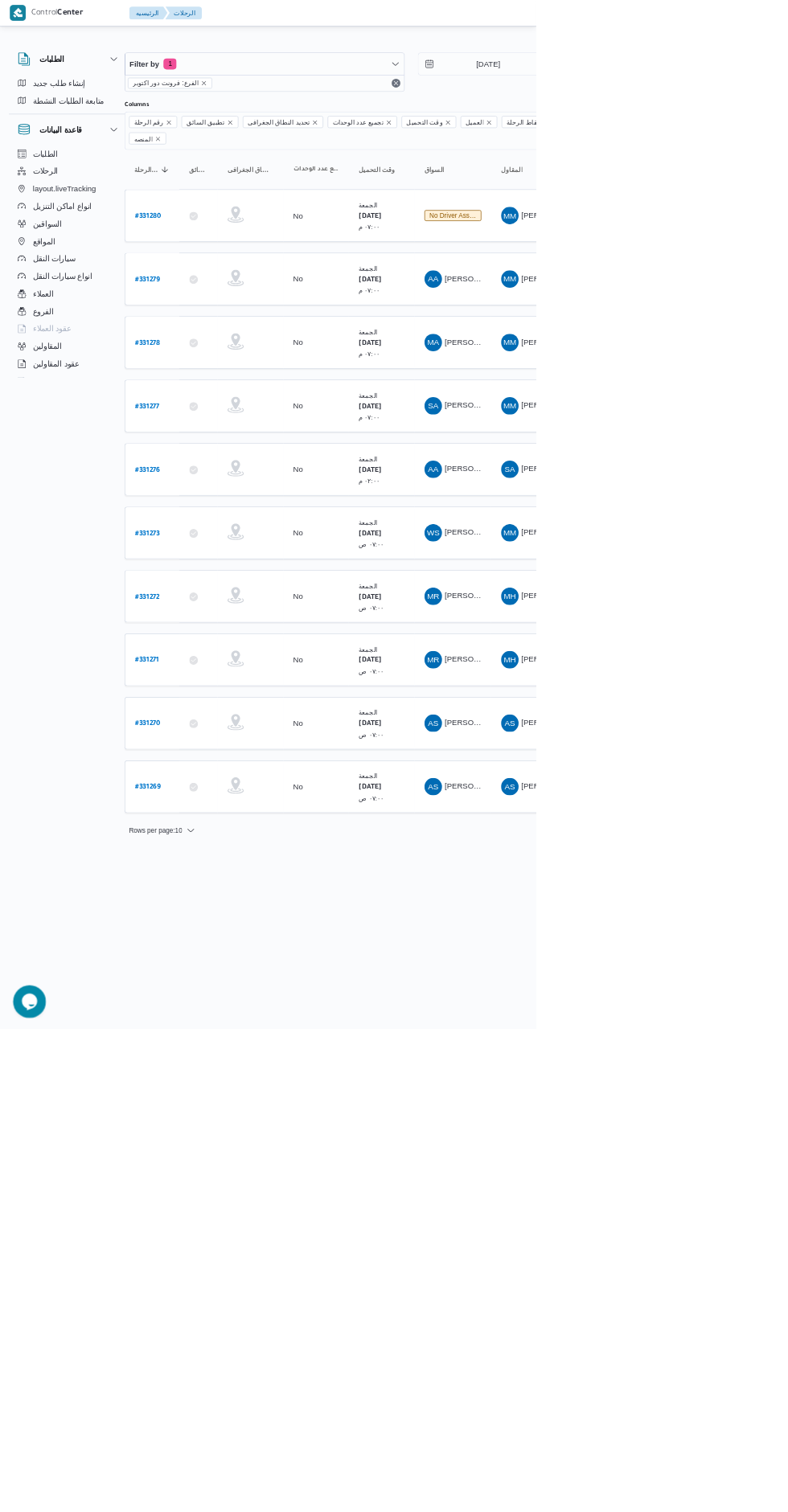
click at [676, 490] on span "MA [PERSON_NAME]" at bounding box center [666, 503] width 84 height 25
click at [695, 1467] on html "Control Center الرئيسيه الرحلات English عربي Dark mode Logout الطلبات إنشاء طلب…" at bounding box center [369, 756] width 788 height 1512
click at [675, 590] on span "[PERSON_NAME]" at bounding box center [699, 596] width 93 height 13
click at [219, 593] on b "# 331277" at bounding box center [217, 599] width 36 height 12
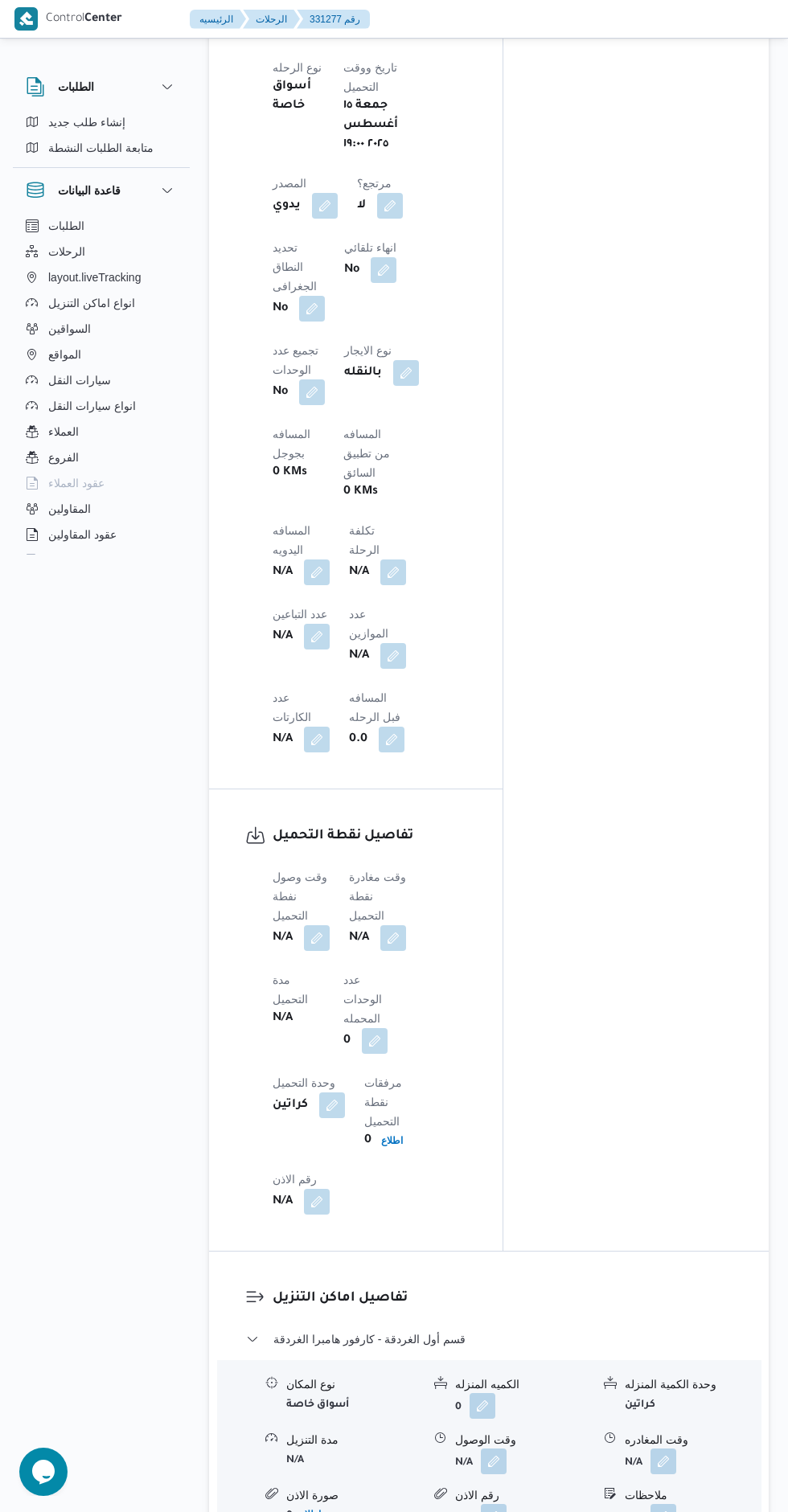
scroll to position [1020, 0]
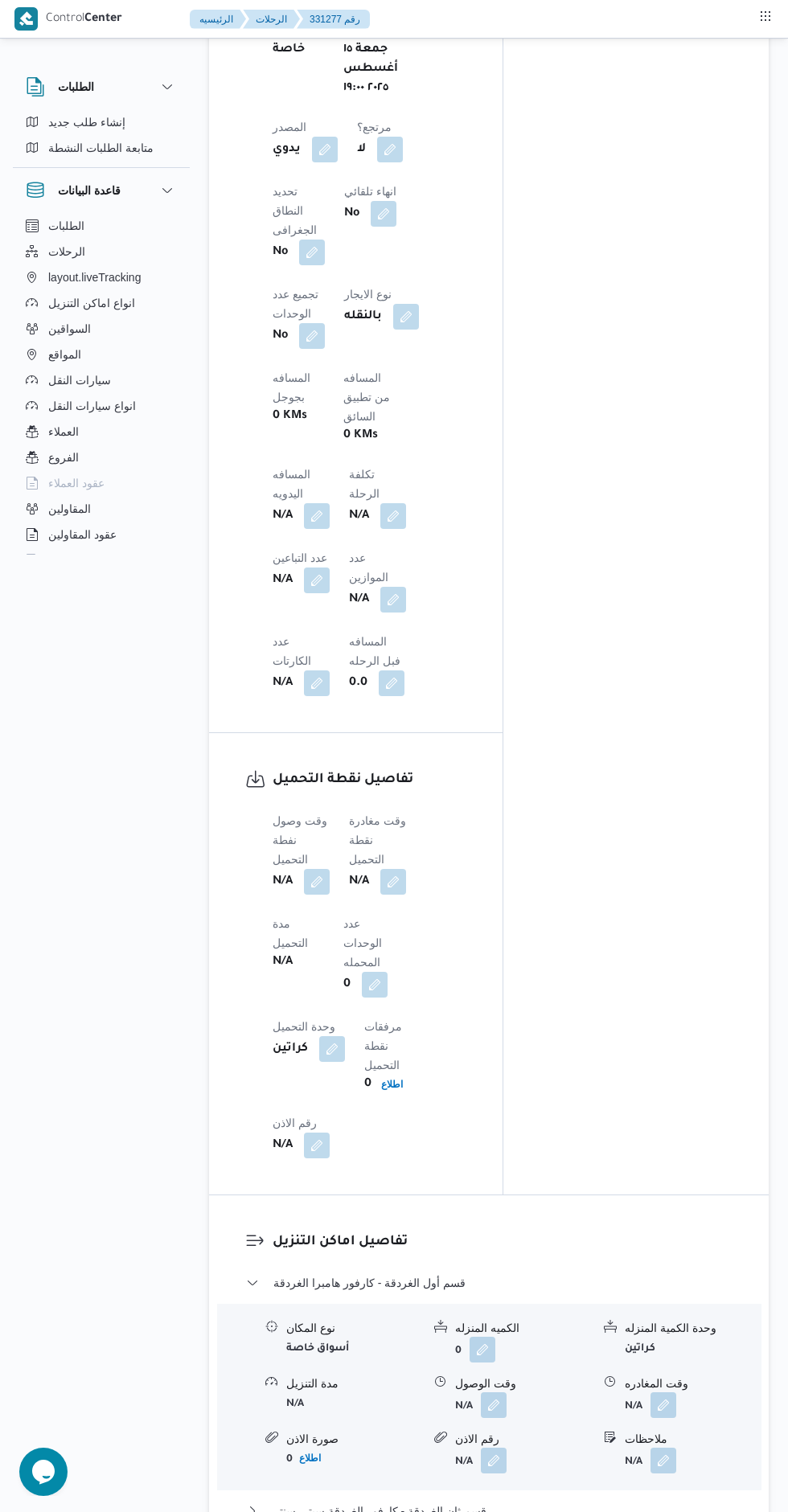
click at [318, 869] on button "button" at bounding box center [317, 881] width 25 height 25
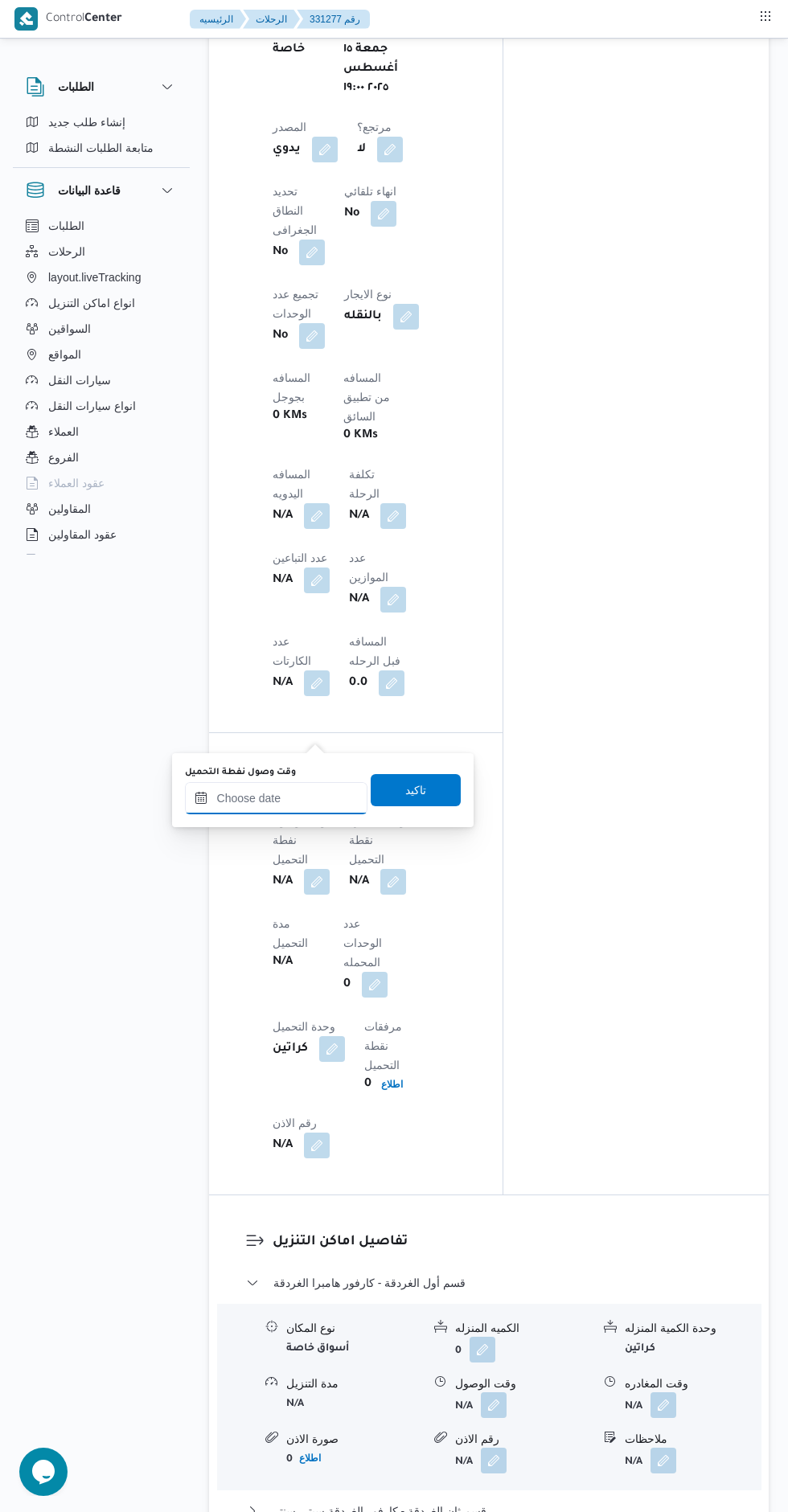
click at [268, 797] on input "وقت وصول نفطة التحميل" at bounding box center [276, 797] width 182 height 32
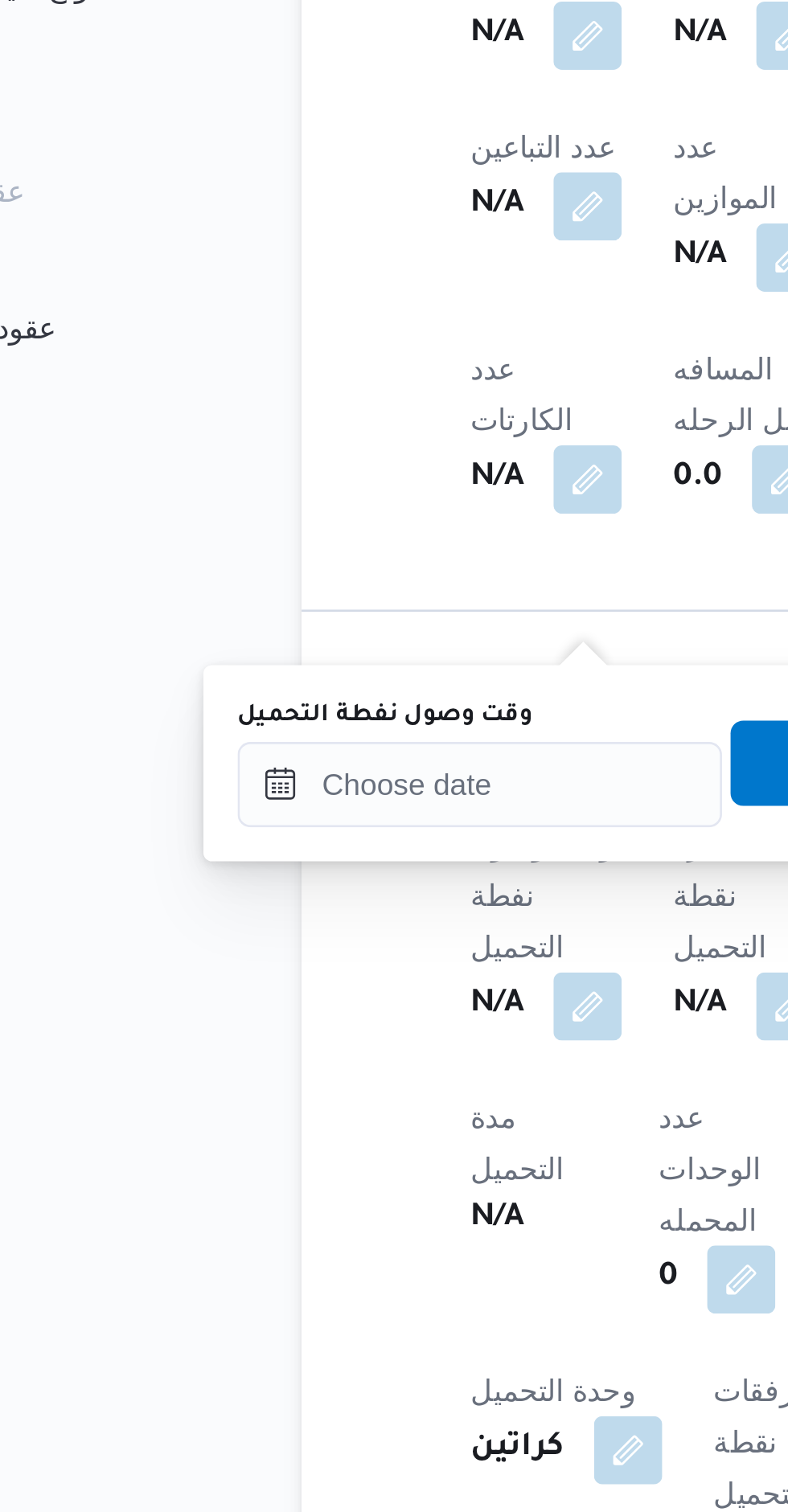
scroll to position [1111, 0]
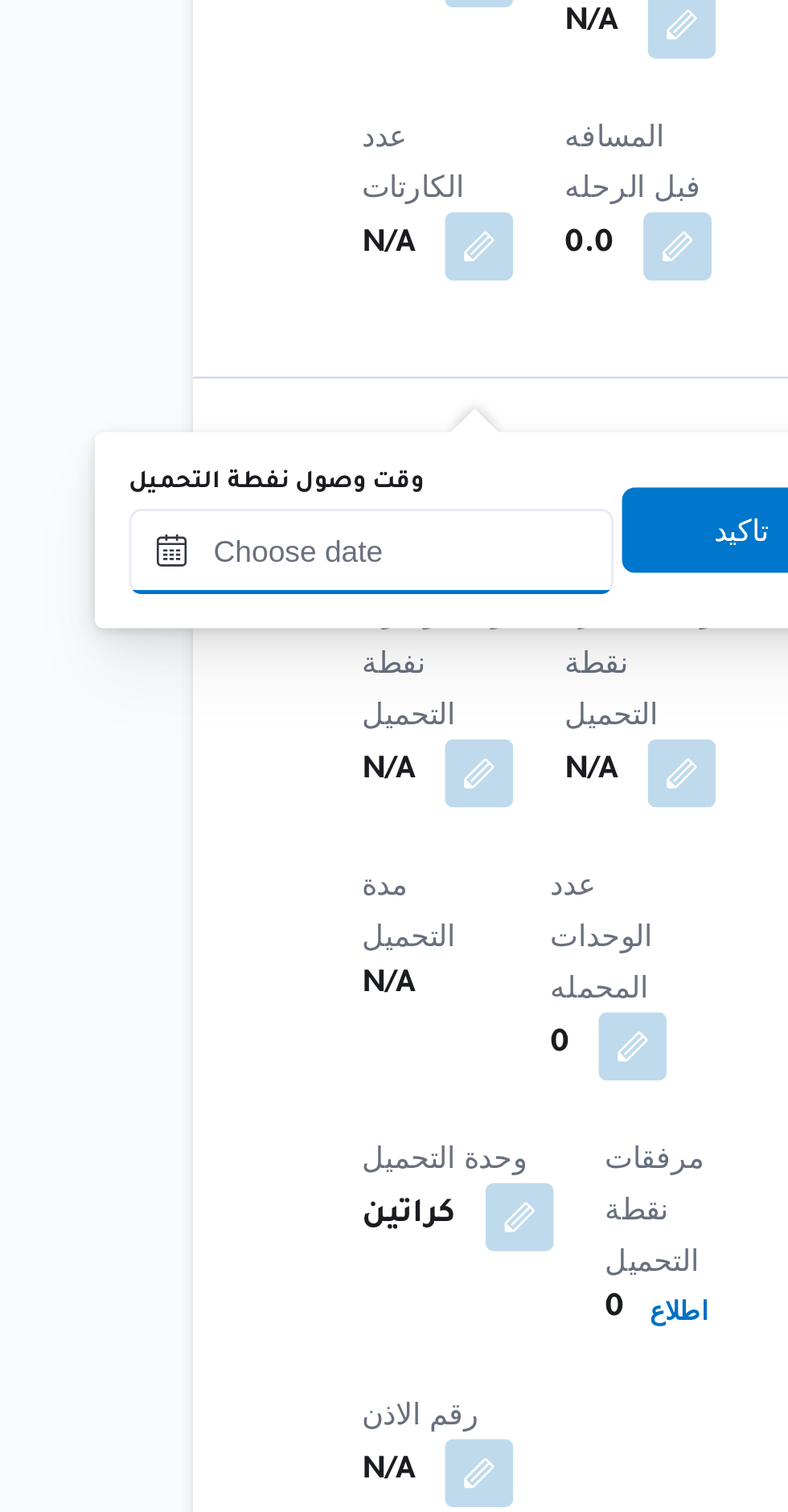
click at [266, 710] on input "وقت وصول نفطة التحميل" at bounding box center [276, 706] width 182 height 32
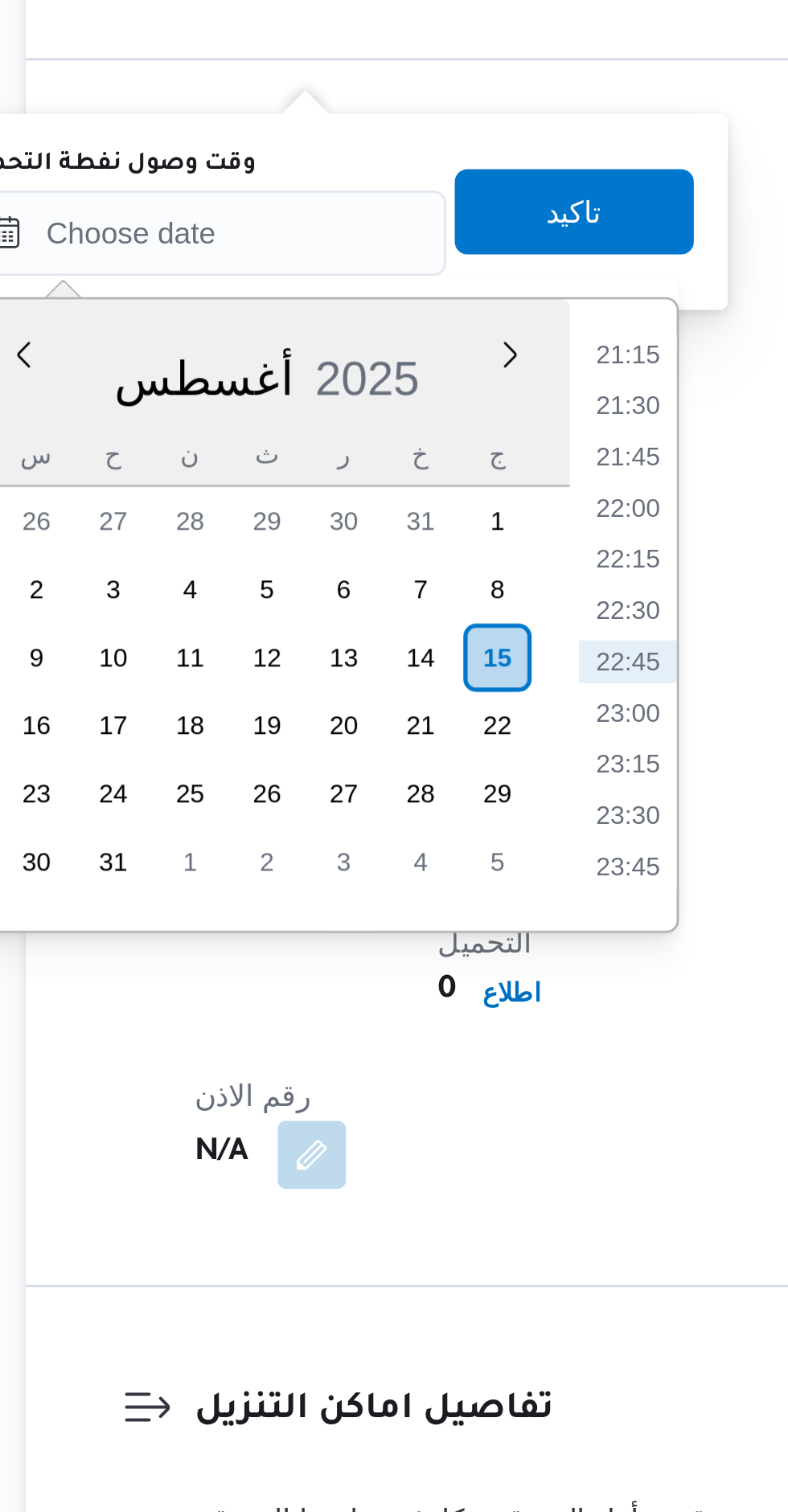
click at [438, 846] on li "22:30" at bounding box center [436, 849] width 37 height 16
type input "[DATE] ٢٢:٣٠"
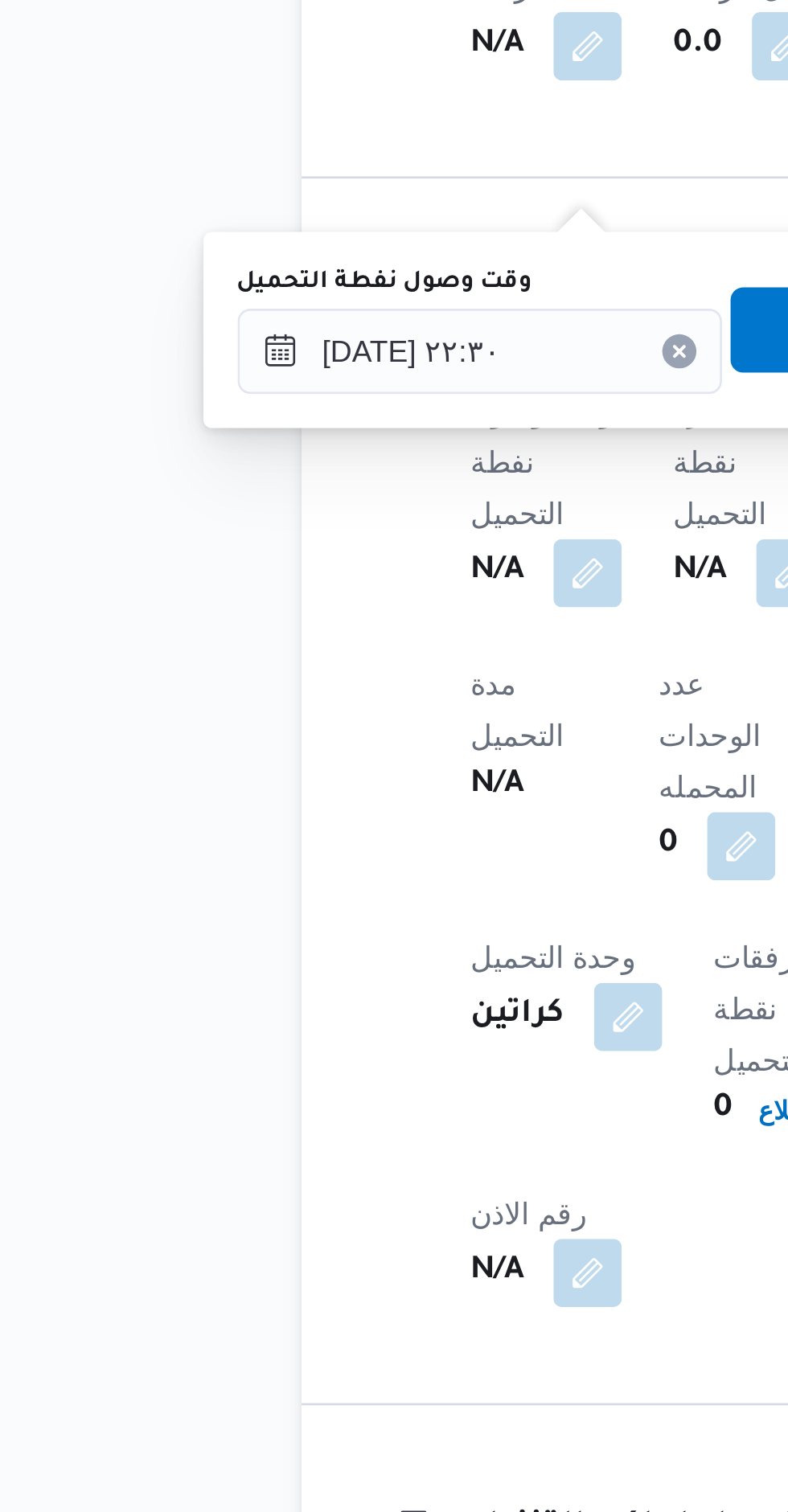
click at [371, 699] on span "تاكيد" at bounding box center [415, 698] width 90 height 32
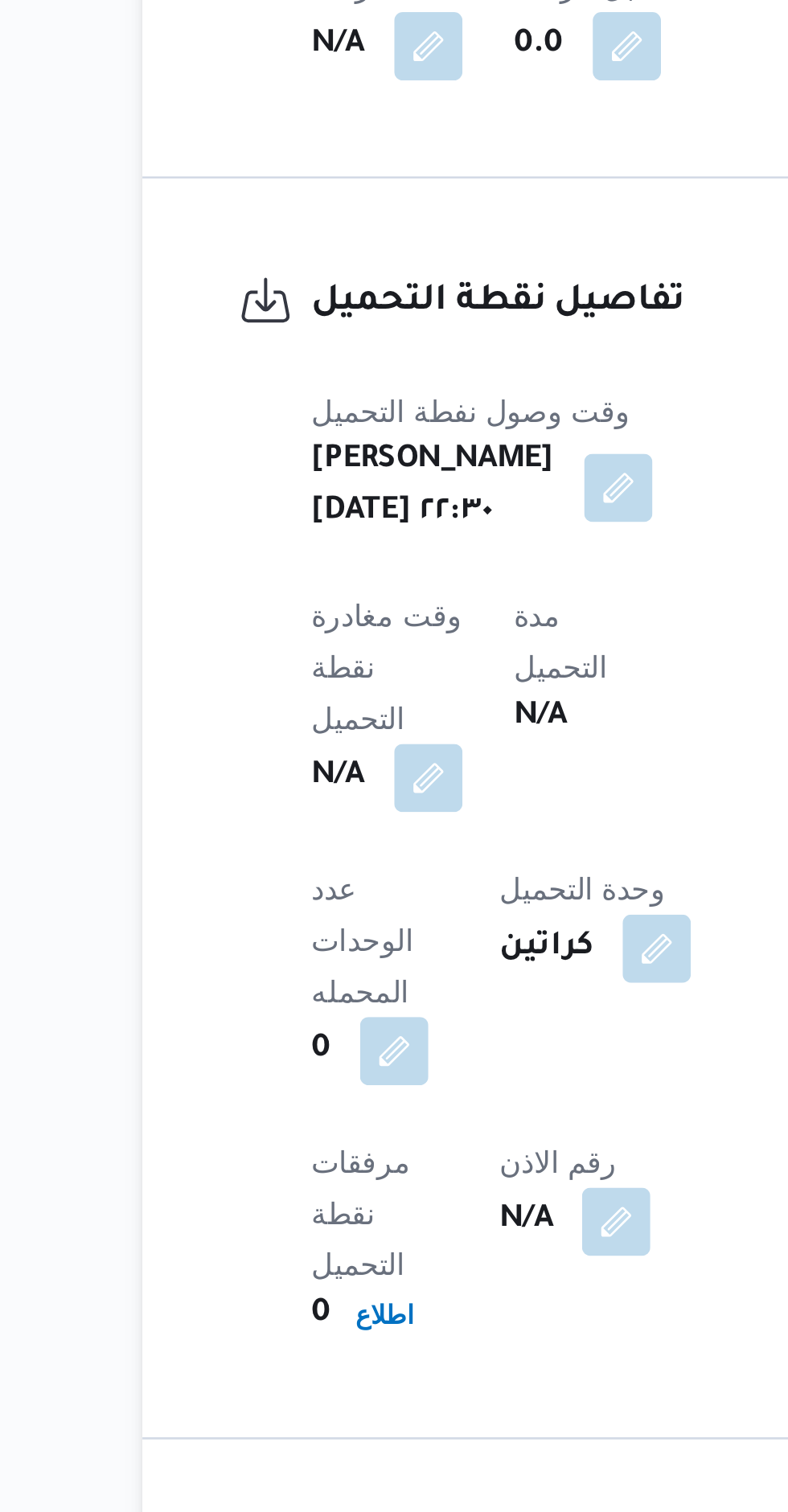
click at [375, 745] on button "button" at bounding box center [388, 757] width 25 height 25
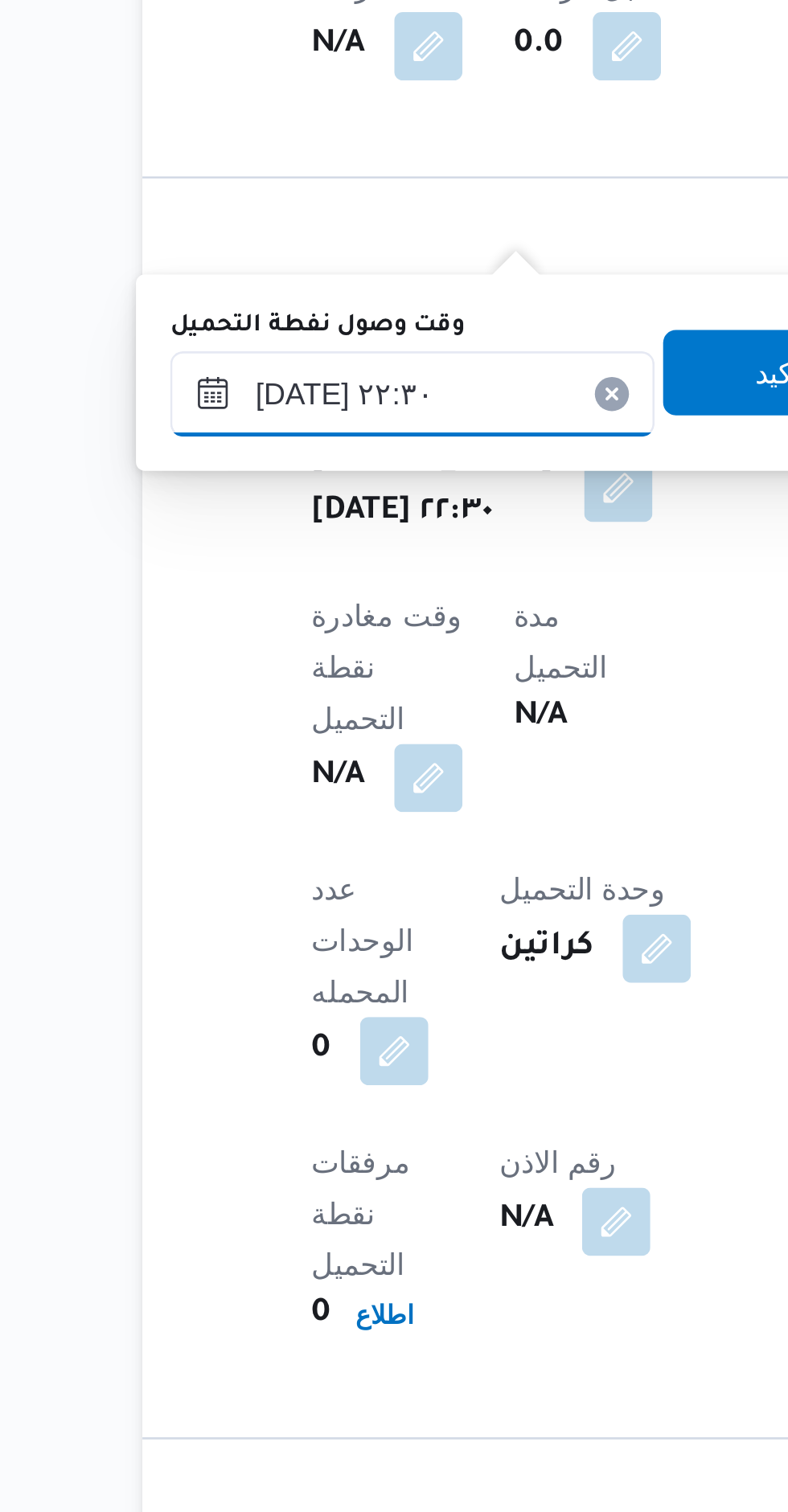
click at [301, 722] on input "[DATE] ٢٢:٣٠" at bounding box center [310, 722] width 182 height 32
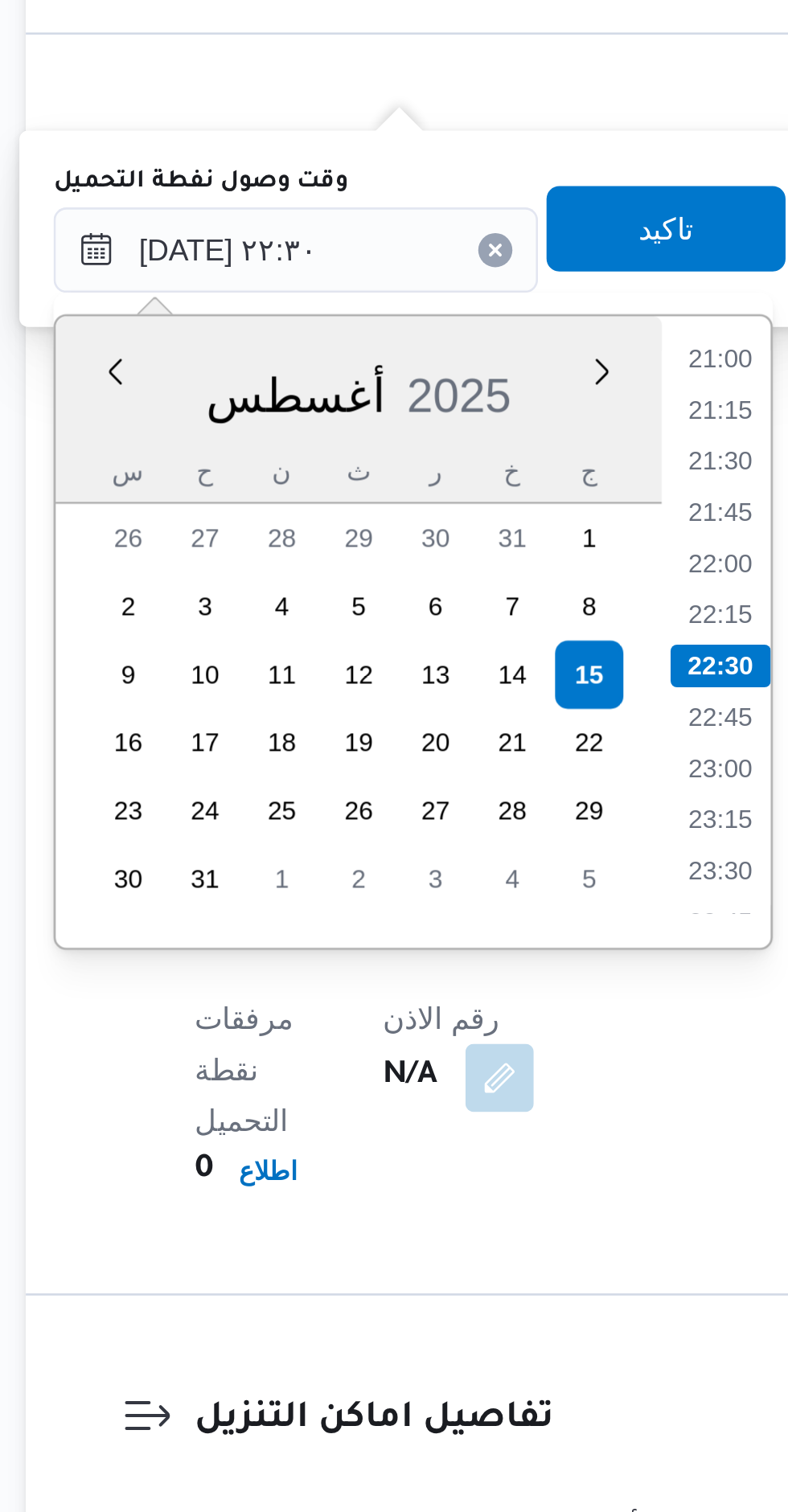
click at [471, 863] on li "22:15" at bounding box center [470, 860] width 37 height 16
type input "[DATE] ٢٢:٣٠"
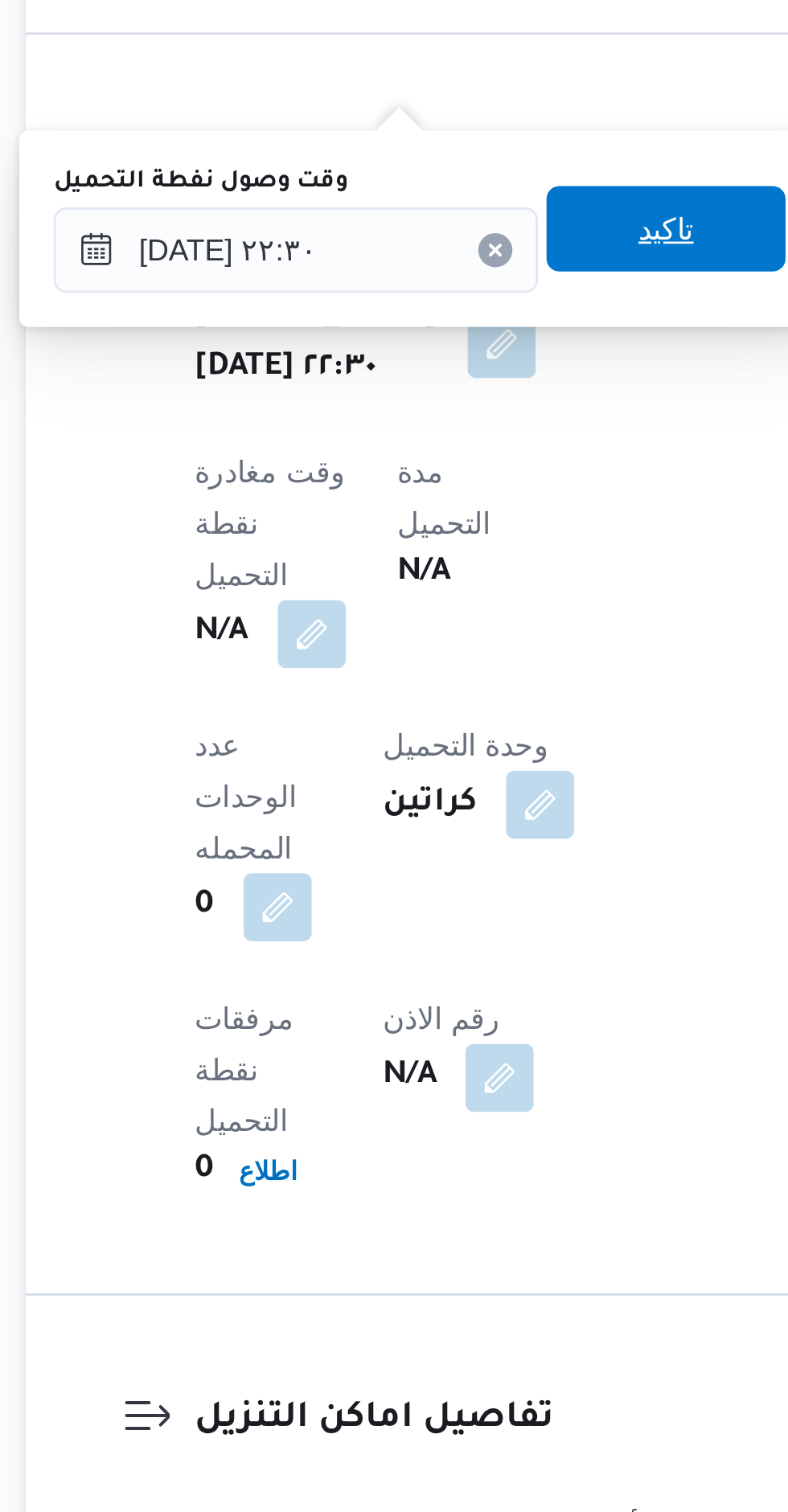
click at [415, 717] on span "تاكيد" at bounding box center [451, 715] width 90 height 32
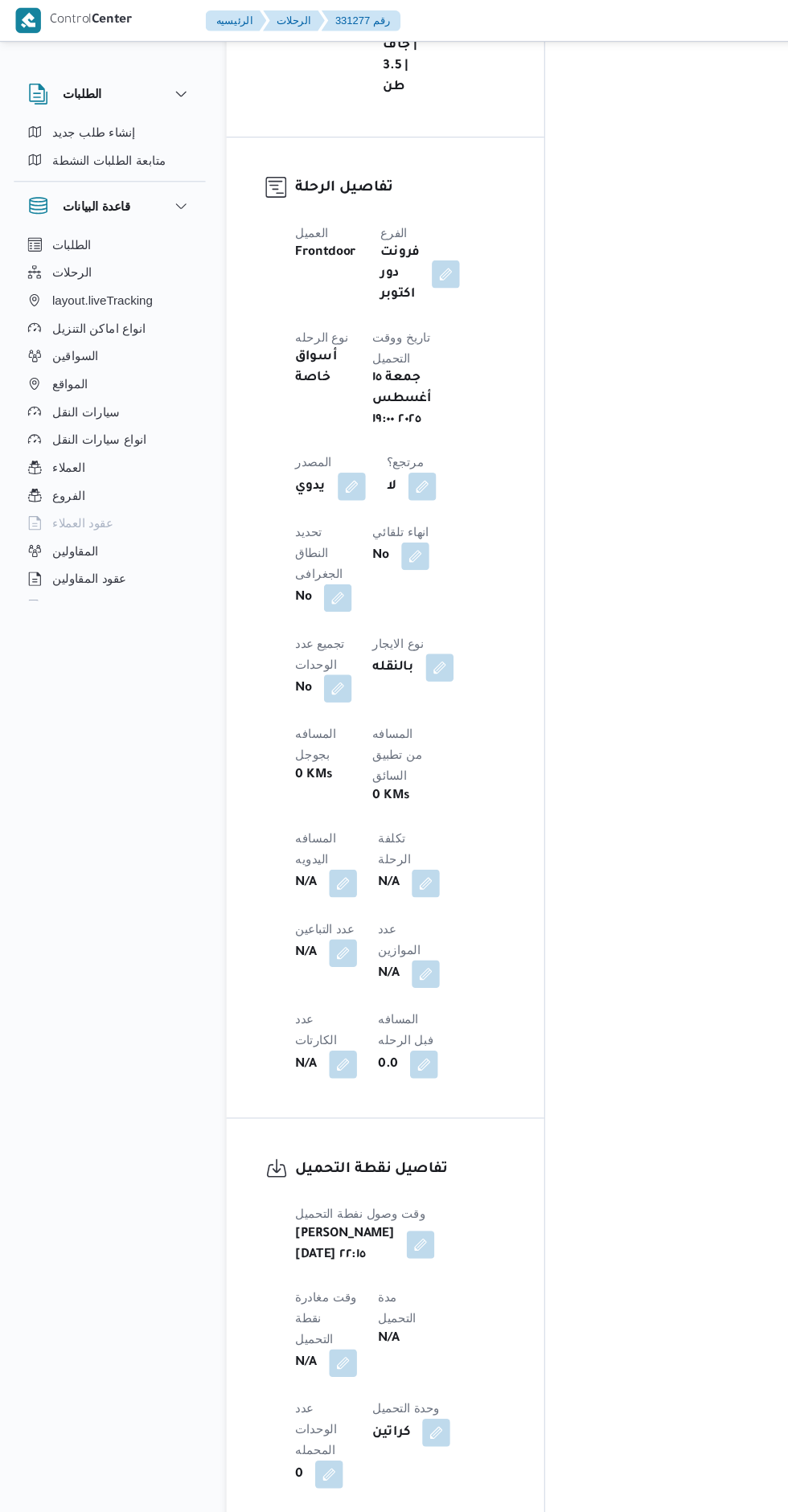
scroll to position [0, 0]
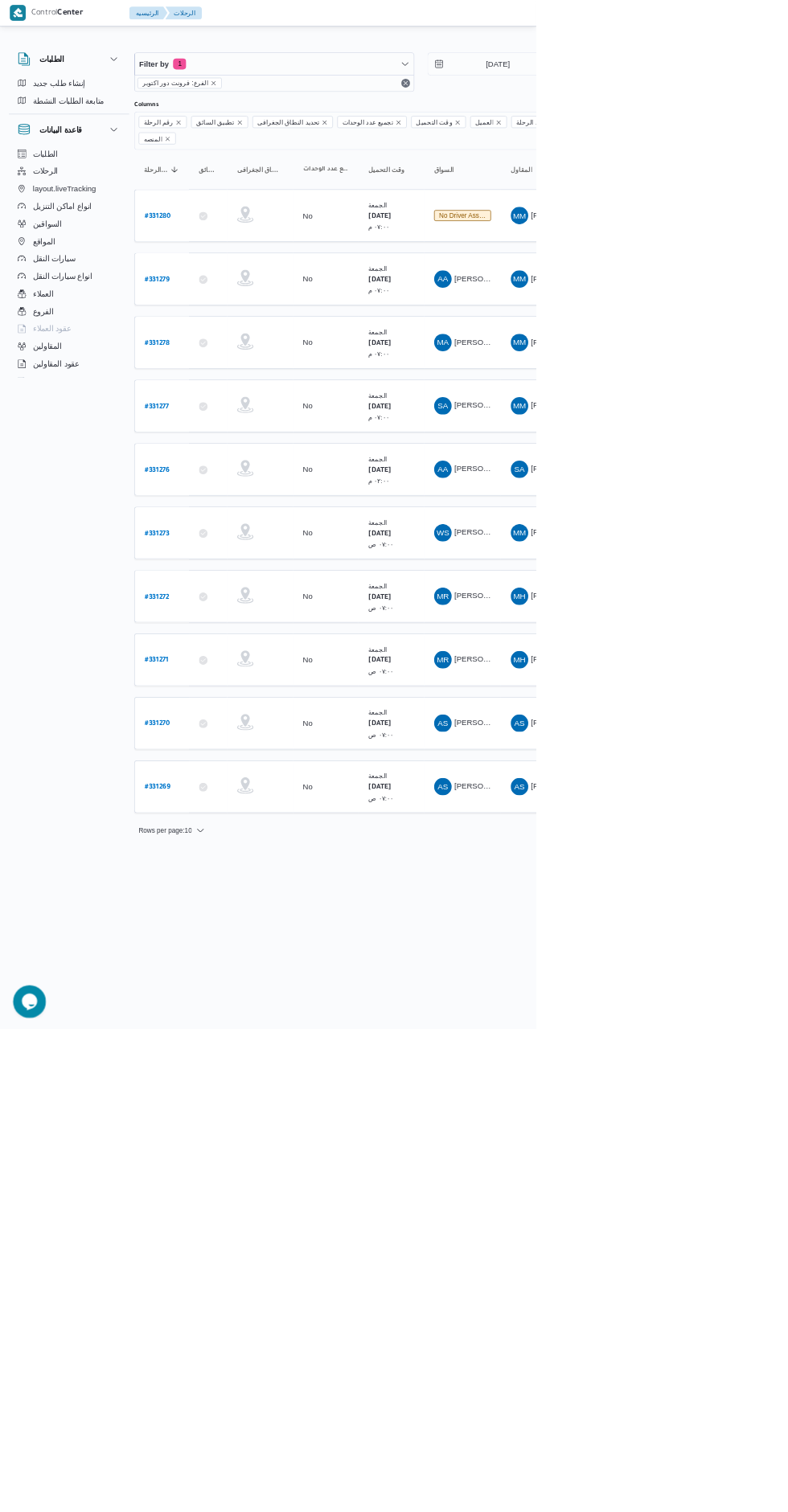
scroll to position [0, 10]
